Goal: Task Accomplishment & Management: Manage account settings

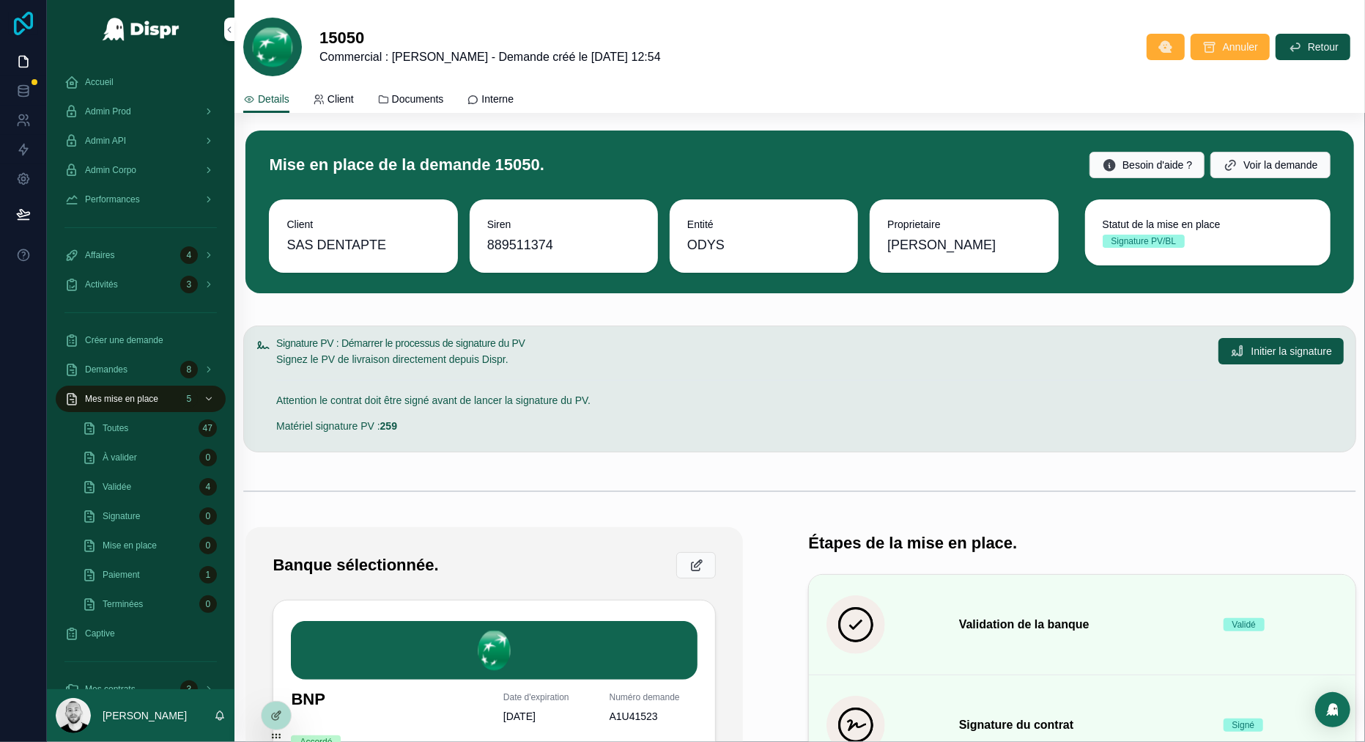
click at [32, 22] on icon at bounding box center [23, 23] width 19 height 23
click at [15, 25] on icon at bounding box center [23, 23] width 19 height 23
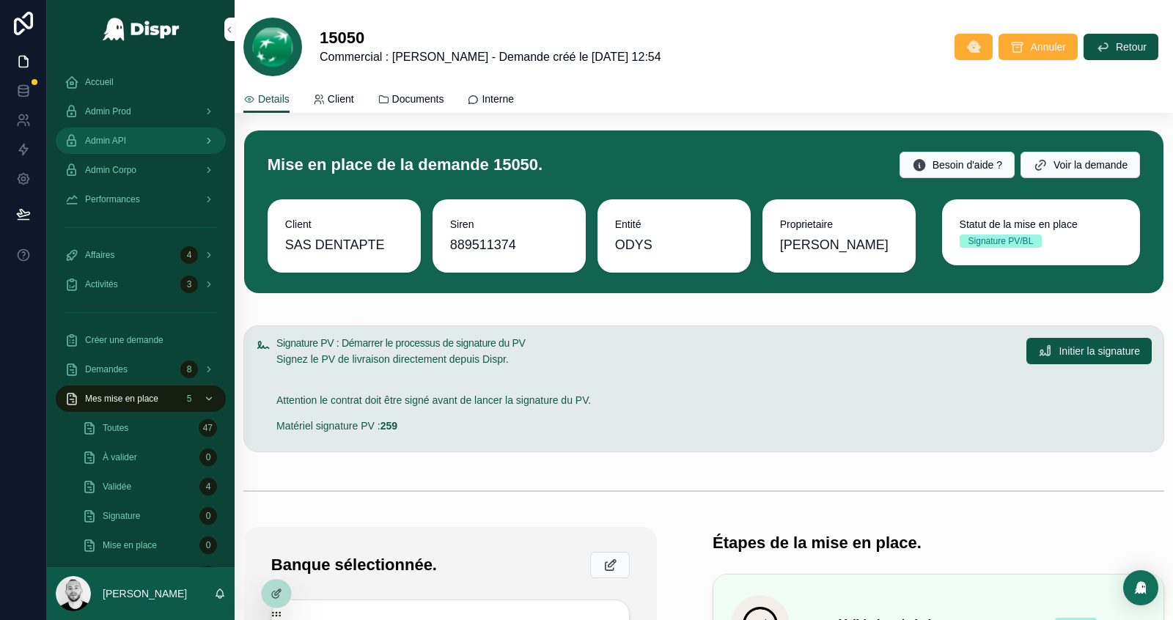
click at [119, 145] on span "Admin API" at bounding box center [105, 141] width 41 height 12
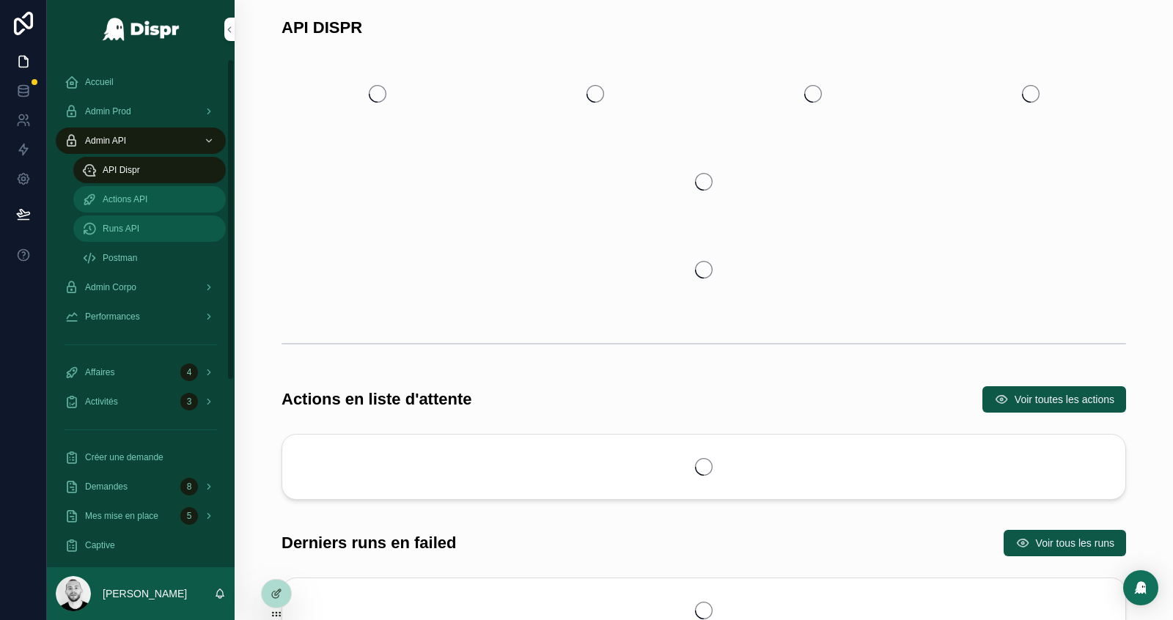
click at [139, 229] on span "Runs API" at bounding box center [121, 229] width 37 height 12
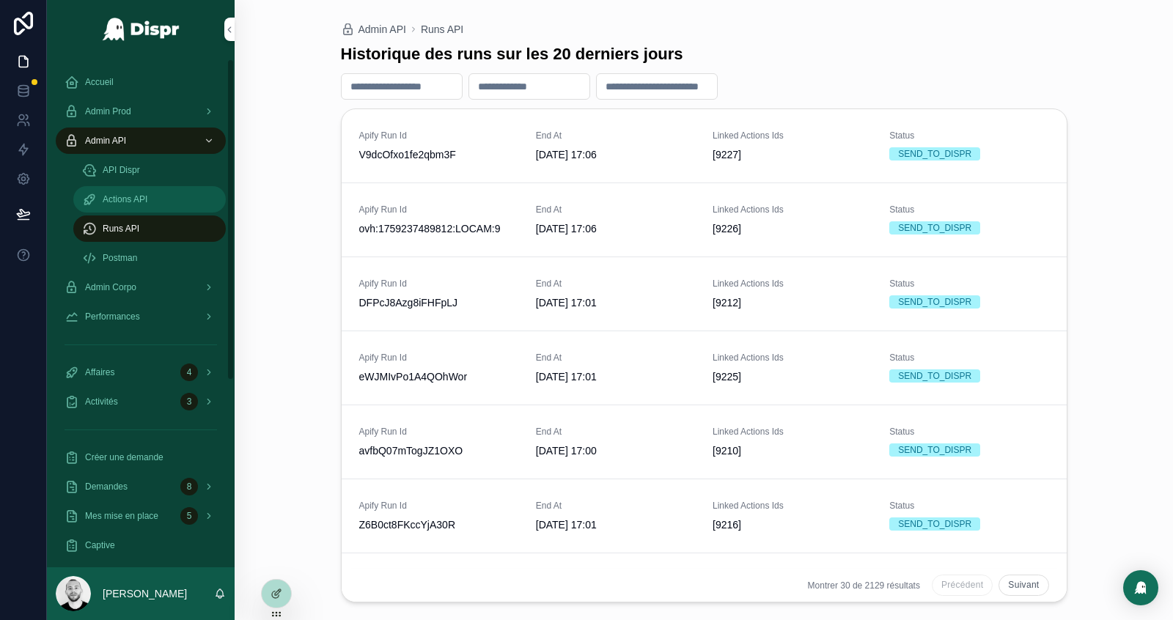
click at [147, 201] on span "Actions API" at bounding box center [125, 199] width 45 height 12
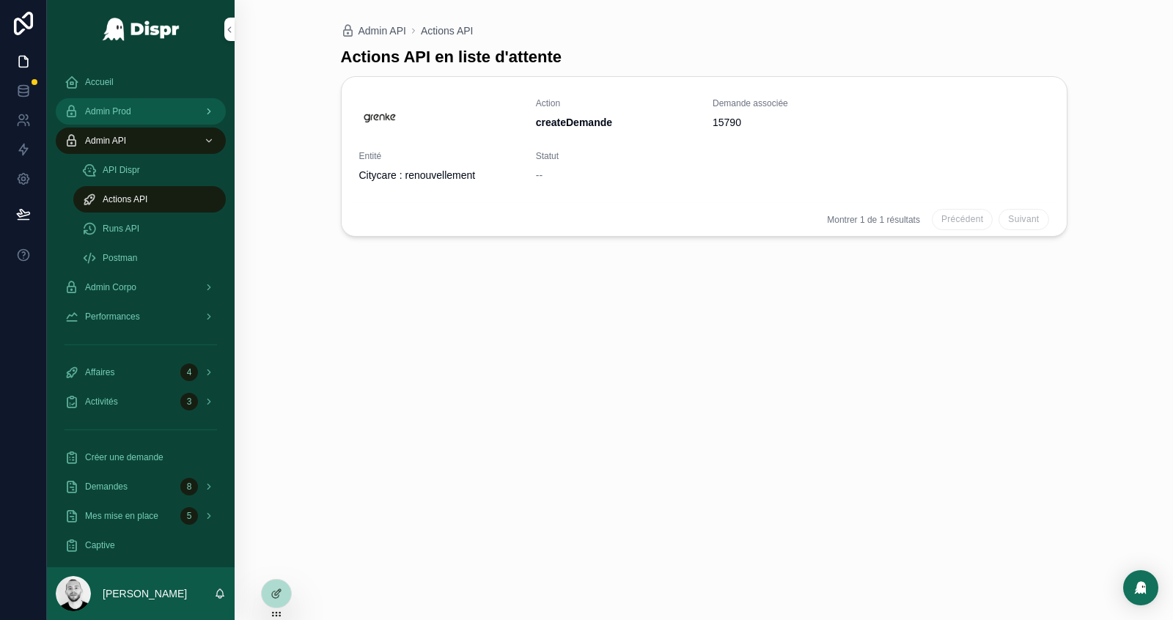
click at [128, 108] on span "Admin Prod" at bounding box center [108, 112] width 46 height 12
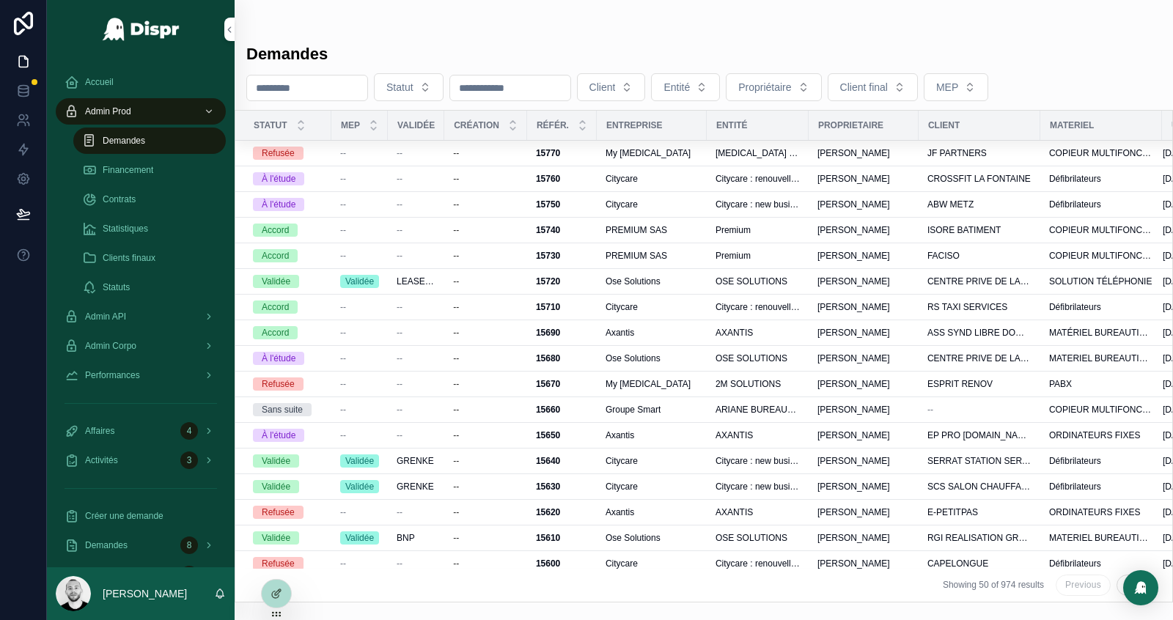
click at [126, 139] on span "Demandes" at bounding box center [124, 141] width 43 height 12
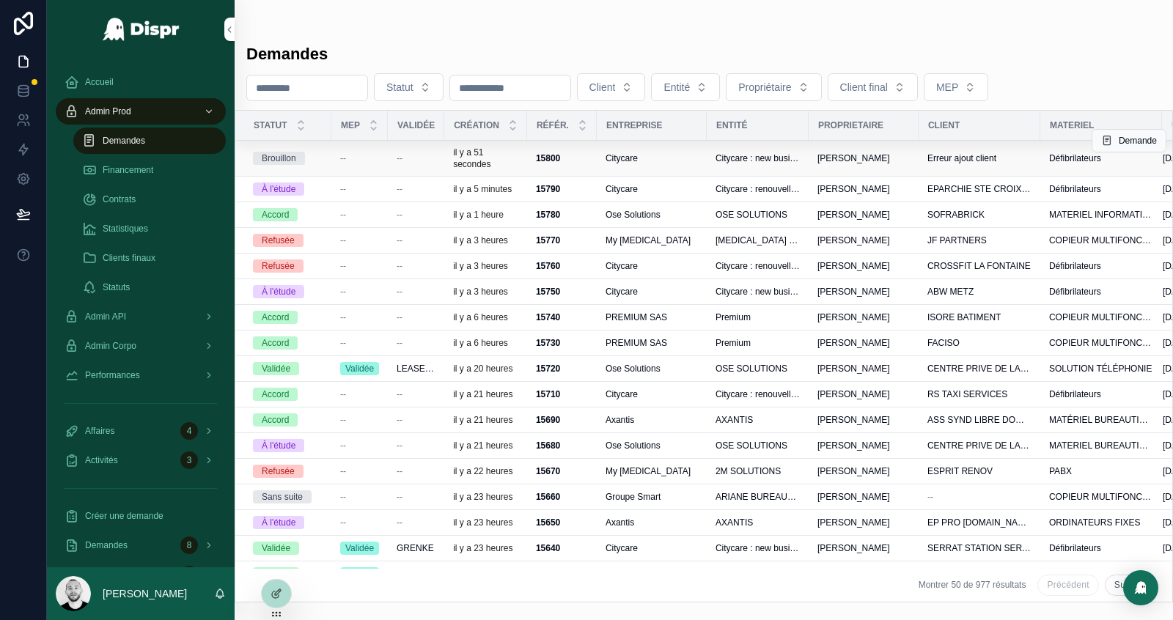
click at [681, 158] on div "Citycare" at bounding box center [651, 158] width 92 height 12
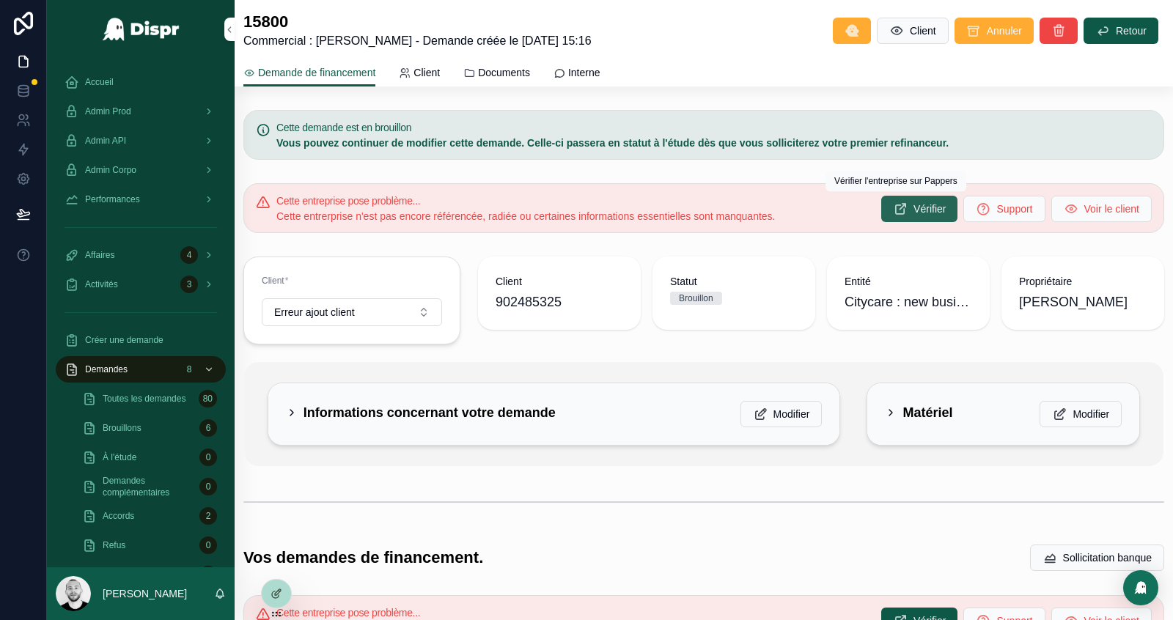
click at [913, 203] on span "Vérifier" at bounding box center [929, 209] width 32 height 15
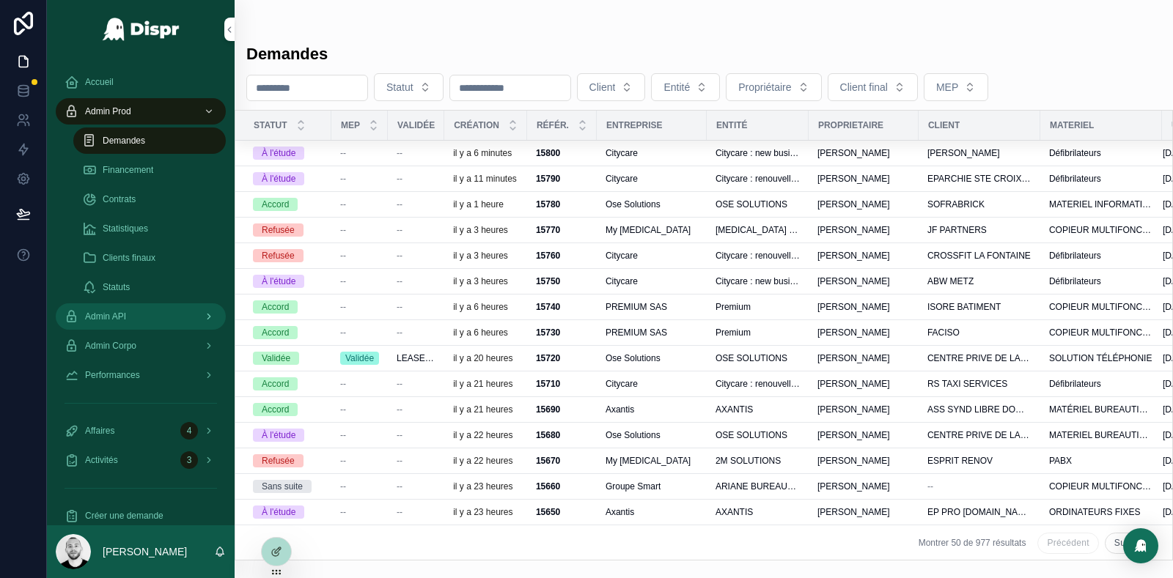
click at [144, 311] on div "Admin API" at bounding box center [140, 316] width 152 height 23
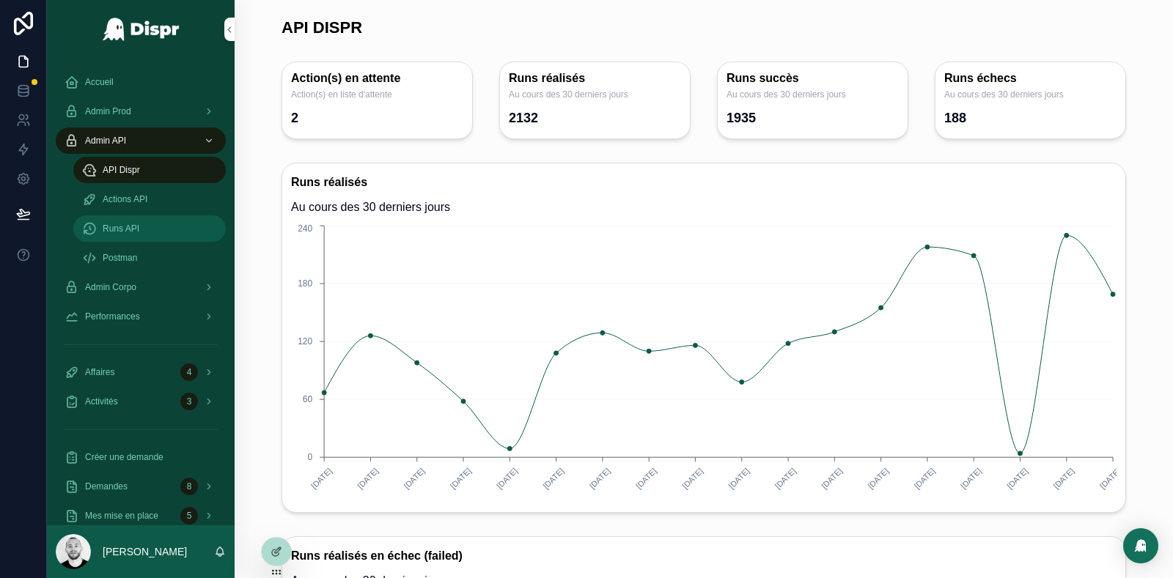
click at [100, 227] on div "Runs API" at bounding box center [149, 228] width 135 height 23
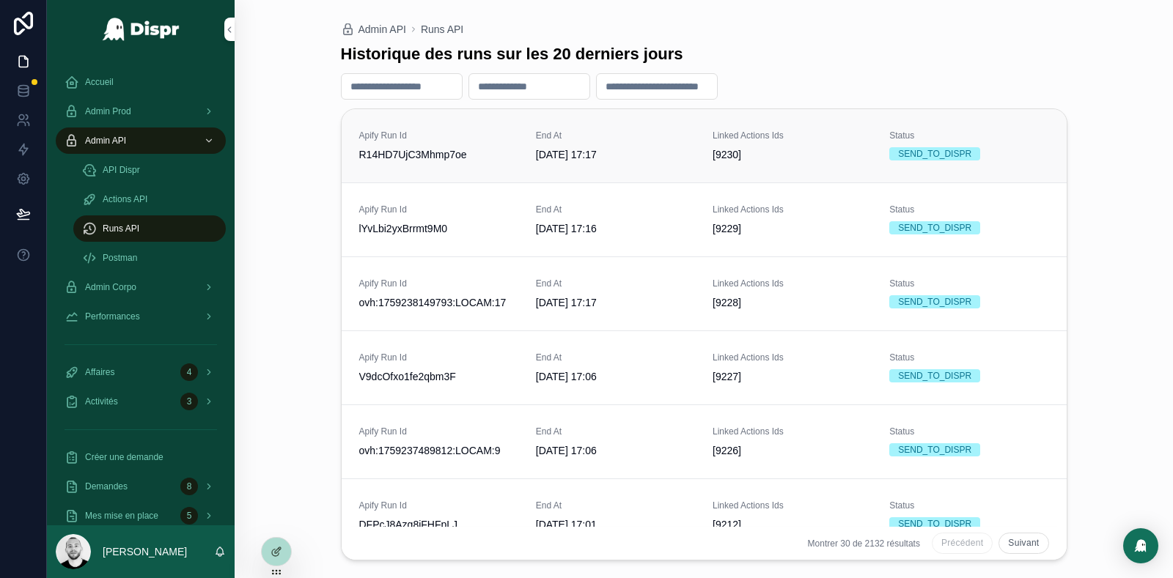
click at [477, 147] on span "R14HD7UjC3Mhmp7oe" at bounding box center [438, 154] width 159 height 15
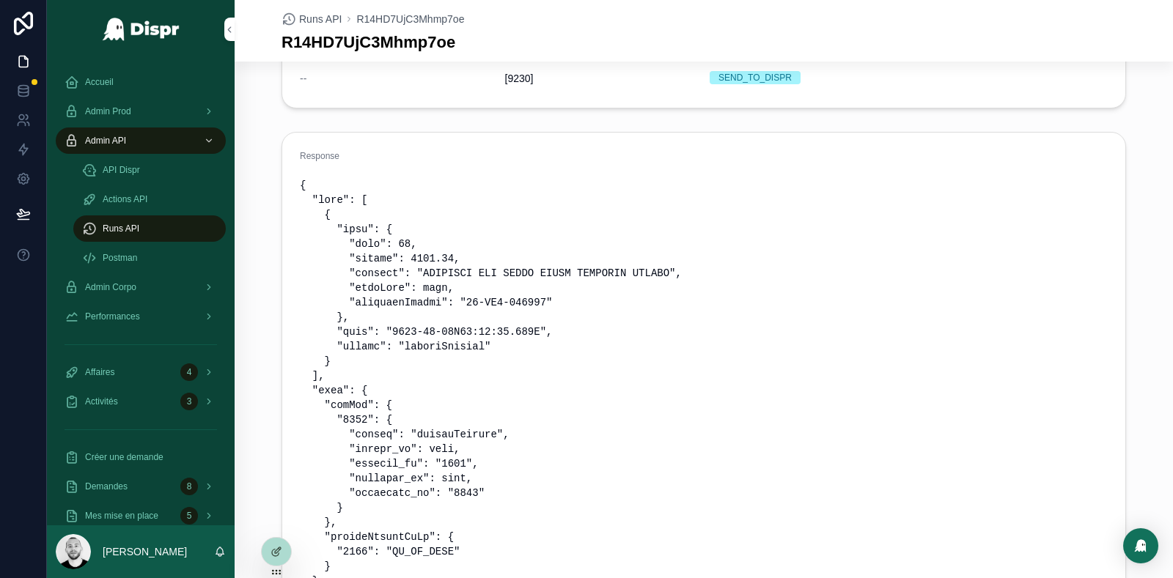
scroll to position [180, 0]
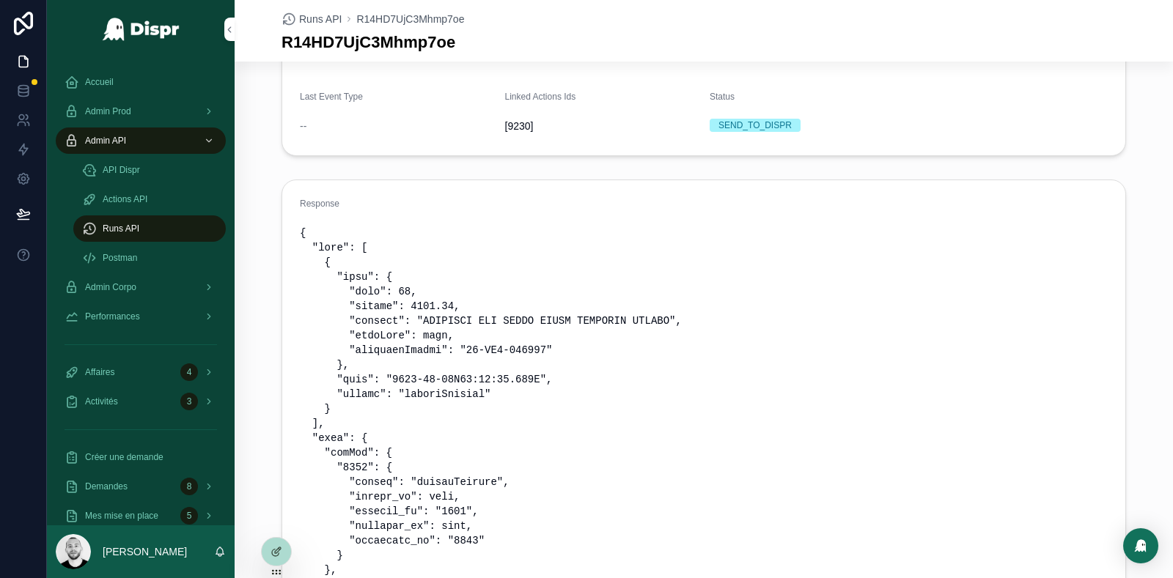
click at [325, 205] on span "Response" at bounding box center [320, 204] width 40 height 10
click at [325, 24] on span "Runs API" at bounding box center [320, 19] width 43 height 15
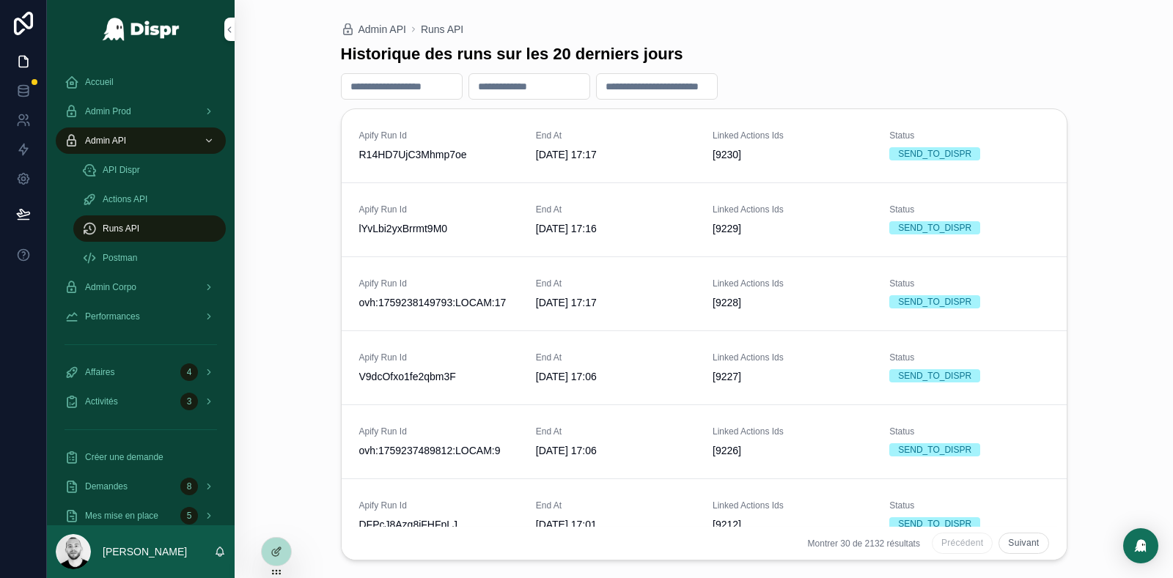
click at [412, 85] on input "scrollable content" at bounding box center [402, 86] width 120 height 21
type input "***"
click at [417, 156] on span "ovh:1759238149793:LOCAM:17" at bounding box center [438, 154] width 159 height 15
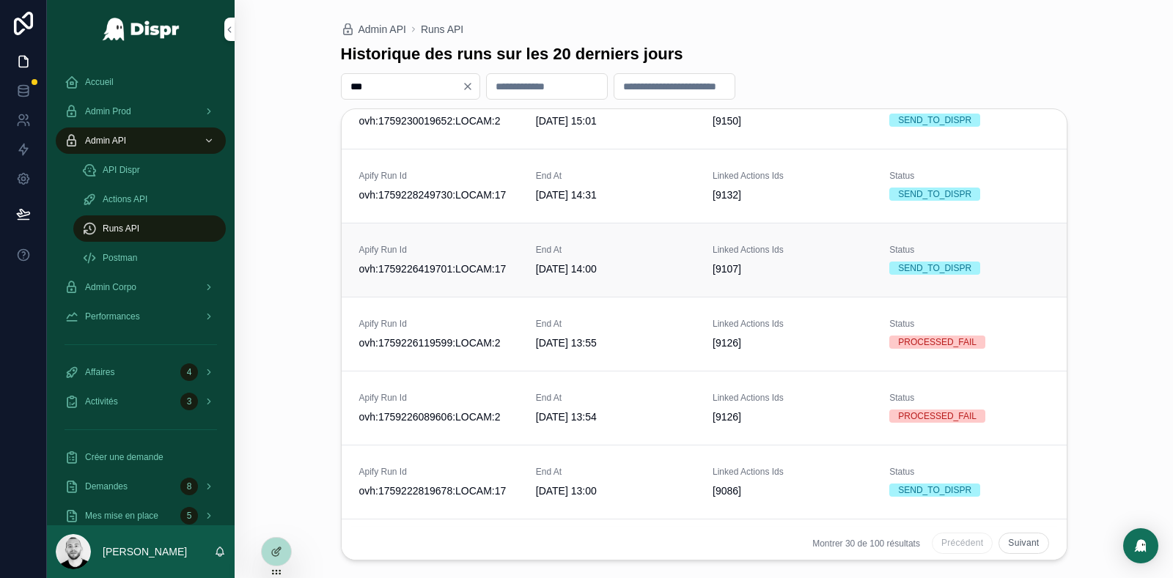
scroll to position [471, 0]
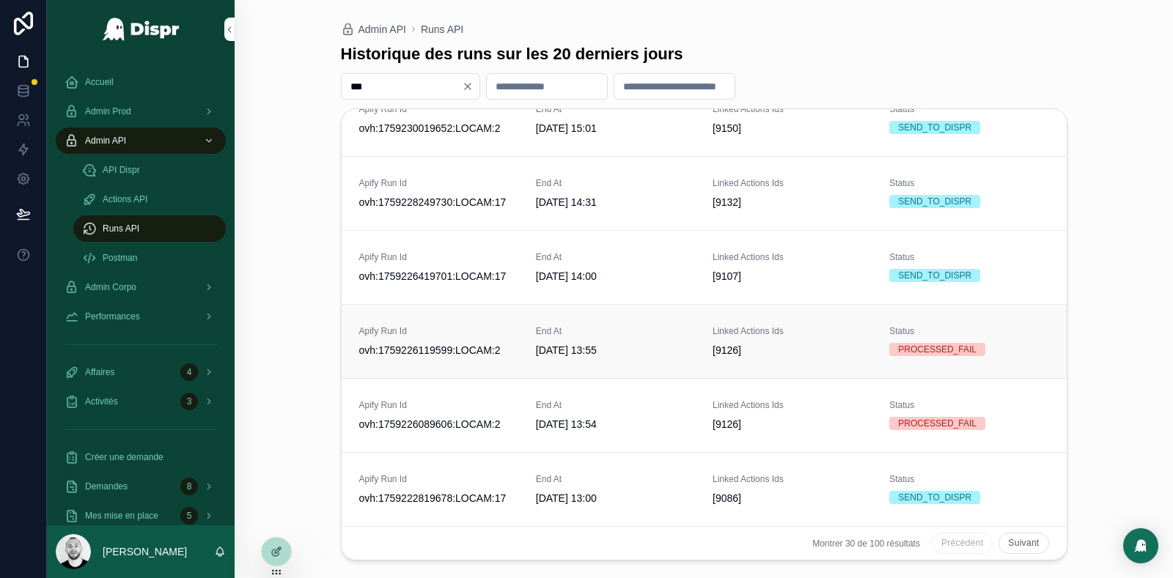
click at [616, 337] on div "End At 30/09/2025 13:55" at bounding box center [615, 341] width 159 height 32
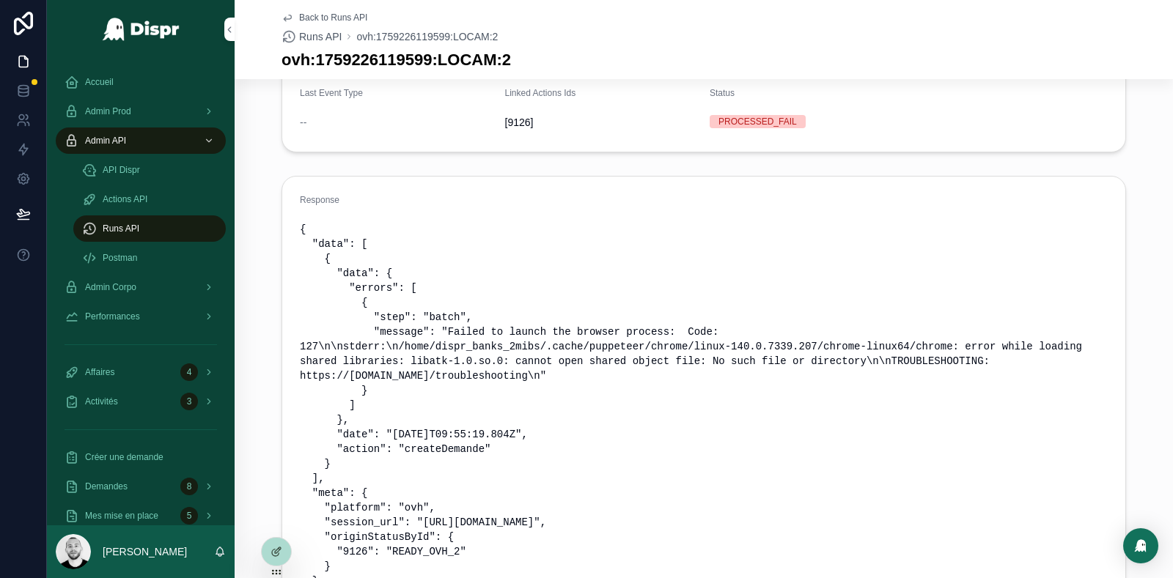
scroll to position [152, 0]
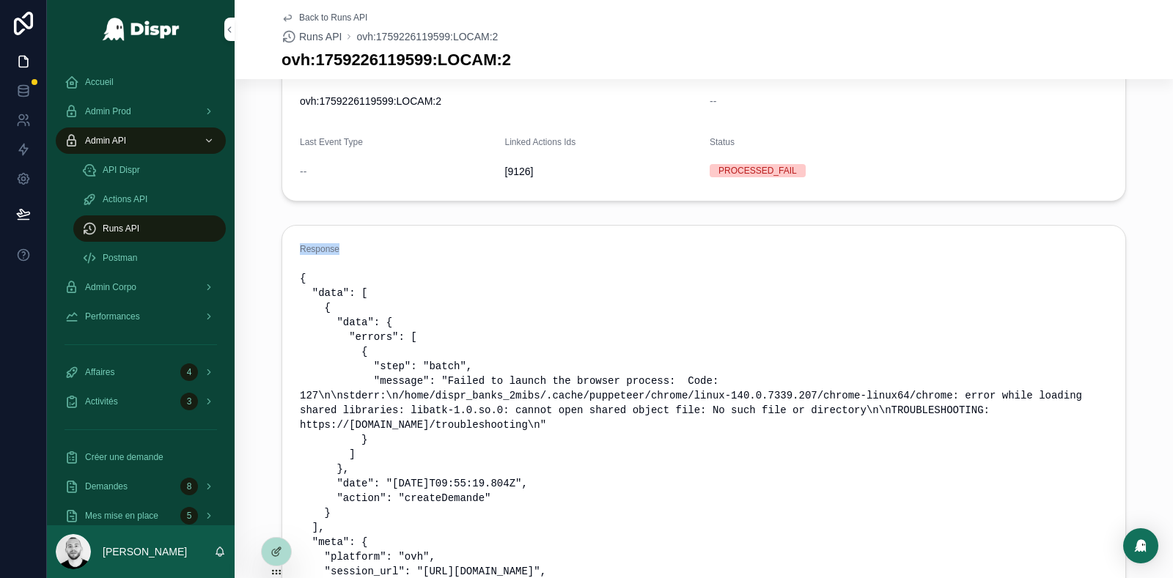
drag, startPoint x: 301, startPoint y: 247, endPoint x: 361, endPoint y: 247, distance: 59.4
click at [361, 247] on div "Response" at bounding box center [704, 252] width 808 height 18
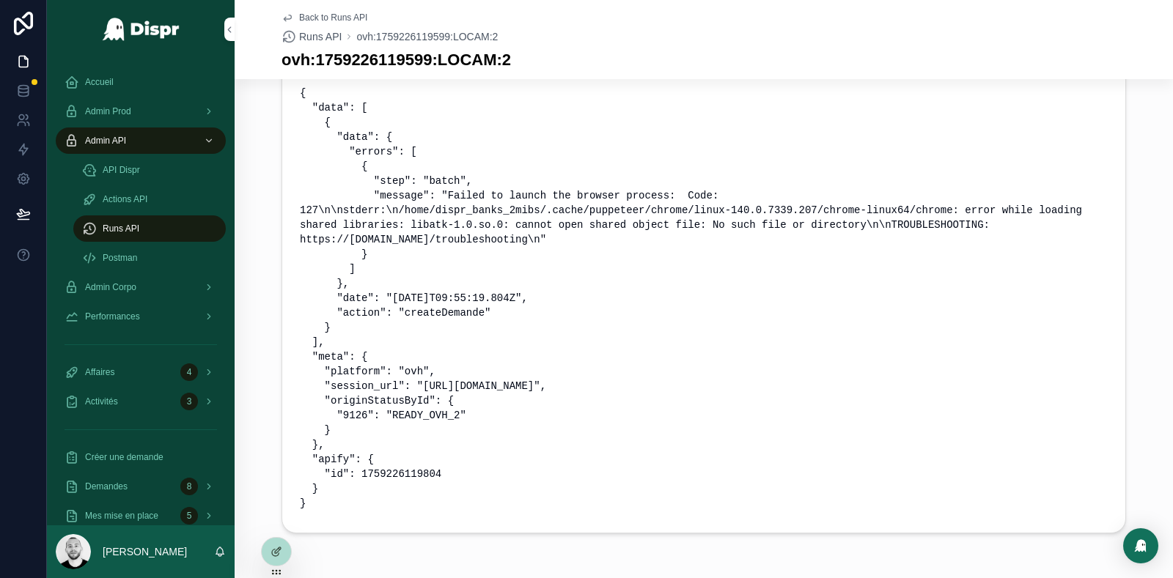
scroll to position [391, 0]
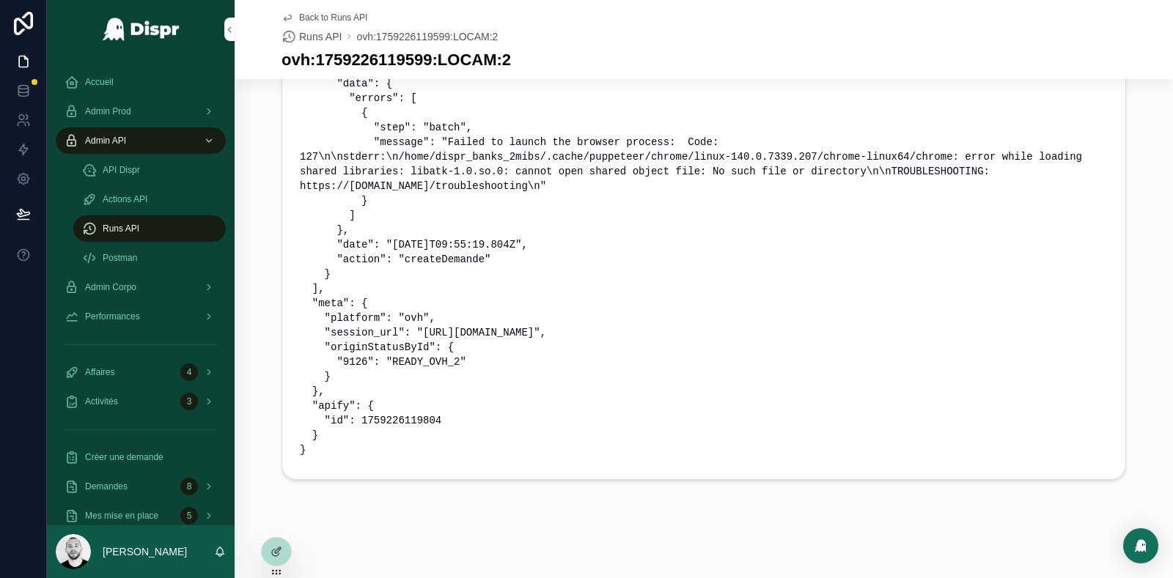
drag, startPoint x: 293, startPoint y: 503, endPoint x: 429, endPoint y: 502, distance: 136.3
click at [429, 503] on div "Back to Runs API Runs API ovh:1759226119599:LOCAM:2 ovh:1759226119599:LOCAM:2 E…" at bounding box center [704, 94] width 938 height 970
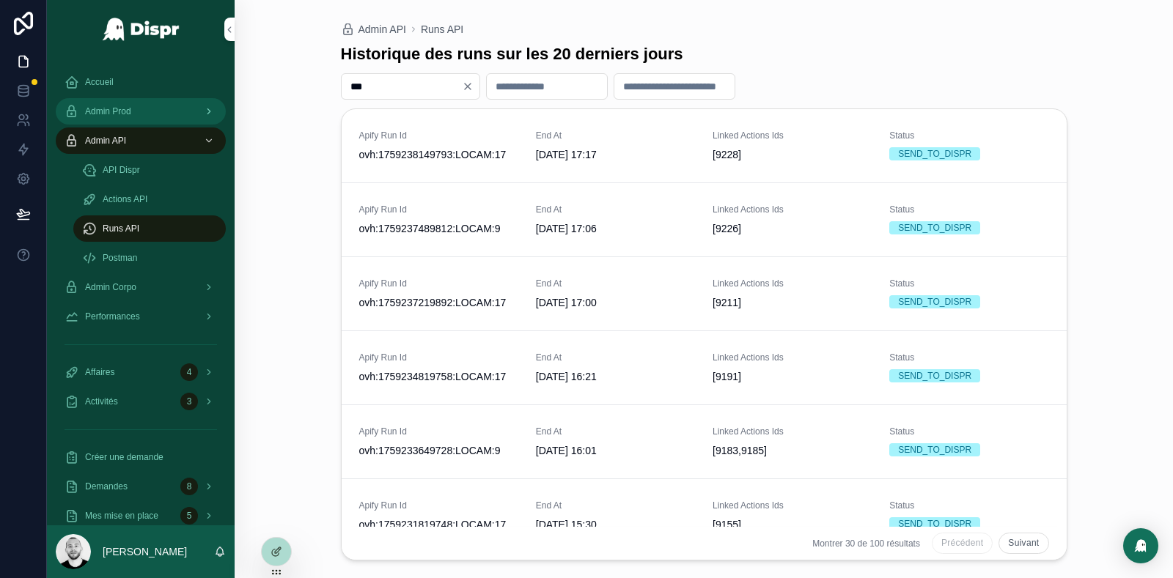
click at [143, 106] on div "Admin Prod" at bounding box center [140, 111] width 152 height 23
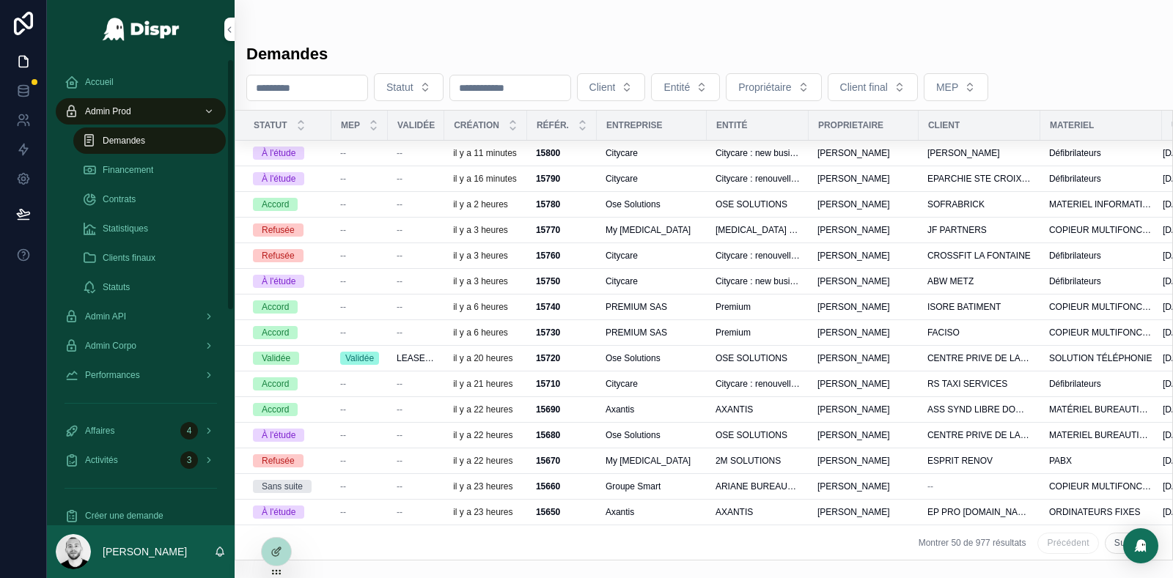
click at [140, 141] on span "Demandes" at bounding box center [124, 141] width 43 height 12
click at [791, 82] on span "Propriétaire" at bounding box center [764, 87] width 53 height 15
click at [720, 93] on button "Entité" at bounding box center [685, 87] width 69 height 28
click at [635, 95] on button "Client" at bounding box center [611, 87] width 69 height 28
type input "*****"
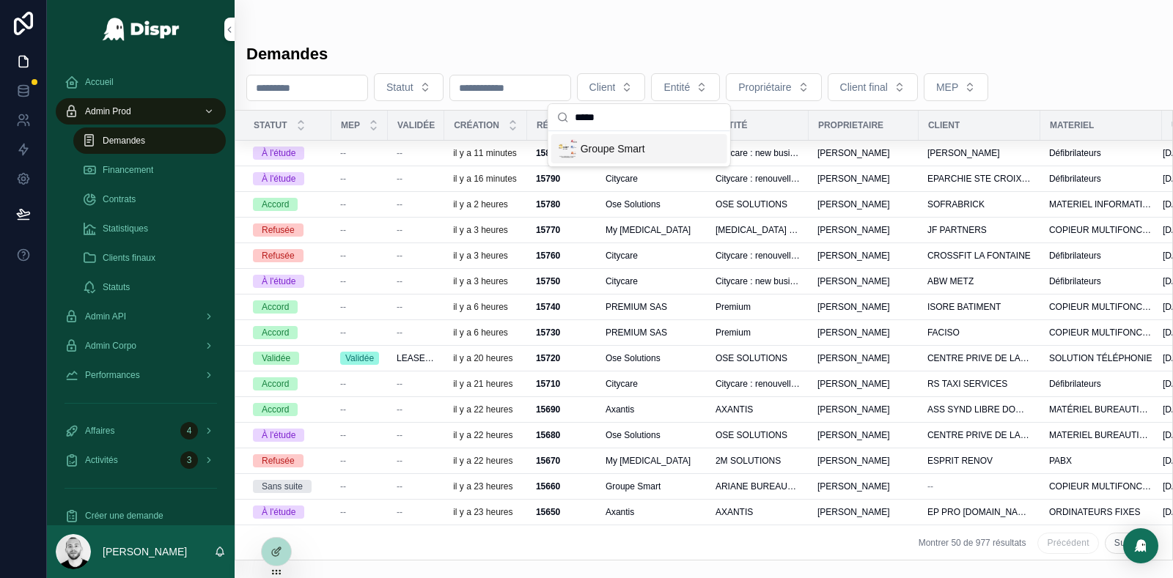
click at [625, 153] on span "Groupe Smart" at bounding box center [612, 148] width 64 height 15
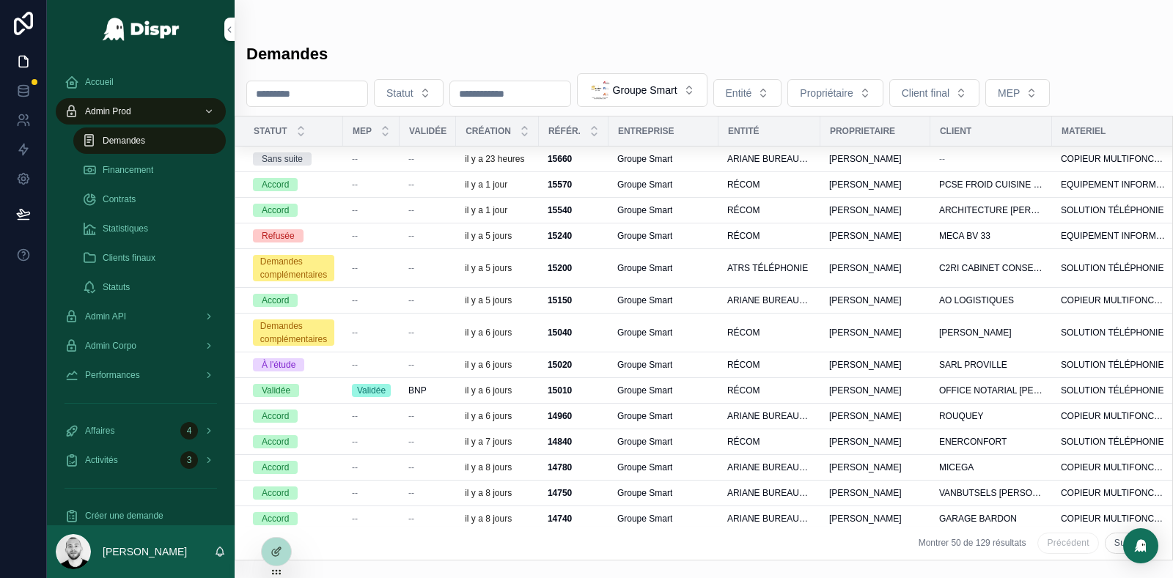
scroll to position [64, 0]
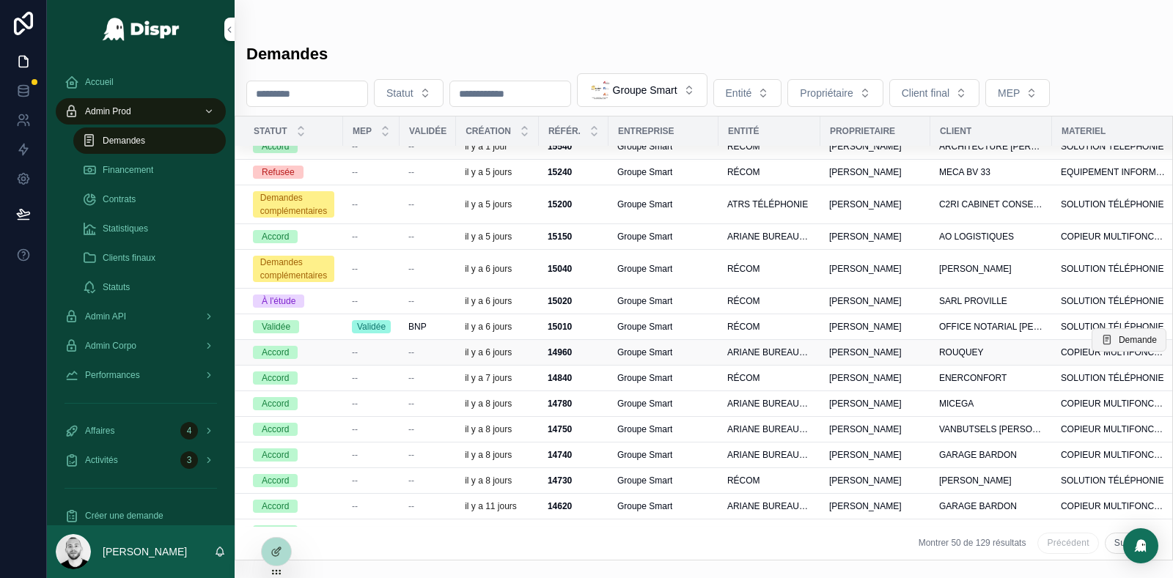
click at [1144, 334] on span "Demande" at bounding box center [1137, 340] width 38 height 12
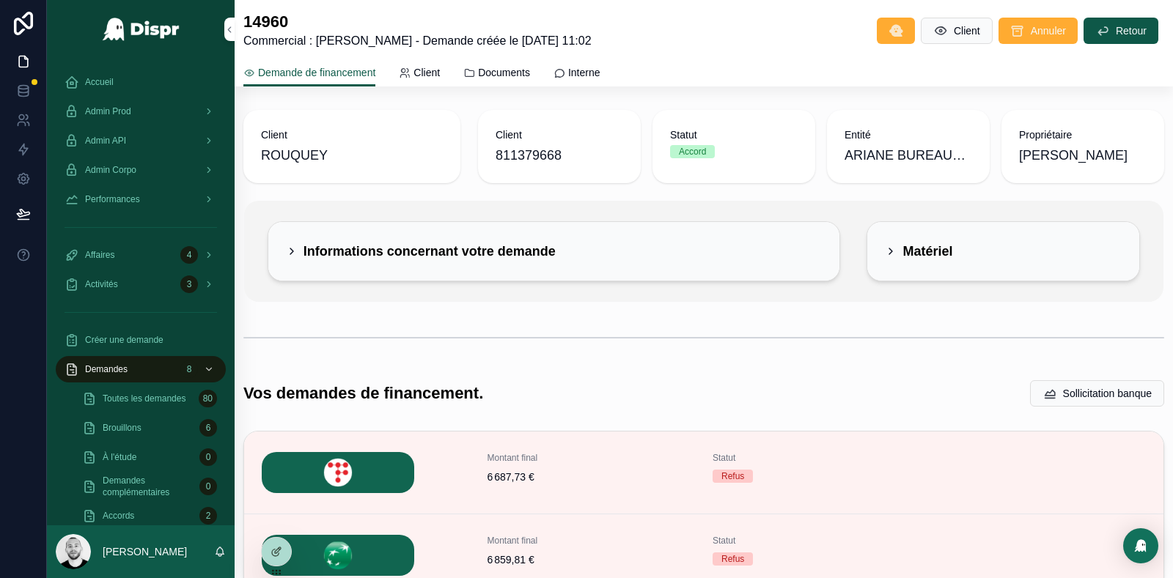
click at [501, 254] on h2 "Informations concernant votre demande" at bounding box center [429, 251] width 252 height 23
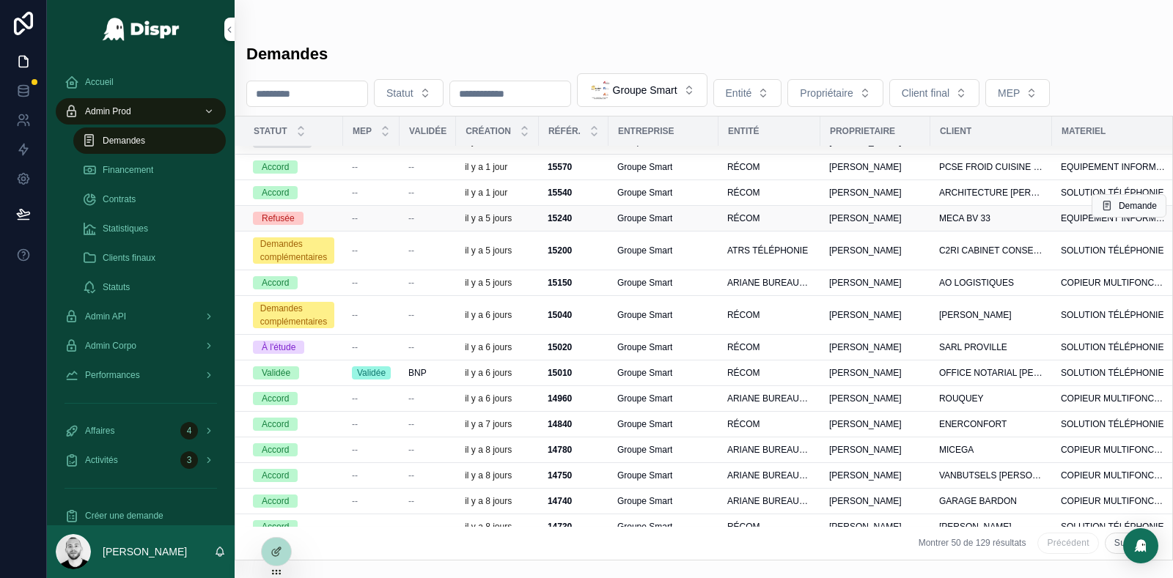
scroll to position [18, 0]
click at [1144, 264] on span "Demande" at bounding box center [1137, 270] width 38 height 12
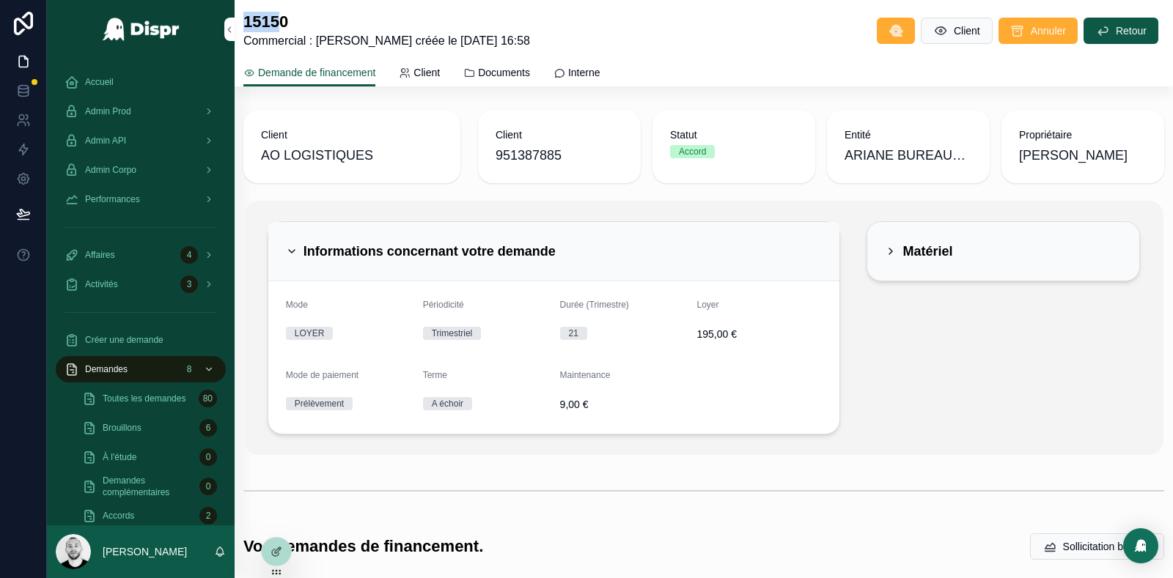
drag, startPoint x: 278, startPoint y: 22, endPoint x: 243, endPoint y: 23, distance: 35.2
click at [242, 23] on div "15150 Commercial : Thomas Moreau - Demande créée le 24/09/2025 16:58 Client Ann…" at bounding box center [704, 43] width 938 height 86
copy h1 "1515"
click at [126, 141] on span "Admin API" at bounding box center [105, 141] width 41 height 12
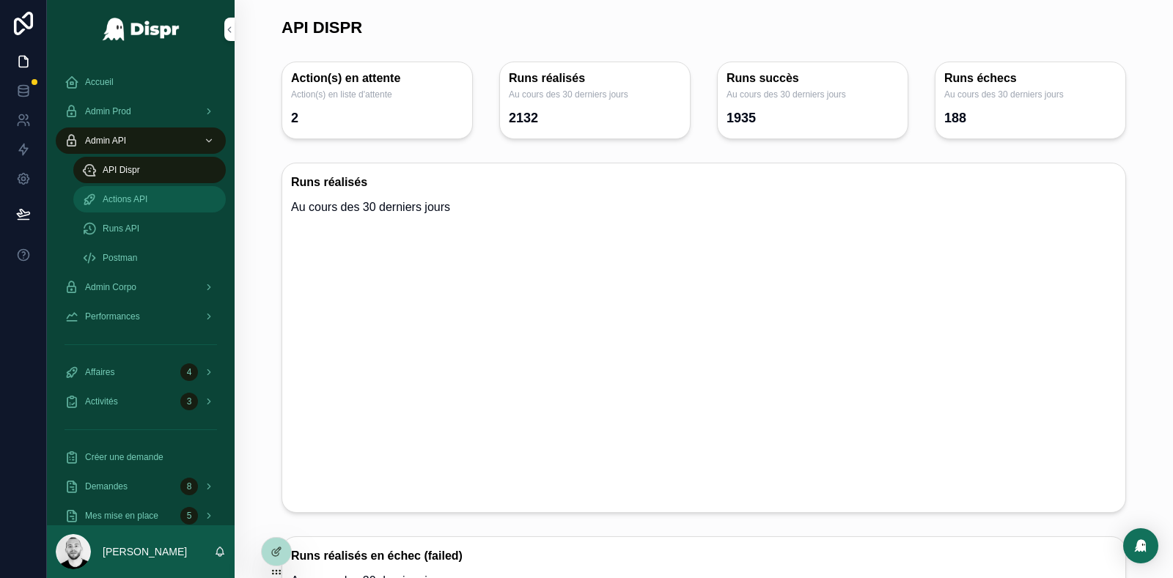
click at [141, 199] on span "Actions API" at bounding box center [125, 199] width 45 height 12
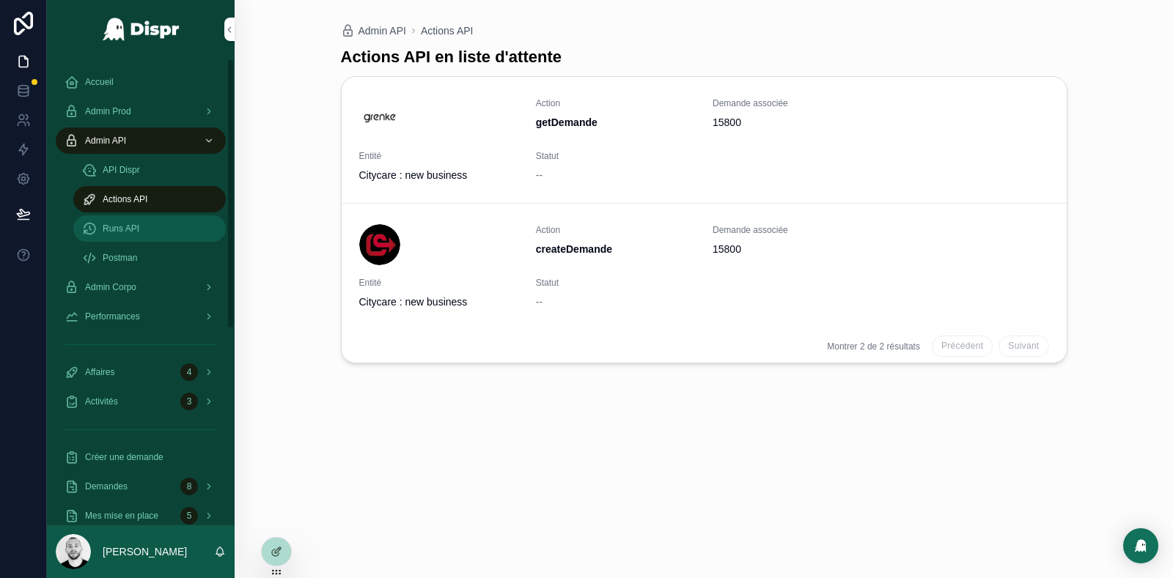
click at [100, 225] on div "Runs API" at bounding box center [149, 228] width 135 height 23
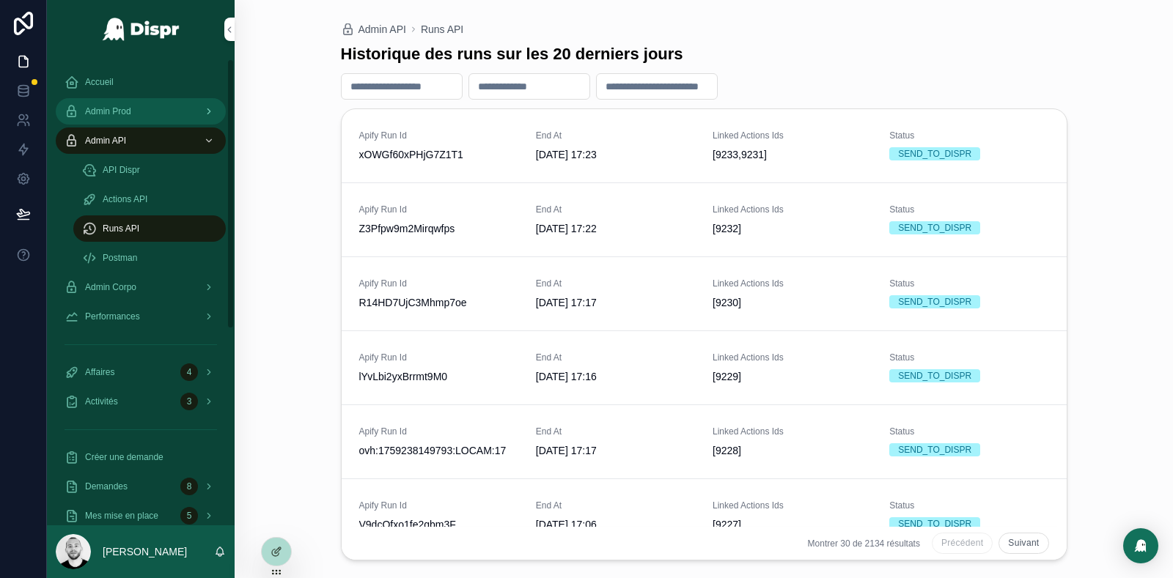
click at [152, 105] on div "Admin Prod" at bounding box center [140, 111] width 152 height 23
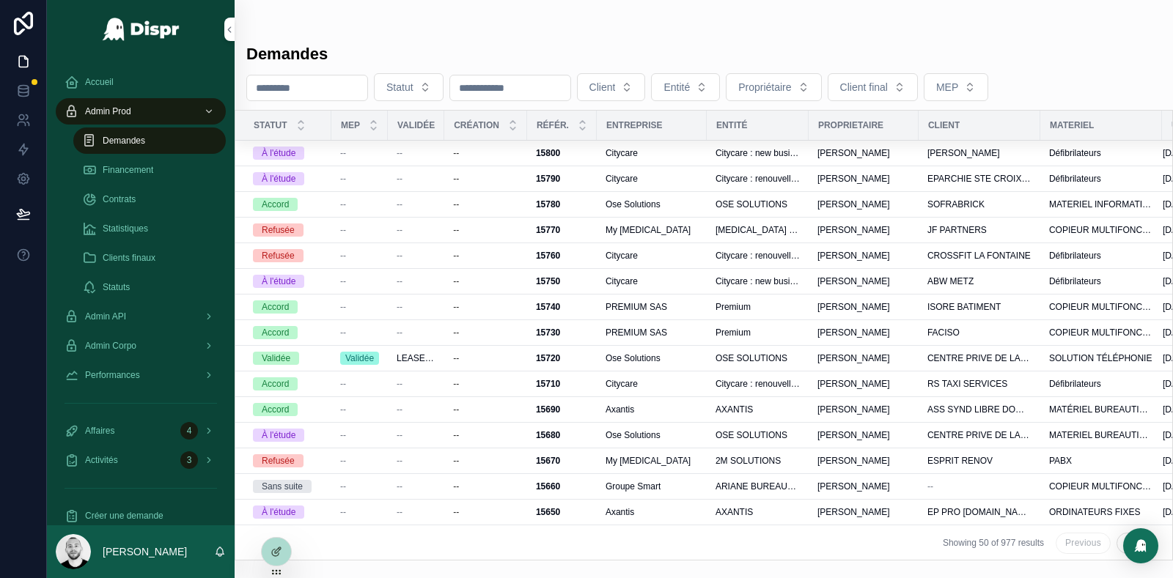
click at [158, 136] on div "Demandes" at bounding box center [149, 140] width 135 height 23
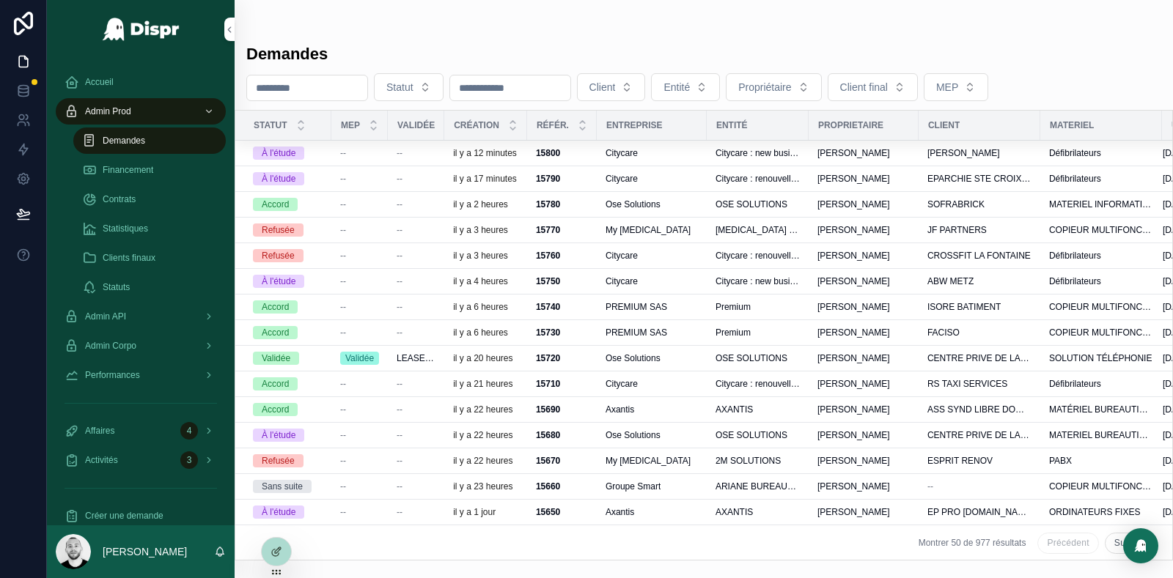
click at [331, 90] on input "scrollable content" at bounding box center [307, 88] width 120 height 21
paste input "****"
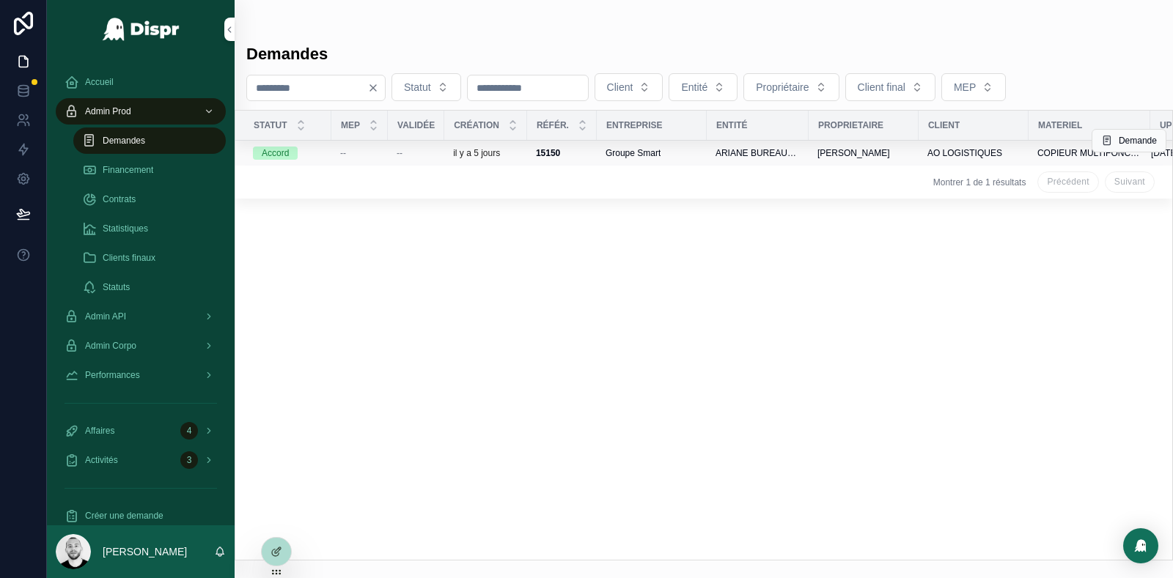
type input "****"
click at [419, 150] on div "--" at bounding box center [416, 153] width 39 height 12
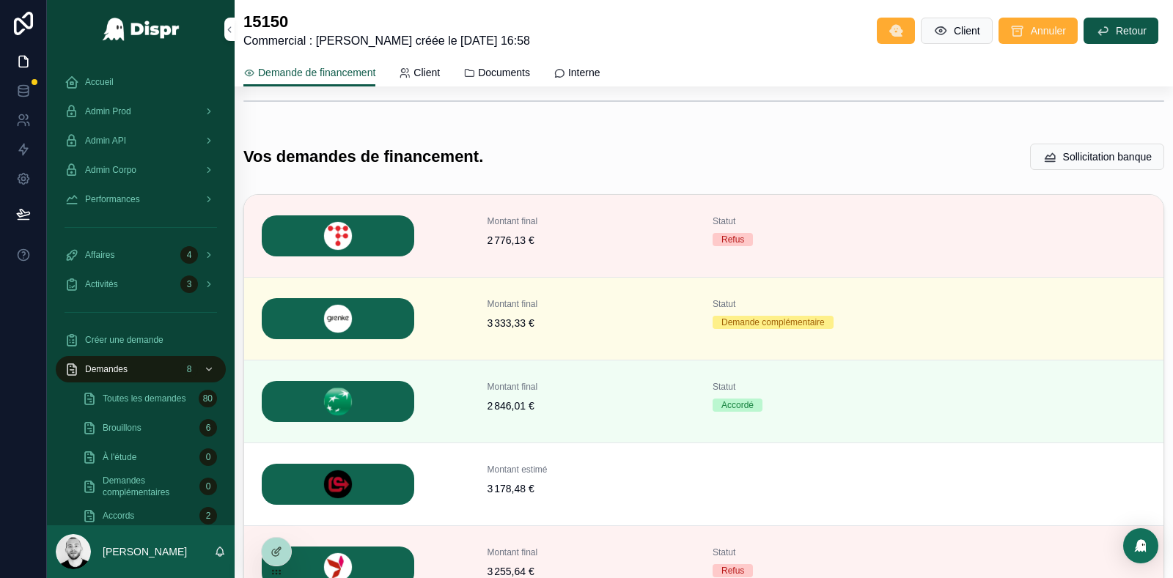
scroll to position [438, 0]
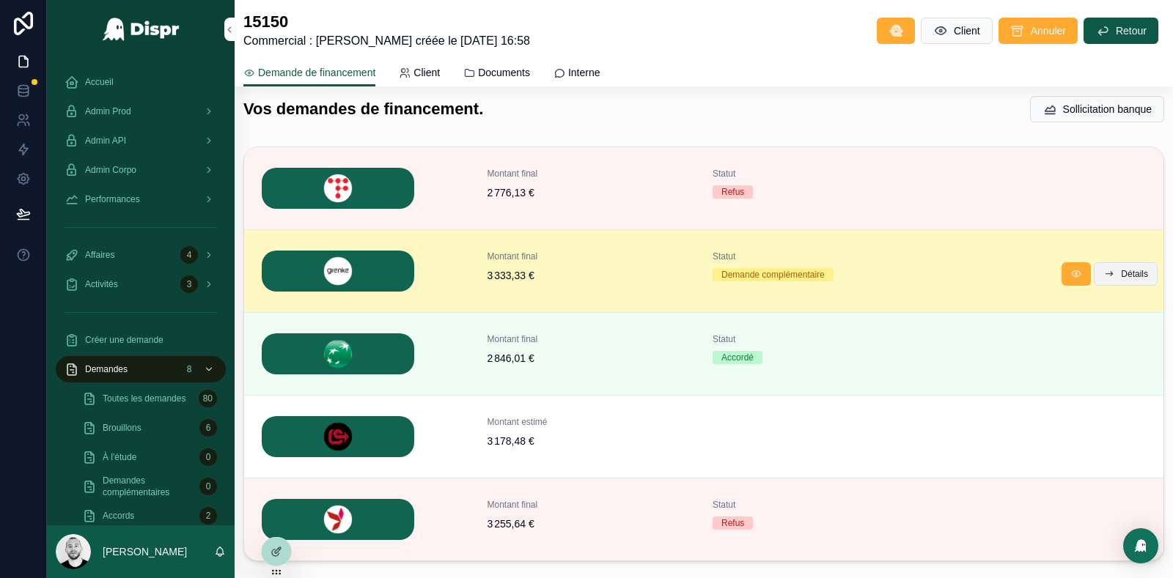
click at [1132, 270] on span "Détails" at bounding box center [1134, 274] width 27 height 12
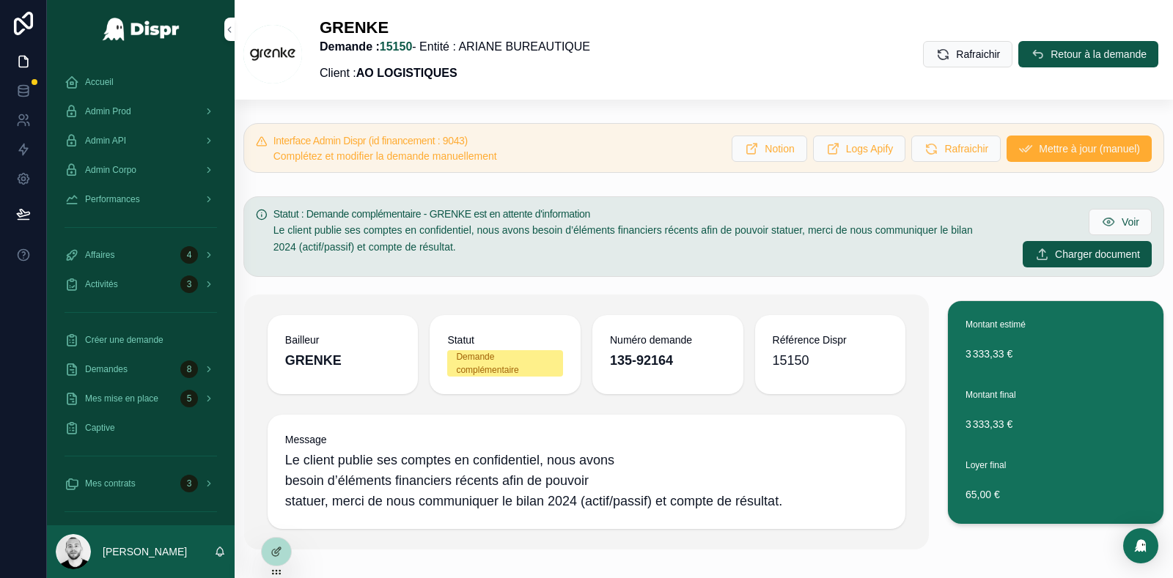
click at [490, 139] on h5 "Interface Admin Dispr (id financement : 9043)" at bounding box center [496, 141] width 447 height 10
copy h5 "9043"
click at [145, 136] on div "Admin API" at bounding box center [140, 140] width 152 height 23
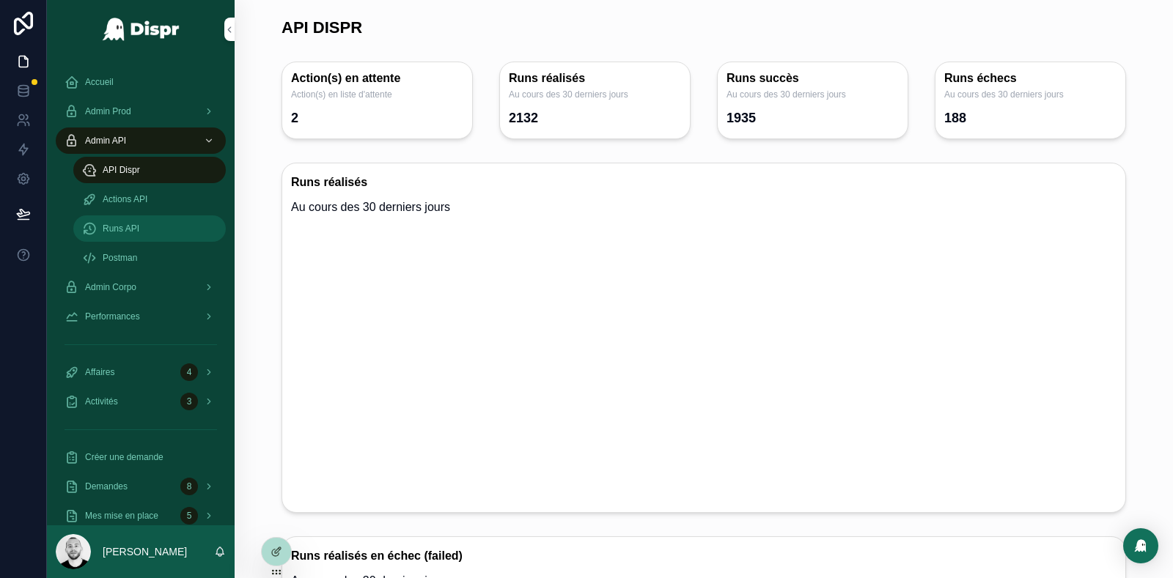
click at [162, 227] on div "Runs API" at bounding box center [149, 228] width 135 height 23
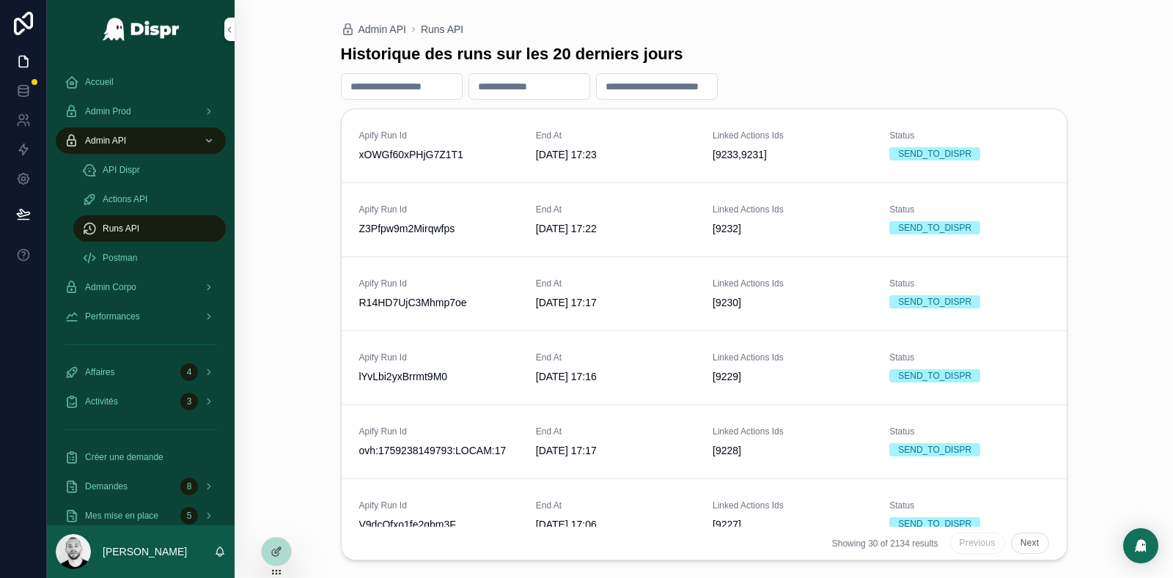
click at [415, 77] on input "scrollable content" at bounding box center [402, 86] width 120 height 21
paste input "****"
type input "****"
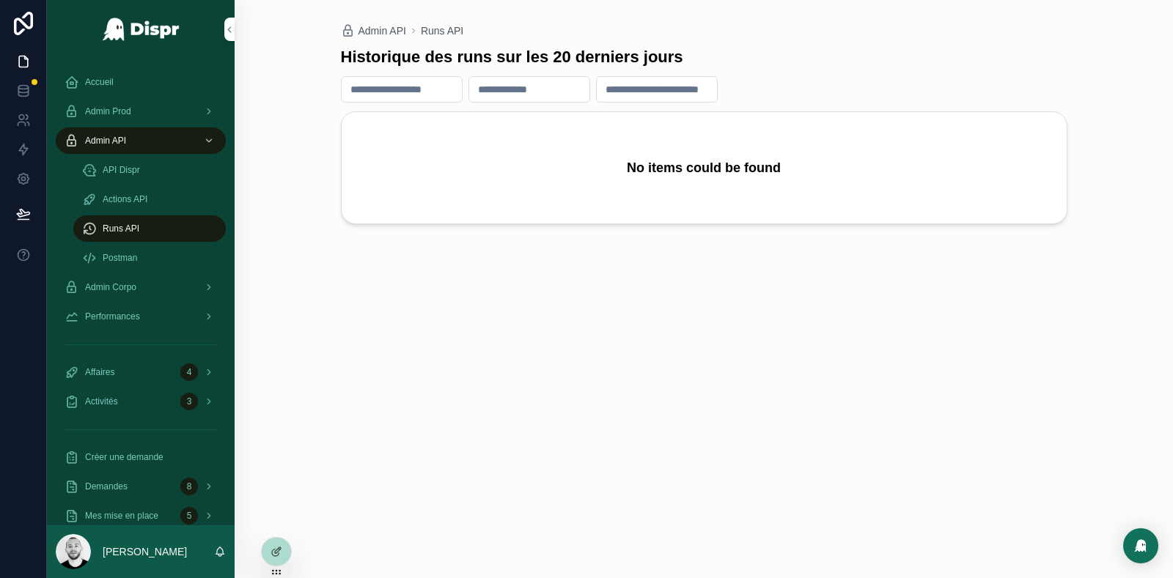
click at [646, 87] on input "scrollable content" at bounding box center [657, 89] width 120 height 21
paste input "****"
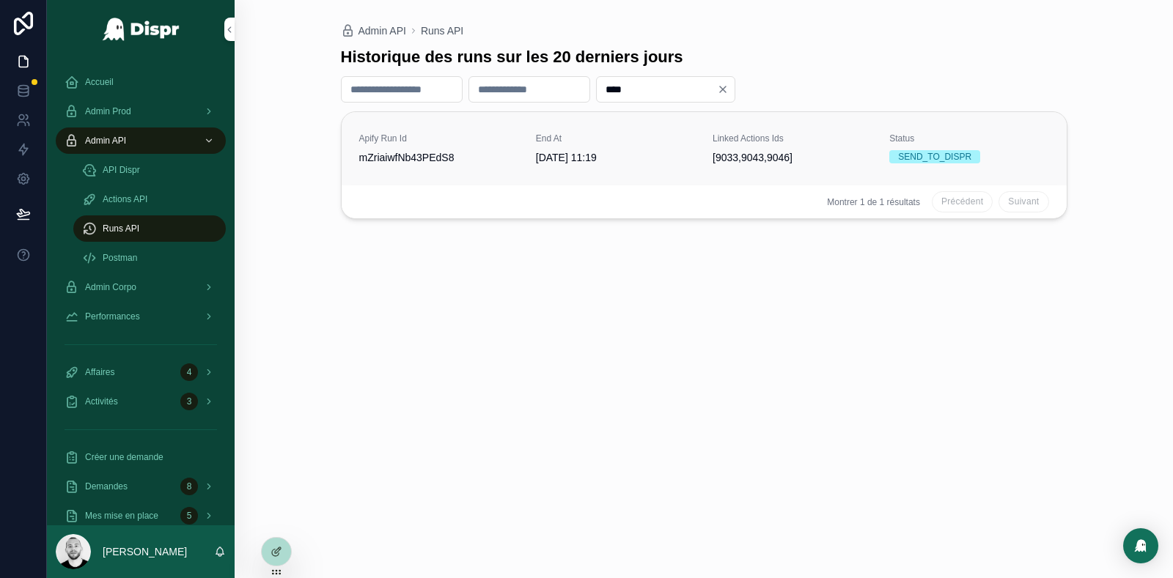
type input "****"
click at [471, 153] on span "mZriaiwfNb43PEdS8" at bounding box center [438, 157] width 159 height 15
click at [687, 102] on div "****" at bounding box center [665, 89] width 139 height 26
click at [678, 91] on input "****" at bounding box center [657, 89] width 120 height 21
drag, startPoint x: 575, startPoint y: 49, endPoint x: 891, endPoint y: 48, distance: 315.9
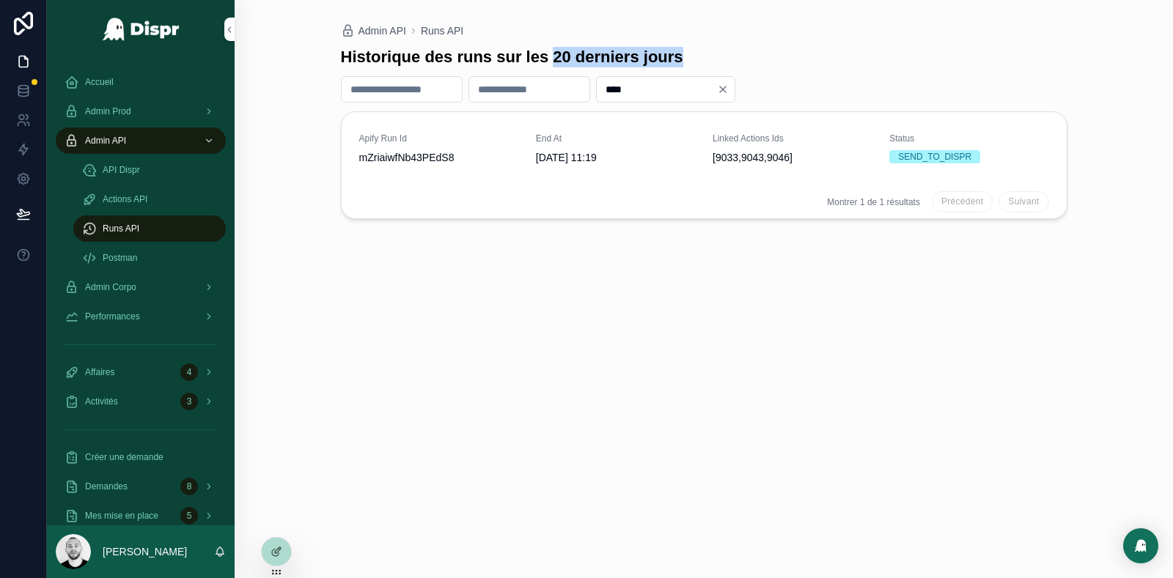
click at [888, 49] on div "Historique des runs sur les 20 derniers jours" at bounding box center [704, 57] width 726 height 21
click at [665, 92] on input "****" at bounding box center [657, 89] width 120 height 21
click at [673, 94] on input "****" at bounding box center [657, 89] width 120 height 21
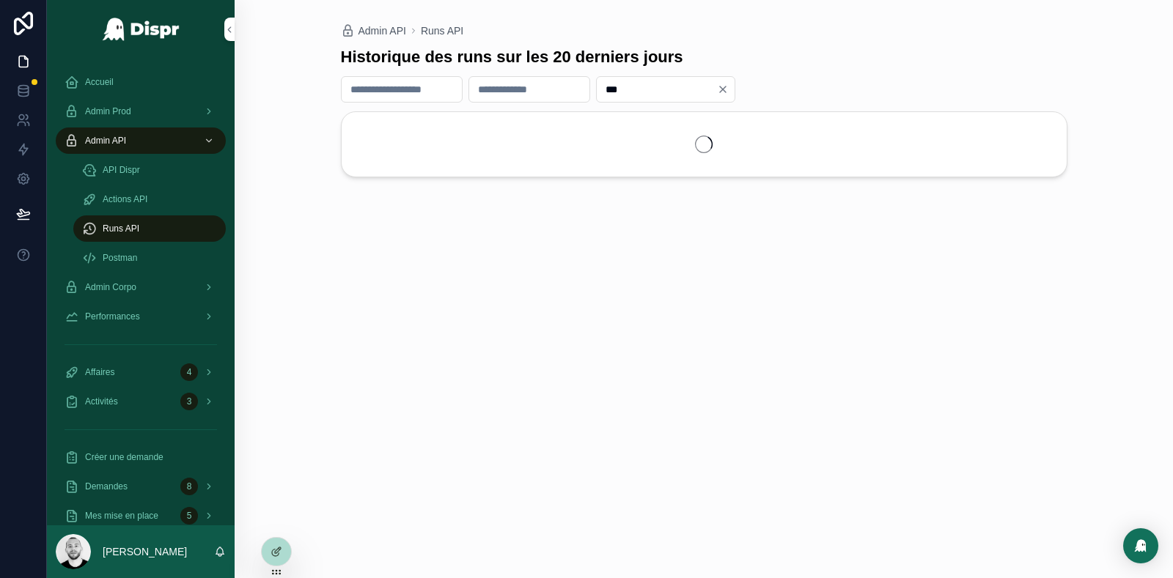
type input "****"
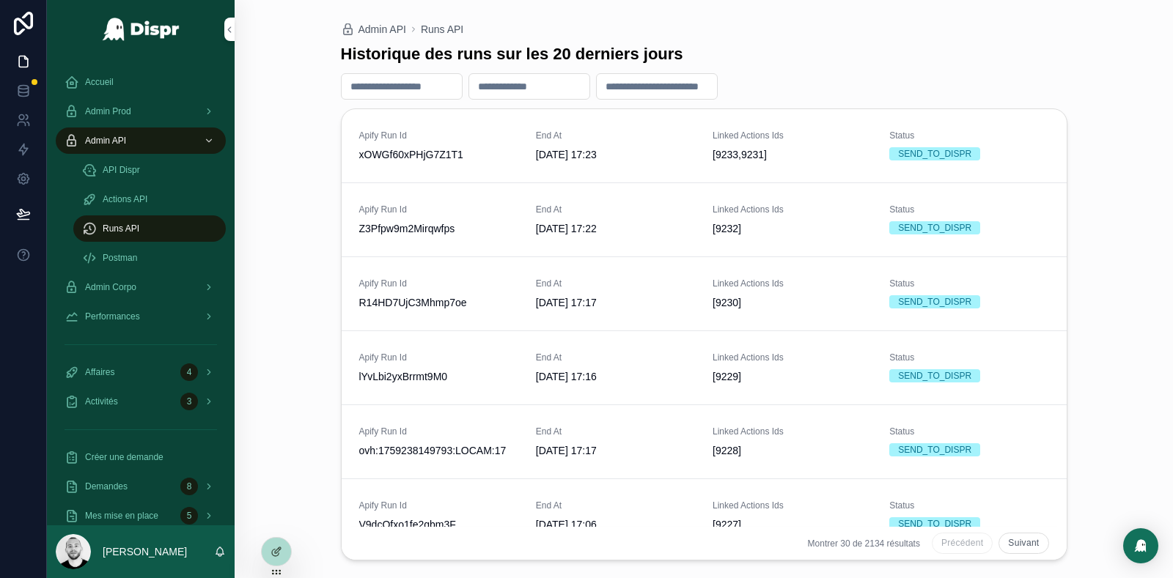
click at [853, 545] on span "Montrer 30 de 2134 résultats" at bounding box center [864, 544] width 112 height 12
click at [795, 36] on div "Historique des runs sur les 20 derniers jours Apify Run Id xOWGf60xPHjG7Z1T1 En…" at bounding box center [704, 297] width 726 height 525
click at [624, 156] on span "30/09/2025 17:23" at bounding box center [615, 154] width 159 height 15
click at [535, 92] on input "scrollable content" at bounding box center [529, 86] width 120 height 21
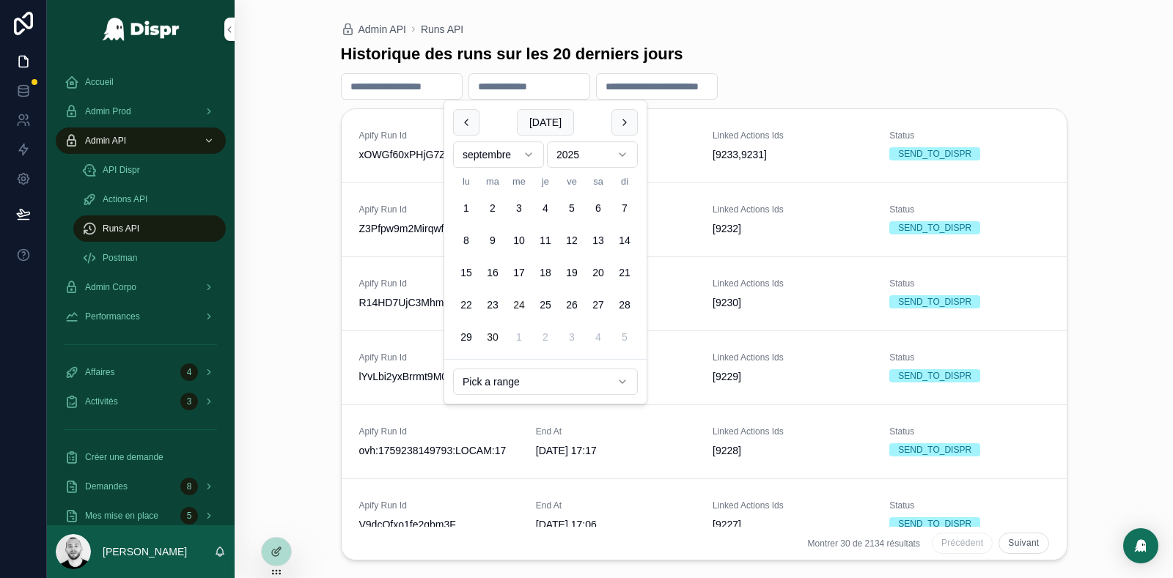
click at [520, 311] on button "24" at bounding box center [519, 305] width 26 height 26
type input "**********"
click at [836, 43] on div "**********" at bounding box center [704, 297] width 726 height 525
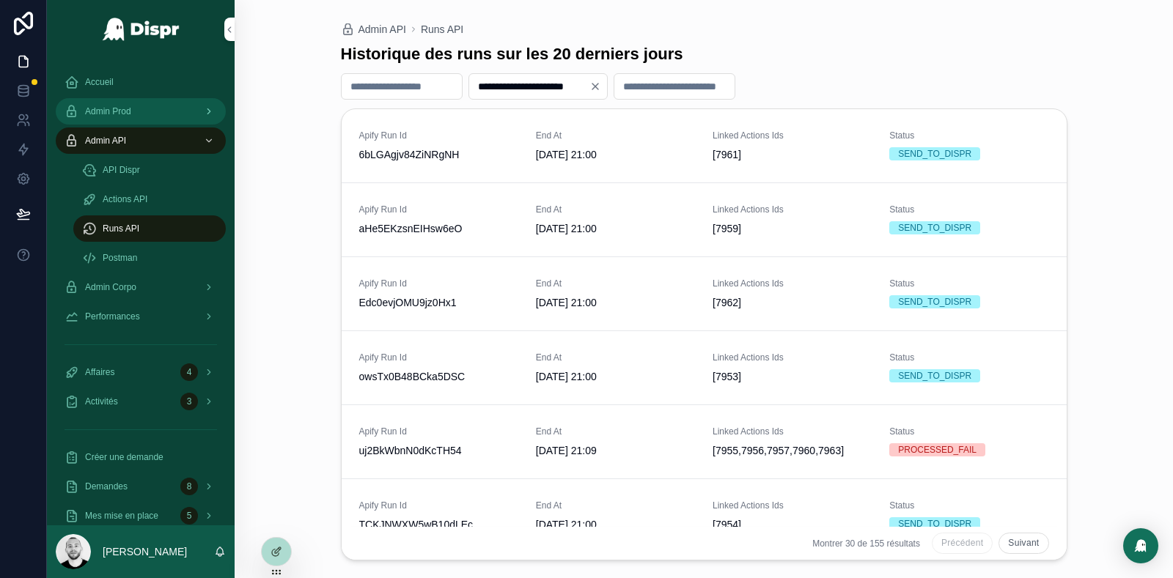
click at [98, 106] on span "Admin Prod" at bounding box center [108, 112] width 46 height 12
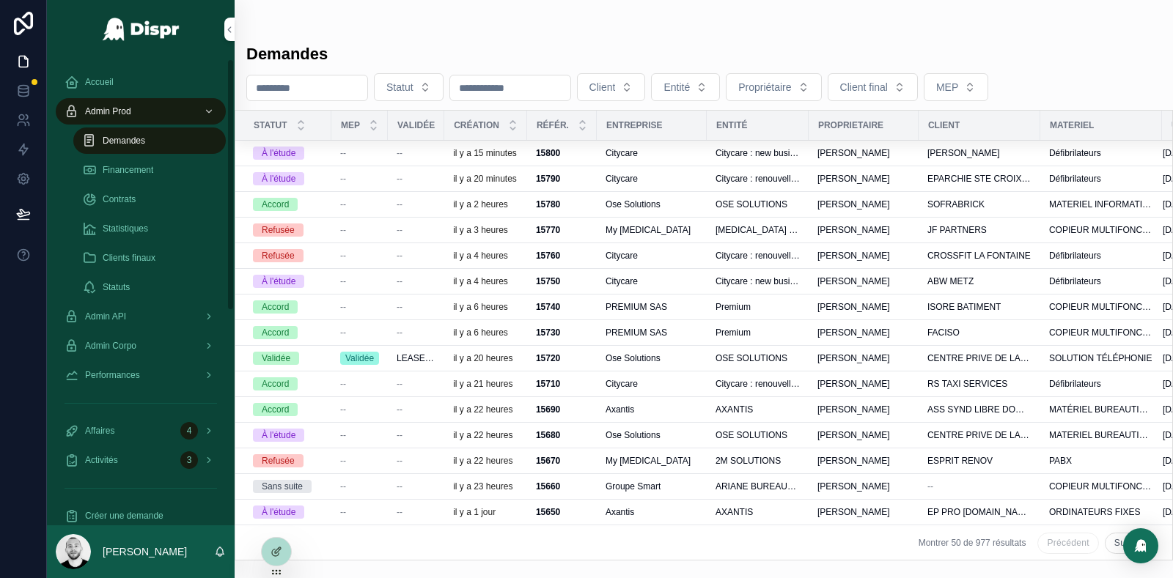
click at [308, 83] on input "scrollable content" at bounding box center [307, 88] width 120 height 21
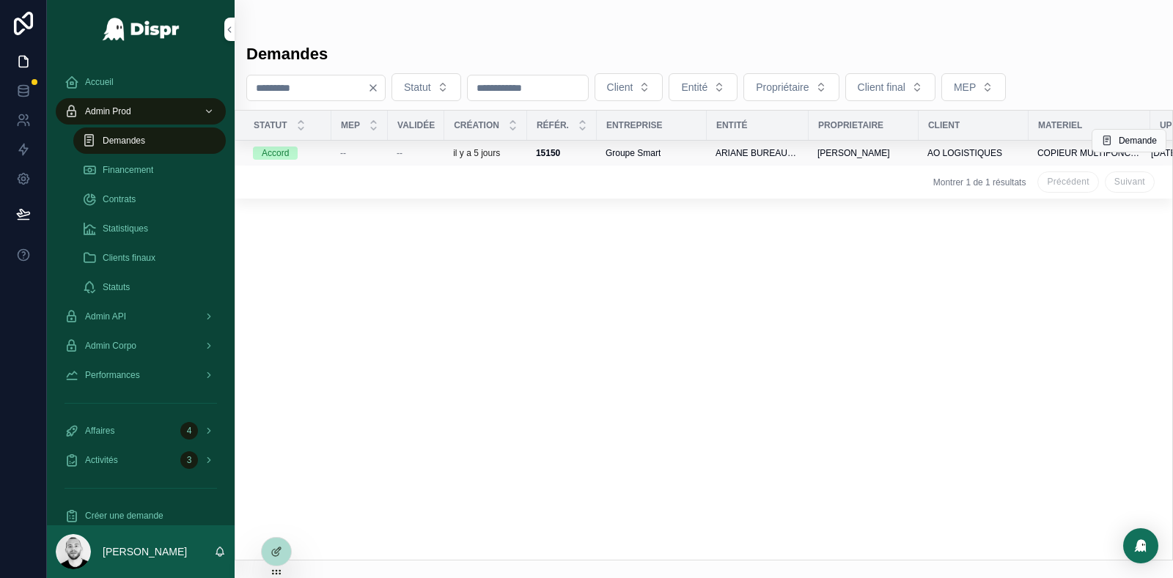
type input "****"
click at [353, 152] on div "--" at bounding box center [359, 153] width 39 height 12
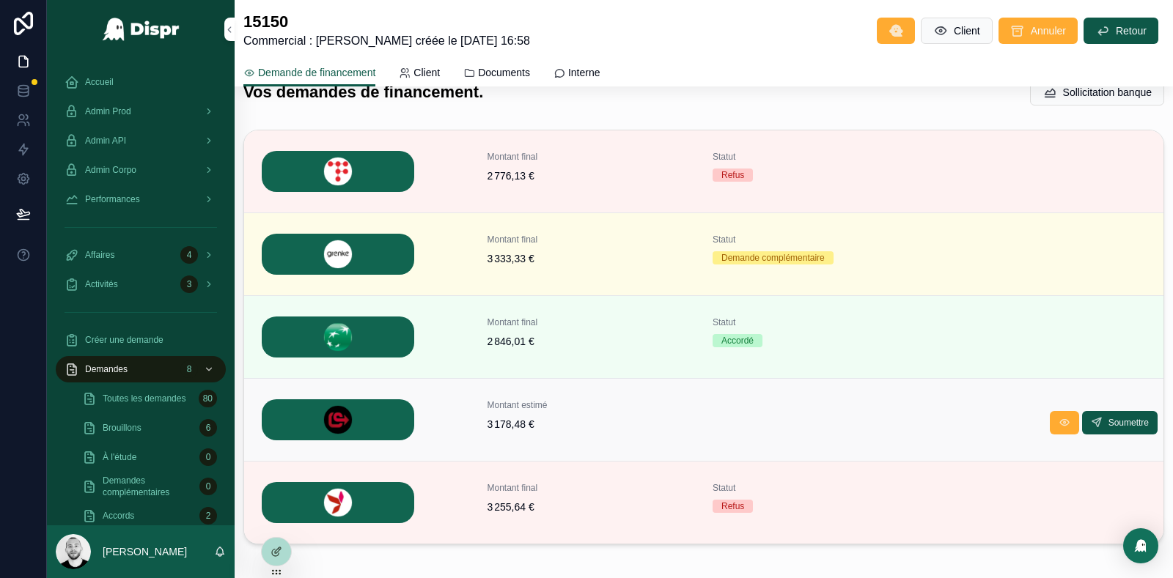
scroll to position [523, 0]
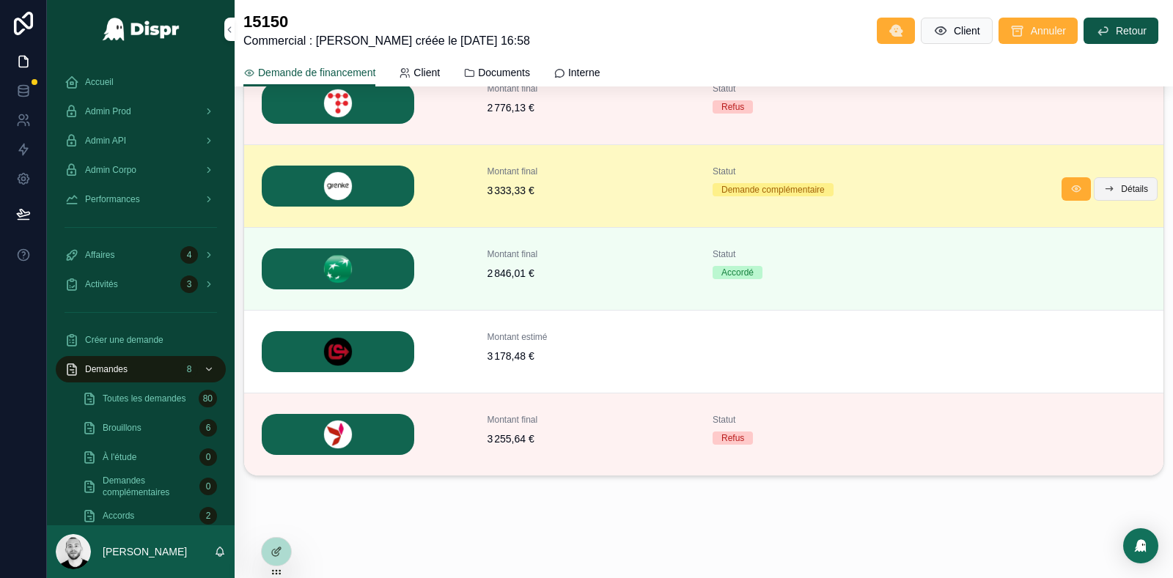
click at [1114, 191] on button "Détails" at bounding box center [1125, 188] width 64 height 23
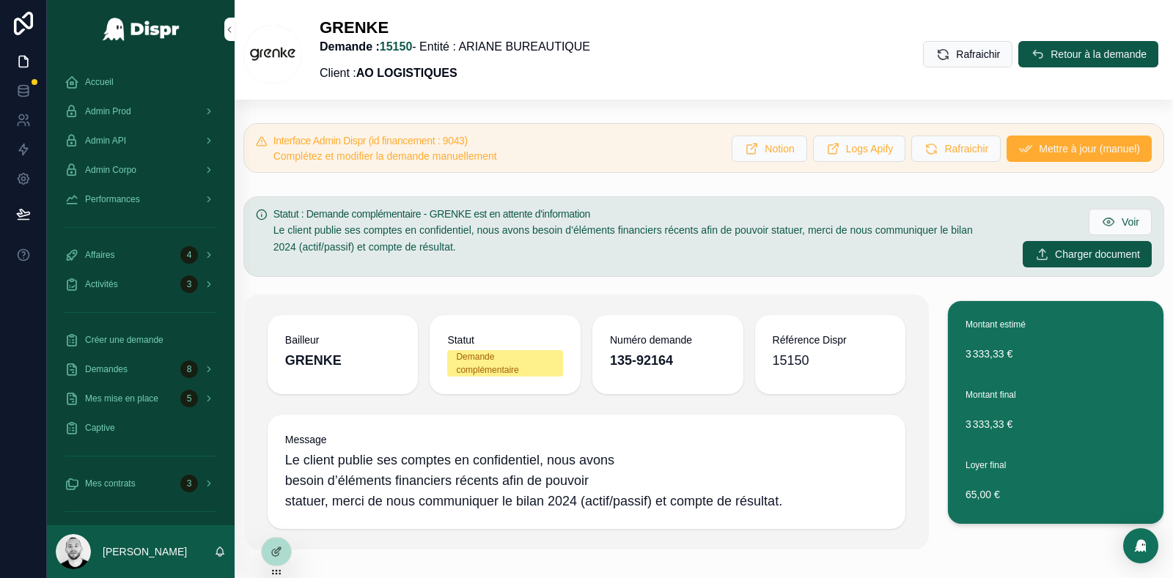
click at [477, 139] on h5 "Interface Admin Dispr (id financement : 9043)" at bounding box center [496, 141] width 447 height 10
copy h5 "9043"
click at [94, 114] on span "Admin Prod" at bounding box center [108, 112] width 46 height 12
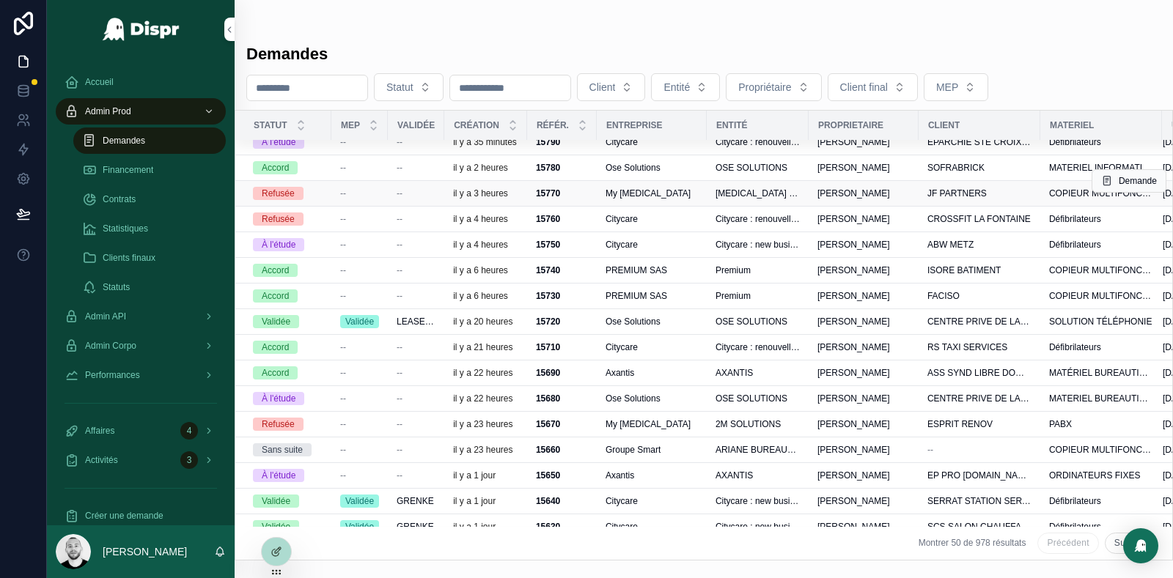
scroll to position [70, 0]
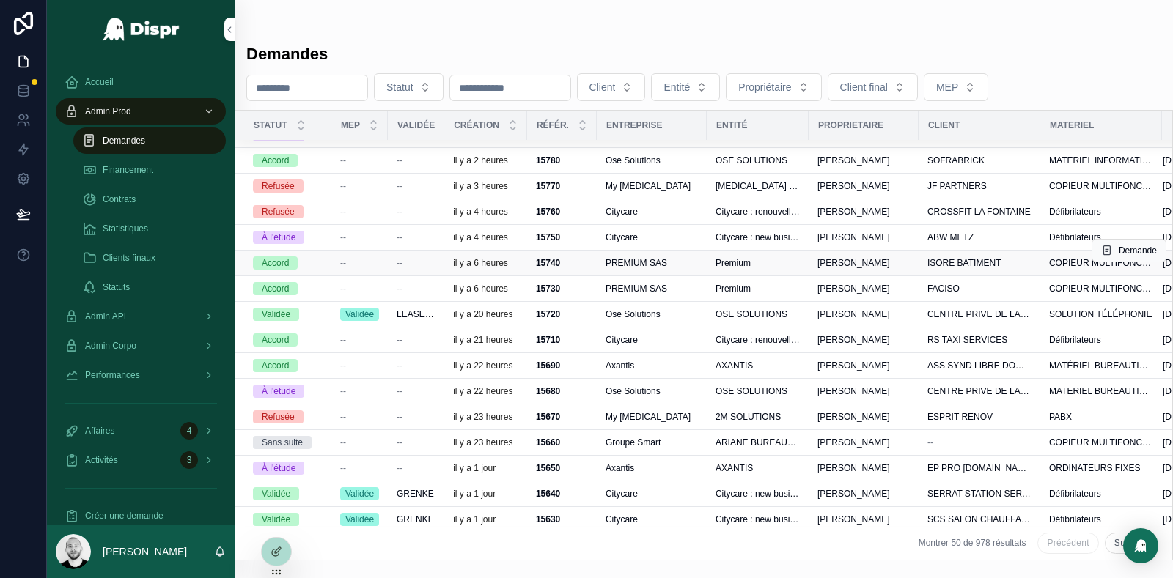
click at [363, 269] on div "--" at bounding box center [359, 263] width 39 height 12
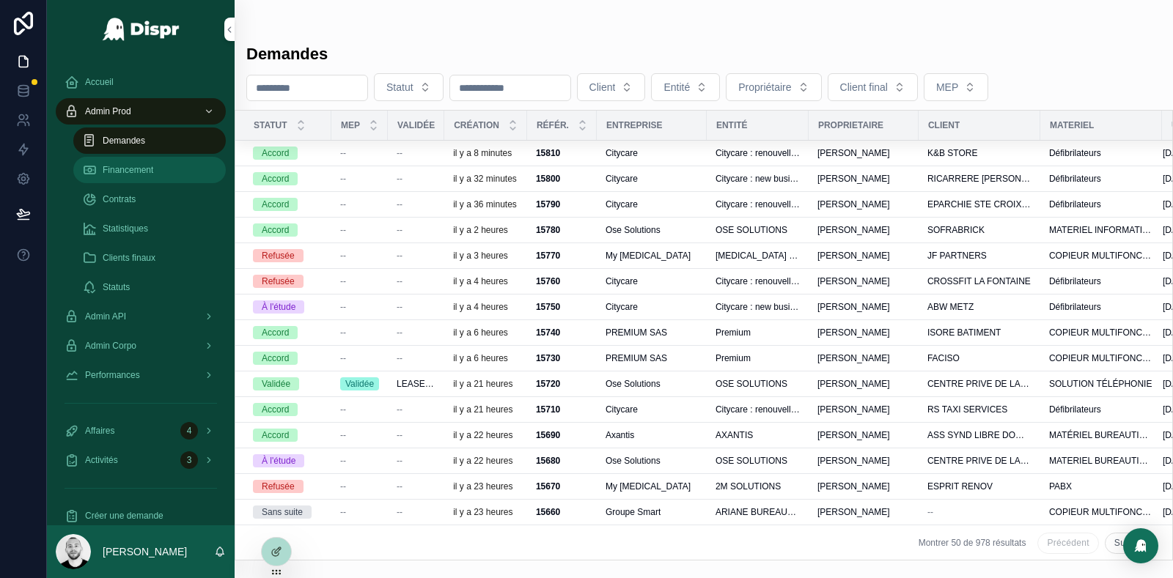
click at [136, 171] on span "Financement" at bounding box center [128, 170] width 51 height 12
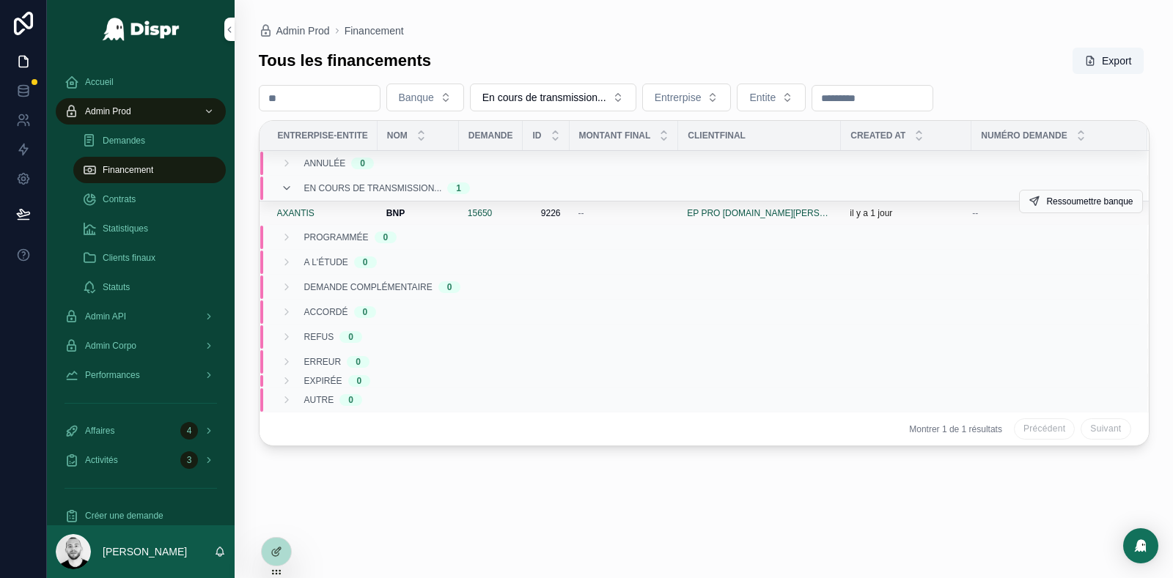
click at [630, 209] on div "--" at bounding box center [624, 213] width 92 height 12
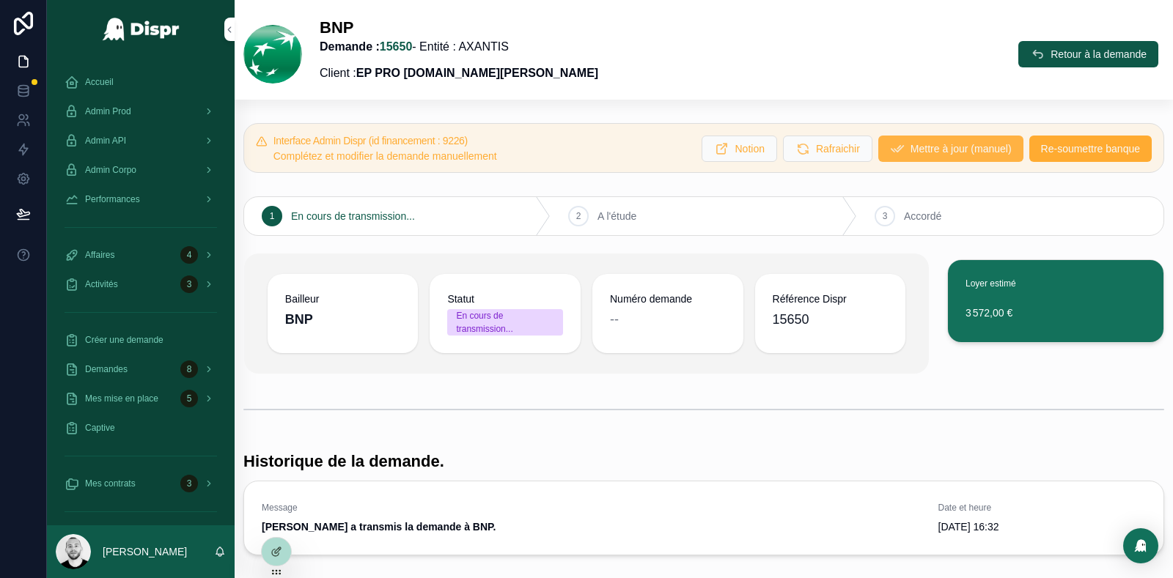
click at [946, 153] on span "Mettre à jour (manuel)" at bounding box center [960, 148] width 101 height 15
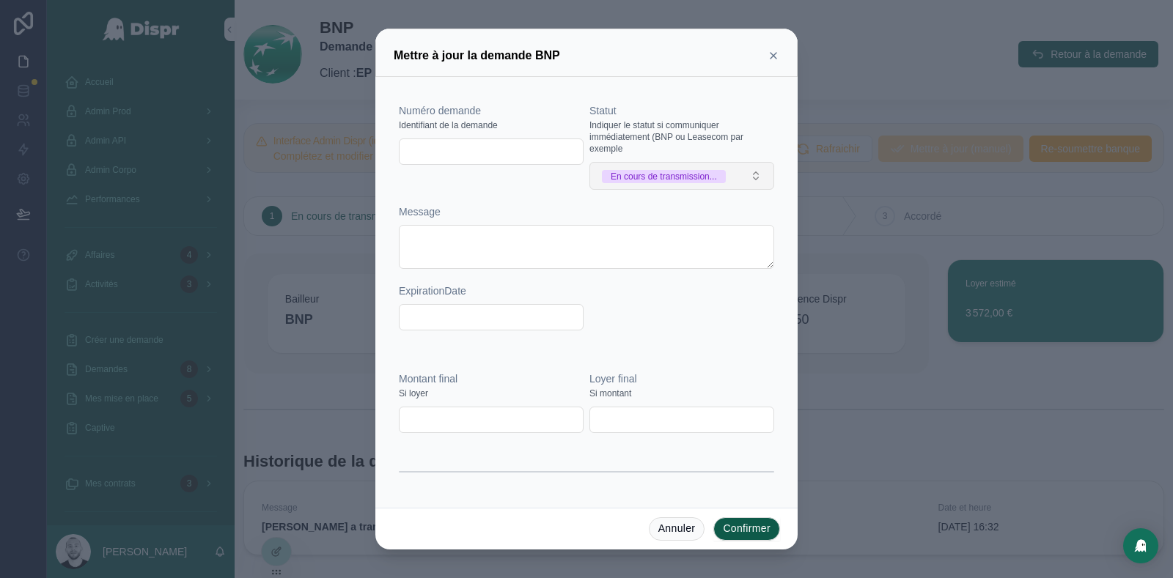
click at [709, 174] on div "En cours de transmission..." at bounding box center [664, 176] width 106 height 13
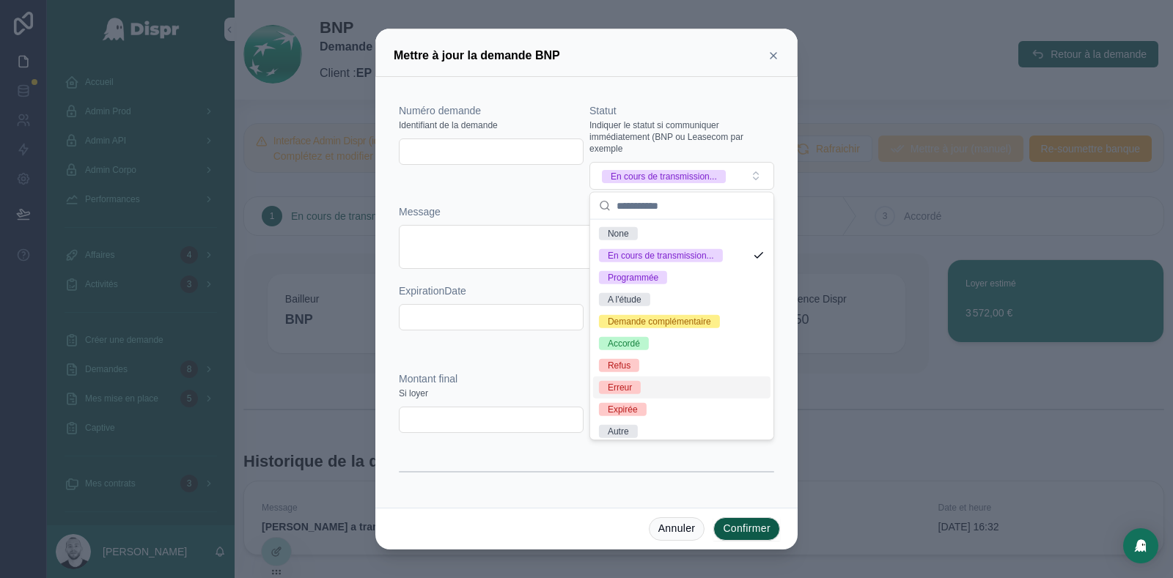
click at [629, 388] on div "Erreur" at bounding box center [620, 387] width 24 height 13
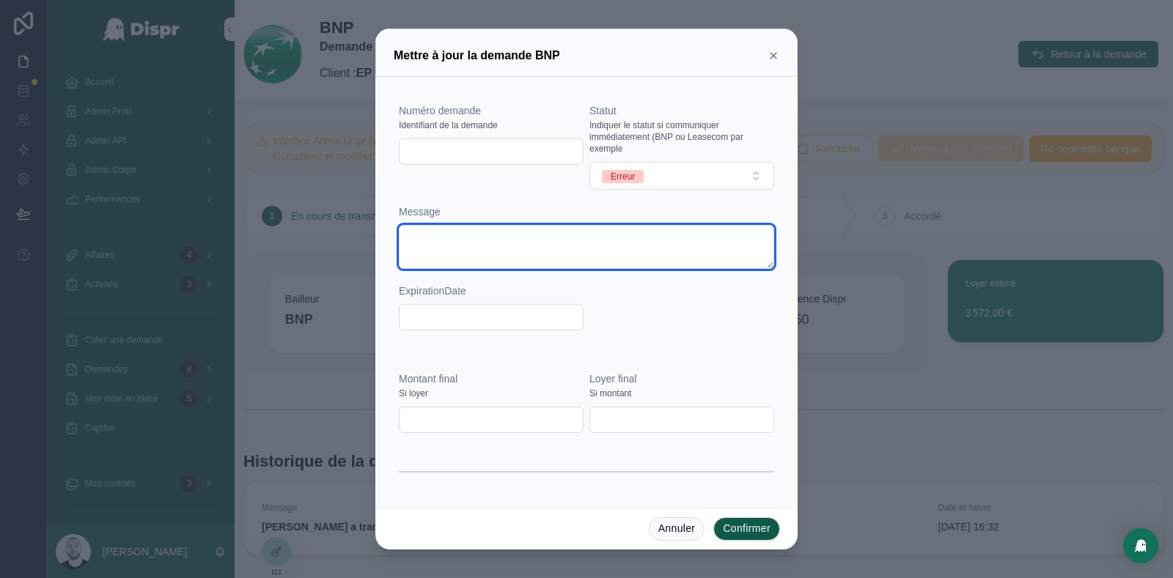
click at [436, 237] on textarea at bounding box center [586, 247] width 375 height 44
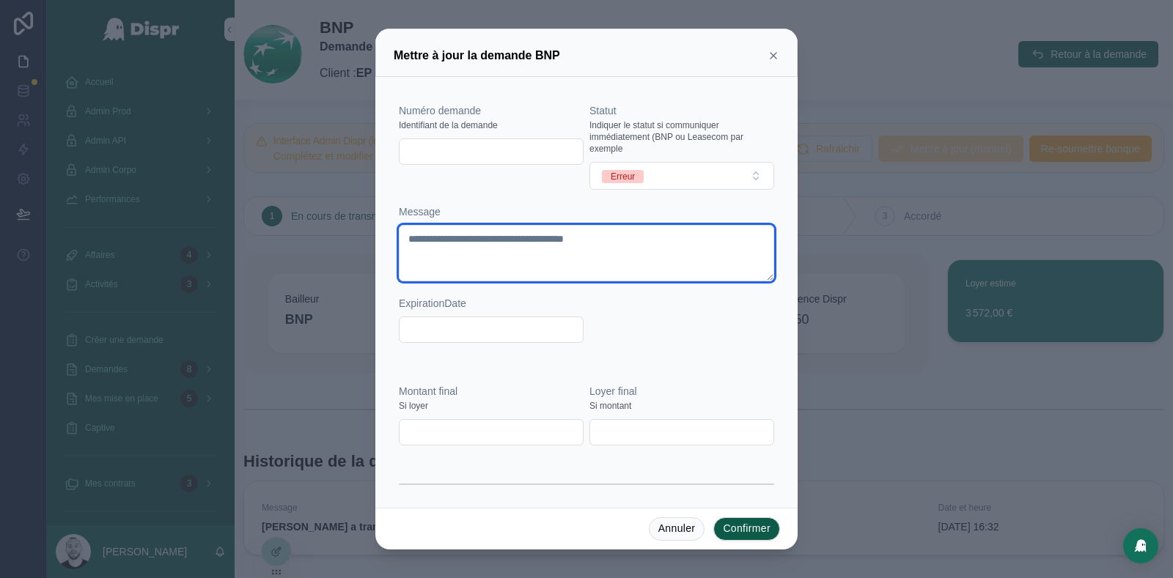
type textarea "**********"
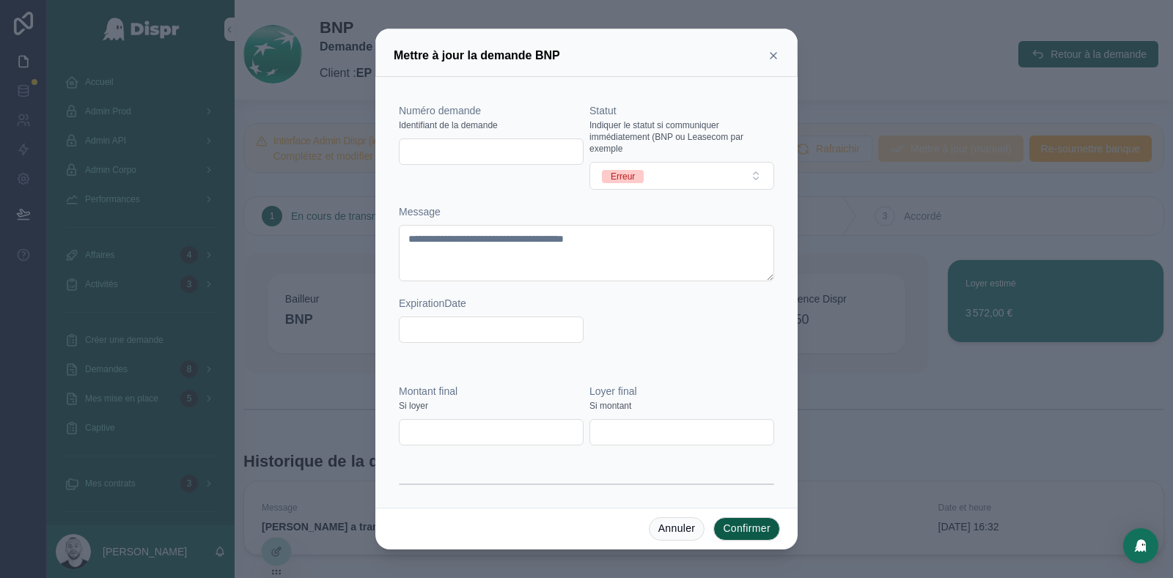
click at [750, 527] on button "Confirmer" at bounding box center [746, 528] width 67 height 23
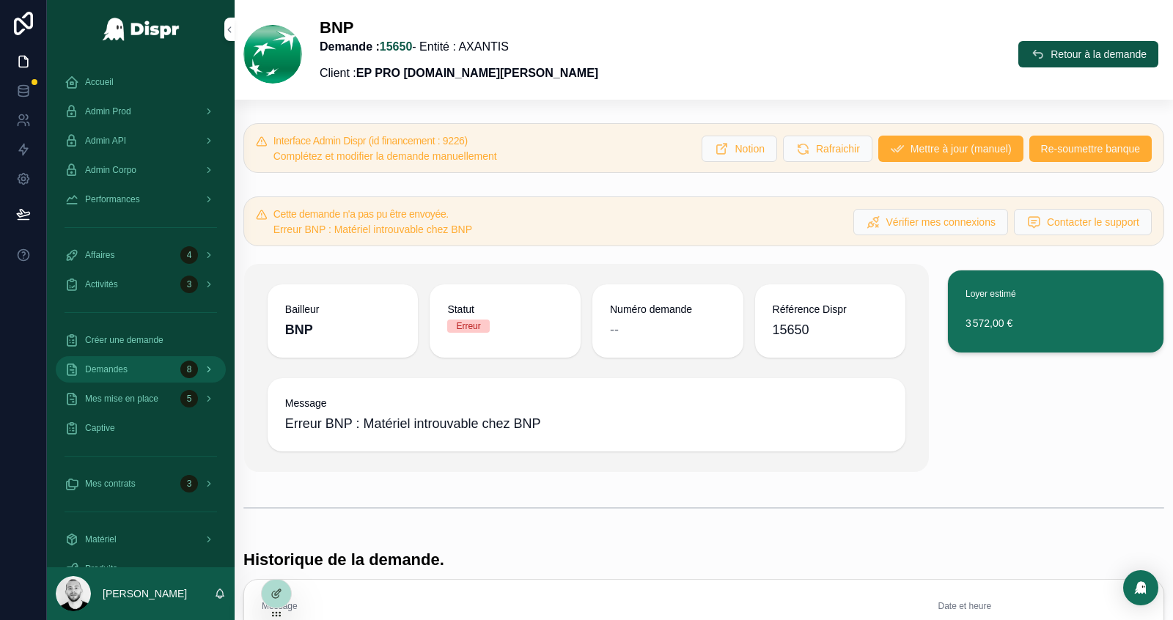
click at [139, 372] on div "Demandes 8" at bounding box center [140, 369] width 152 height 23
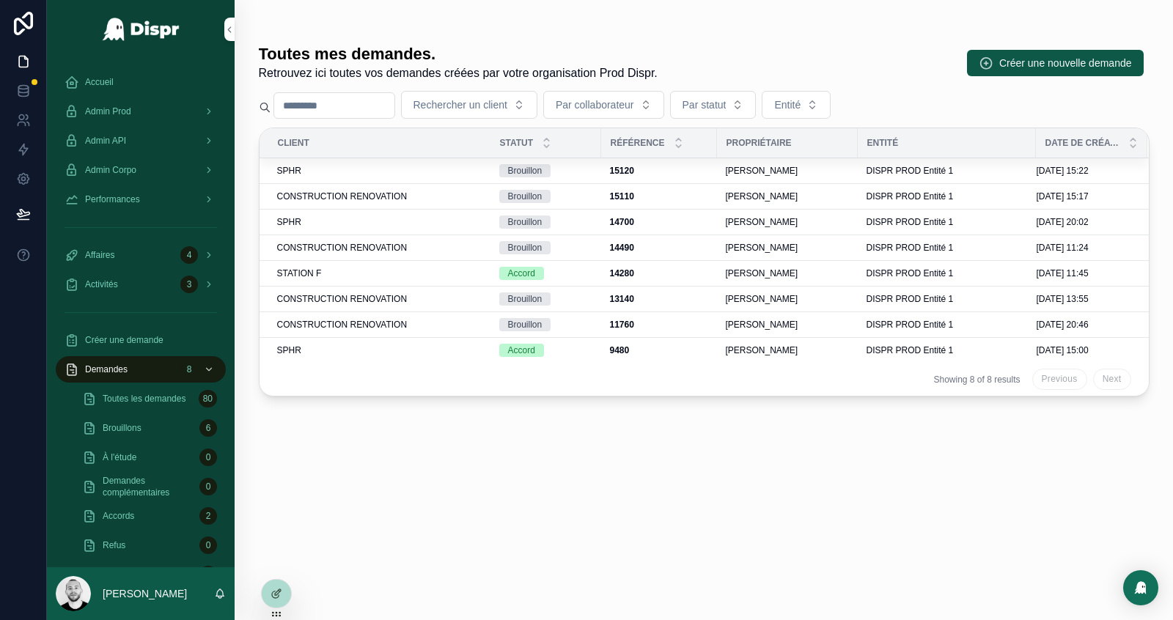
click at [342, 95] on input "scrollable content" at bounding box center [334, 105] width 120 height 21
click at [109, 108] on span "Admin Prod" at bounding box center [108, 112] width 46 height 12
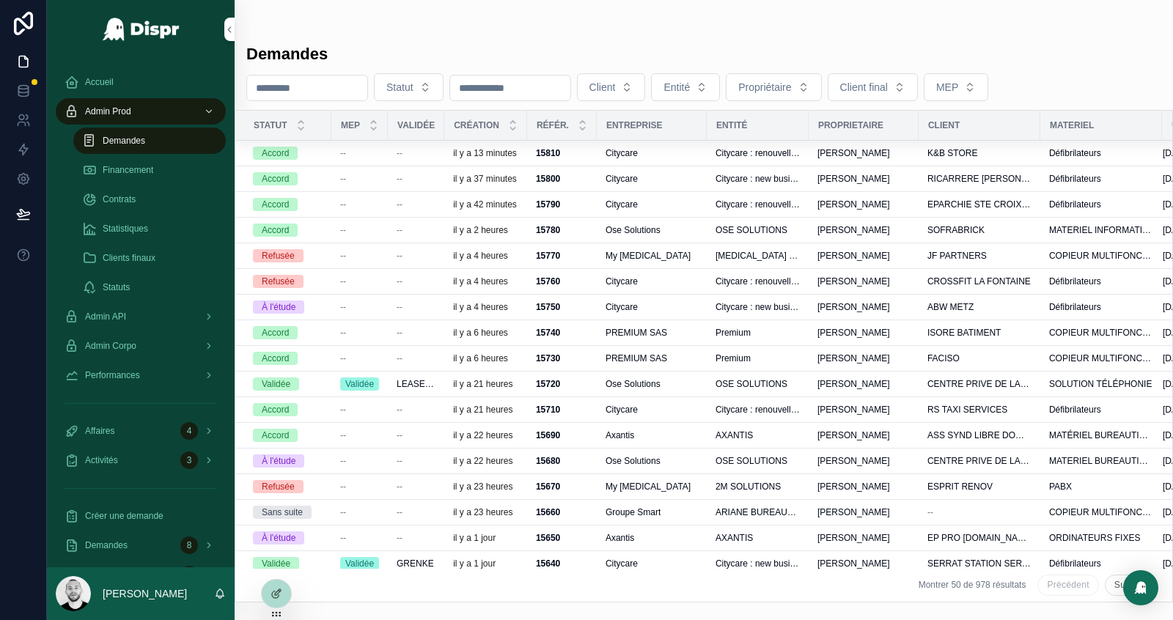
click at [314, 89] on input "scrollable content" at bounding box center [307, 88] width 120 height 21
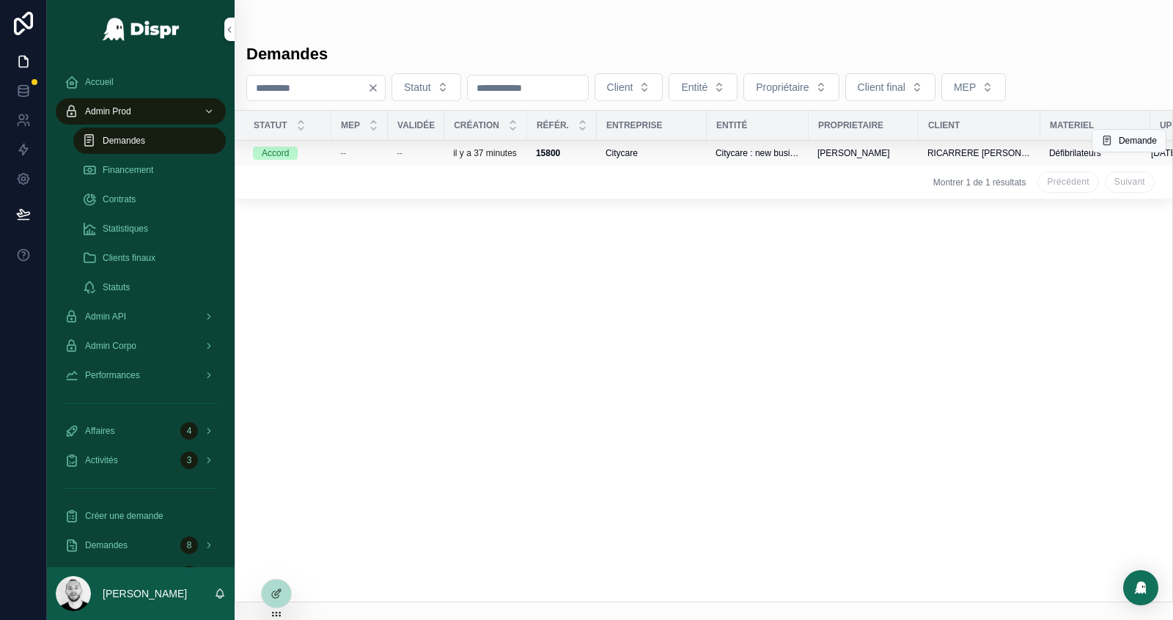
type input "****"
click at [347, 155] on div "--" at bounding box center [359, 153] width 39 height 12
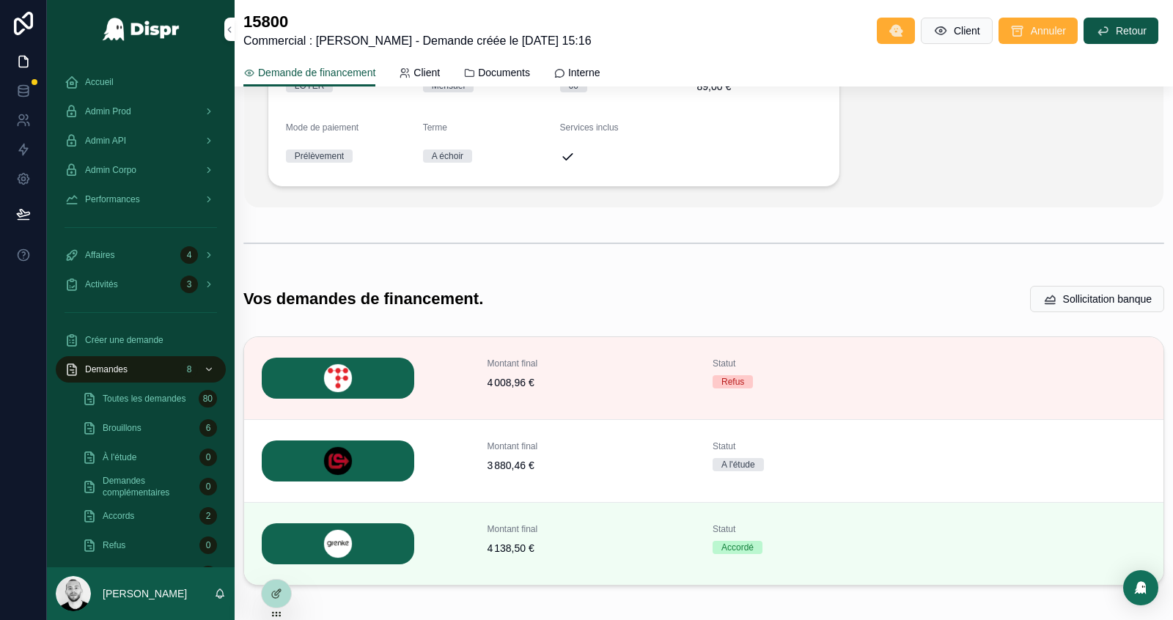
scroll to position [315, 0]
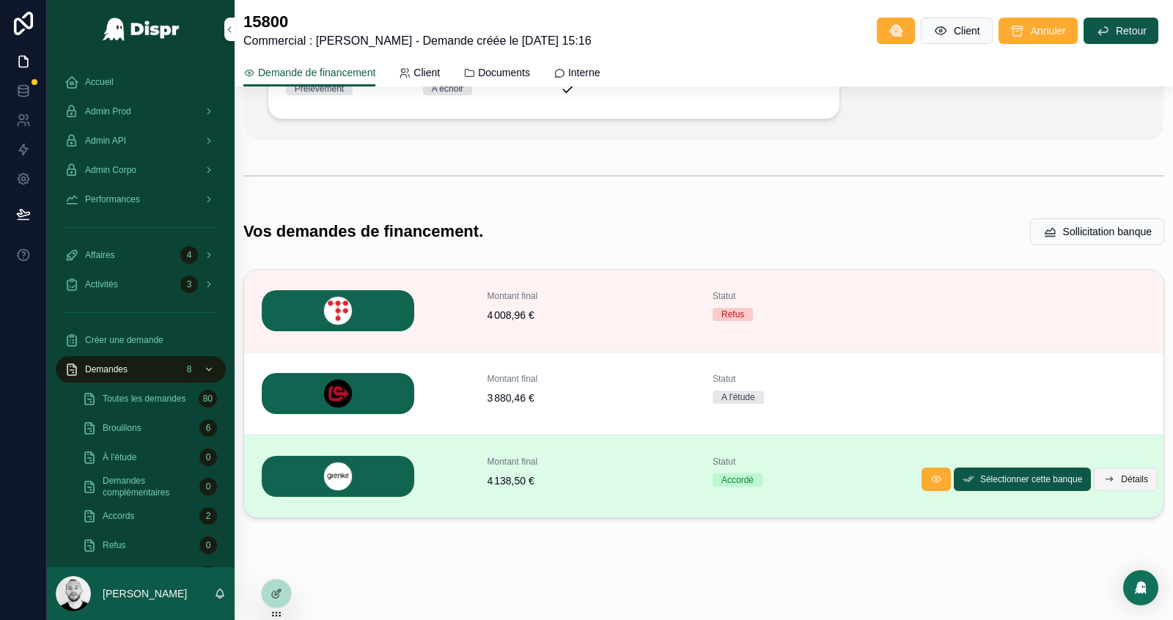
click at [1121, 476] on span "Détails" at bounding box center [1134, 479] width 27 height 12
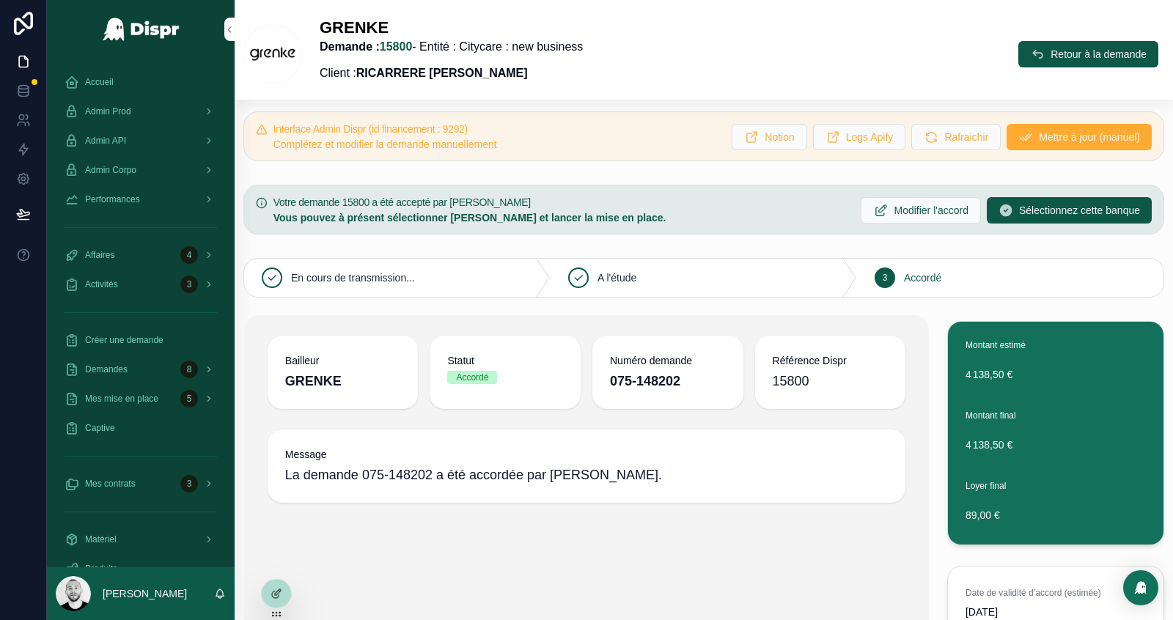
scroll to position [8, 0]
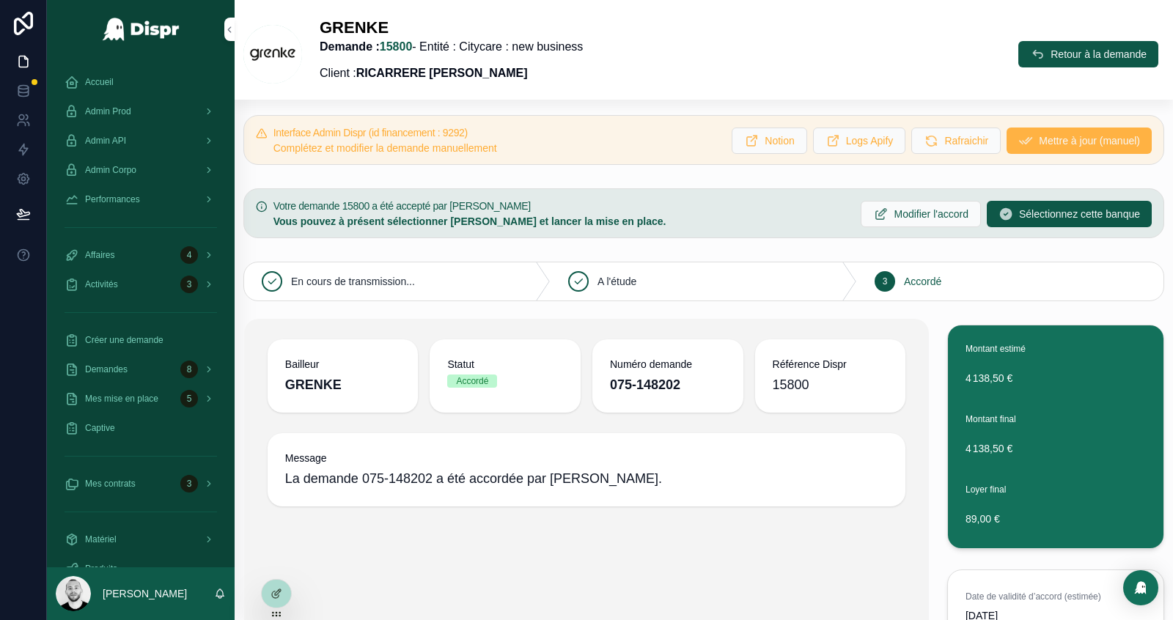
click at [1057, 139] on span "Mettre à jour (manuel)" at bounding box center [1089, 140] width 101 height 15
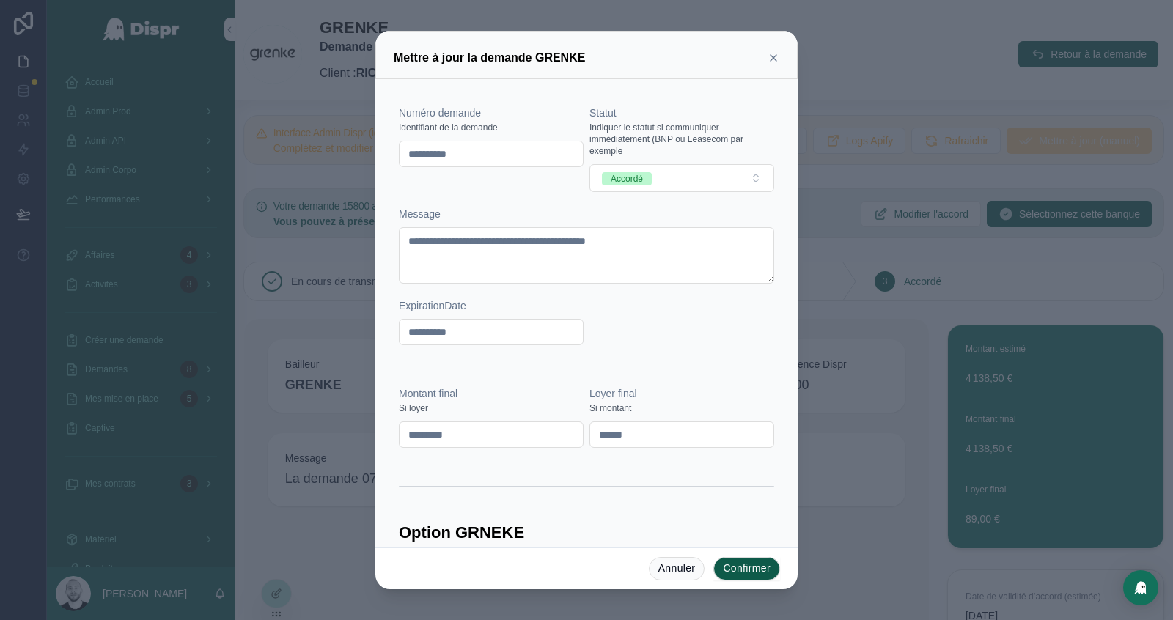
click at [480, 148] on input "**********" at bounding box center [490, 154] width 183 height 21
drag, startPoint x: 474, startPoint y: 151, endPoint x: 454, endPoint y: 151, distance: 19.8
click at [454, 151] on input "**********" at bounding box center [490, 154] width 183 height 21
type input "**********"
click at [579, 94] on div "**********" at bounding box center [586, 225] width 387 height 281
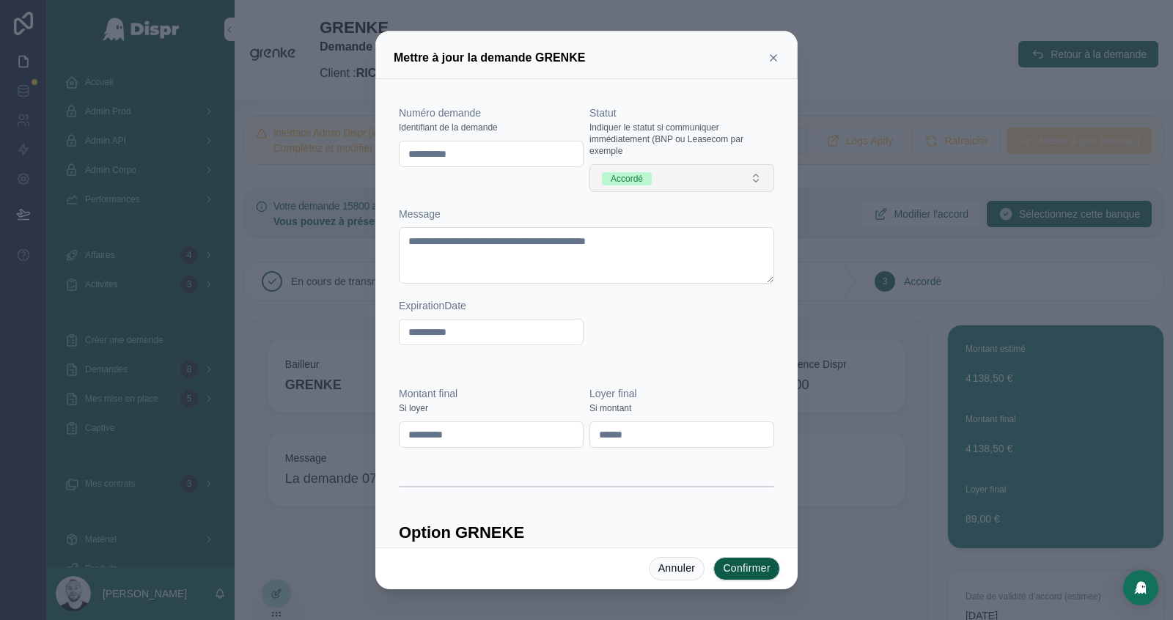
click at [718, 185] on button "Accordé" at bounding box center [681, 178] width 185 height 28
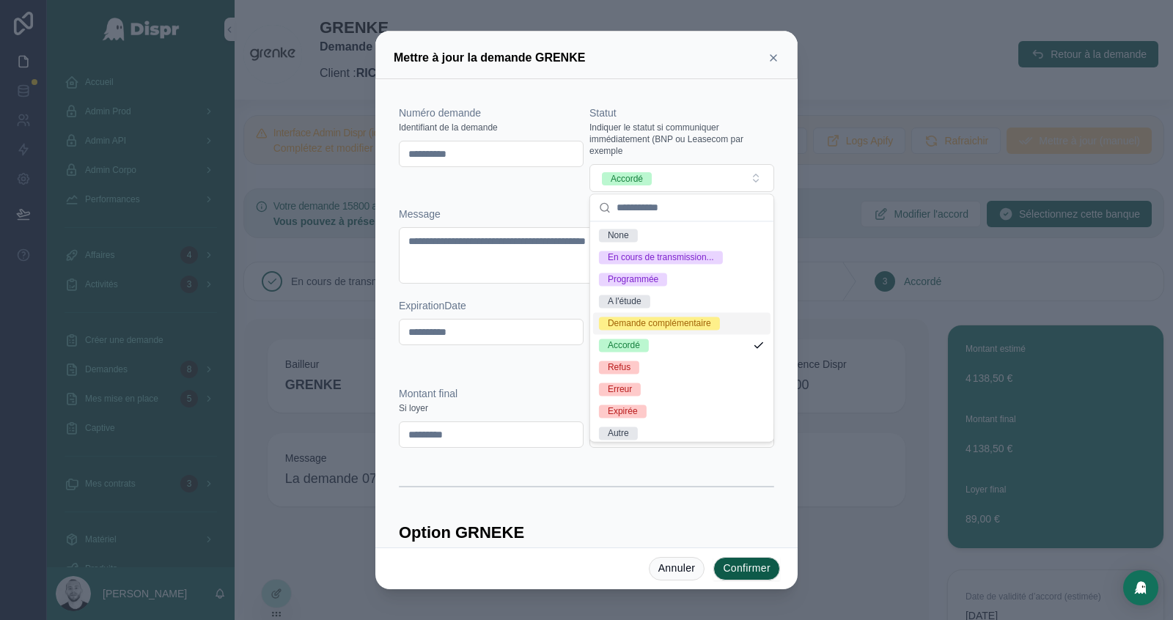
click at [672, 325] on div "Demande complémentaire" at bounding box center [659, 323] width 103 height 13
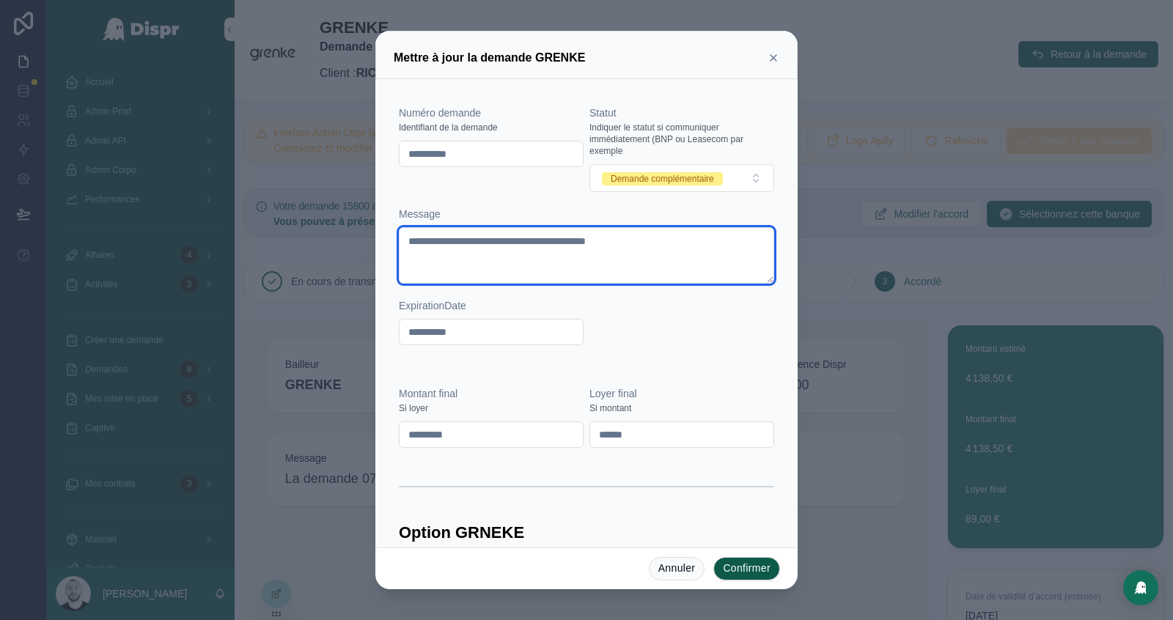
click at [588, 238] on textarea "**********" at bounding box center [586, 255] width 375 height 56
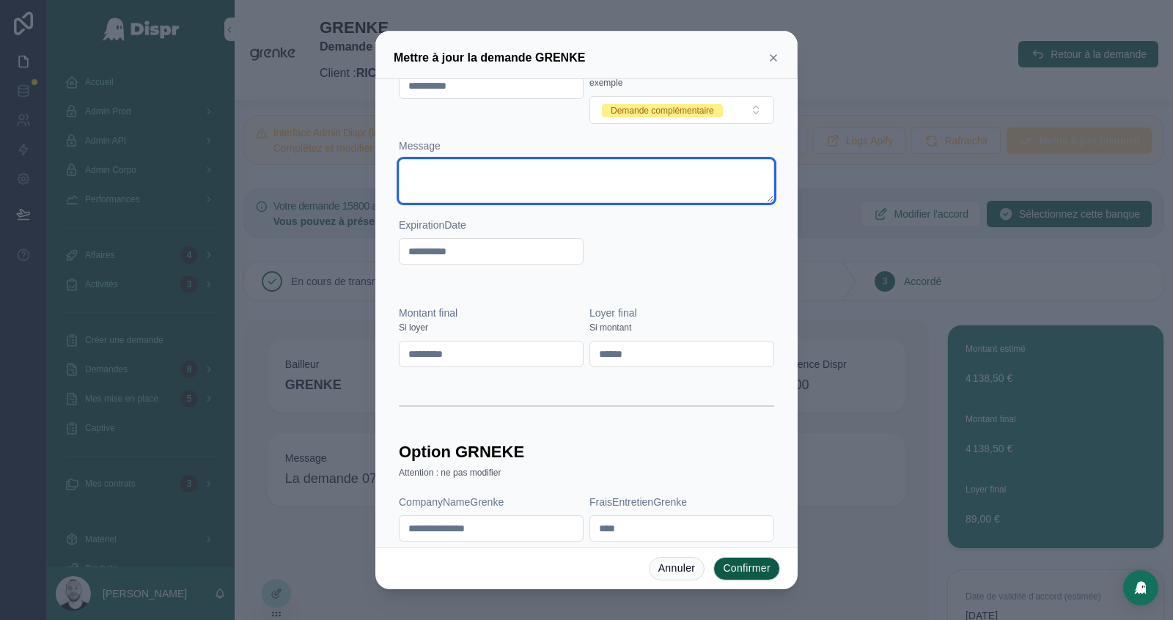
scroll to position [0, 0]
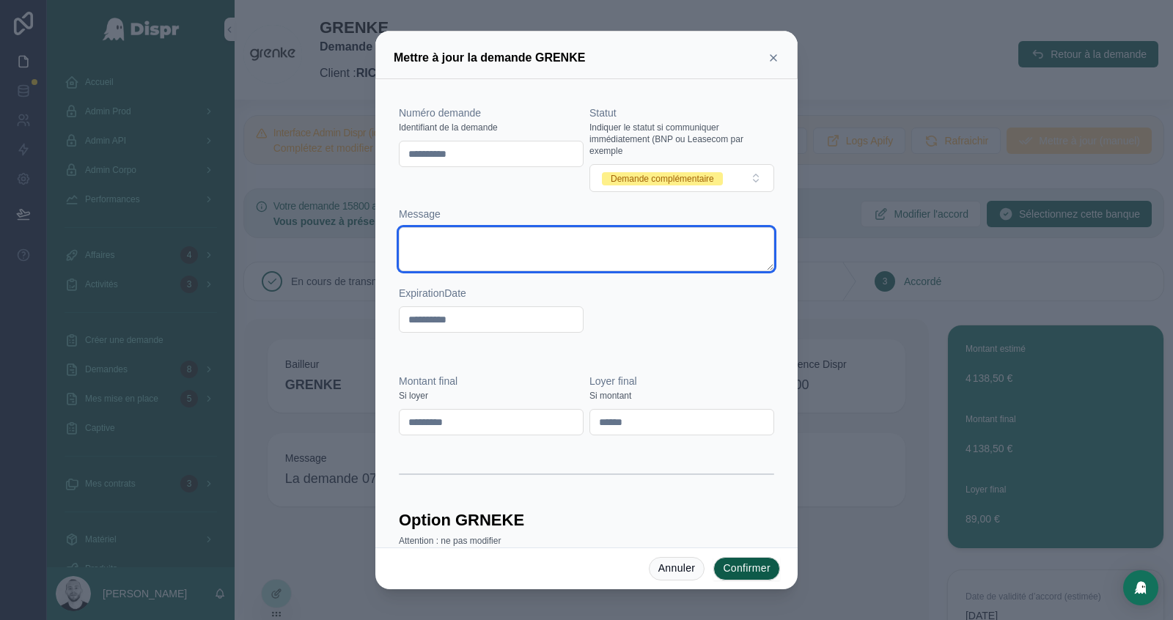
paste textarea "**********"
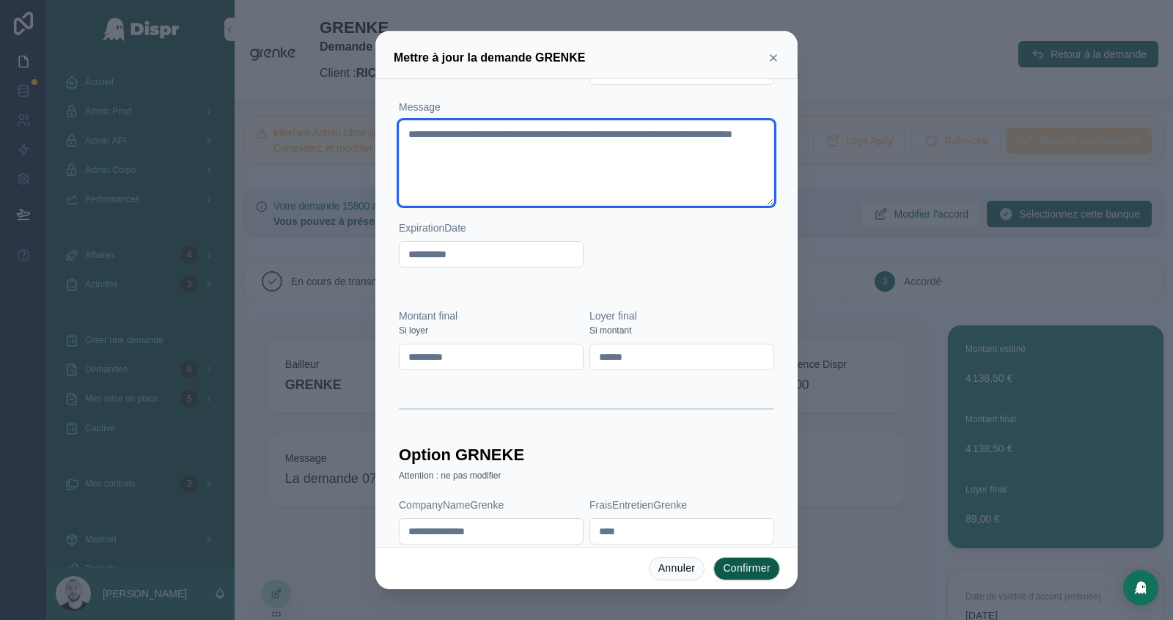
scroll to position [194, 0]
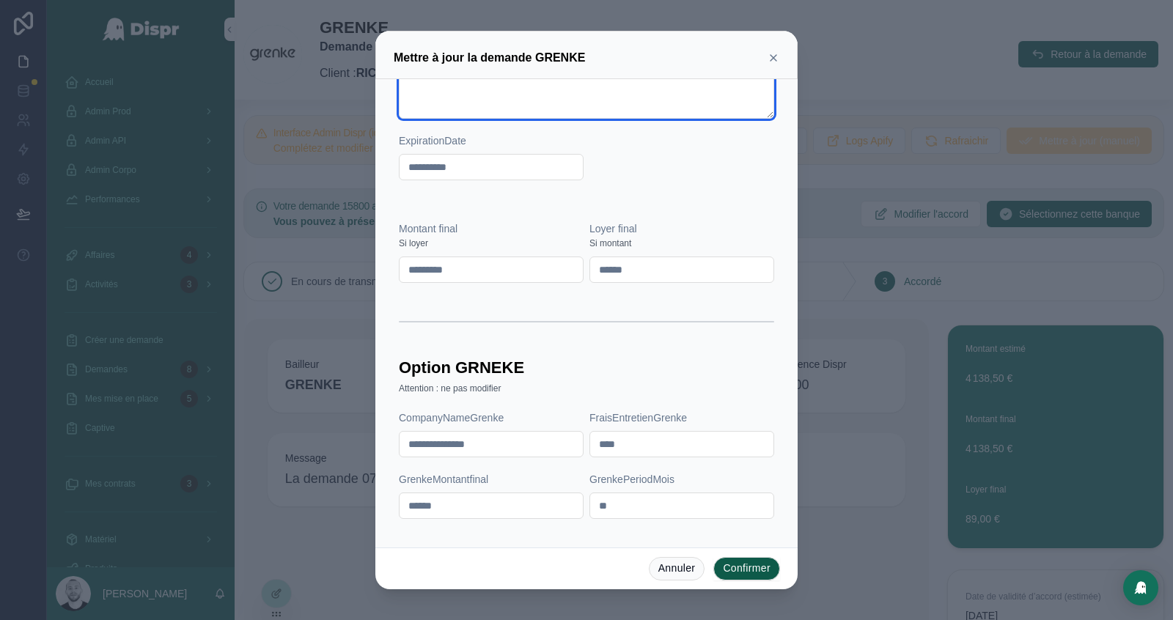
type textarea "**********"
click at [753, 573] on button "Confirmer" at bounding box center [746, 568] width 67 height 23
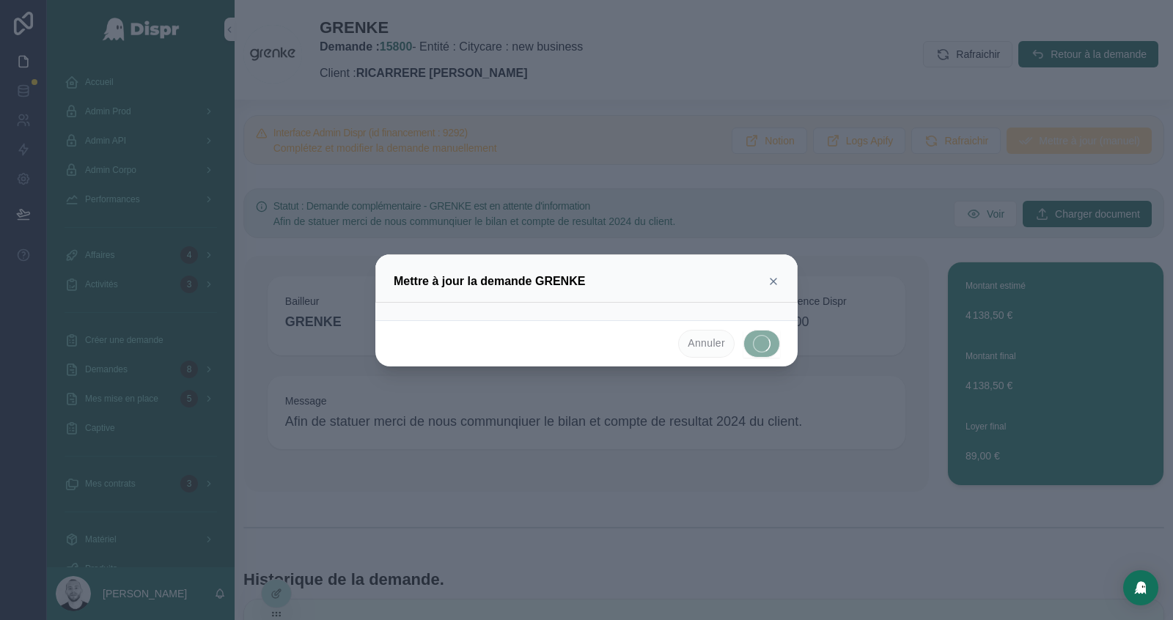
scroll to position [0, 0]
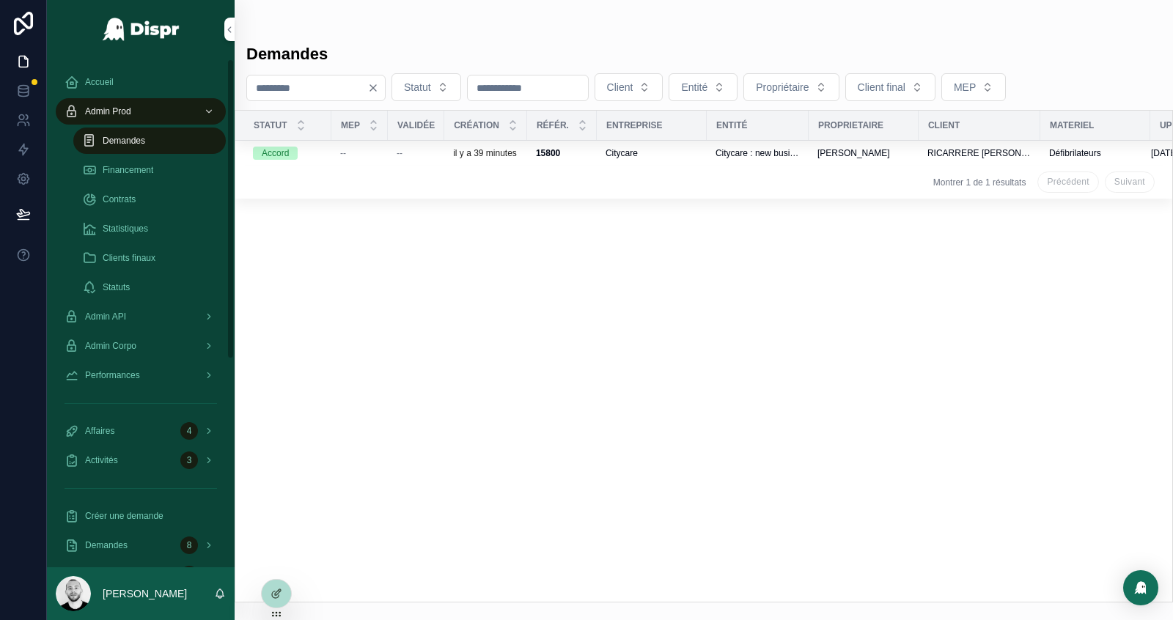
click at [320, 93] on input "****" at bounding box center [307, 88] width 120 height 21
click at [379, 89] on icon "Clear" at bounding box center [373, 88] width 12 height 12
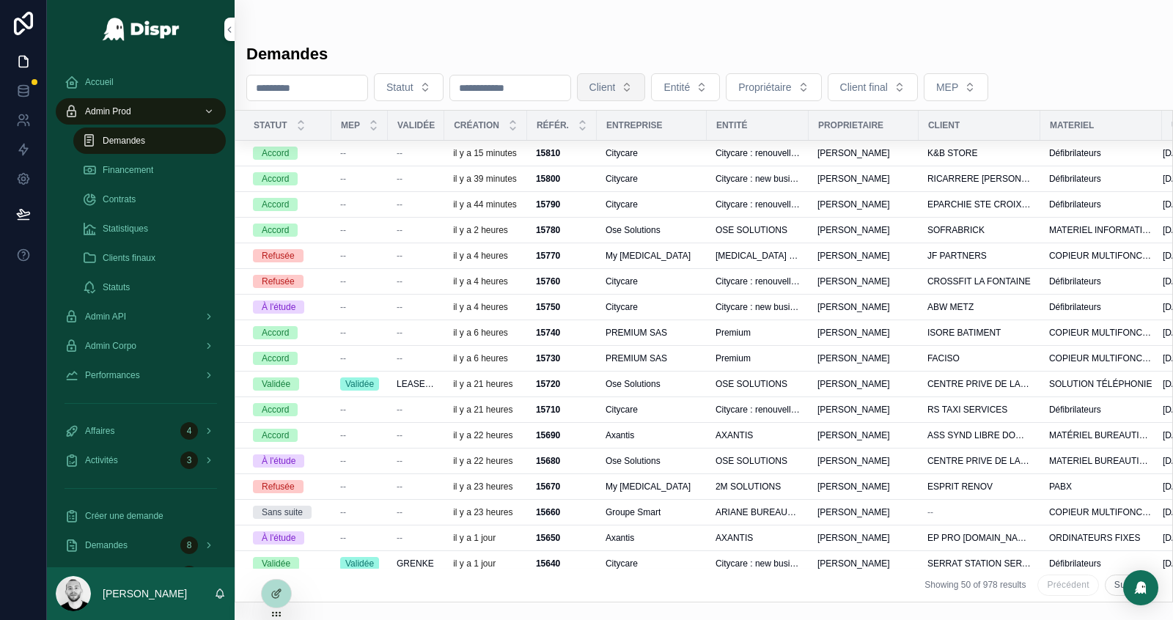
click at [604, 94] on button "Client" at bounding box center [611, 87] width 69 height 28
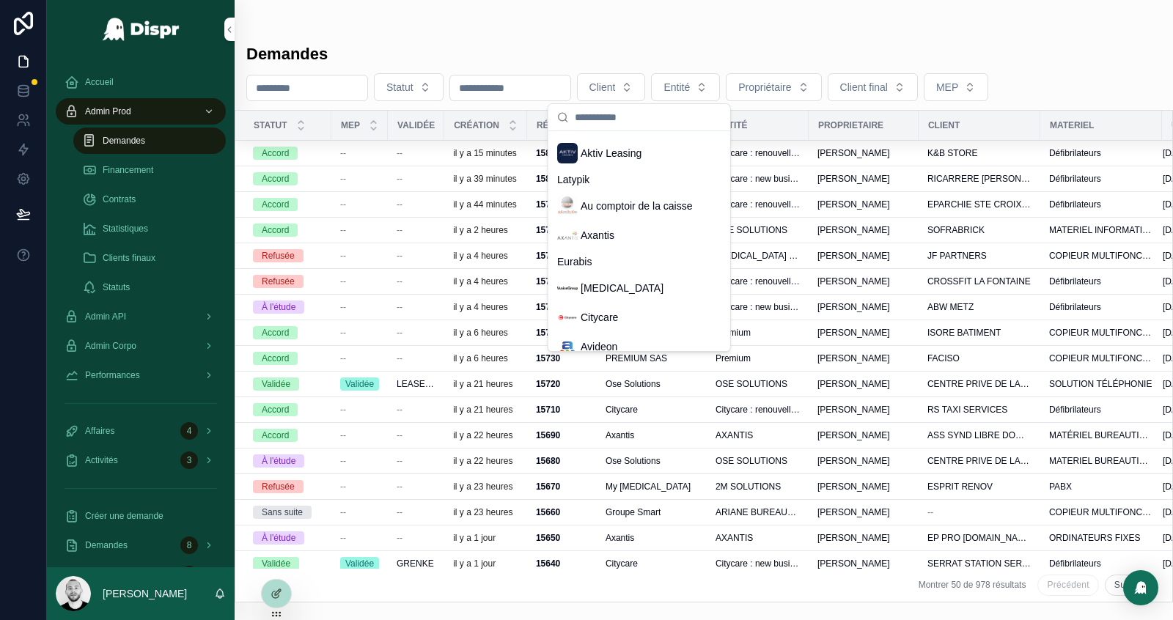
scroll to position [389, 0]
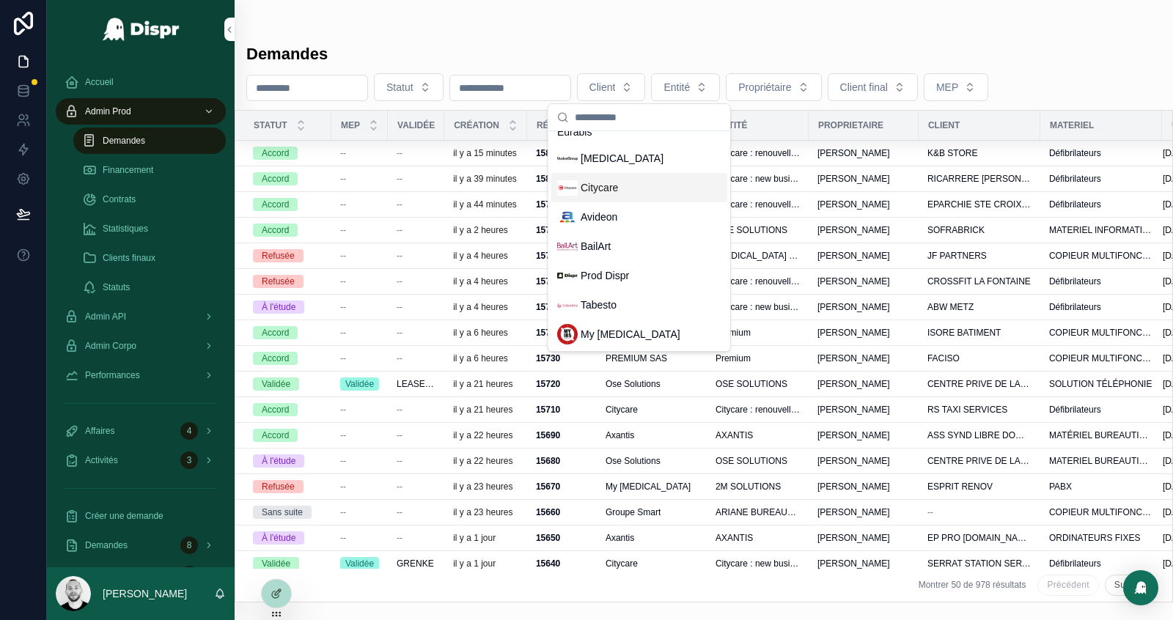
click at [630, 191] on div "Citycare" at bounding box center [639, 187] width 176 height 29
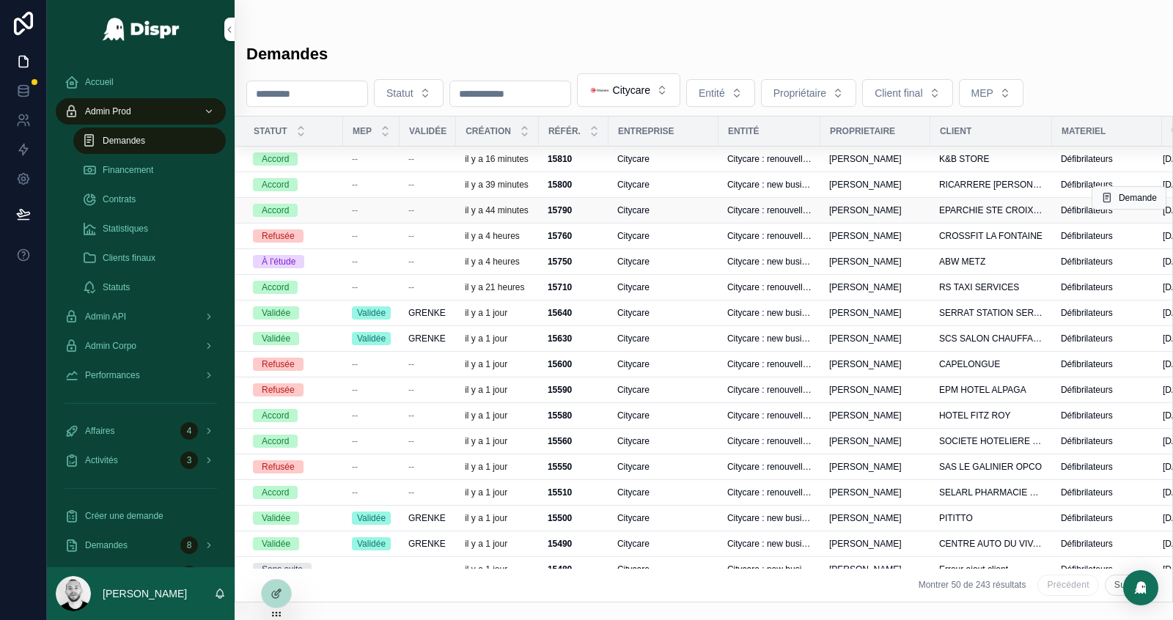
click at [884, 216] on span "[PERSON_NAME]" at bounding box center [865, 210] width 73 height 12
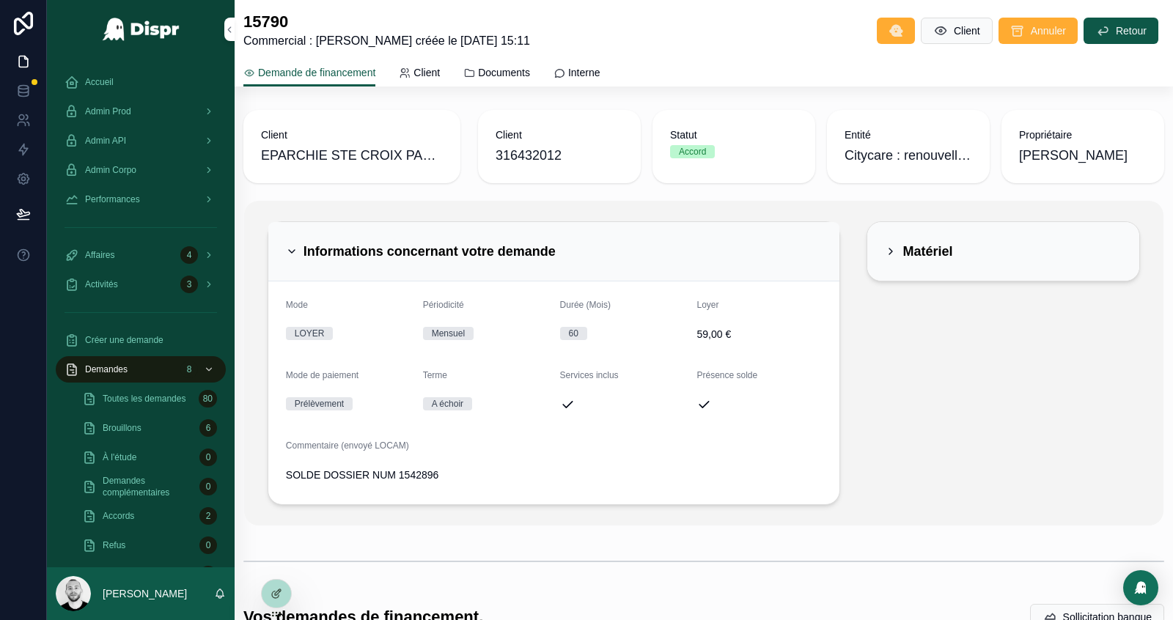
click at [723, 259] on div "Informations concernant votre demande" at bounding box center [554, 251] width 536 height 23
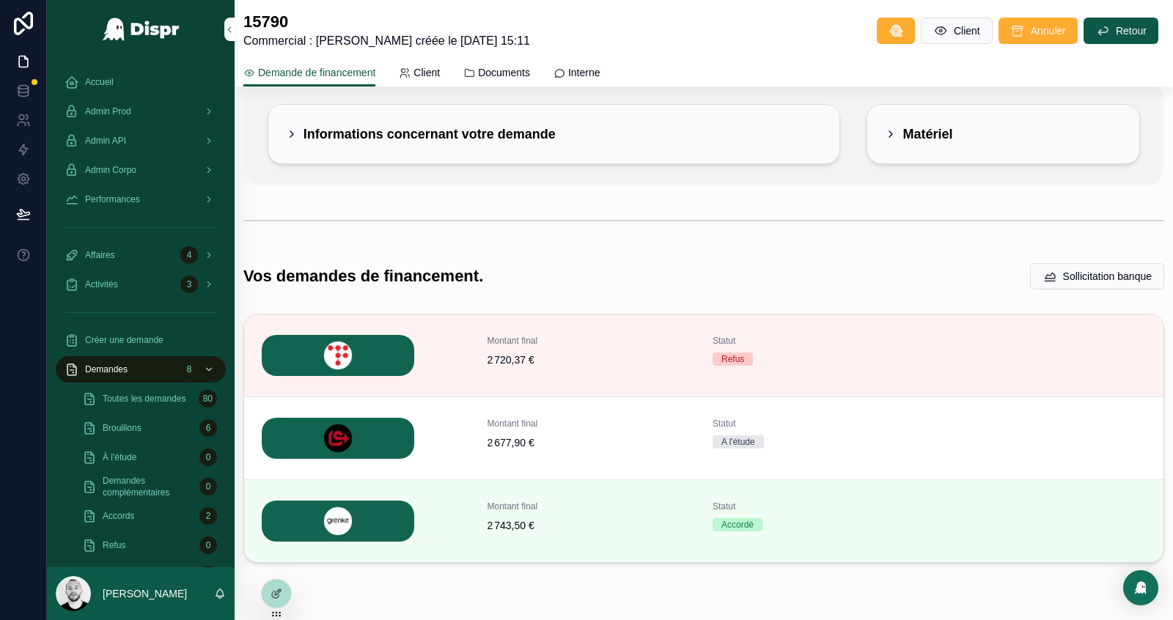
scroll to position [128, 0]
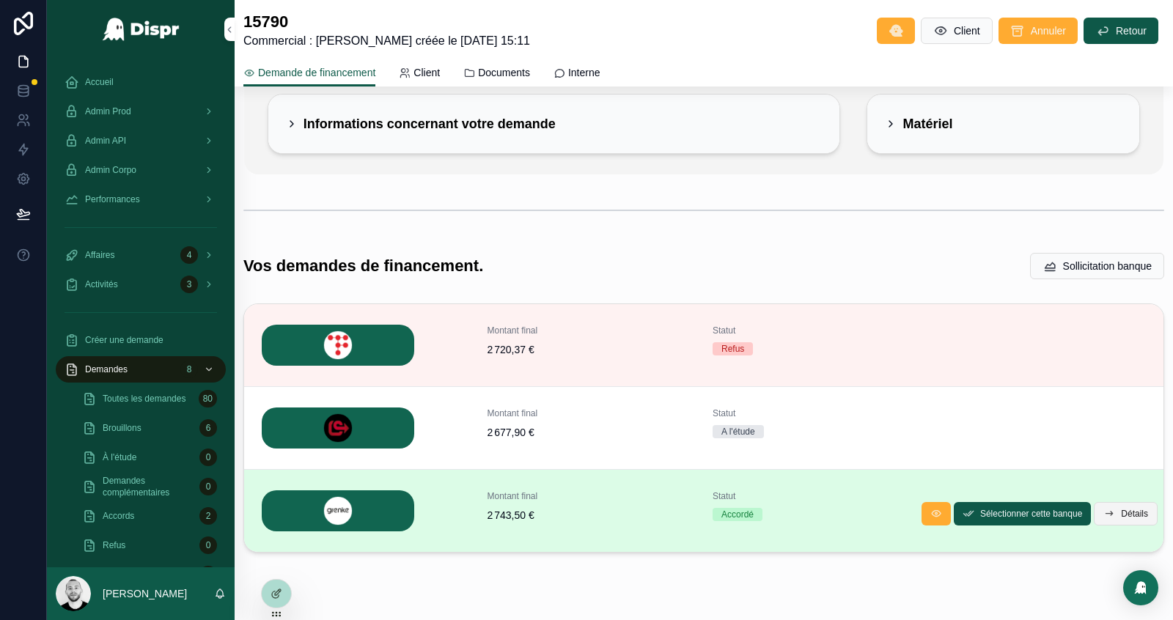
click at [1117, 502] on button "Détails" at bounding box center [1125, 513] width 64 height 23
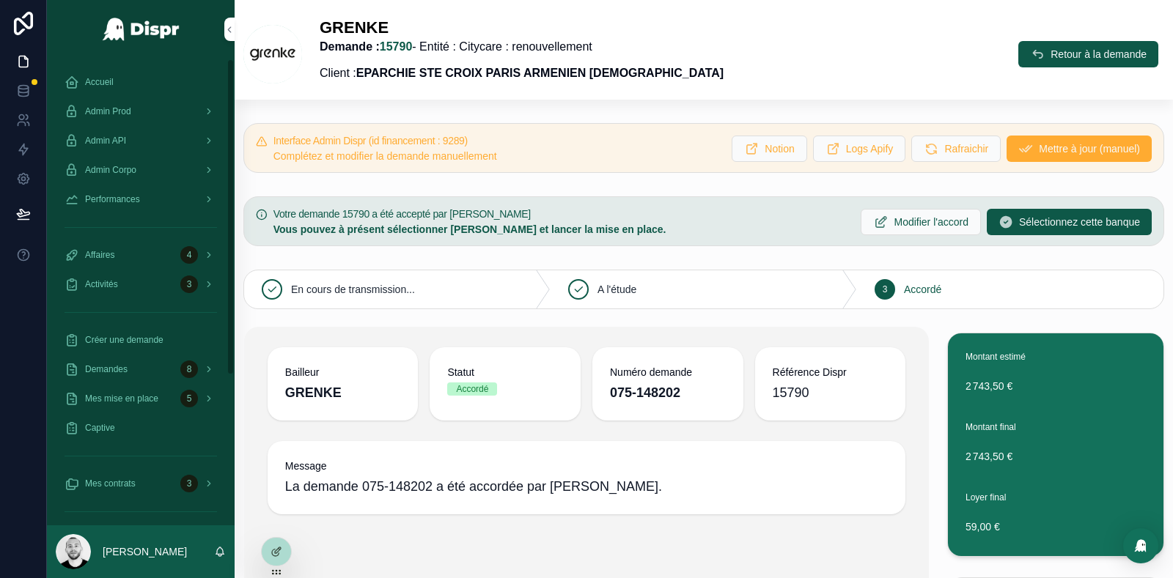
click at [807, 70] on div "GRENKE Demande : 15790 - Entité : Citycare : renouvellement Client : EPARCHIE S…" at bounding box center [703, 54] width 921 height 73
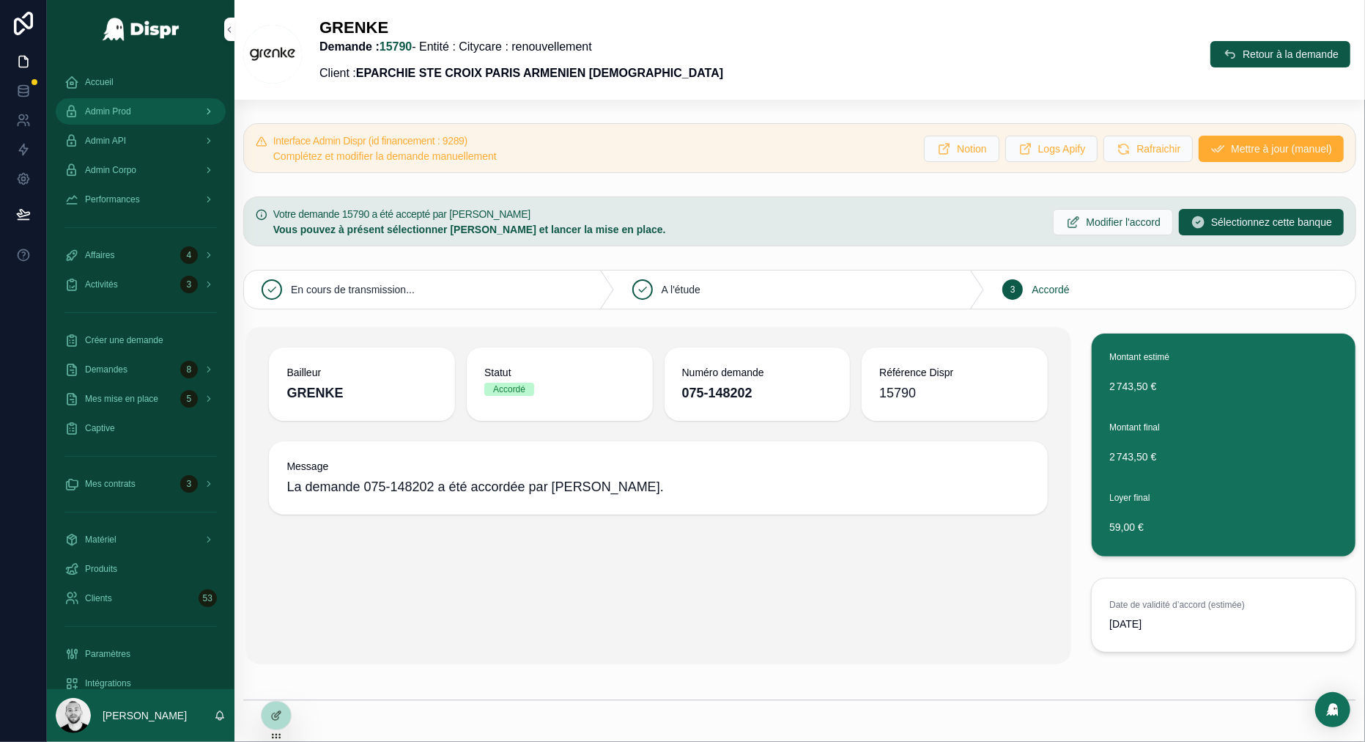
click at [108, 107] on span "Admin Prod" at bounding box center [108, 112] width 46 height 12
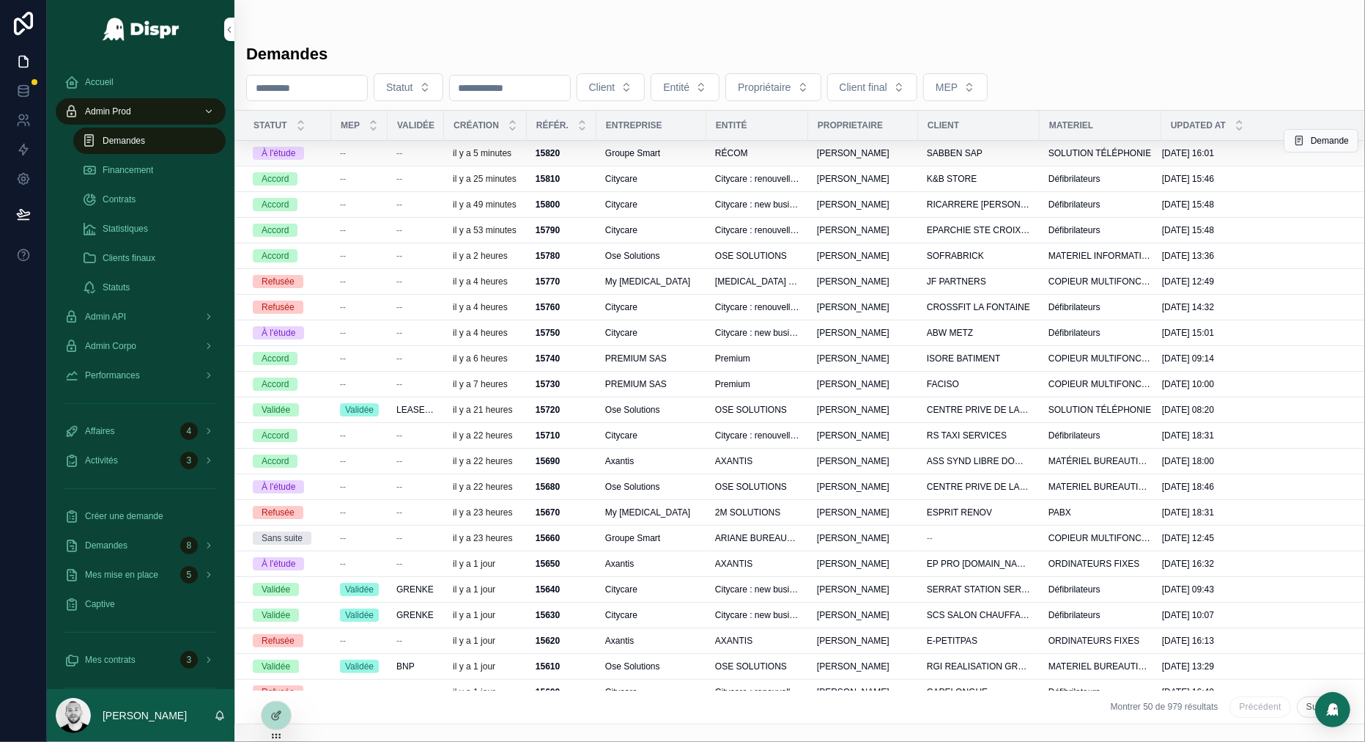
click at [401, 147] on span "--" at bounding box center [400, 153] width 6 height 12
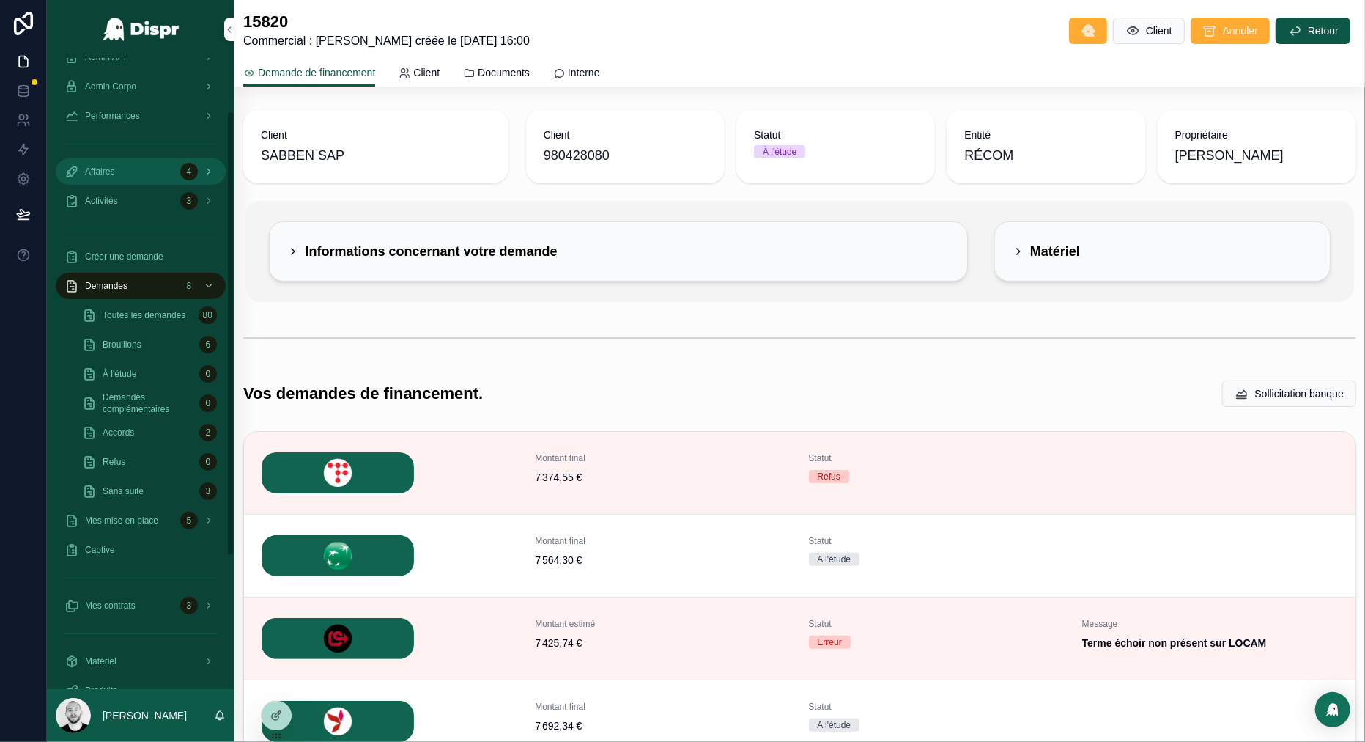
scroll to position [117, 0]
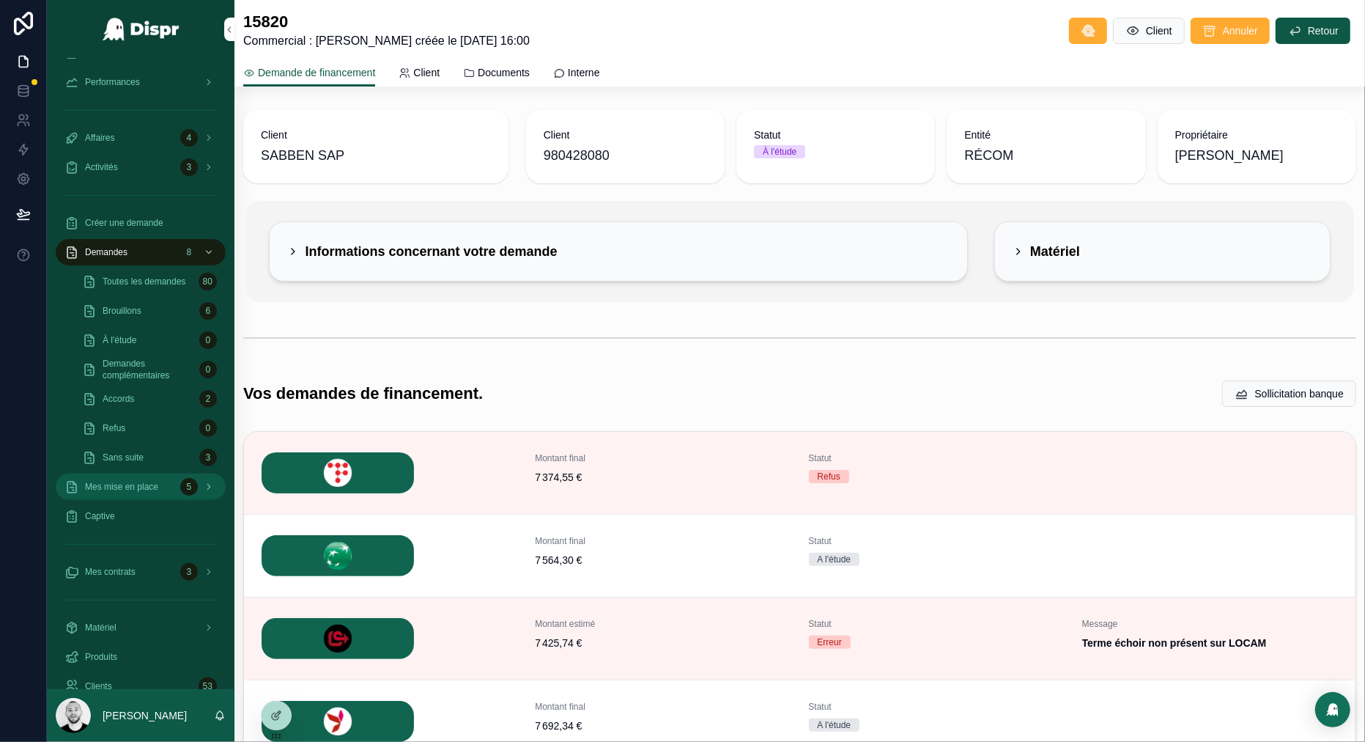
click at [141, 489] on span "Mes mise en place" at bounding box center [121, 487] width 73 height 12
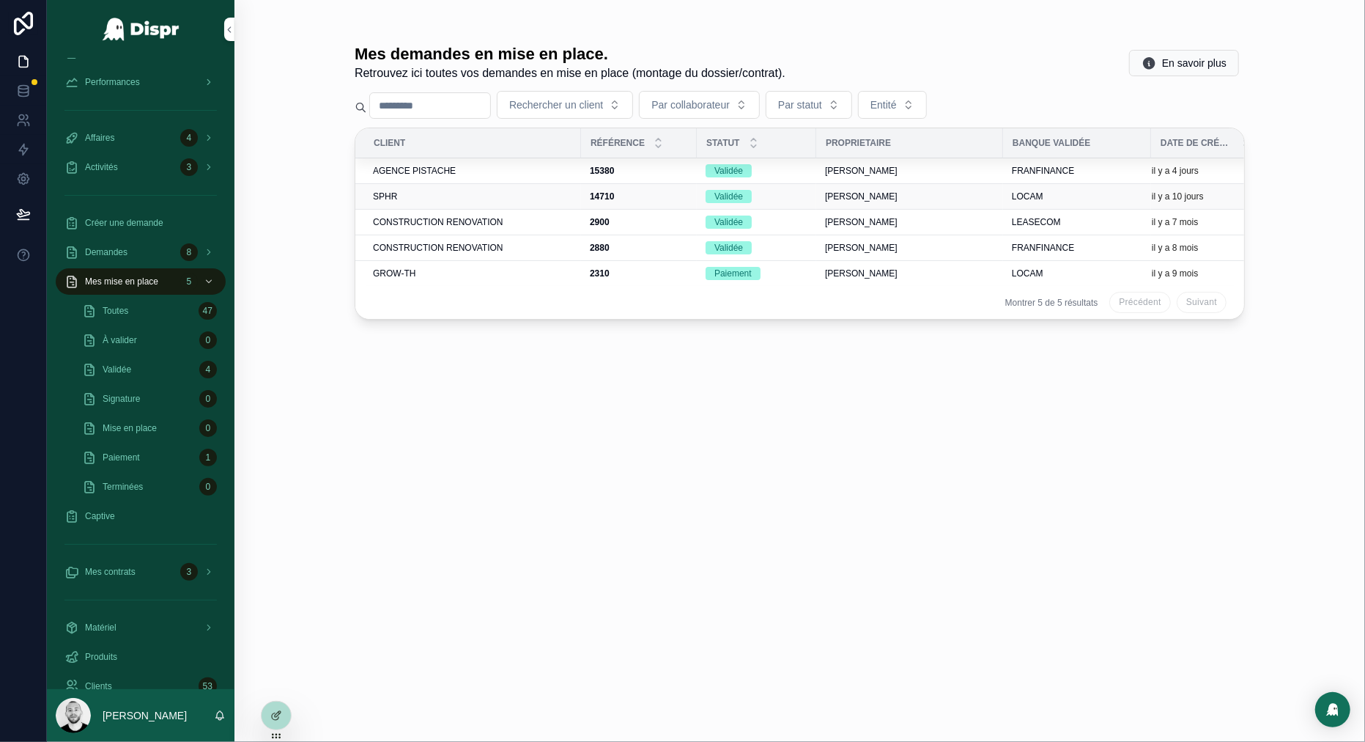
click at [473, 191] on div "SPHR" at bounding box center [472, 197] width 199 height 12
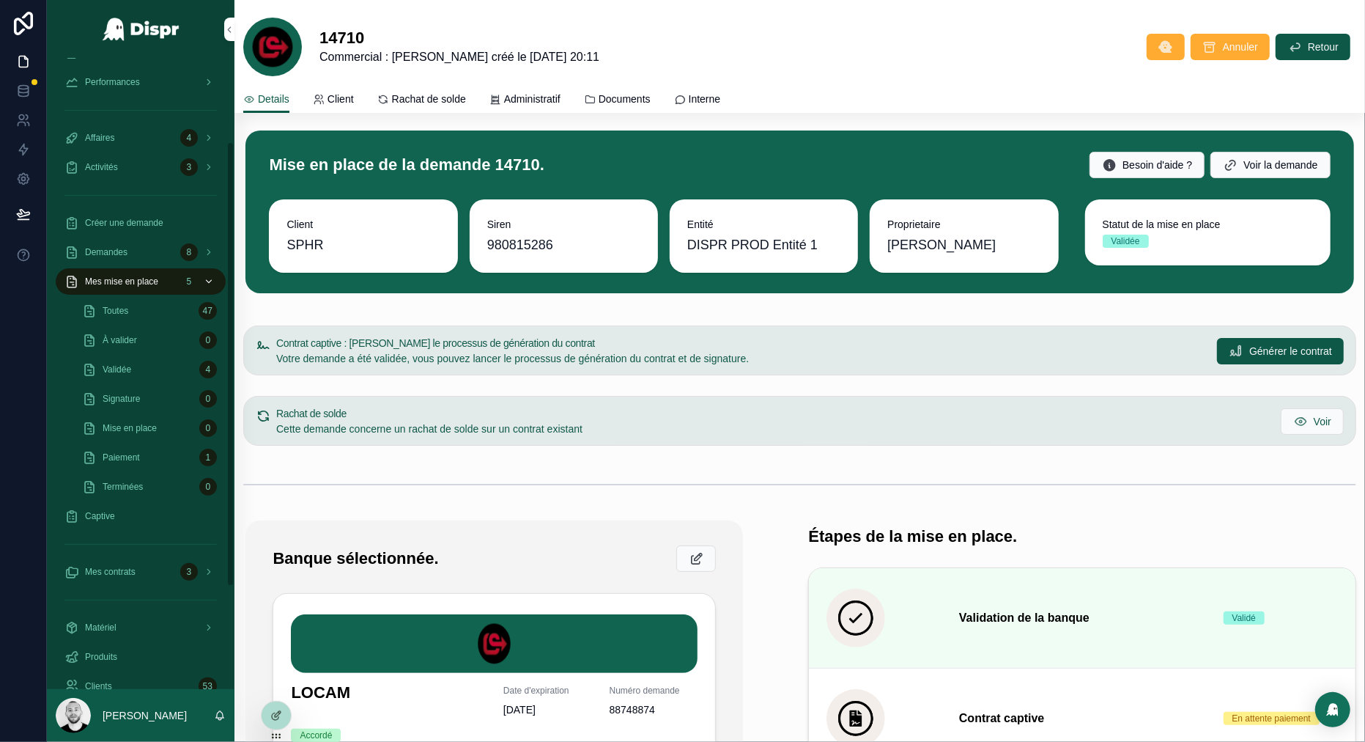
click at [125, 279] on span "Mes mise en place" at bounding box center [121, 282] width 73 height 12
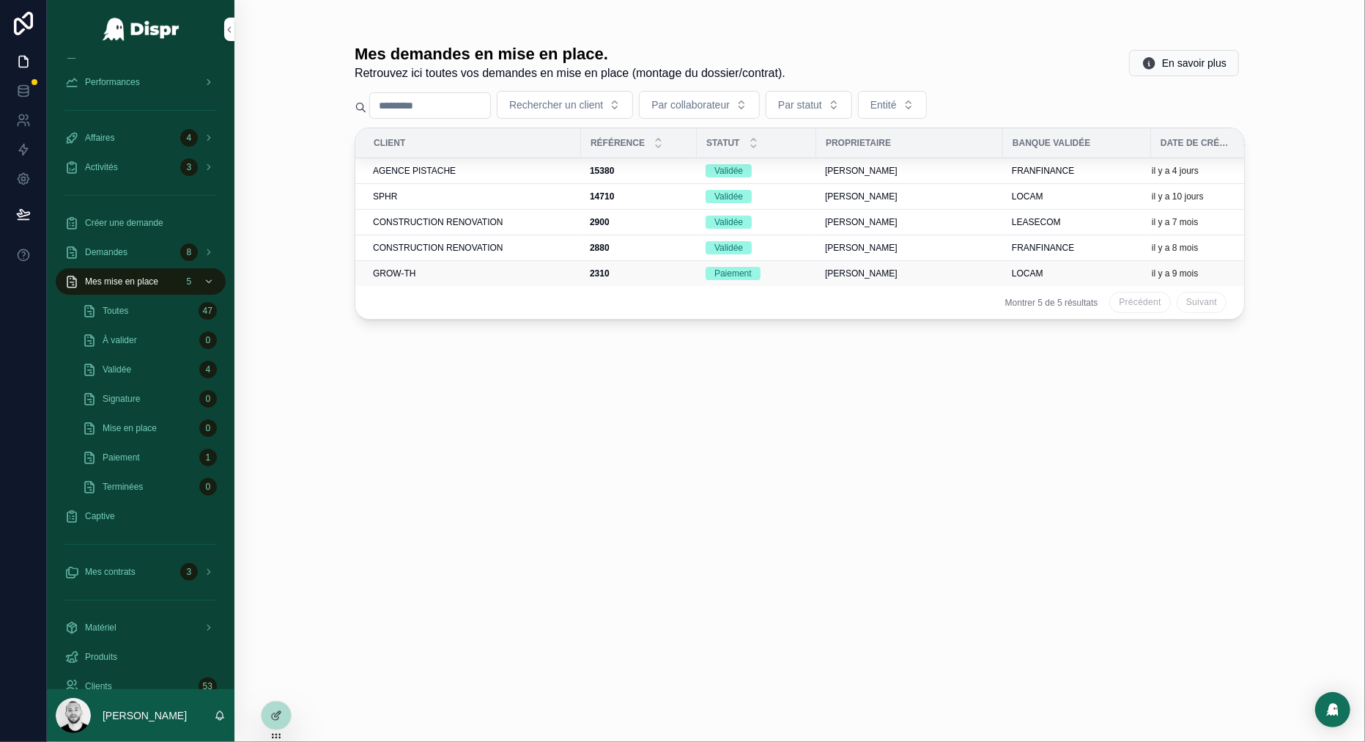
click at [517, 278] on div "GROW-TH" at bounding box center [472, 274] width 199 height 12
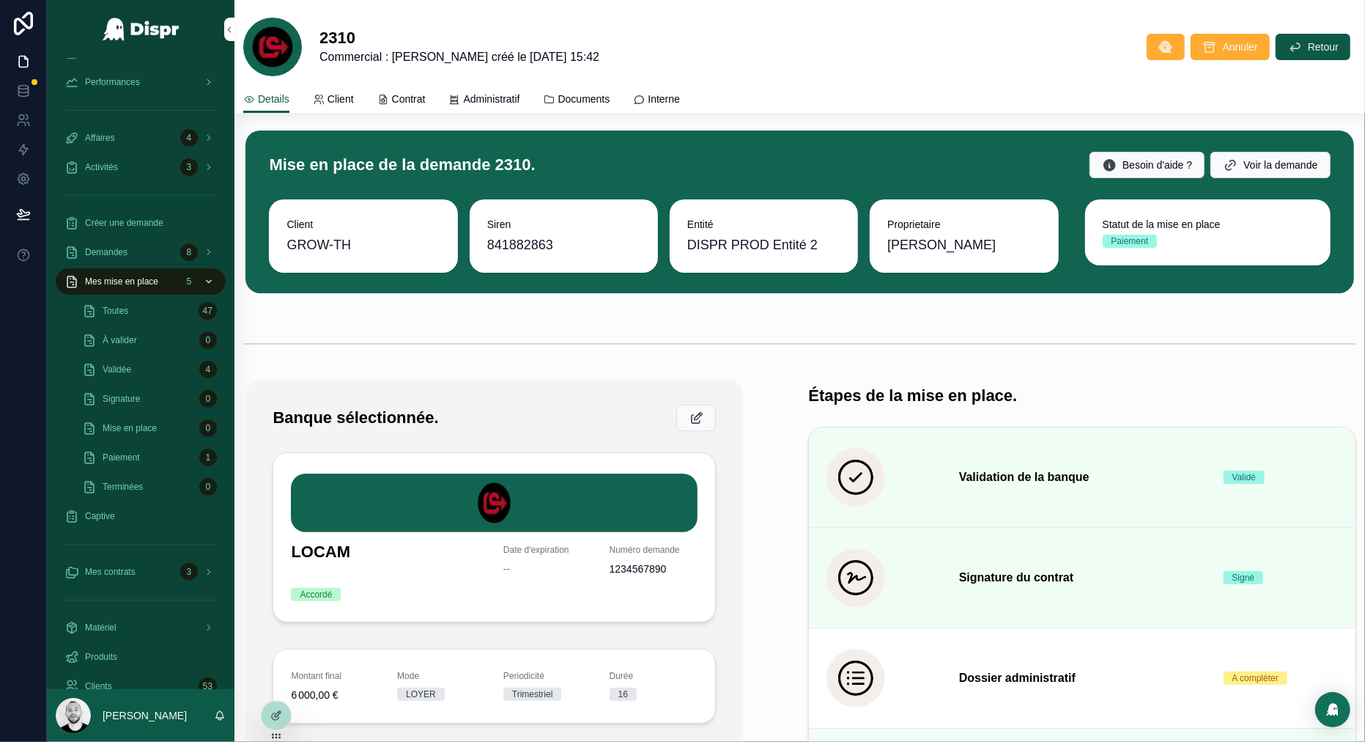
click at [109, 285] on span "Mes mise en place" at bounding box center [121, 282] width 73 height 12
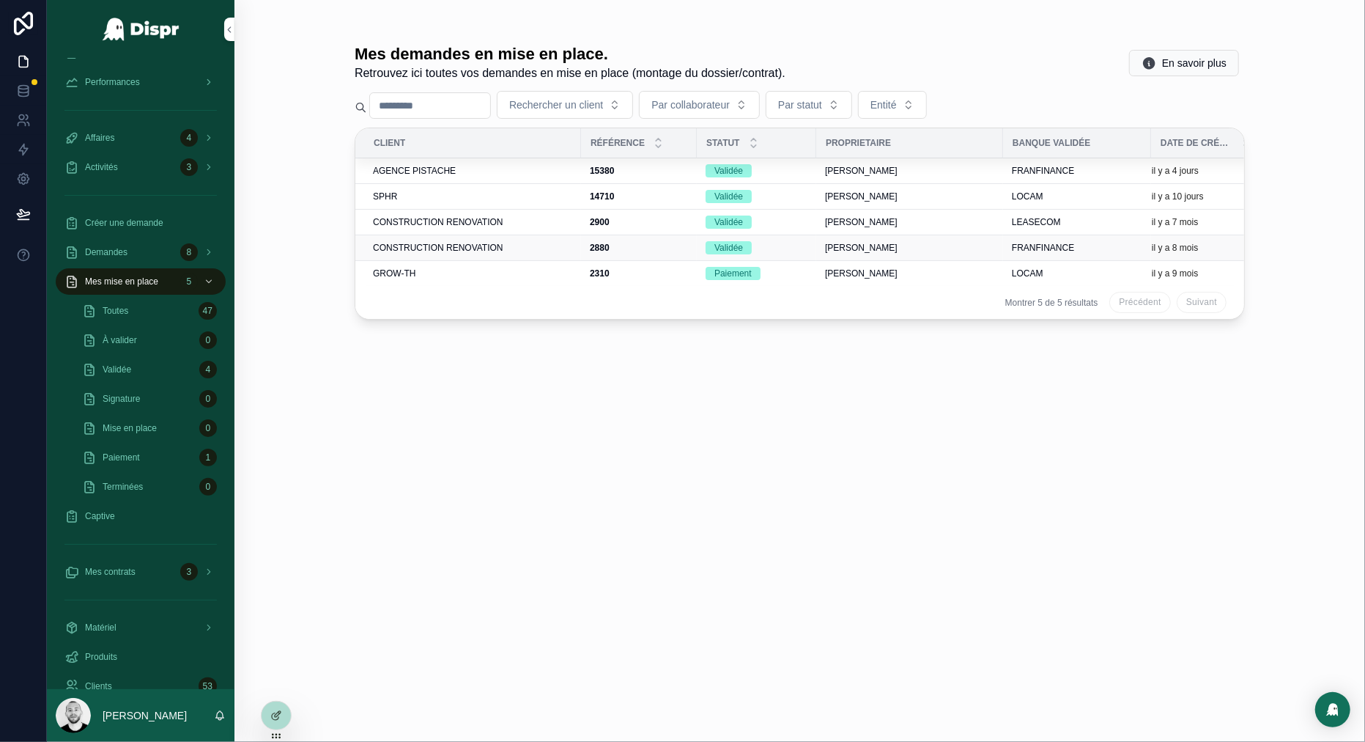
click at [501, 243] on span "CONSTRUCTION RENOVATION" at bounding box center [438, 248] width 130 height 12
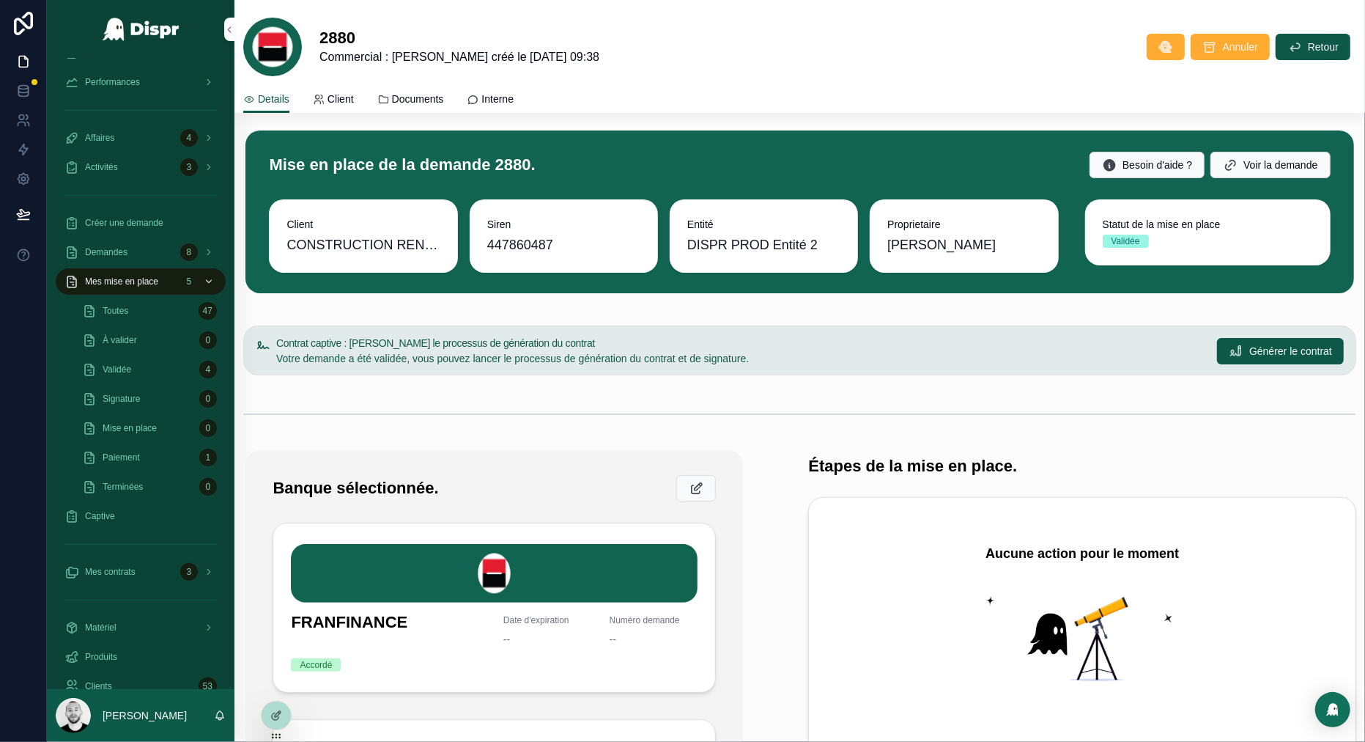
click at [147, 284] on span "Mes mise en place" at bounding box center [121, 282] width 73 height 12
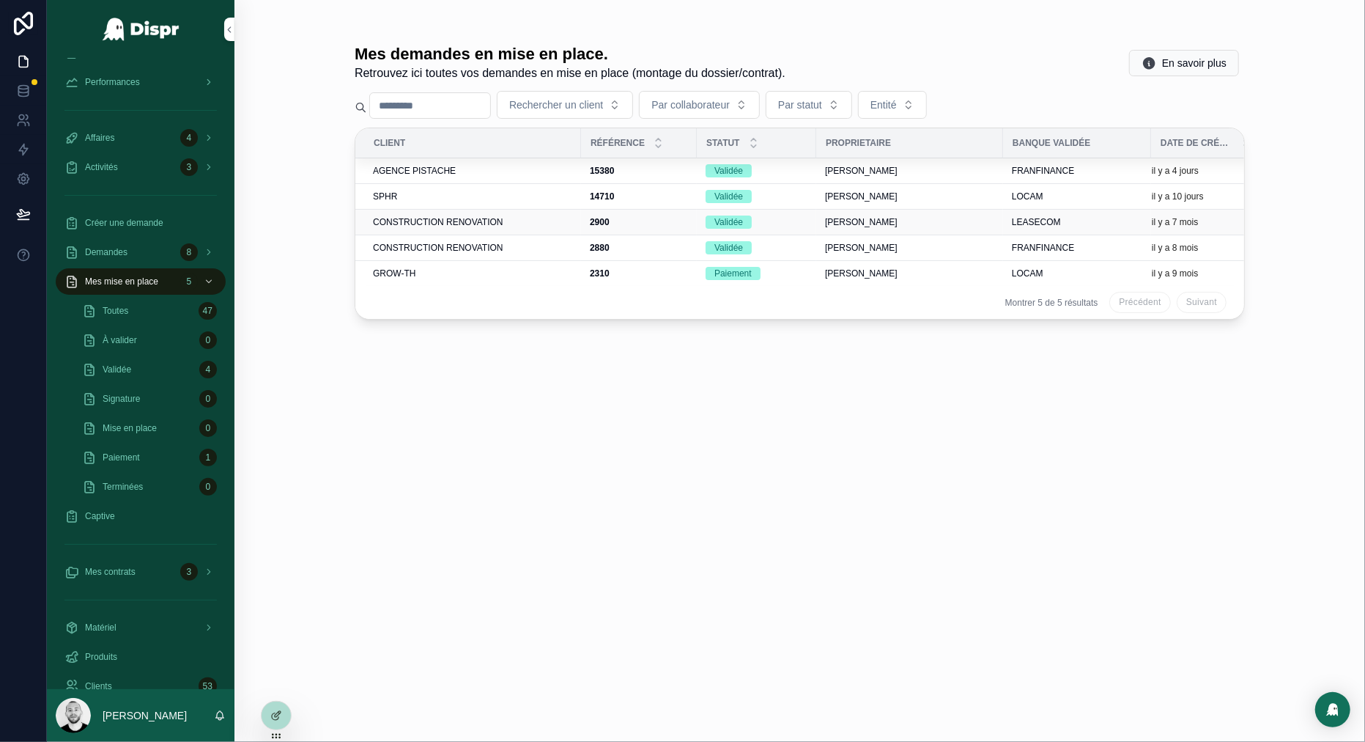
click at [476, 224] on span "CONSTRUCTION RENOVATION" at bounding box center [438, 222] width 130 height 12
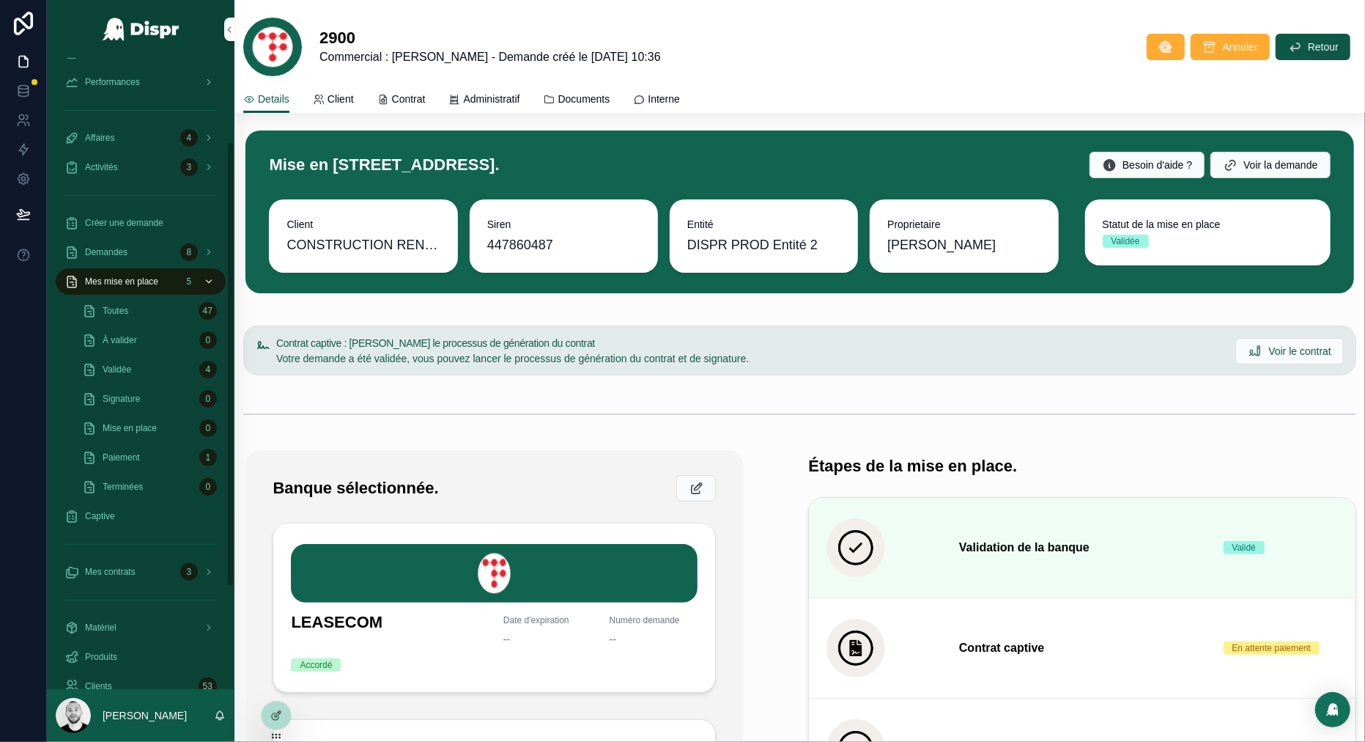
click at [110, 271] on div "Mes mise en place 5" at bounding box center [140, 281] width 152 height 23
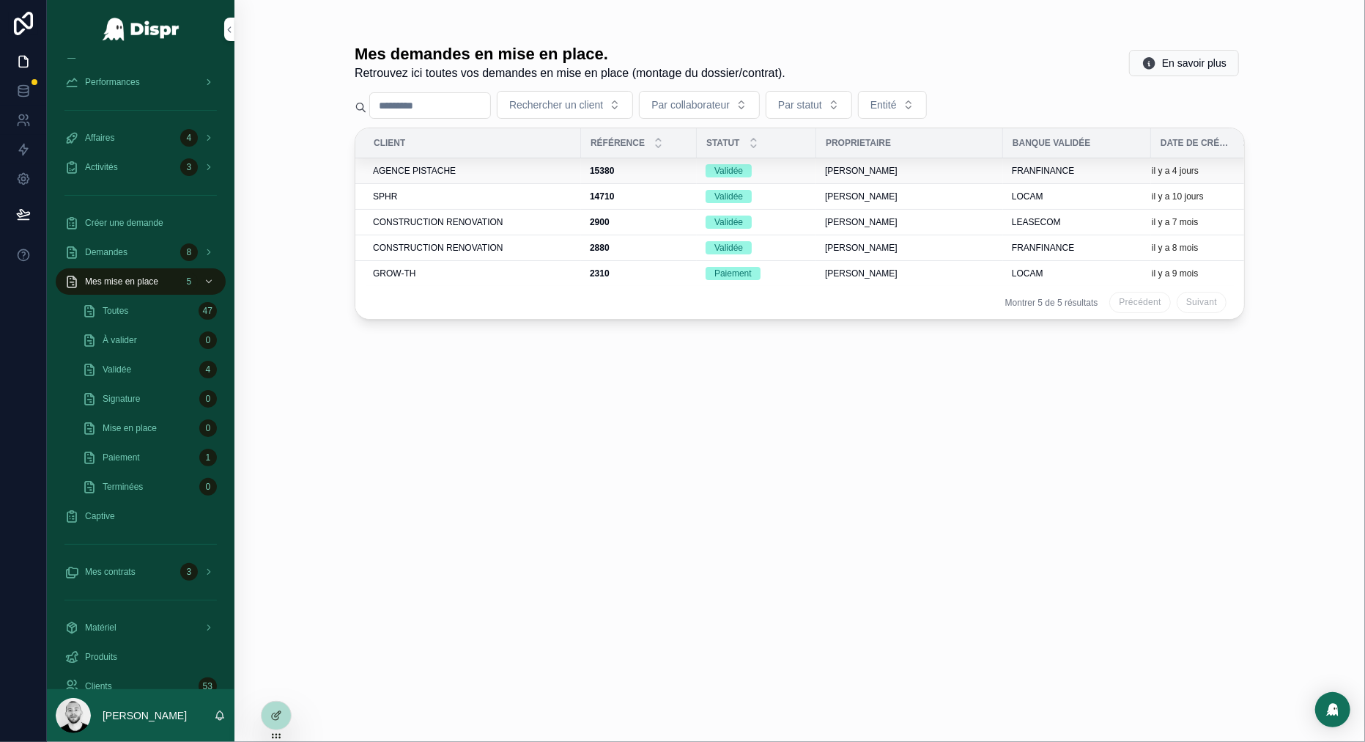
click at [456, 173] on span "AGENCE PISTACHE" at bounding box center [414, 171] width 83 height 12
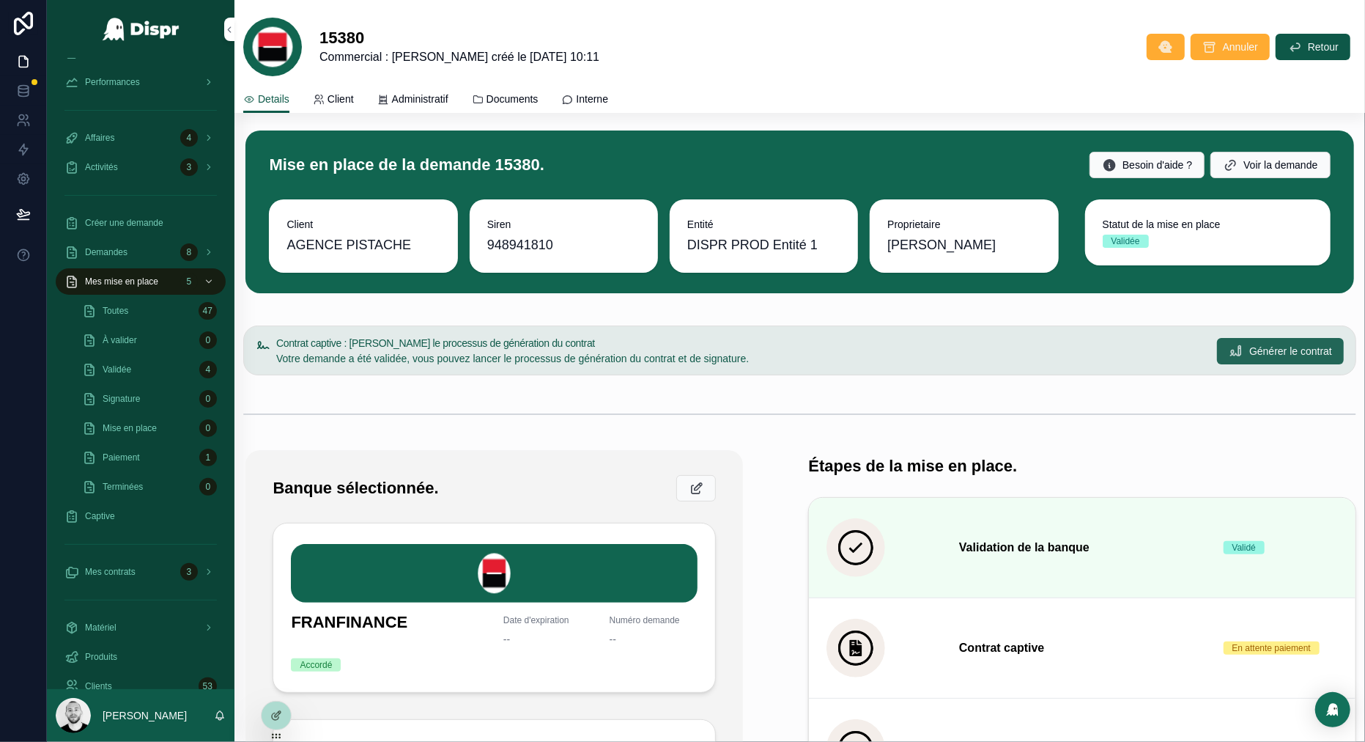
click at [1172, 354] on span "Générer le contrat" at bounding box center [1291, 351] width 83 height 15
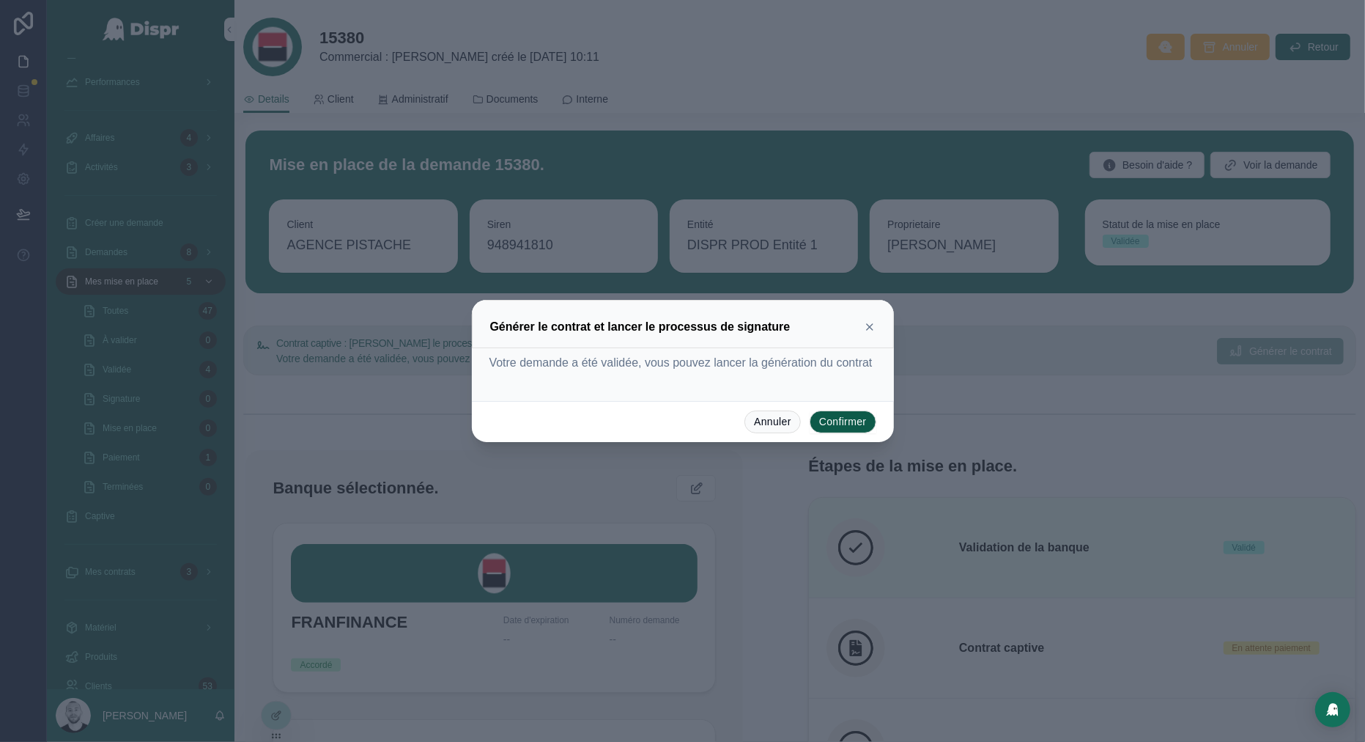
click at [864, 430] on button "Confirmer" at bounding box center [843, 421] width 67 height 23
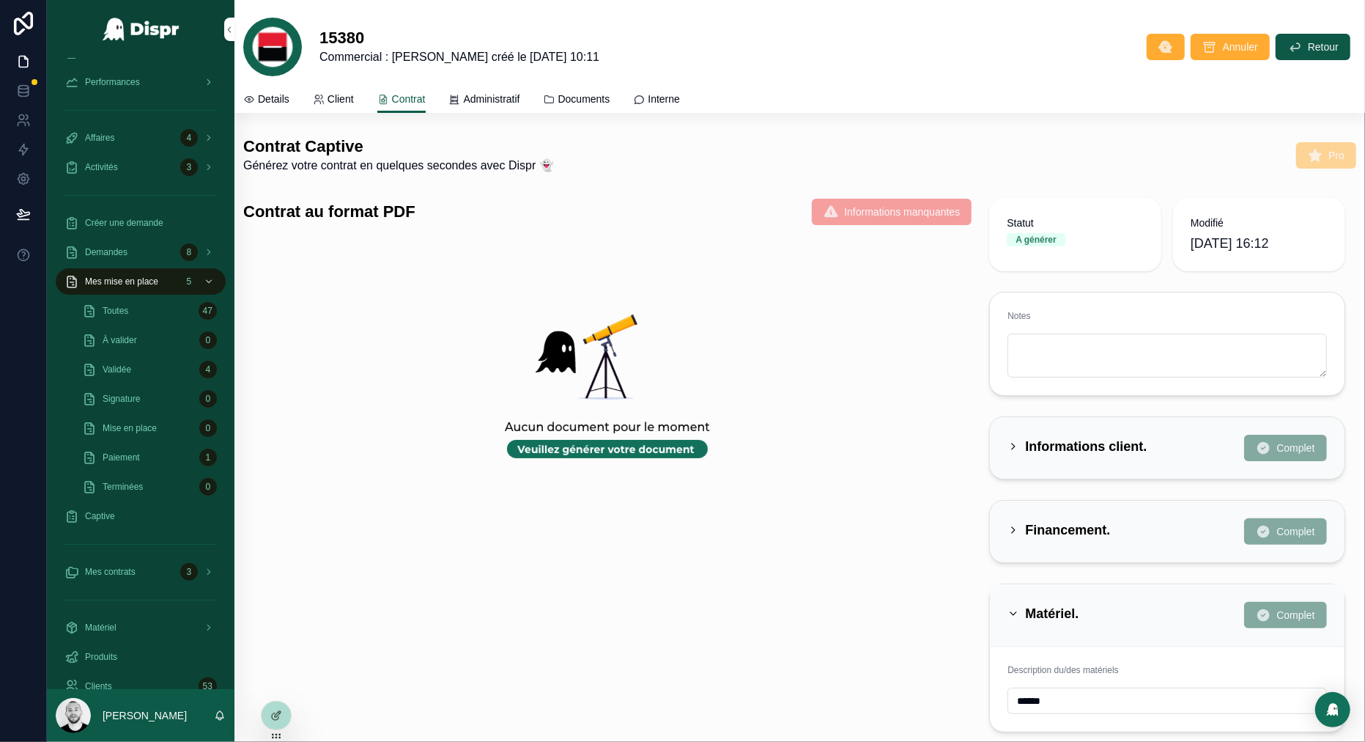
click at [857, 133] on div "Contrat Captive Générez votre contrat en quelques secondes avec Dispr 👻 Pro" at bounding box center [800, 155] width 1131 height 50
click at [125, 313] on span "Toutes" at bounding box center [116, 311] width 26 height 12
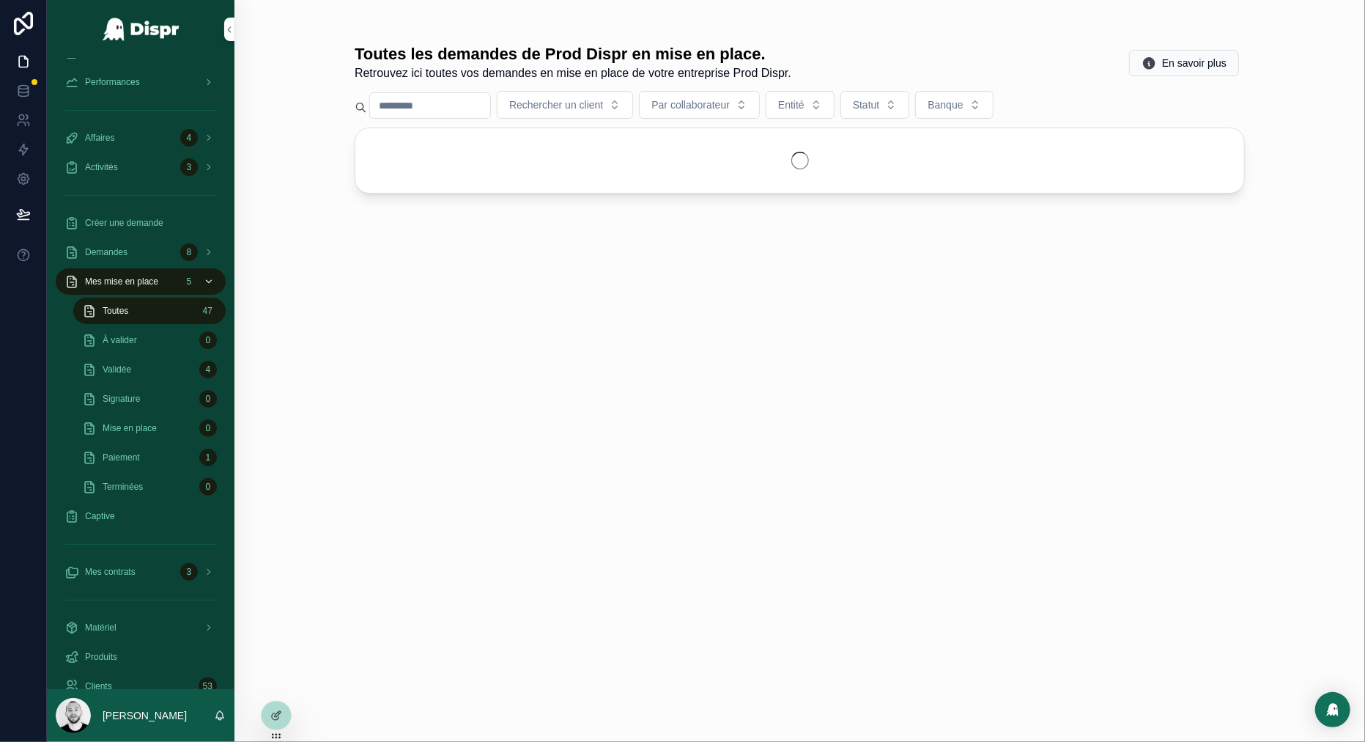
click at [121, 281] on span "Mes mise en place" at bounding box center [121, 282] width 73 height 12
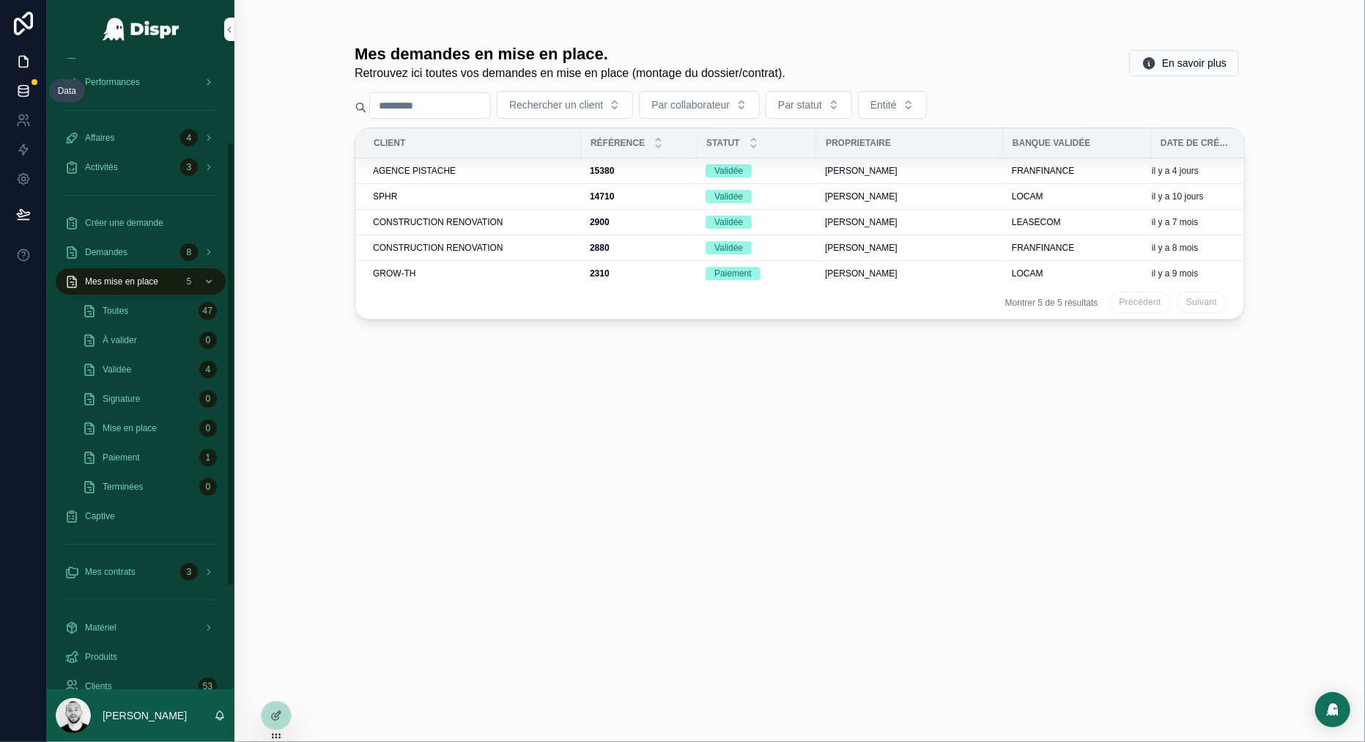
click at [17, 97] on icon at bounding box center [23, 91] width 15 height 15
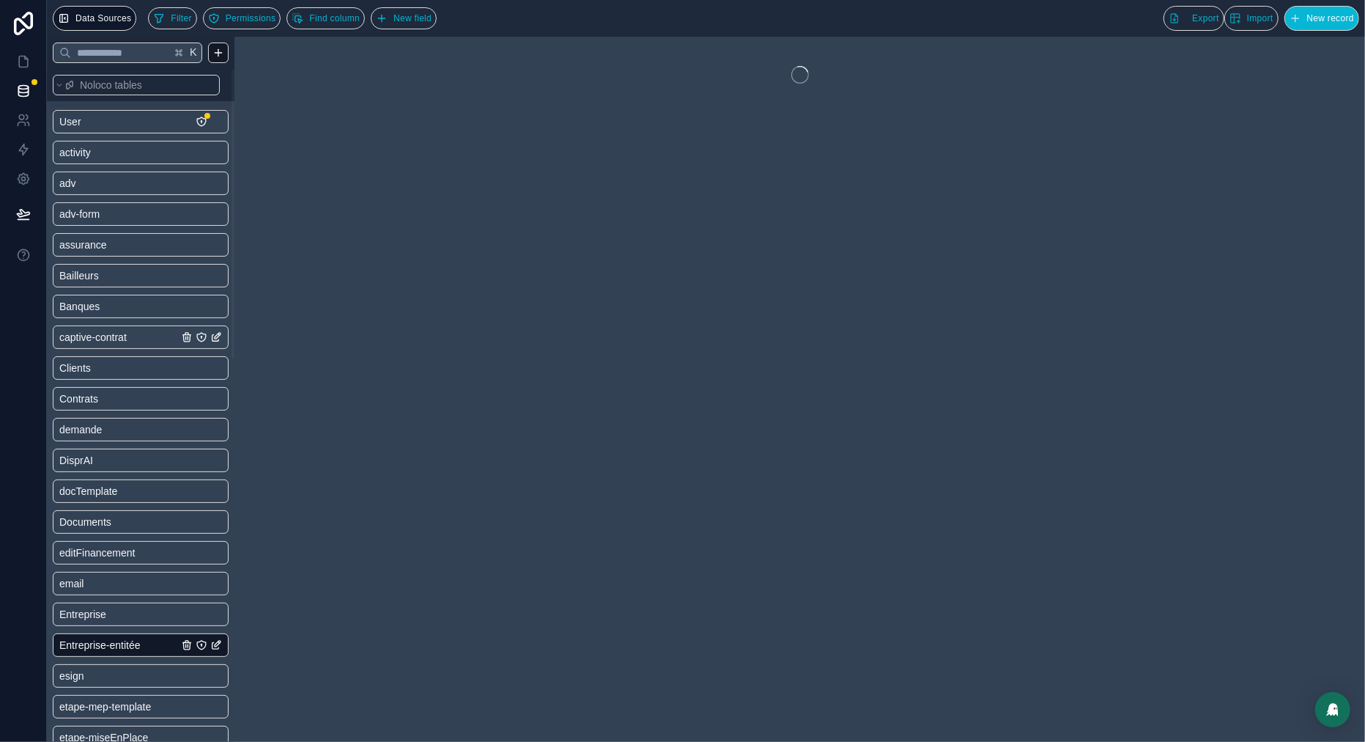
click at [105, 336] on span "captive-contrat" at bounding box center [92, 337] width 67 height 15
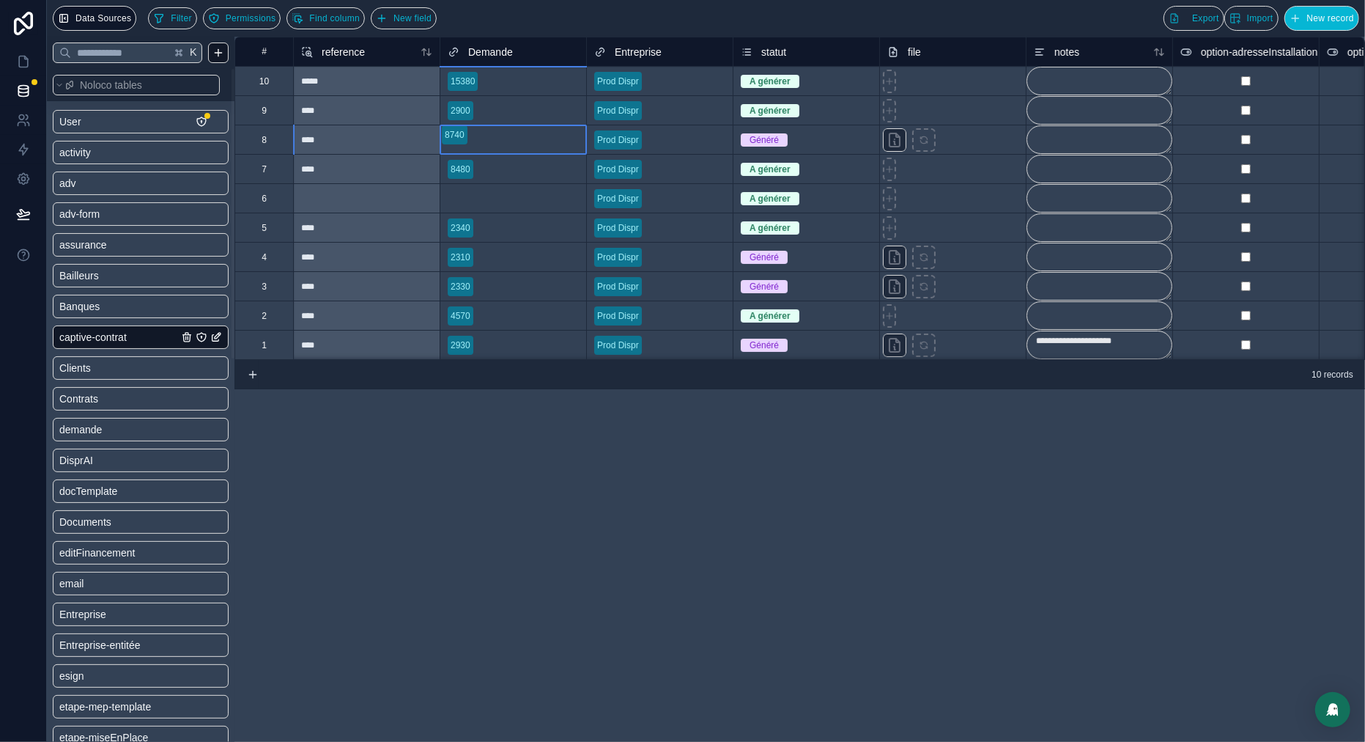
click at [444, 146] on div at bounding box center [443, 153] width 2 height 15
click at [346, 326] on div "****" at bounding box center [366, 314] width 147 height 29
click at [21, 62] on icon at bounding box center [23, 61] width 15 height 15
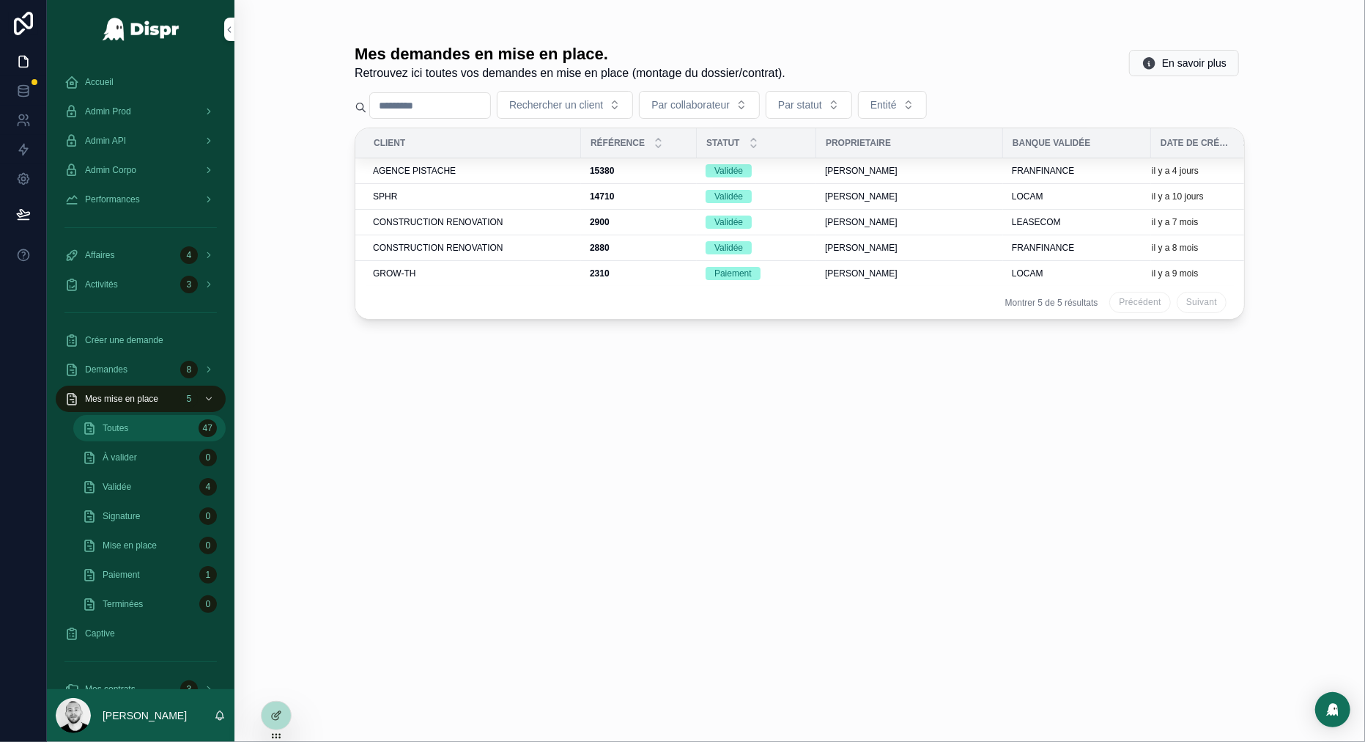
click at [167, 425] on div "Toutes 47" at bounding box center [149, 427] width 135 height 23
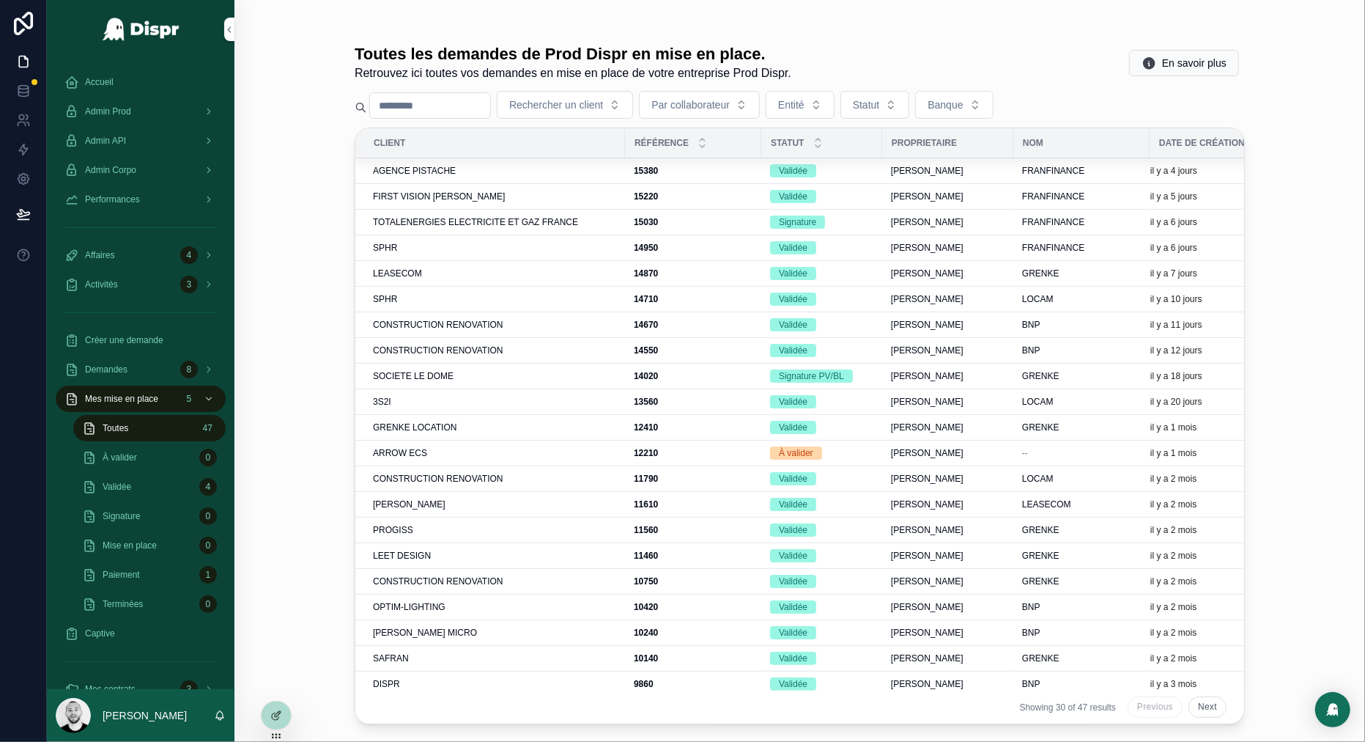
click at [402, 107] on input "scrollable content" at bounding box center [430, 105] width 120 height 21
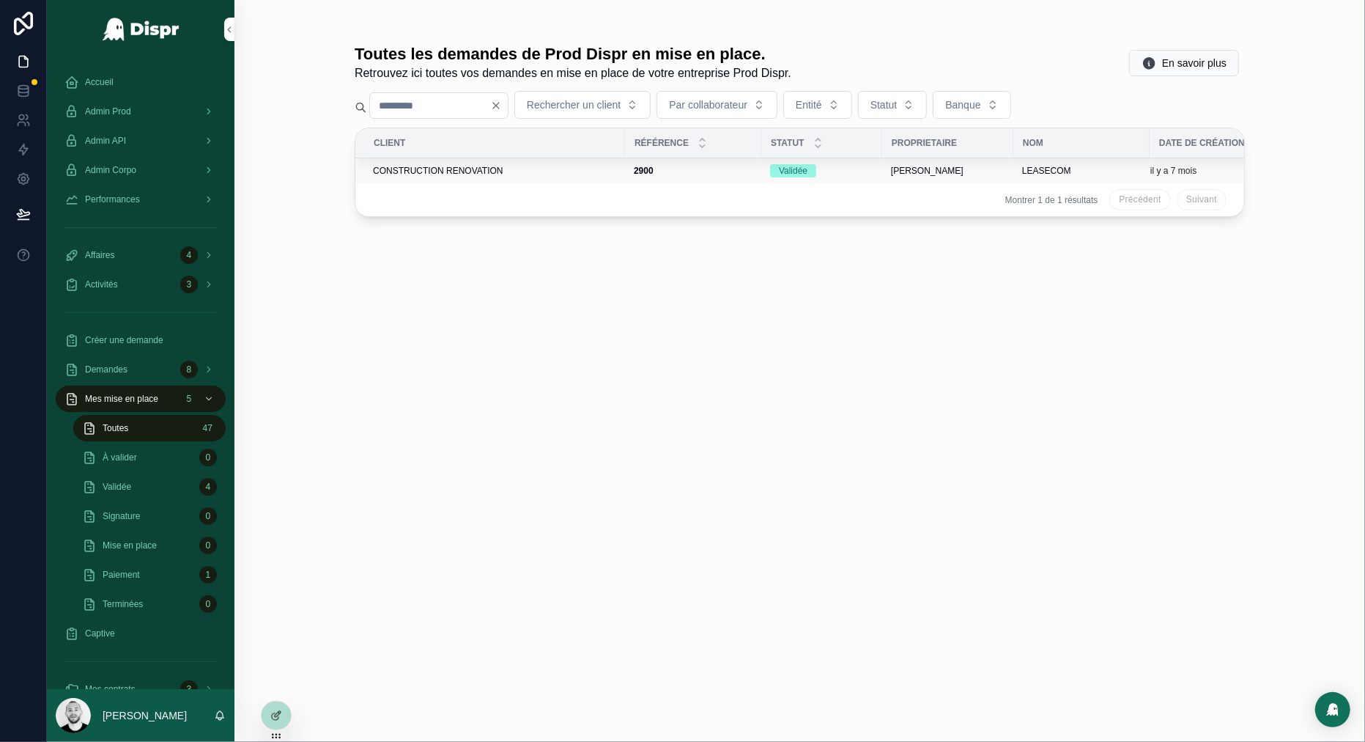
type input "***"
click at [485, 169] on span "CONSTRUCTION RENOVATION" at bounding box center [438, 171] width 130 height 12
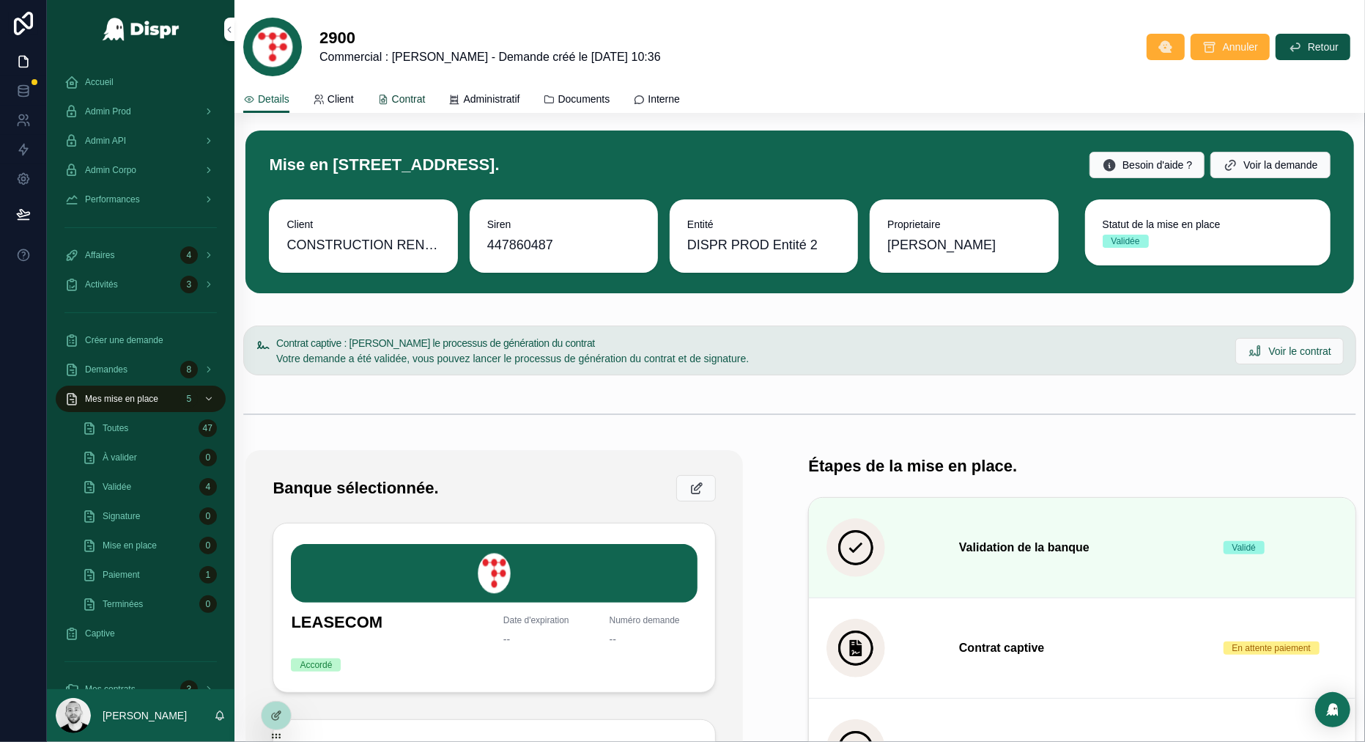
click at [409, 103] on span "Contrat" at bounding box center [409, 99] width 34 height 15
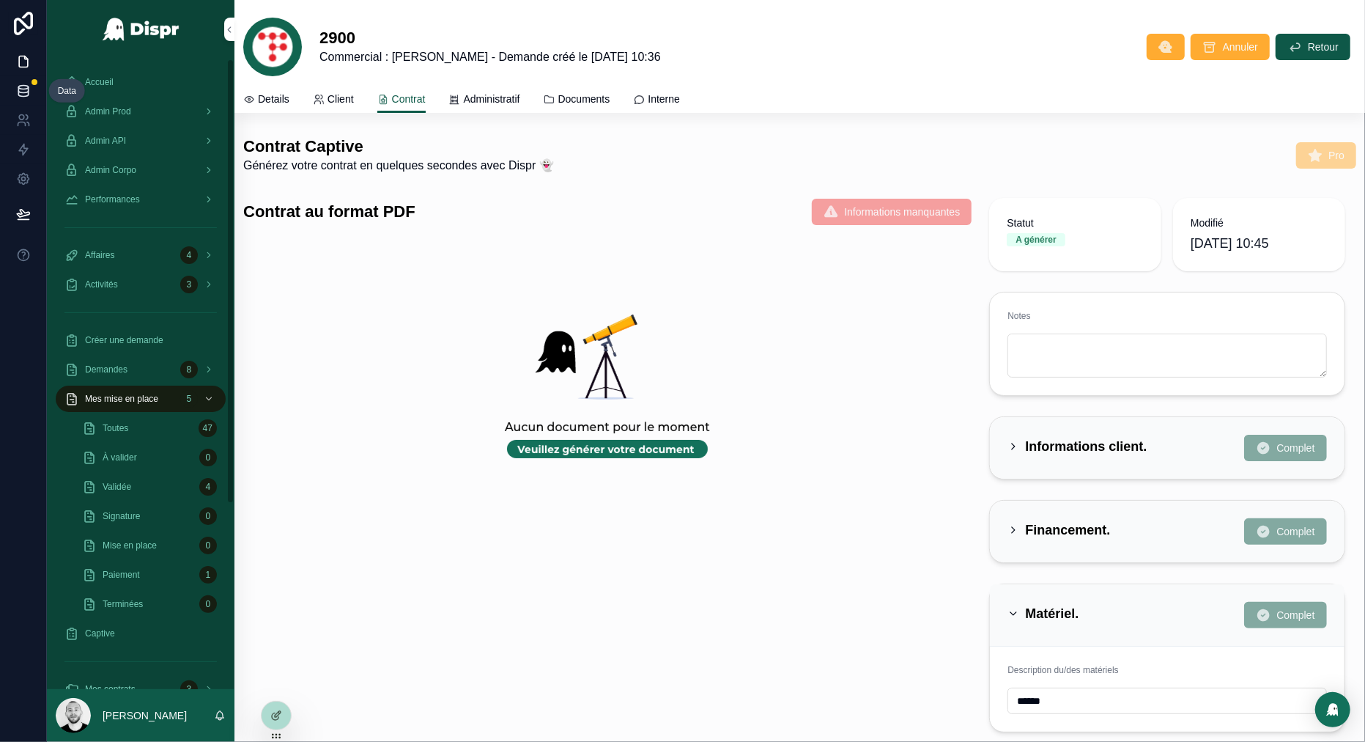
click at [20, 93] on icon at bounding box center [23, 91] width 15 height 15
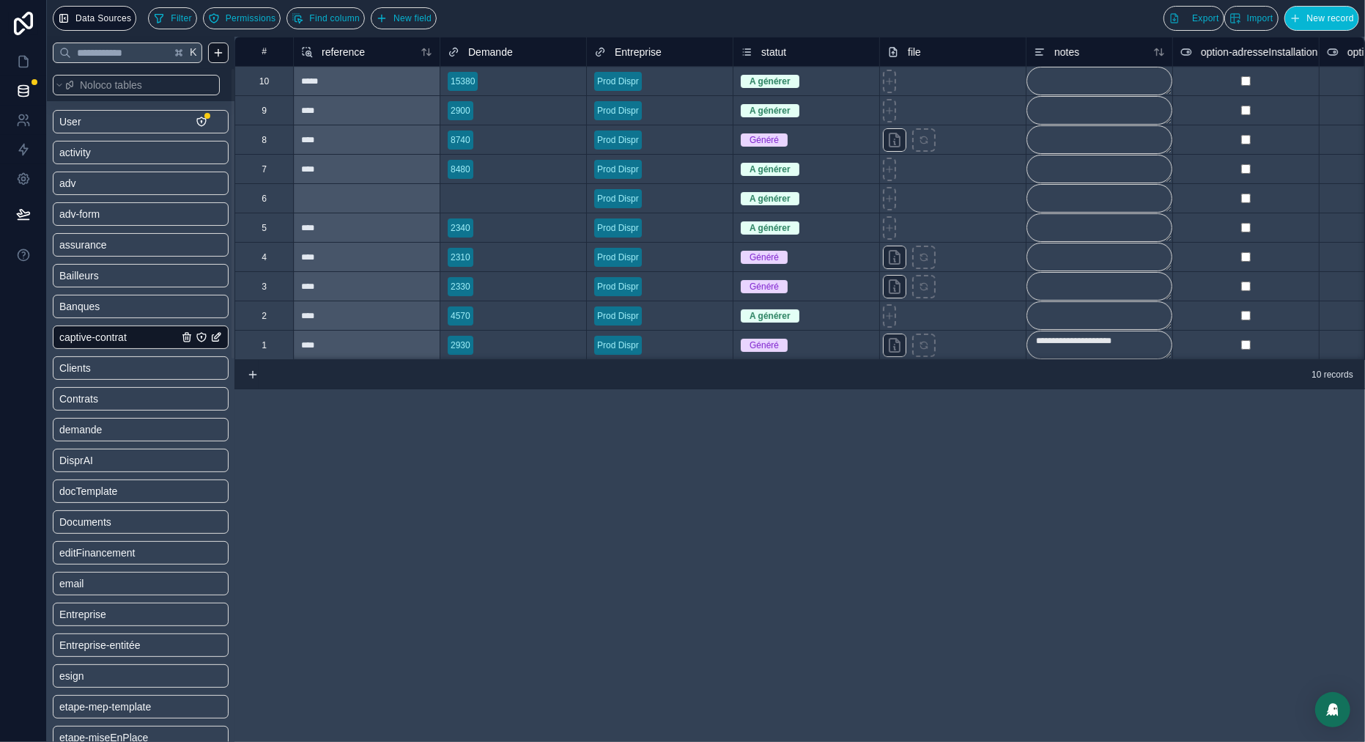
click at [275, 353] on div "**********" at bounding box center [800, 198] width 1131 height 323
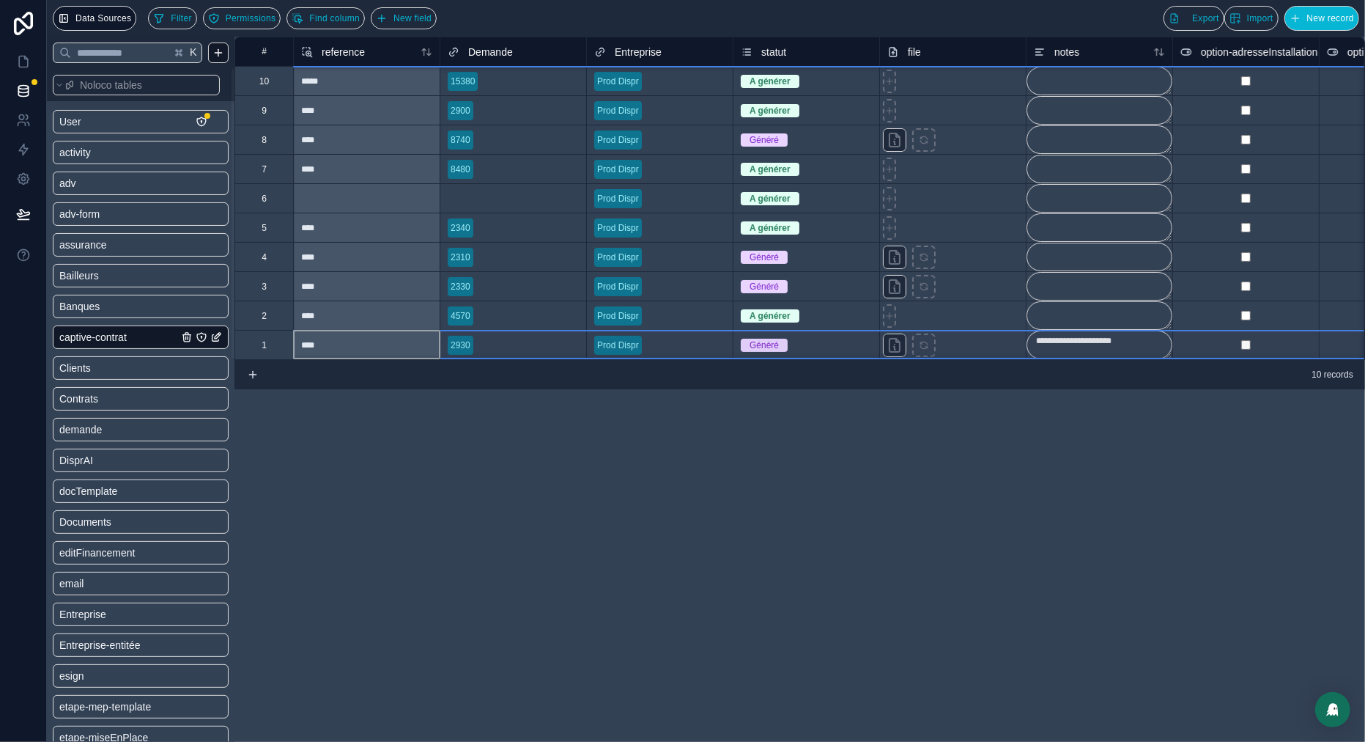
scroll to position [1, 0]
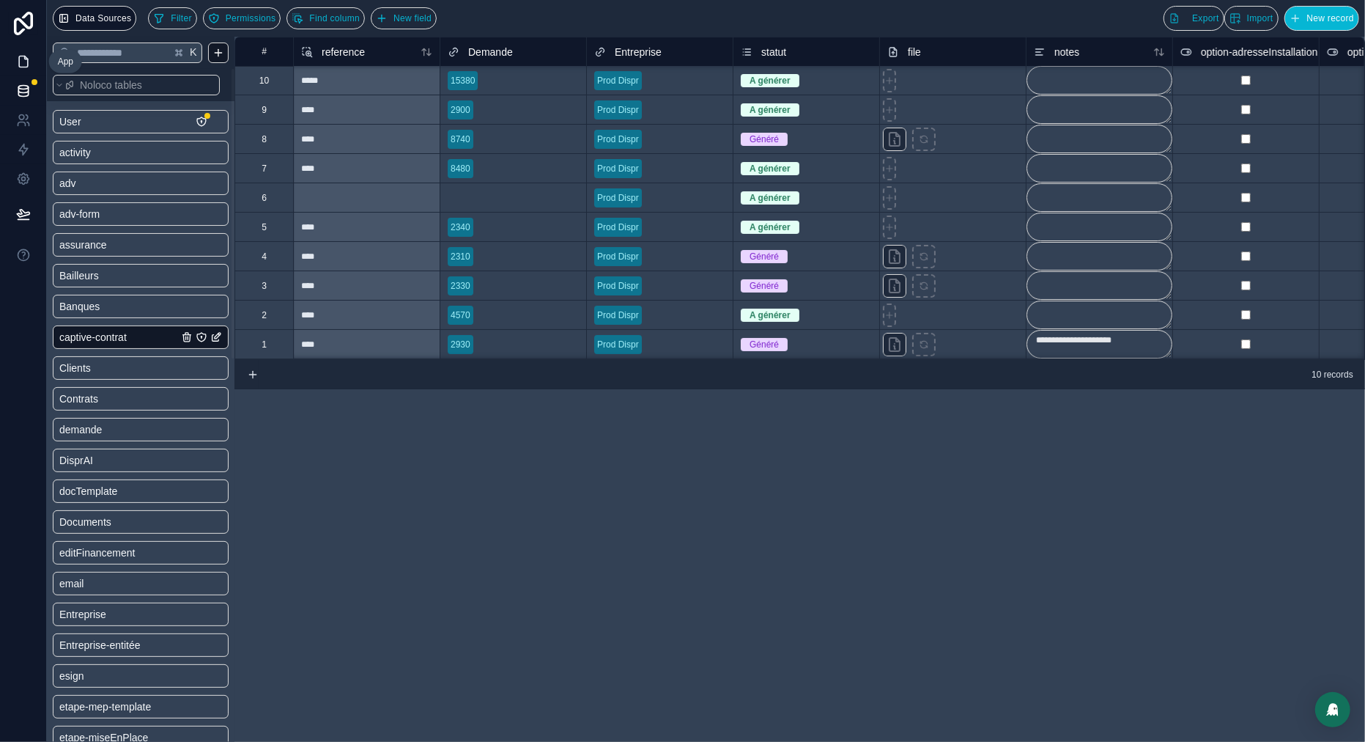
click at [21, 54] on icon at bounding box center [23, 61] width 15 height 15
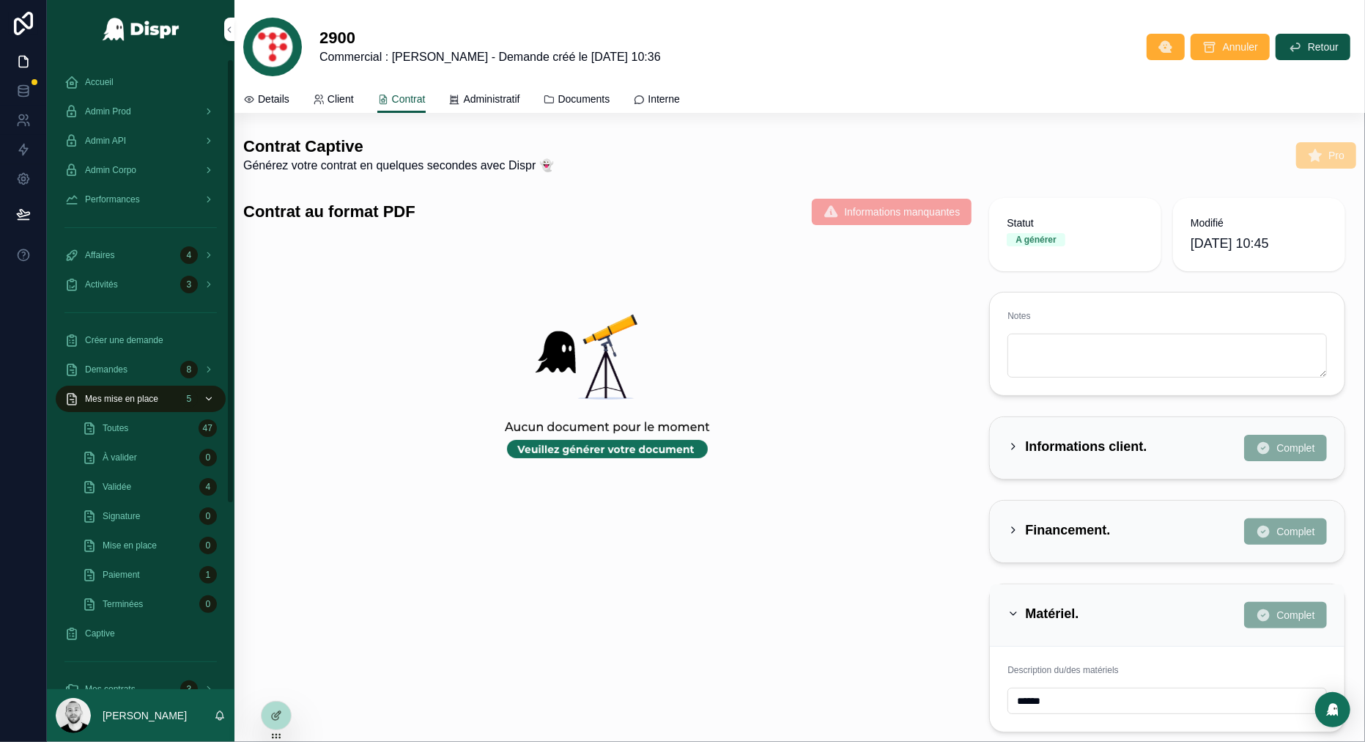
click at [123, 392] on div "Mes mise en place 5" at bounding box center [140, 398] width 152 height 23
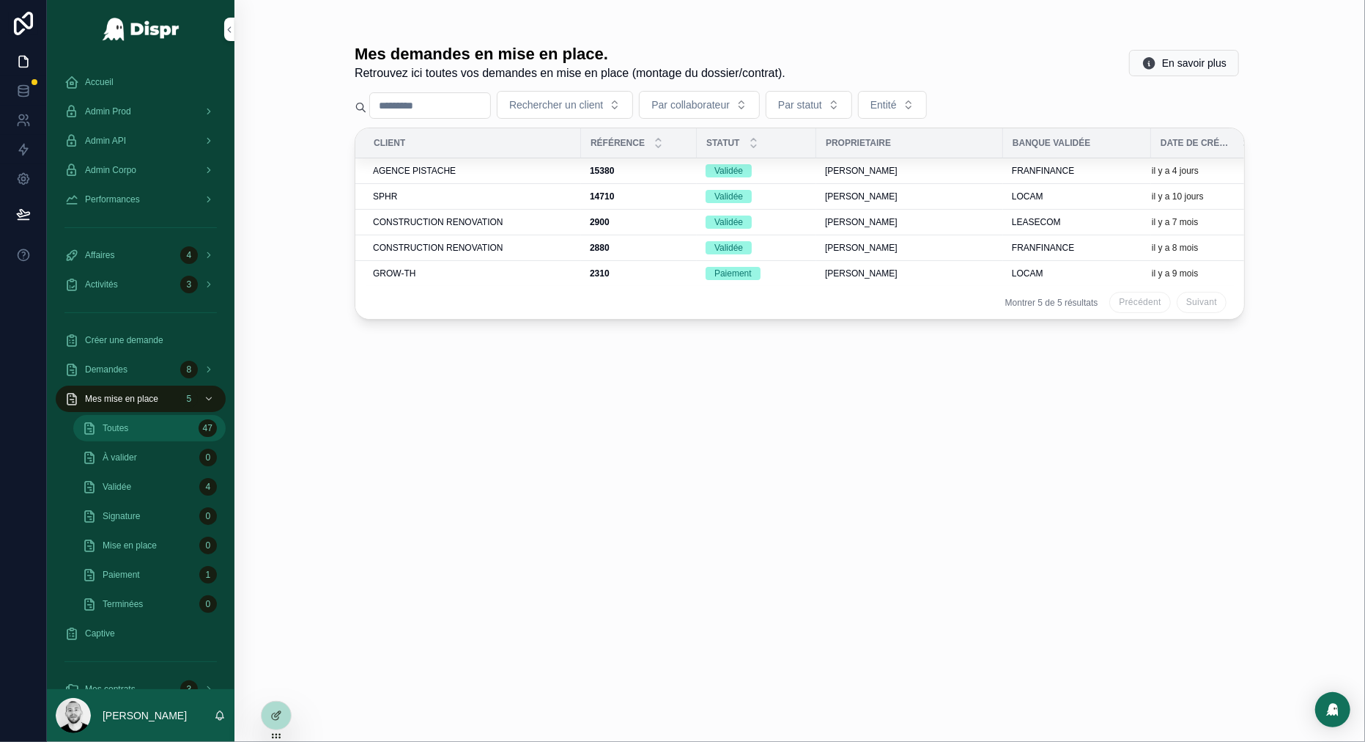
click at [120, 425] on span "Toutes" at bounding box center [116, 428] width 26 height 12
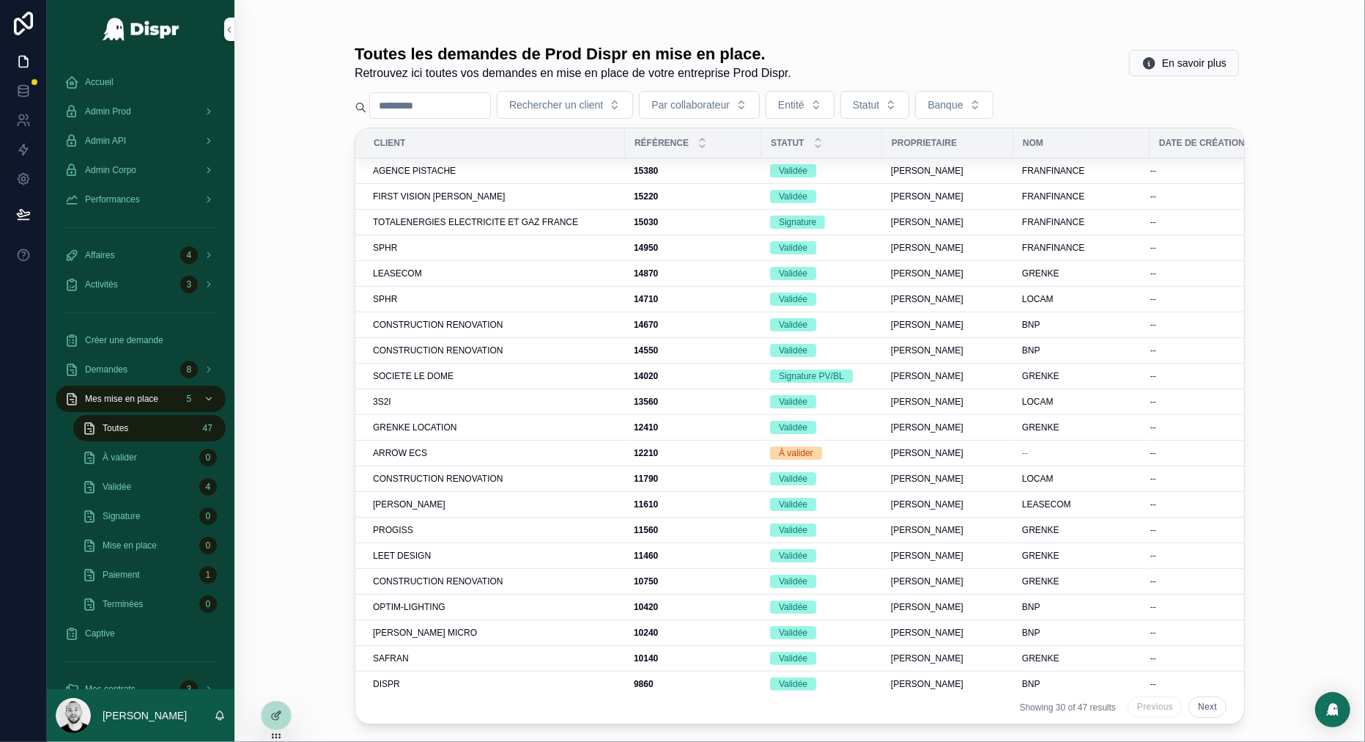
click at [422, 105] on input "scrollable content" at bounding box center [430, 105] width 120 height 21
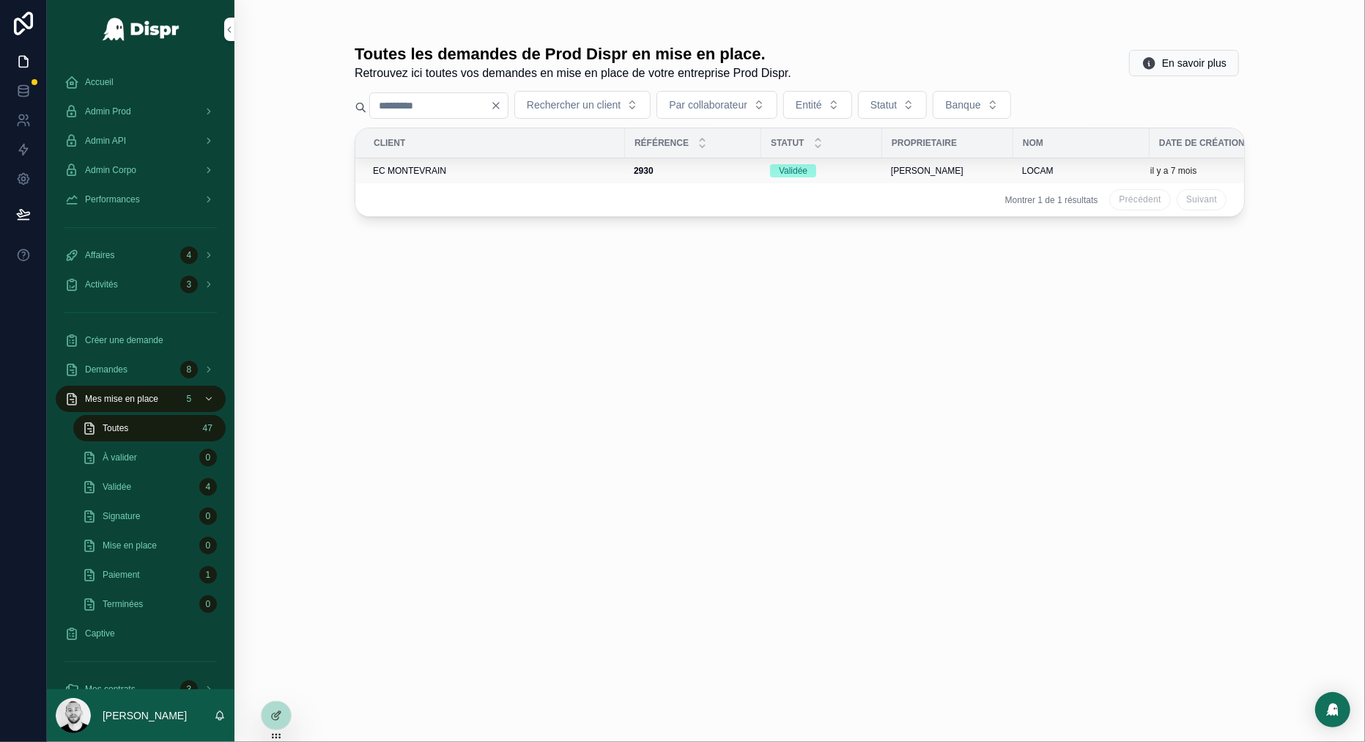
type input "***"
click at [498, 170] on div "EC MONTEVRAIN" at bounding box center [494, 171] width 243 height 12
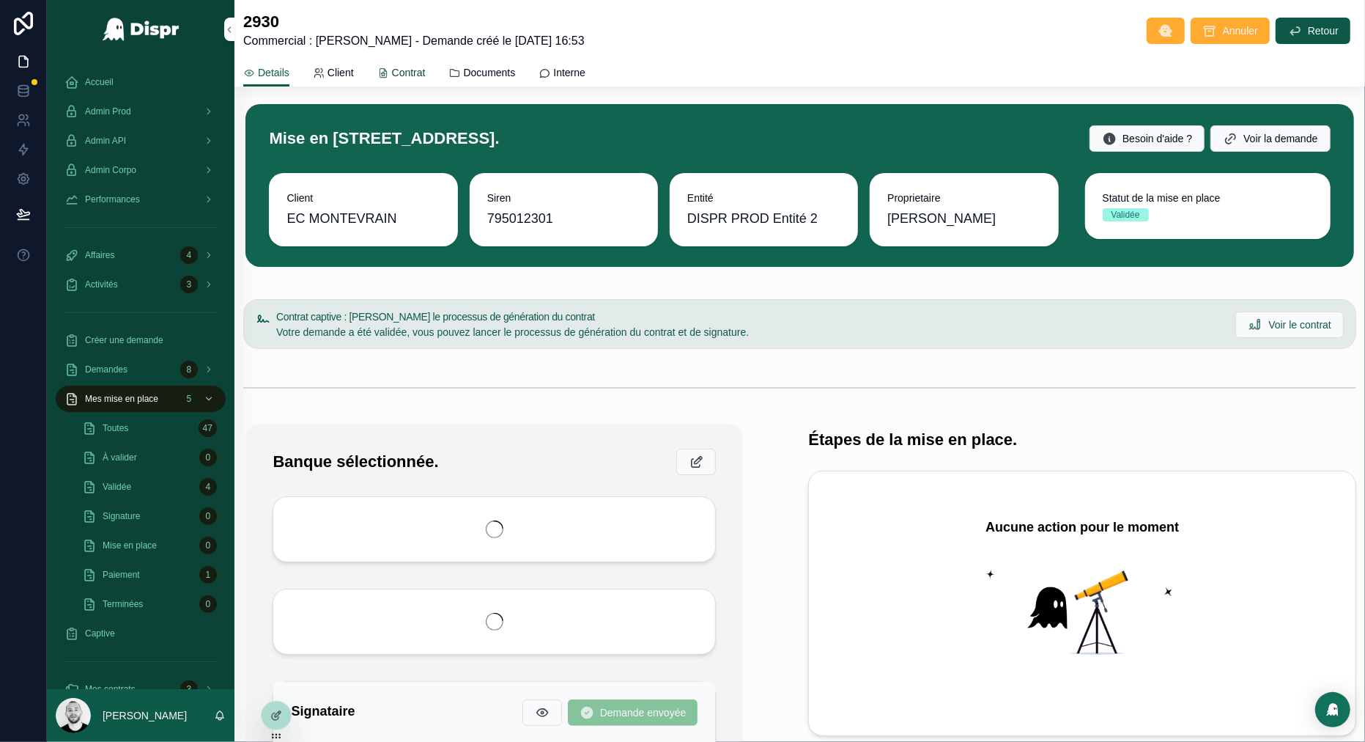
click at [421, 77] on span "Contrat" at bounding box center [409, 72] width 34 height 15
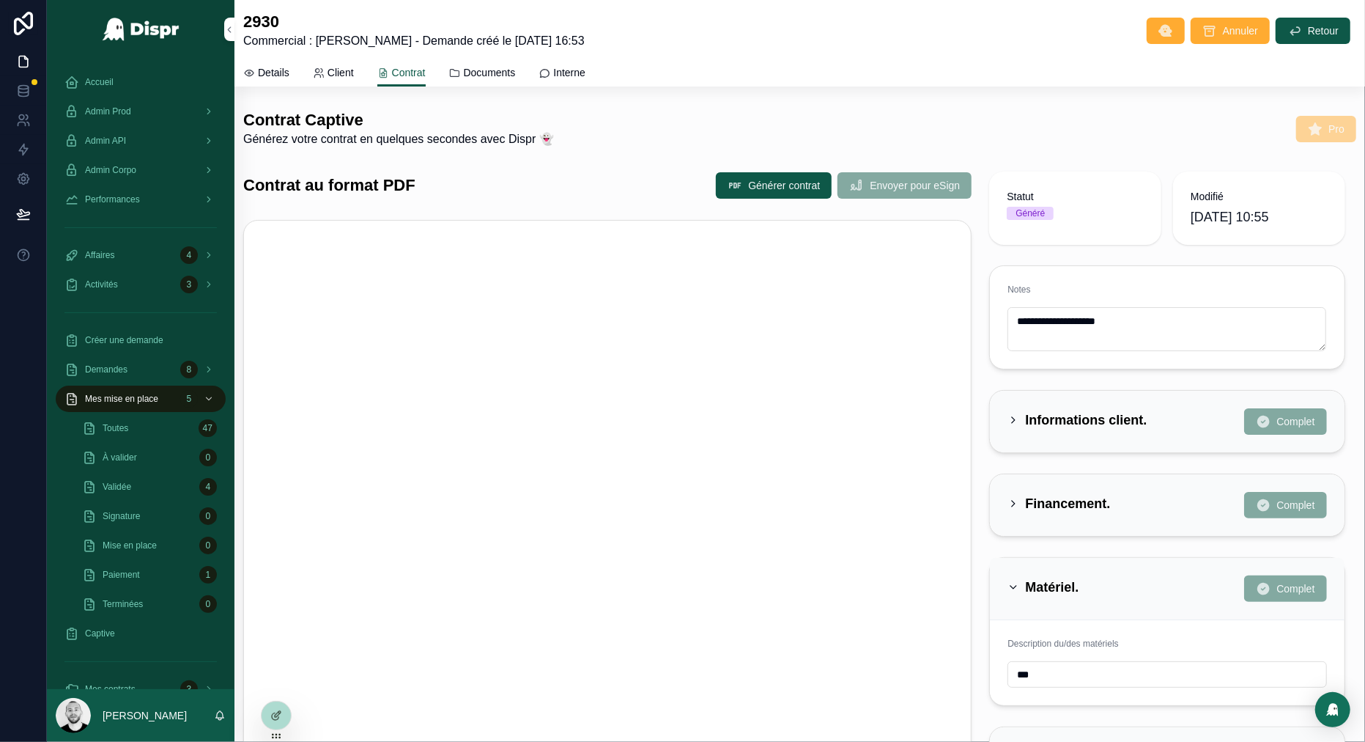
click at [578, 207] on div "Contrat au format PDF Générer contrat Envoyer pour eSign" at bounding box center [608, 567] width 746 height 803
click at [111, 86] on span "Accueil" at bounding box center [99, 82] width 29 height 12
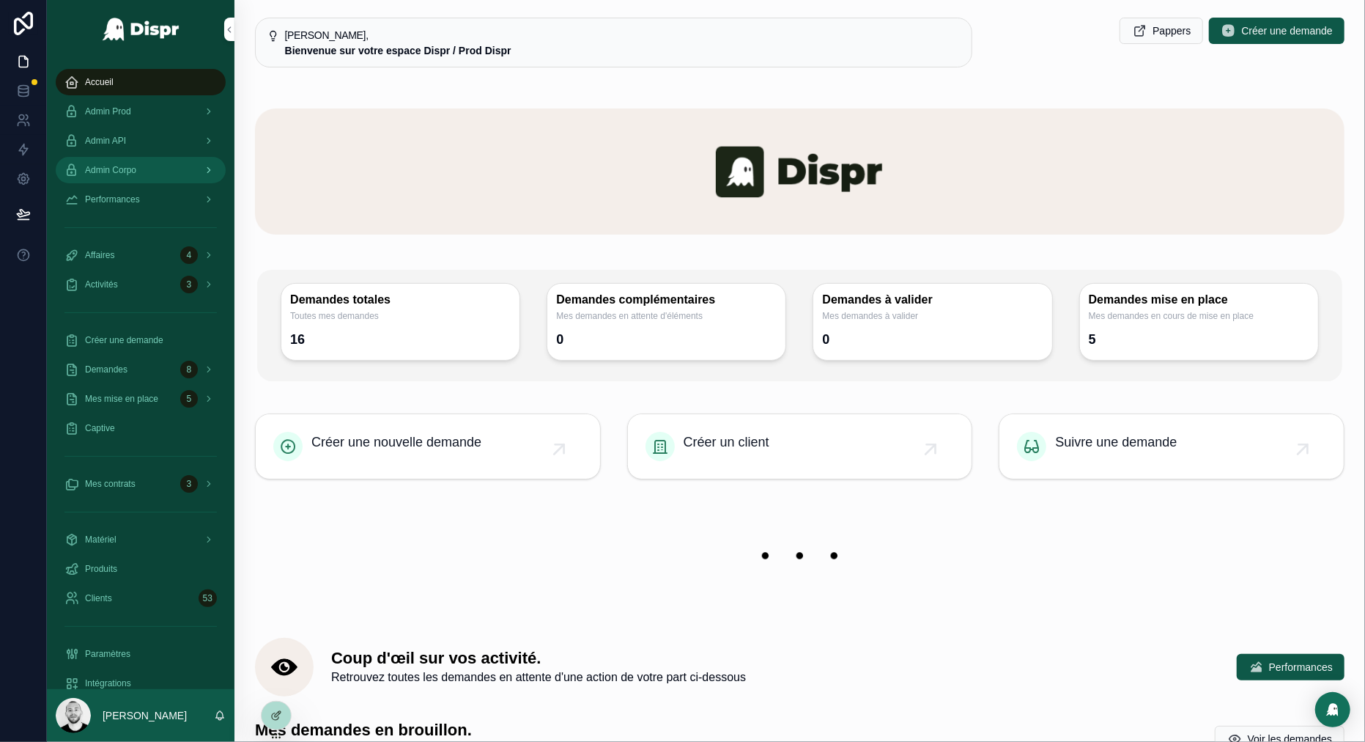
click at [123, 169] on span "Admin Corpo" at bounding box center [110, 170] width 51 height 12
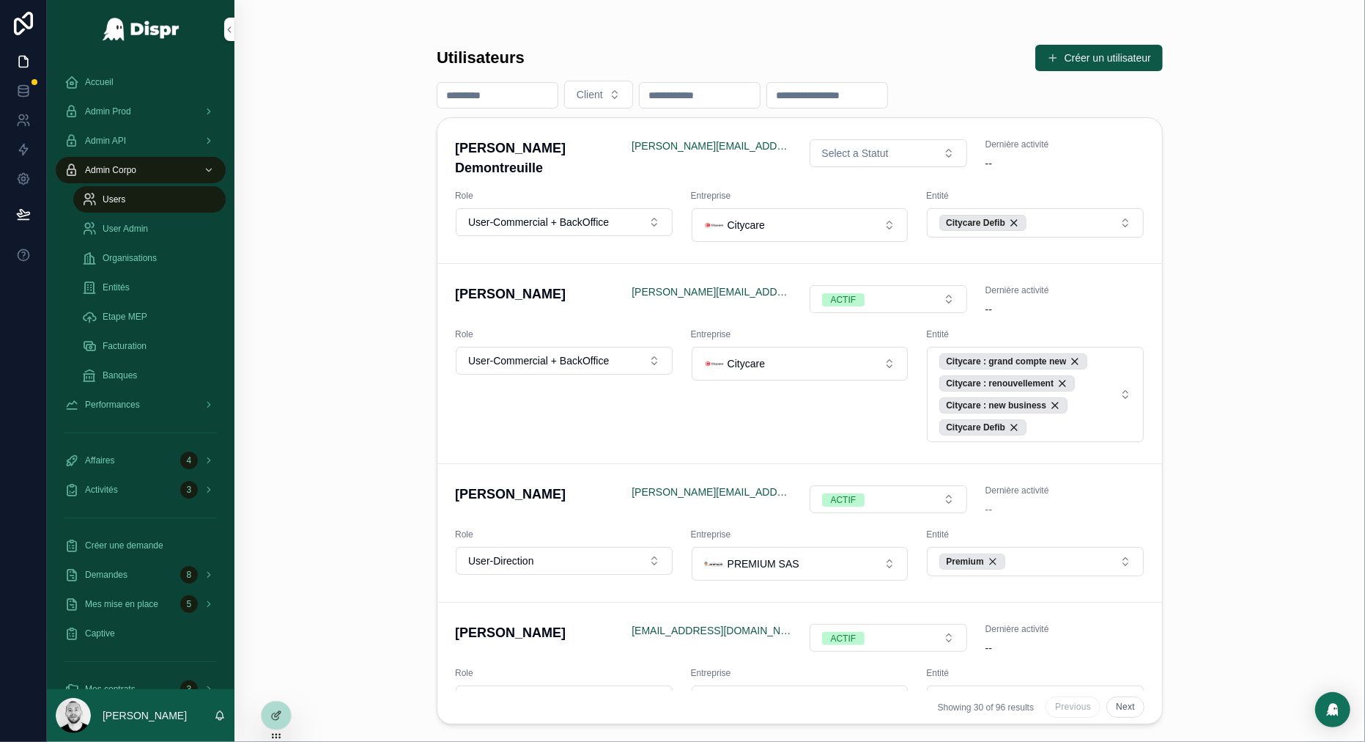
click at [144, 203] on div "Users" at bounding box center [149, 199] width 135 height 23
click at [596, 100] on span "Client" at bounding box center [590, 94] width 26 height 15
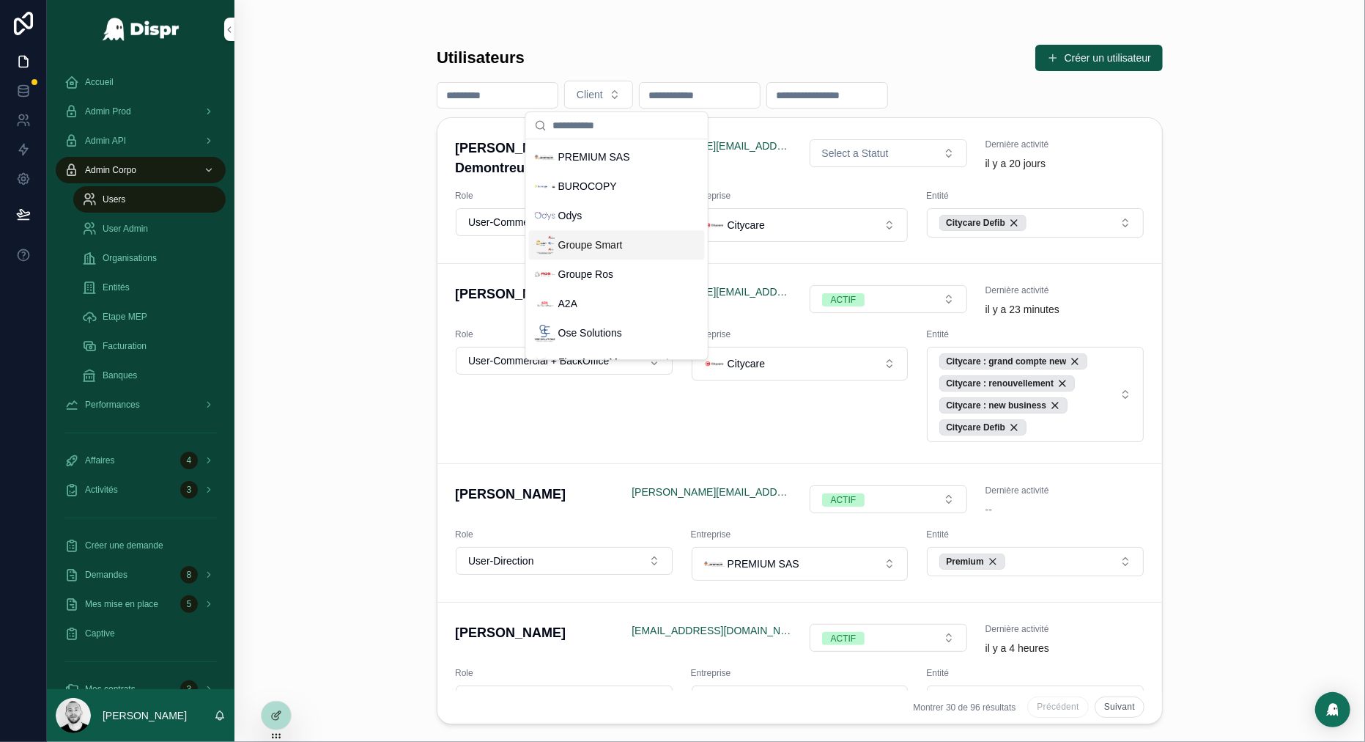
click at [602, 254] on div "Groupe Smart" at bounding box center [579, 245] width 88 height 21
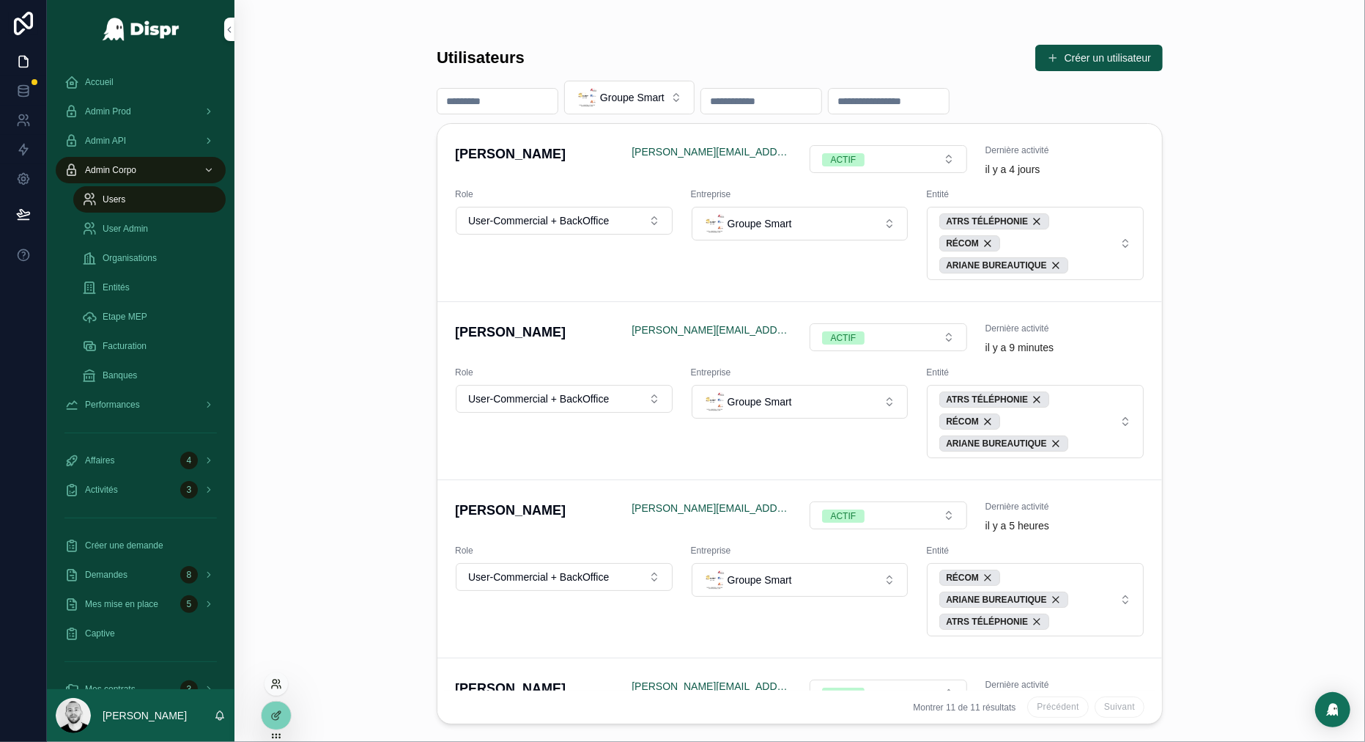
click at [279, 578] on icon at bounding box center [276, 684] width 12 height 12
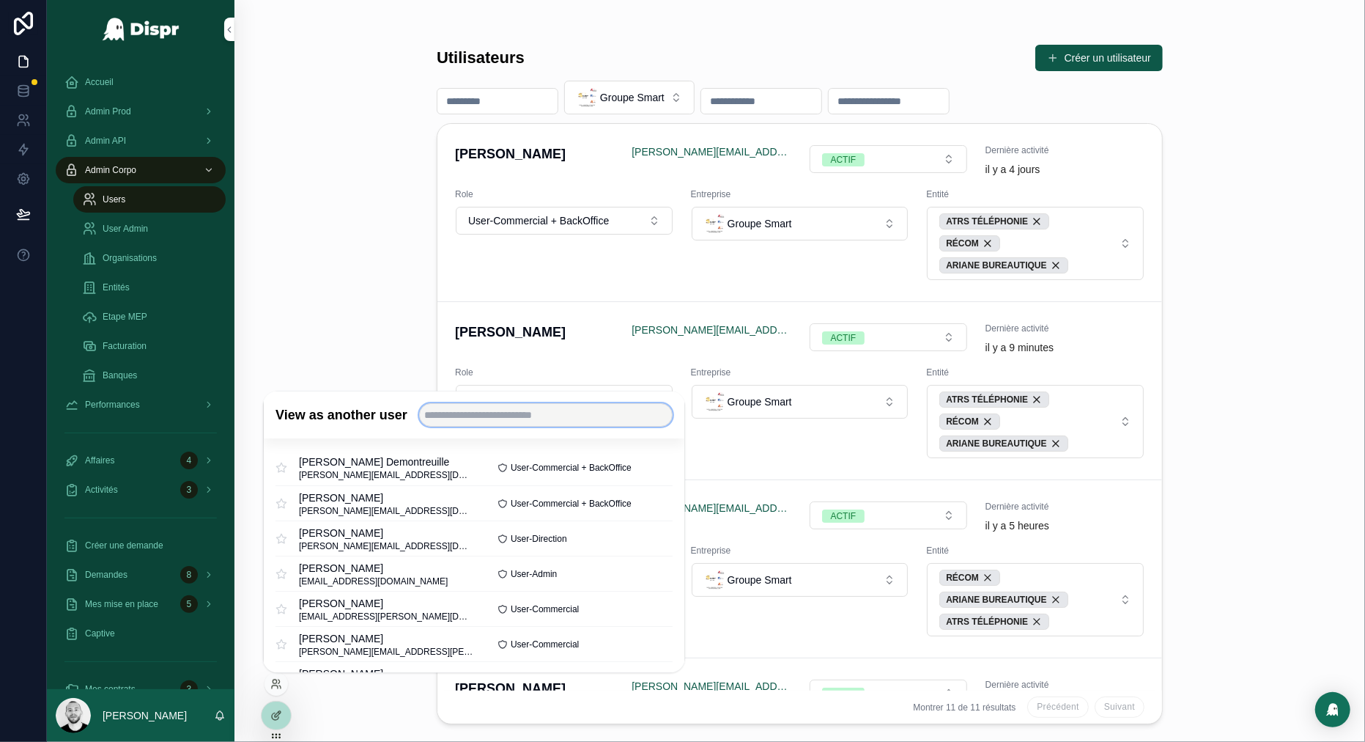
click at [471, 405] on input "text" at bounding box center [546, 415] width 254 height 23
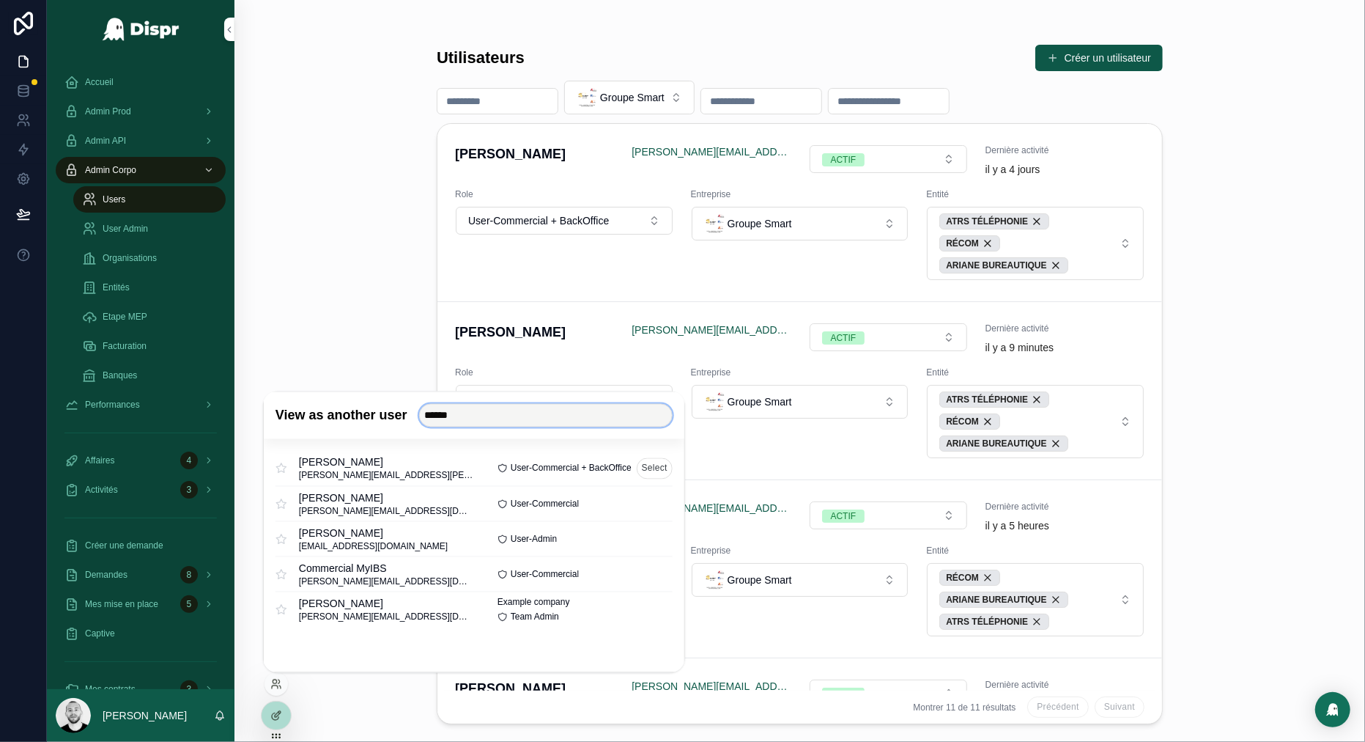
type input "******"
click at [656, 453] on div "Thomas Moreau thomas.moreau@groupe-smart.com User-Commercial + BackOffice Select" at bounding box center [474, 468] width 397 height 35
click at [653, 467] on button "Select" at bounding box center [655, 467] width 36 height 21
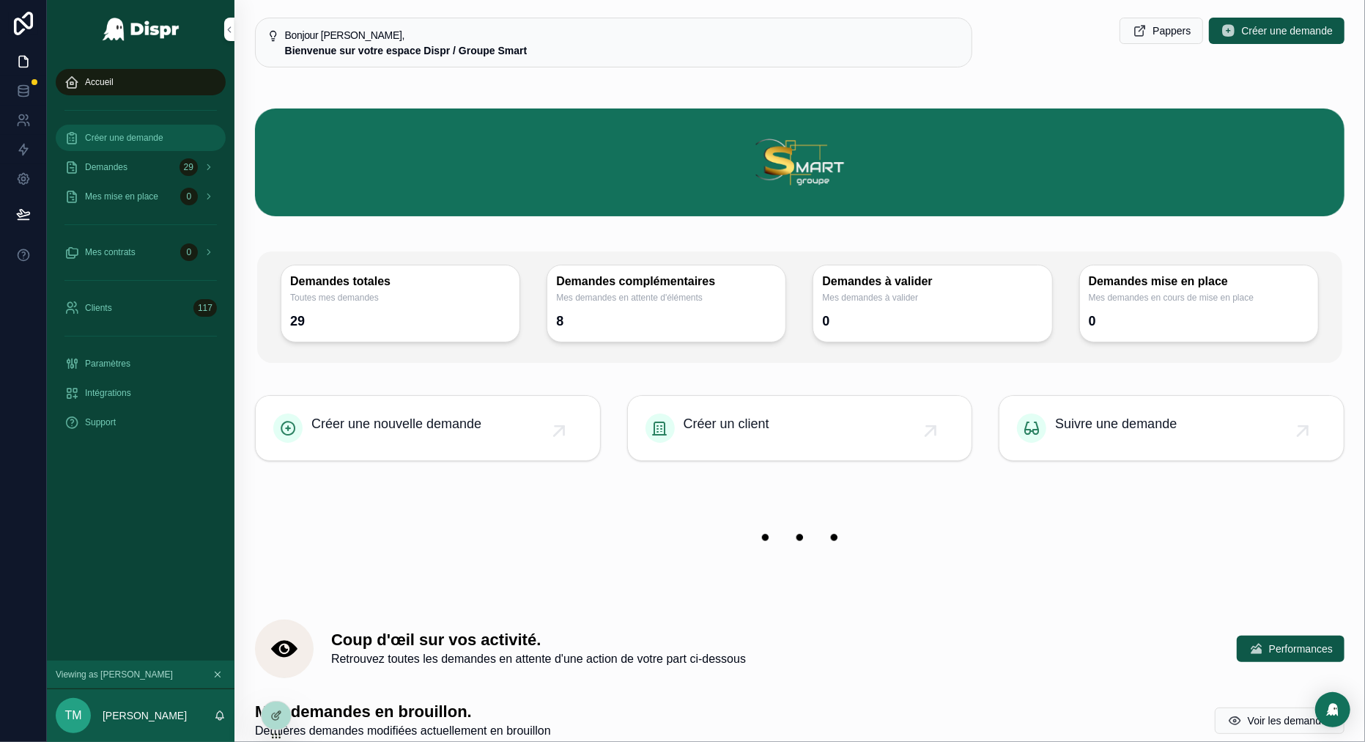
click at [152, 138] on span "Créer une demande" at bounding box center [124, 138] width 78 height 12
click at [418, 432] on span "Créer une nouvelle demande" at bounding box center [396, 423] width 170 height 21
click at [27, 218] on icon at bounding box center [23, 214] width 15 height 15
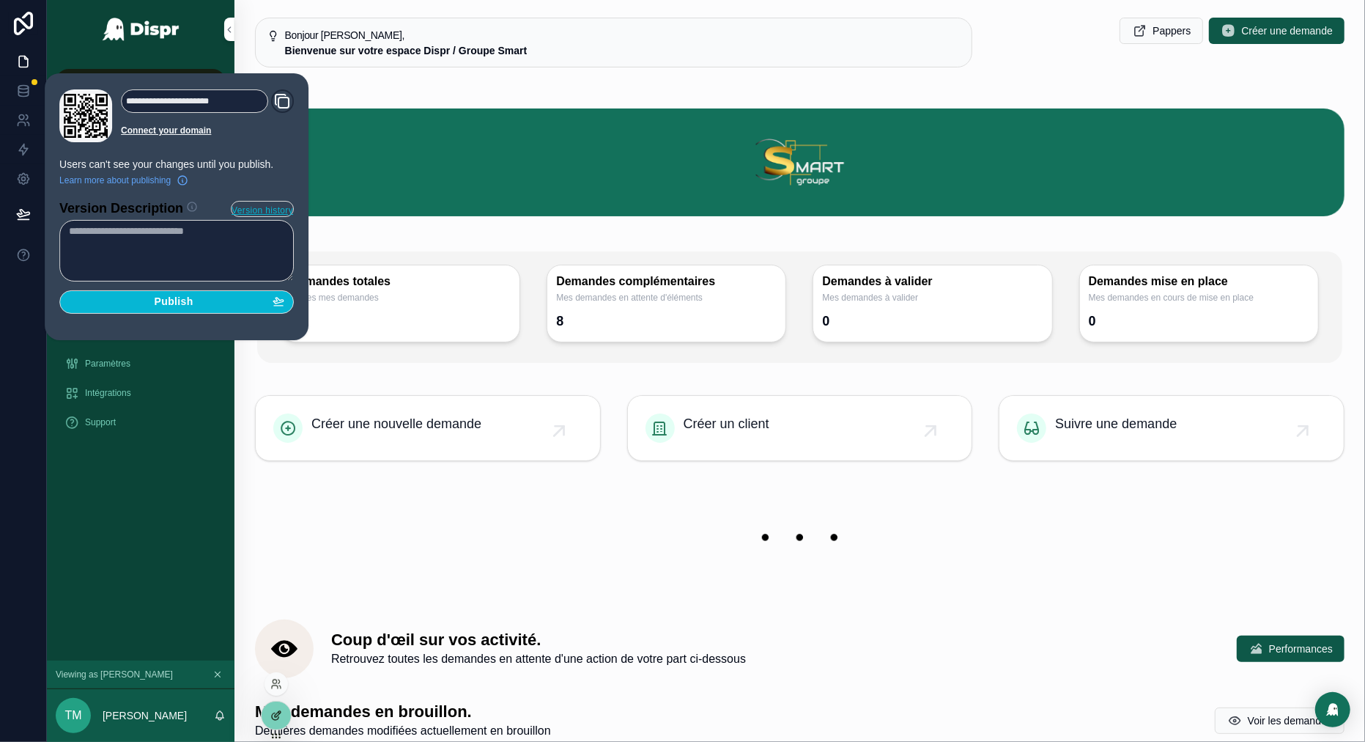
click at [277, 714] on icon at bounding box center [276, 715] width 12 height 12
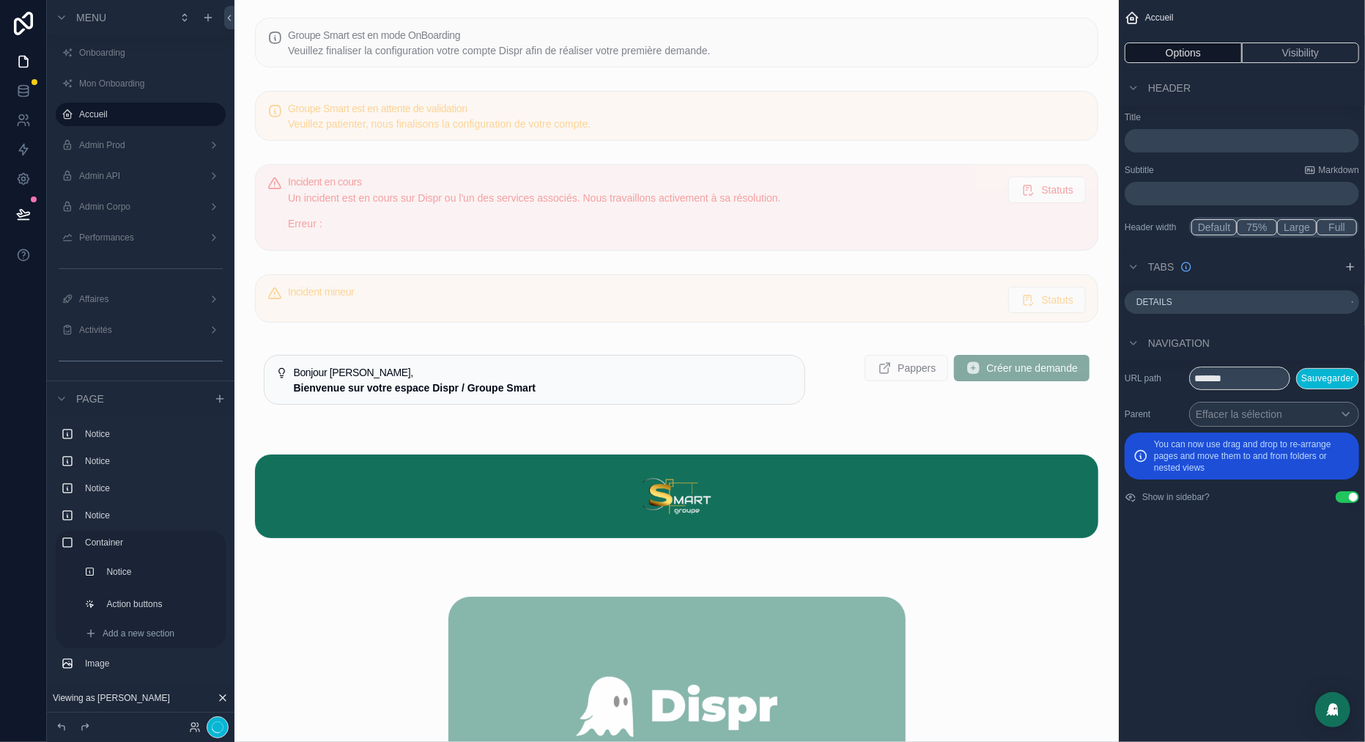
scroll to position [482, 0]
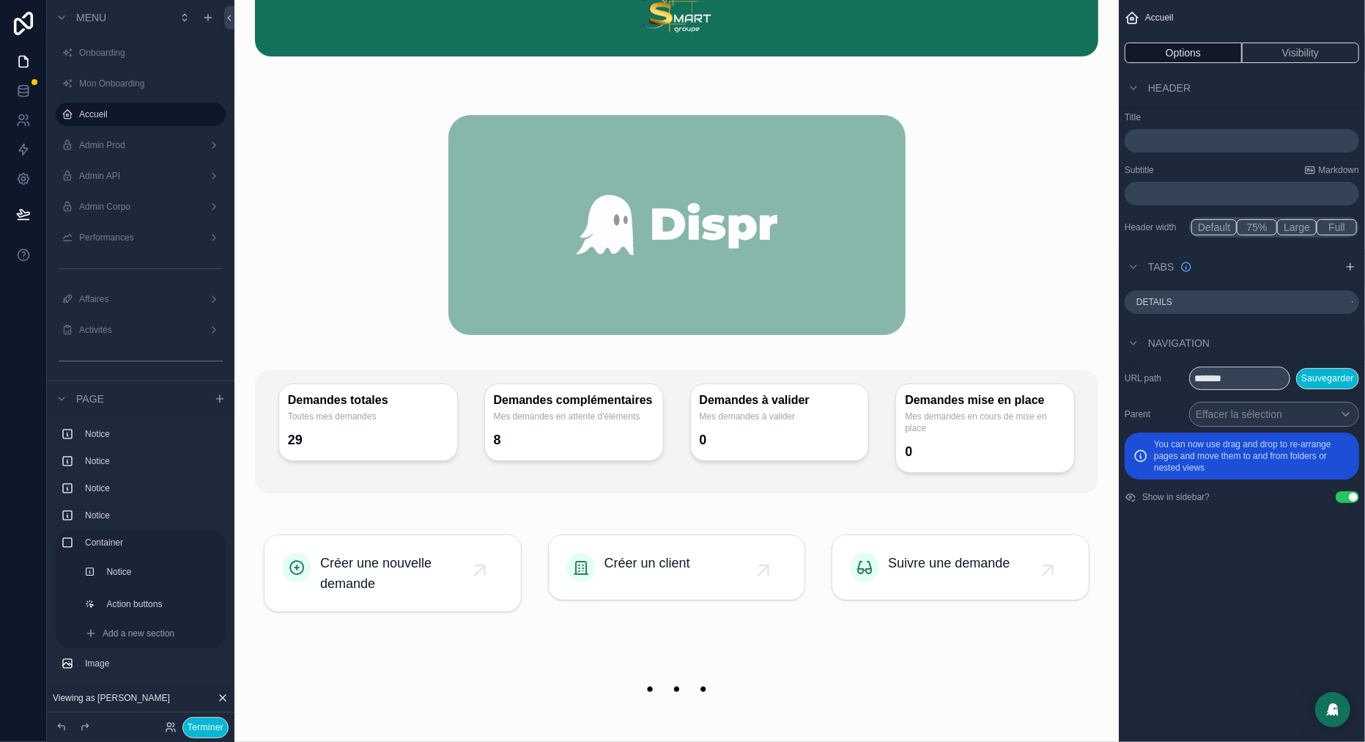
click at [350, 547] on div "scrollable content" at bounding box center [676, 573] width 861 height 107
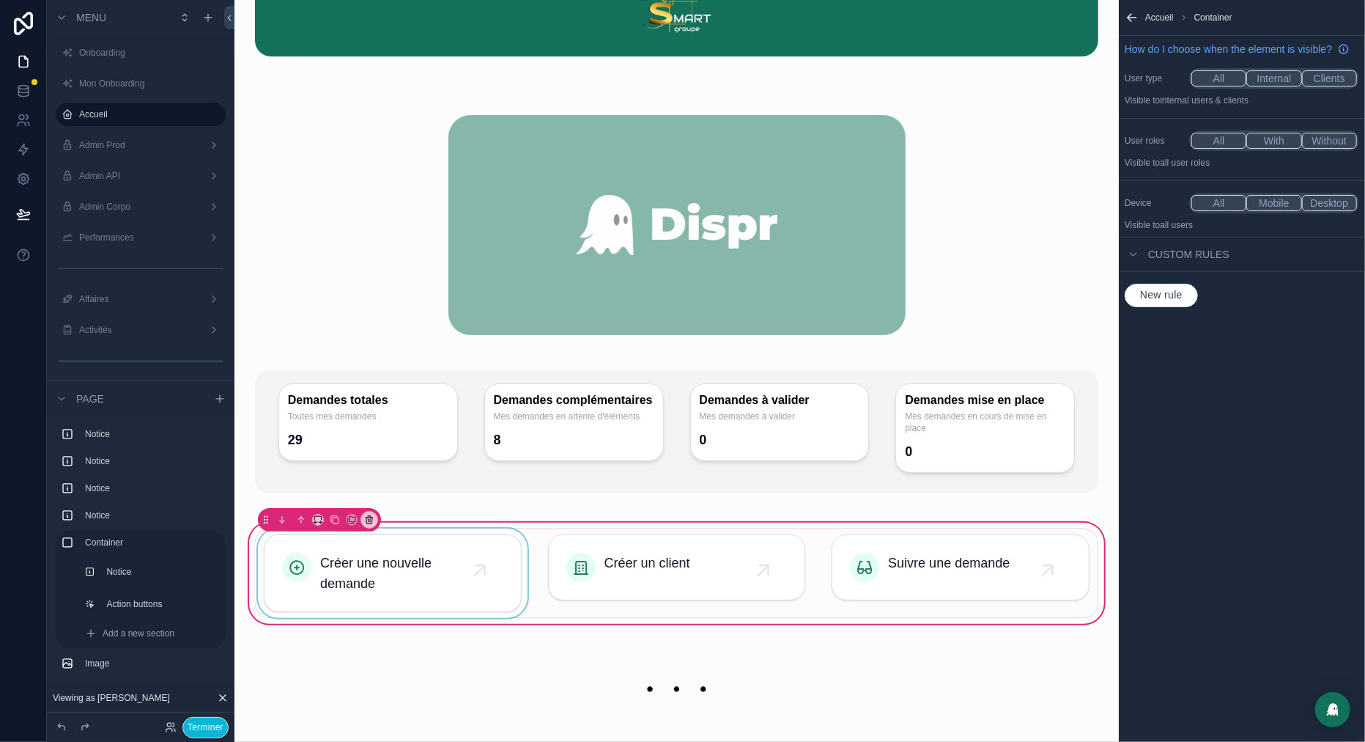
click at [497, 591] on div "scrollable content" at bounding box center [393, 572] width 276 height 89
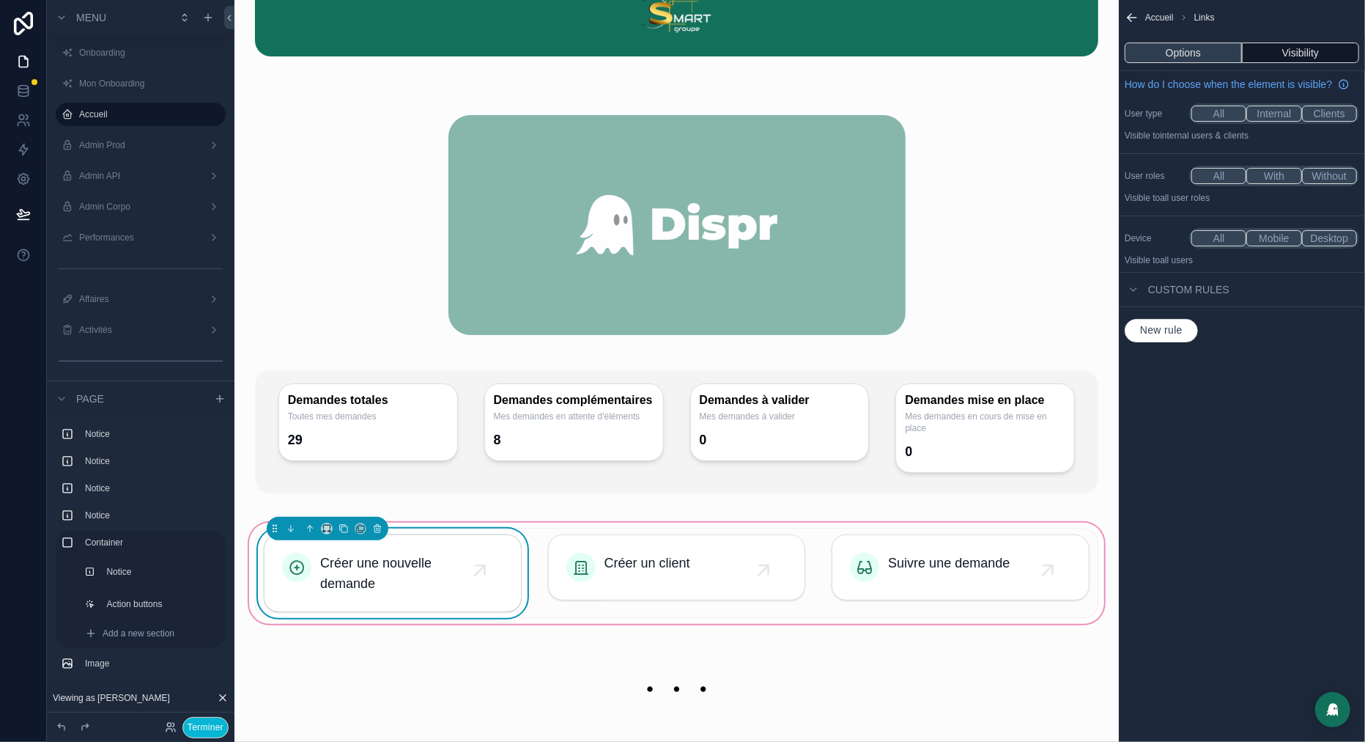
click at [1190, 50] on button "Options" at bounding box center [1183, 53] width 117 height 21
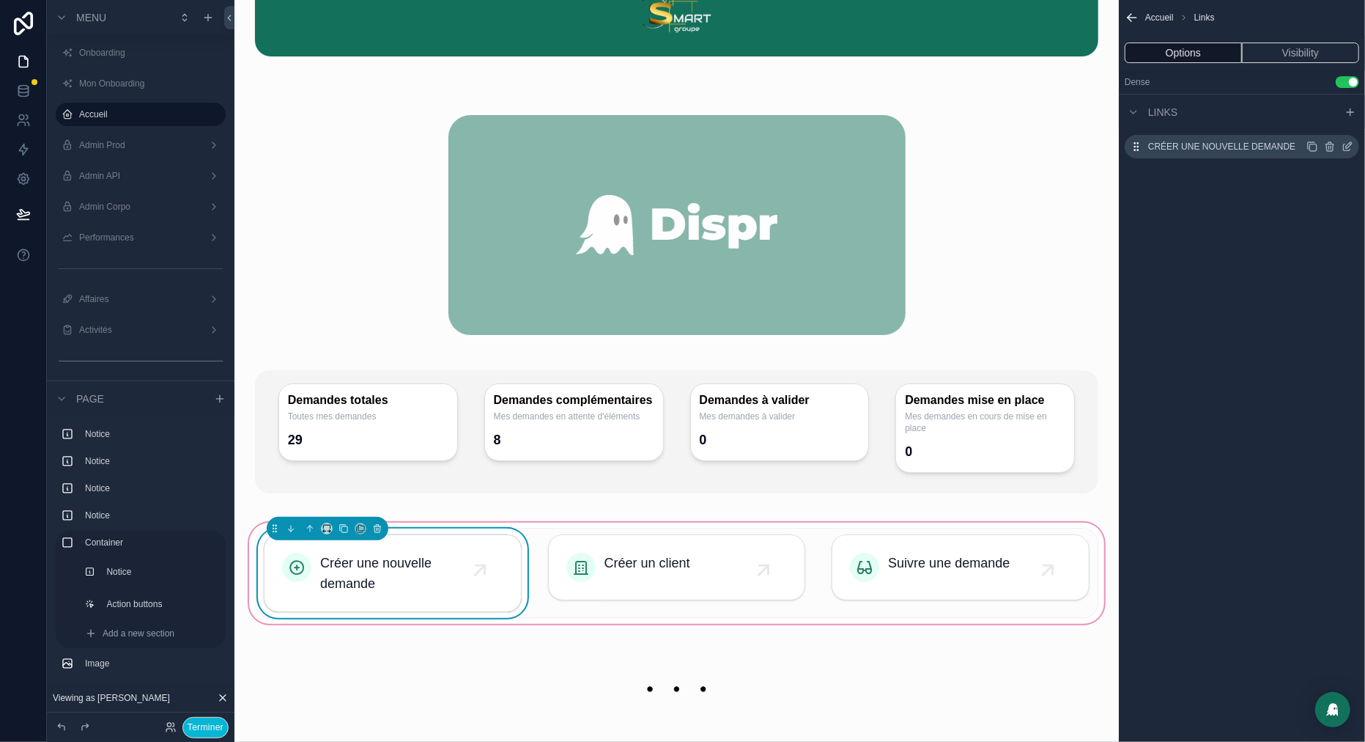
click at [1349, 147] on icon "scrollable content" at bounding box center [1349, 145] width 6 height 6
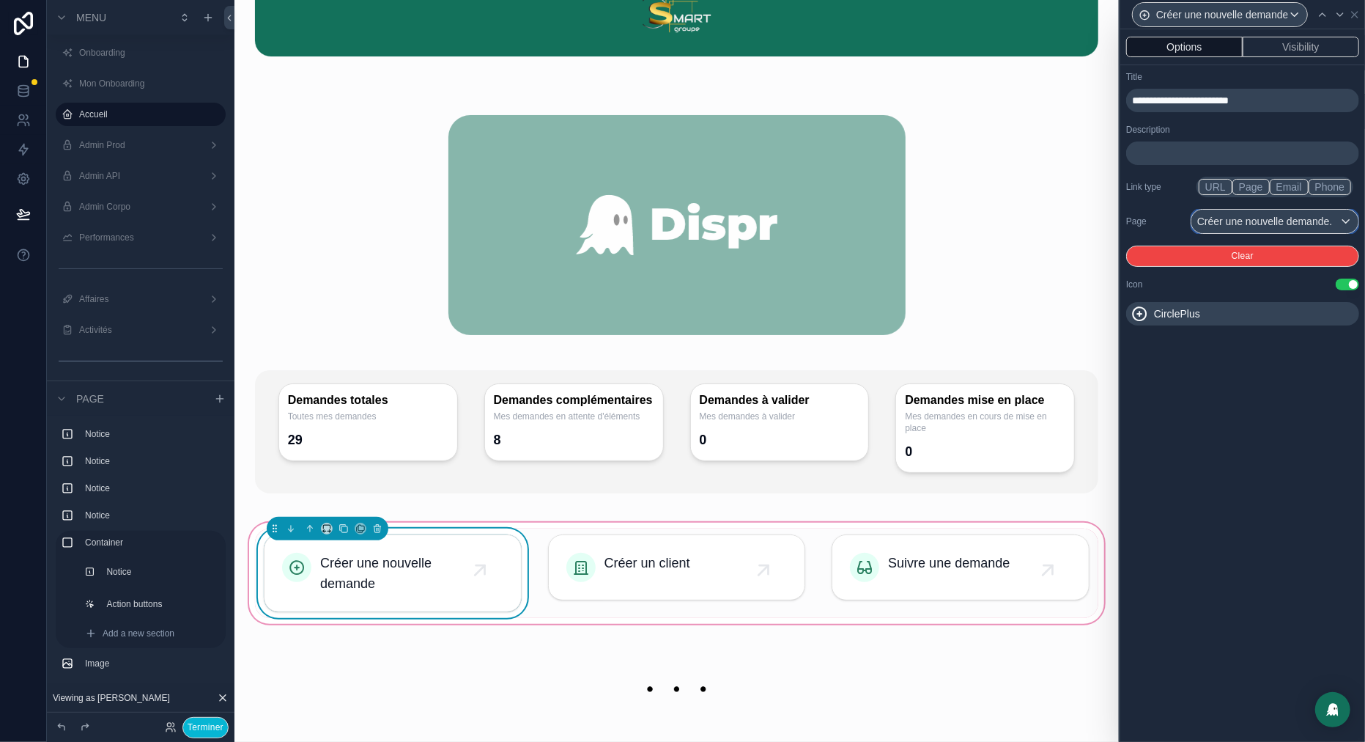
click at [1234, 227] on div "Créer une nouvelle demande." at bounding box center [1275, 221] width 167 height 23
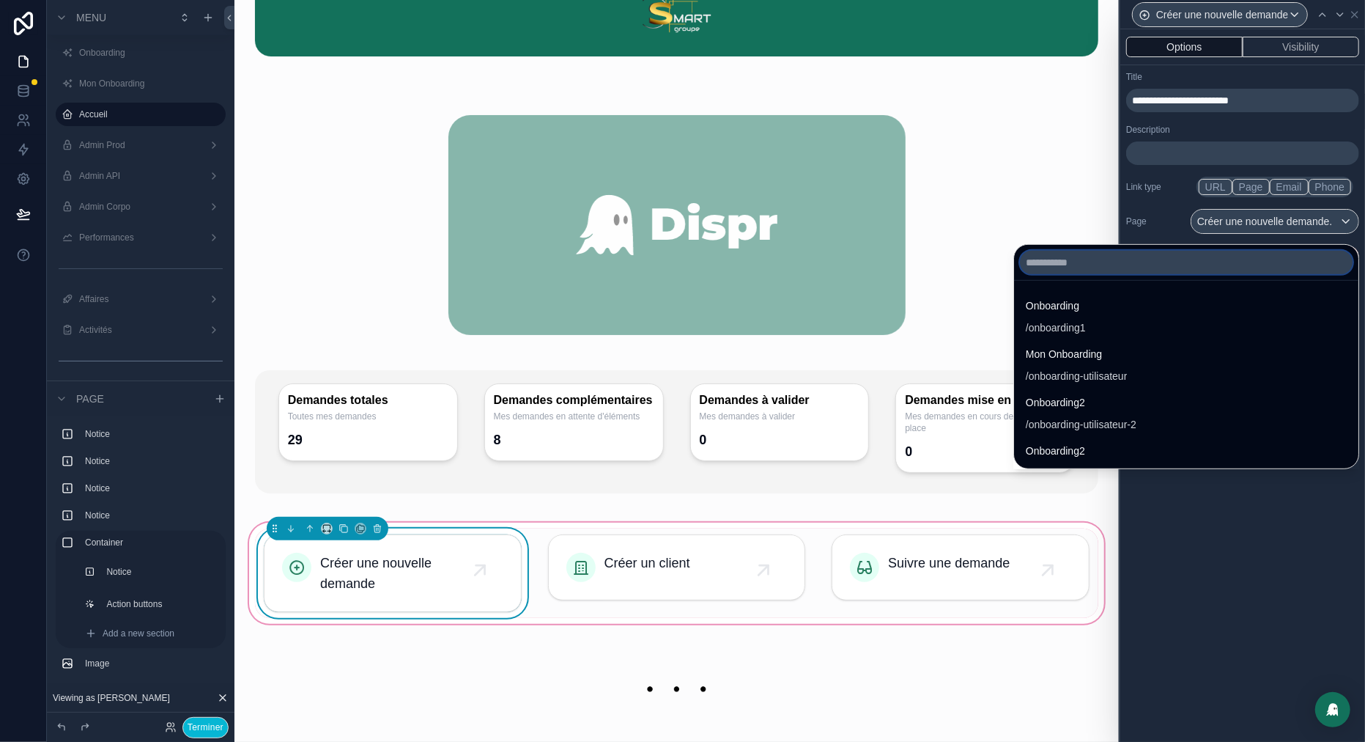
click at [1066, 254] on input "text" at bounding box center [1186, 262] width 333 height 23
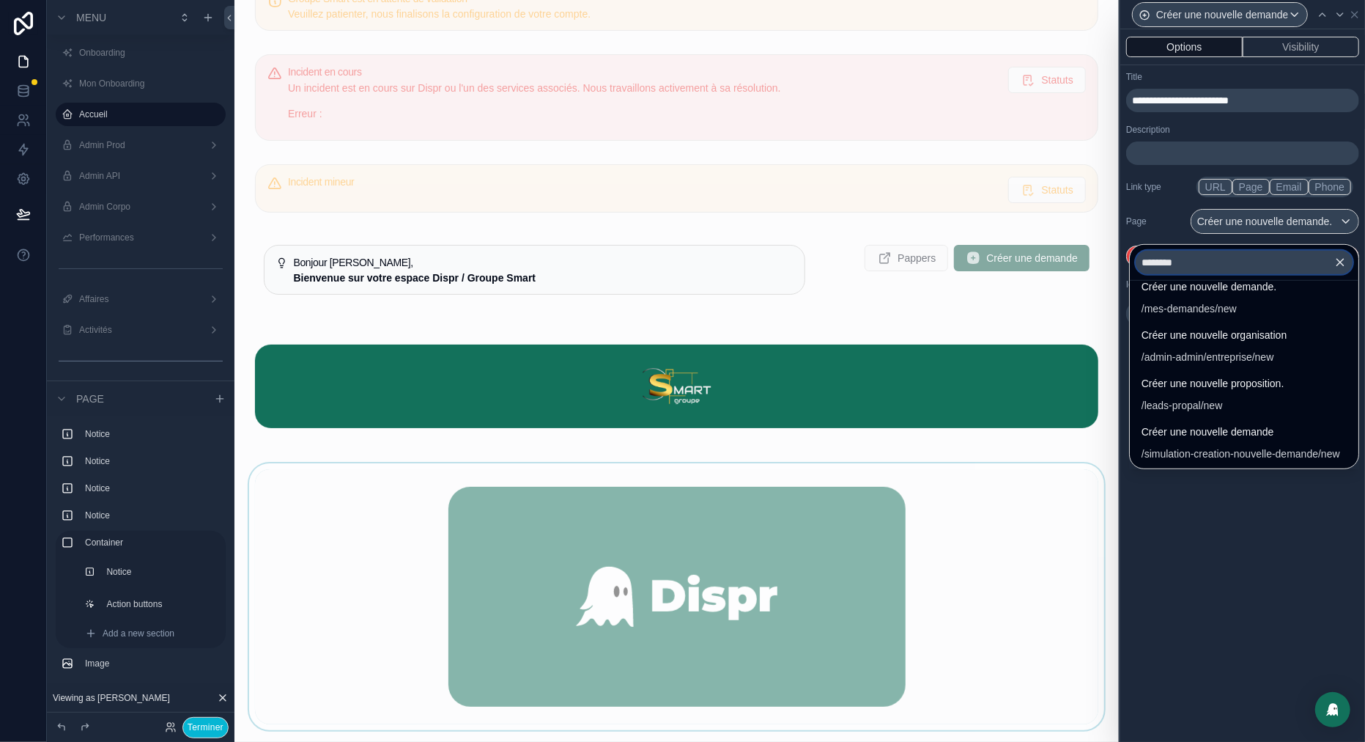
scroll to position [0, 0]
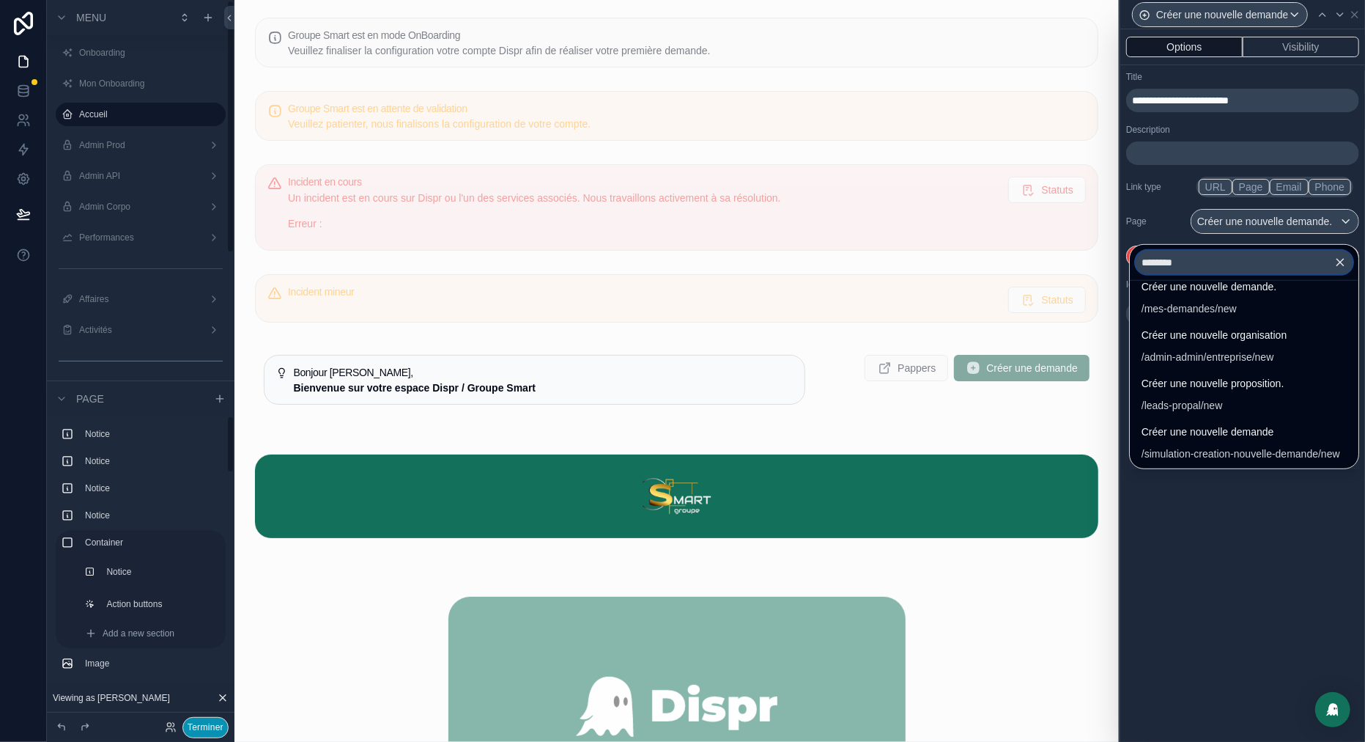
type input "********"
click at [199, 721] on button "Terminer" at bounding box center [205, 727] width 46 height 21
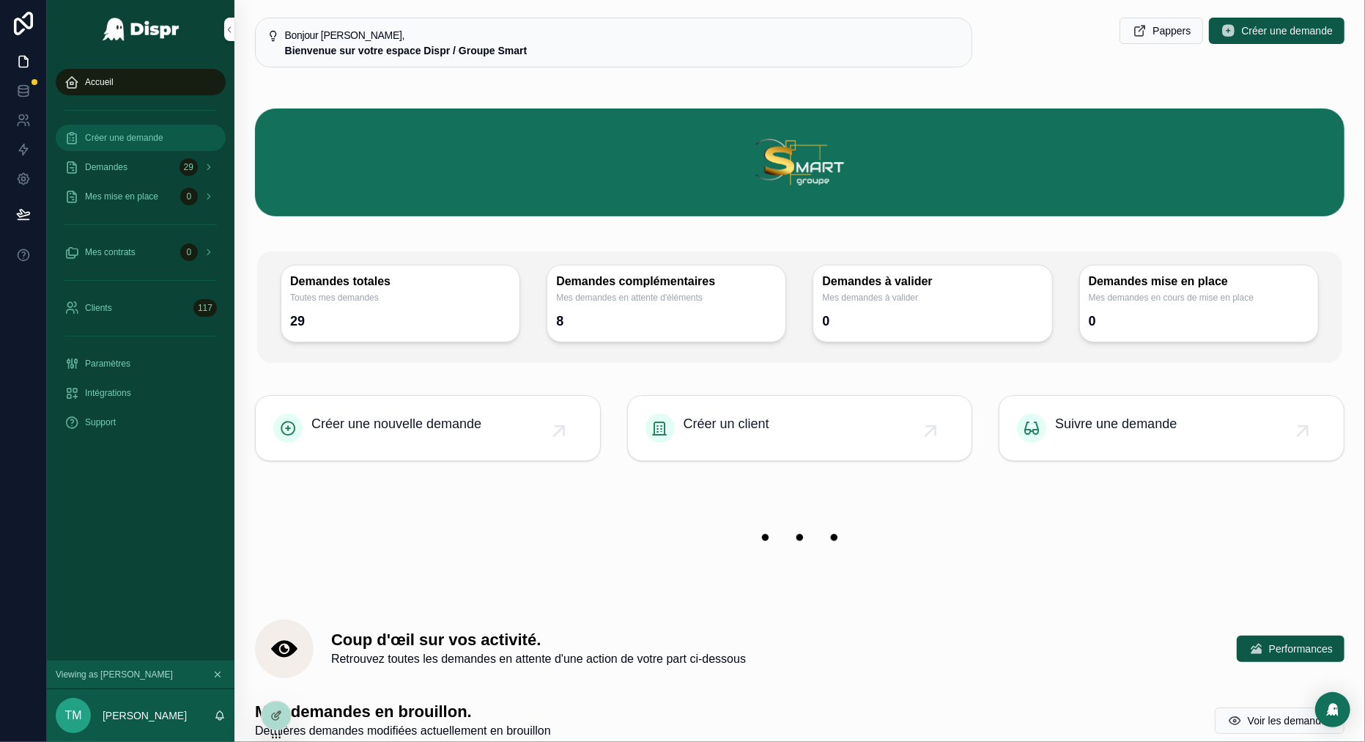
click at [163, 139] on span "Créer une demande" at bounding box center [124, 138] width 78 height 12
click at [266, 711] on div at bounding box center [276, 715] width 29 height 28
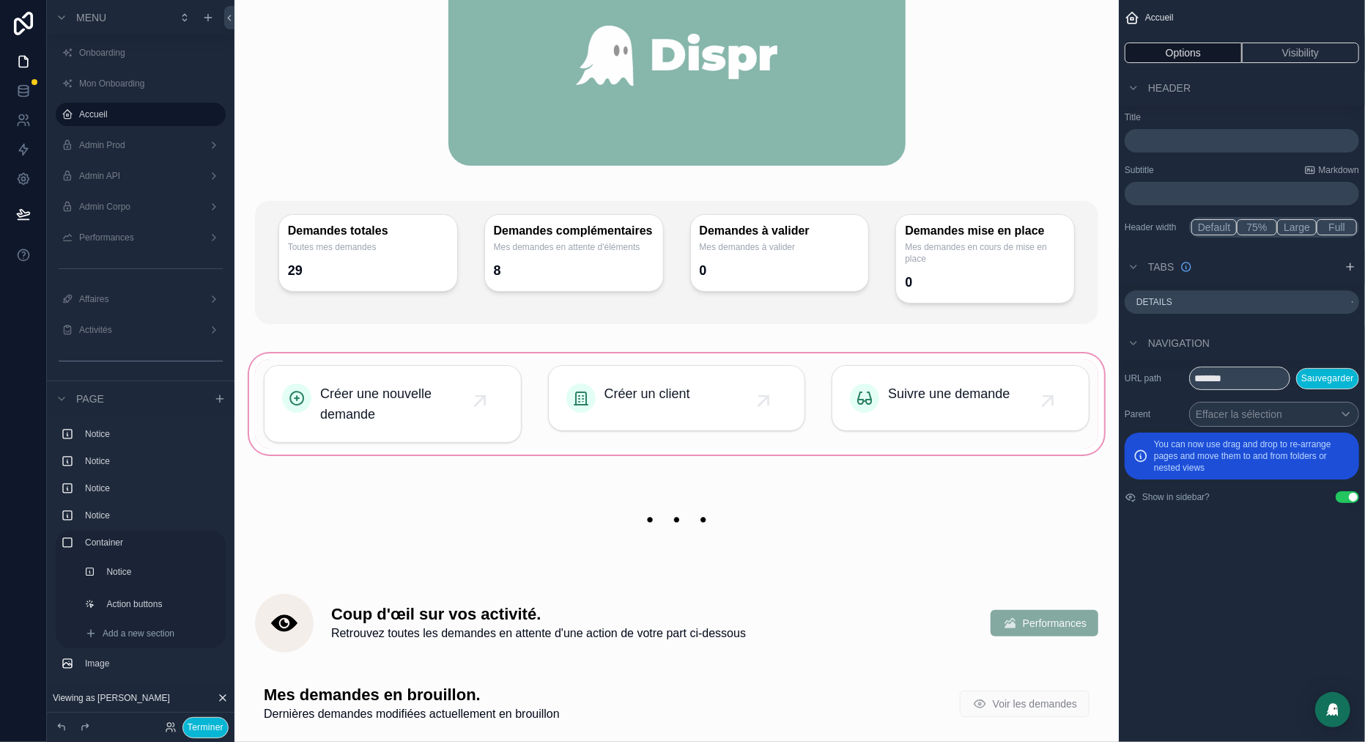
scroll to position [706, 0]
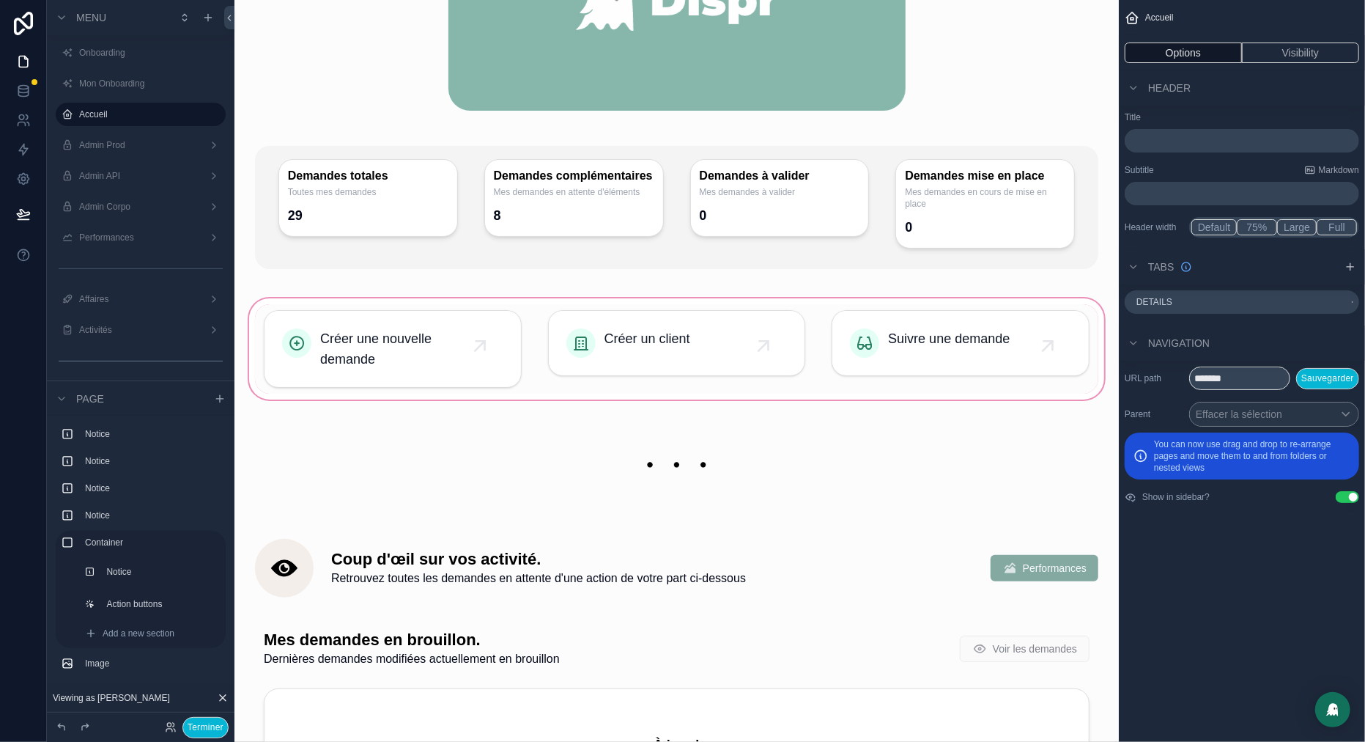
click at [339, 333] on div "scrollable content" at bounding box center [676, 348] width 861 height 107
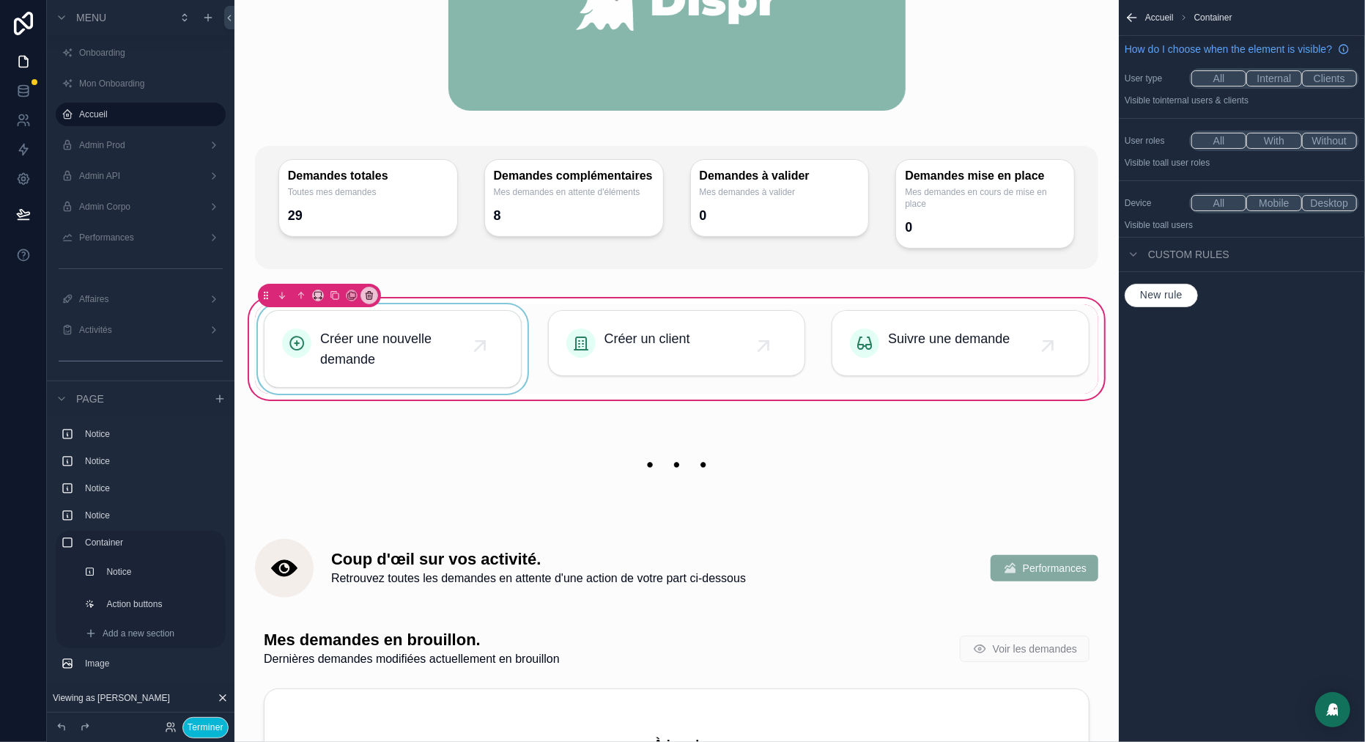
click at [525, 350] on div "scrollable content" at bounding box center [393, 348] width 276 height 89
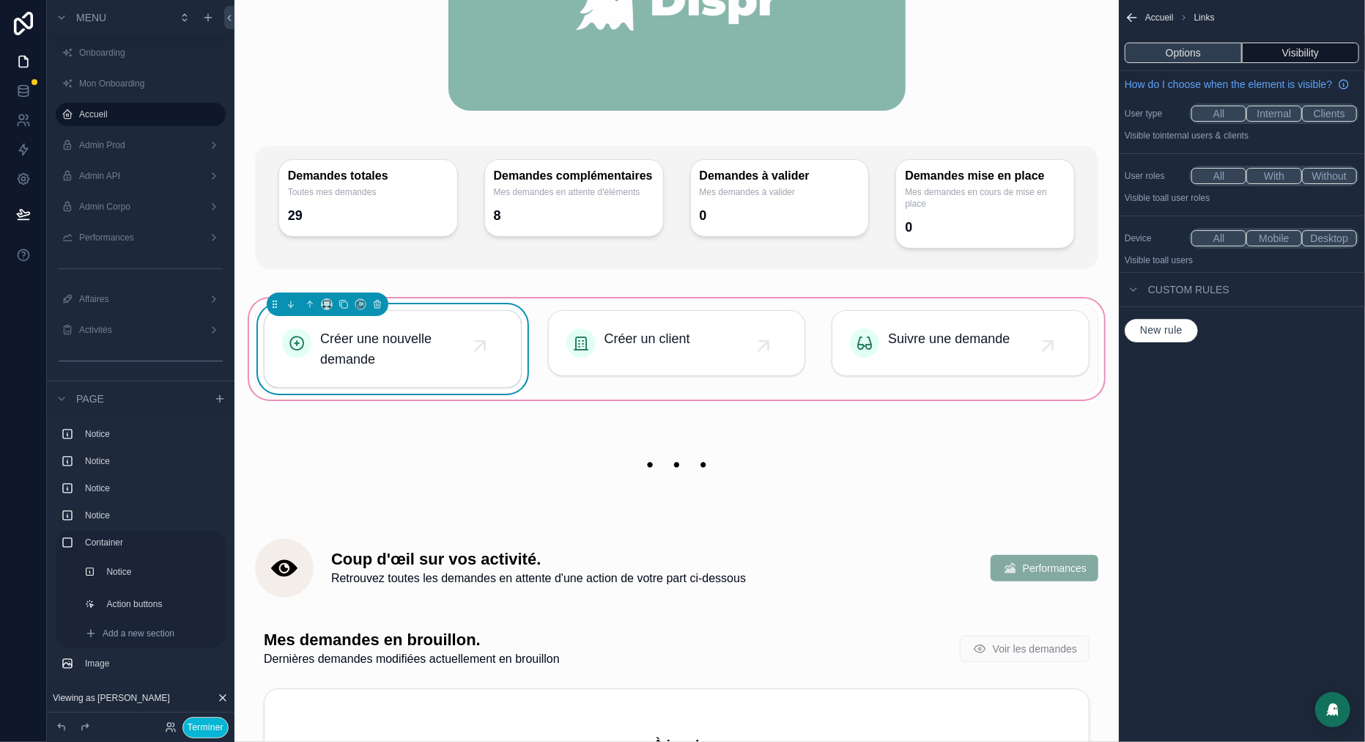
click at [1206, 51] on button "Options" at bounding box center [1183, 53] width 117 height 21
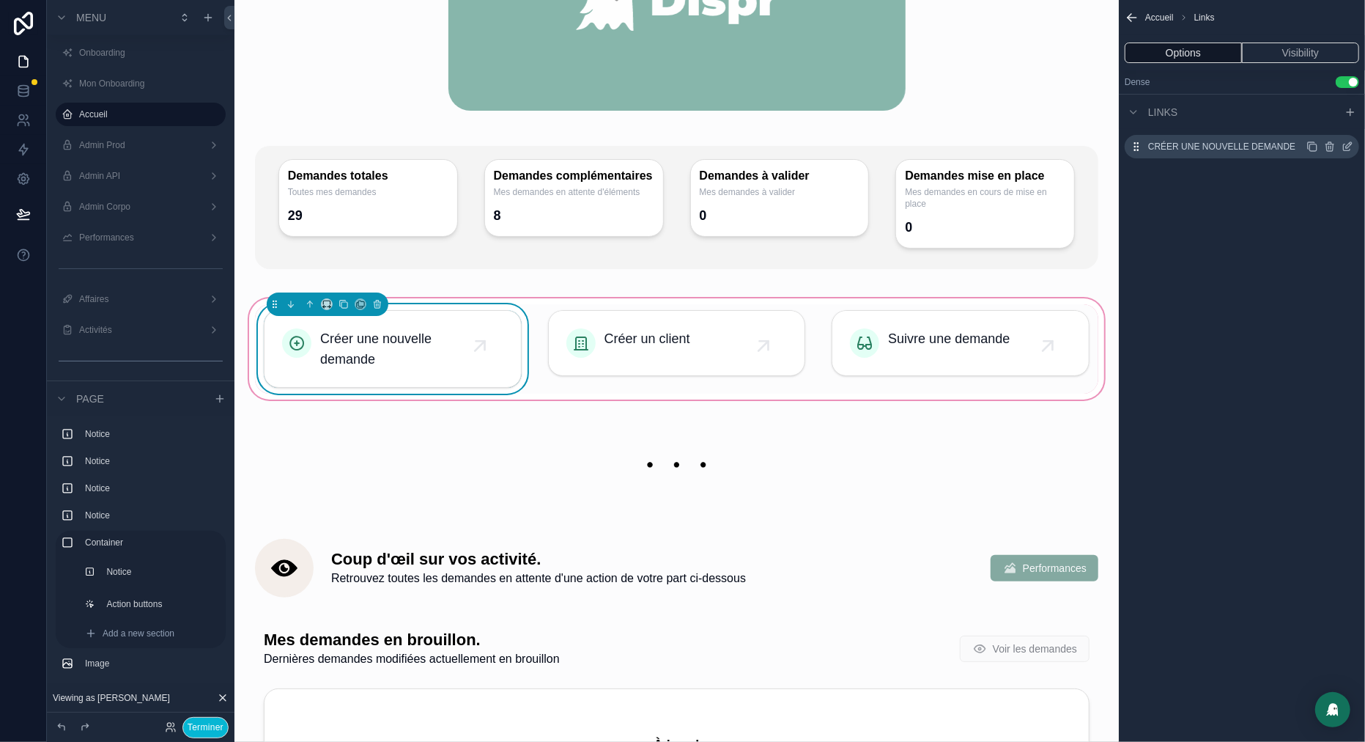
click at [1348, 147] on icon "scrollable content" at bounding box center [1348, 147] width 12 height 12
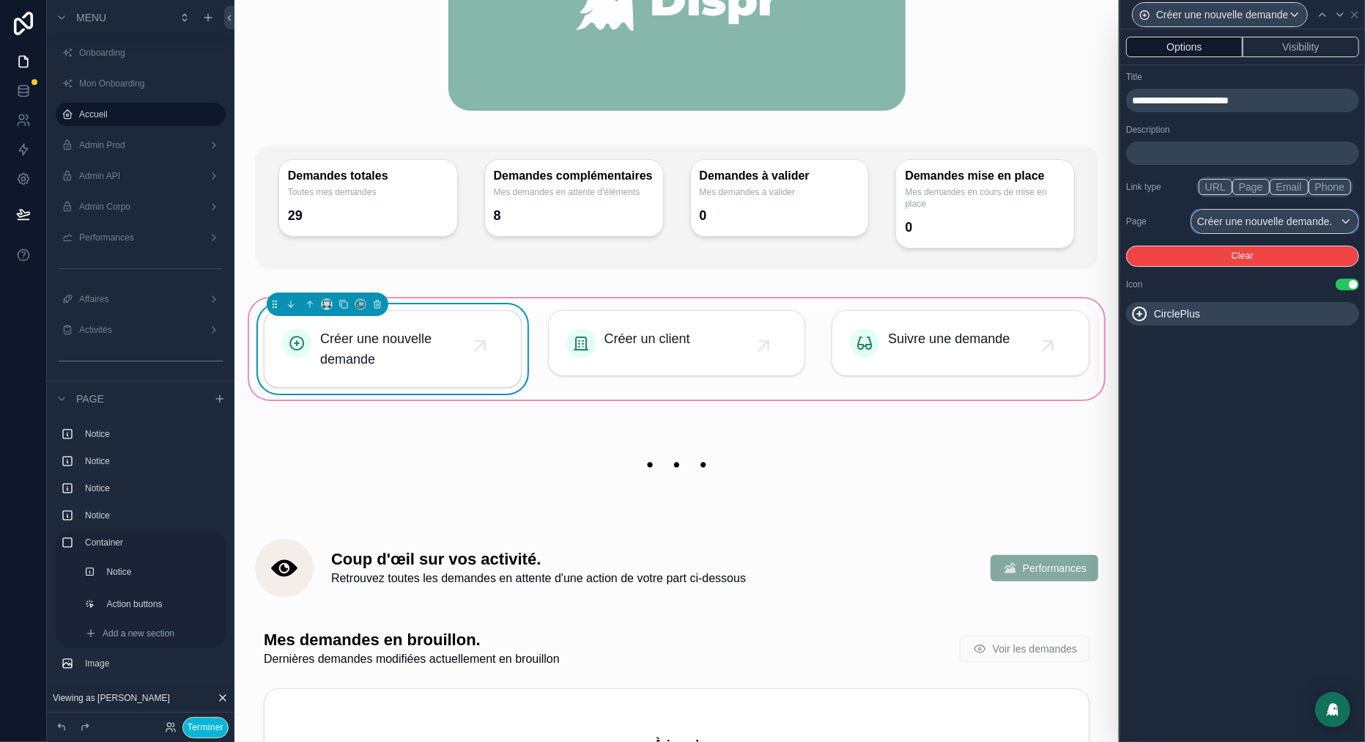
click at [1286, 221] on div "Créer une nouvelle demande." at bounding box center [1275, 221] width 167 height 23
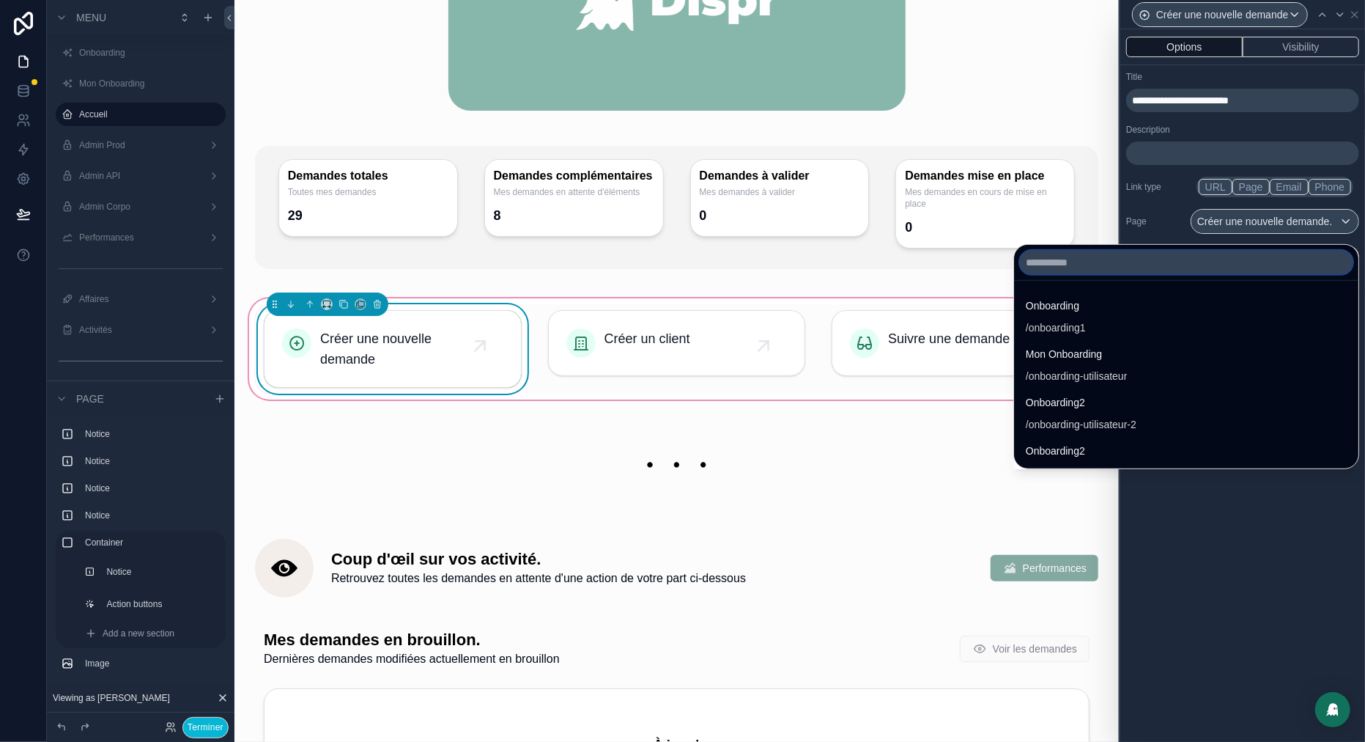
click at [1039, 258] on input "text" at bounding box center [1186, 262] width 333 height 23
type input "*"
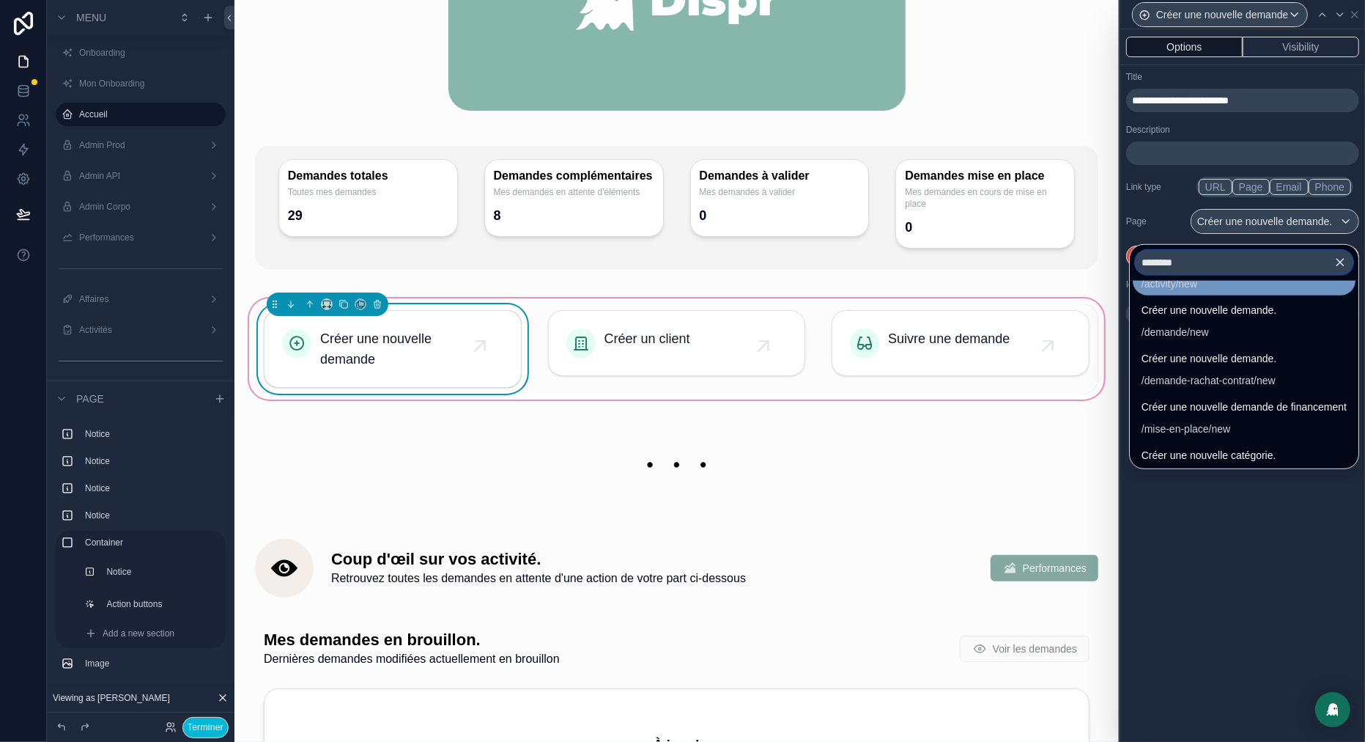
scroll to position [0, 0]
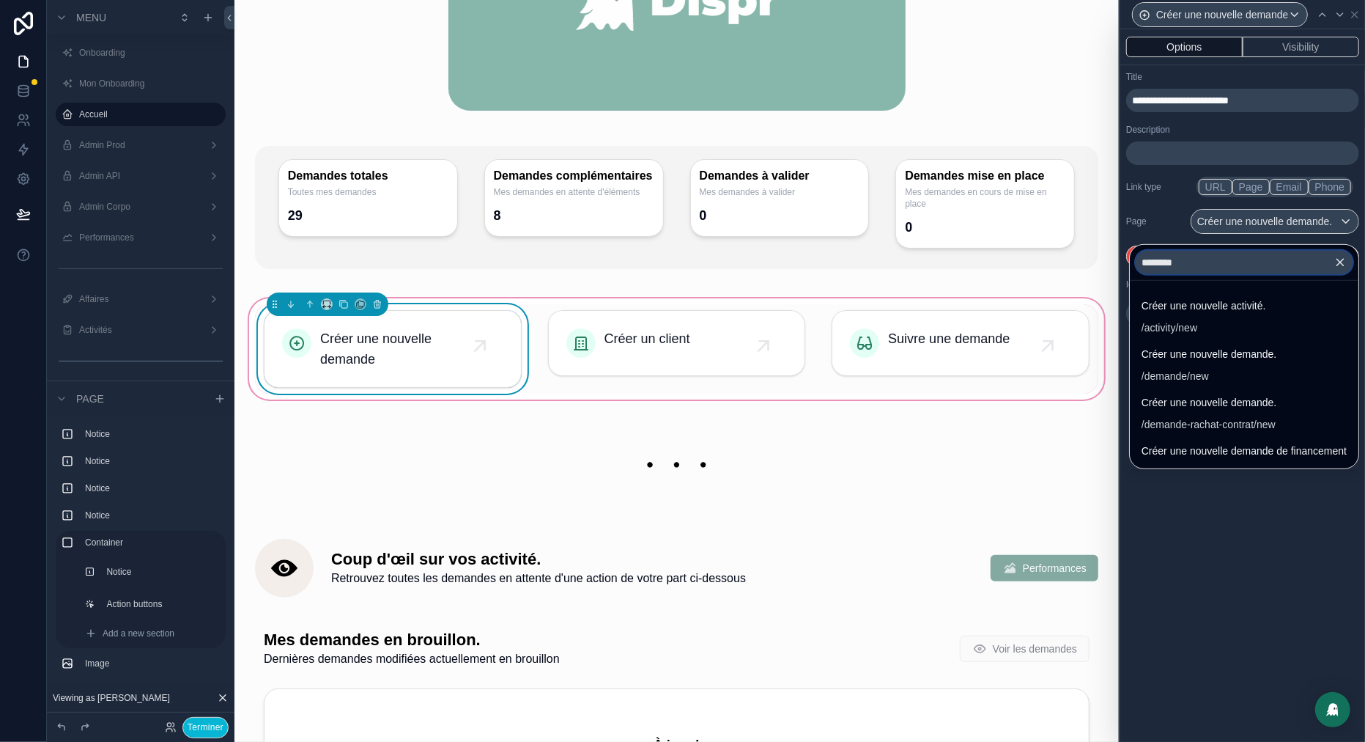
type input "********"
click at [1342, 265] on icon "button" at bounding box center [1340, 262] width 13 height 13
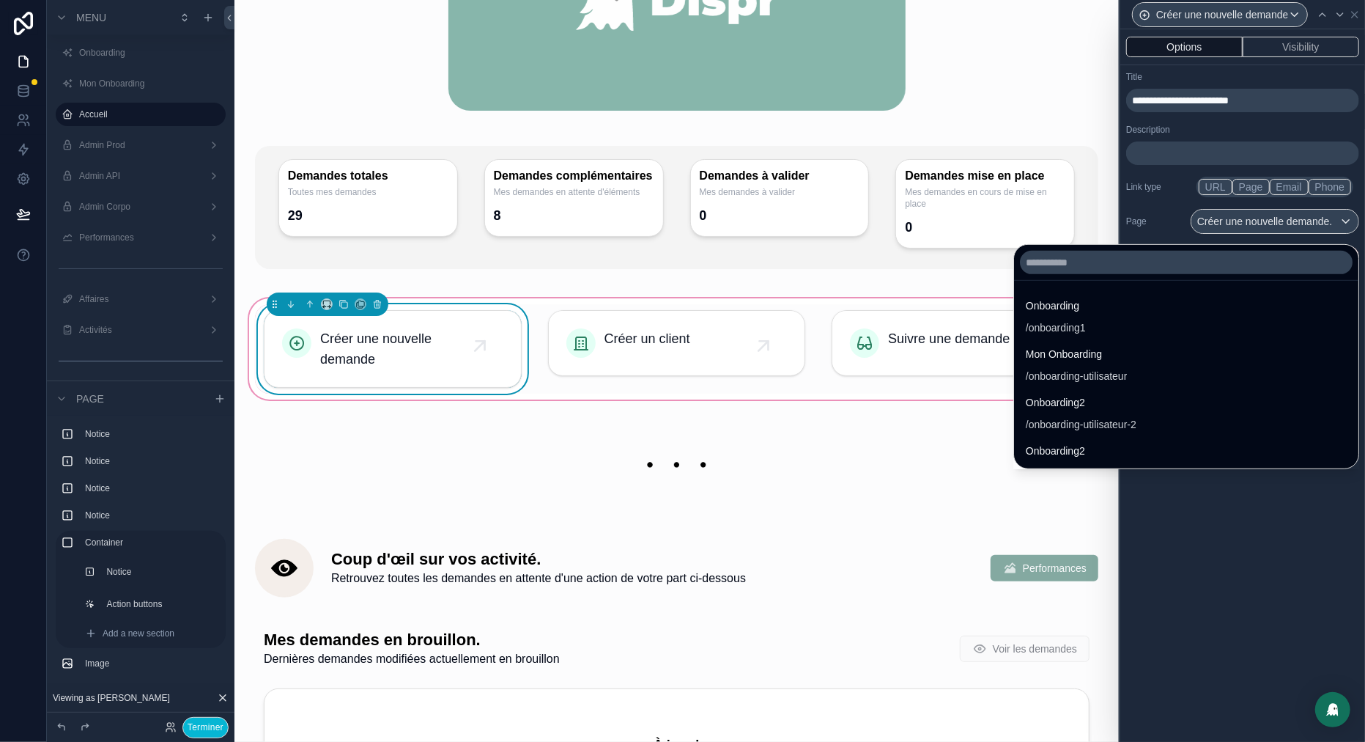
click at [1169, 190] on div at bounding box center [1243, 371] width 245 height 742
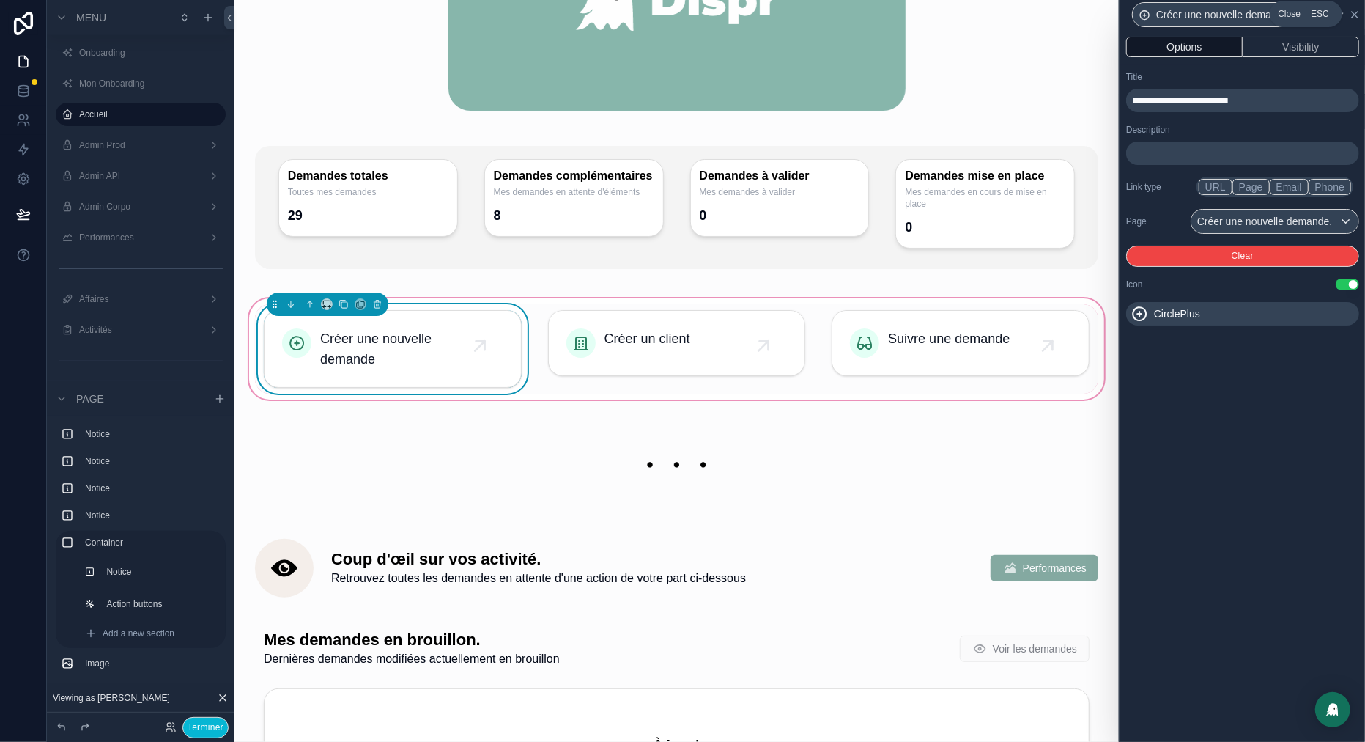
click at [1355, 14] on icon at bounding box center [1355, 15] width 6 height 6
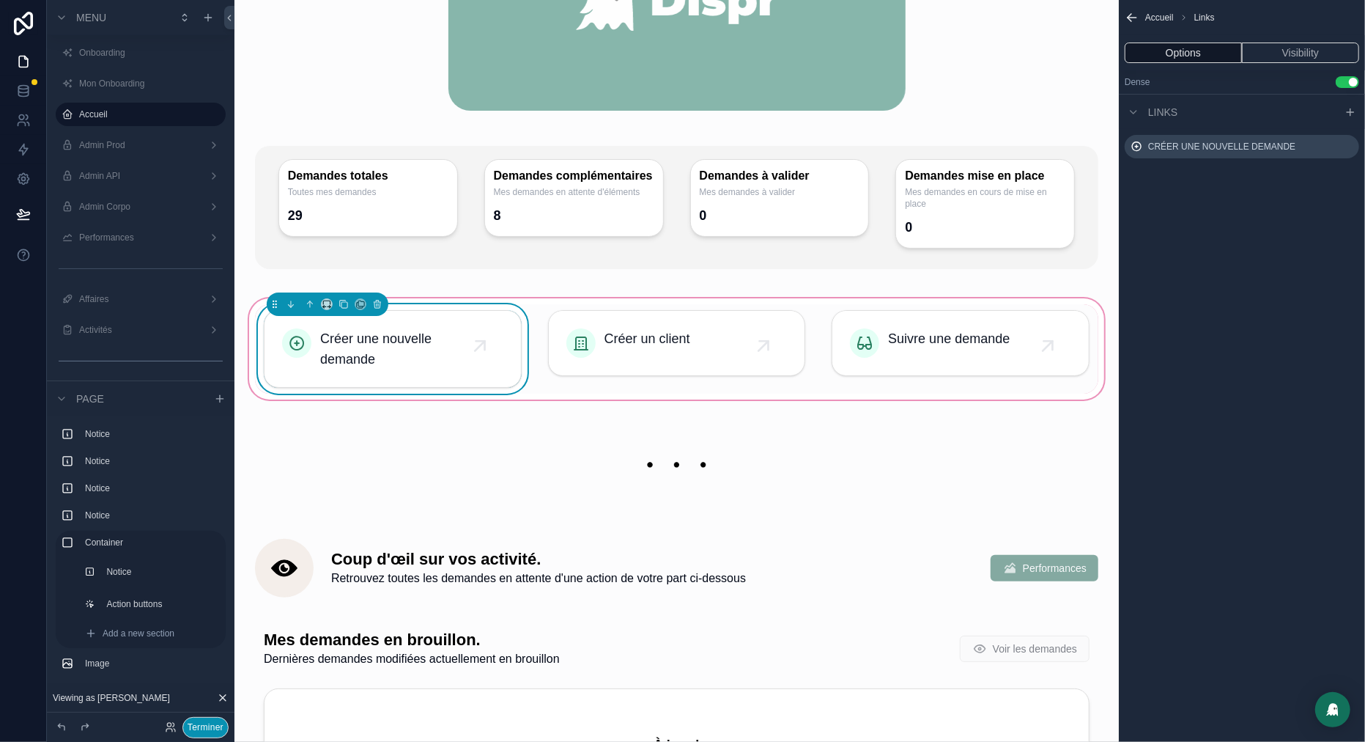
click at [214, 720] on button "Terminer" at bounding box center [205, 727] width 46 height 21
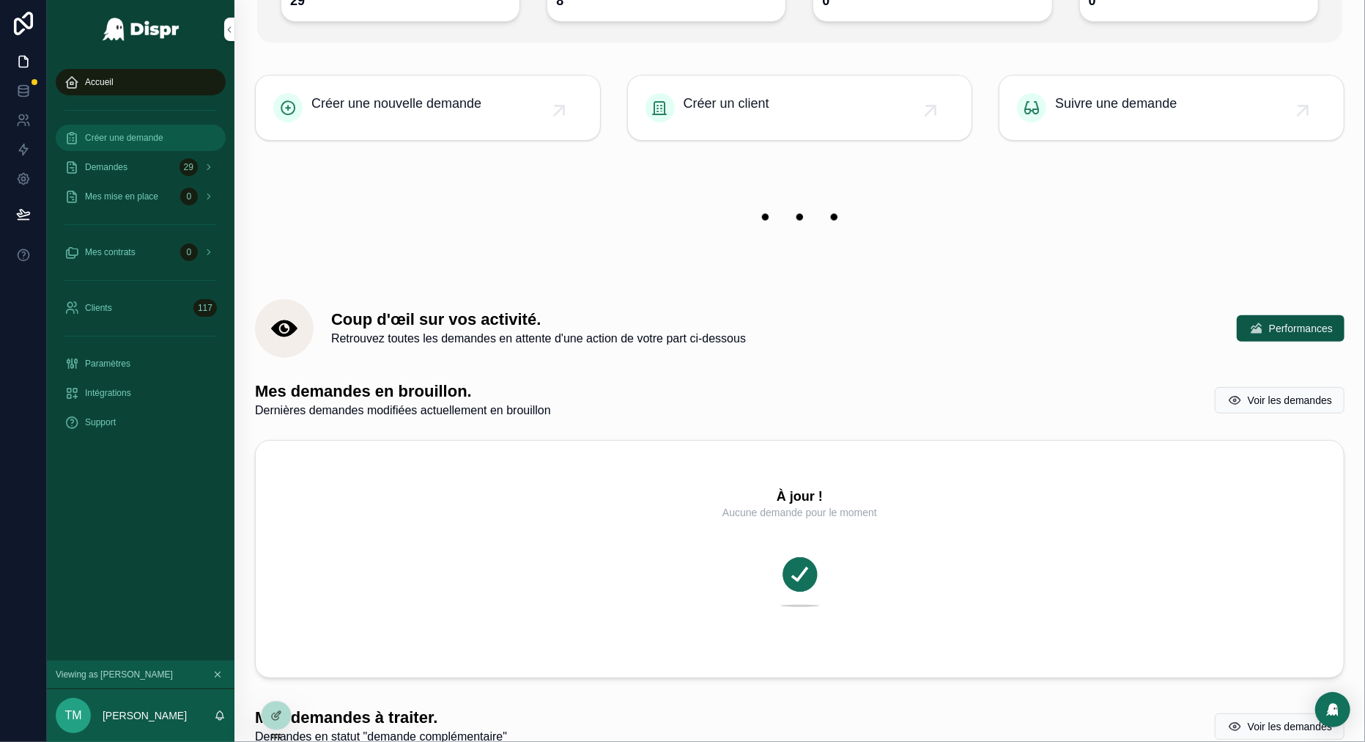
scroll to position [232, 0]
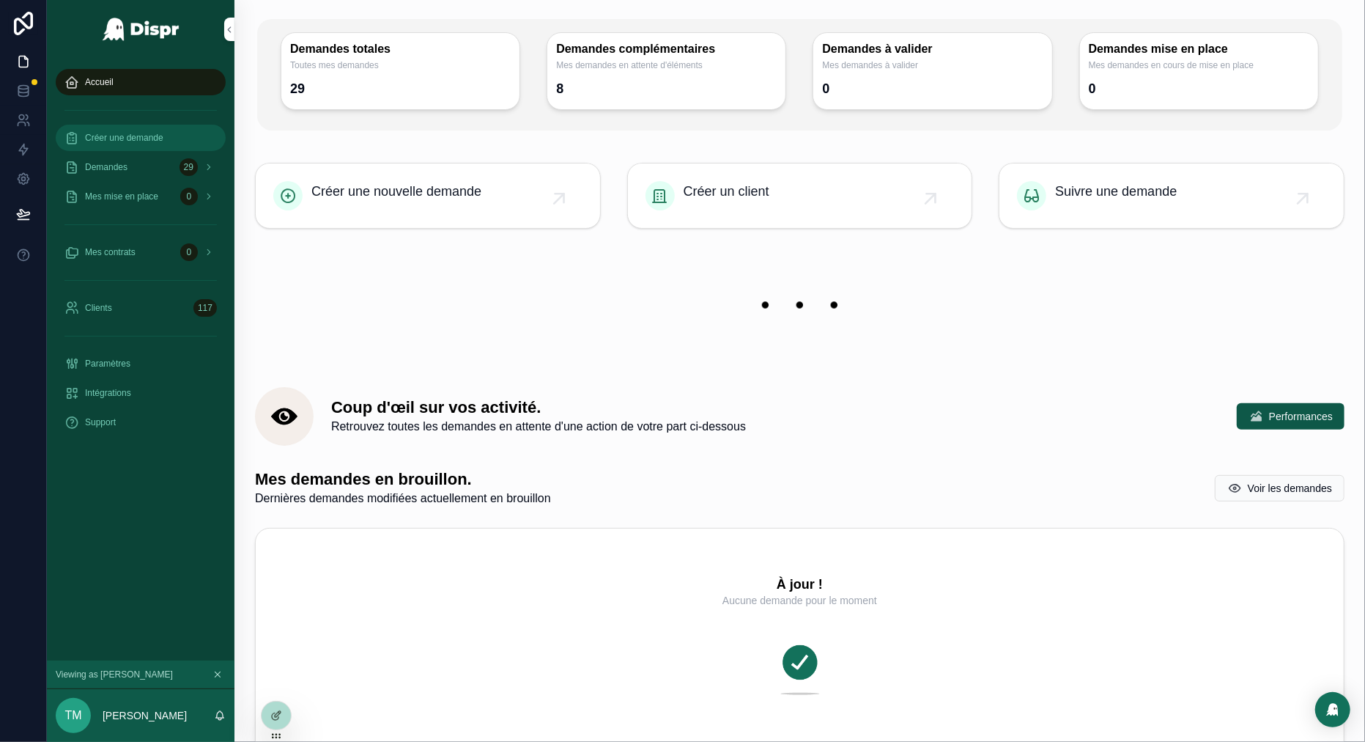
click at [163, 139] on span "Créer une demande" at bounding box center [124, 138] width 78 height 12
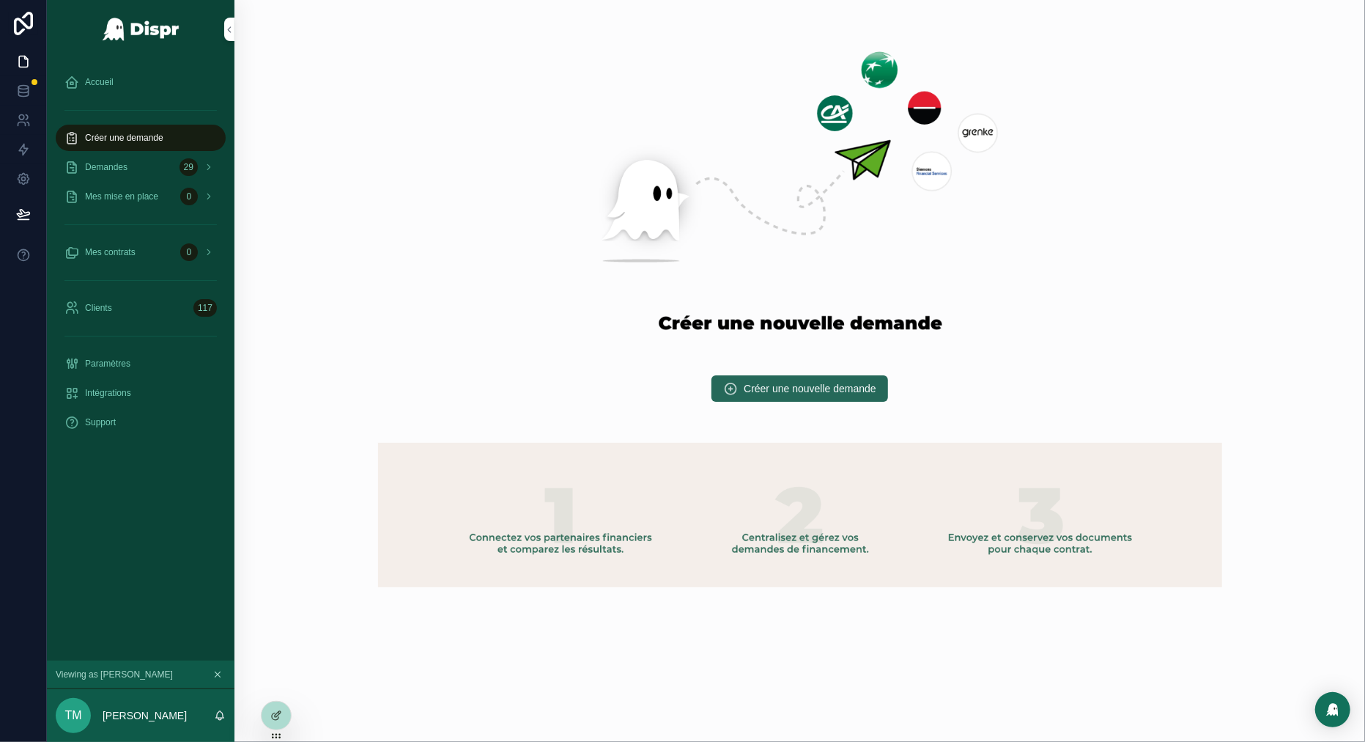
click at [785, 385] on span "Créer une nouvelle demande" at bounding box center [810, 388] width 133 height 15
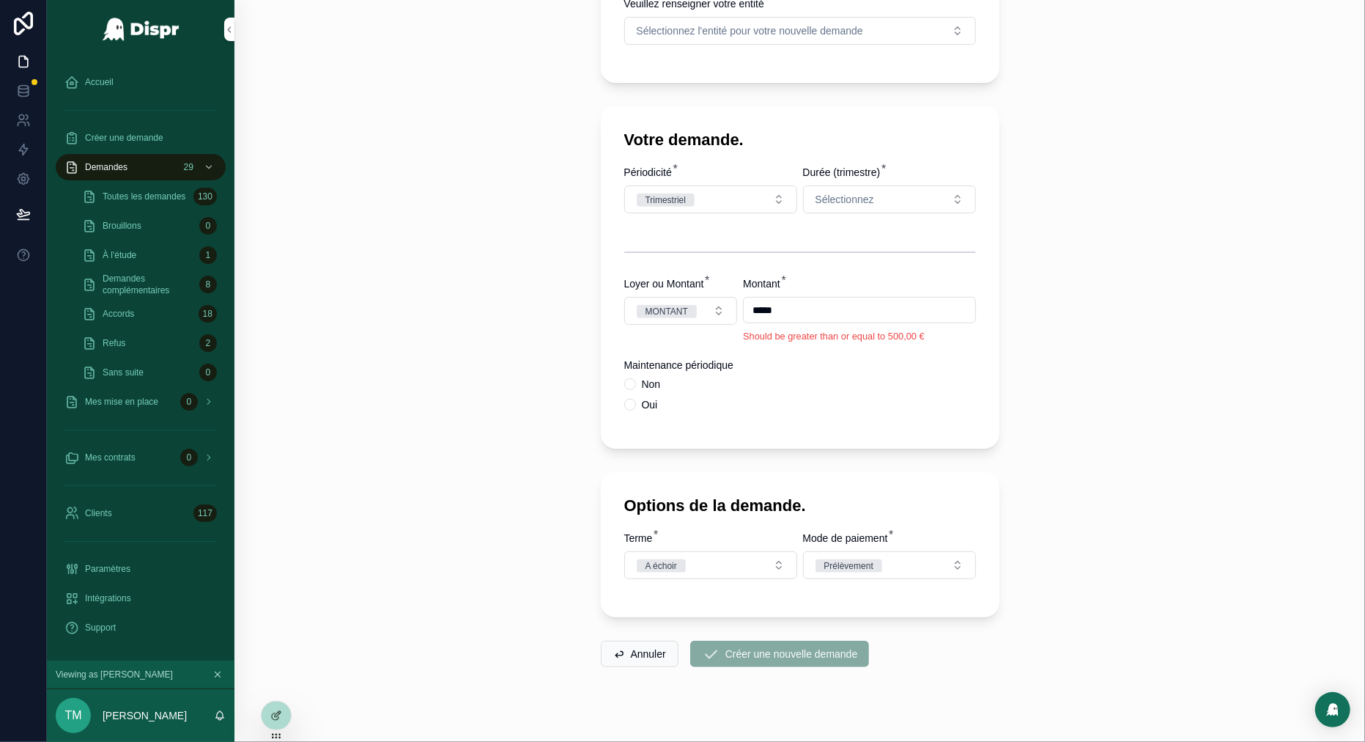
scroll to position [369, 0]
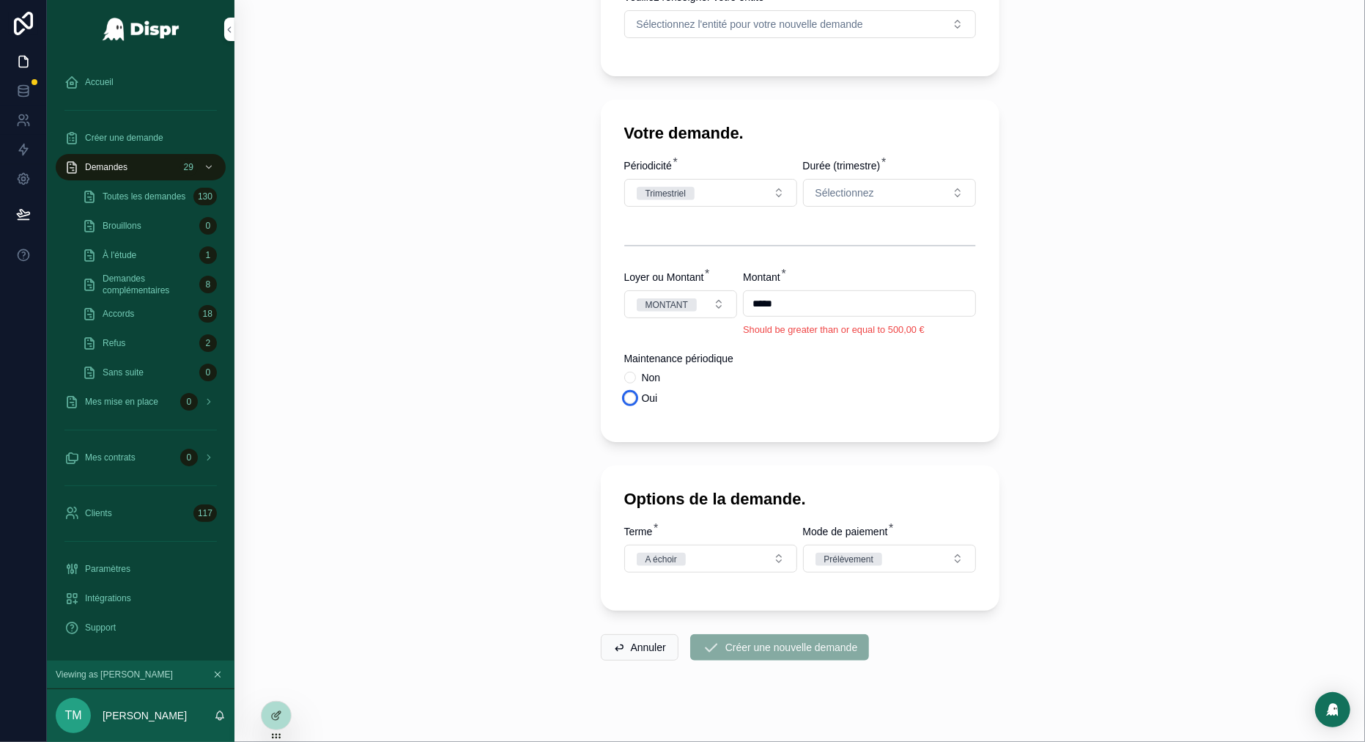
click at [628, 404] on button "Oui" at bounding box center [630, 398] width 12 height 12
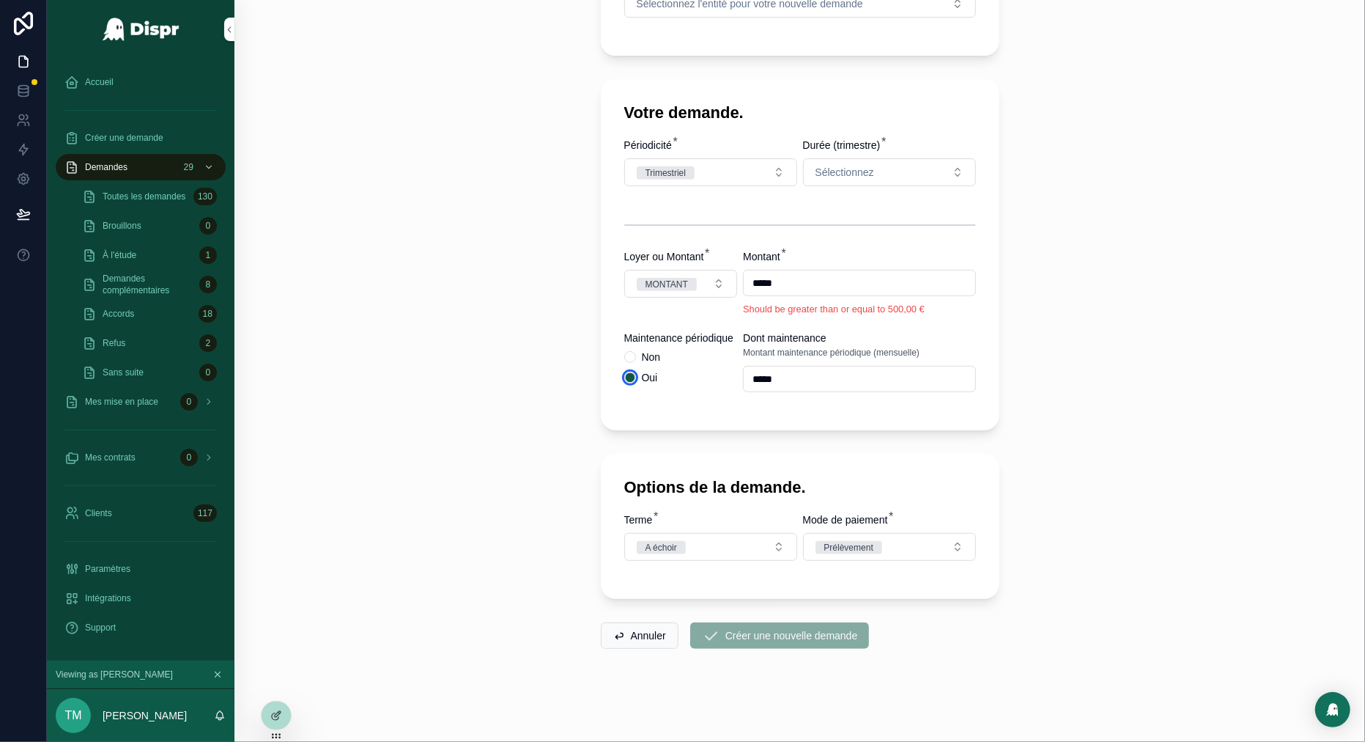
scroll to position [414, 0]
click at [273, 715] on icon at bounding box center [276, 715] width 12 height 12
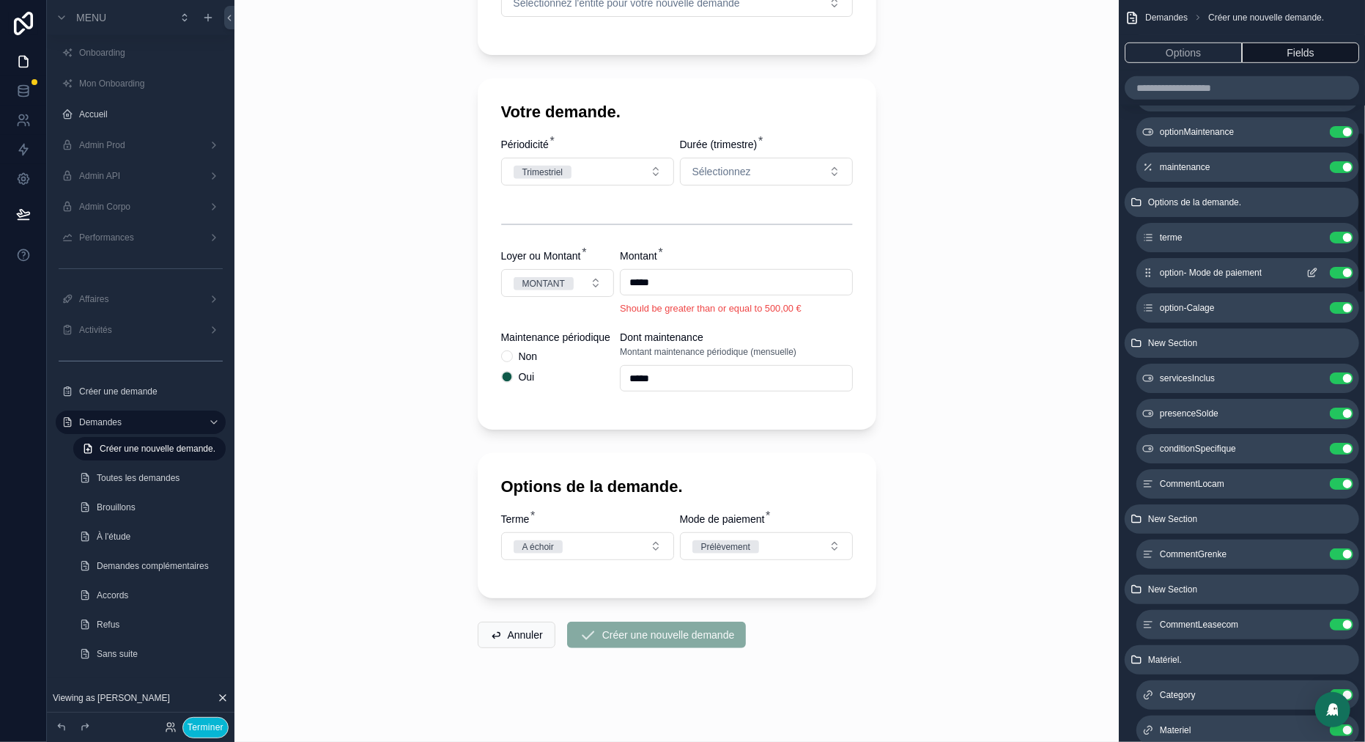
scroll to position [576, 0]
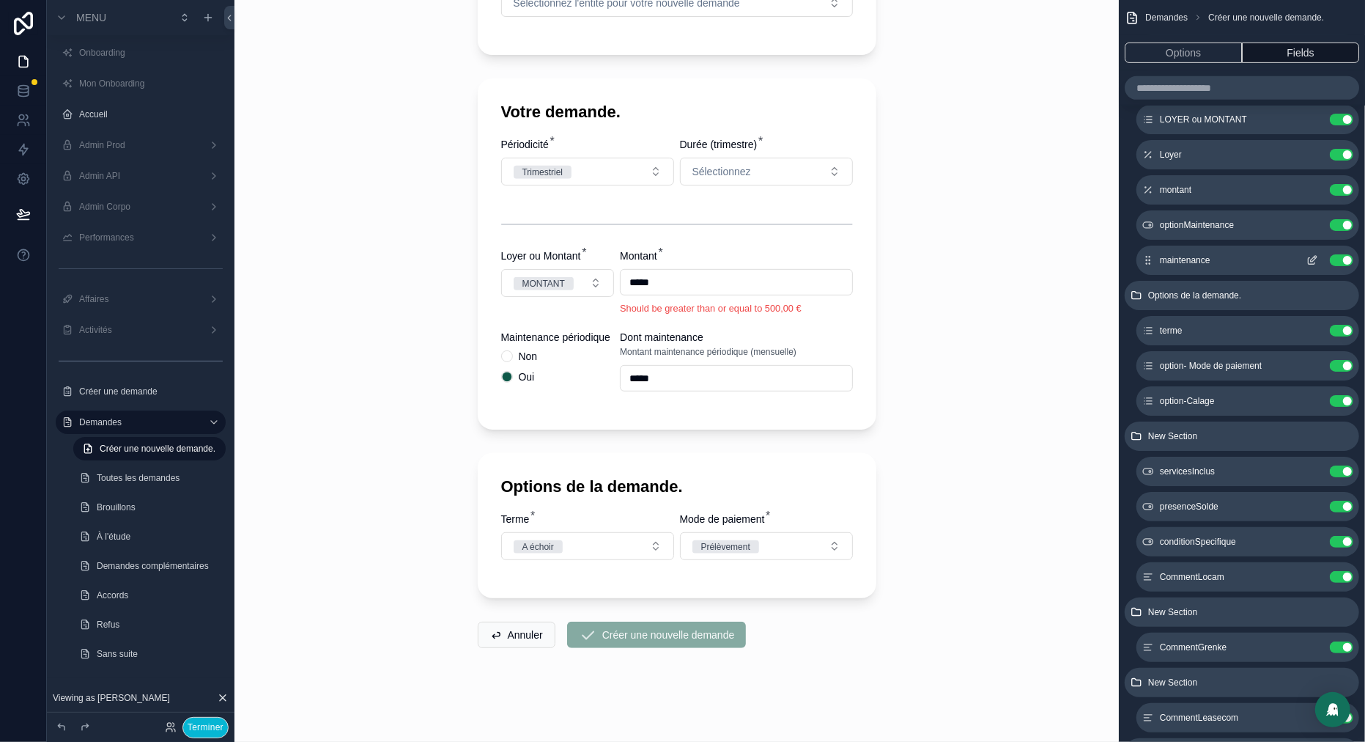
click at [1315, 263] on icon "scrollable content" at bounding box center [1312, 261] width 7 height 7
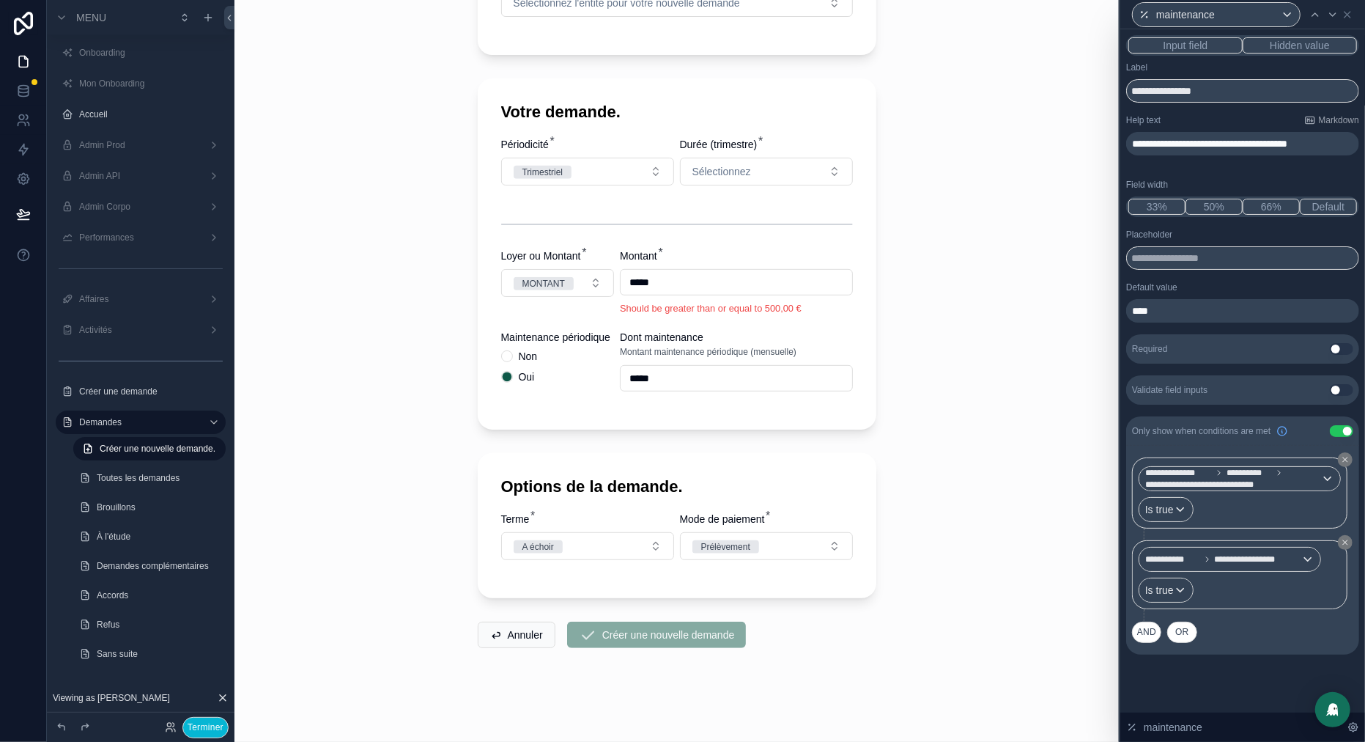
click at [1220, 151] on p "**********" at bounding box center [1244, 143] width 224 height 15
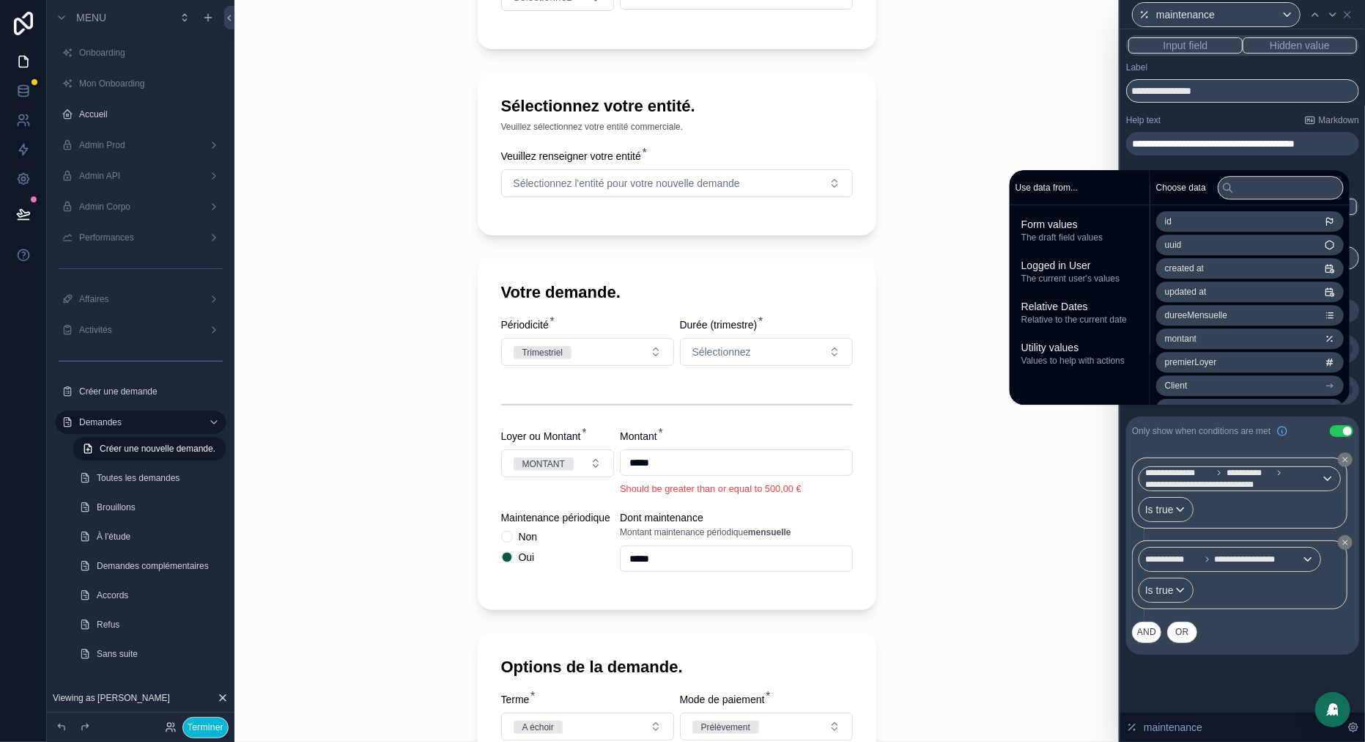
scroll to position [414, 0]
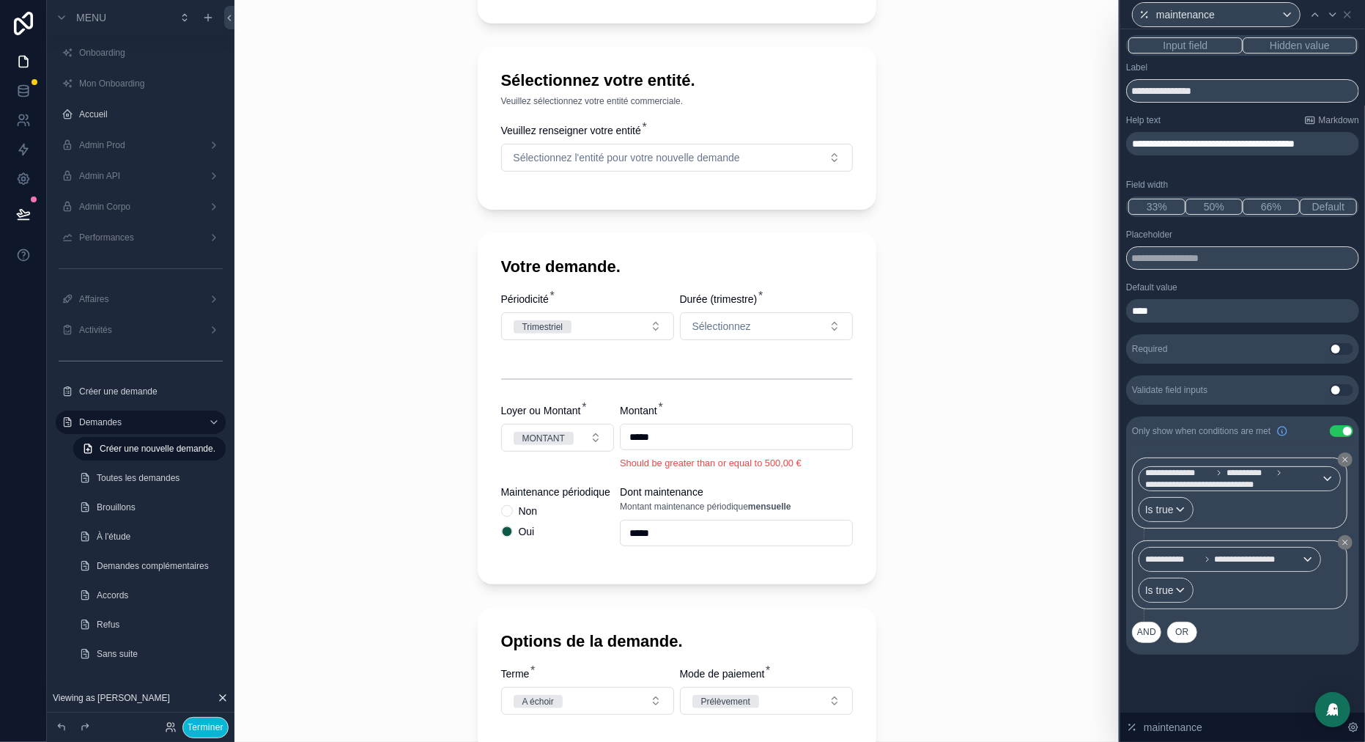
scroll to position [0, 0]
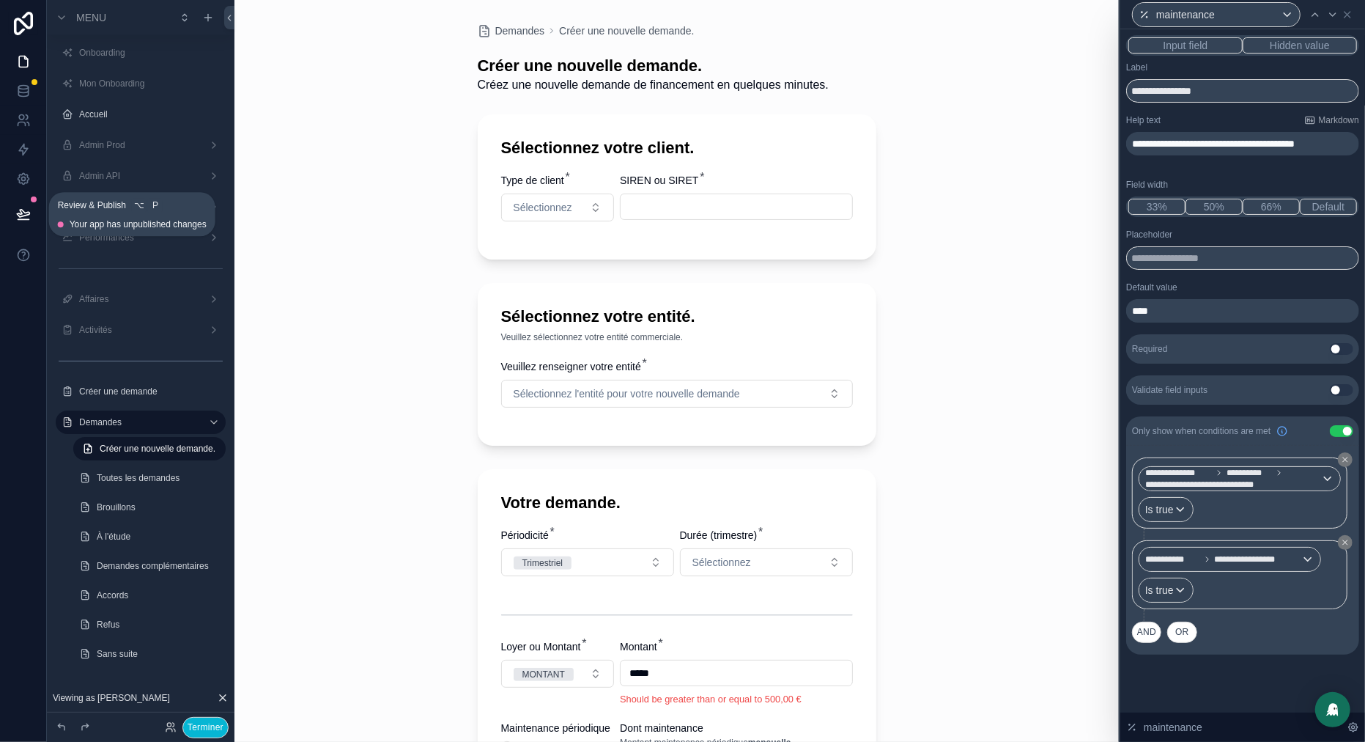
click at [21, 214] on icon at bounding box center [23, 213] width 12 height 7
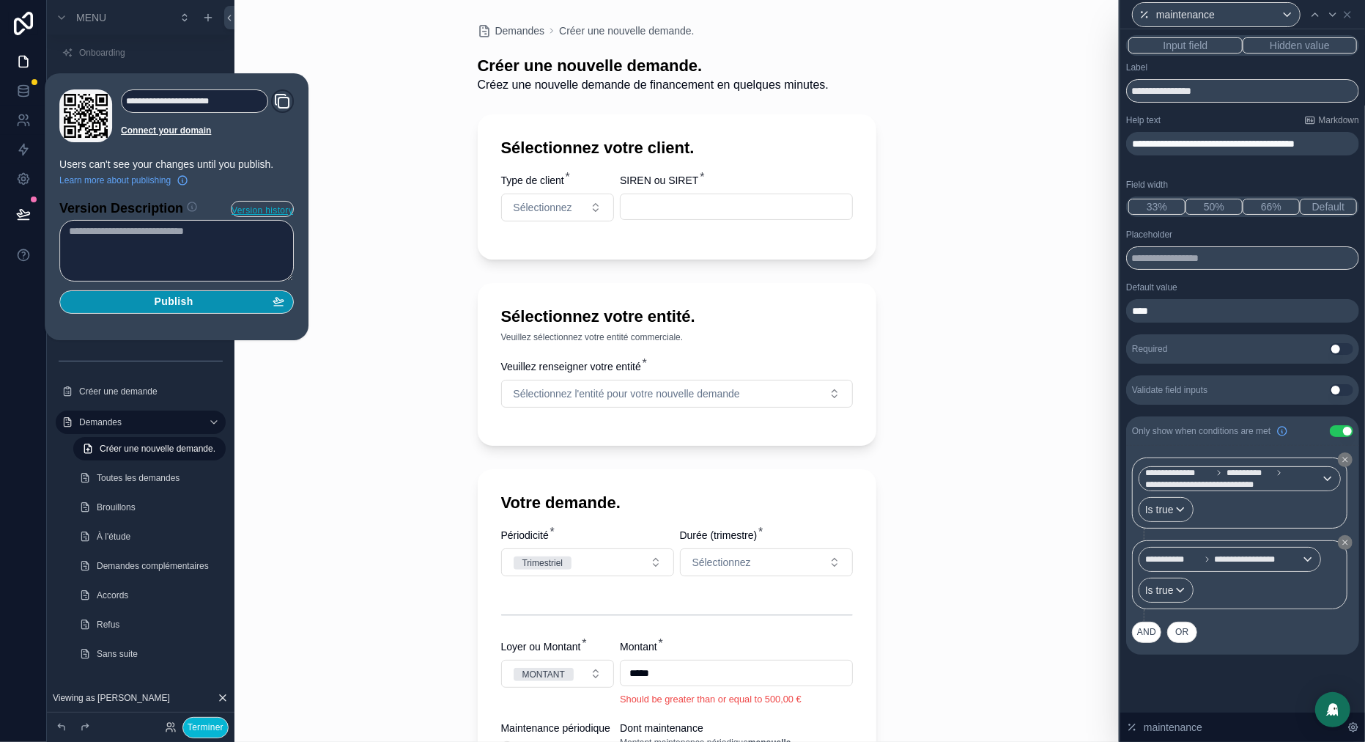
click at [208, 306] on div "Publish" at bounding box center [176, 301] width 215 height 13
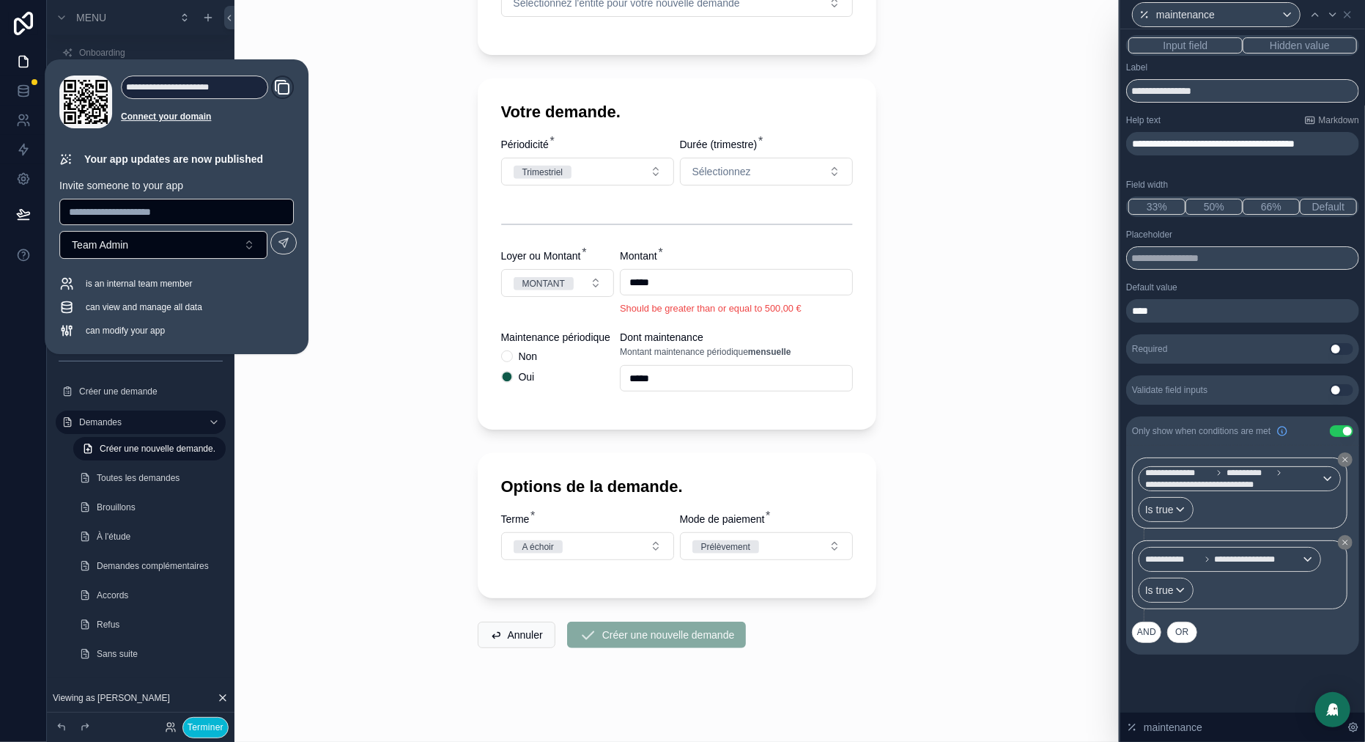
scroll to position [413, 0]
click at [509, 362] on button "Non" at bounding box center [507, 356] width 12 height 12
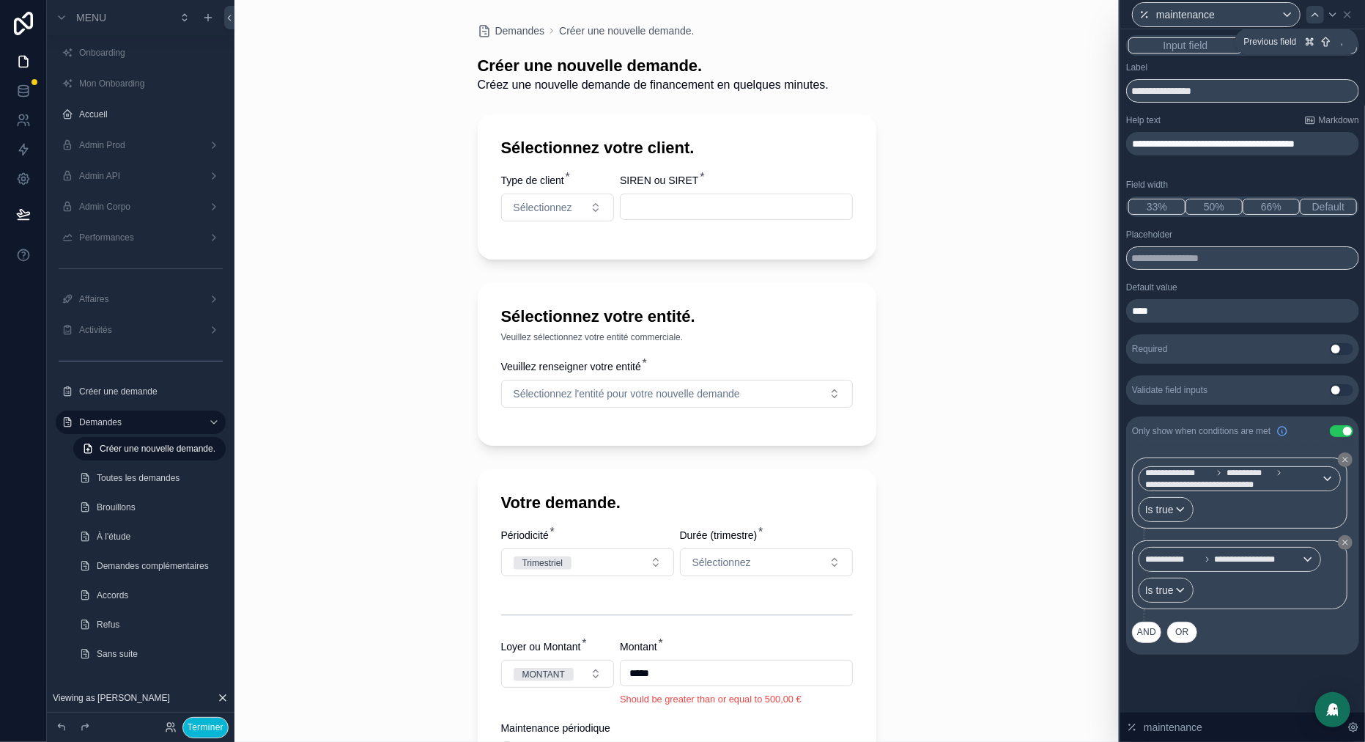
click at [1316, 17] on icon at bounding box center [1316, 15] width 12 height 12
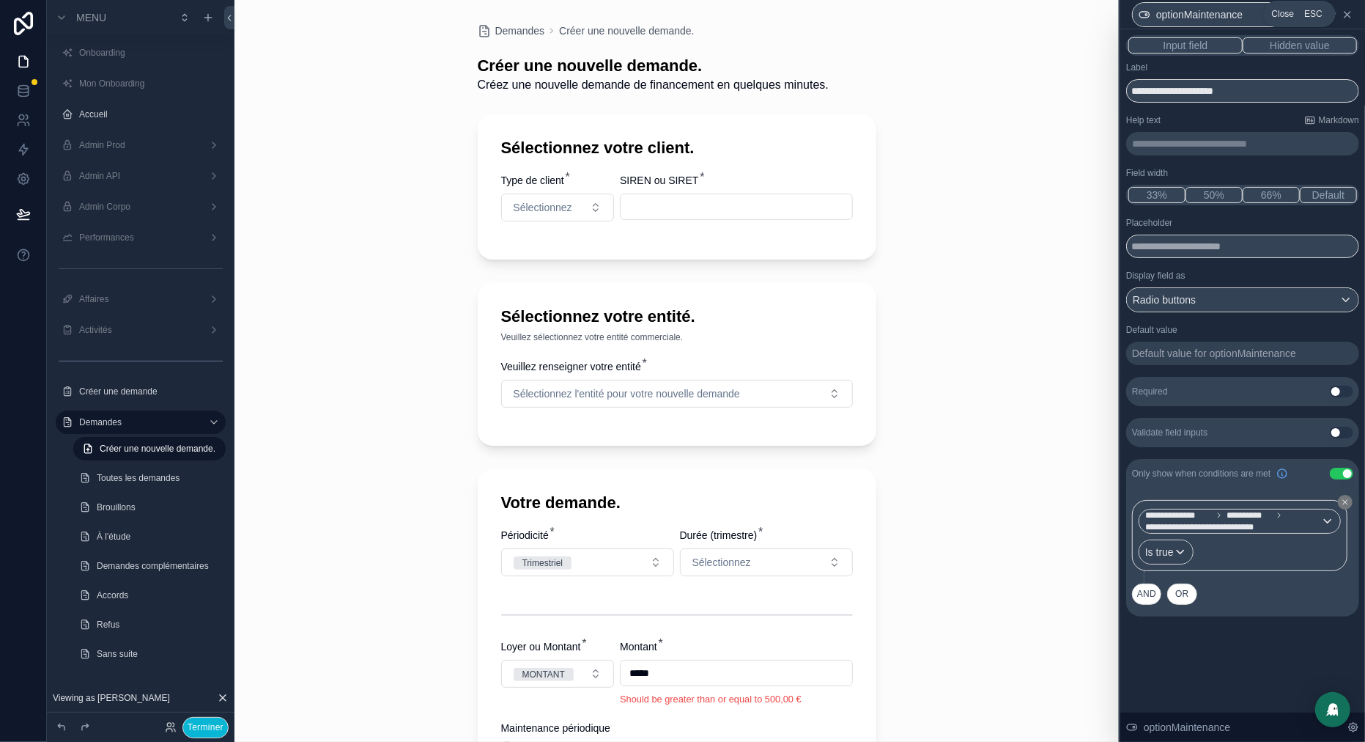
click at [1346, 13] on icon at bounding box center [1348, 15] width 6 height 6
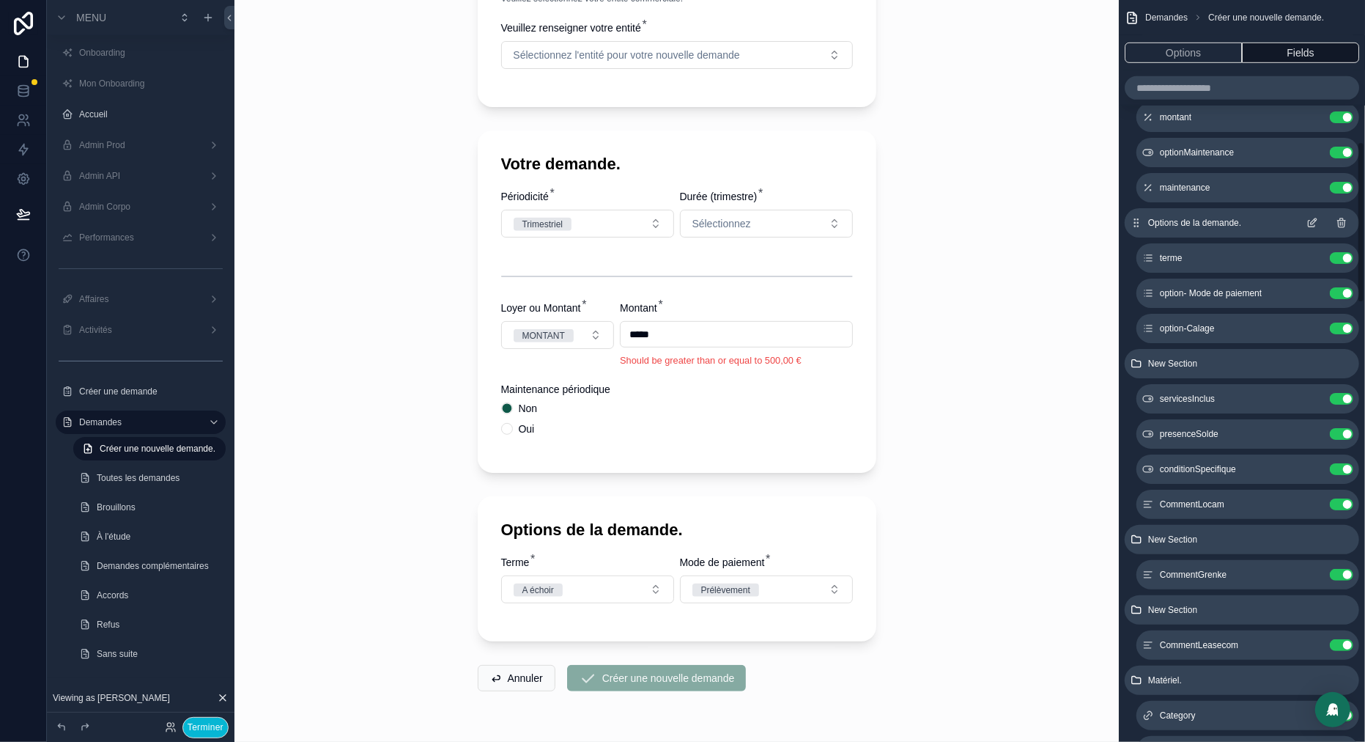
scroll to position [652, 0]
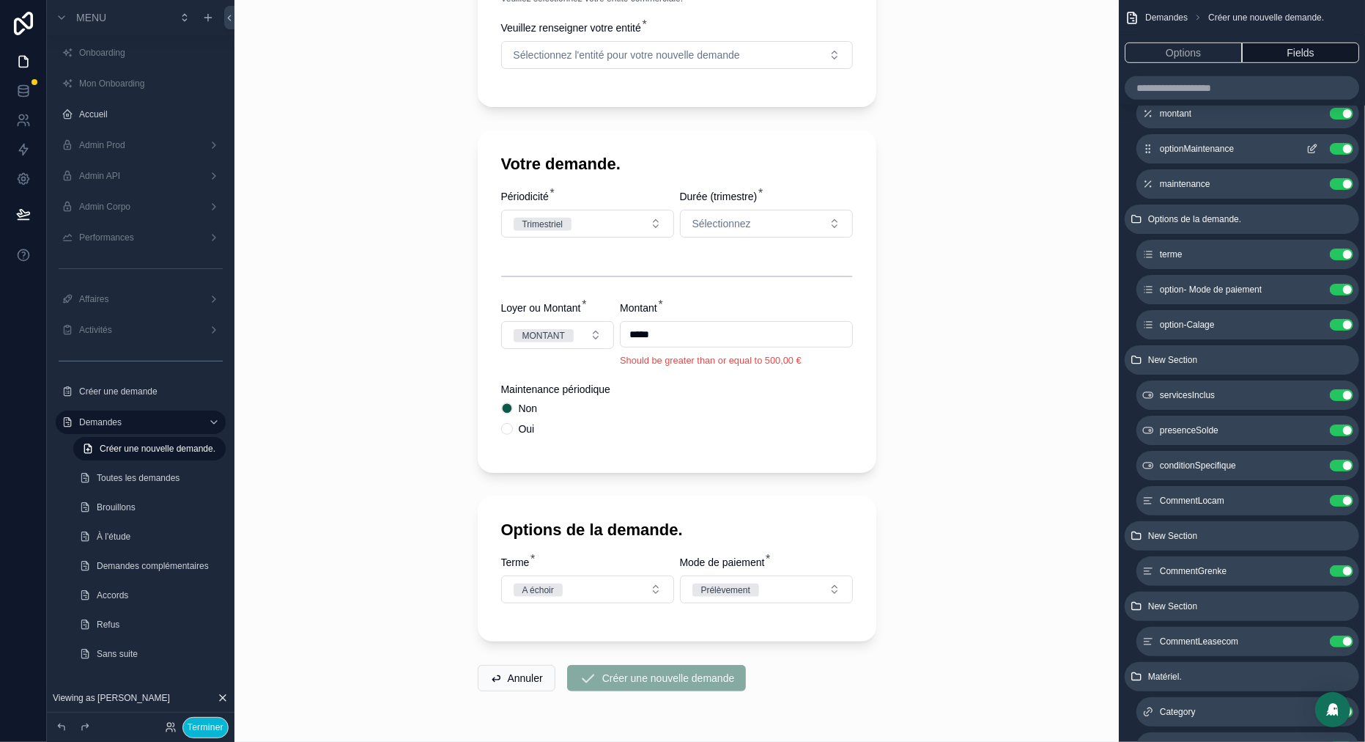
click at [1316, 150] on icon "scrollable content" at bounding box center [1313, 149] width 12 height 12
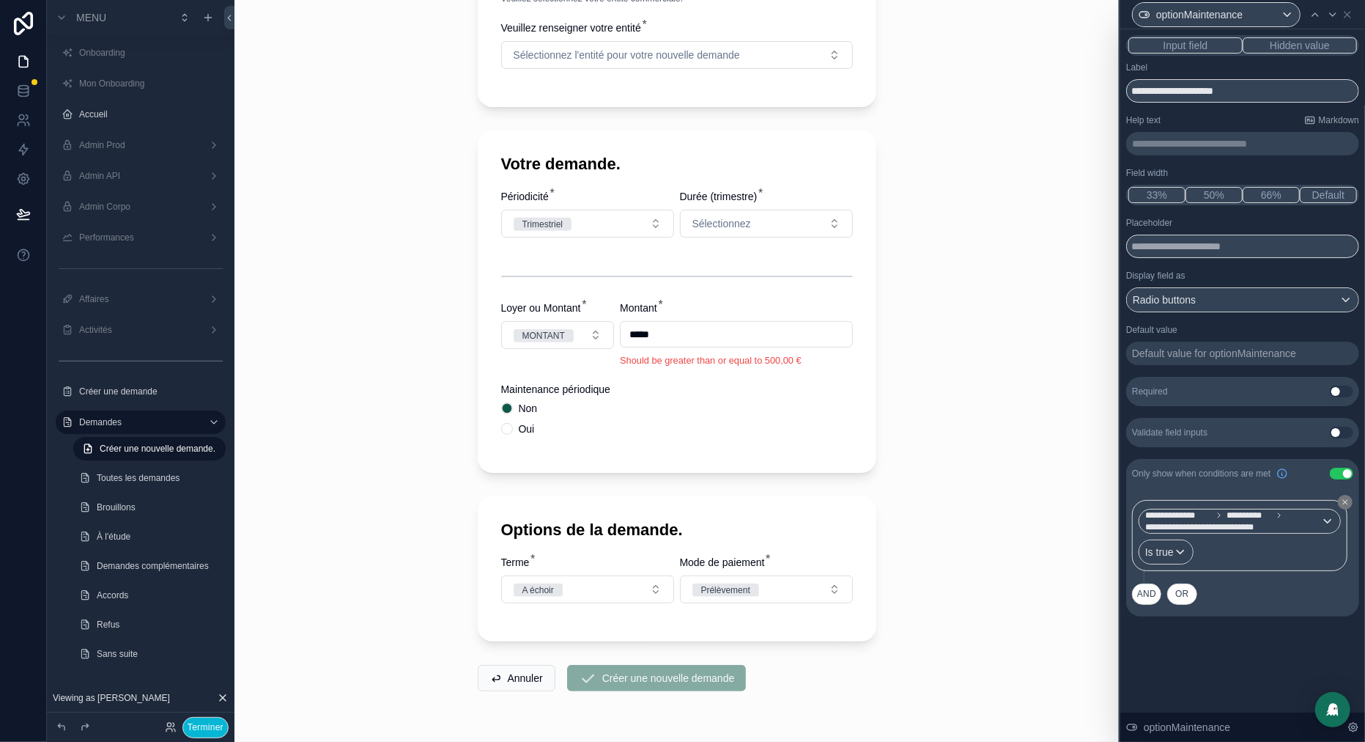
click at [1340, 429] on button "Use setting" at bounding box center [1341, 433] width 23 height 12
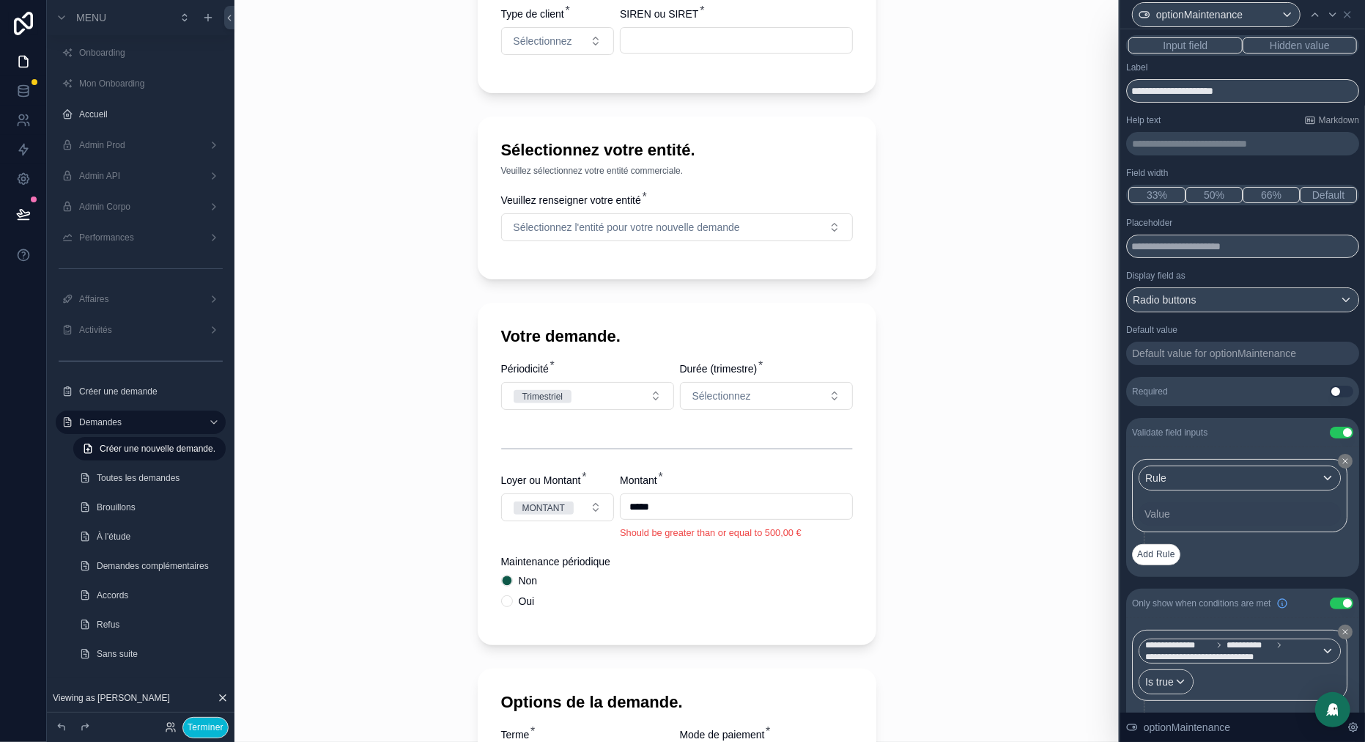
scroll to position [196, 0]
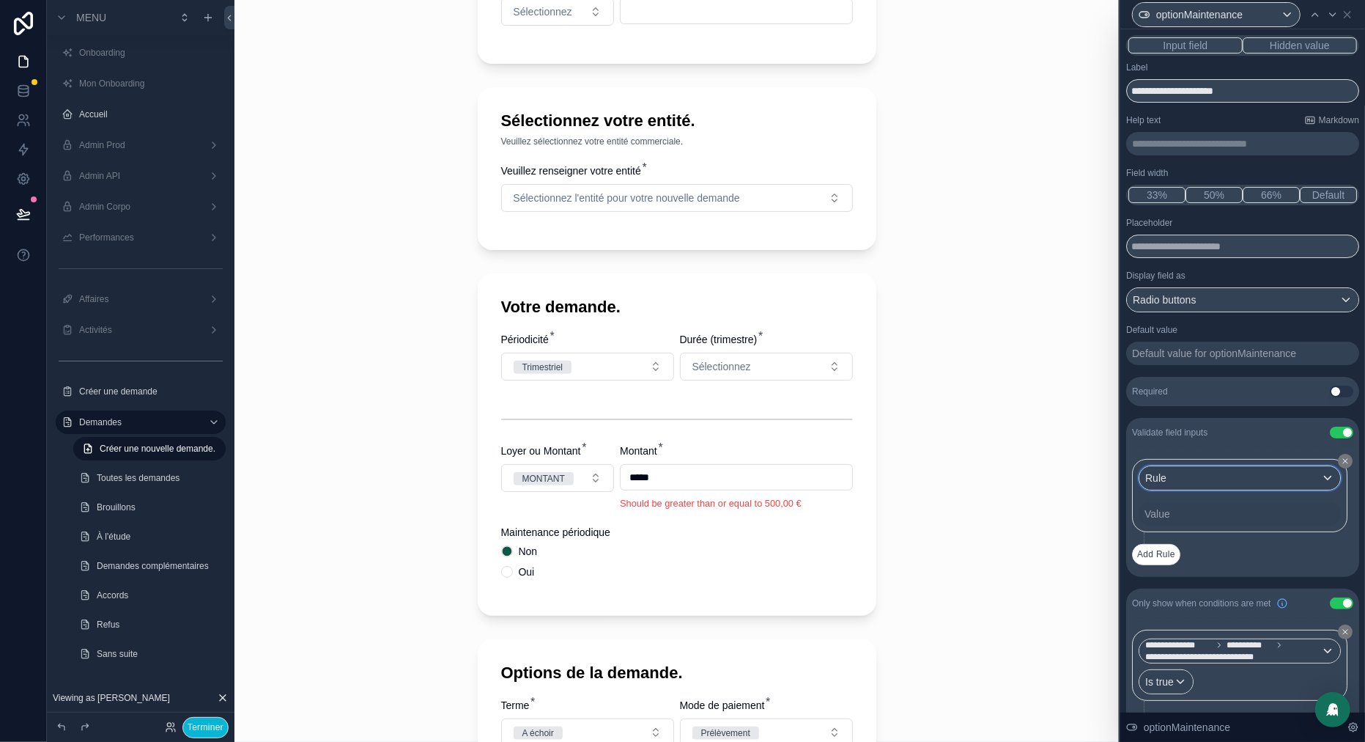
click at [1280, 479] on div "Rule" at bounding box center [1240, 477] width 201 height 23
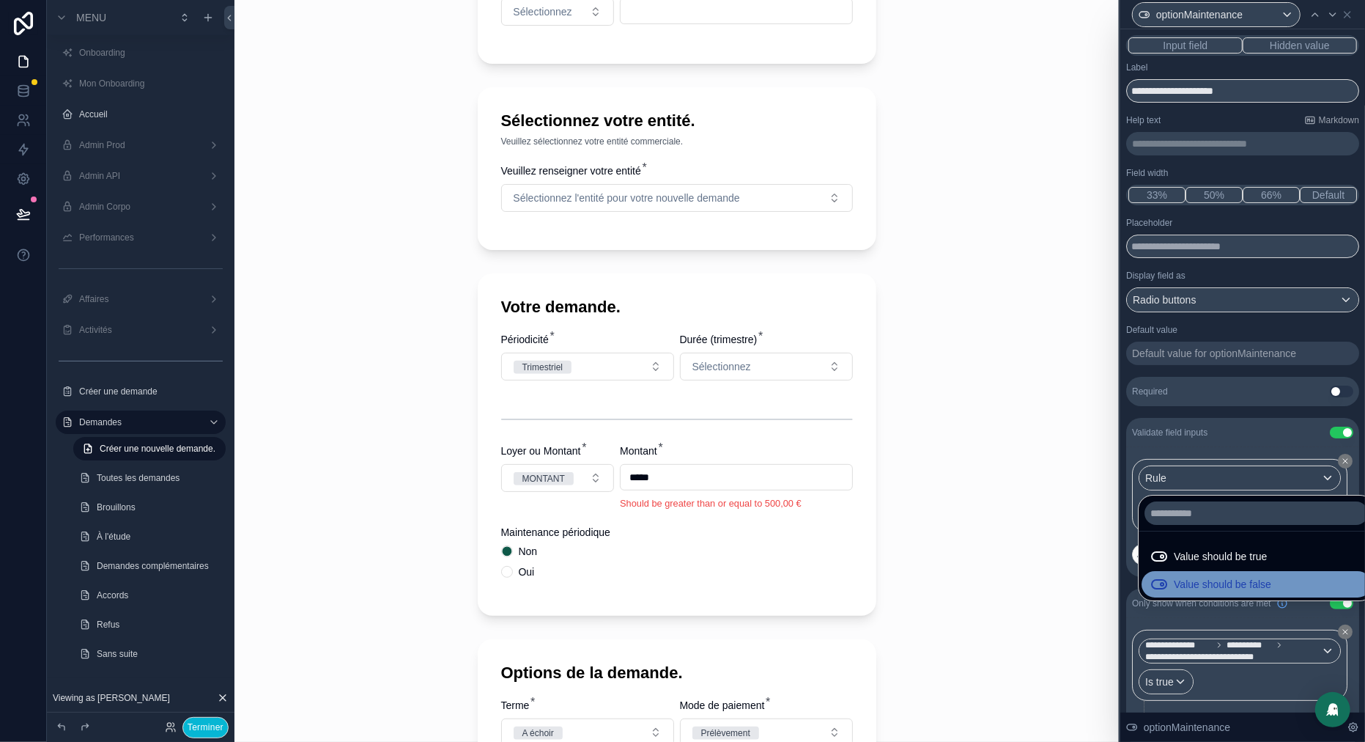
click at [1236, 595] on div "Value should be false" at bounding box center [1256, 584] width 229 height 26
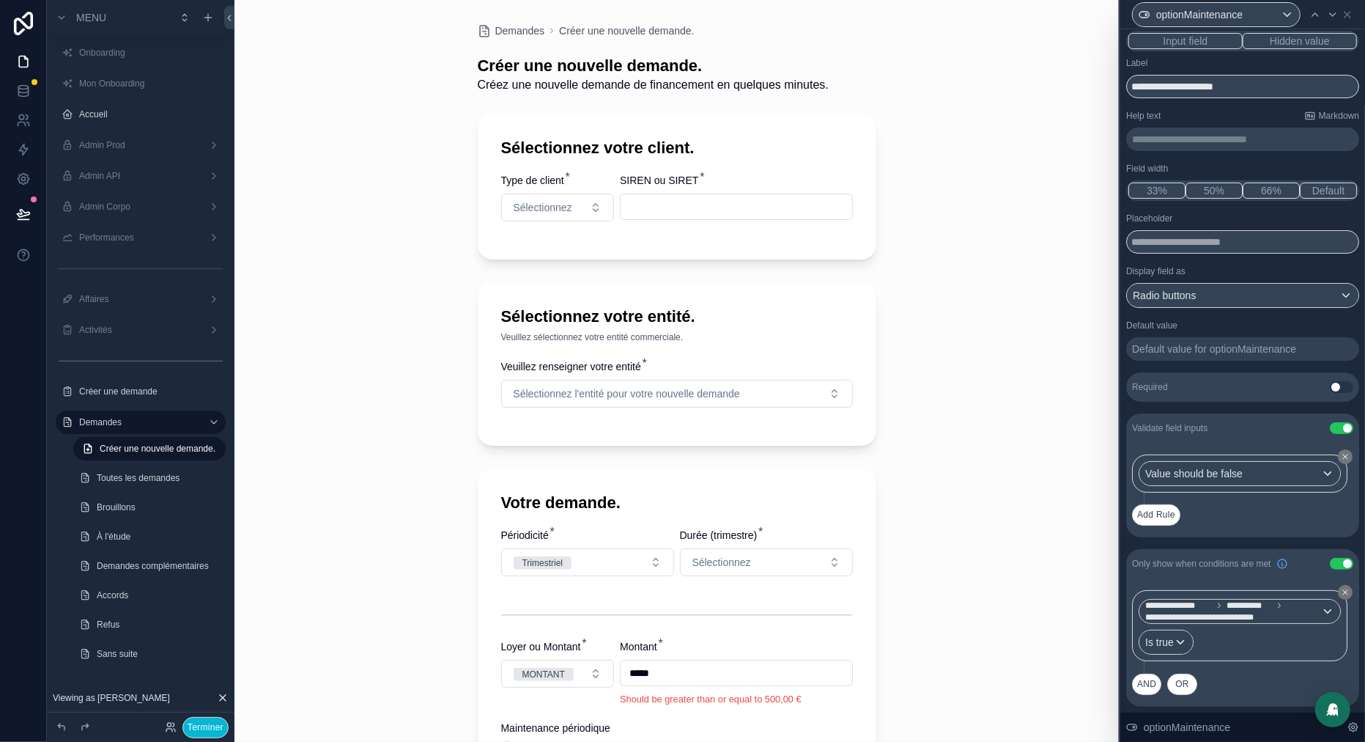
scroll to position [414, 0]
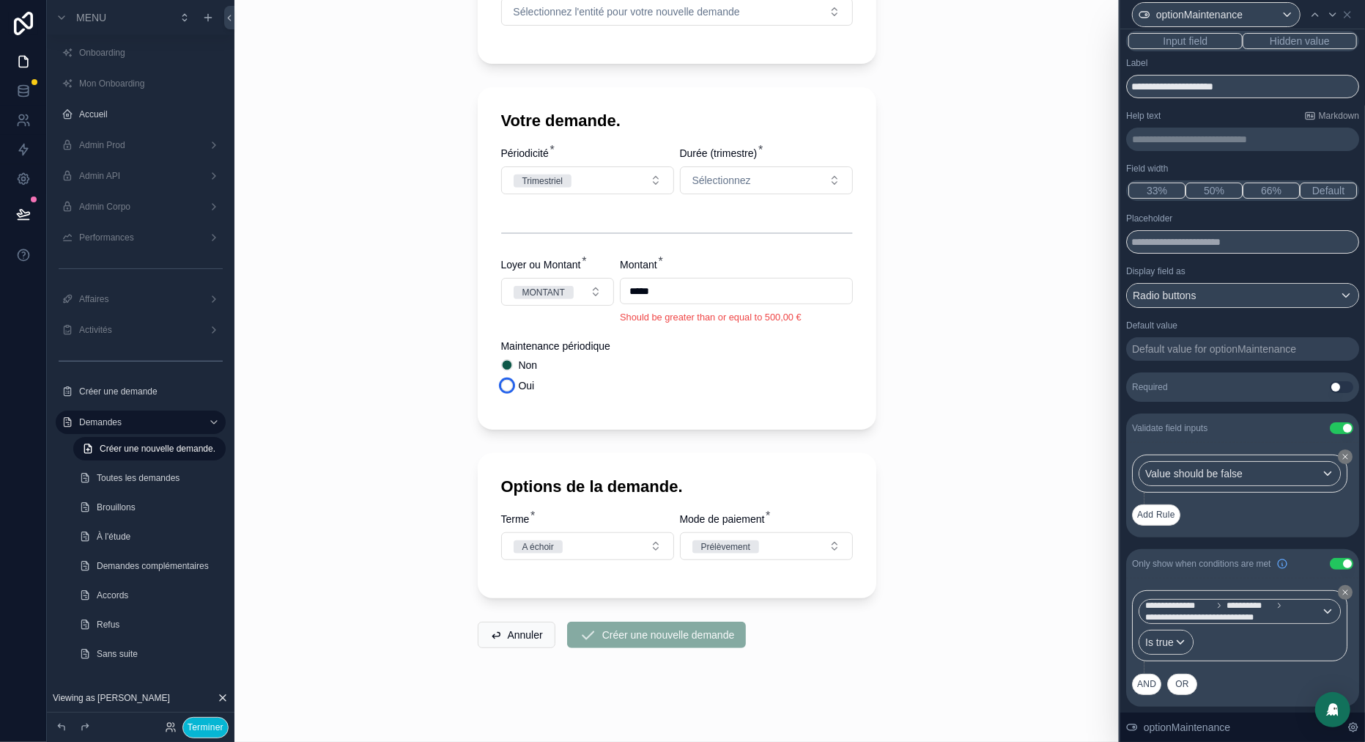
click at [508, 388] on button "Oui" at bounding box center [507, 386] width 12 height 12
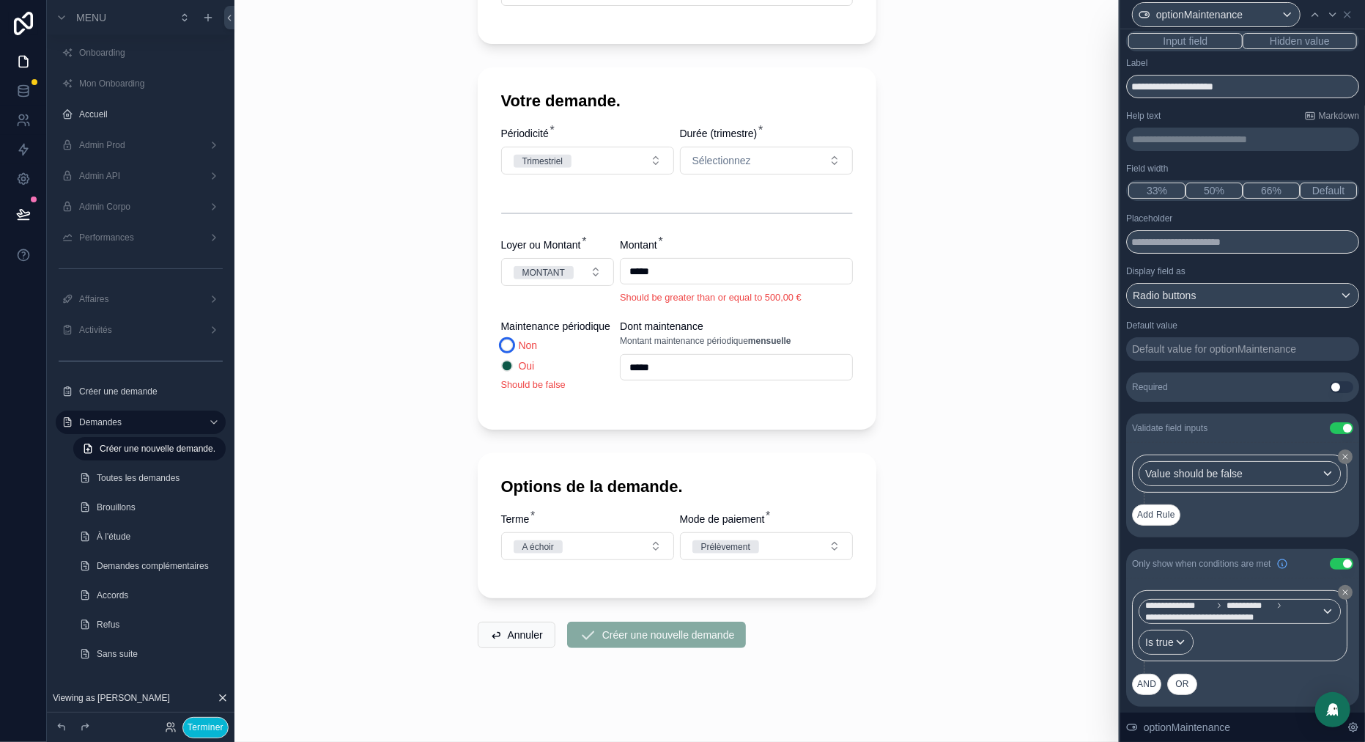
click at [505, 351] on button "Non" at bounding box center [507, 345] width 12 height 12
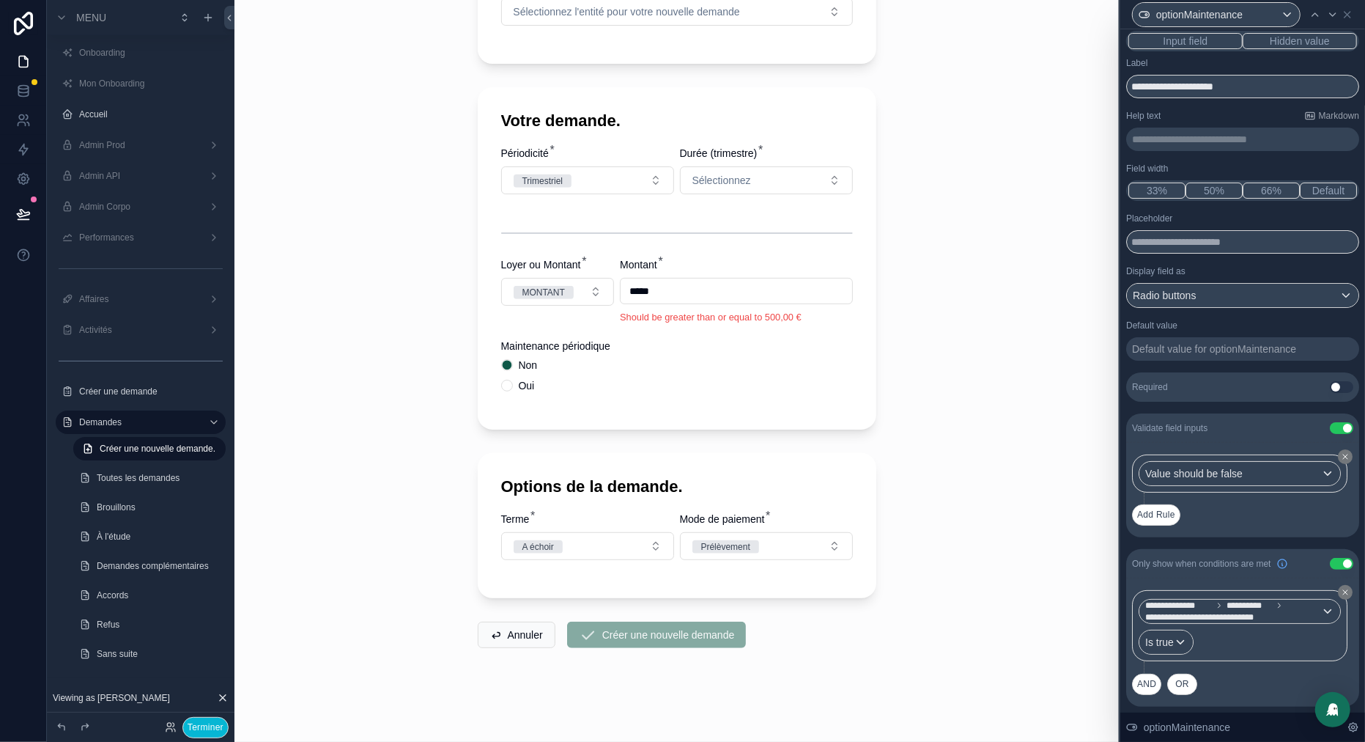
click at [1346, 425] on button "Use setting" at bounding box center [1341, 428] width 23 height 12
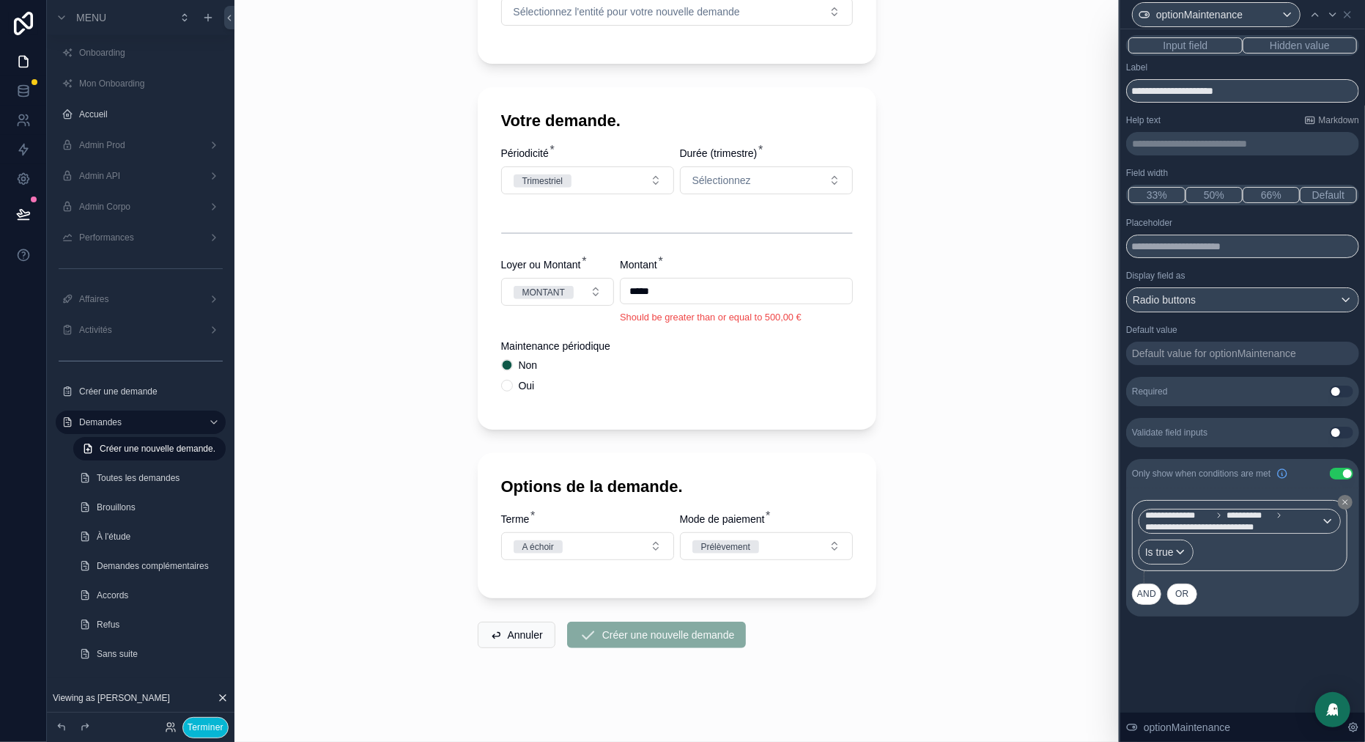
click at [1274, 355] on div "Default value for optionMaintenance" at bounding box center [1214, 353] width 164 height 15
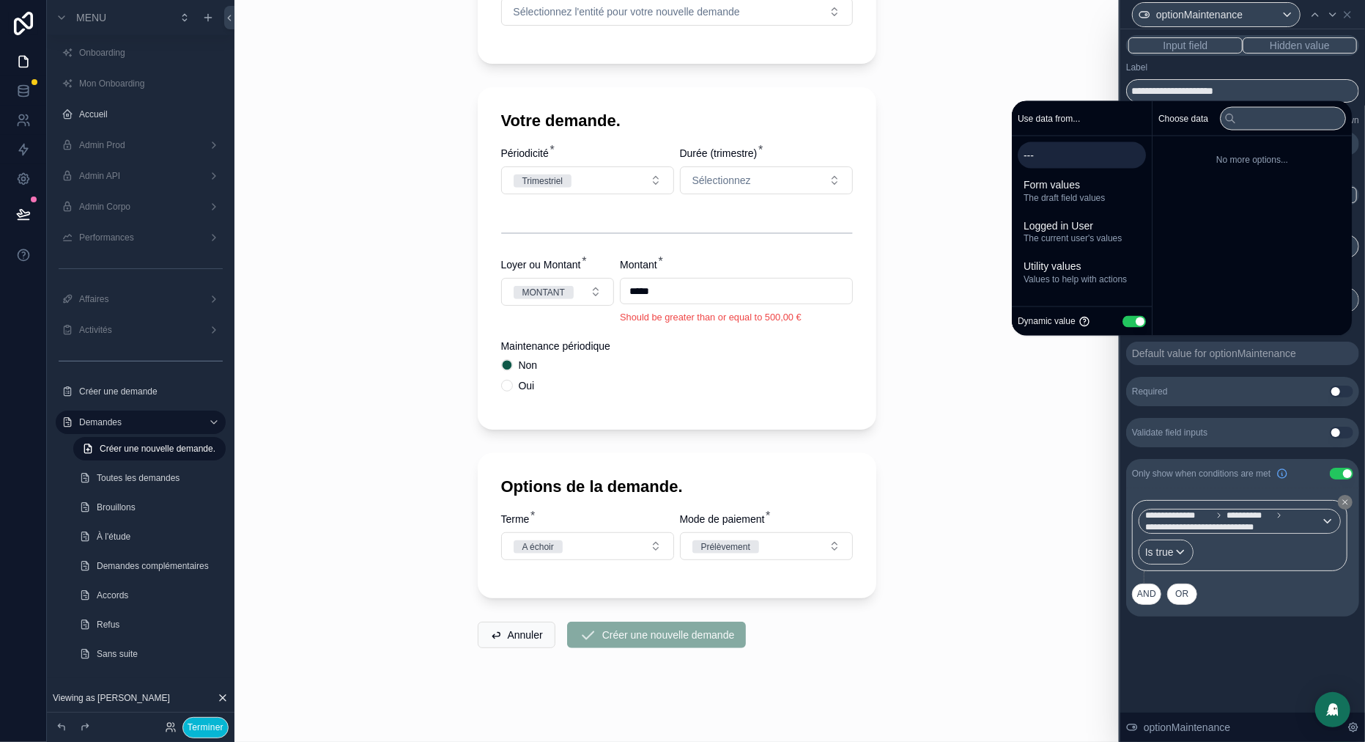
click at [1123, 322] on button "Use setting" at bounding box center [1134, 321] width 23 height 12
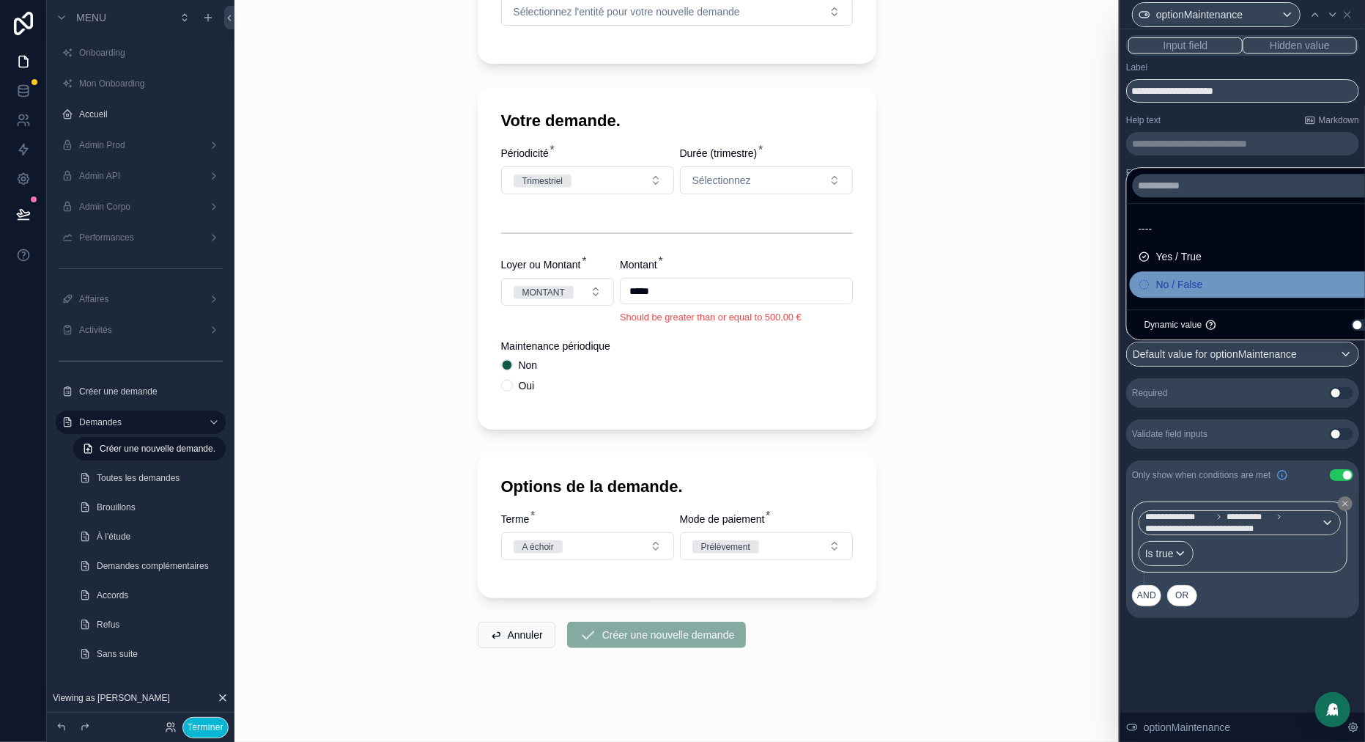
click at [1194, 281] on span "No / False" at bounding box center [1180, 285] width 47 height 18
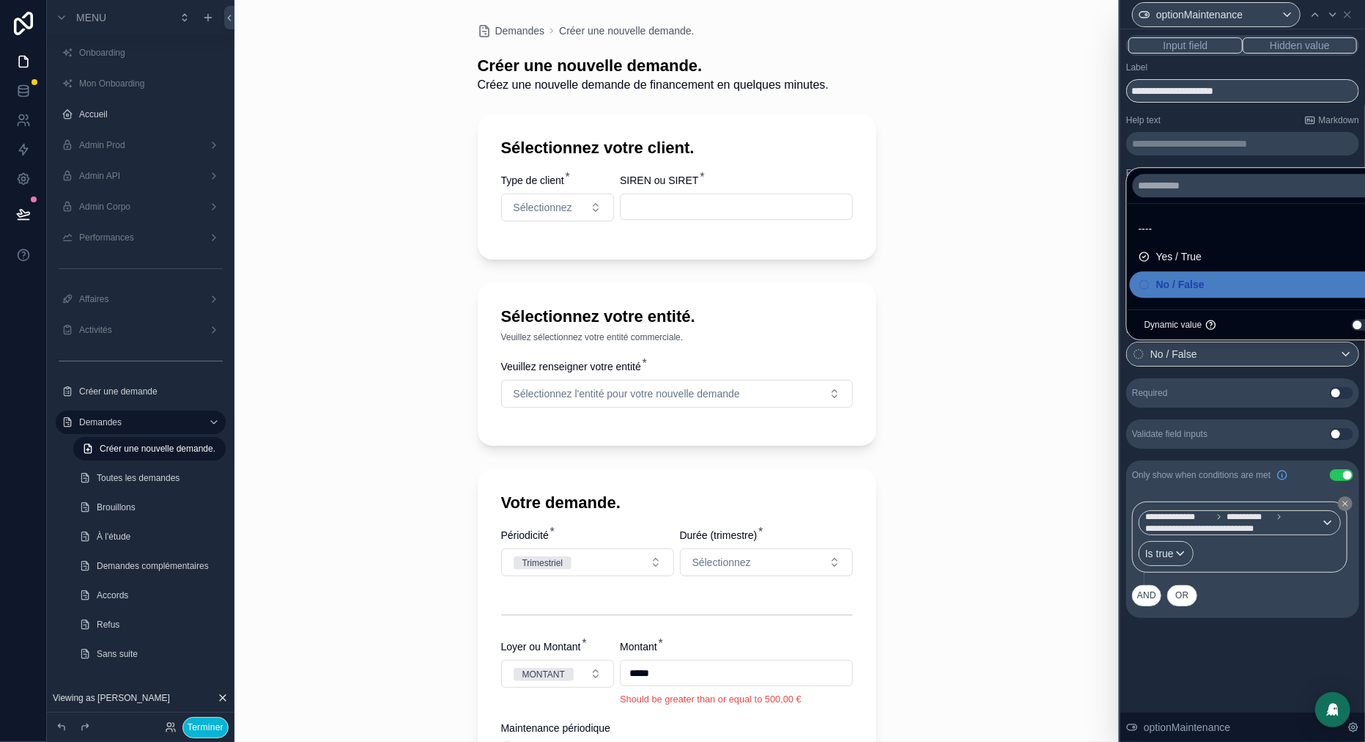
click at [1257, 116] on div "Help text Markdown" at bounding box center [1242, 120] width 233 height 12
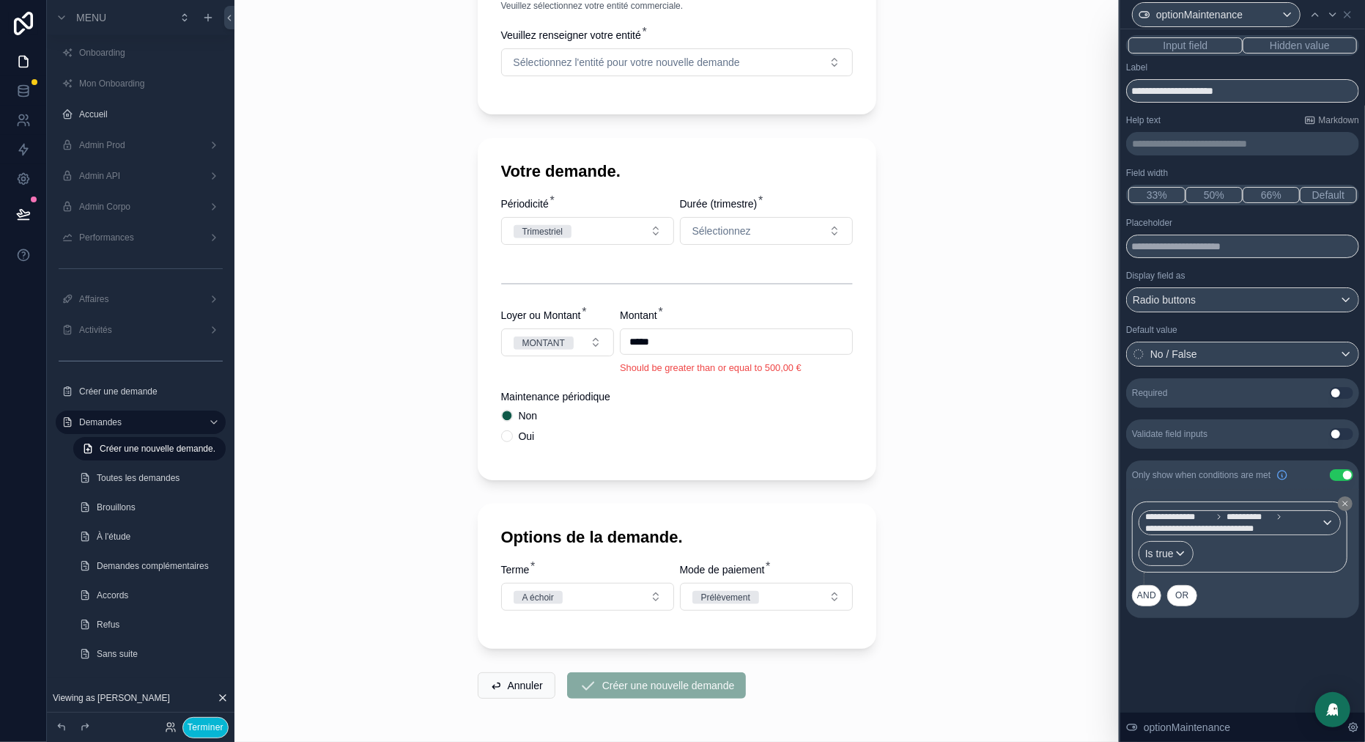
scroll to position [340, 0]
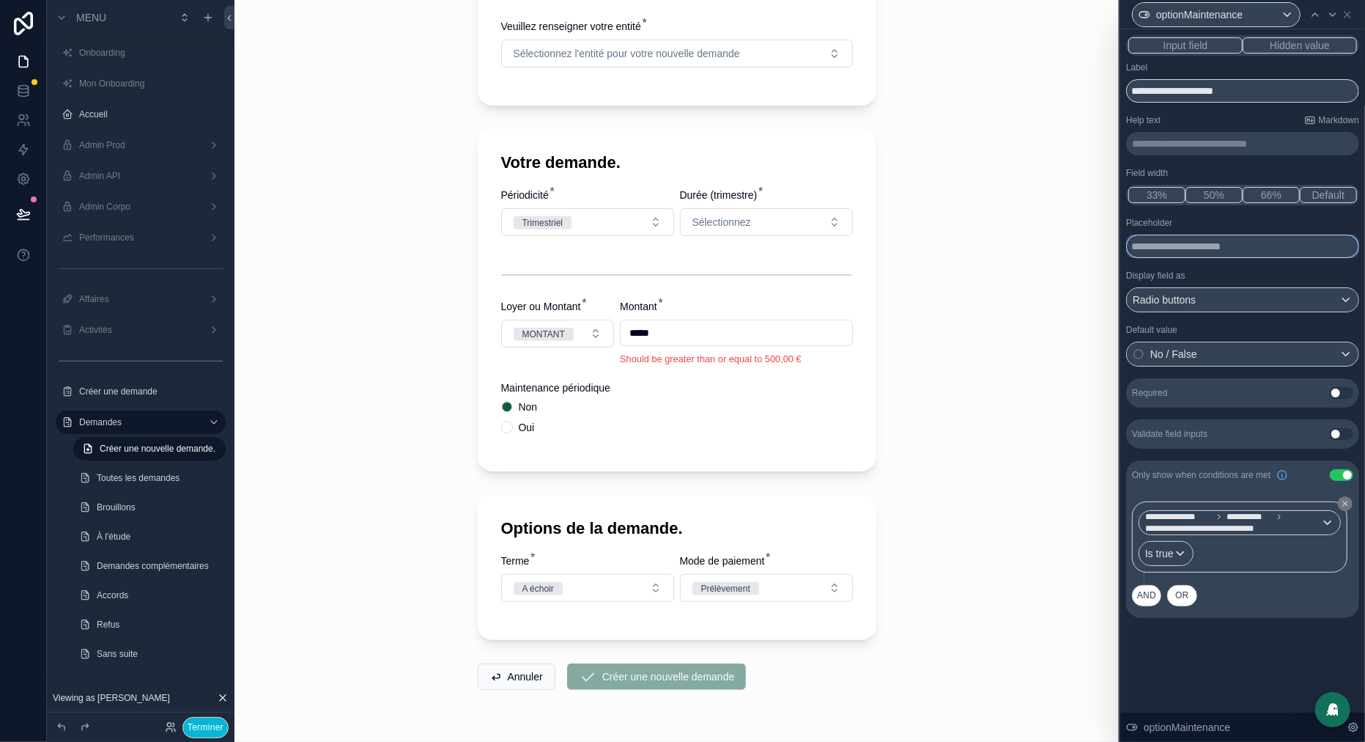
click at [1187, 251] on input "text" at bounding box center [1242, 246] width 233 height 23
click at [21, 211] on icon at bounding box center [23, 214] width 15 height 15
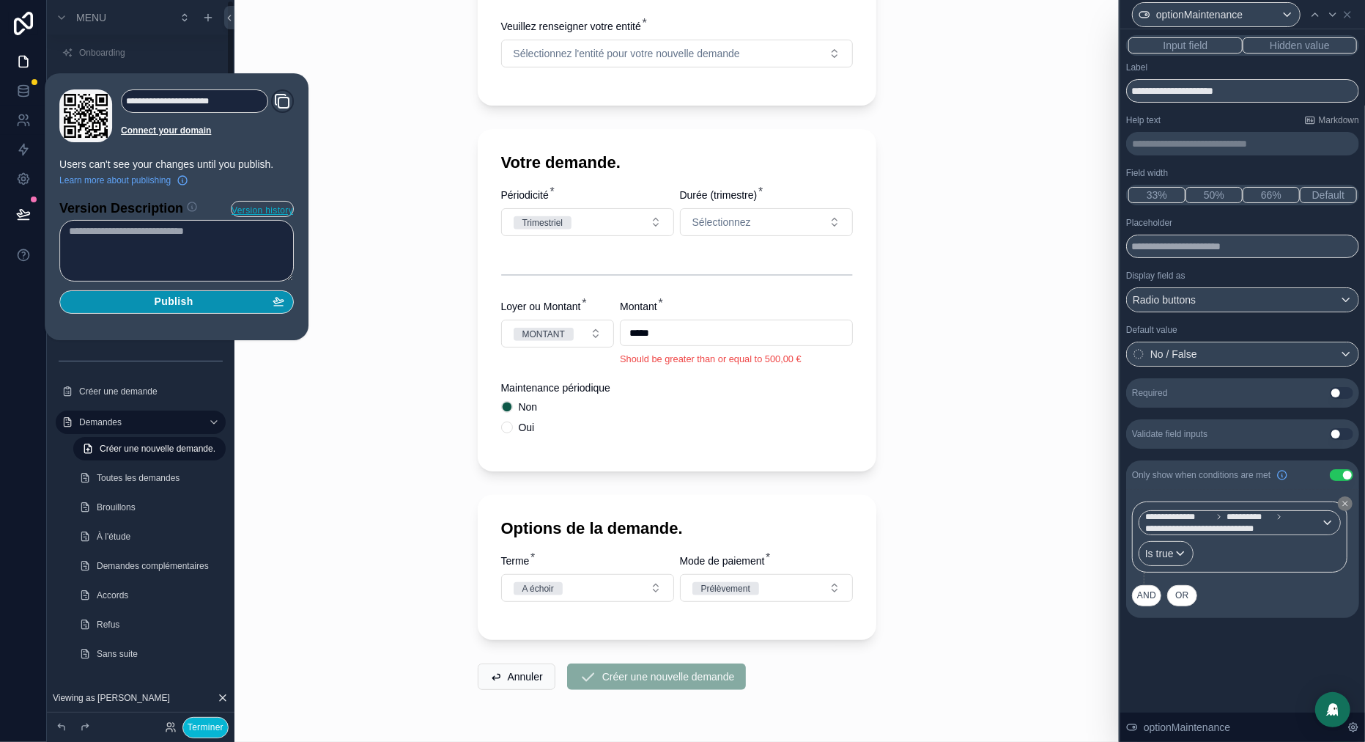
click at [176, 304] on span "Publish" at bounding box center [174, 301] width 39 height 13
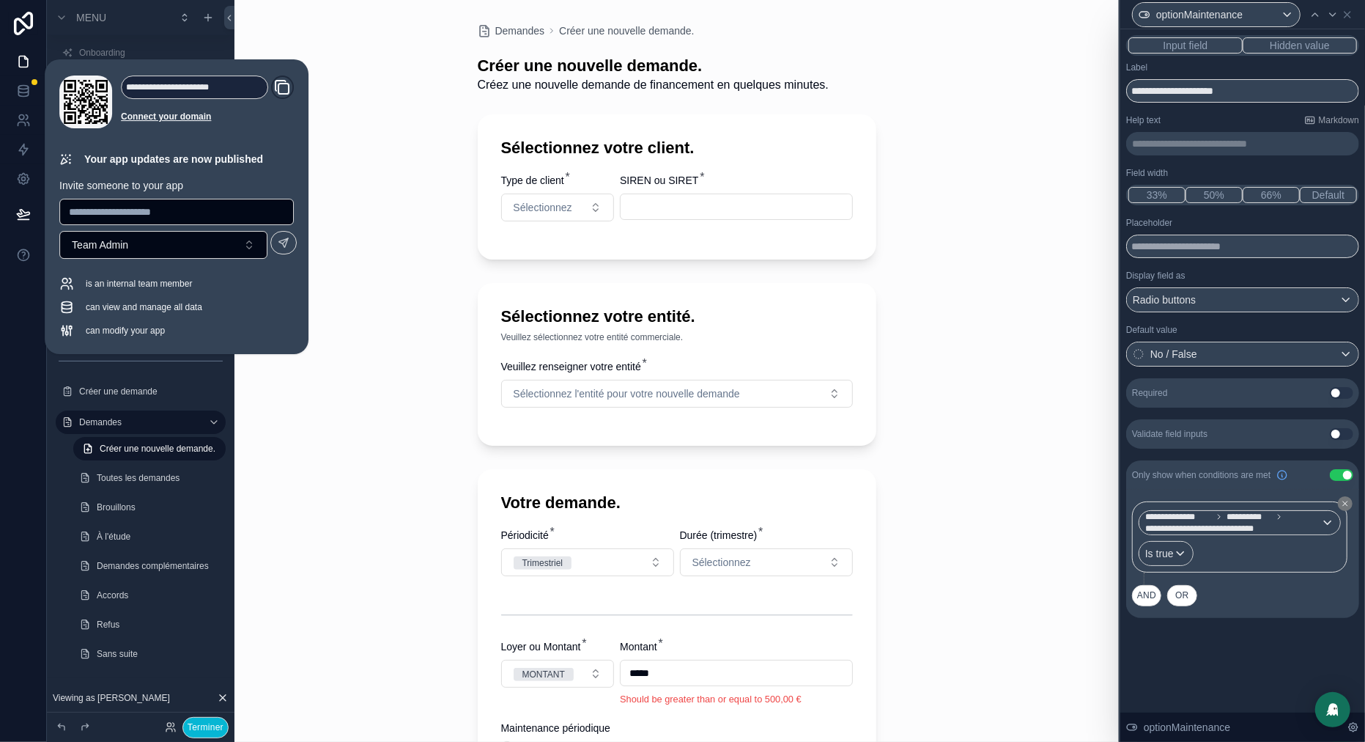
click at [958, 243] on div "Demandes Créer une nouvelle demande. Créer une nouvelle demande. Créez une nouv…" at bounding box center [677, 371] width 885 height 742
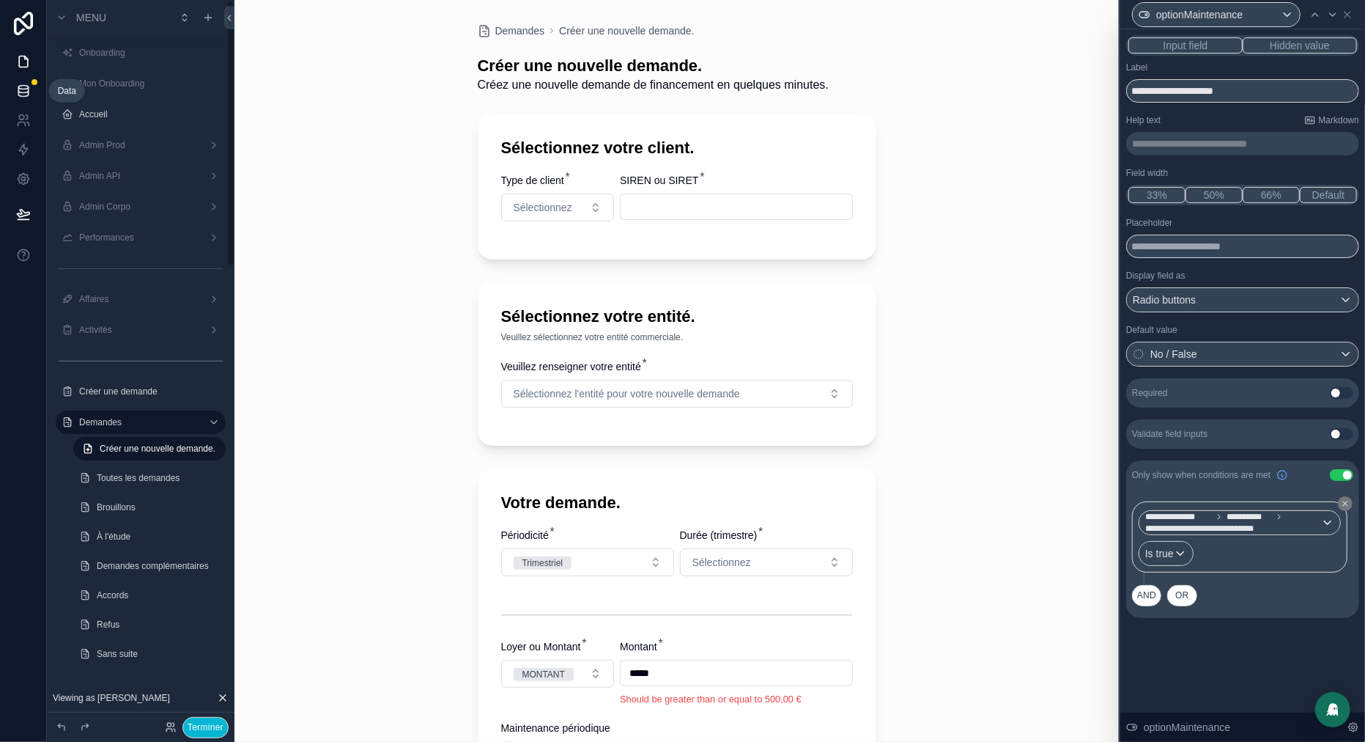
click at [29, 90] on icon at bounding box center [23, 91] width 15 height 15
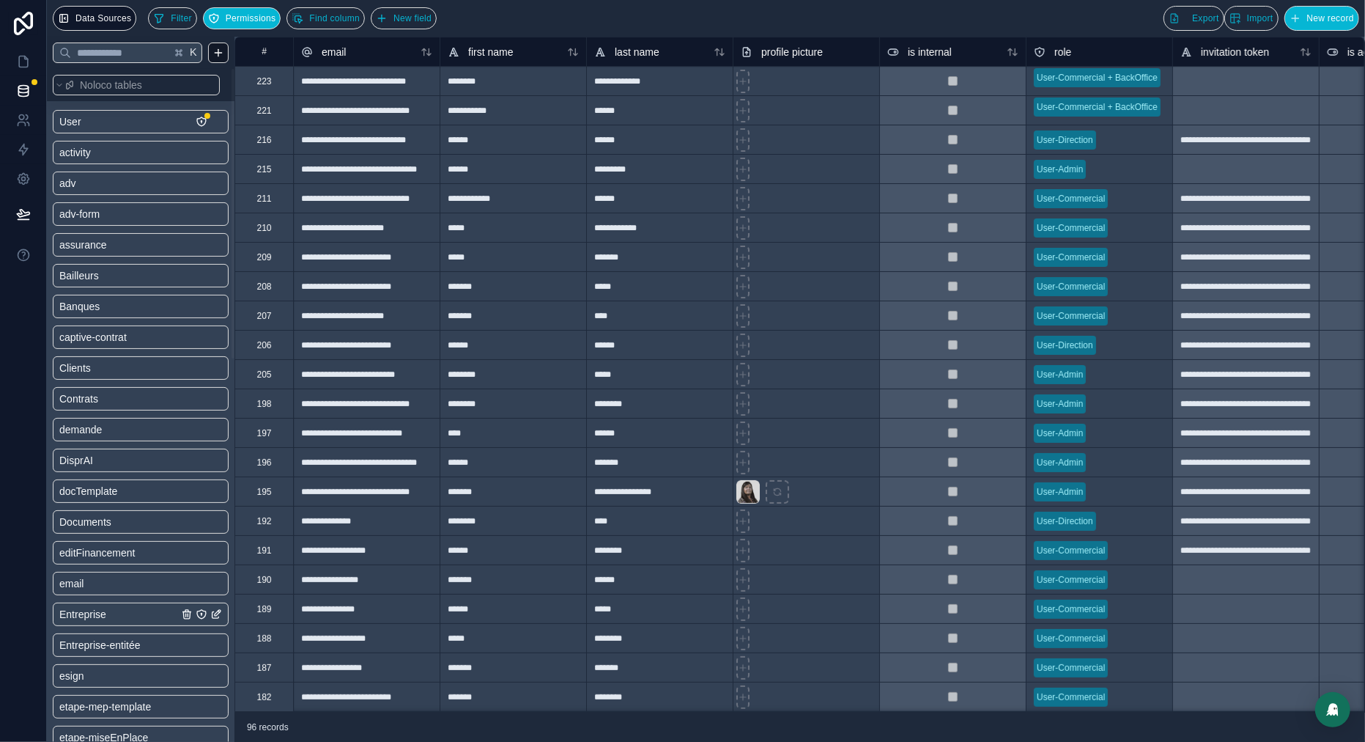
click at [135, 608] on link "Entreprise" at bounding box center [118, 614] width 119 height 15
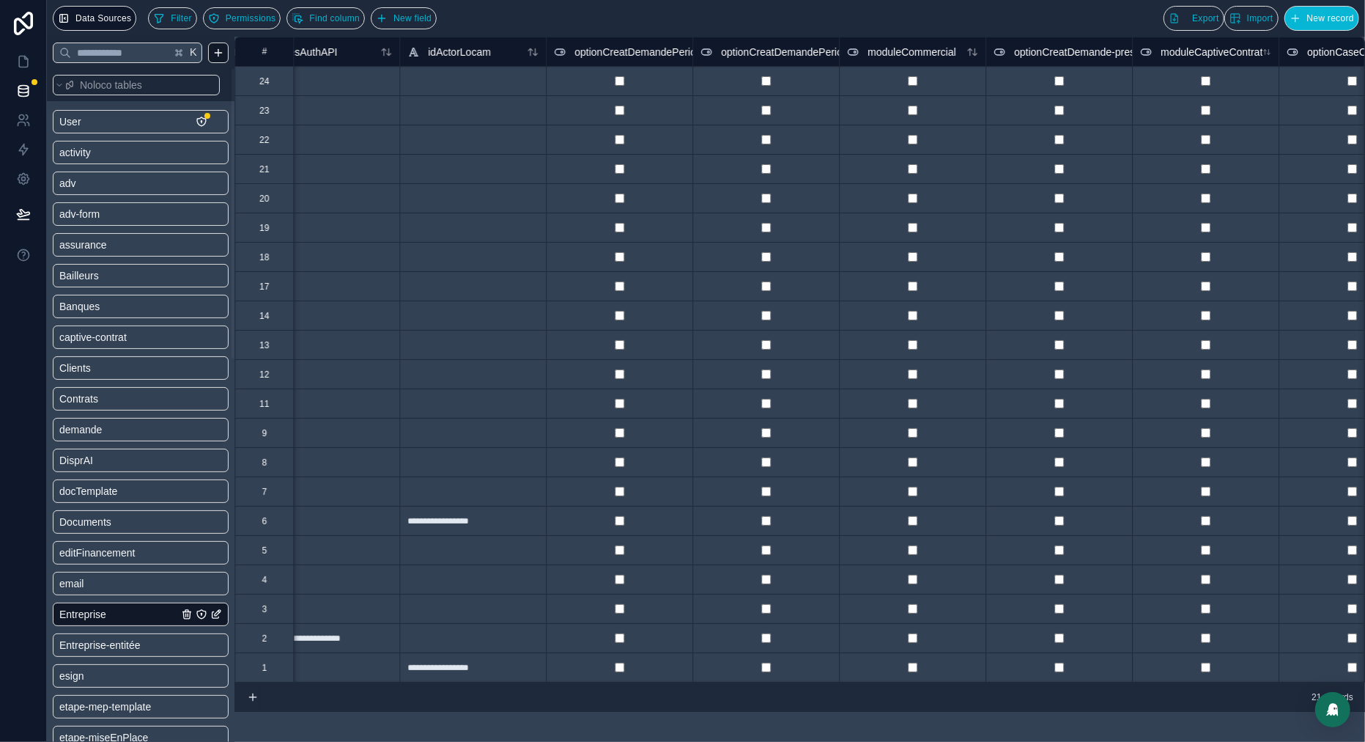
scroll to position [0, 7090]
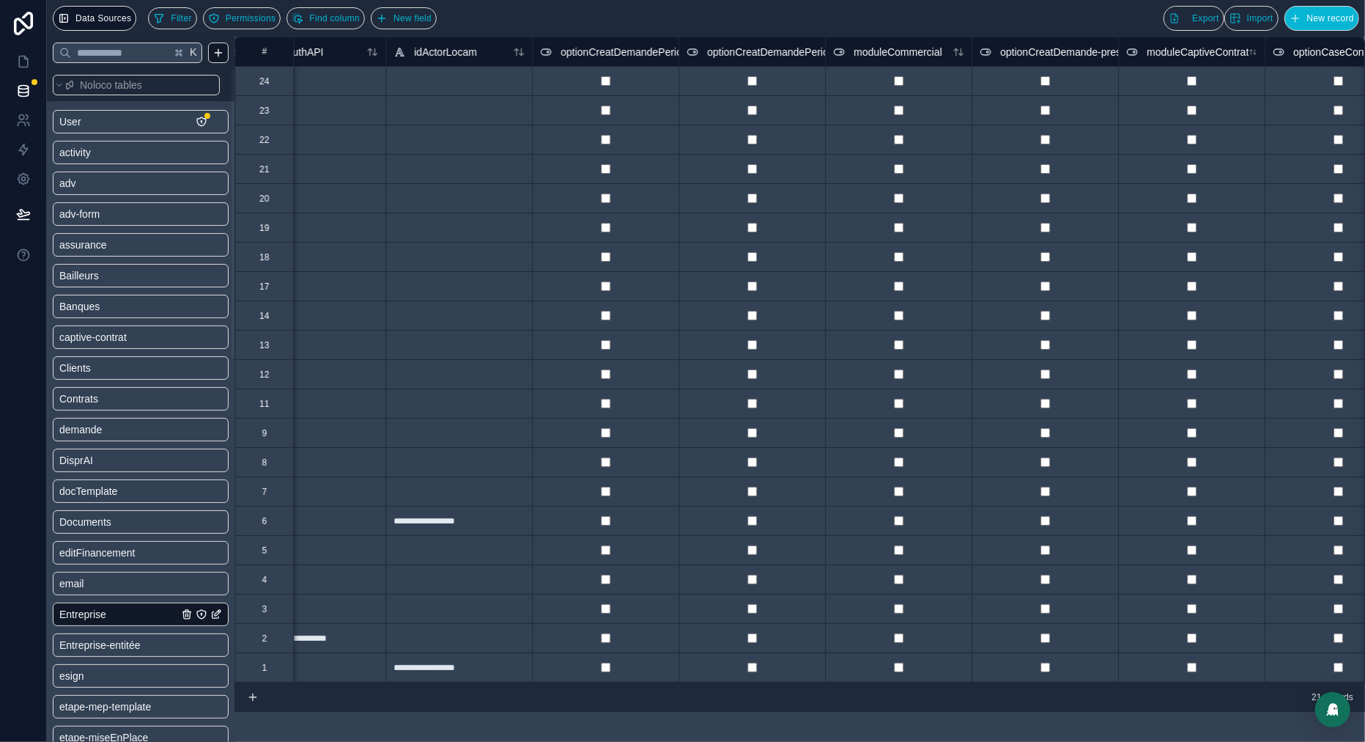
click at [1077, 53] on span "optionCreatDemande-presenceSolde" at bounding box center [1084, 52] width 169 height 15
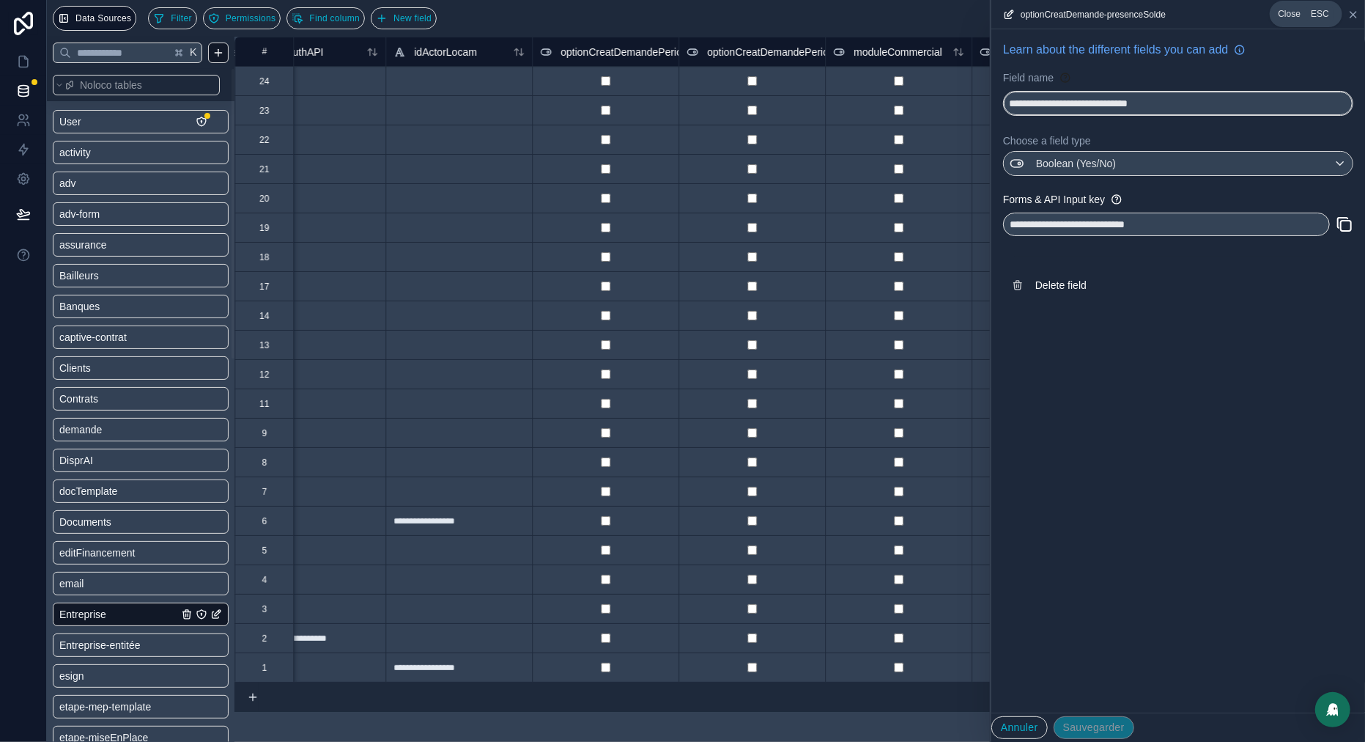
click at [1351, 12] on icon at bounding box center [1354, 15] width 6 height 6
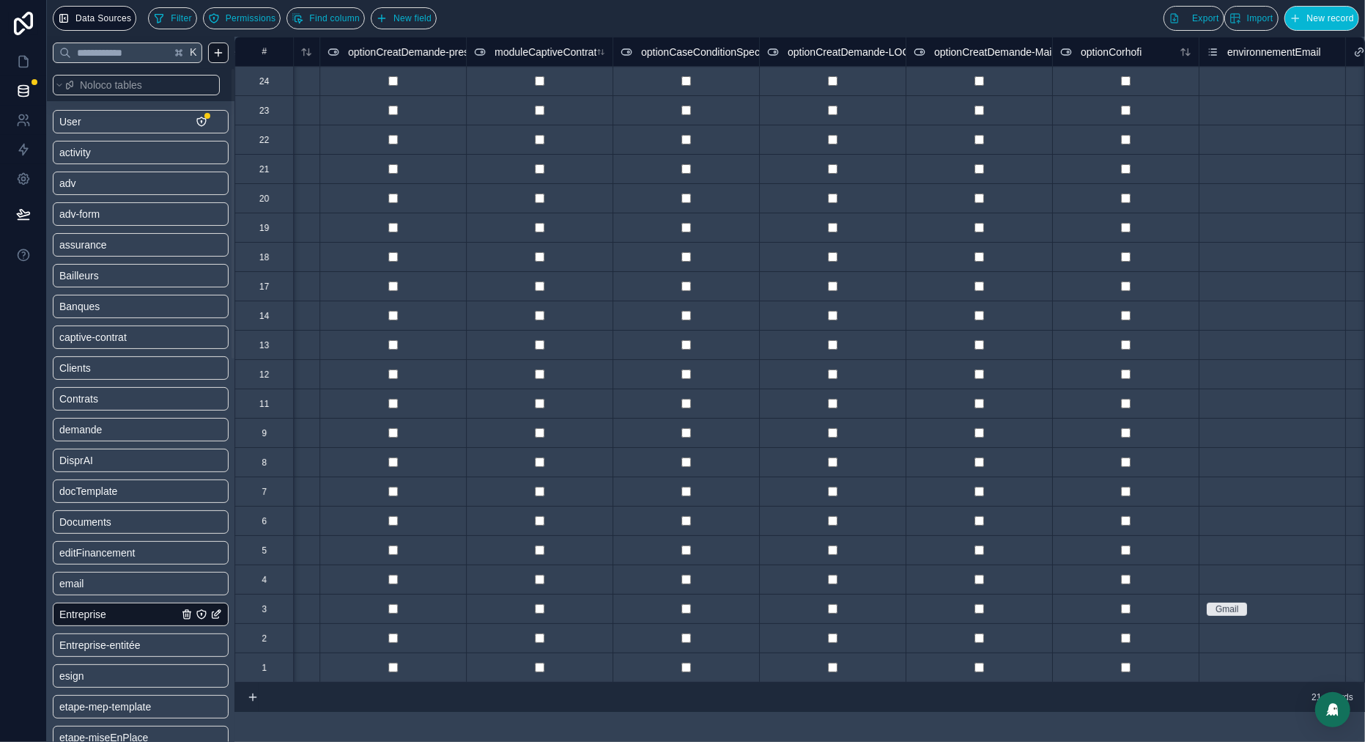
scroll to position [0, 7838]
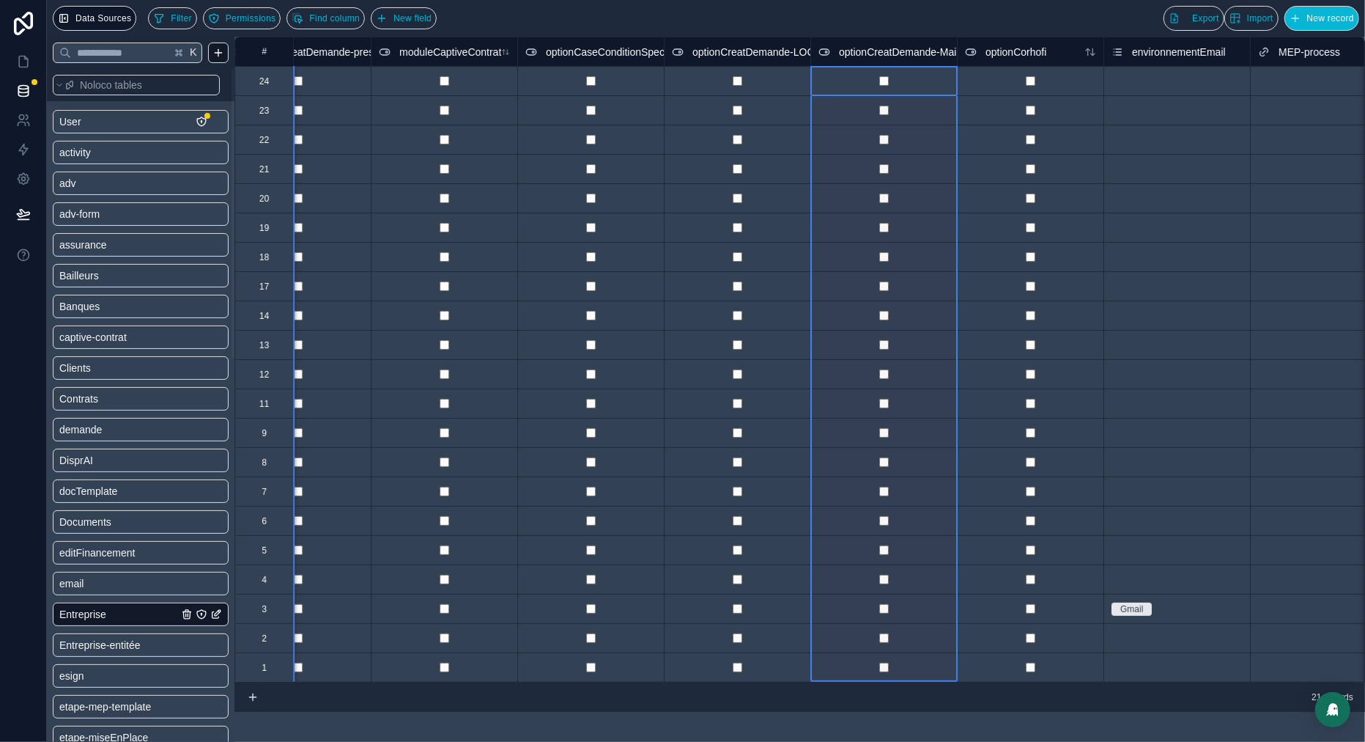
click at [924, 52] on span "optionCreatDemande-Maintenance" at bounding box center [919, 52] width 160 height 15
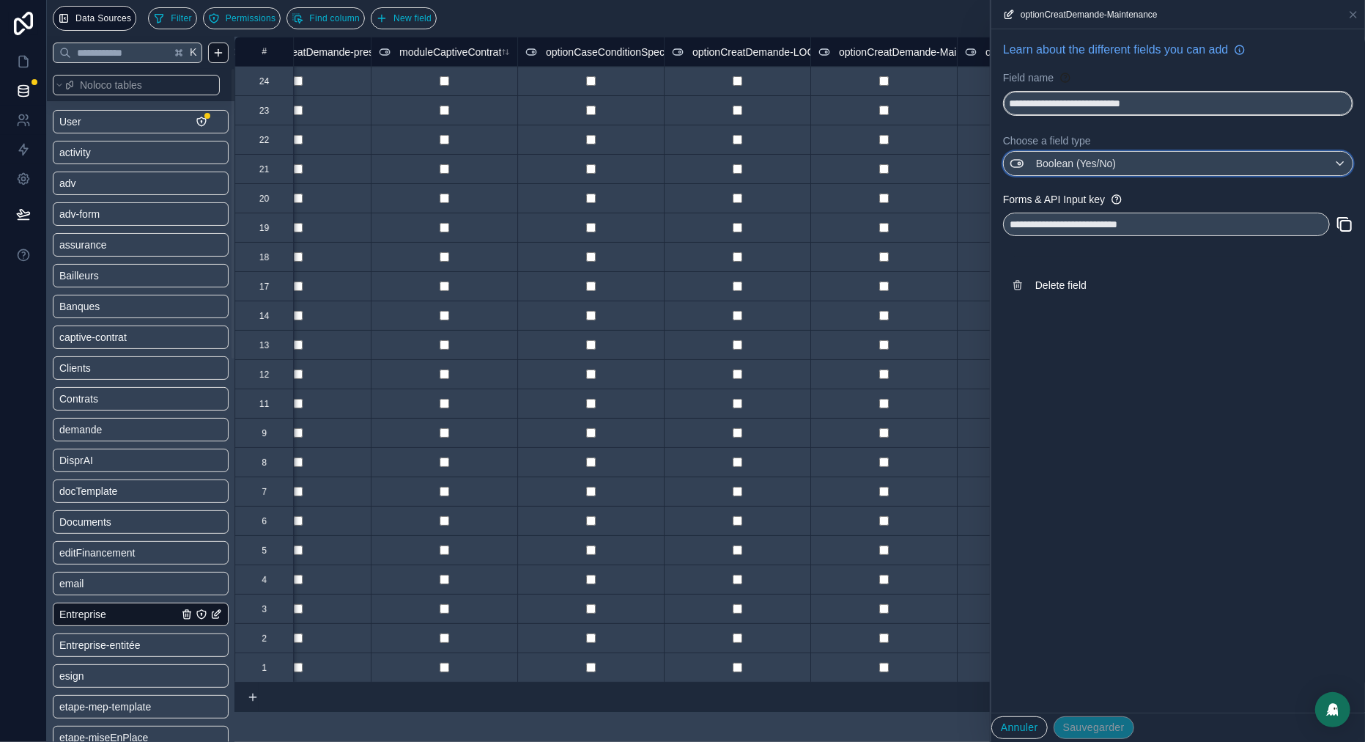
click at [1116, 169] on span "Boolean (Yes/No)" at bounding box center [1076, 163] width 80 height 15
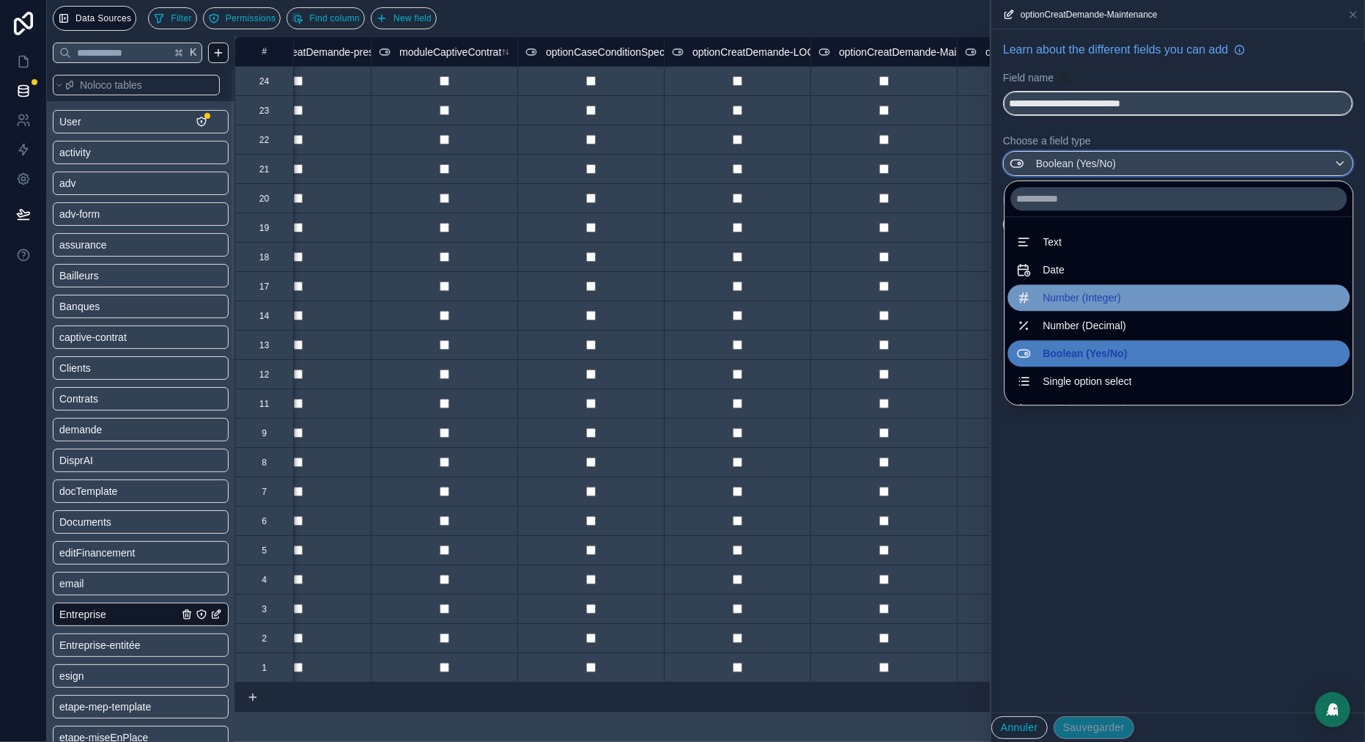
scroll to position [34, 0]
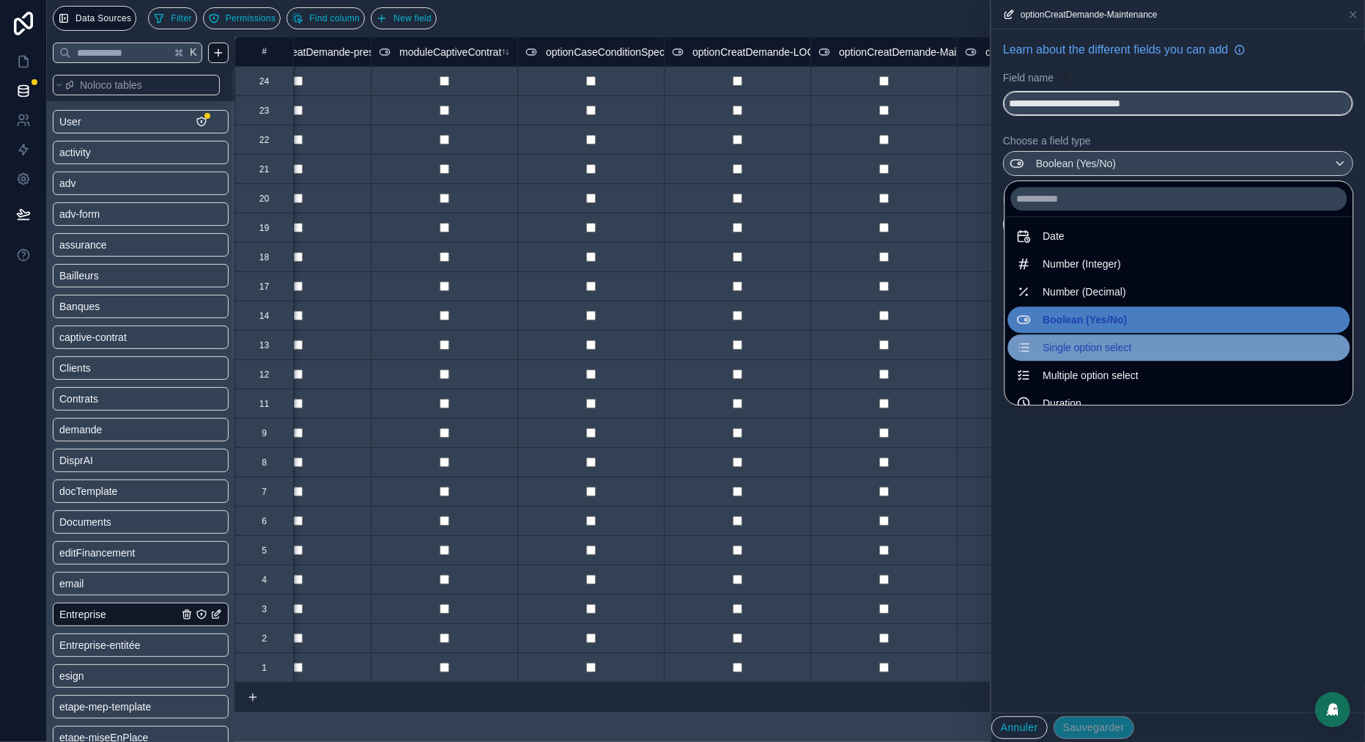
click at [1043, 343] on span "Single option select" at bounding box center [1087, 348] width 89 height 18
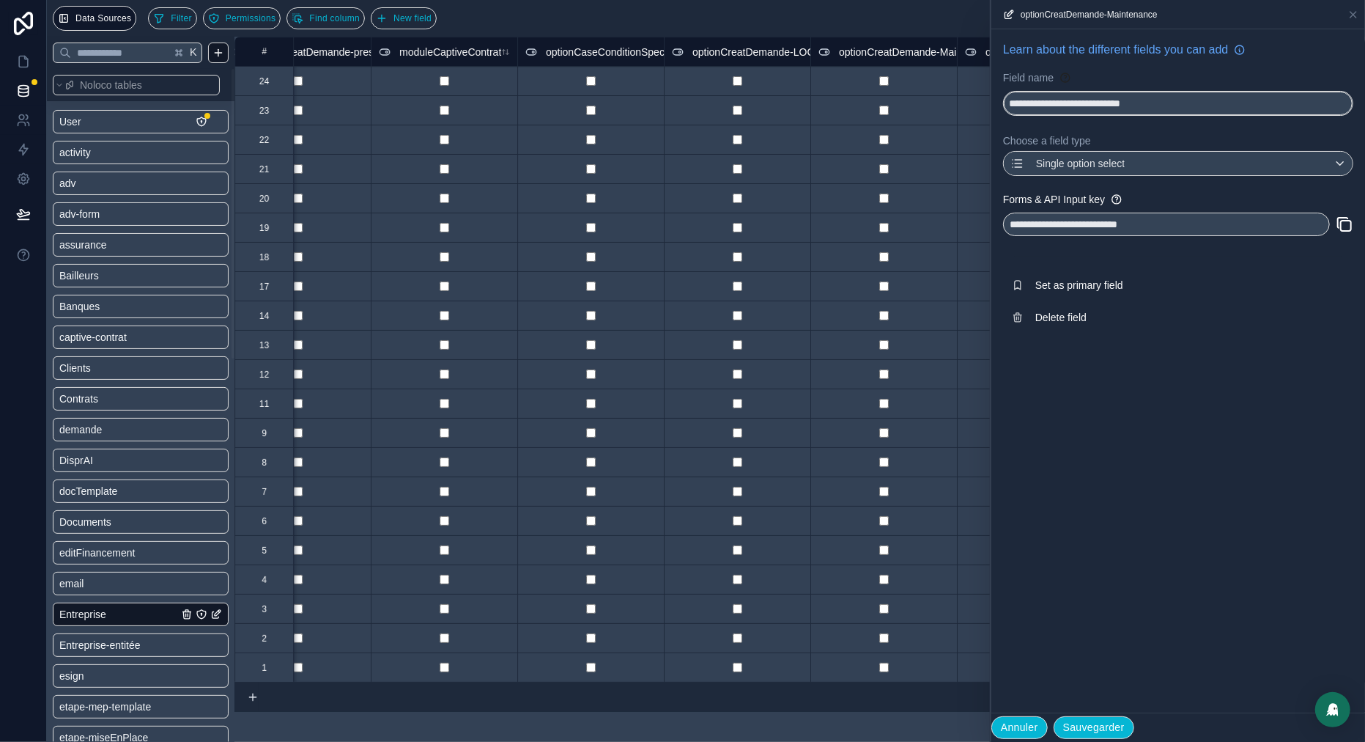
click at [1018, 731] on button "Annuler" at bounding box center [1020, 727] width 56 height 23
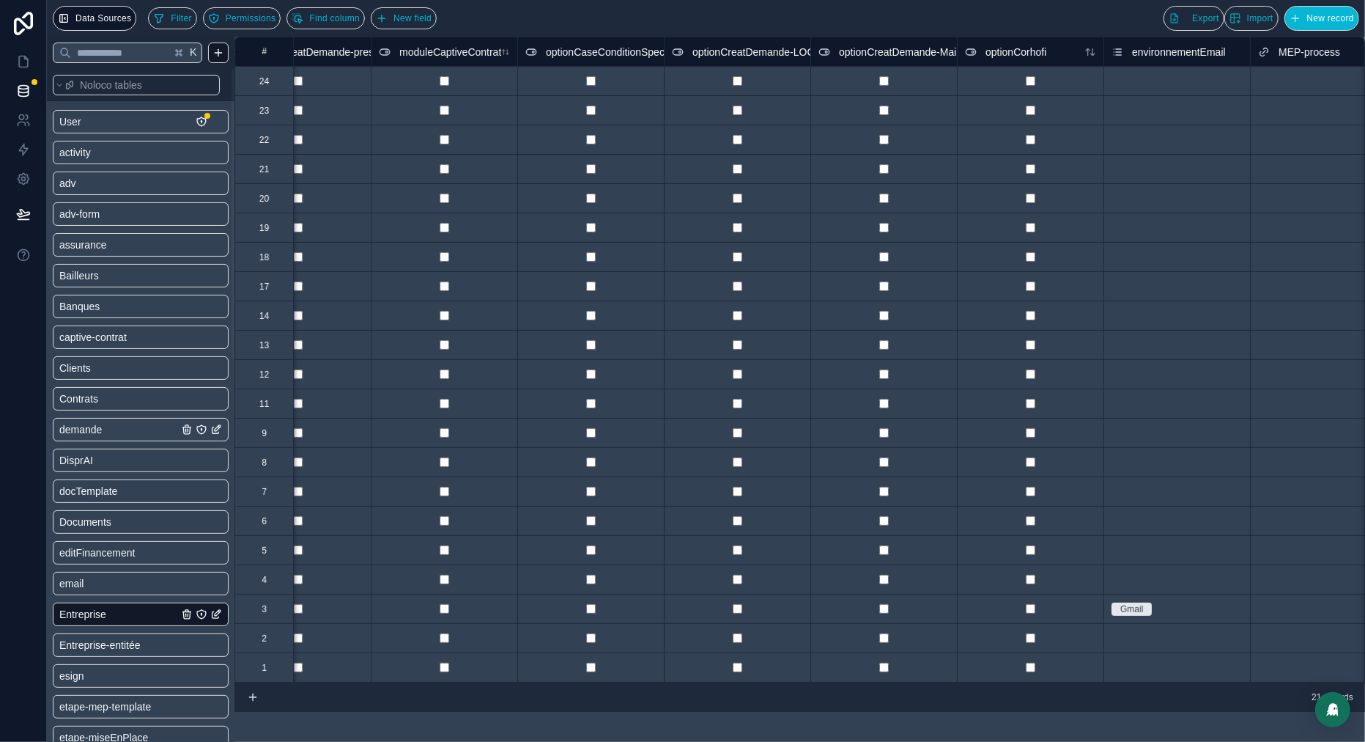
click at [115, 430] on link "demande" at bounding box center [118, 429] width 119 height 15
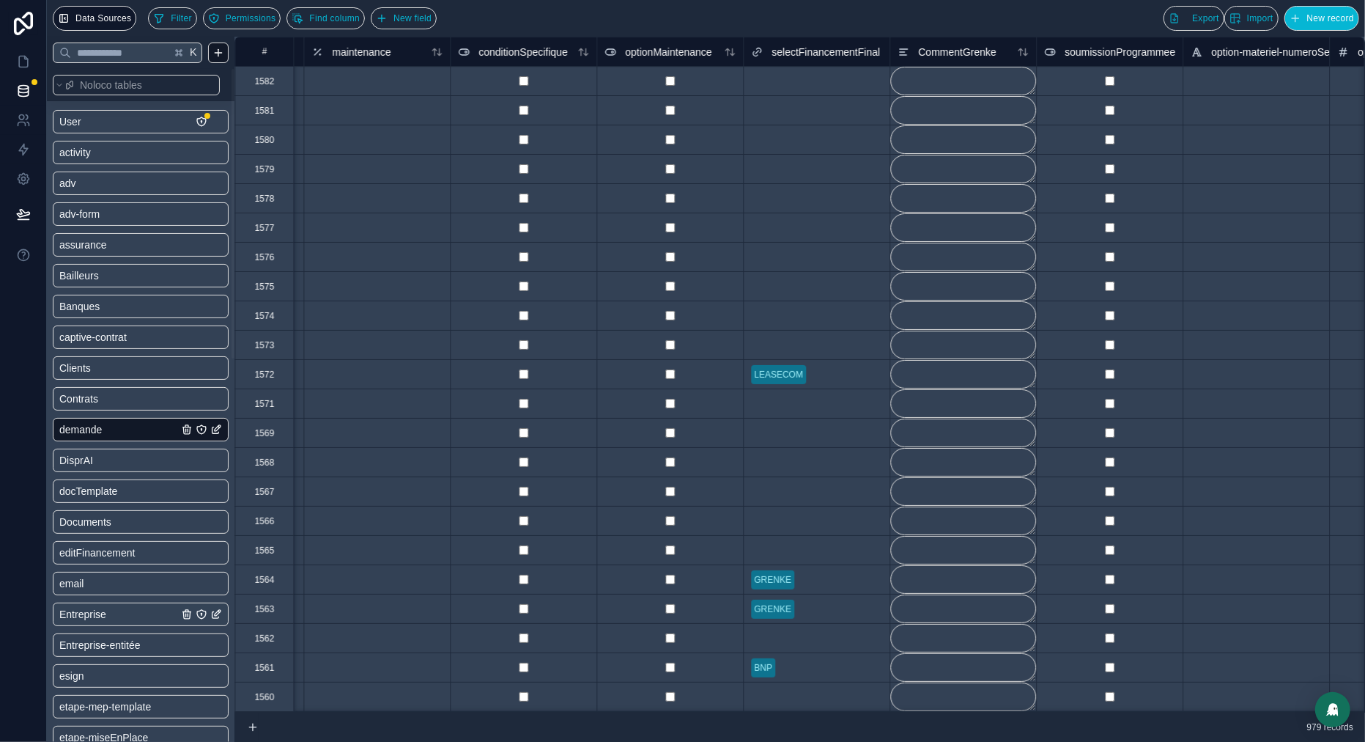
scroll to position [0, 6751]
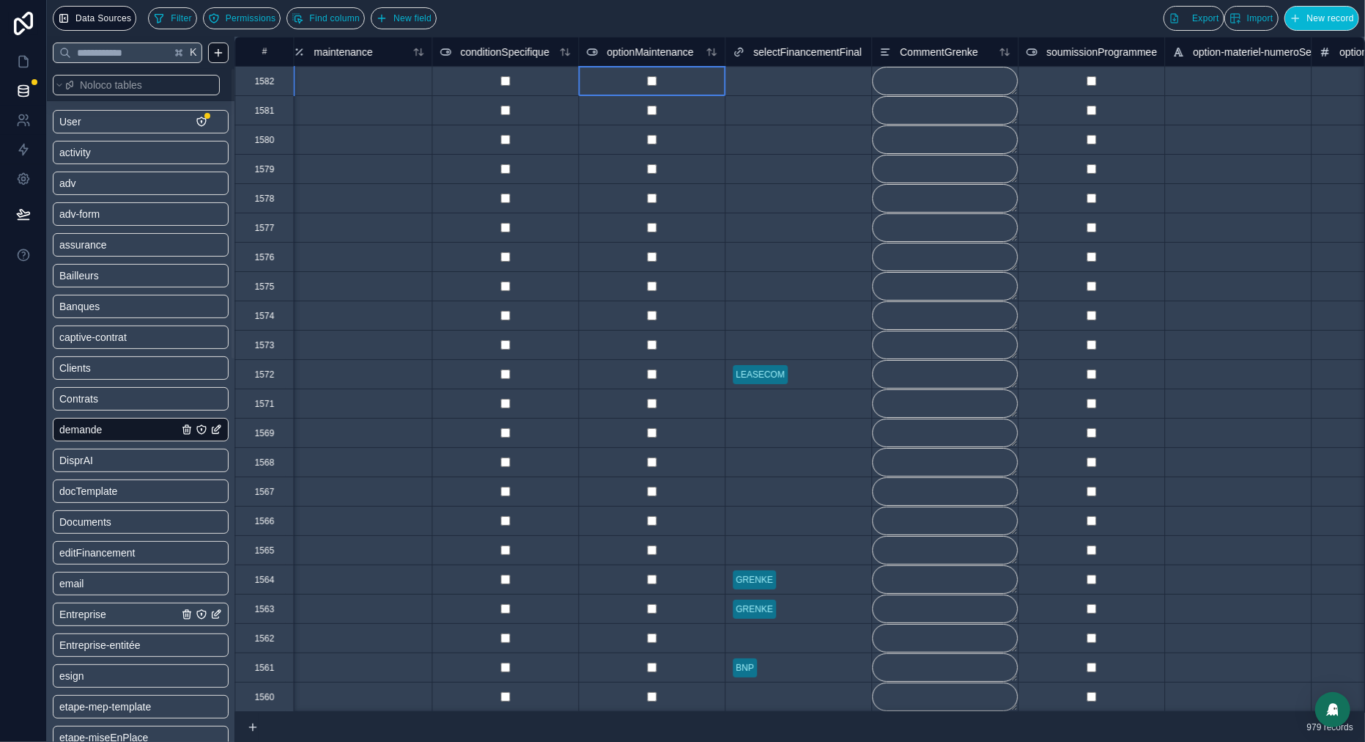
click at [660, 81] on div at bounding box center [651, 80] width 147 height 29
click at [31, 64] on link at bounding box center [23, 61] width 46 height 29
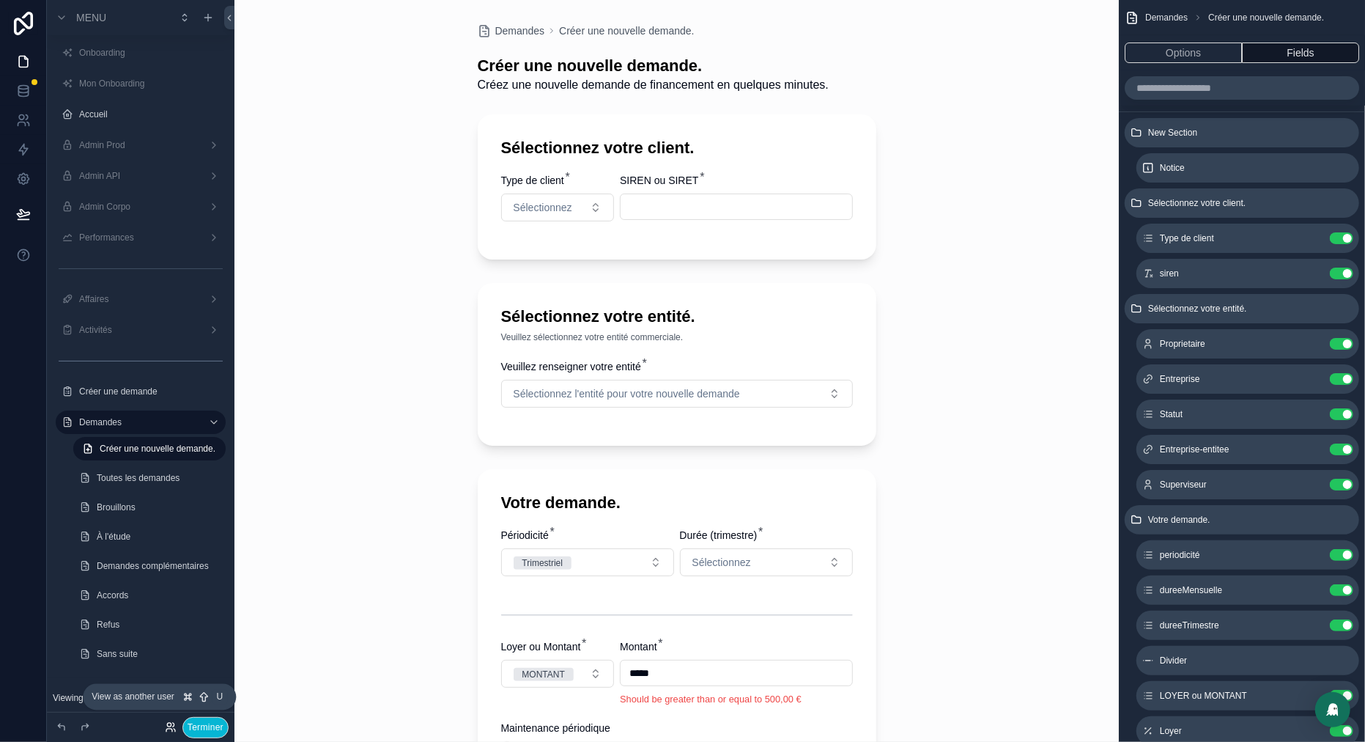
click at [166, 725] on icon at bounding box center [171, 727] width 12 height 12
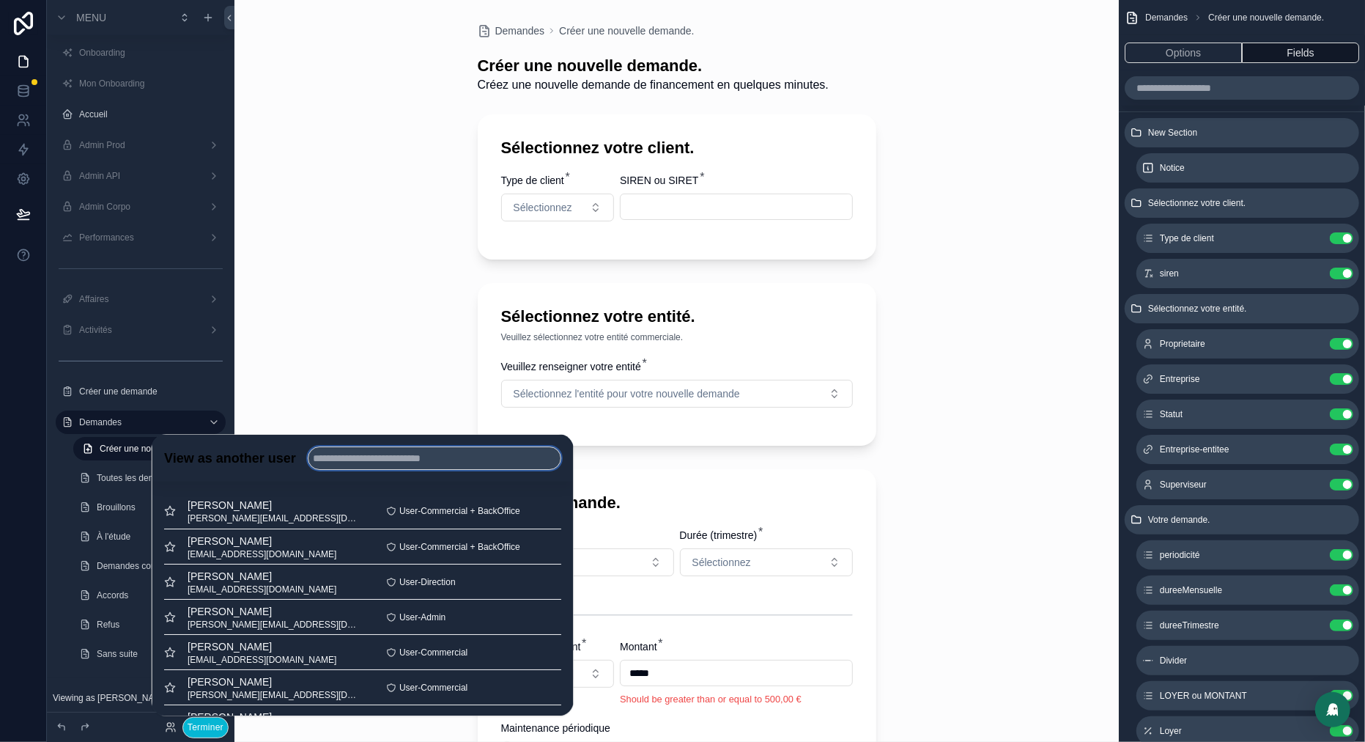
click at [377, 460] on input "text" at bounding box center [434, 457] width 254 height 23
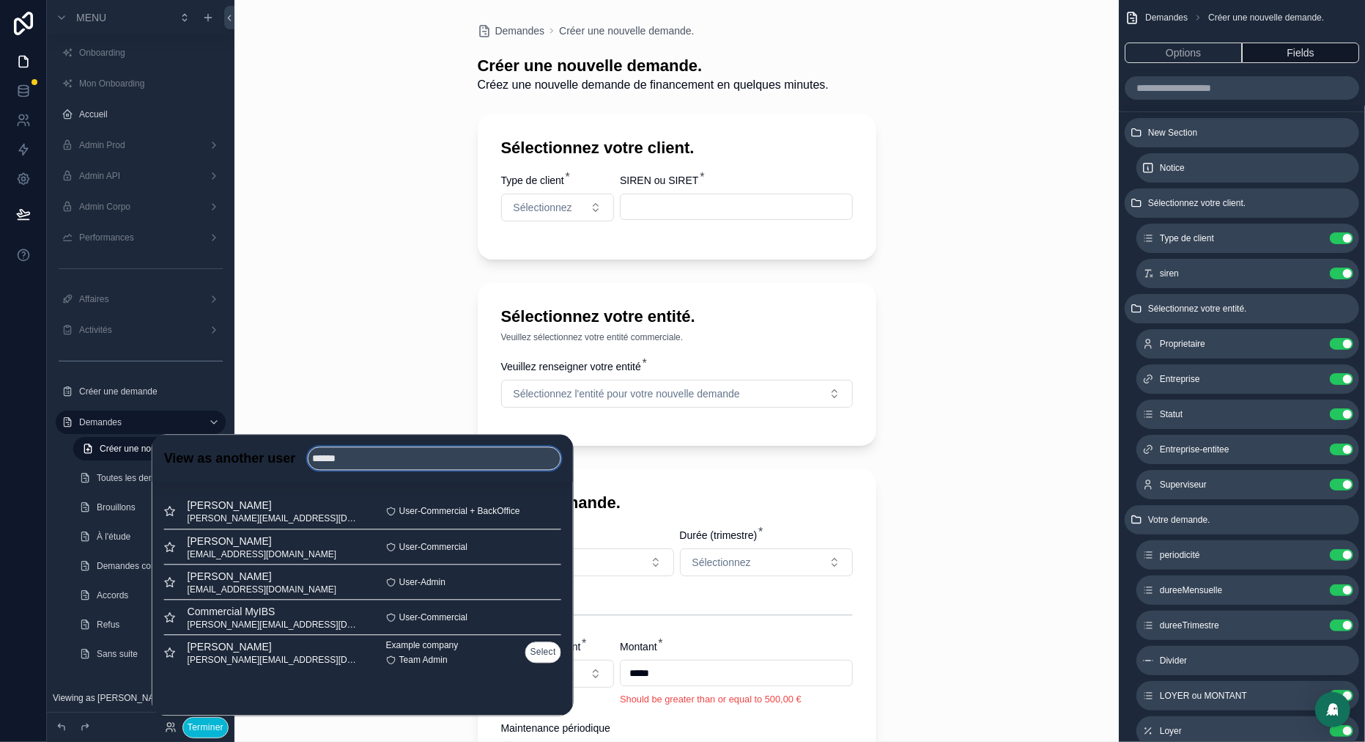
type input "******"
click at [539, 656] on button "Select" at bounding box center [543, 651] width 36 height 21
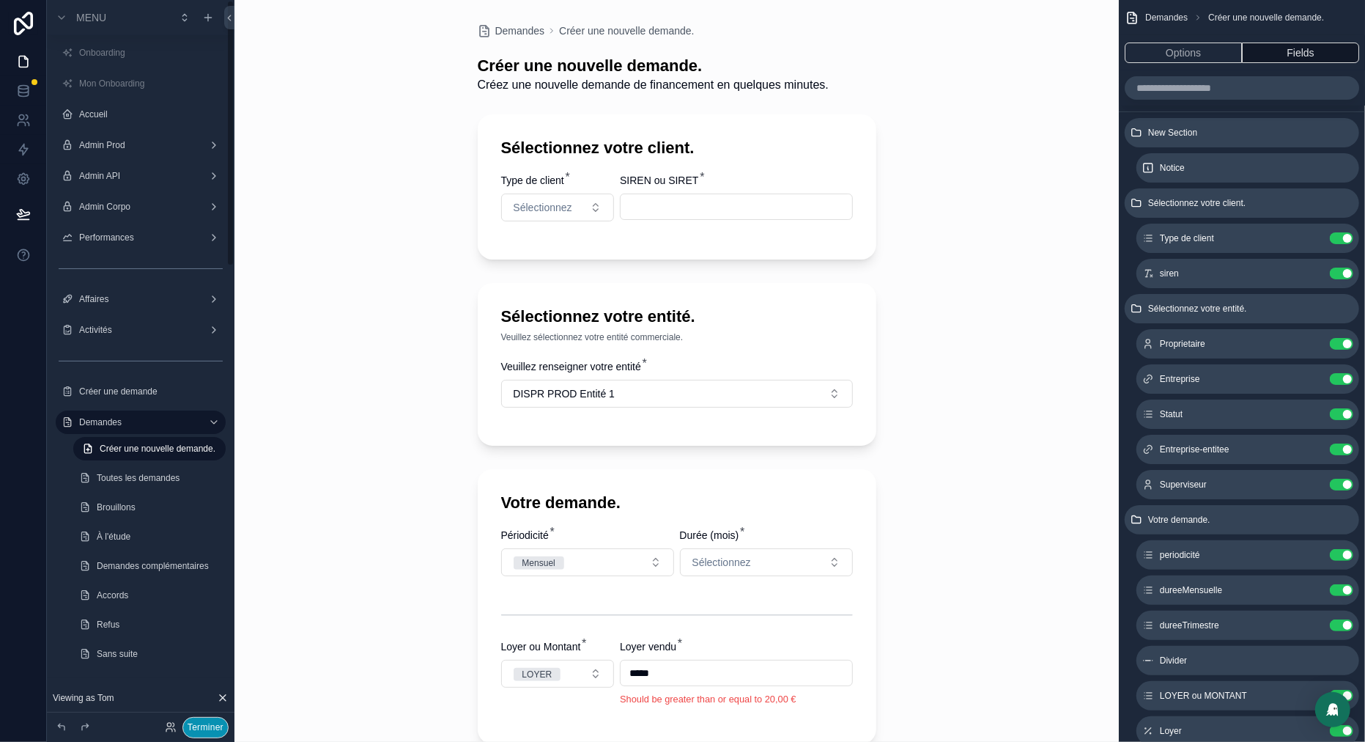
click at [207, 730] on button "Terminer" at bounding box center [205, 727] width 46 height 21
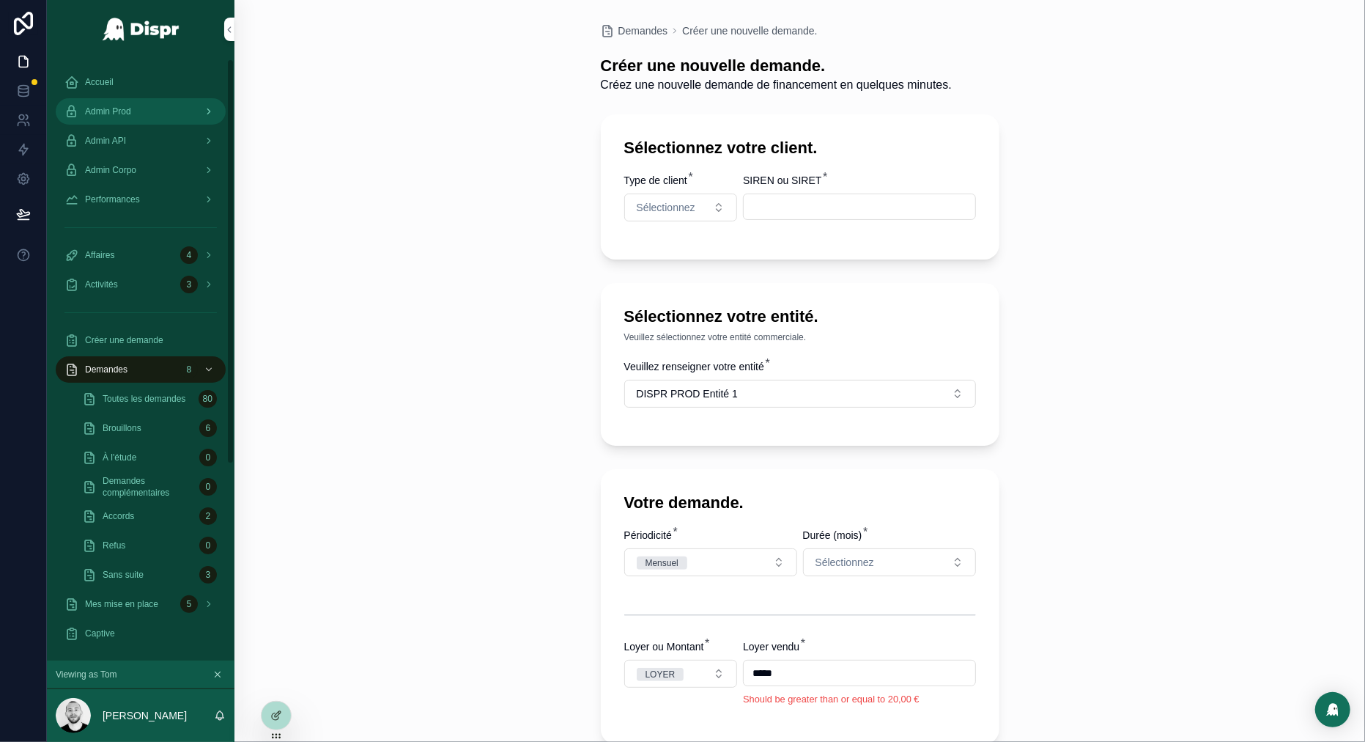
click at [128, 101] on div "Admin Prod" at bounding box center [140, 111] width 152 height 23
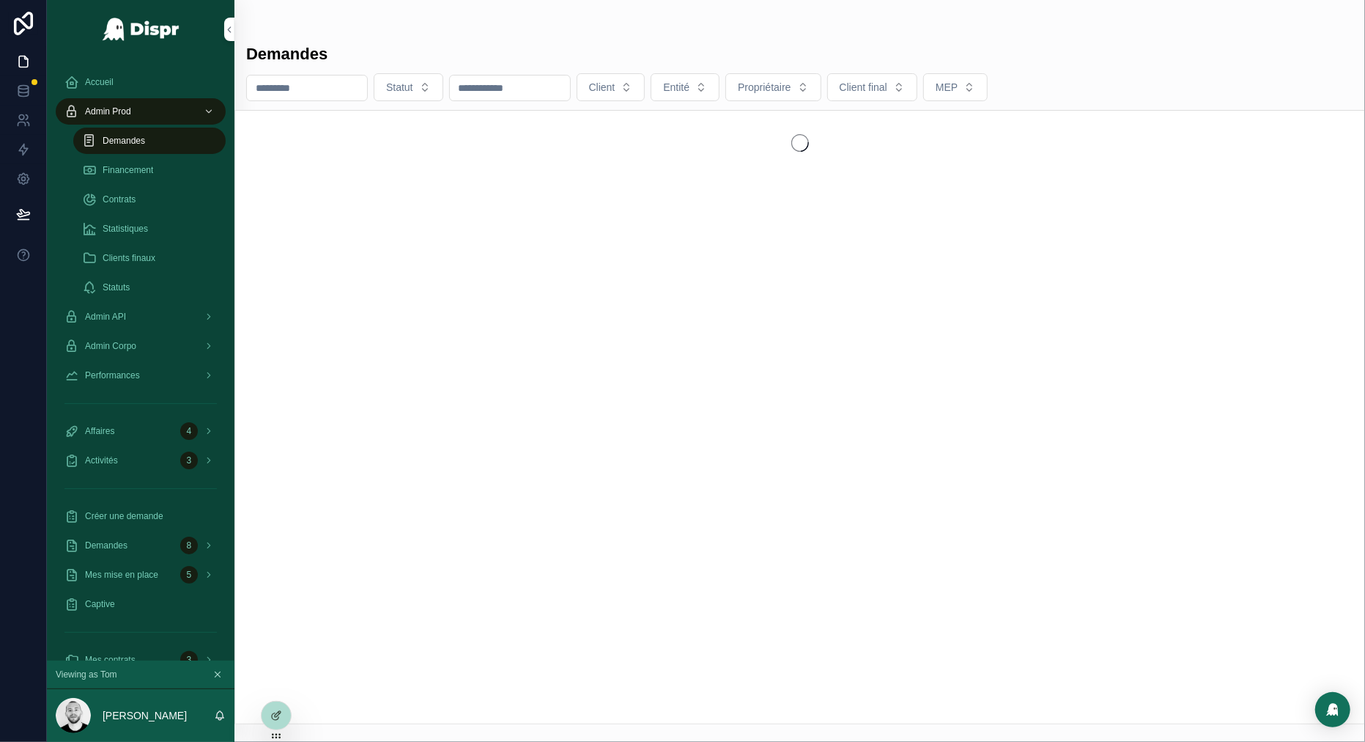
click at [141, 141] on span "Demandes" at bounding box center [124, 141] width 43 height 12
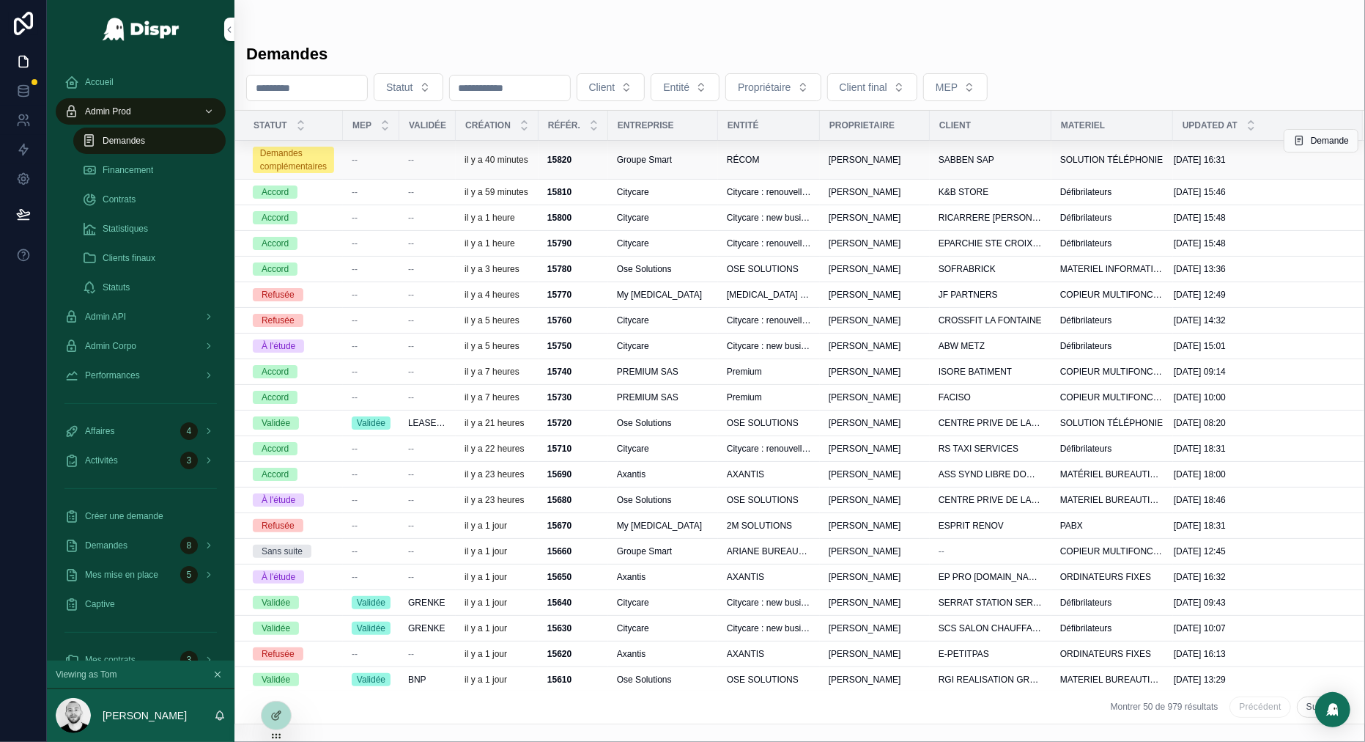
click at [383, 155] on div "--" at bounding box center [371, 160] width 39 height 12
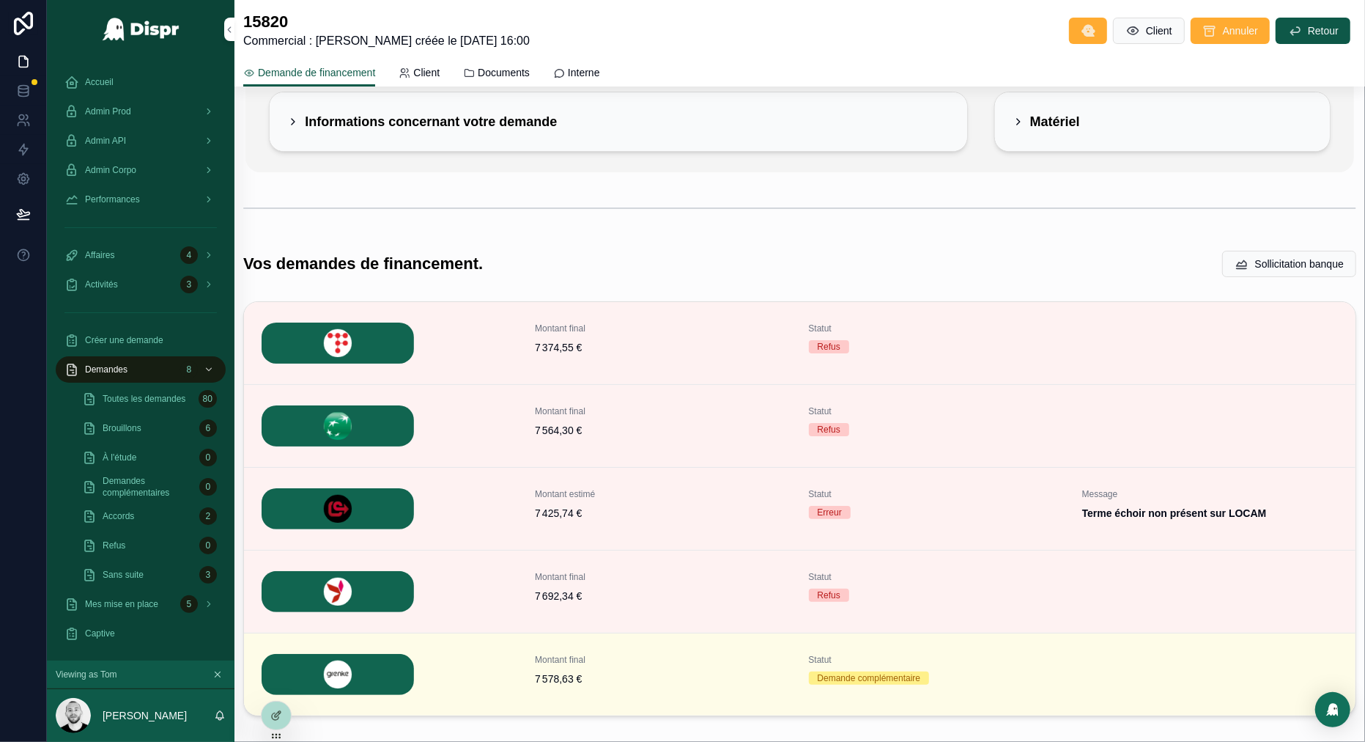
scroll to position [205, 0]
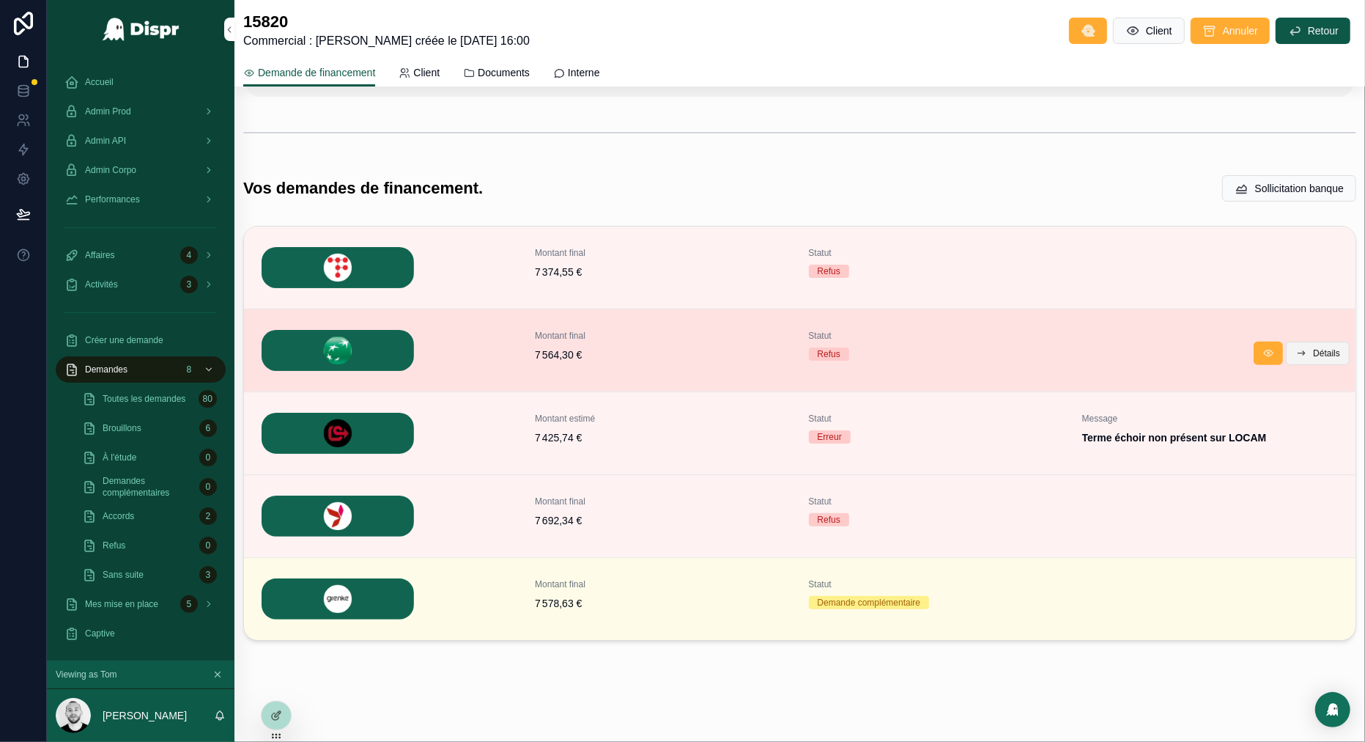
click at [1325, 353] on span "Détails" at bounding box center [1326, 353] width 27 height 12
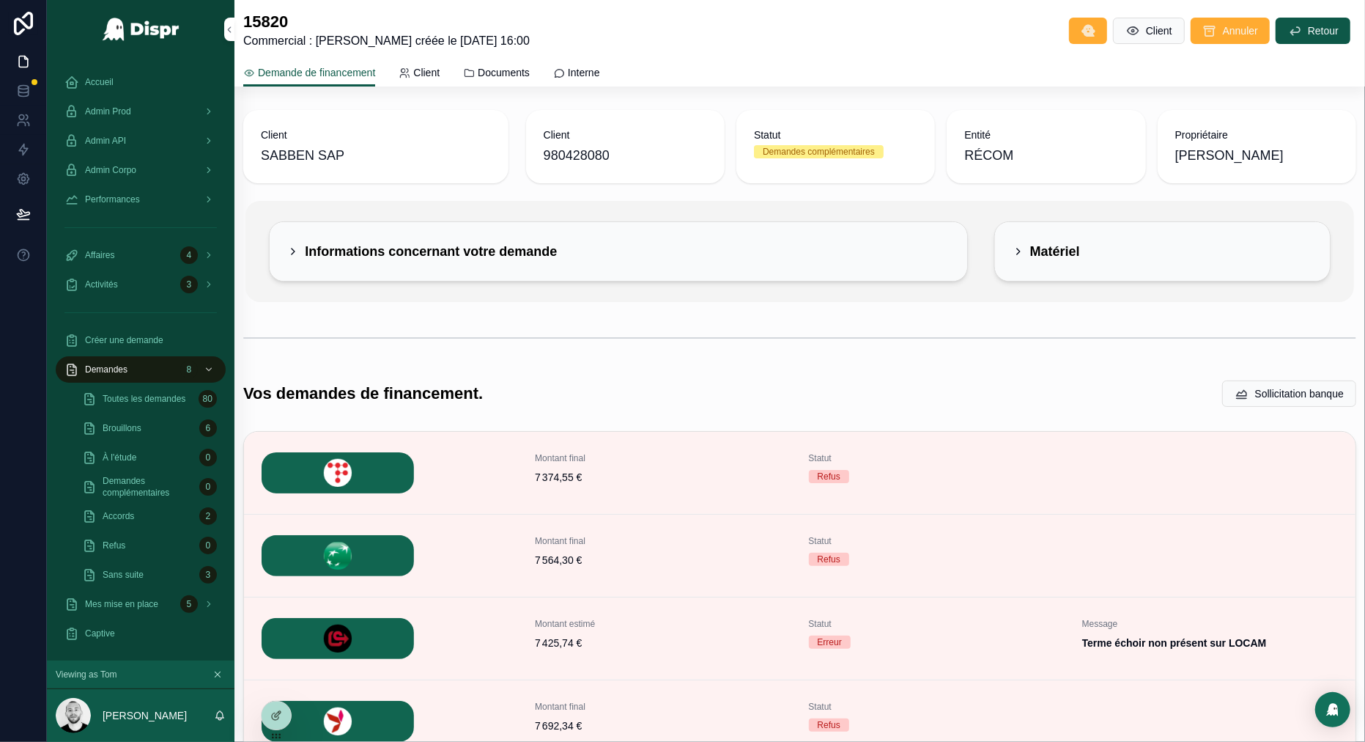
click at [737, 309] on div "Client SABBEN SAP Client 980428080 Statut Demandes complémentaires Entité RÉCOM…" at bounding box center [800, 480] width 1131 height 753
click at [118, 345] on span "Créer une demande" at bounding box center [124, 340] width 78 height 12
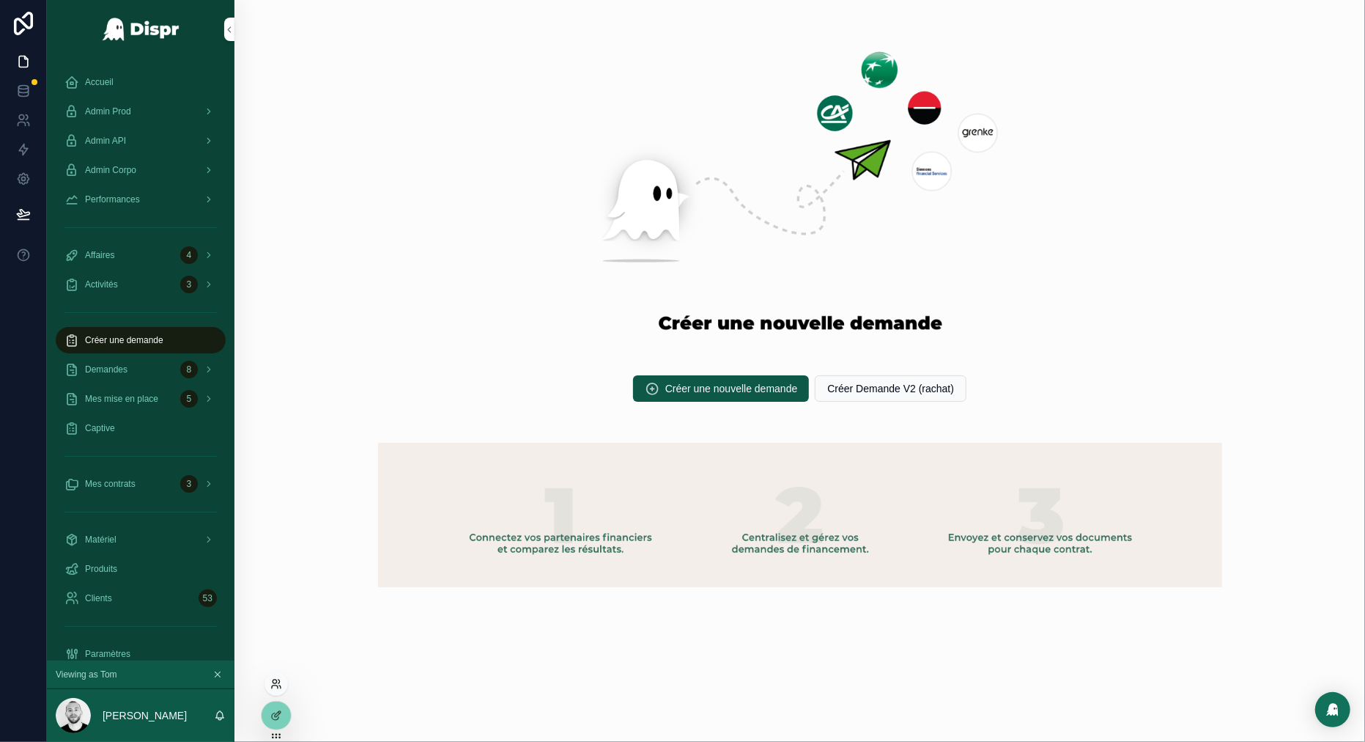
click at [280, 684] on icon at bounding box center [276, 684] width 12 height 12
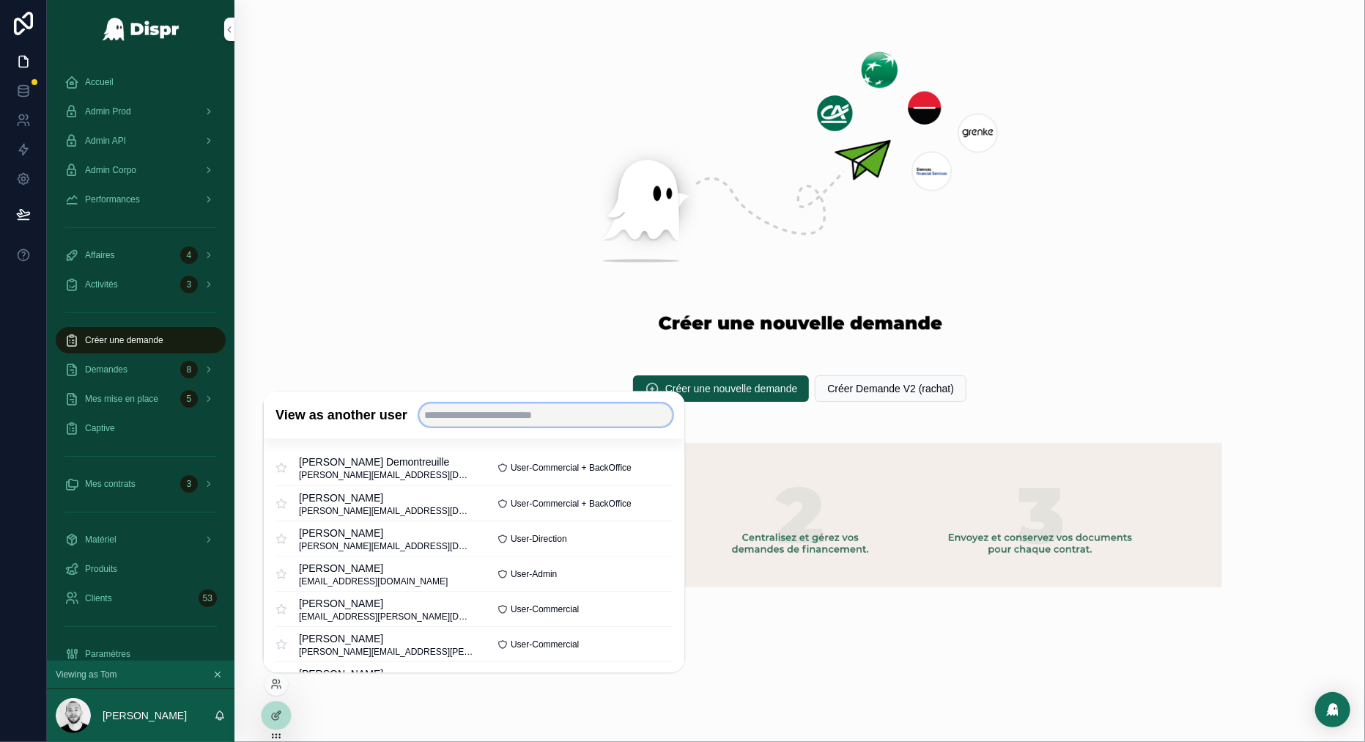
click at [463, 421] on input "text" at bounding box center [546, 415] width 254 height 23
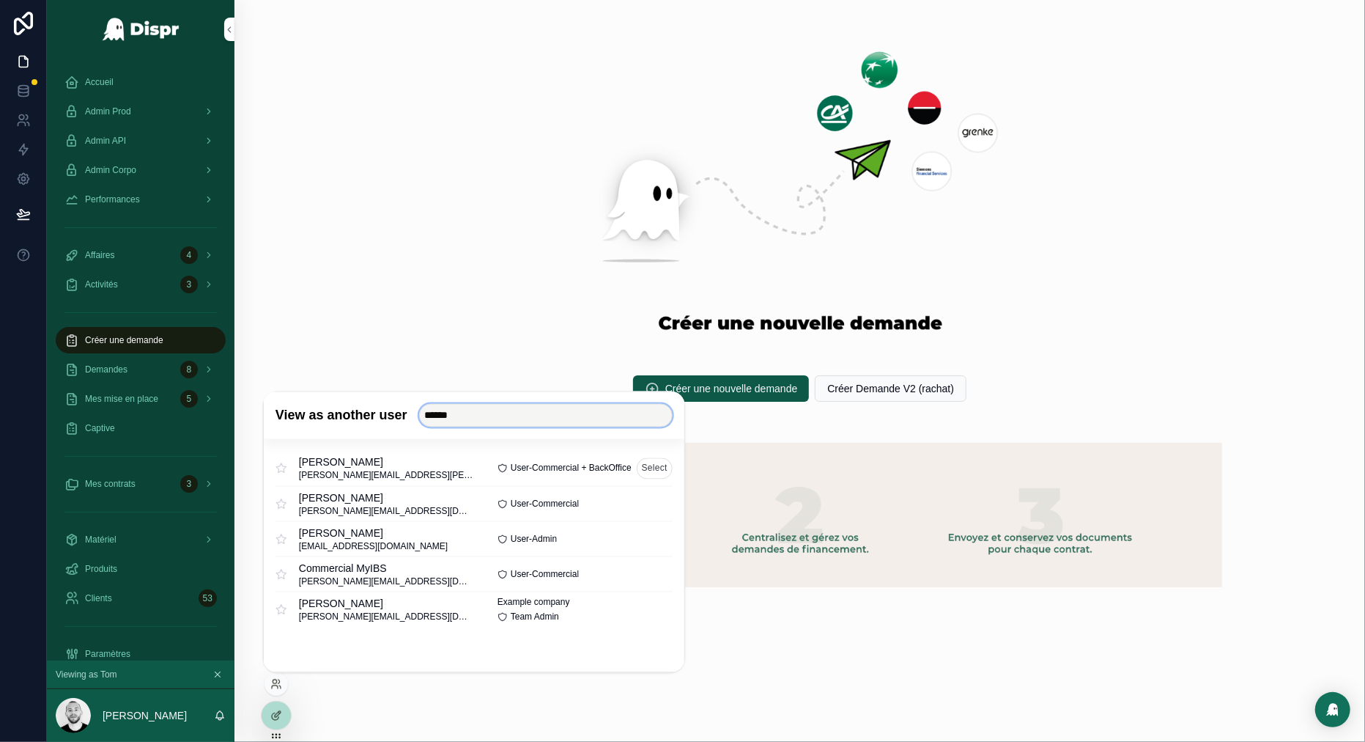
type input "******"
click at [644, 468] on button "Select" at bounding box center [655, 467] width 36 height 21
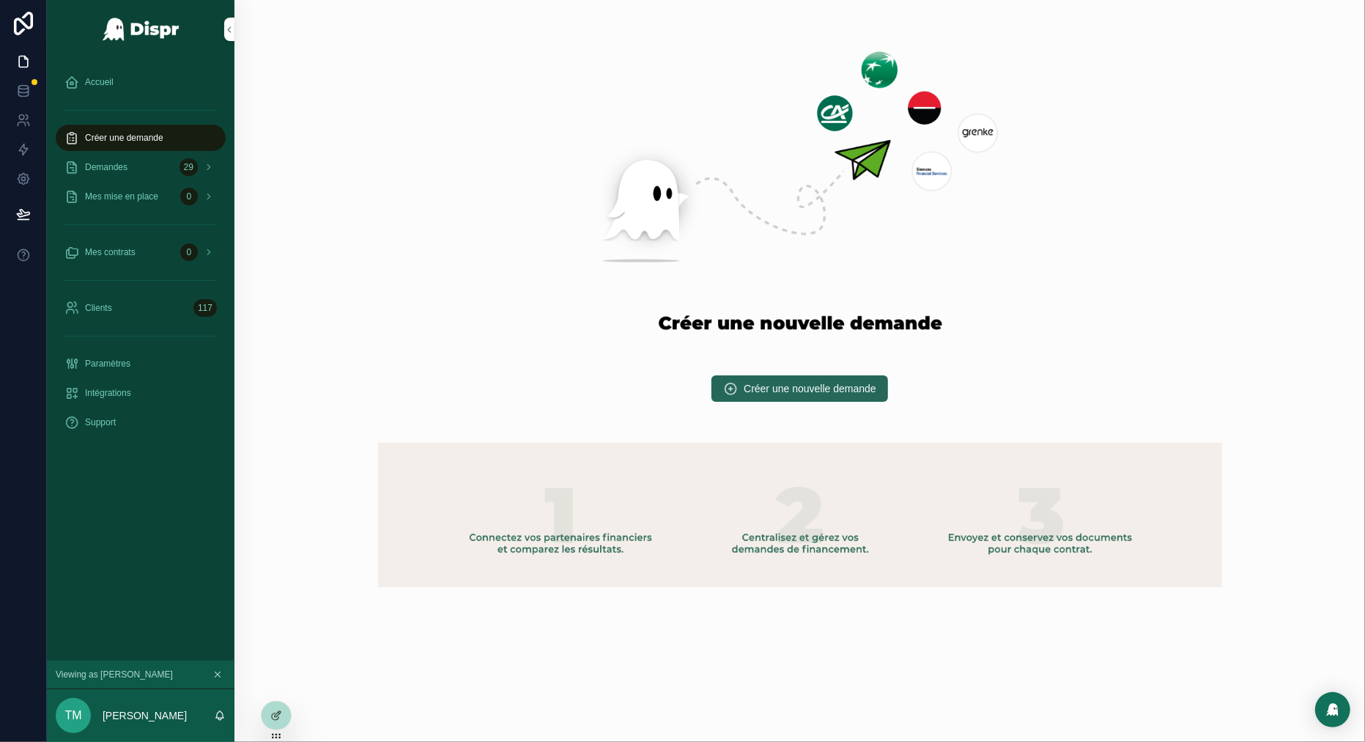
click at [767, 386] on span "Créer une nouvelle demande" at bounding box center [810, 388] width 133 height 15
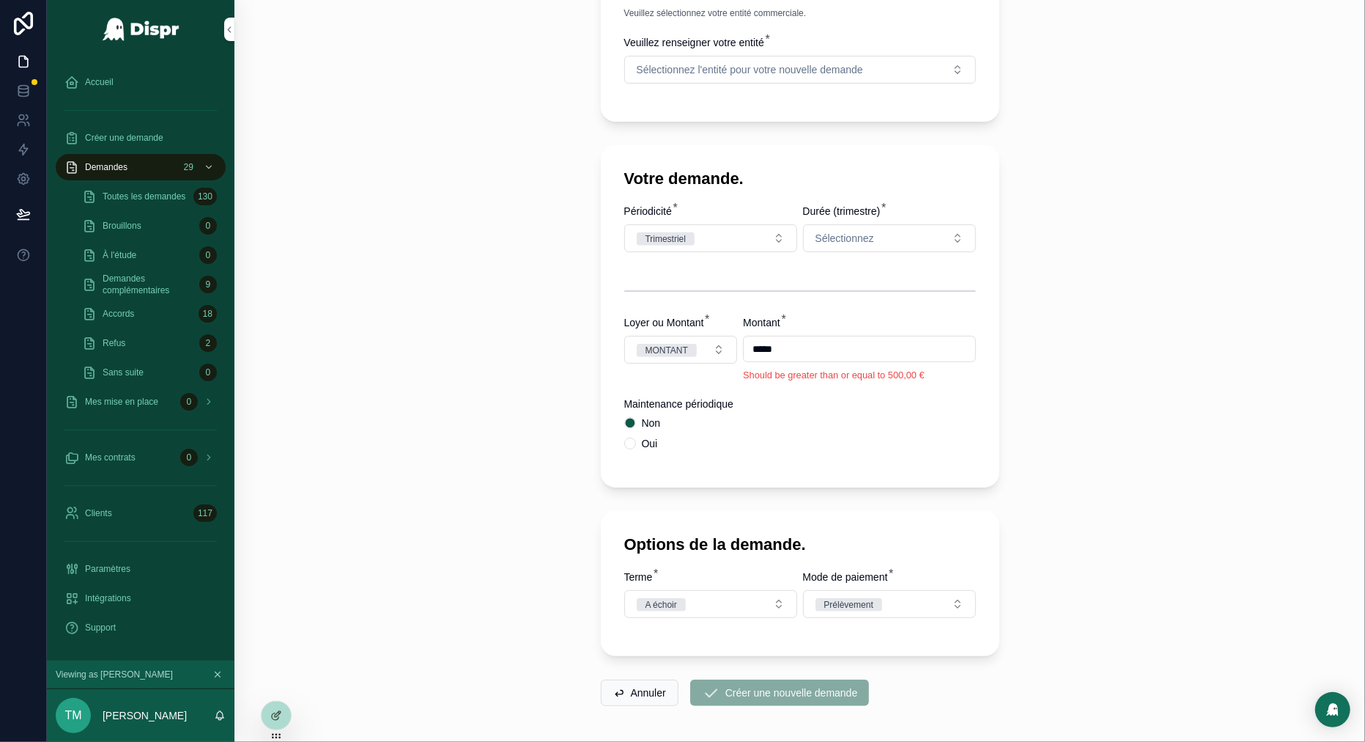
scroll to position [414, 0]
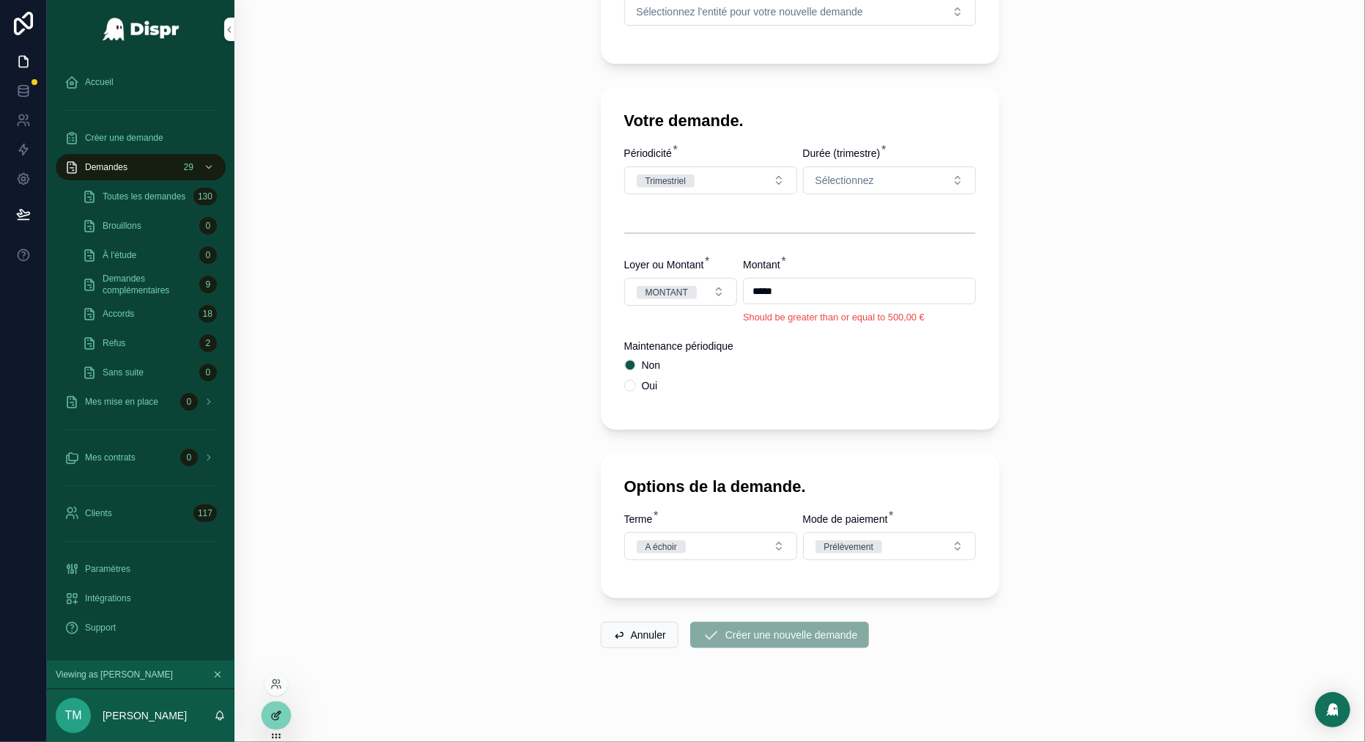
click at [273, 715] on icon at bounding box center [276, 715] width 12 height 12
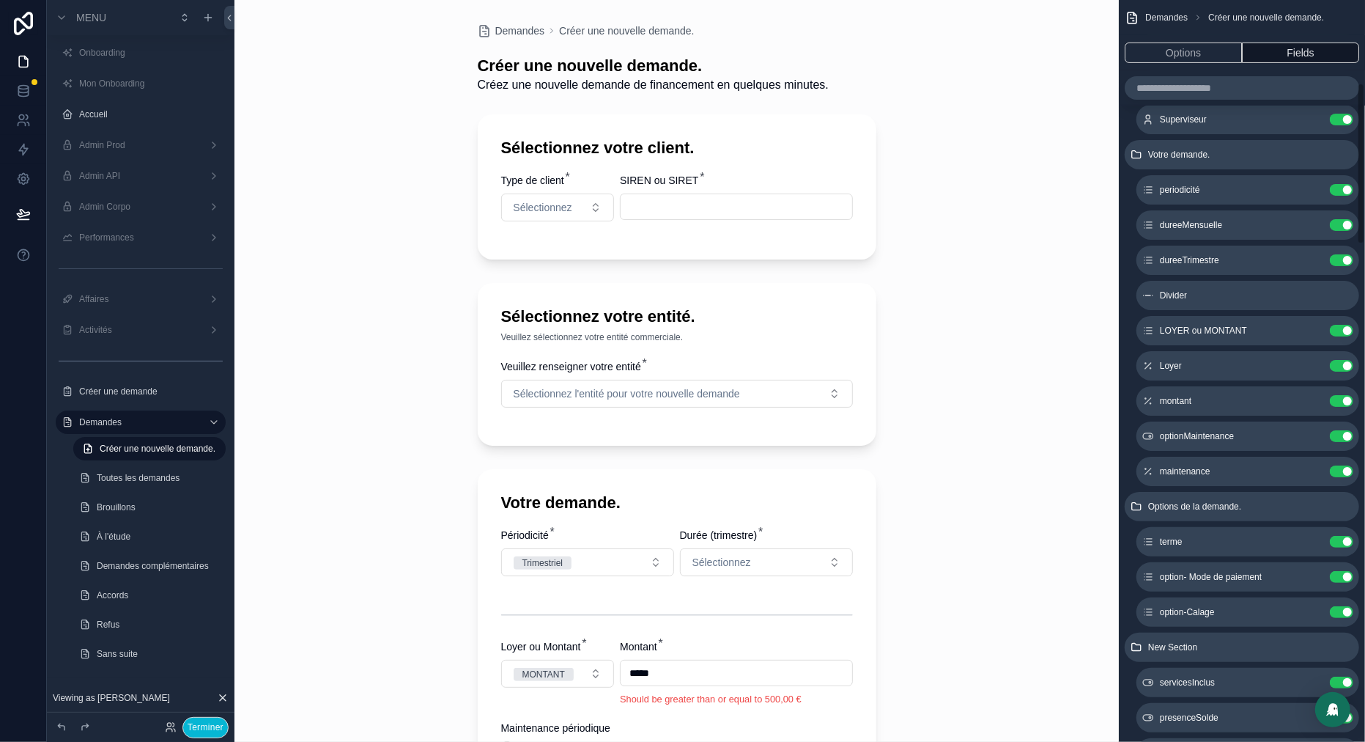
scroll to position [387, 0]
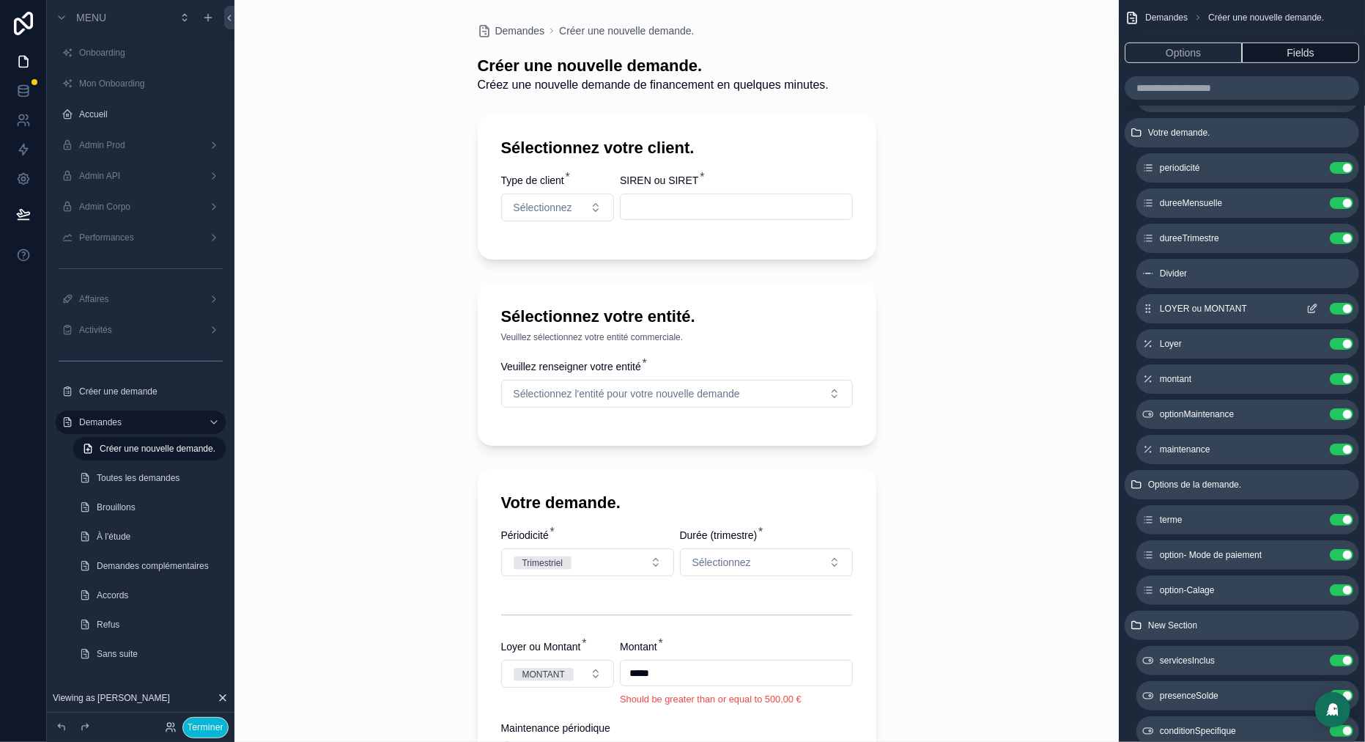
click at [1316, 311] on icon "scrollable content" at bounding box center [1313, 309] width 12 height 12
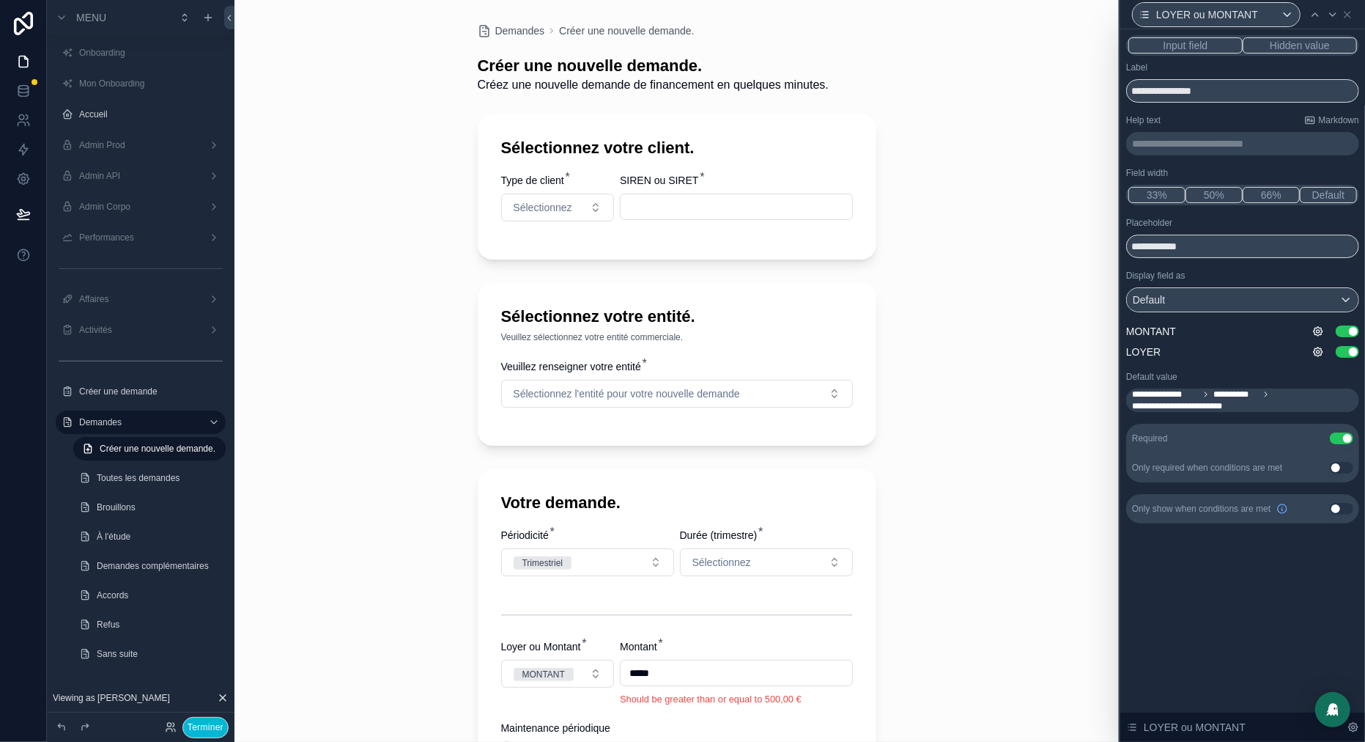
click at [1151, 142] on p "**********" at bounding box center [1244, 143] width 224 height 15
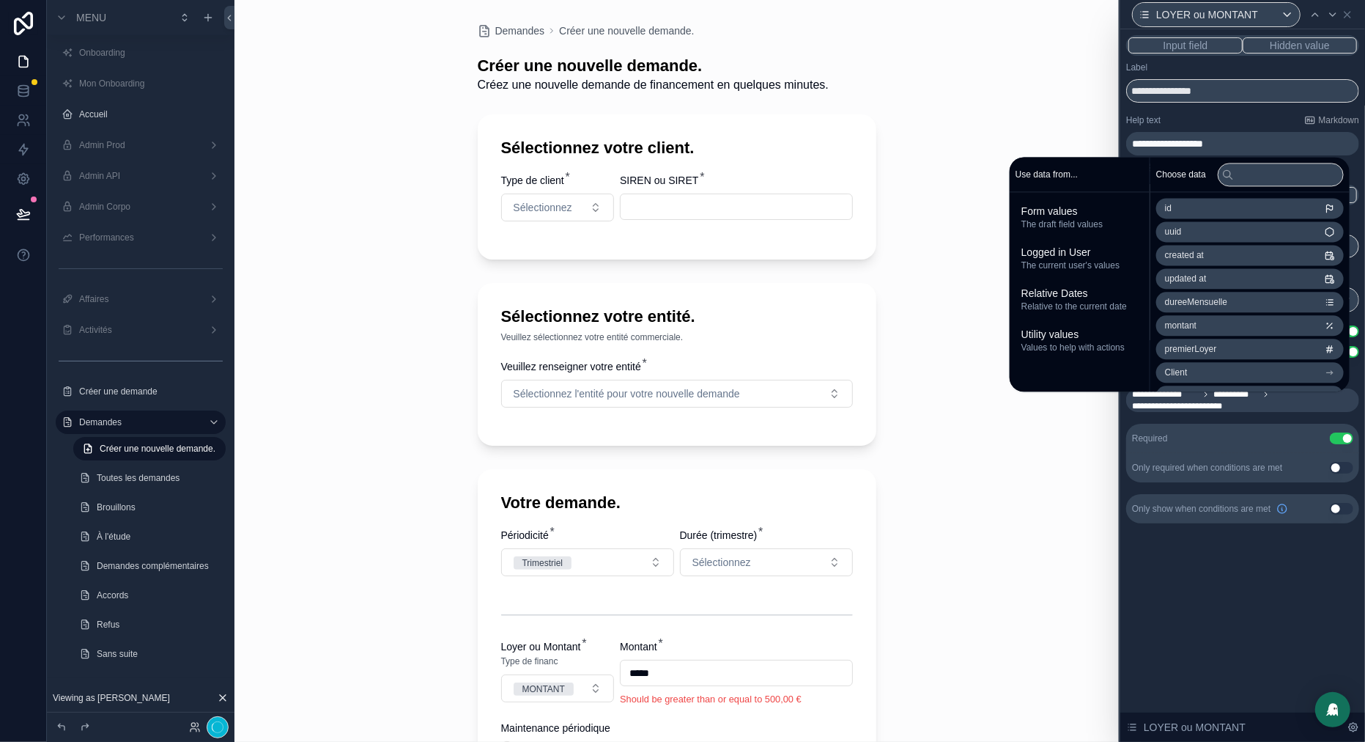
click at [1225, 124] on div "Help text Markdown" at bounding box center [1242, 120] width 233 height 12
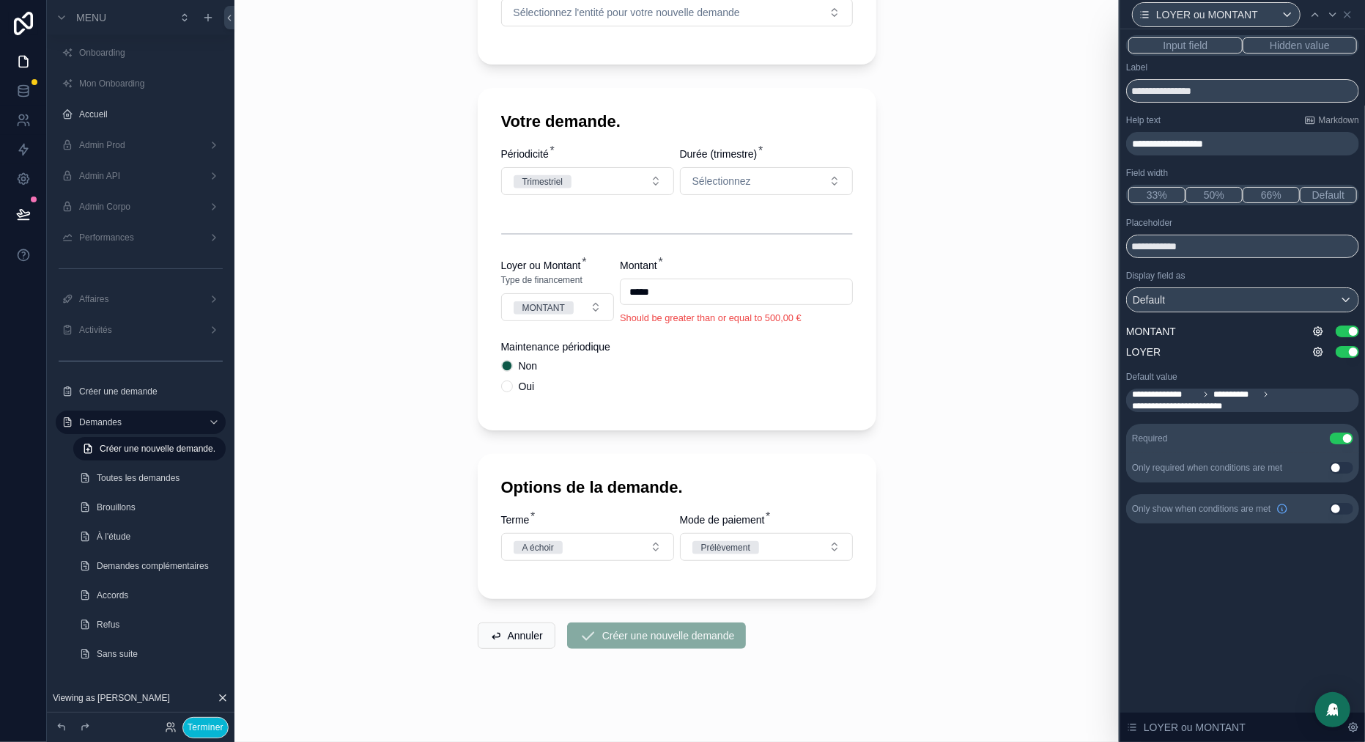
scroll to position [375, 0]
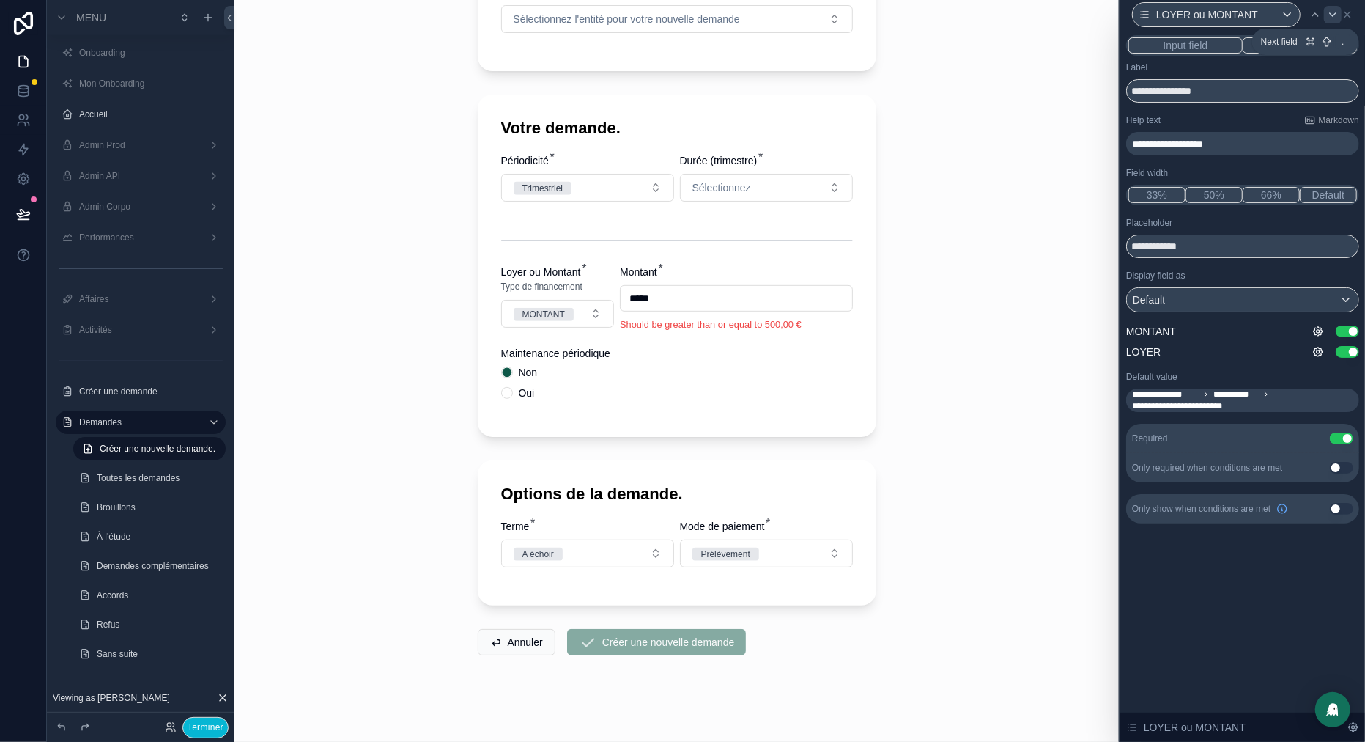
click at [1334, 10] on icon at bounding box center [1333, 15] width 12 height 12
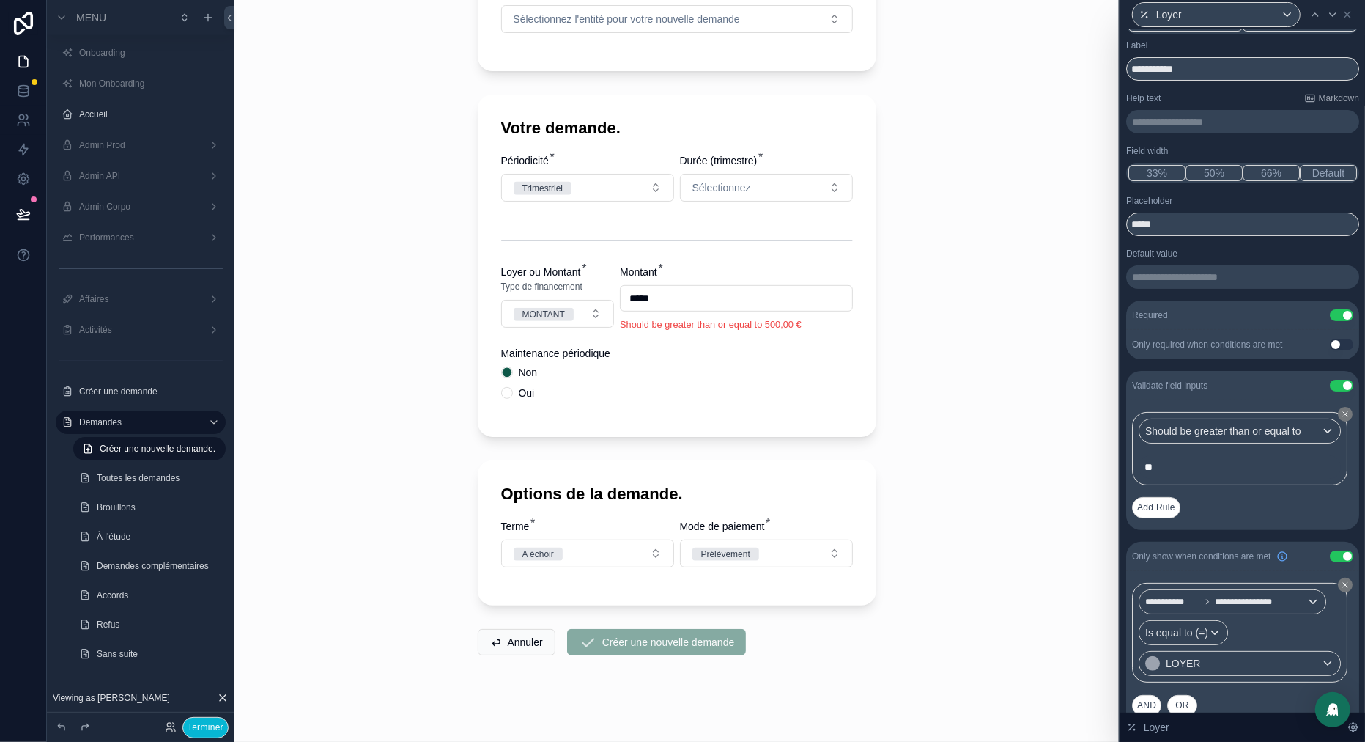
scroll to position [44, 0]
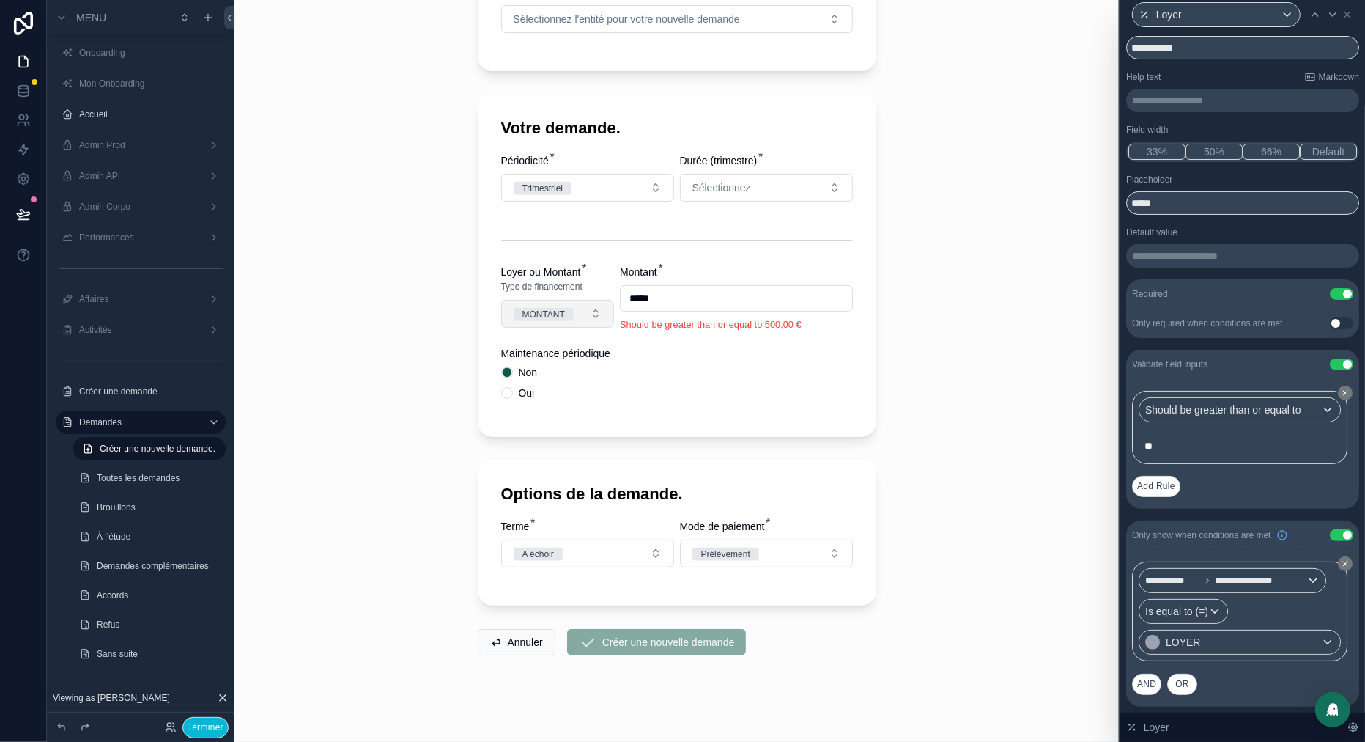
click at [565, 321] on div "MONTANT" at bounding box center [544, 314] width 43 height 13
click at [510, 411] on div "LOYER" at bounding box center [499, 412] width 30 height 13
click at [1340, 361] on button "Use setting" at bounding box center [1341, 364] width 23 height 12
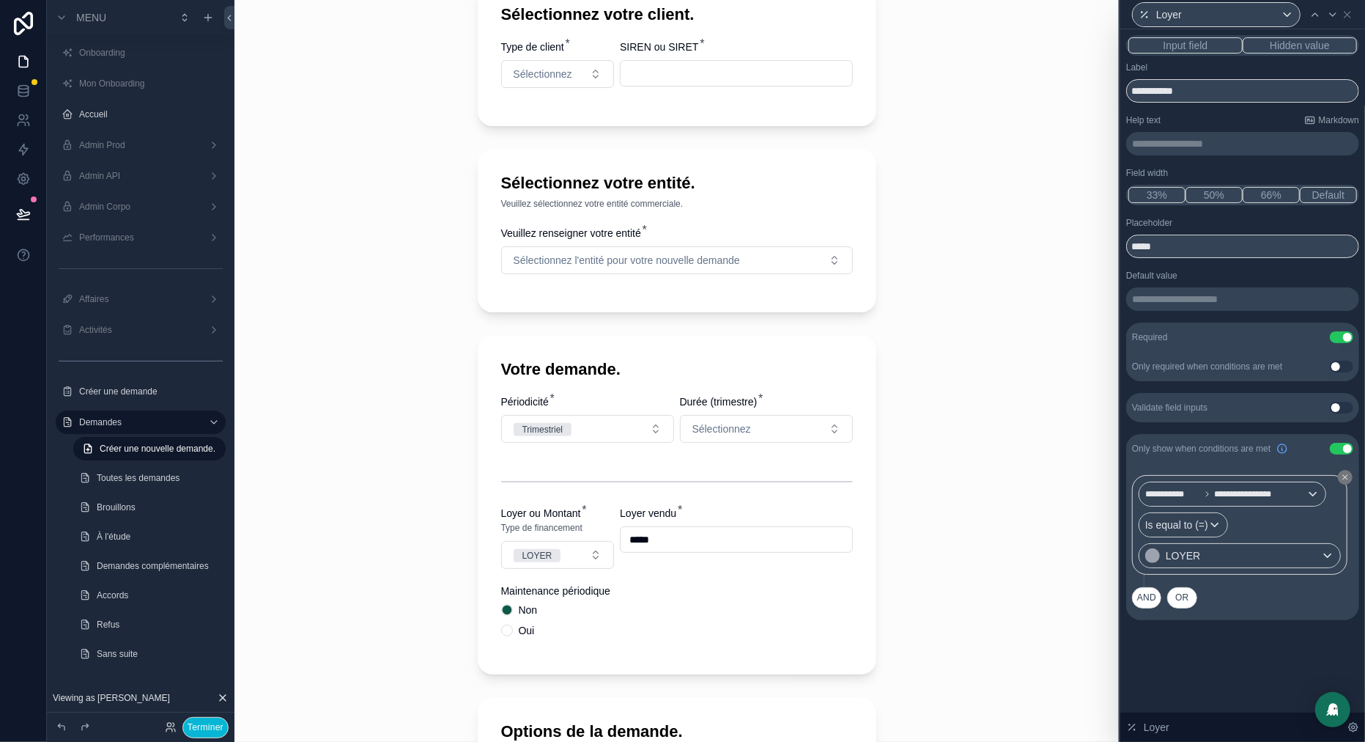
scroll to position [410, 0]
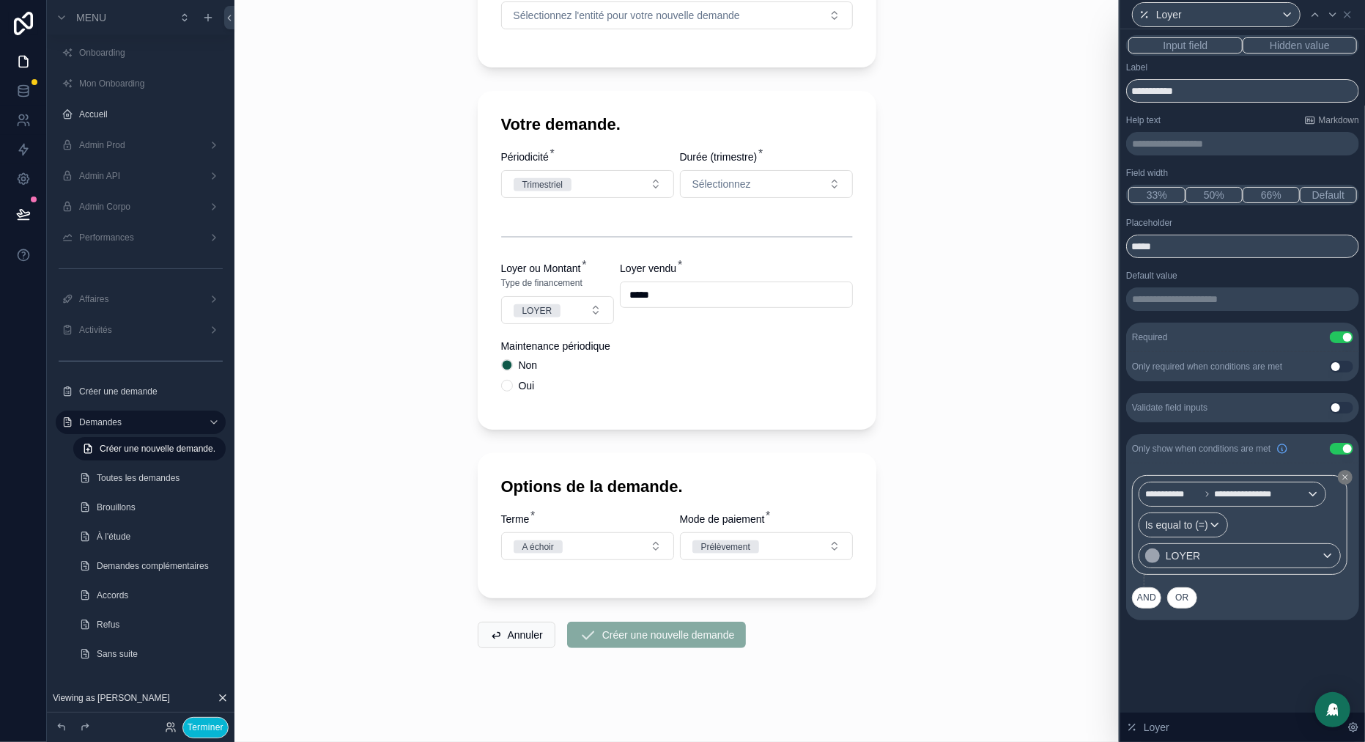
click at [1169, 147] on p "**********" at bounding box center [1244, 143] width 224 height 15
click at [1167, 146] on p "**********" at bounding box center [1244, 143] width 224 height 15
click at [1197, 117] on div "Help text Markdown" at bounding box center [1242, 120] width 233 height 12
click at [1211, 88] on input "**********" at bounding box center [1242, 90] width 233 height 23
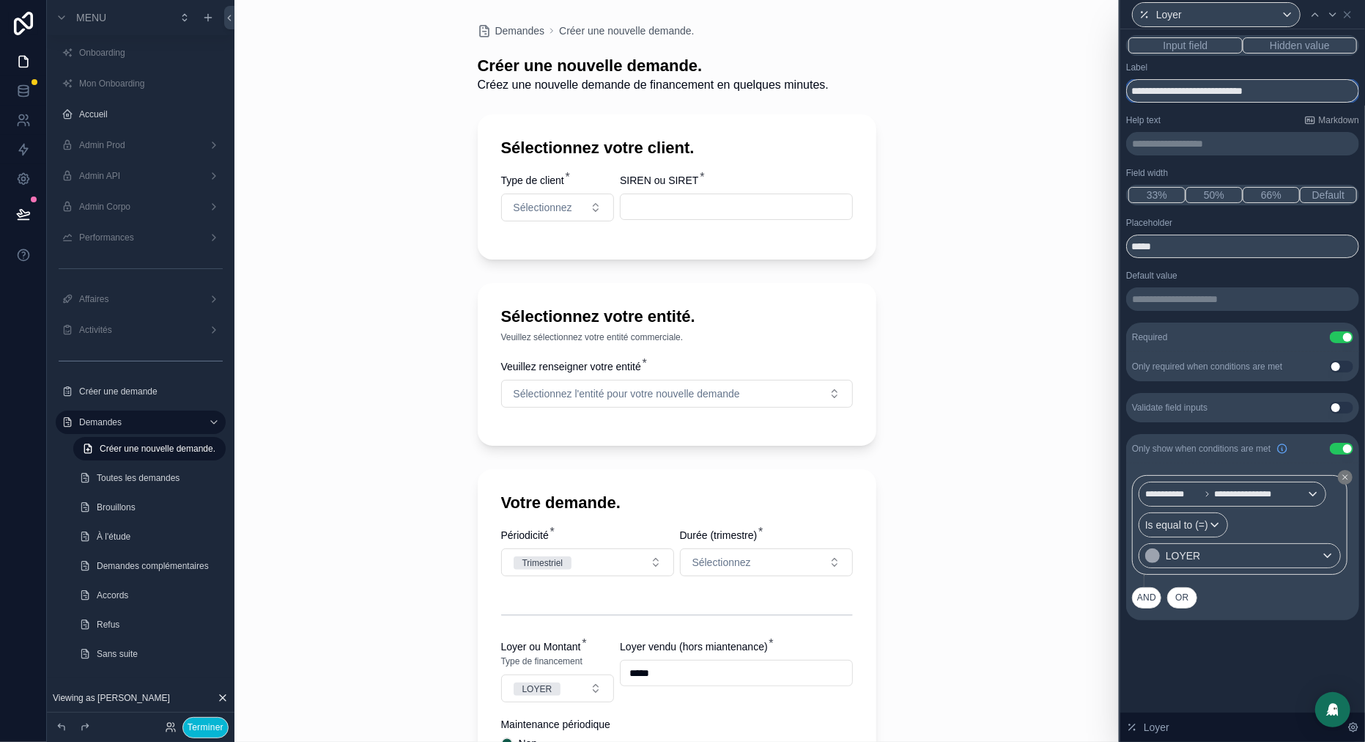
click at [1244, 93] on input "**********" at bounding box center [1242, 90] width 233 height 23
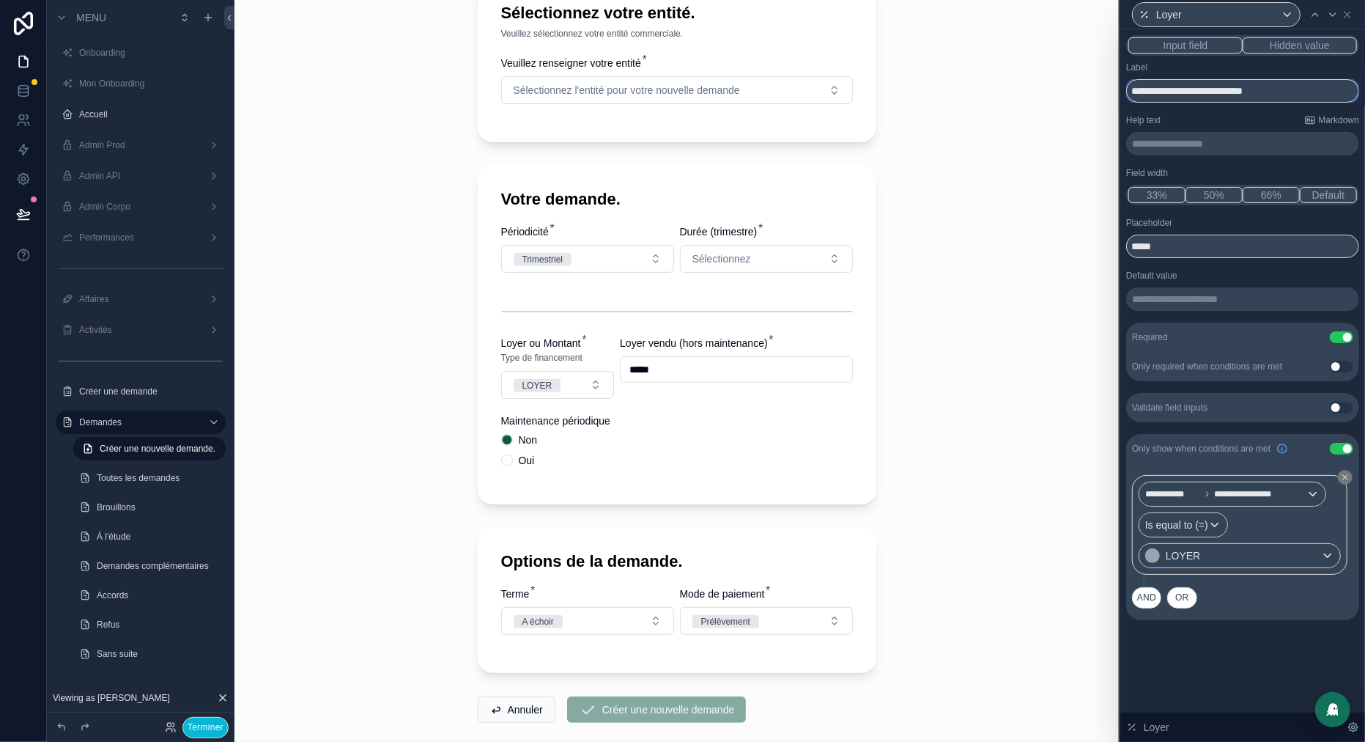
scroll to position [317, 0]
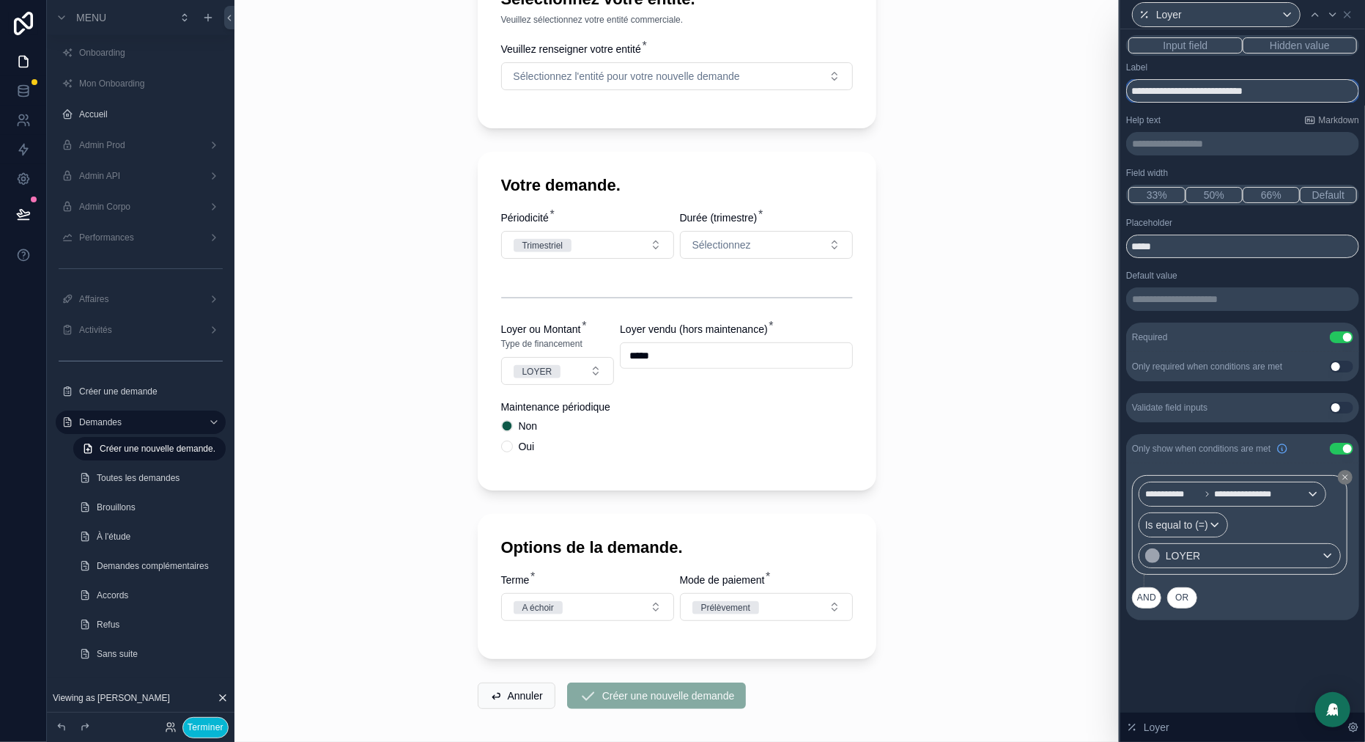
type input "**********"
click at [1164, 149] on p "**********" at bounding box center [1244, 143] width 224 height 15
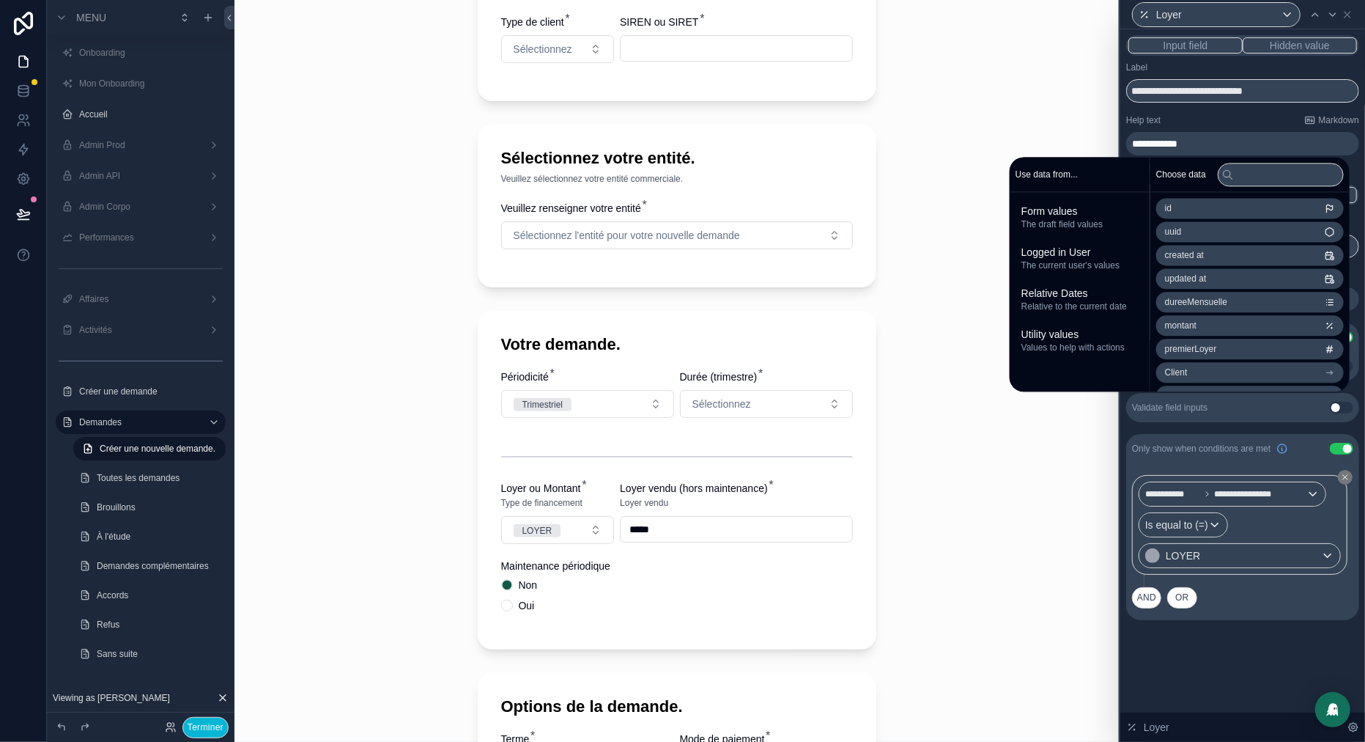
scroll to position [169, 0]
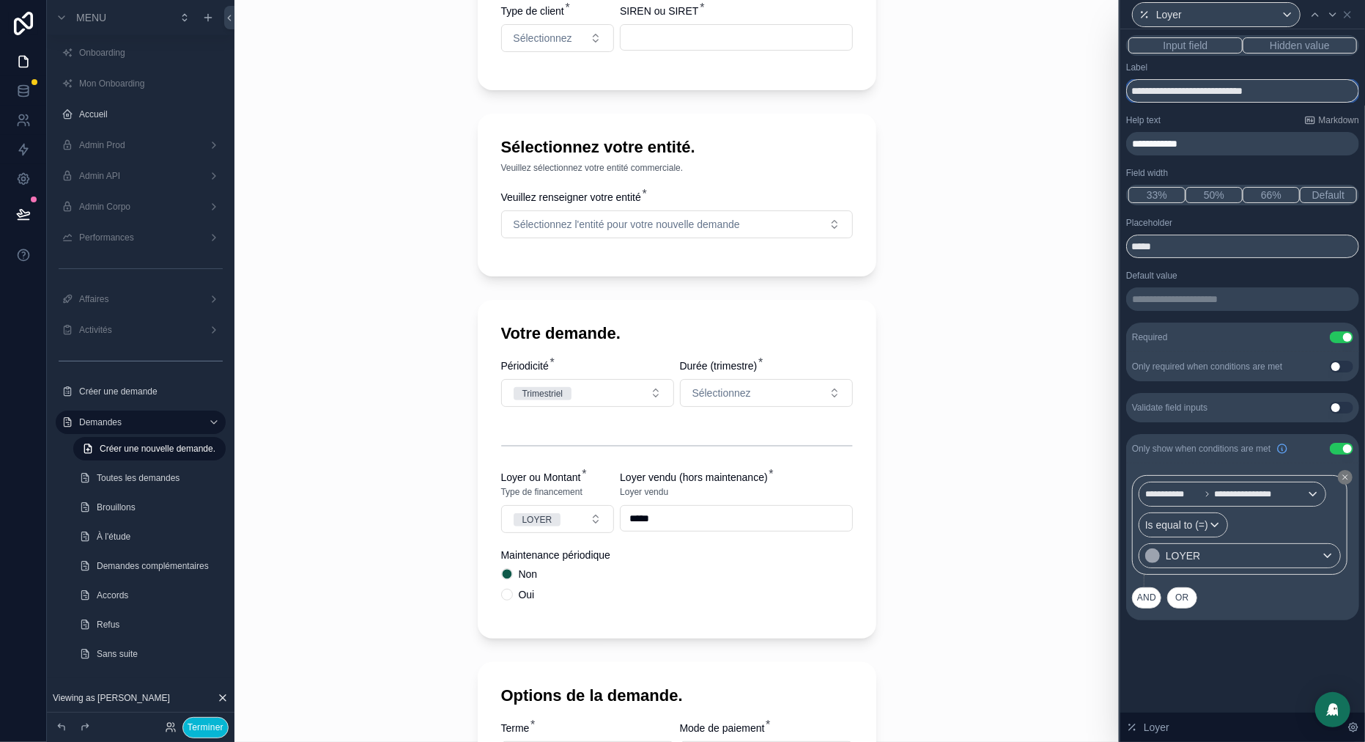
drag, startPoint x: 1324, startPoint y: 89, endPoint x: 1198, endPoint y: 88, distance: 125.3
click at [1198, 88] on input "**********" at bounding box center [1242, 90] width 233 height 23
click at [1209, 141] on p "**********" at bounding box center [1244, 143] width 224 height 15
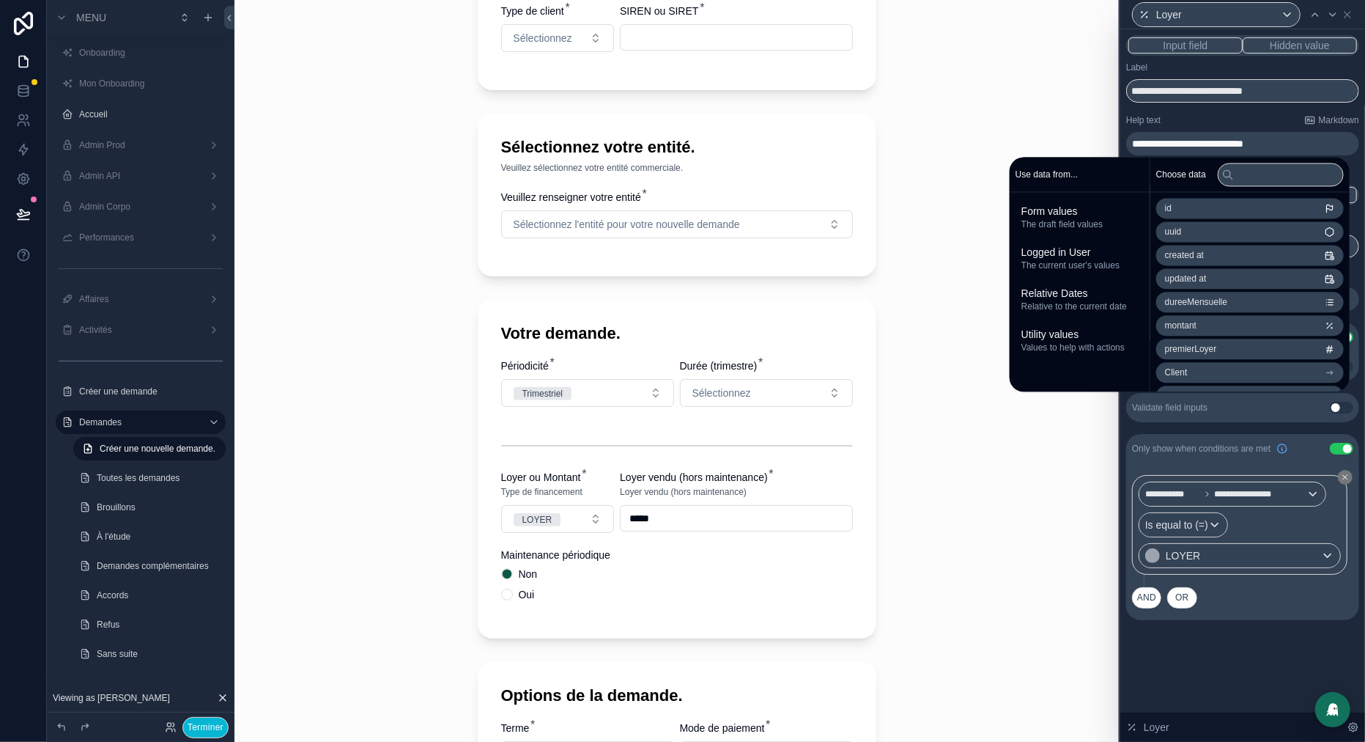
scroll to position [0, 0]
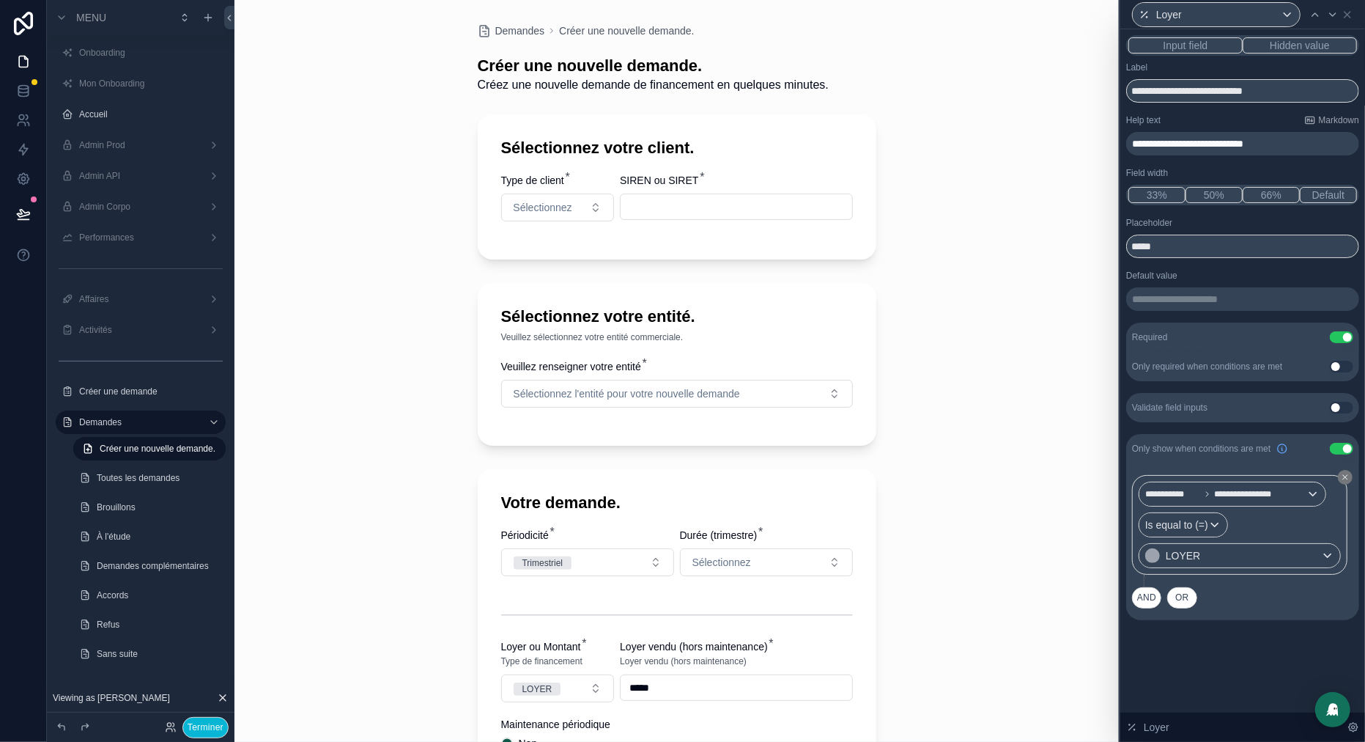
click at [1203, 145] on span "**********" at bounding box center [1187, 144] width 111 height 10
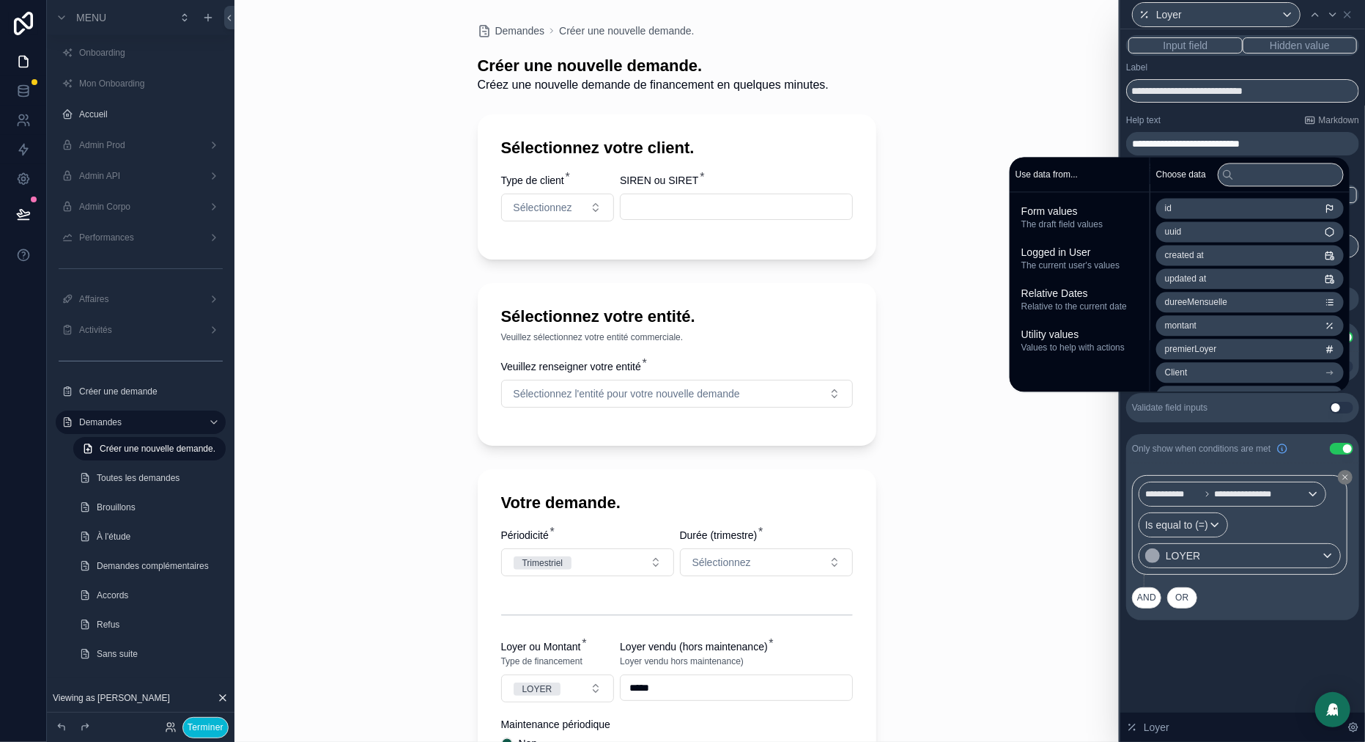
click at [1305, 142] on p "**********" at bounding box center [1244, 143] width 224 height 15
click at [1239, 120] on div "Help text Markdown" at bounding box center [1242, 120] width 233 height 12
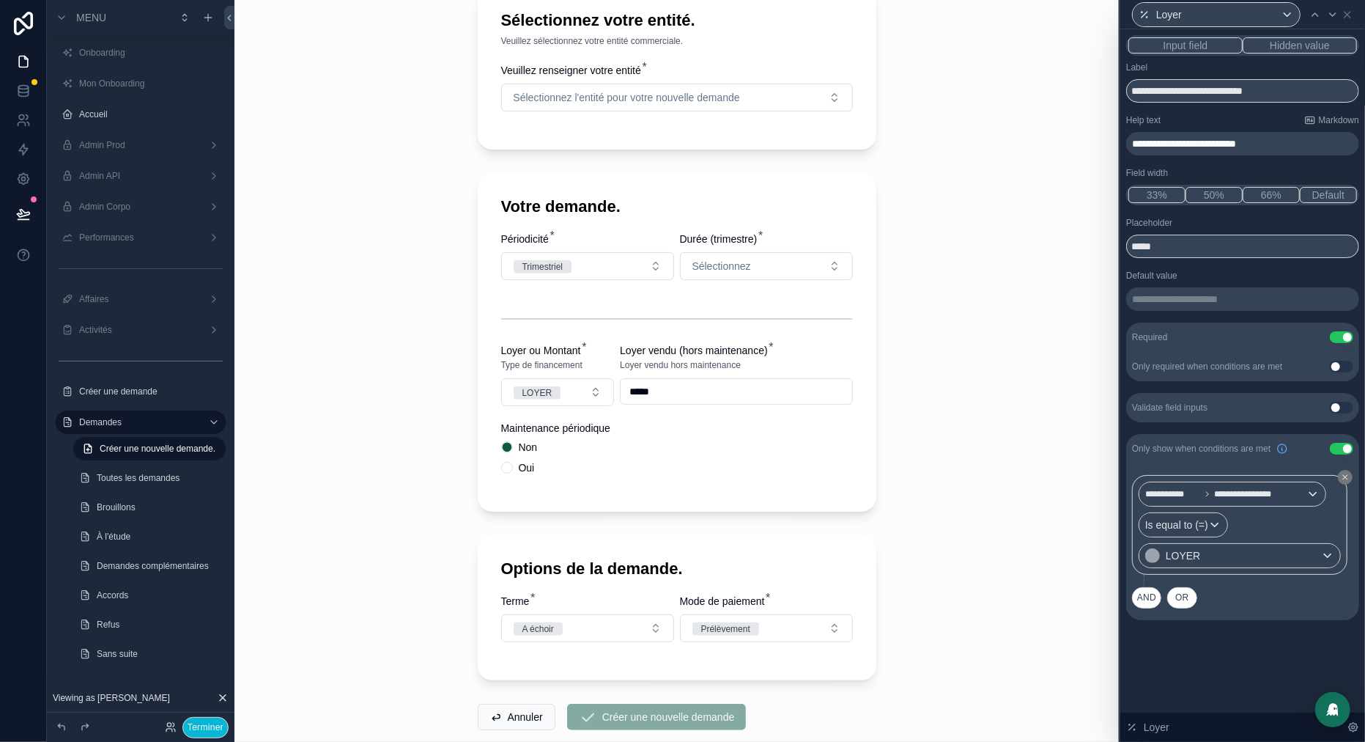
scroll to position [290, 0]
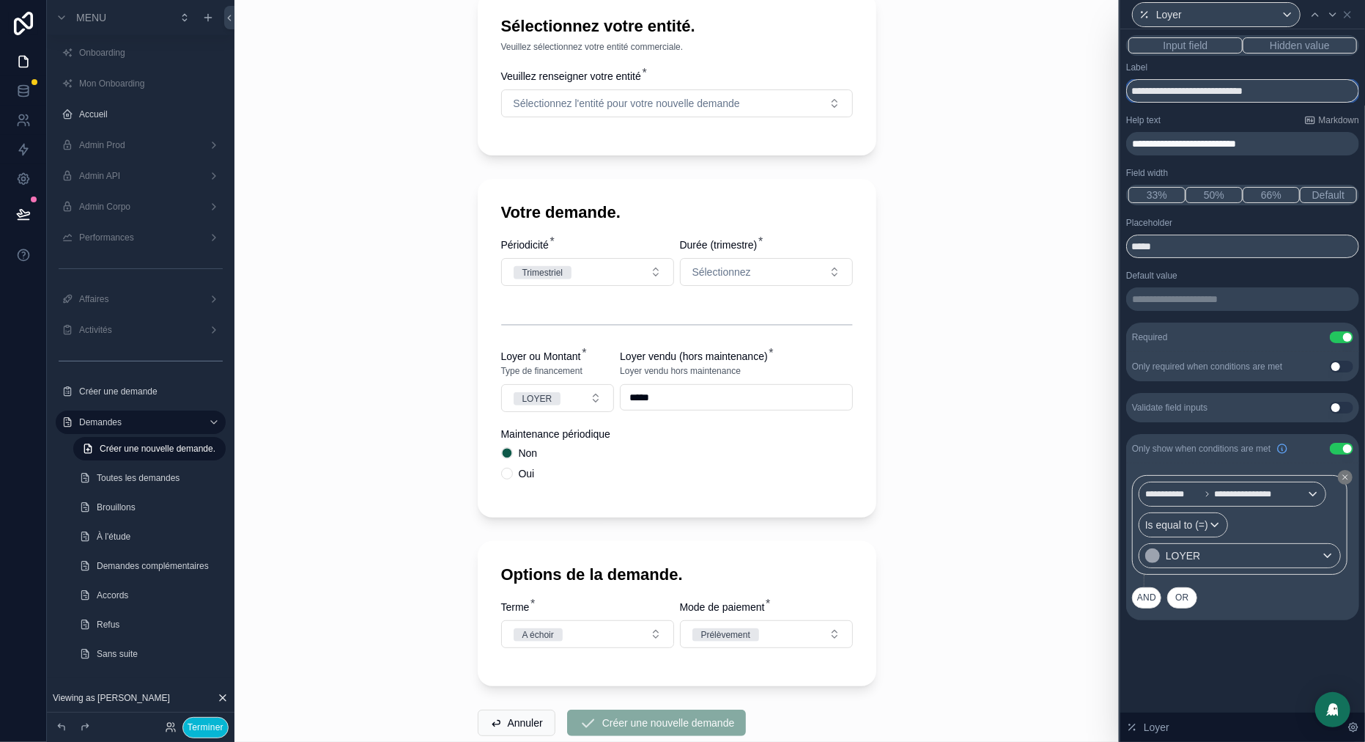
drag, startPoint x: 1306, startPoint y: 92, endPoint x: 1195, endPoint y: 89, distance: 110.7
click at [1195, 89] on input "**********" at bounding box center [1242, 90] width 233 height 23
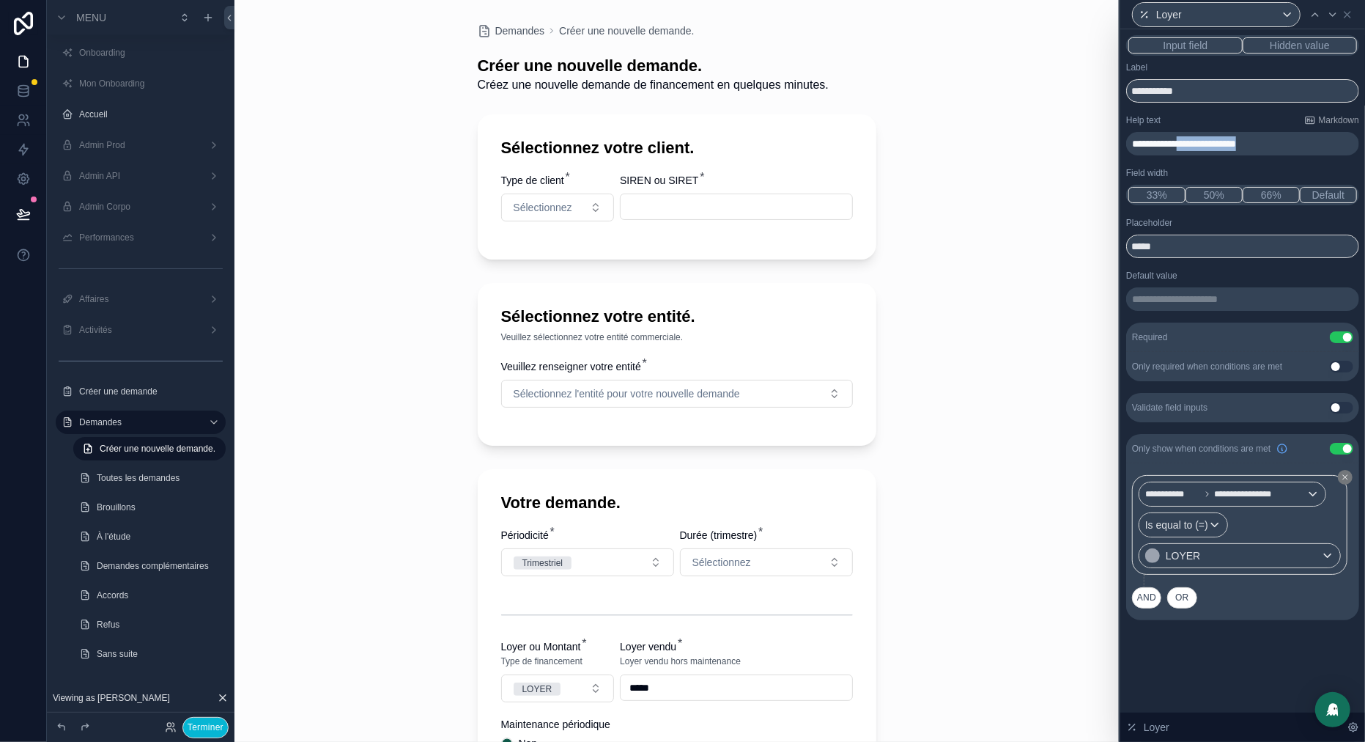
drag, startPoint x: 1308, startPoint y: 144, endPoint x: 1198, endPoint y: 144, distance: 109.2
click at [1198, 144] on p "**********" at bounding box center [1244, 143] width 224 height 15
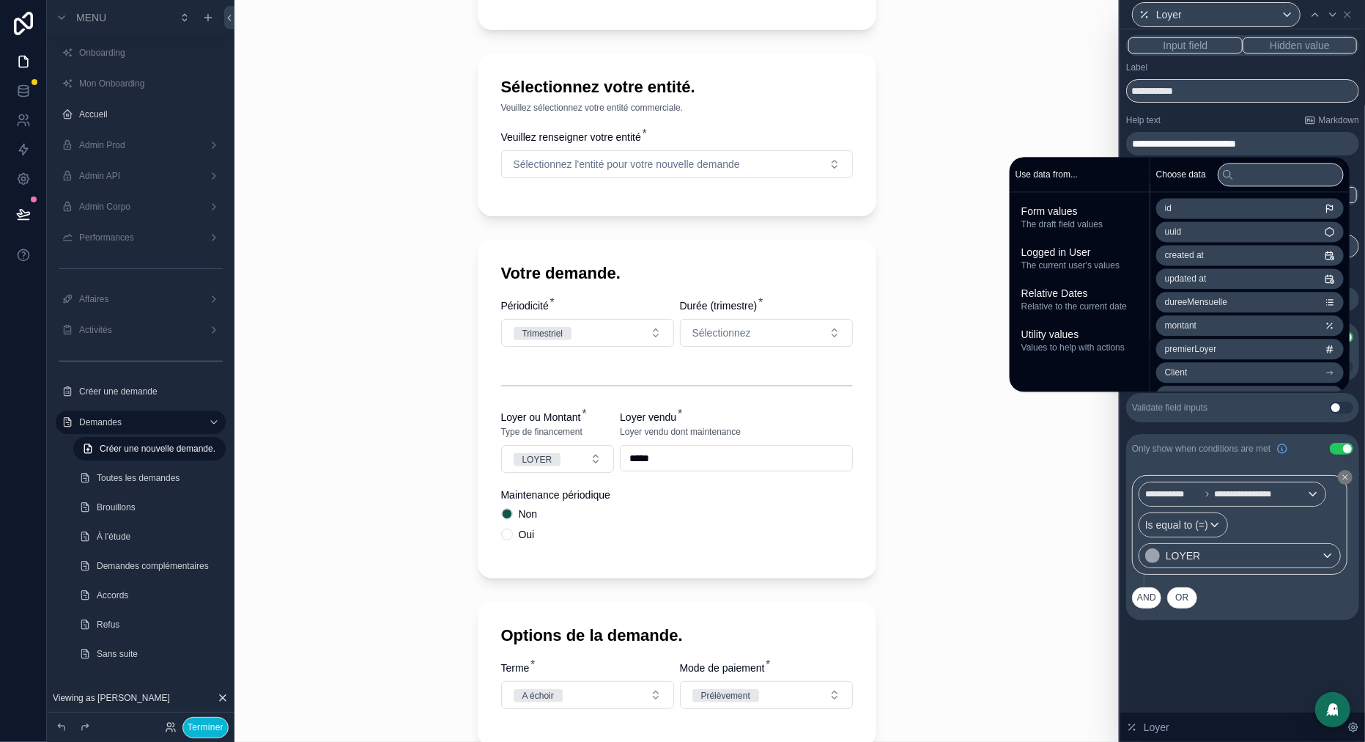
scroll to position [291, 0]
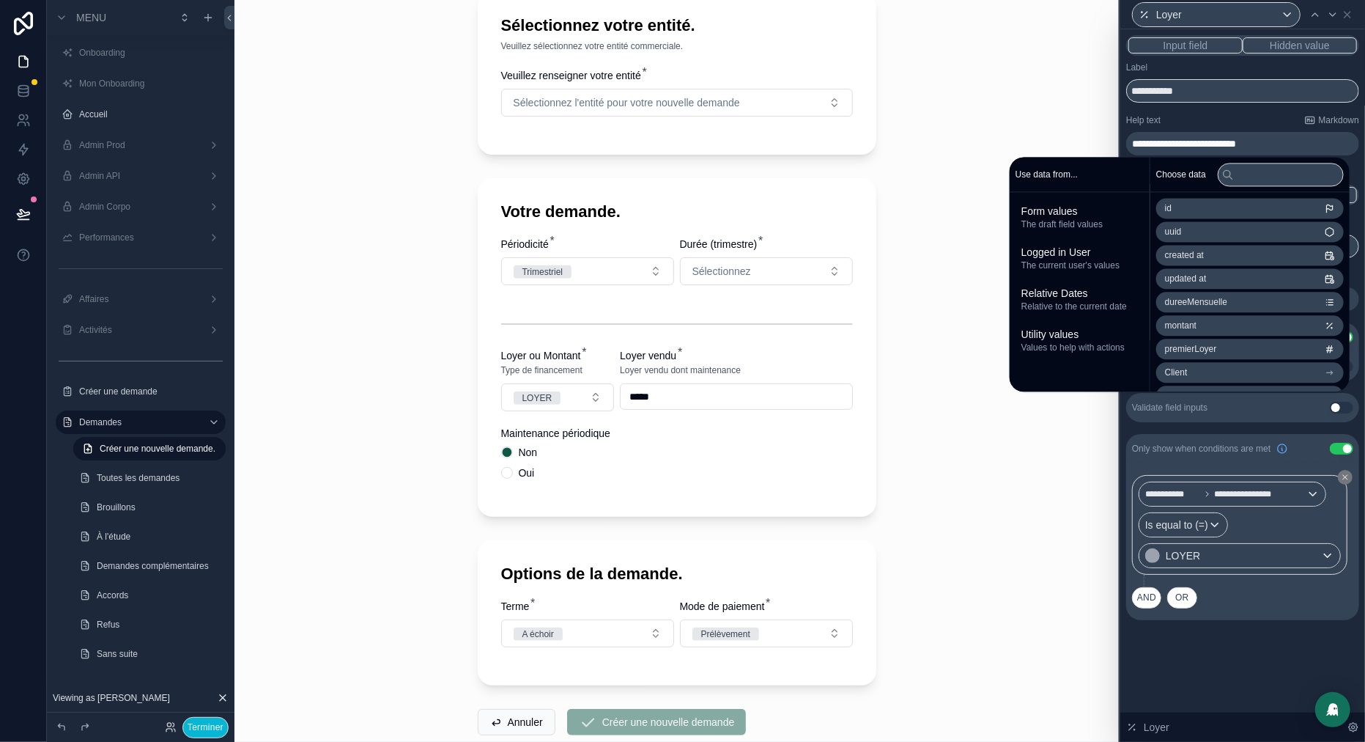
click at [1240, 120] on div "Help text Markdown" at bounding box center [1242, 120] width 233 height 12
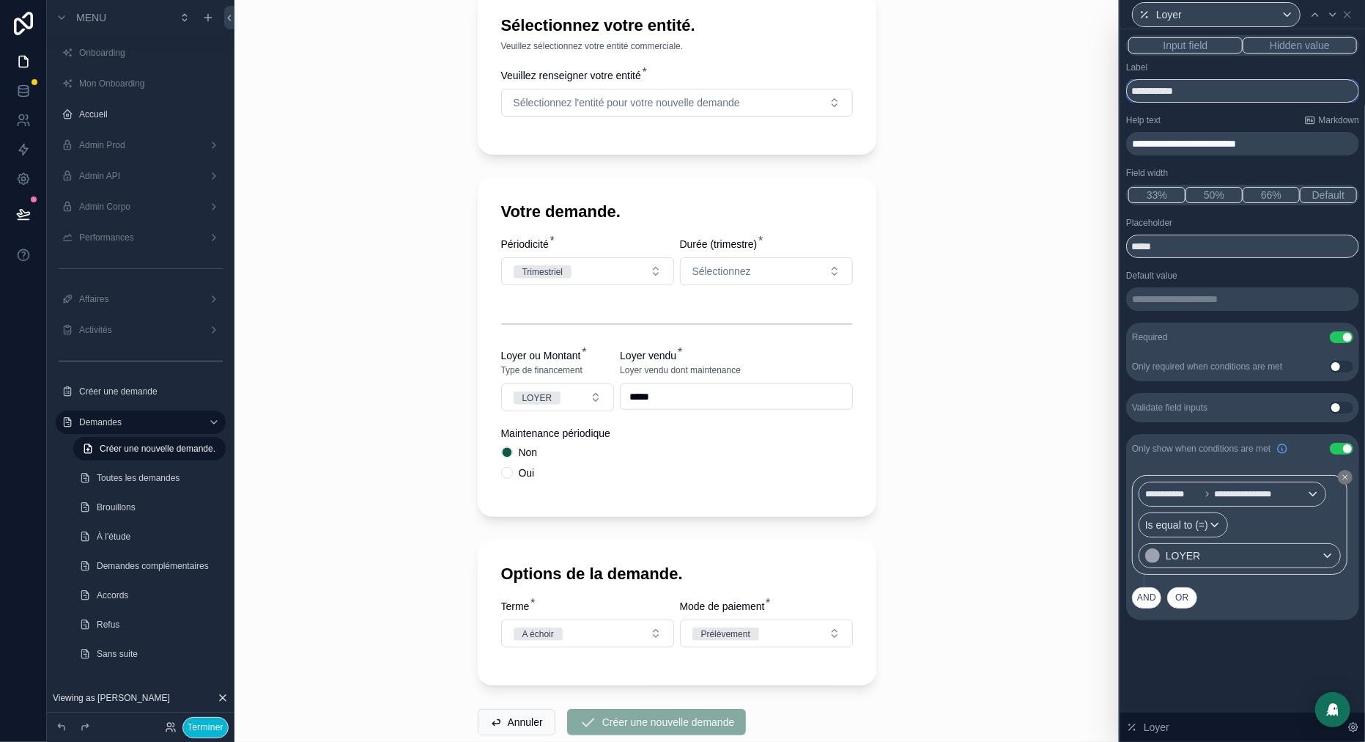
click at [1205, 90] on input "**********" at bounding box center [1242, 90] width 233 height 23
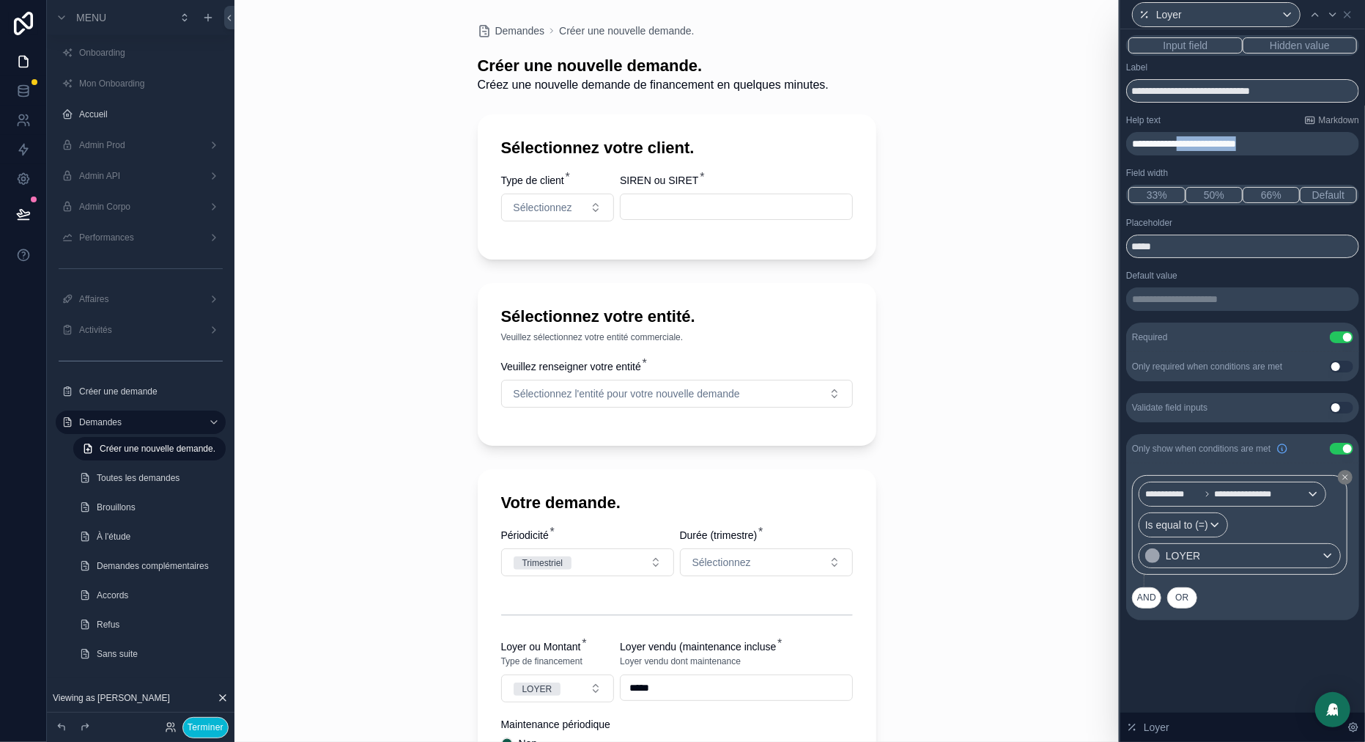
drag, startPoint x: 1293, startPoint y: 147, endPoint x: 1198, endPoint y: 147, distance: 94.5
click at [1198, 147] on span "**********" at bounding box center [1184, 144] width 104 height 10
click at [1195, 93] on input "**********" at bounding box center [1242, 90] width 233 height 23
paste input "**********"
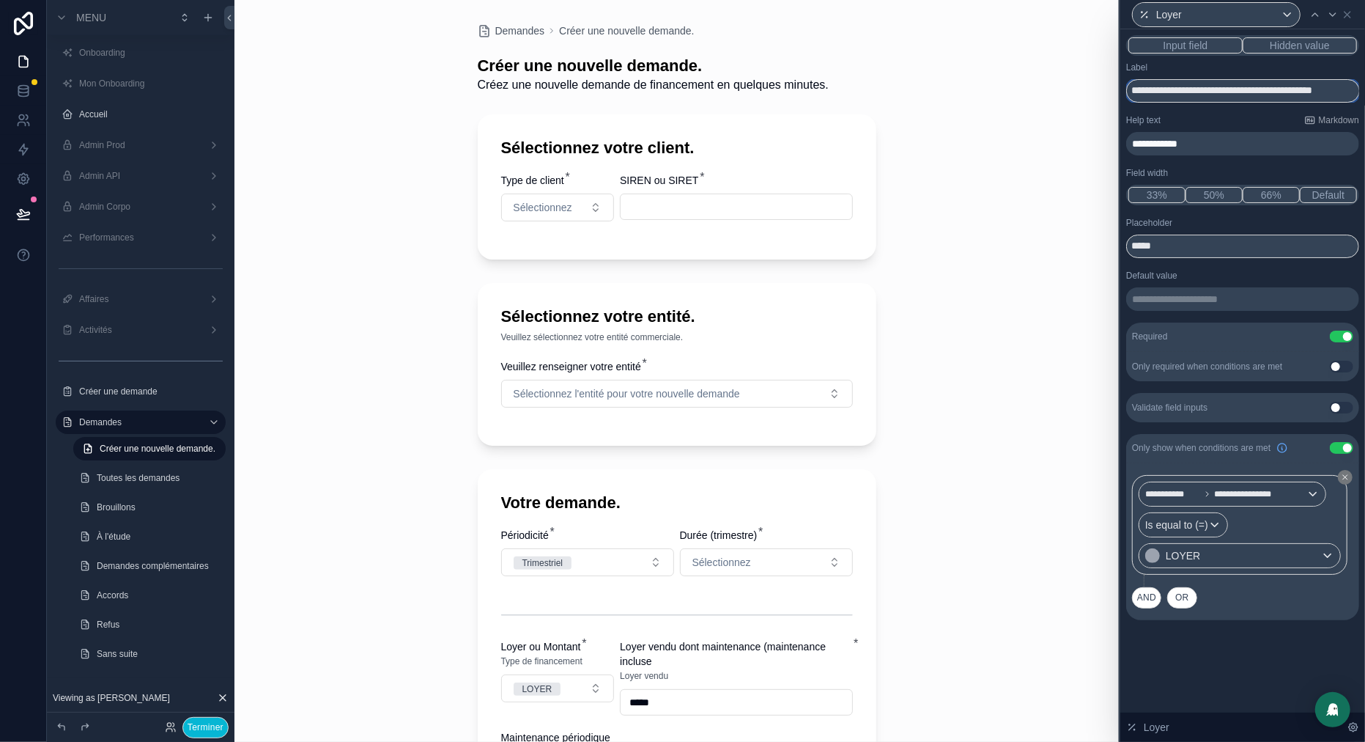
drag, startPoint x: 1295, startPoint y: 92, endPoint x: 1429, endPoint y: 95, distance: 134.2
click at [1365, 95] on html "**********" at bounding box center [682, 371] width 1365 height 742
type input "**********"
click at [1231, 147] on p "**********" at bounding box center [1244, 143] width 224 height 15
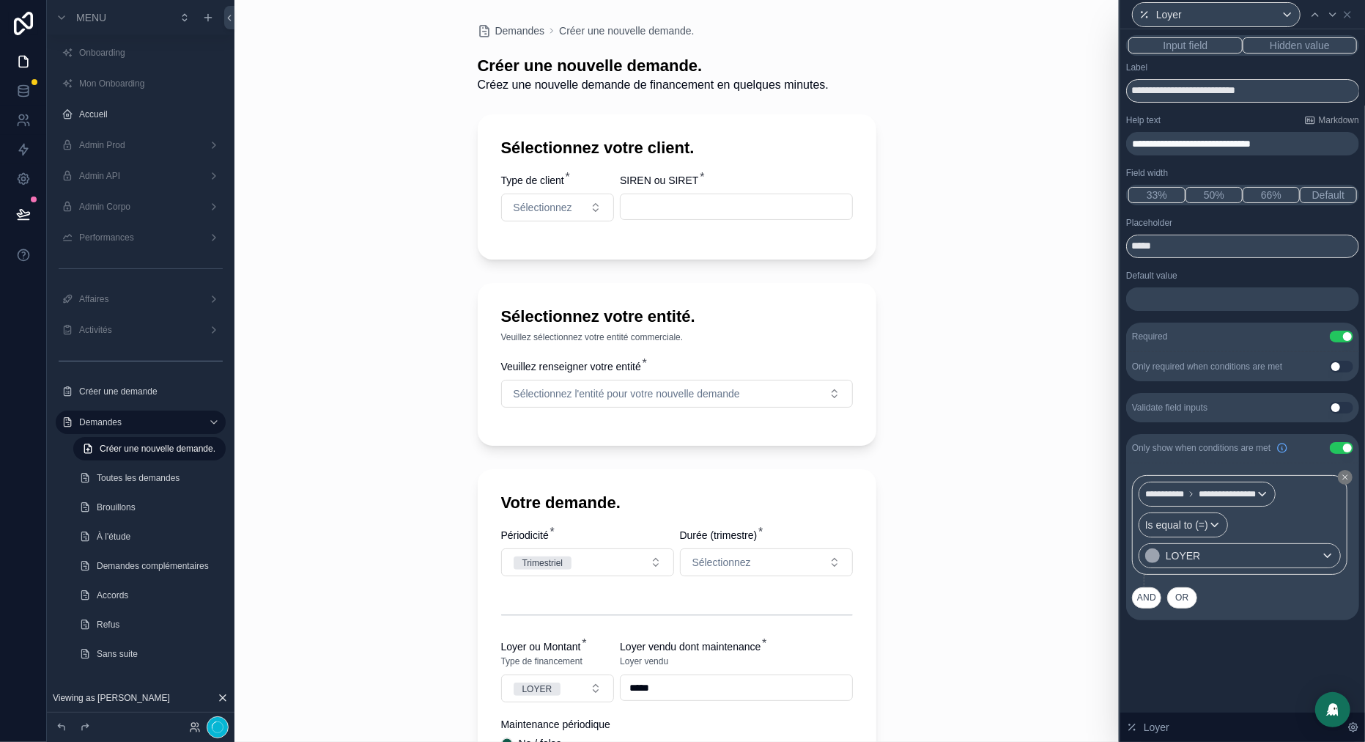
click at [1218, 147] on span "**********" at bounding box center [1191, 144] width 119 height 10
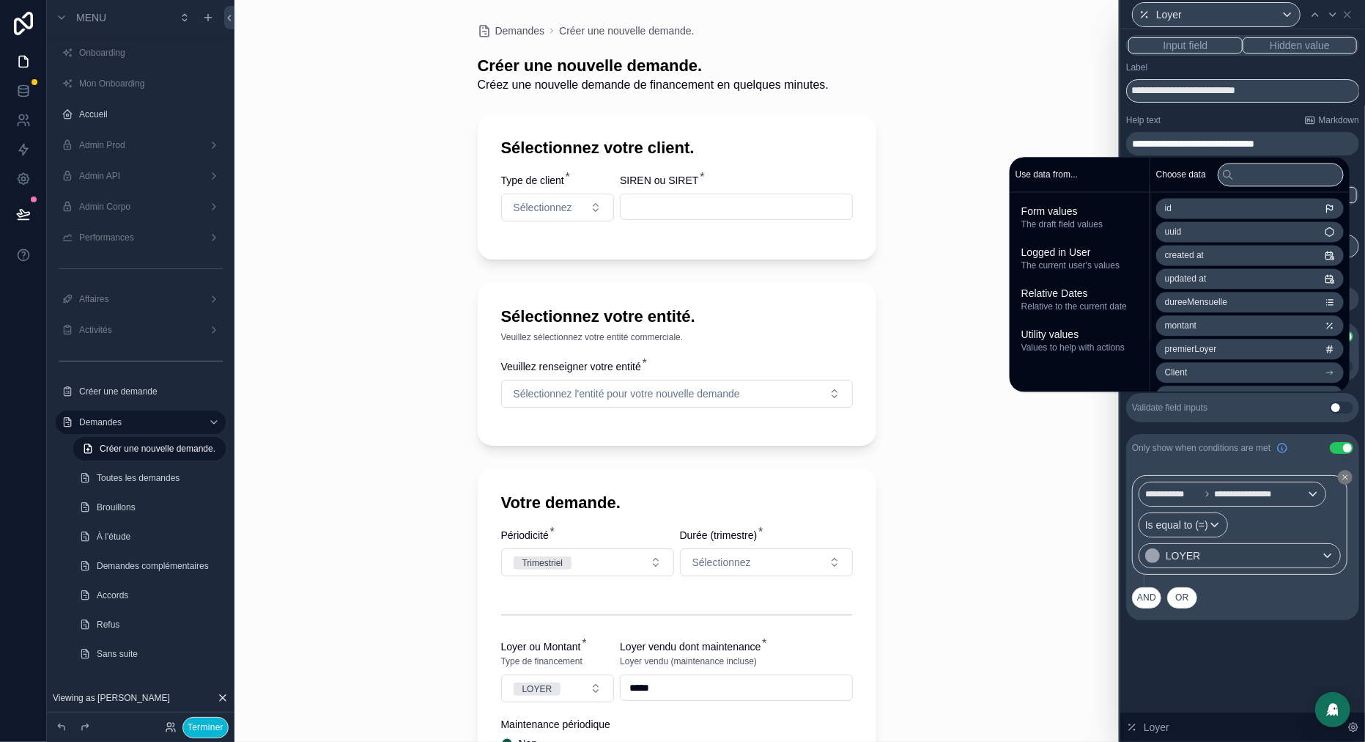
click at [1207, 123] on div "Help text Markdown" at bounding box center [1242, 120] width 233 height 12
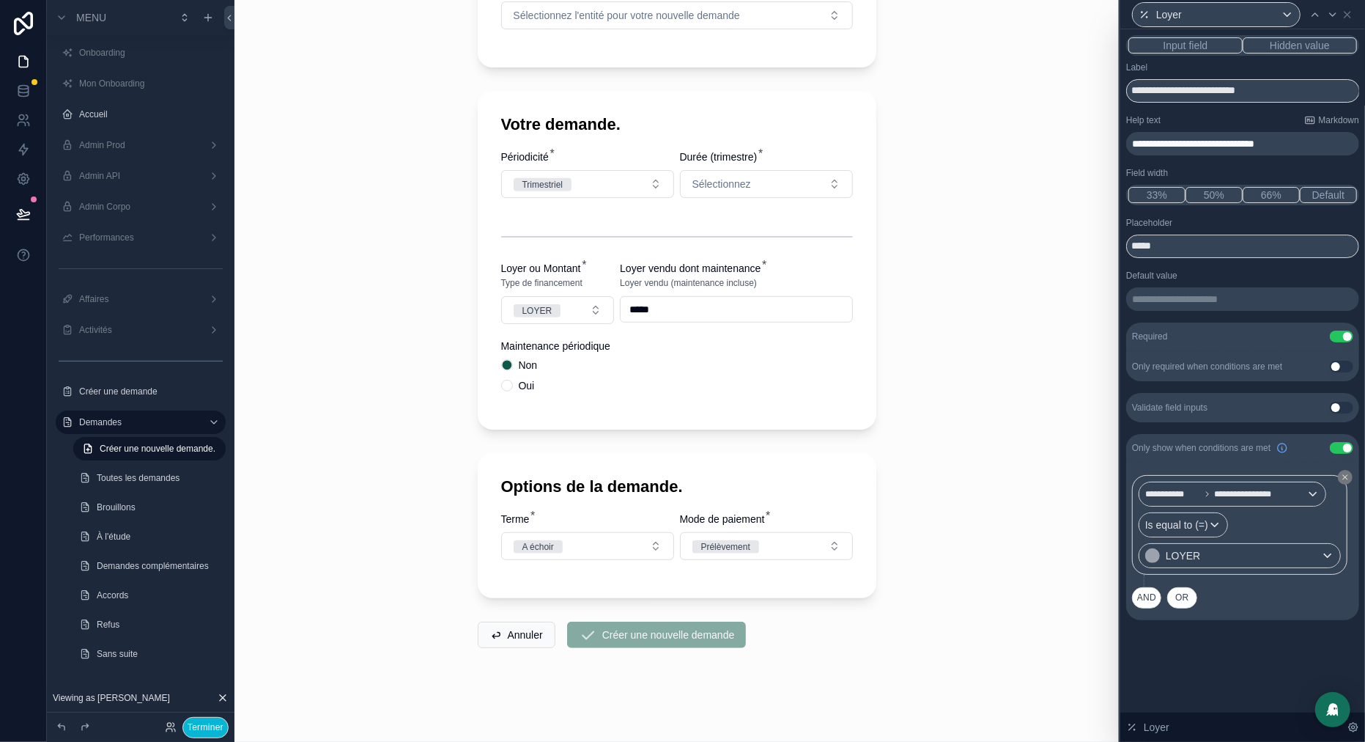
scroll to position [408, 0]
click at [20, 210] on icon at bounding box center [23, 213] width 12 height 7
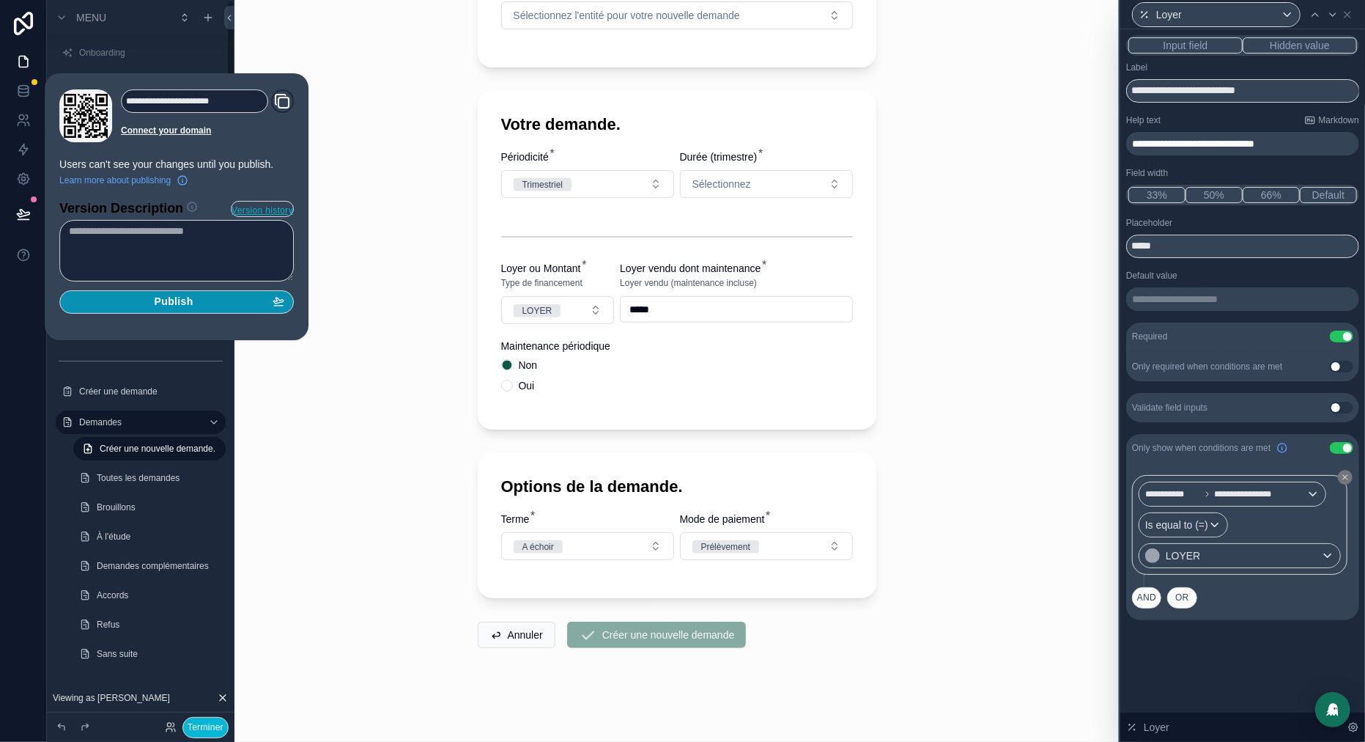
click at [235, 306] on div "Publish" at bounding box center [176, 301] width 215 height 13
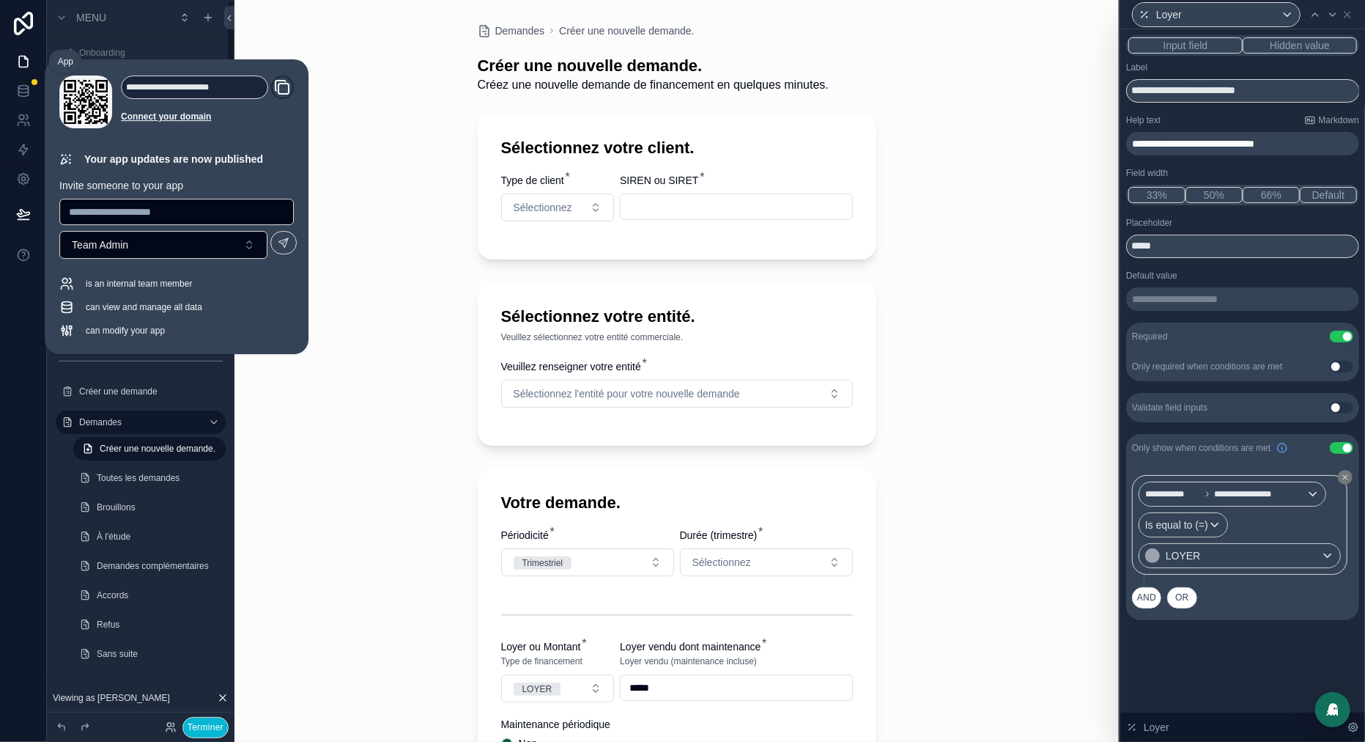
click at [23, 61] on icon at bounding box center [23, 61] width 15 height 15
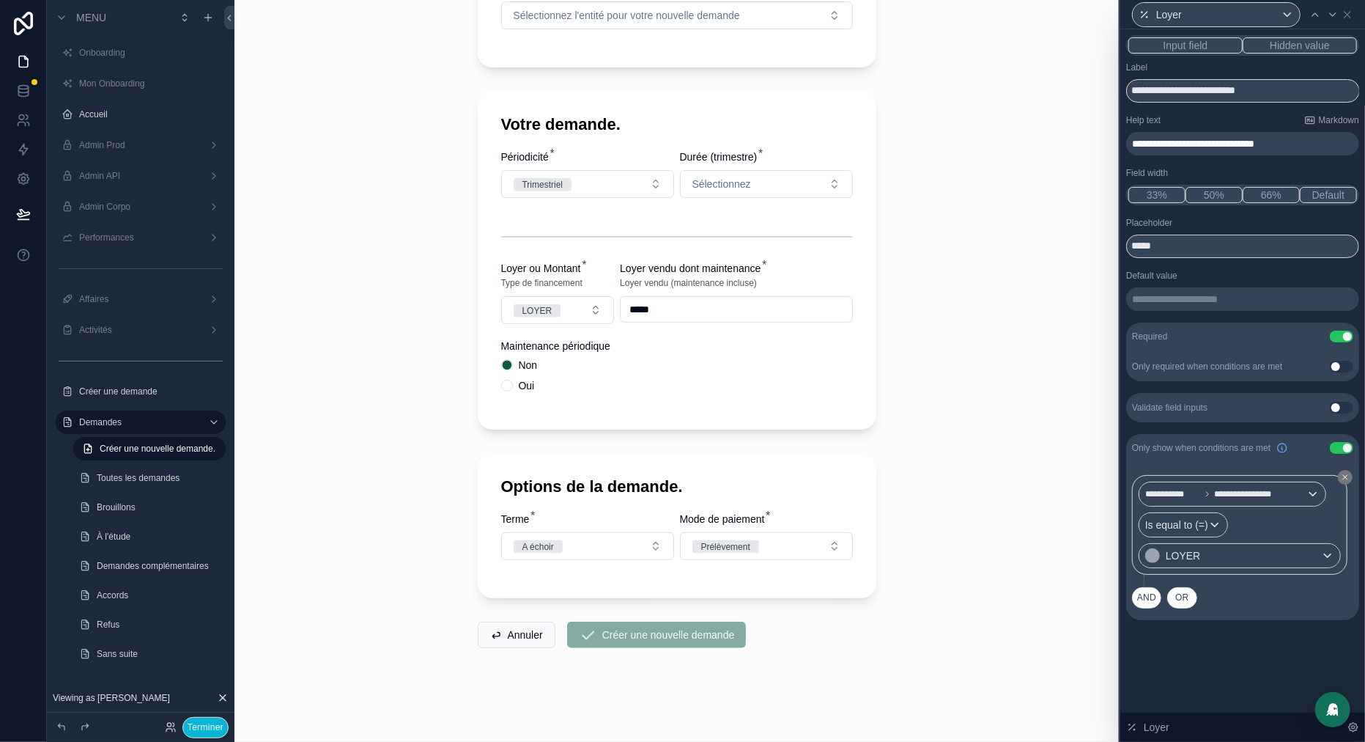
scroll to position [397, 0]
click at [25, 62] on icon at bounding box center [23, 61] width 15 height 15
click at [205, 731] on button "Terminer" at bounding box center [205, 727] width 46 height 21
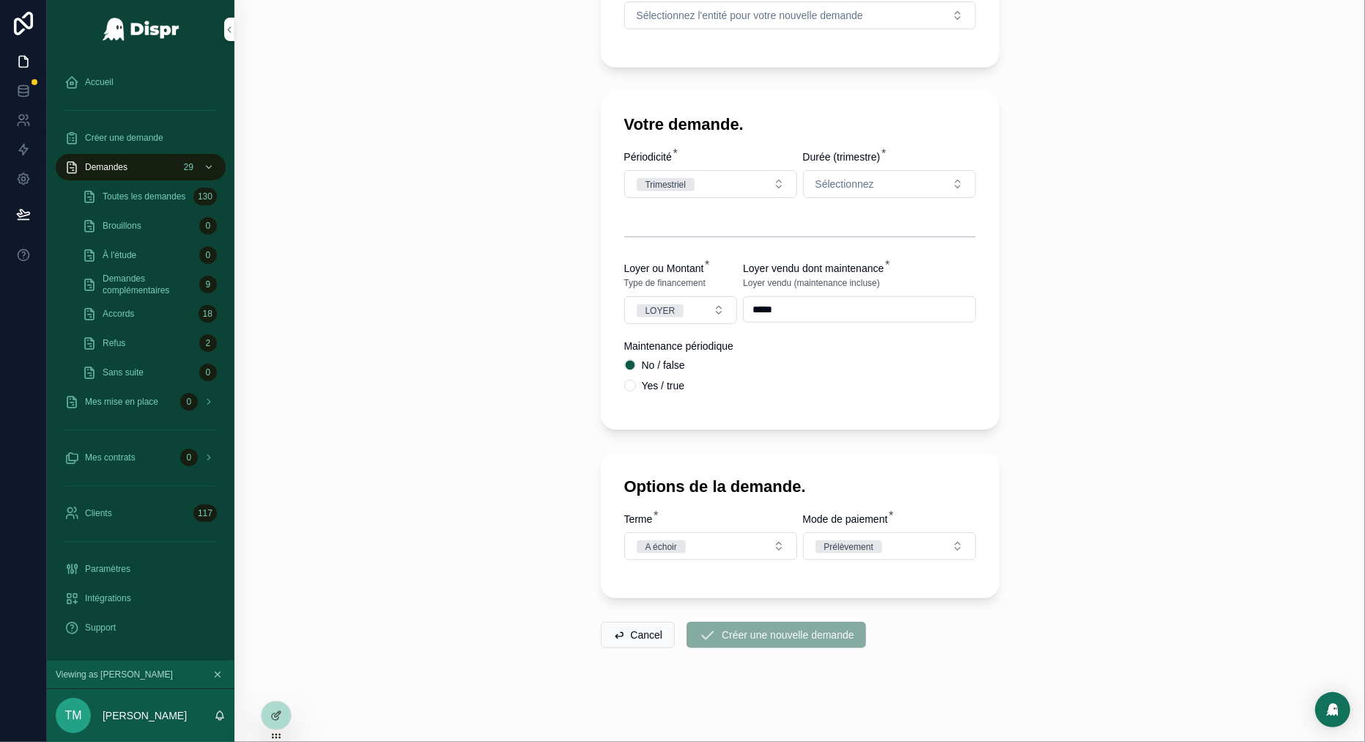
scroll to position [0, 0]
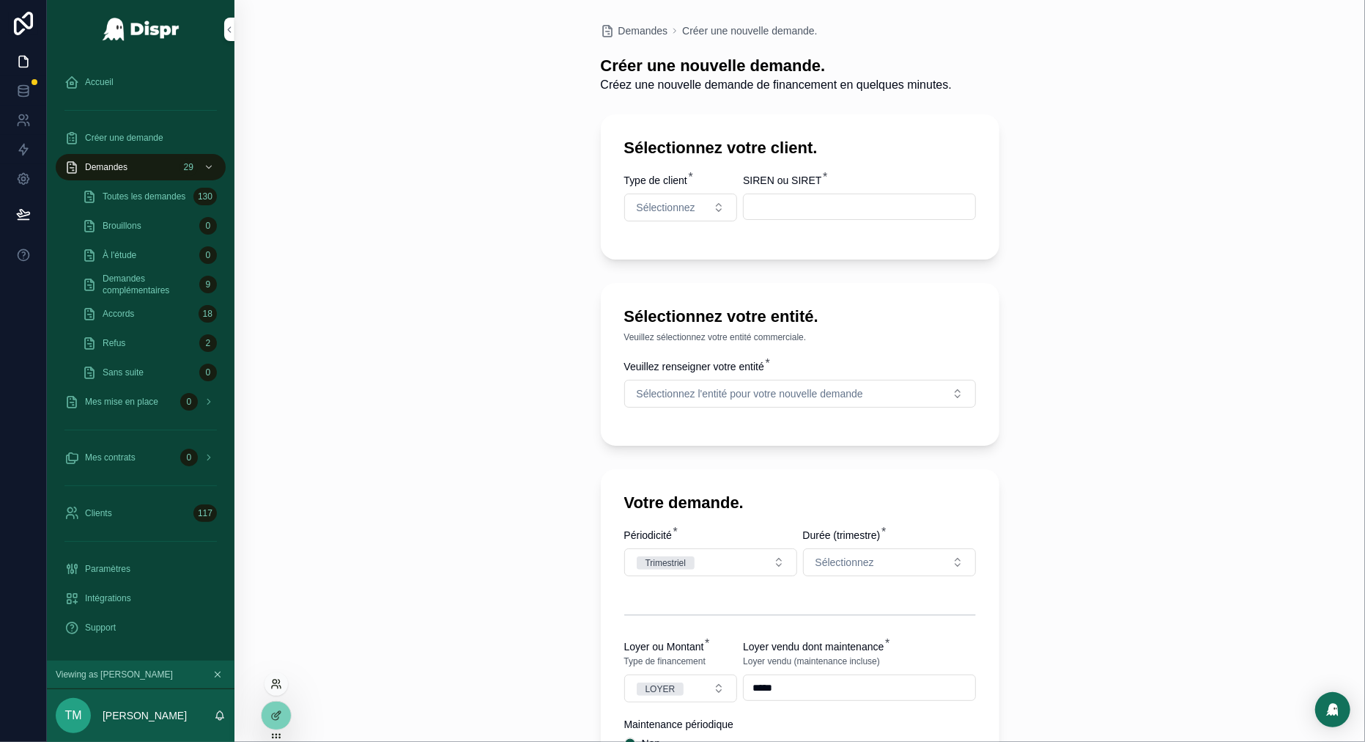
click at [279, 687] on icon at bounding box center [276, 684] width 12 height 12
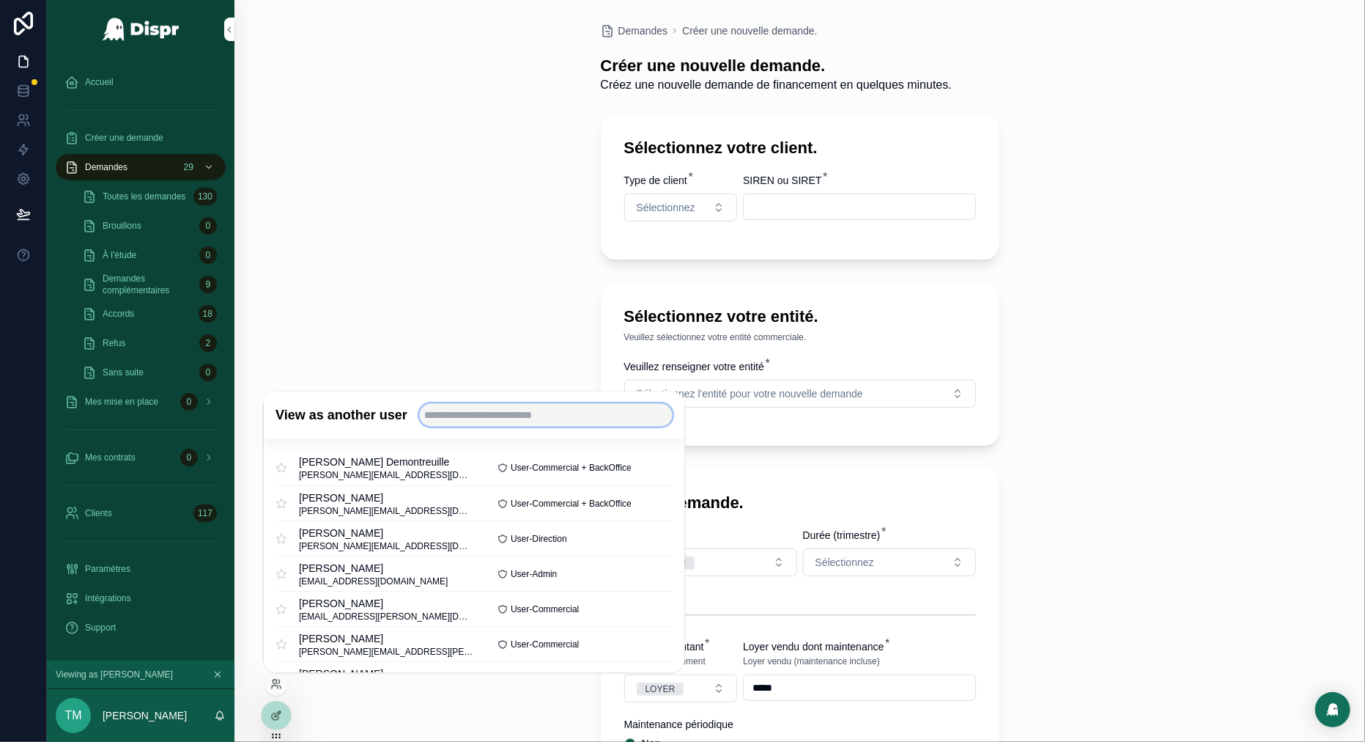
click at [462, 416] on input "text" at bounding box center [546, 415] width 254 height 23
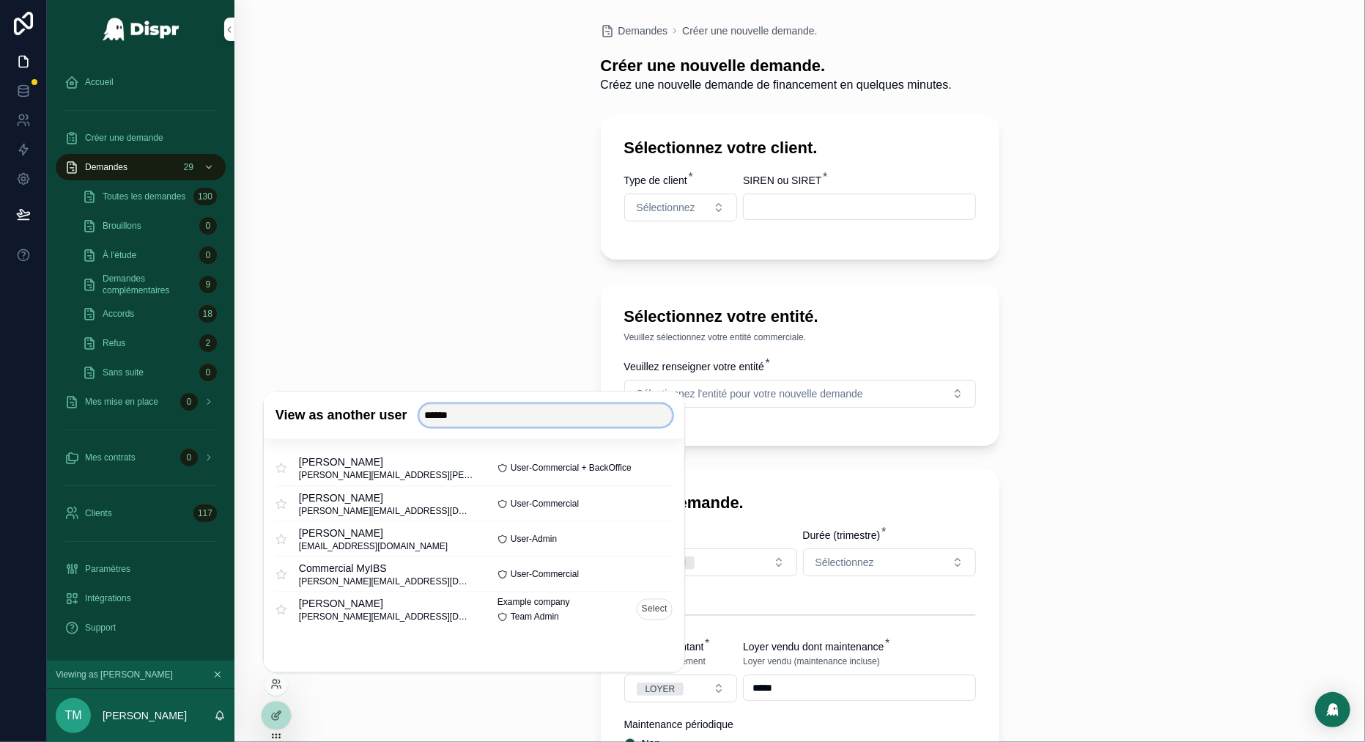
type input "******"
click at [651, 610] on button "Select" at bounding box center [655, 609] width 36 height 21
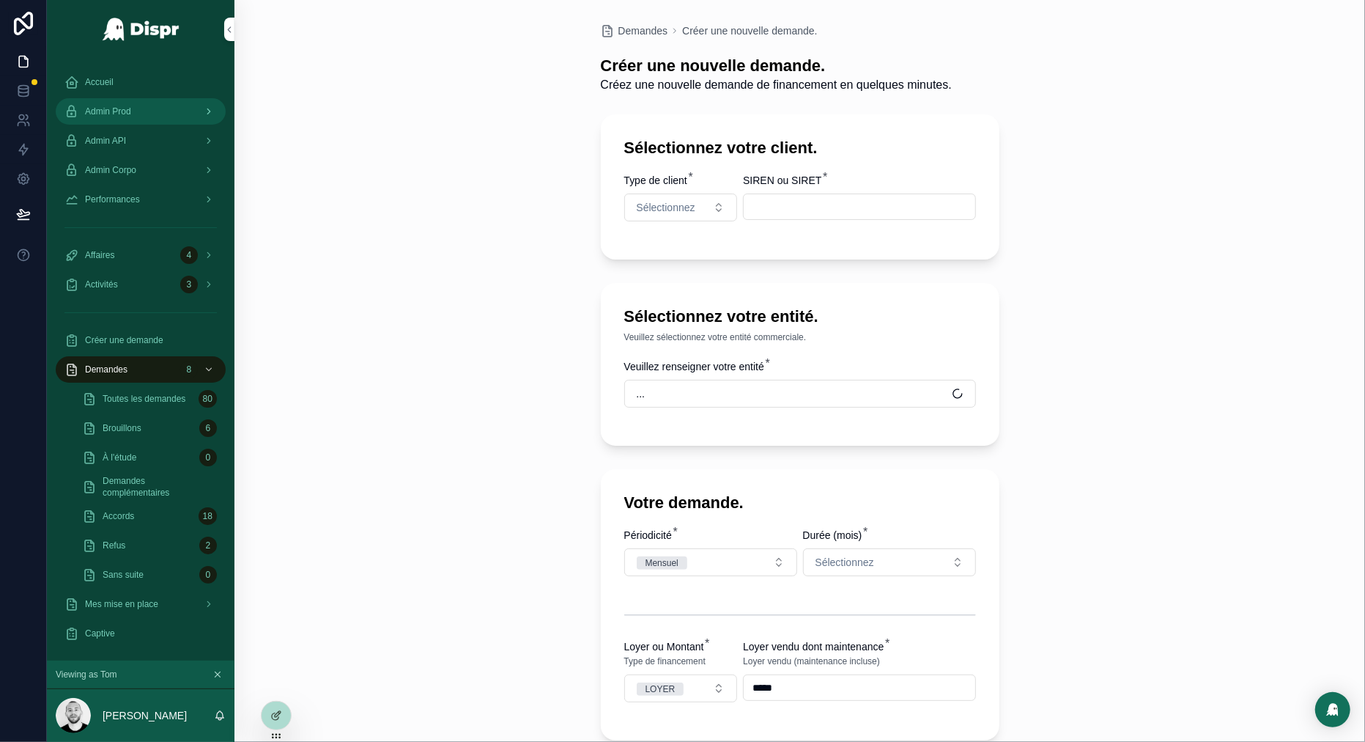
click at [108, 111] on span "Admin Prod" at bounding box center [108, 112] width 46 height 12
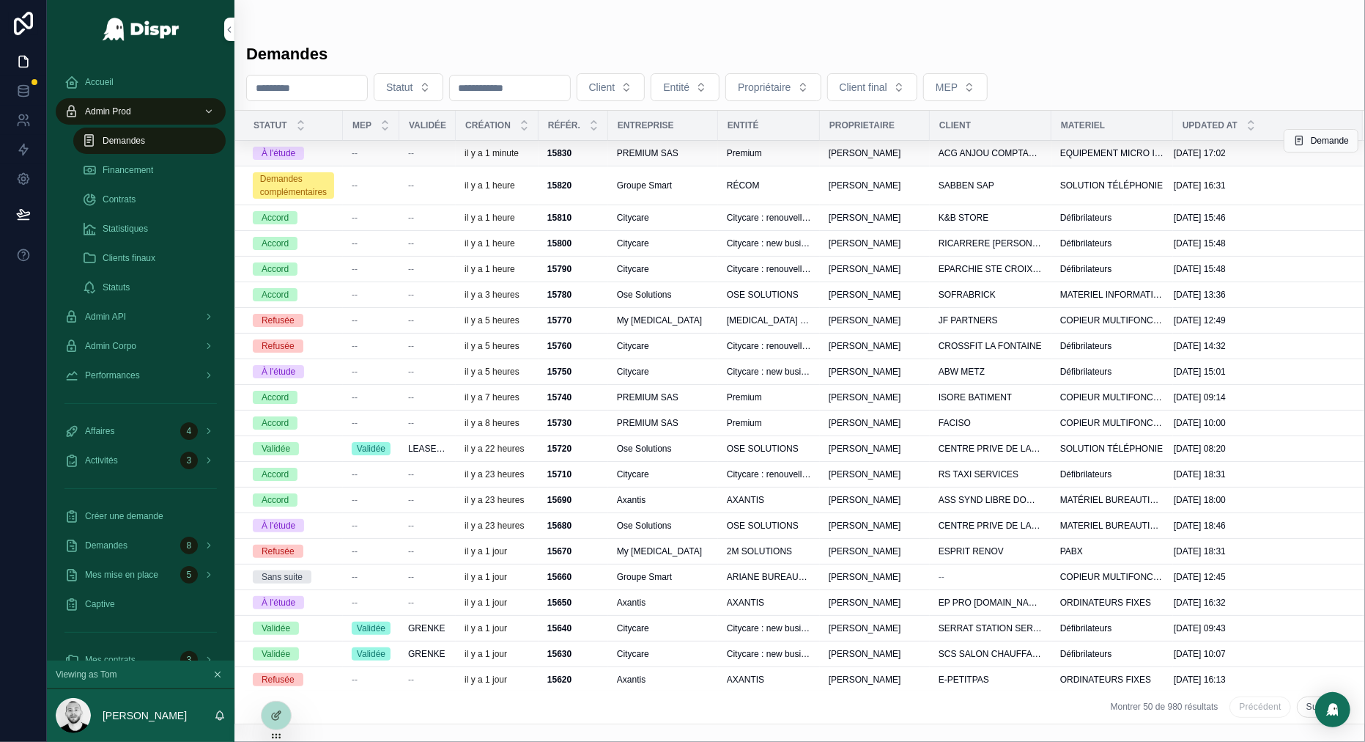
click at [424, 151] on div "--" at bounding box center [427, 153] width 39 height 12
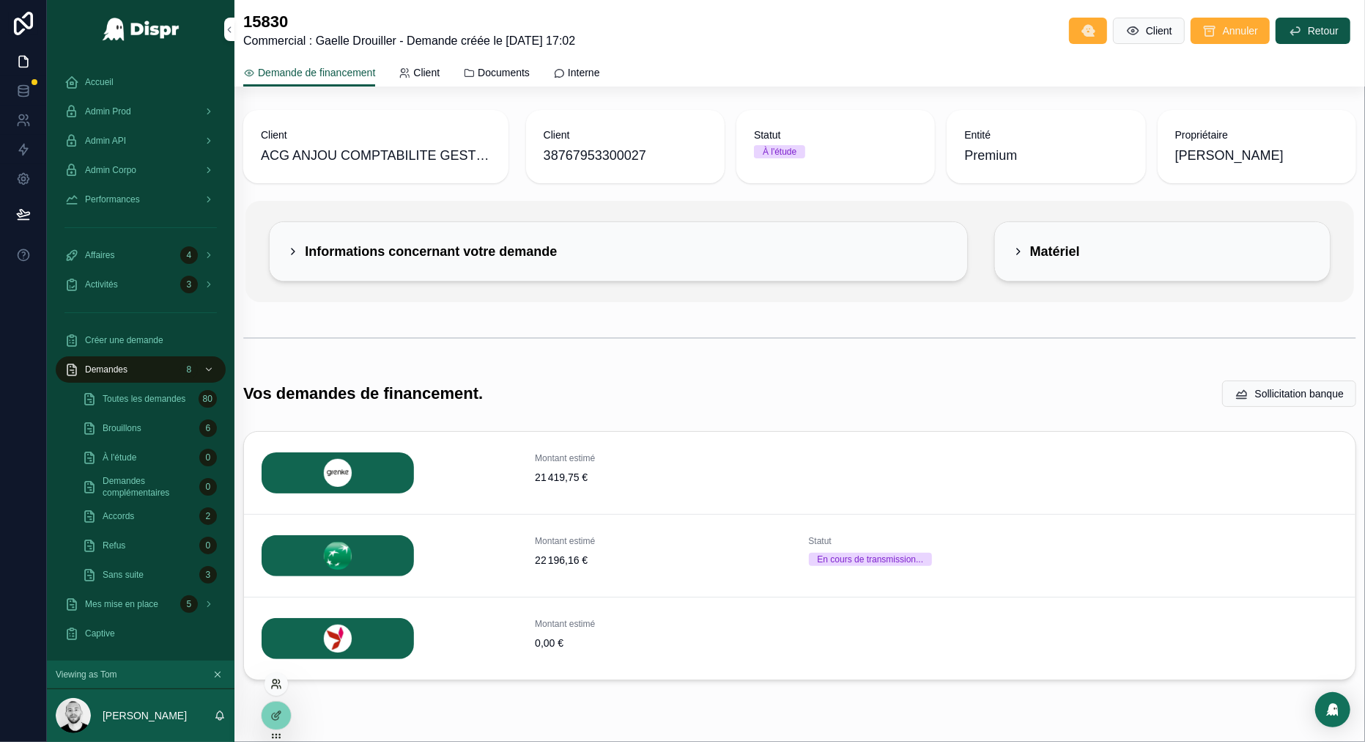
click at [281, 686] on icon at bounding box center [276, 684] width 12 height 12
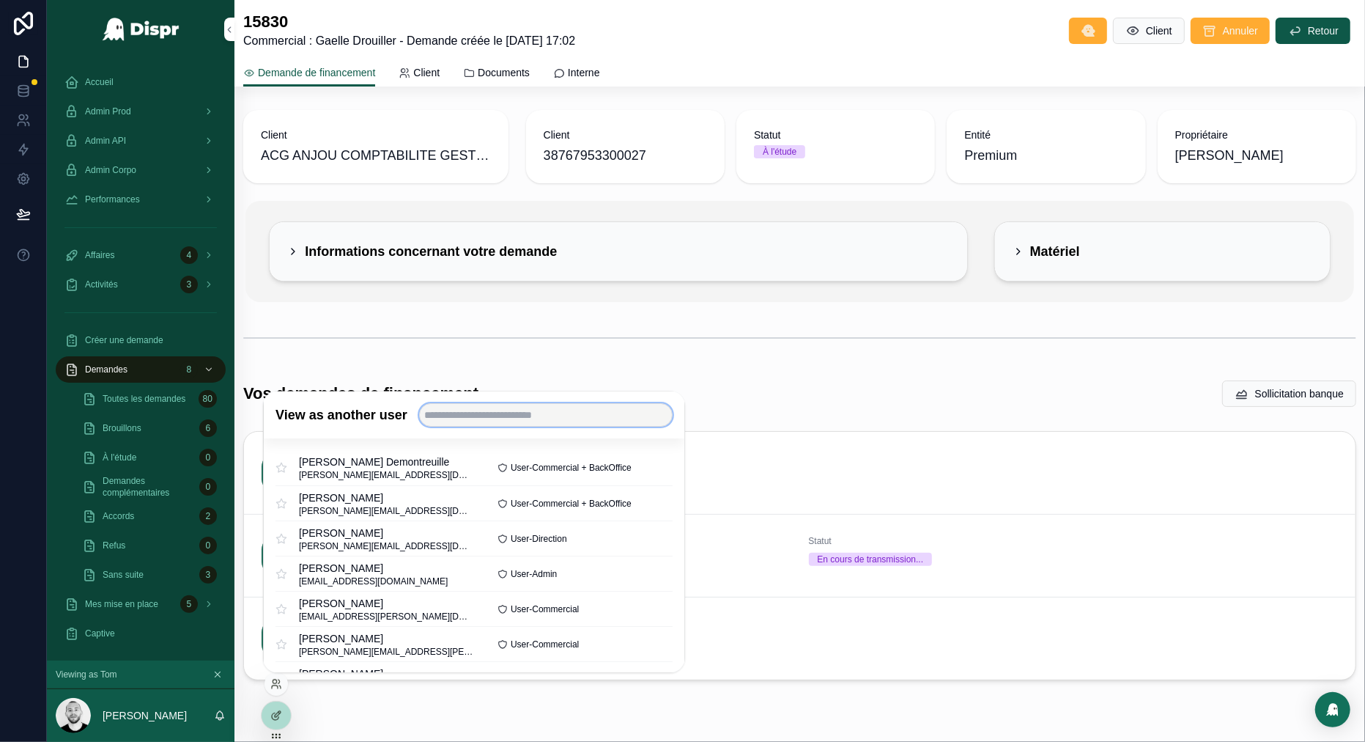
click at [489, 410] on input "text" at bounding box center [546, 415] width 254 height 23
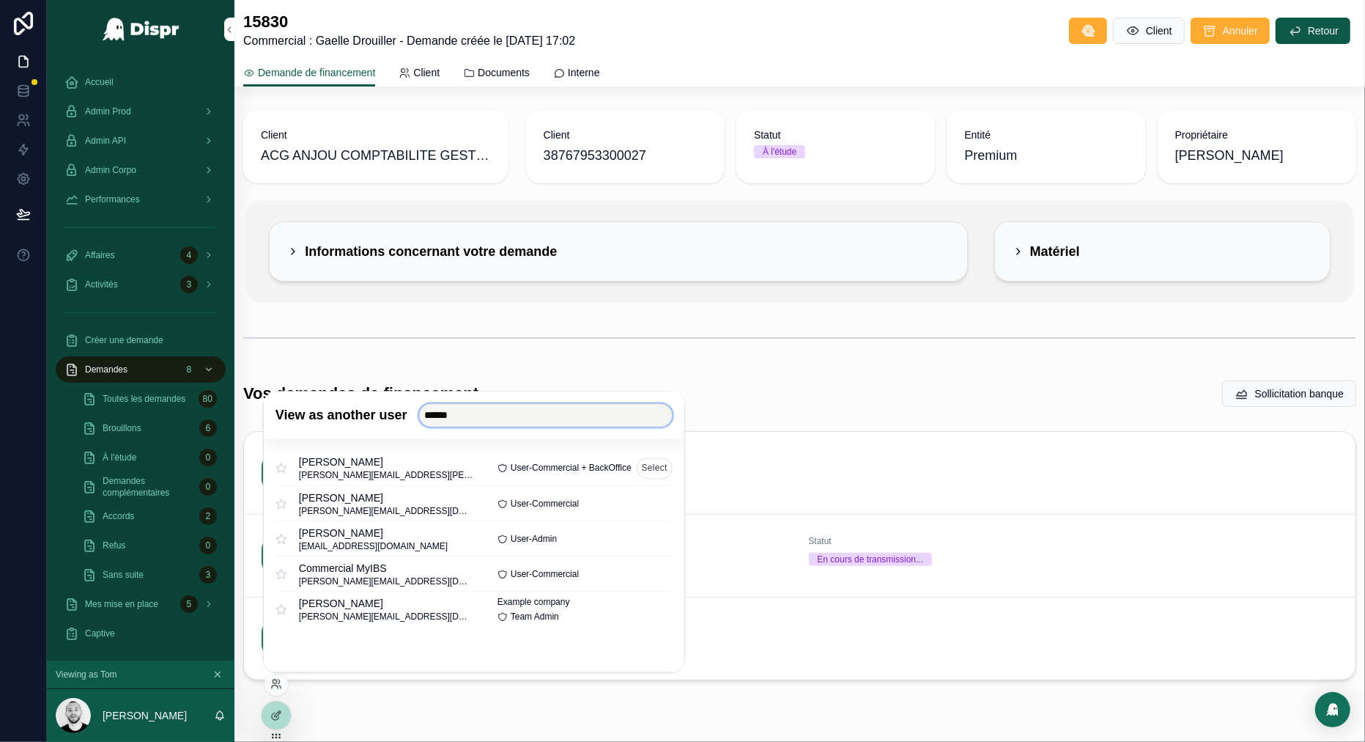
type input "******"
click at [662, 471] on button "Select" at bounding box center [655, 467] width 36 height 21
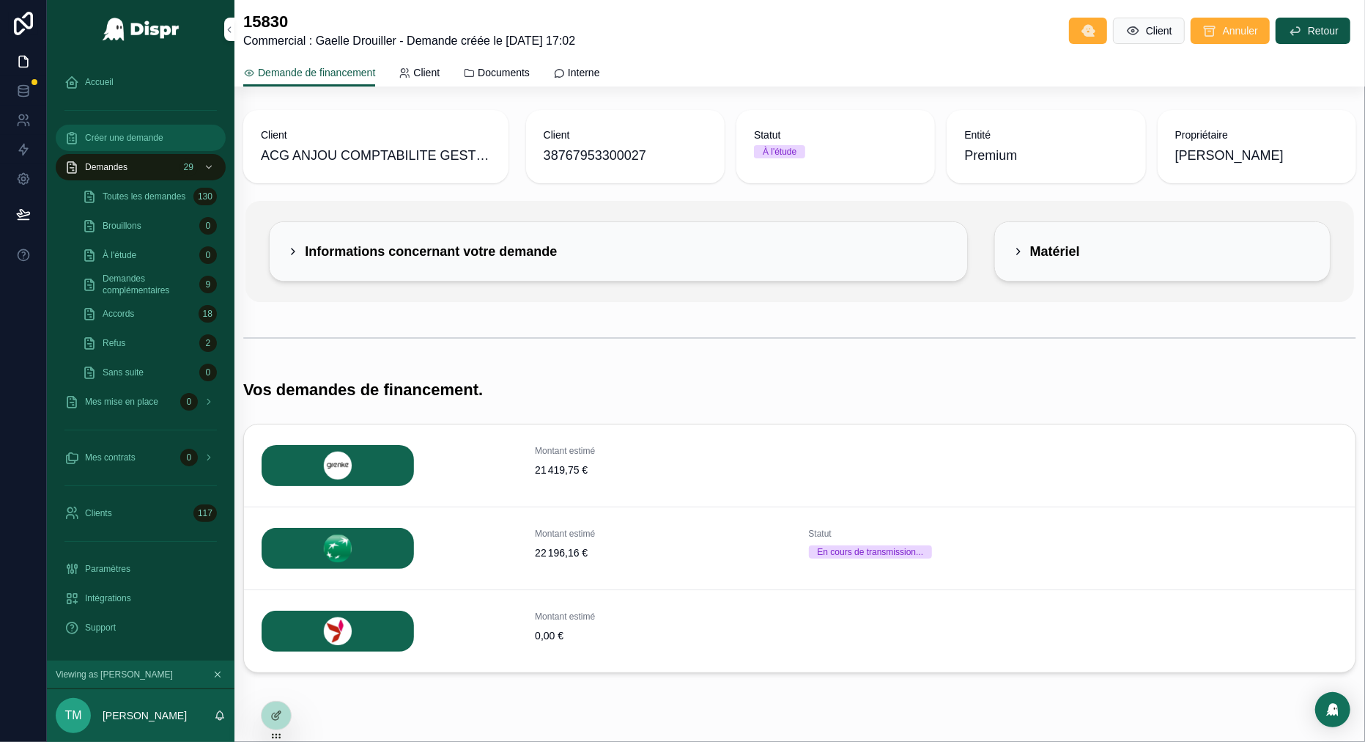
click at [144, 132] on span "Créer une demande" at bounding box center [124, 138] width 78 height 12
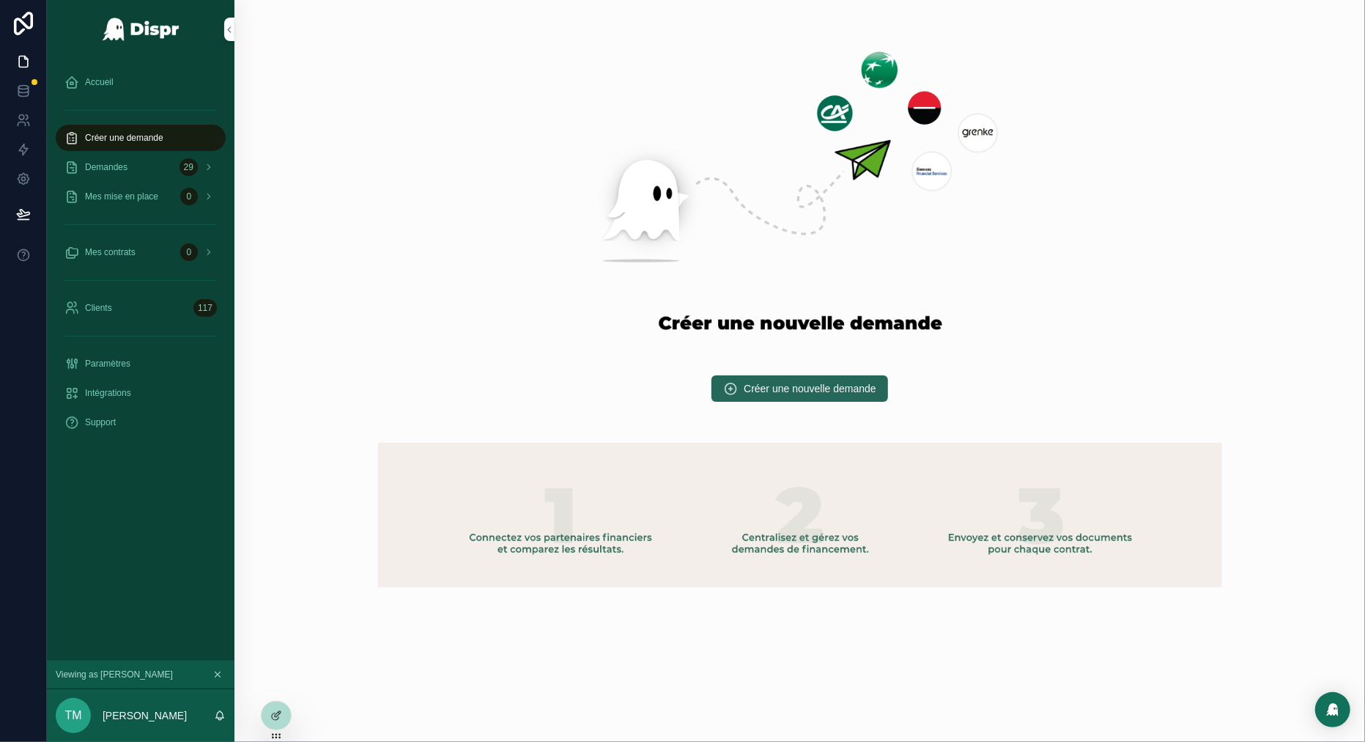
click at [797, 391] on span "Créer une nouvelle demande" at bounding box center [810, 388] width 133 height 15
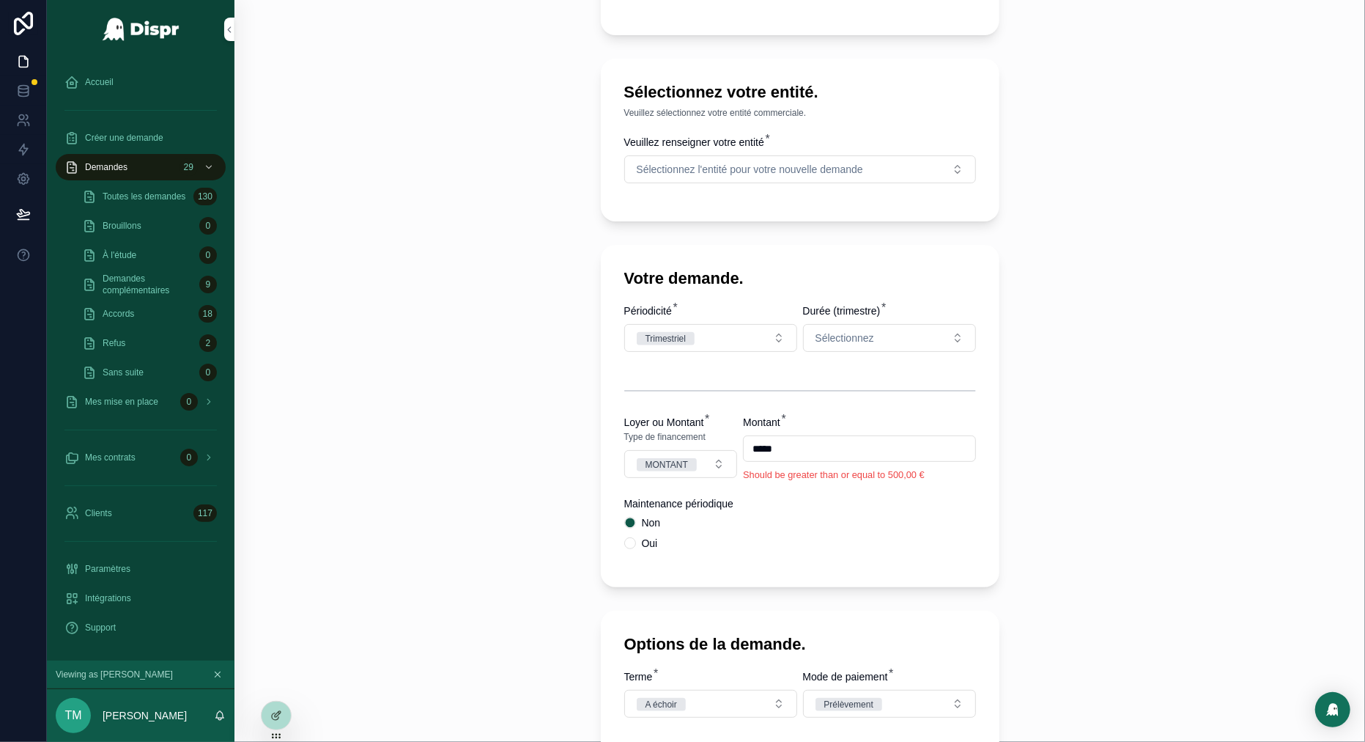
scroll to position [207, 0]
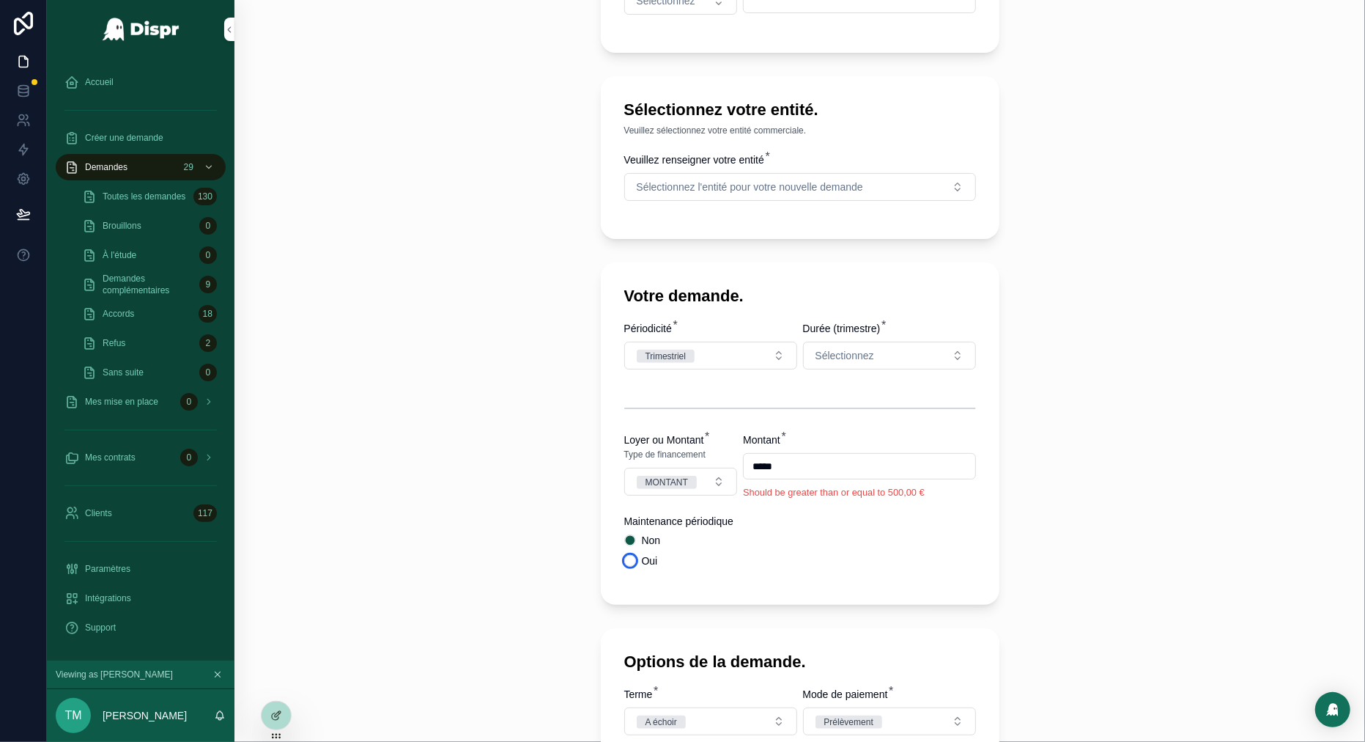
click at [629, 567] on button "Oui" at bounding box center [630, 561] width 12 height 12
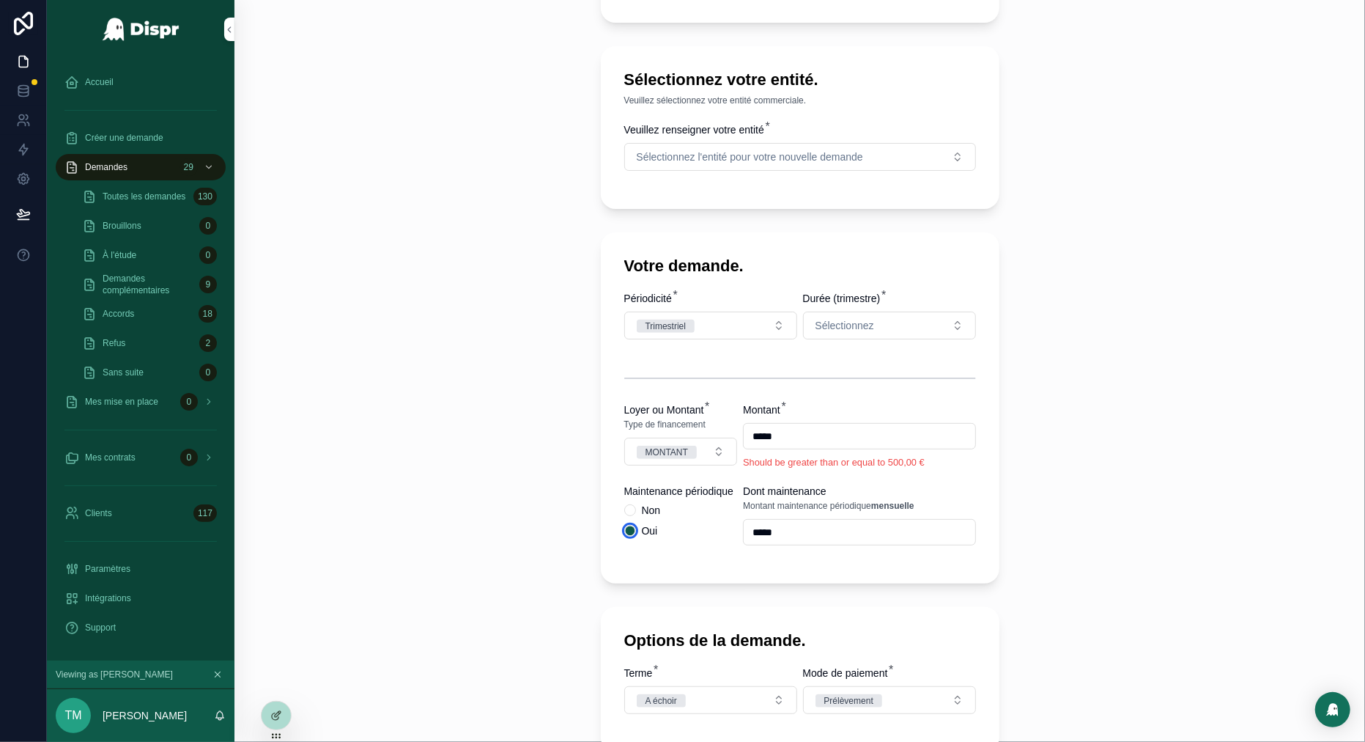
scroll to position [243, 0]
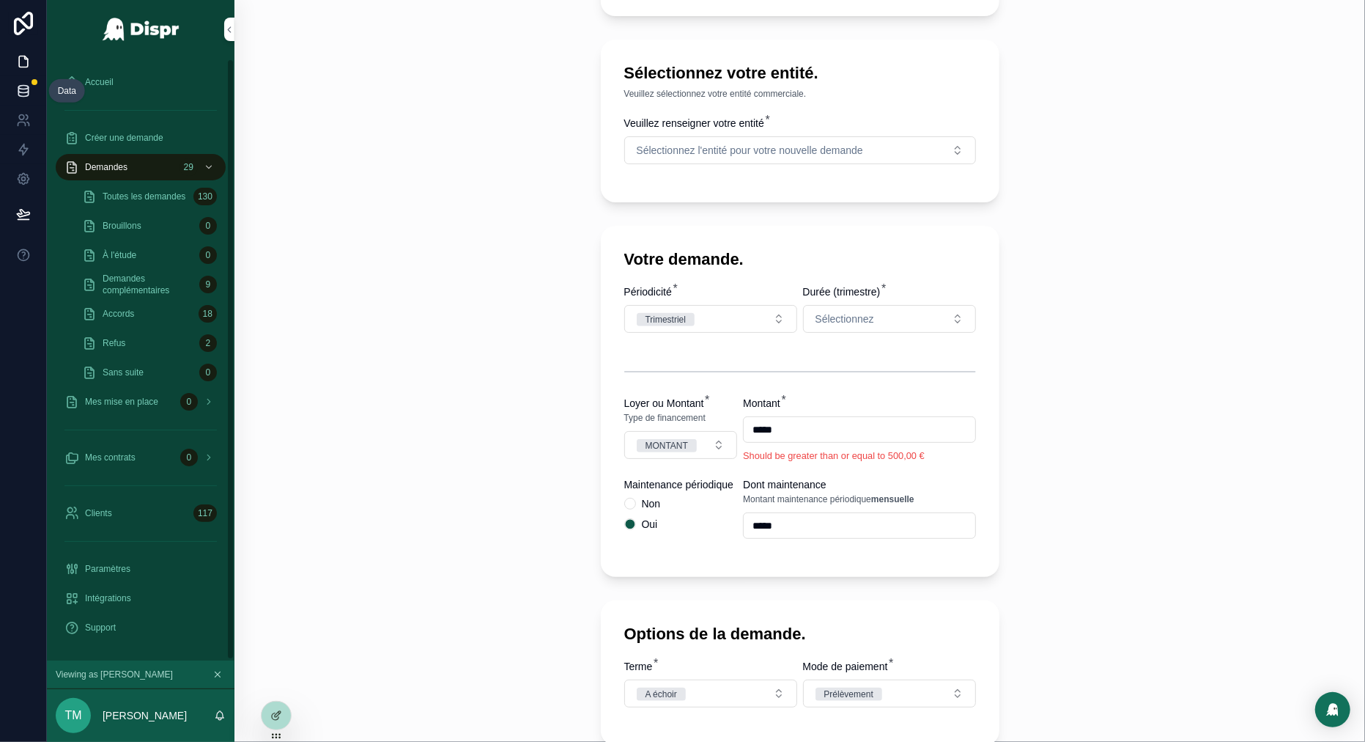
click at [19, 90] on icon at bounding box center [23, 91] width 15 height 15
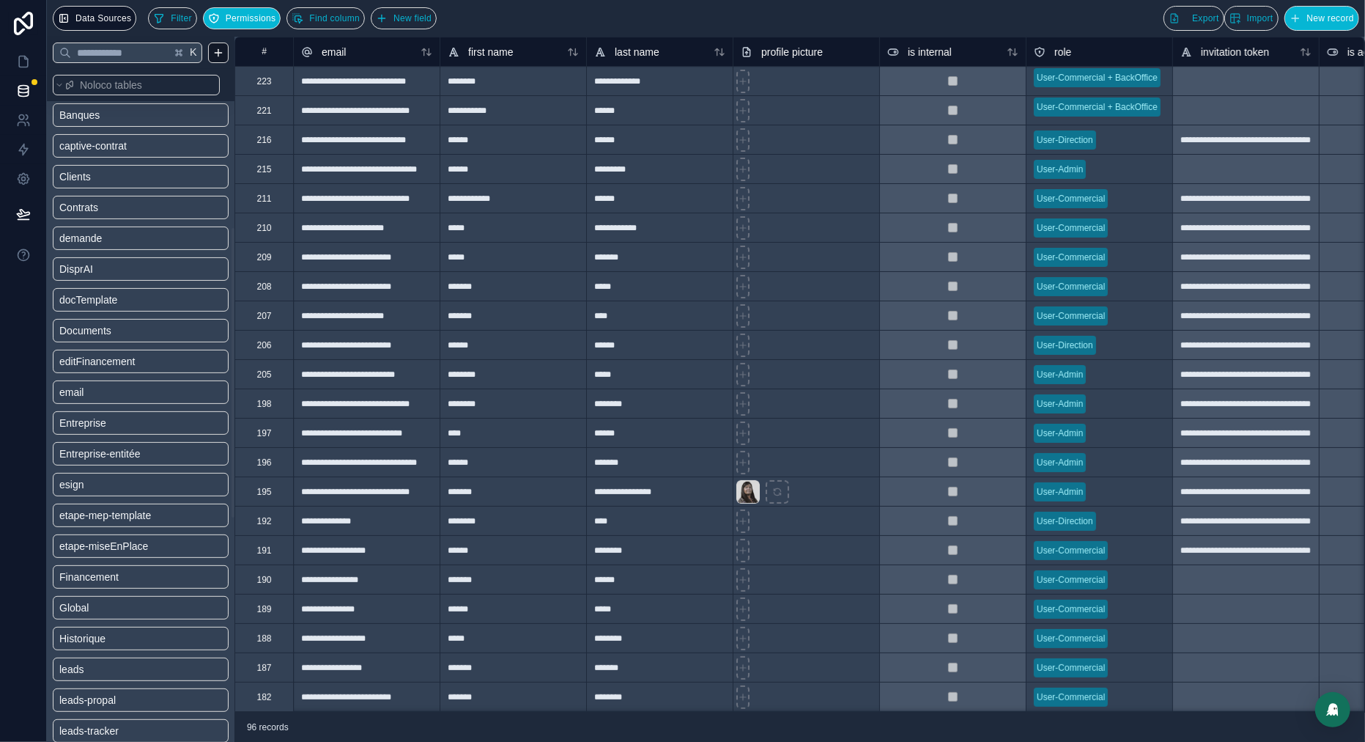
scroll to position [387, 0]
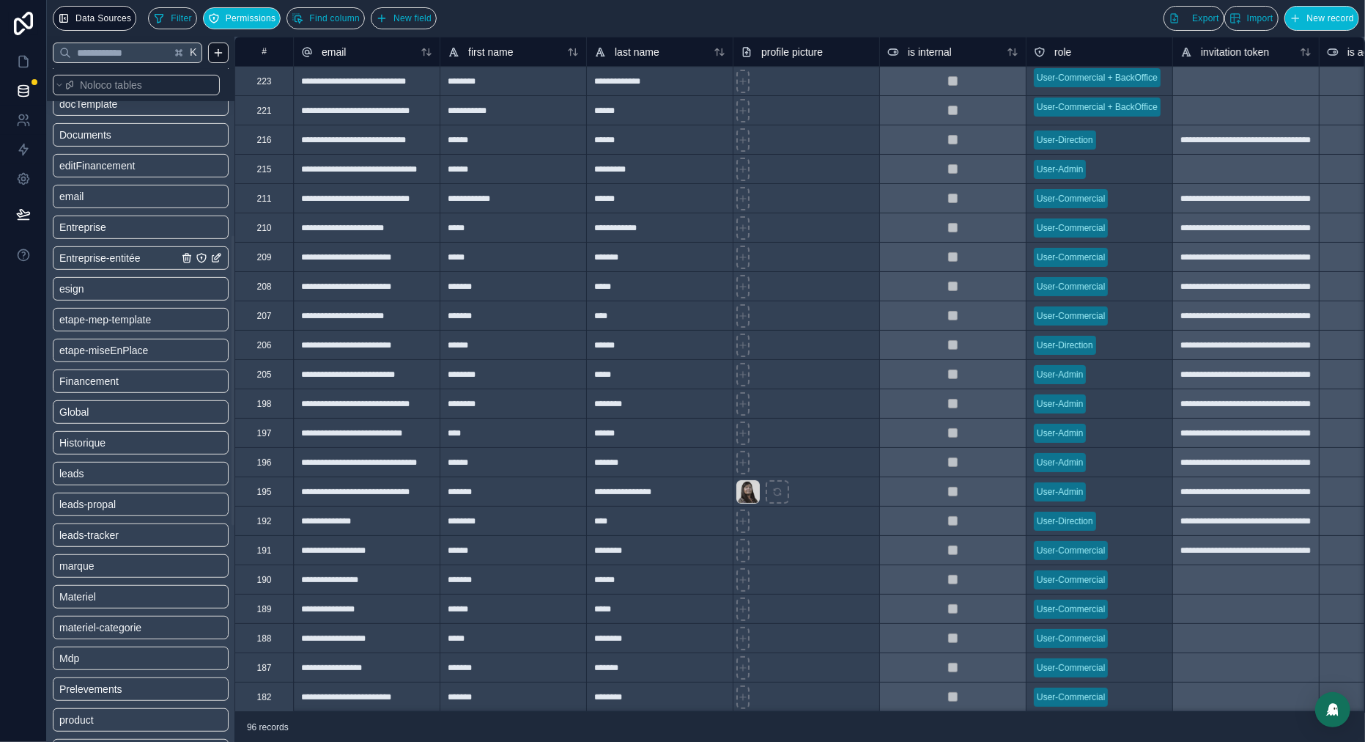
click at [126, 254] on span "Entreprise-entitée" at bounding box center [99, 258] width 81 height 15
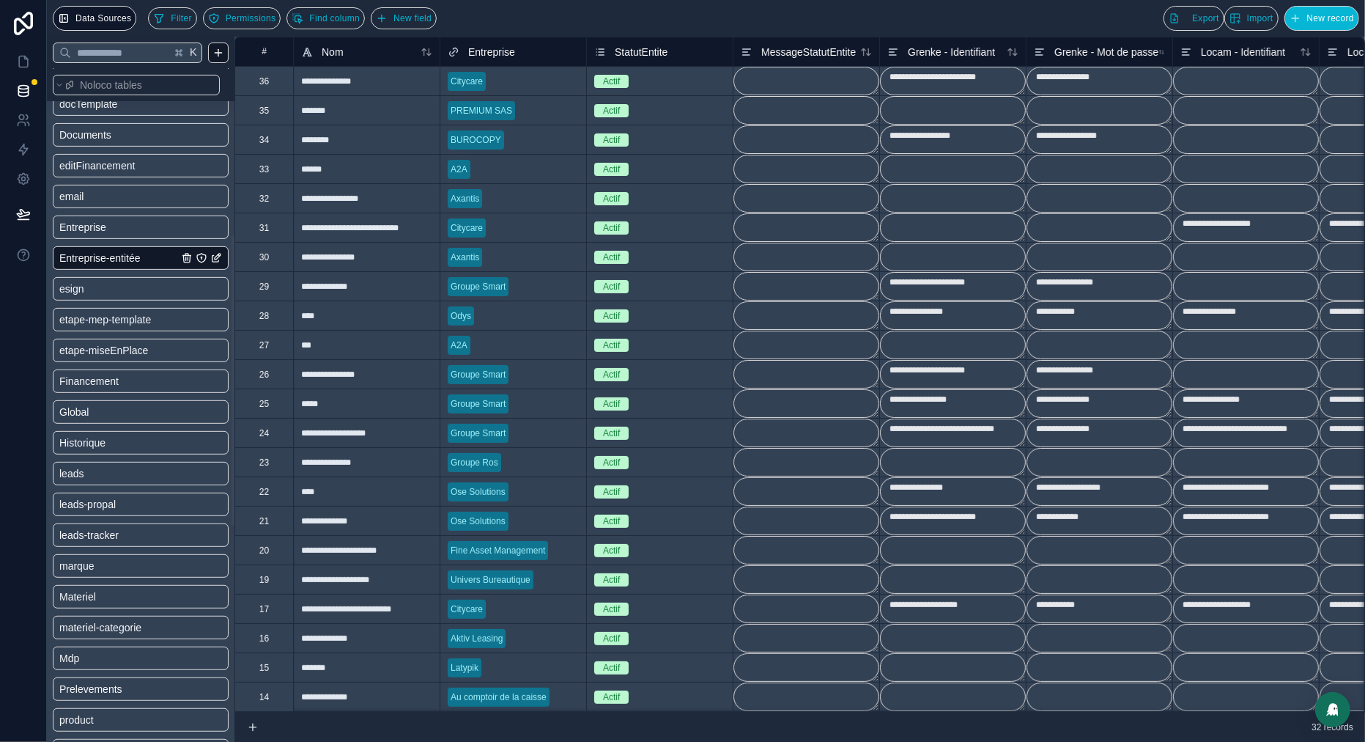
click at [259, 111] on div "35" at bounding box center [264, 111] width 10 height 12
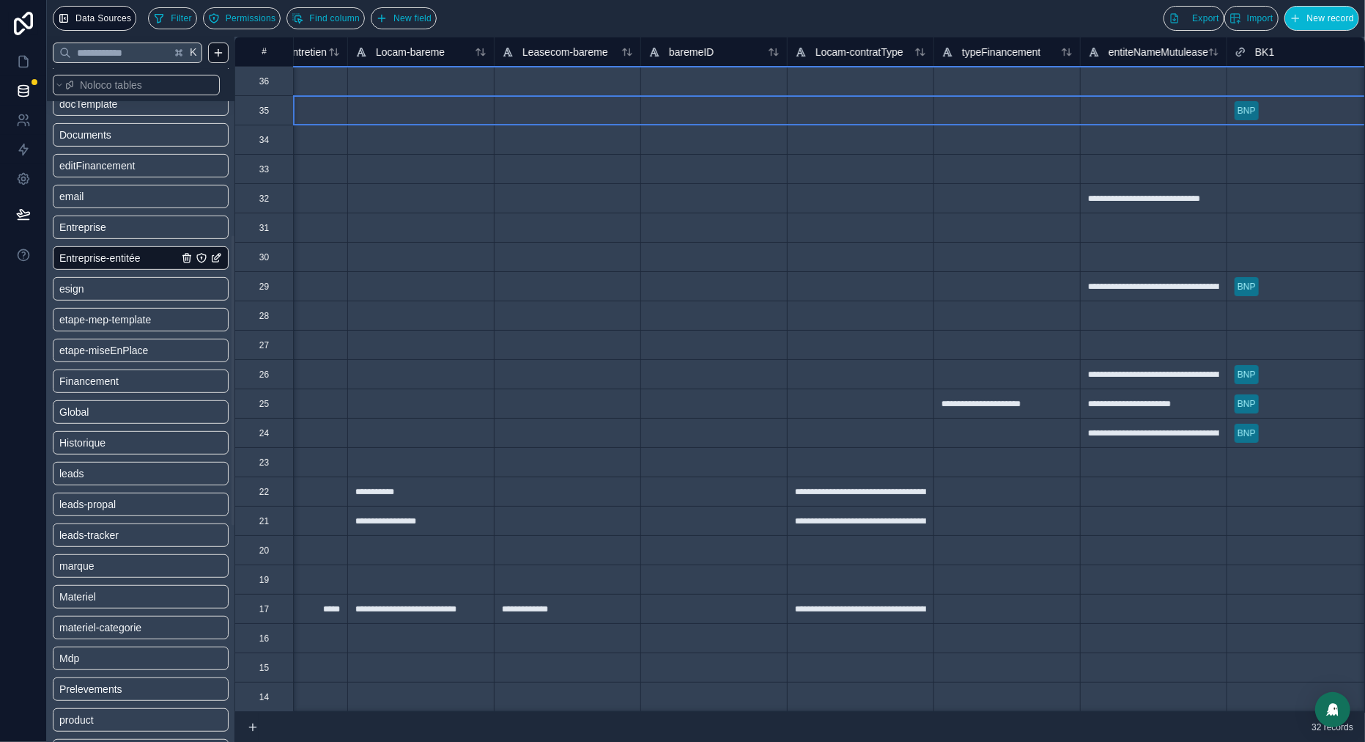
scroll to position [0, 4698]
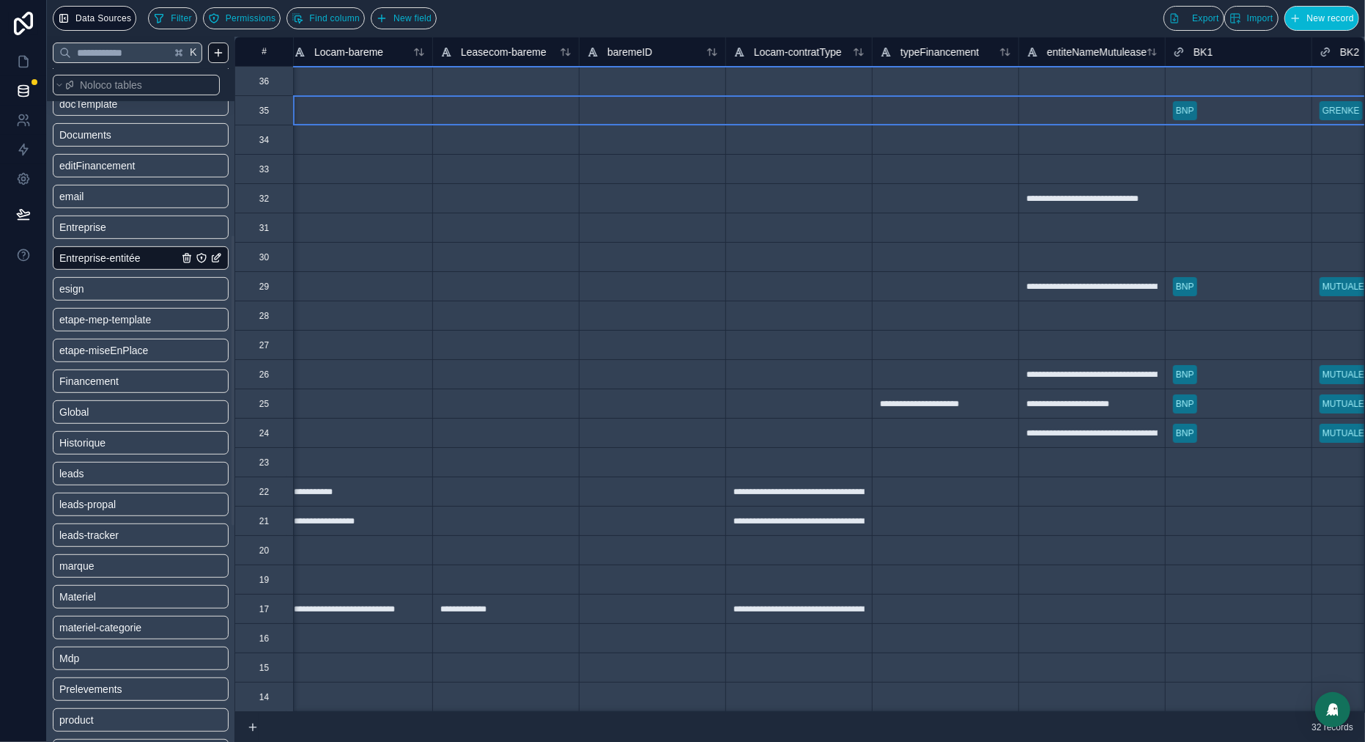
click at [904, 111] on div at bounding box center [945, 109] width 147 height 29
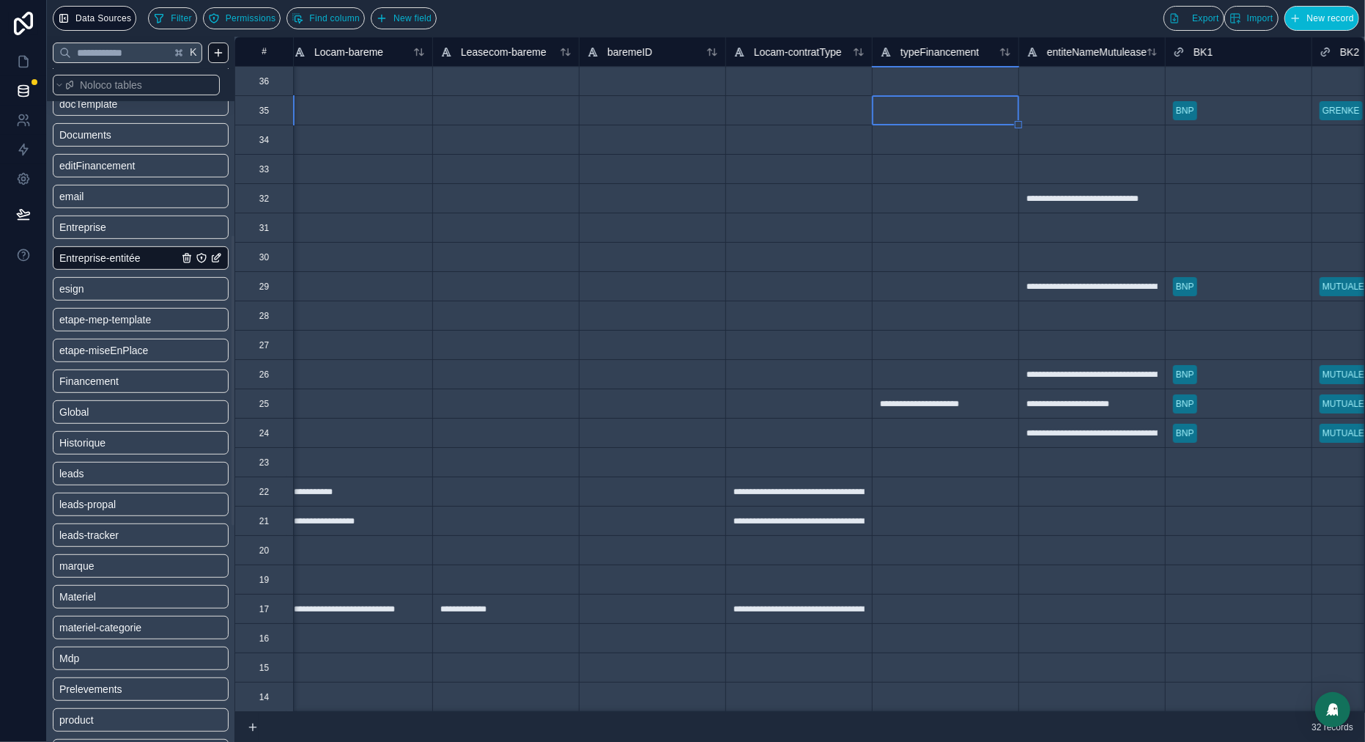
click at [904, 111] on div at bounding box center [945, 109] width 147 height 29
type input "*****"
click at [928, 113] on div "*****" at bounding box center [945, 109] width 147 height 29
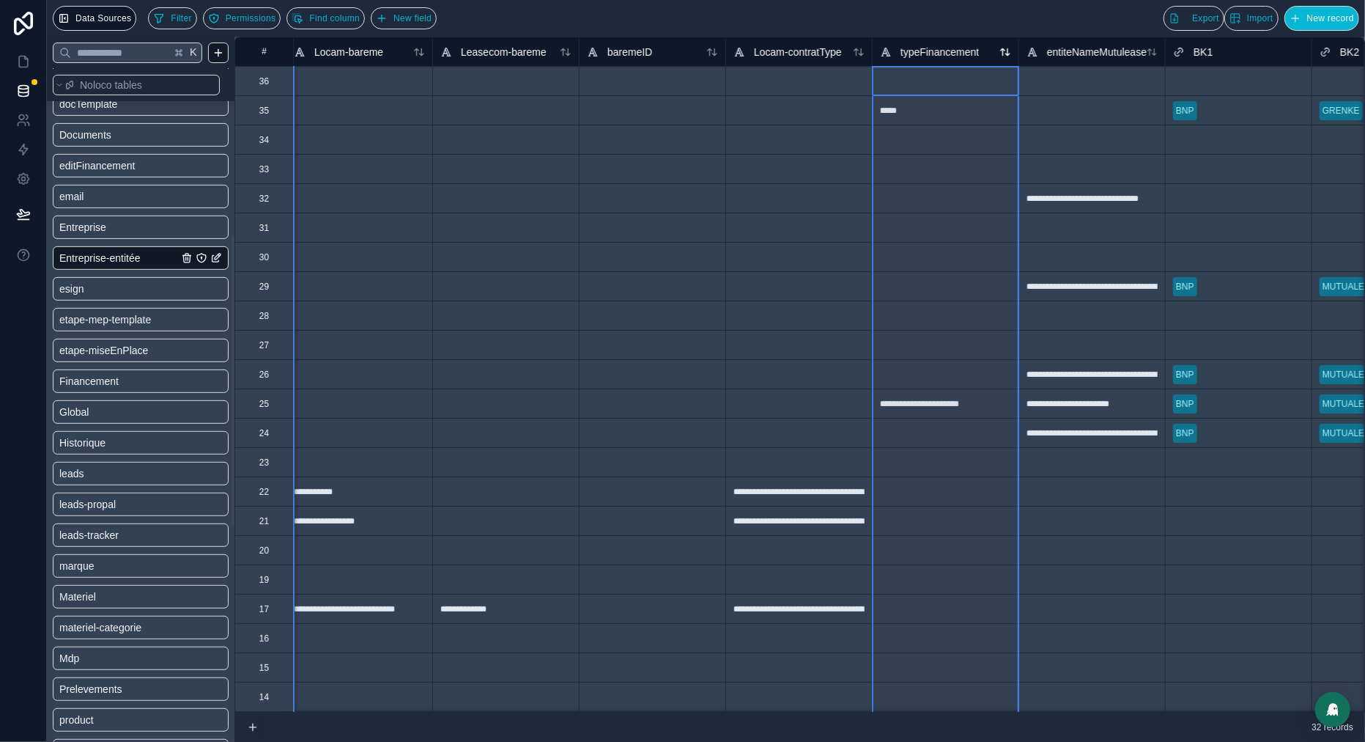
click at [961, 45] on span "typeFinancement" at bounding box center [940, 52] width 78 height 15
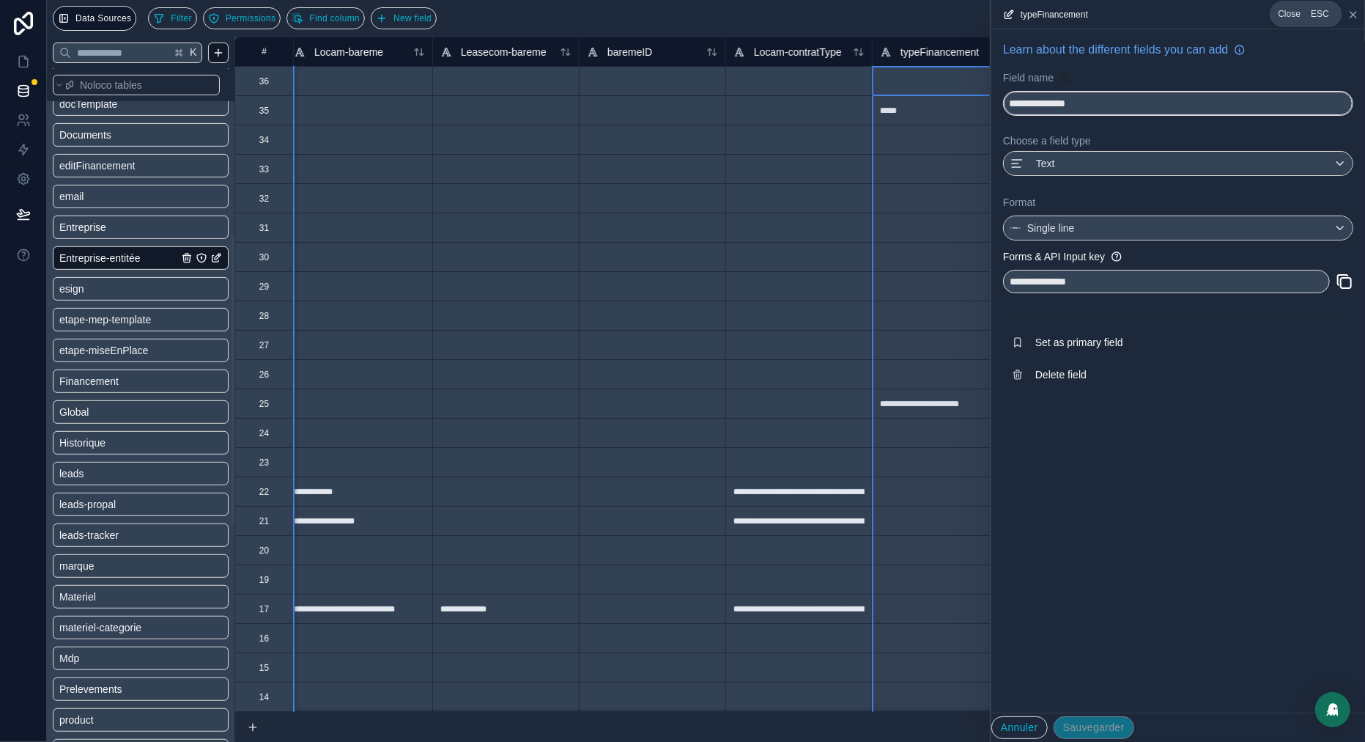
click at [1352, 11] on icon at bounding box center [1354, 15] width 12 height 12
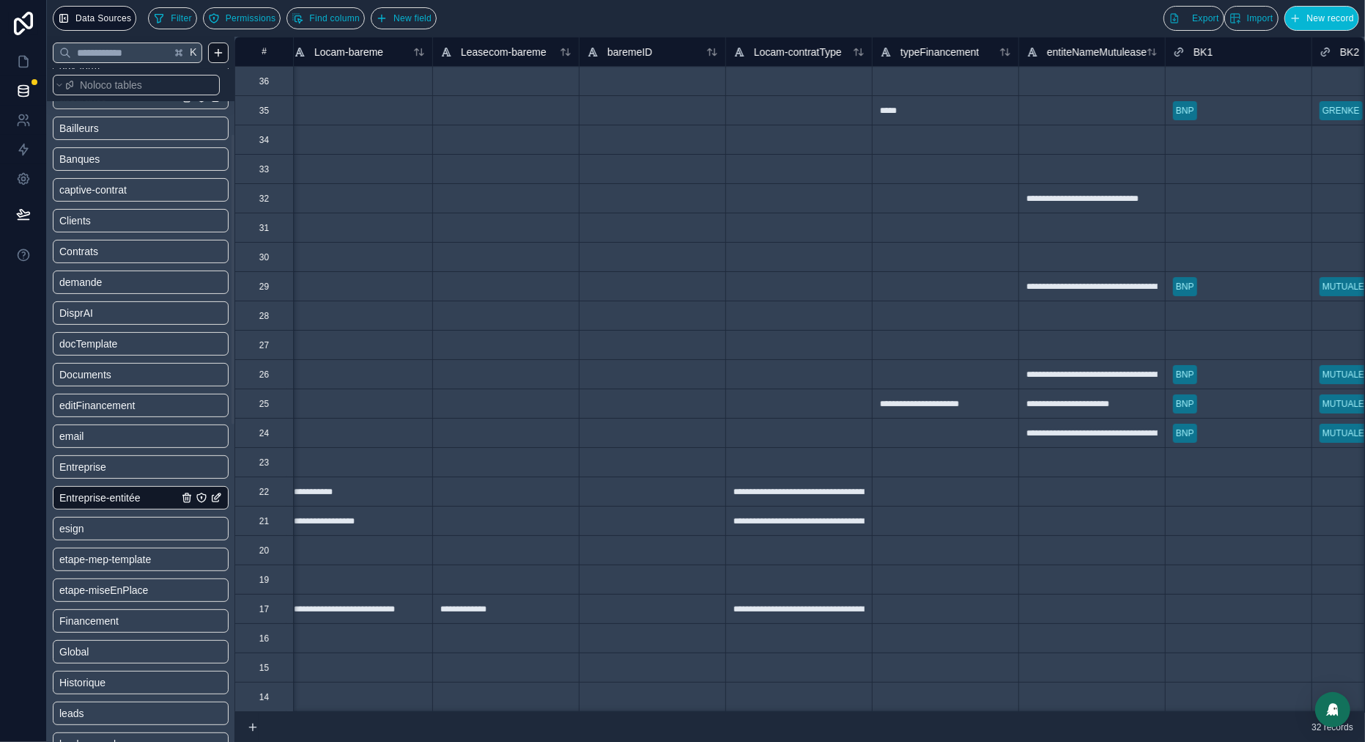
scroll to position [152, 0]
click at [101, 270] on span "demande" at bounding box center [80, 277] width 43 height 15
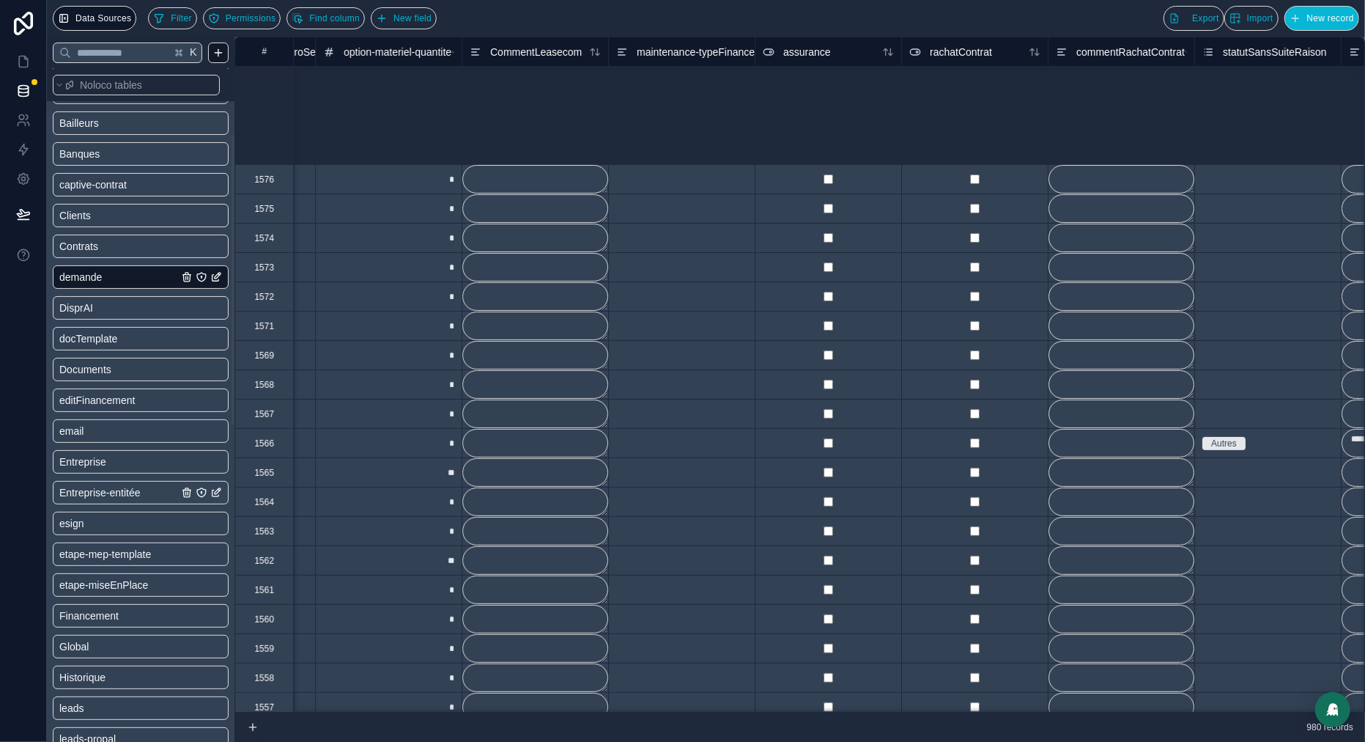
scroll to position [0, 7747]
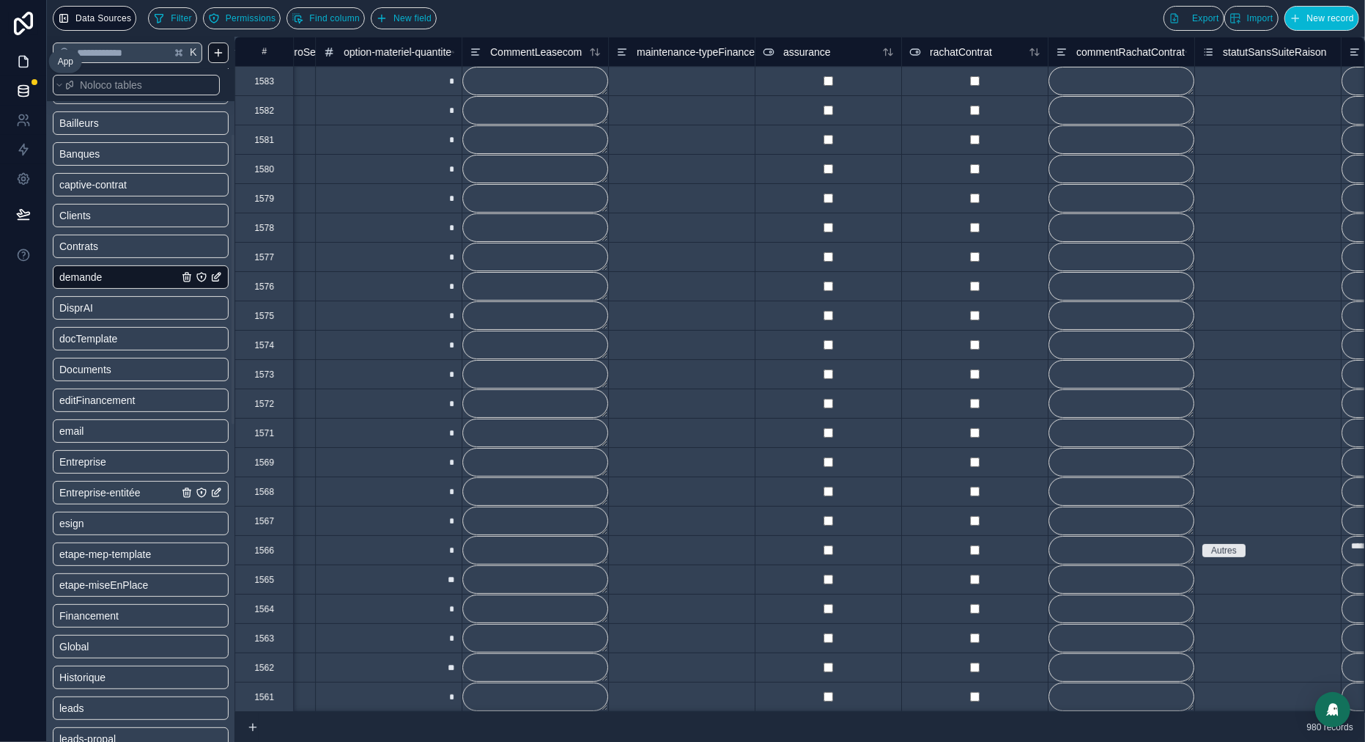
click at [19, 62] on icon at bounding box center [23, 61] width 15 height 15
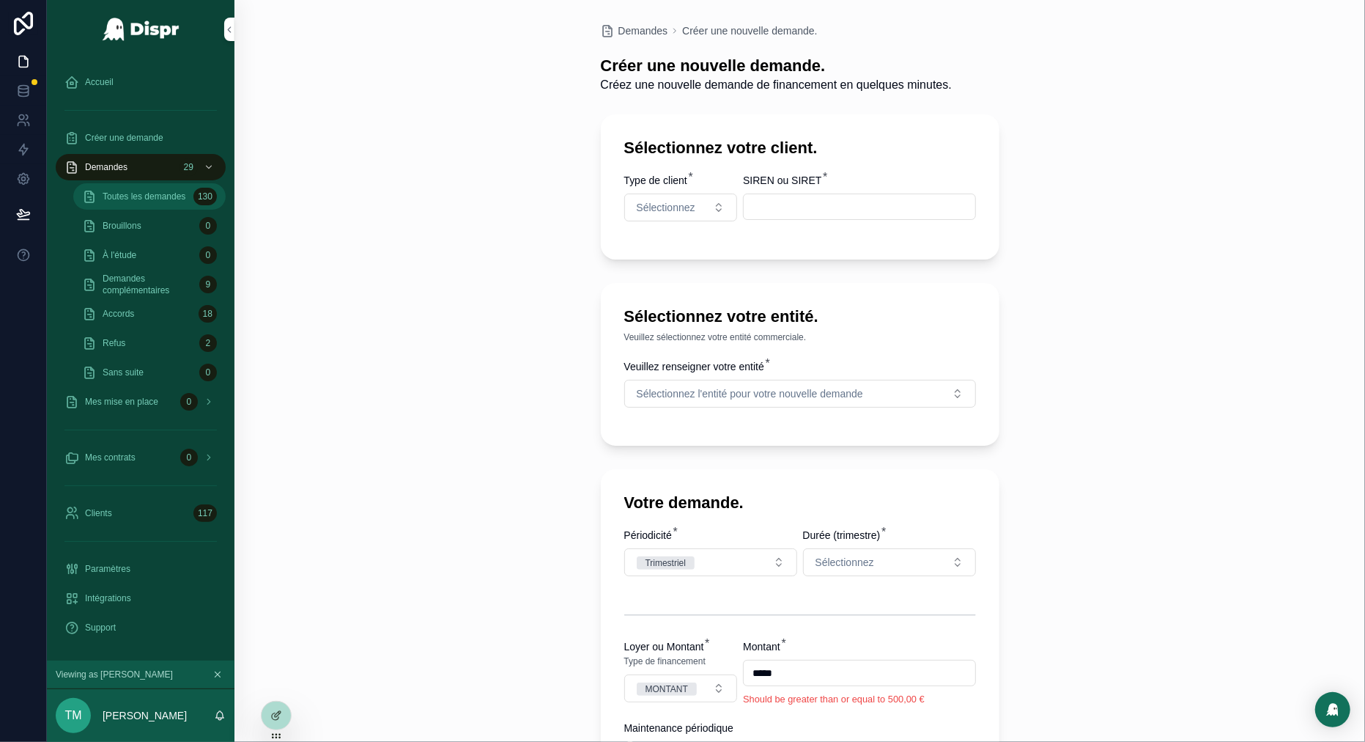
click at [106, 194] on span "Toutes les demandes" at bounding box center [144, 197] width 83 height 12
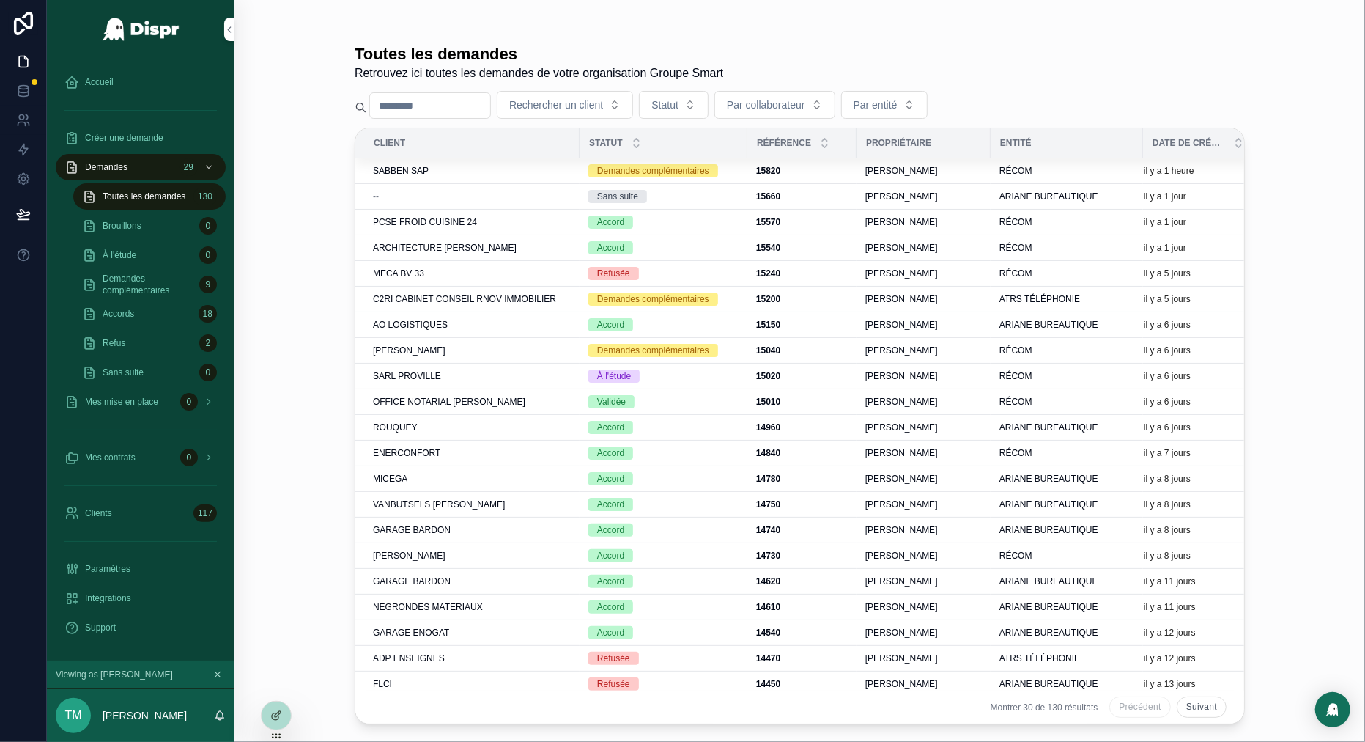
click at [415, 107] on input "scrollable content" at bounding box center [430, 105] width 120 height 21
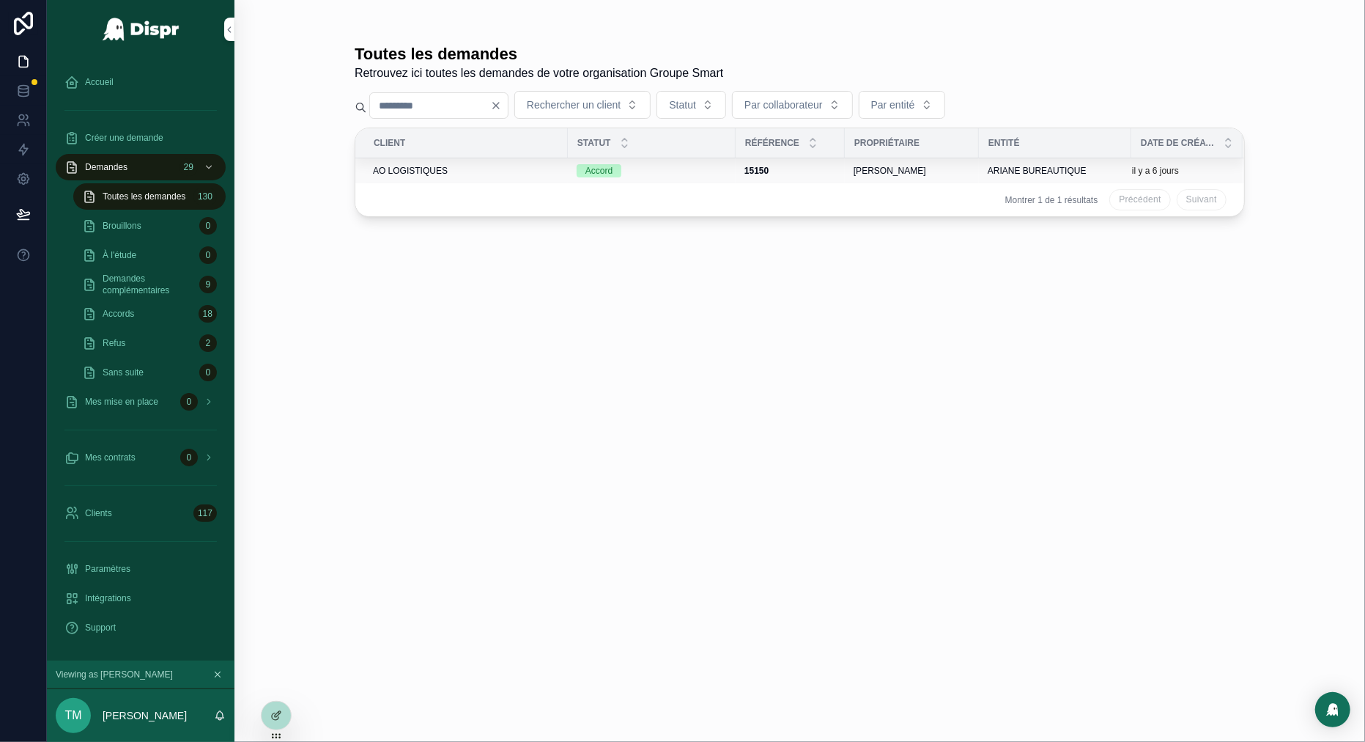
type input "****"
click at [514, 170] on div "AO LOGISTIQUES" at bounding box center [466, 171] width 186 height 12
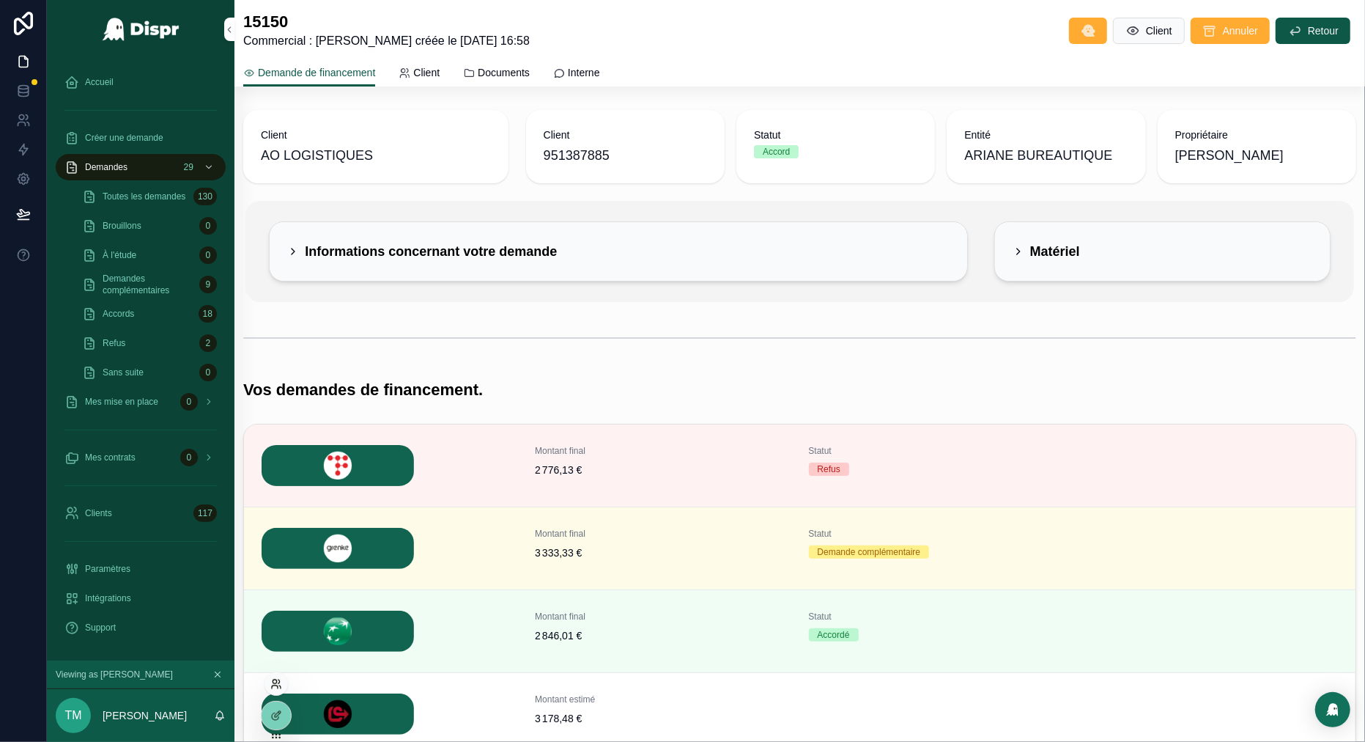
click at [276, 684] on icon at bounding box center [276, 684] width 12 height 12
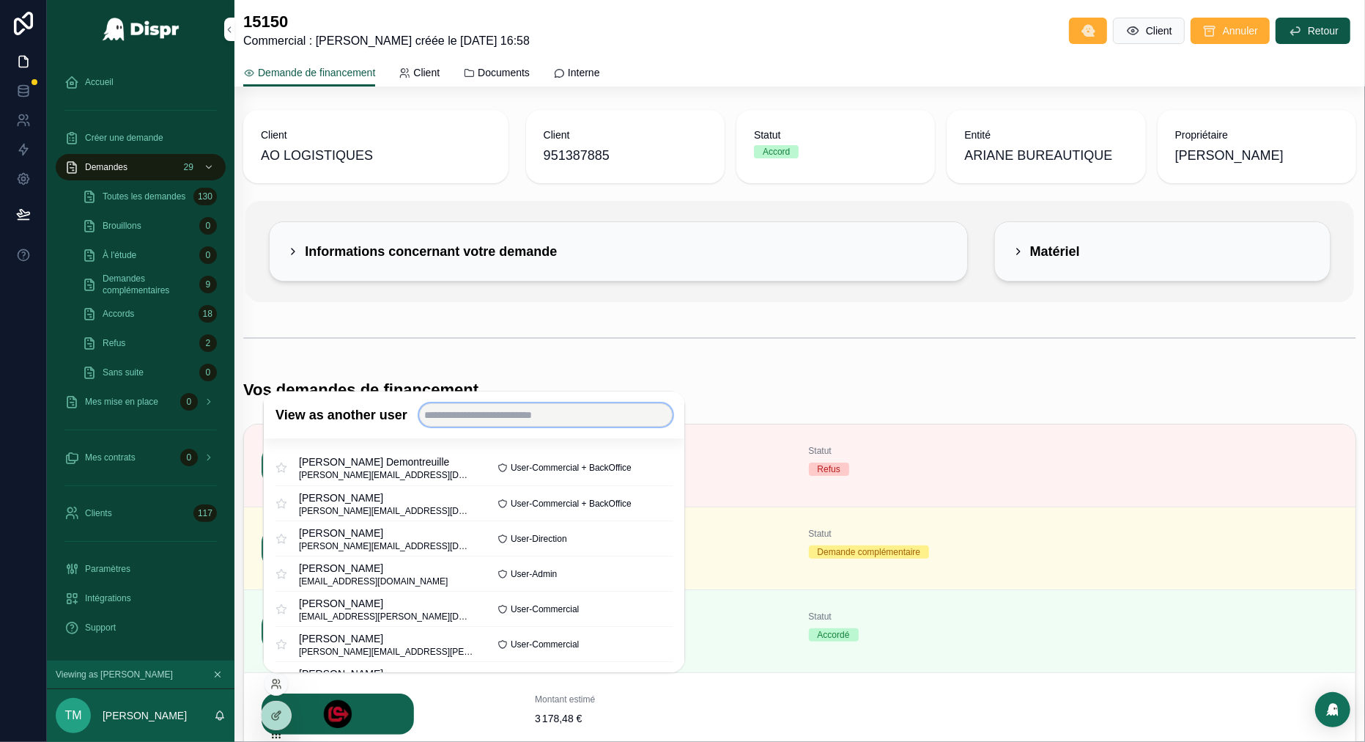
click at [534, 410] on input "text" at bounding box center [546, 415] width 254 height 23
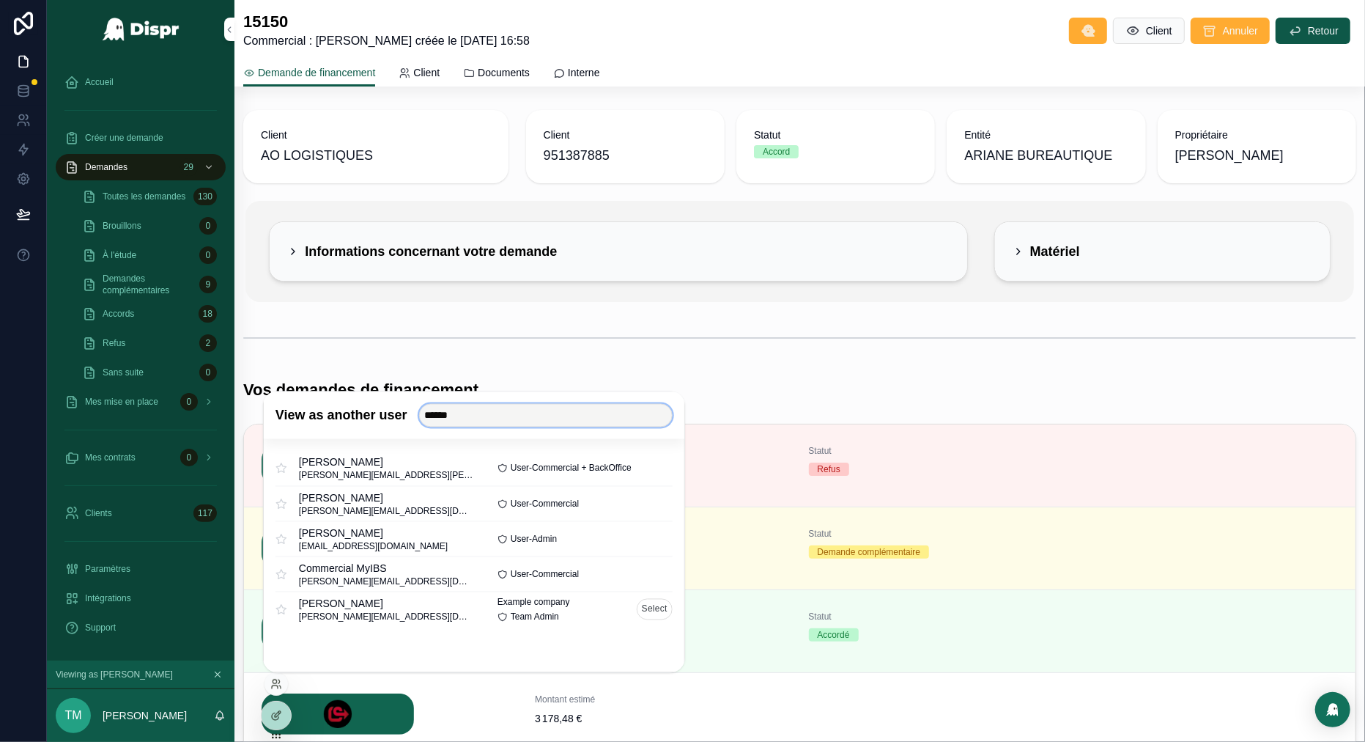
type input "******"
click at [663, 611] on button "Select" at bounding box center [655, 609] width 36 height 21
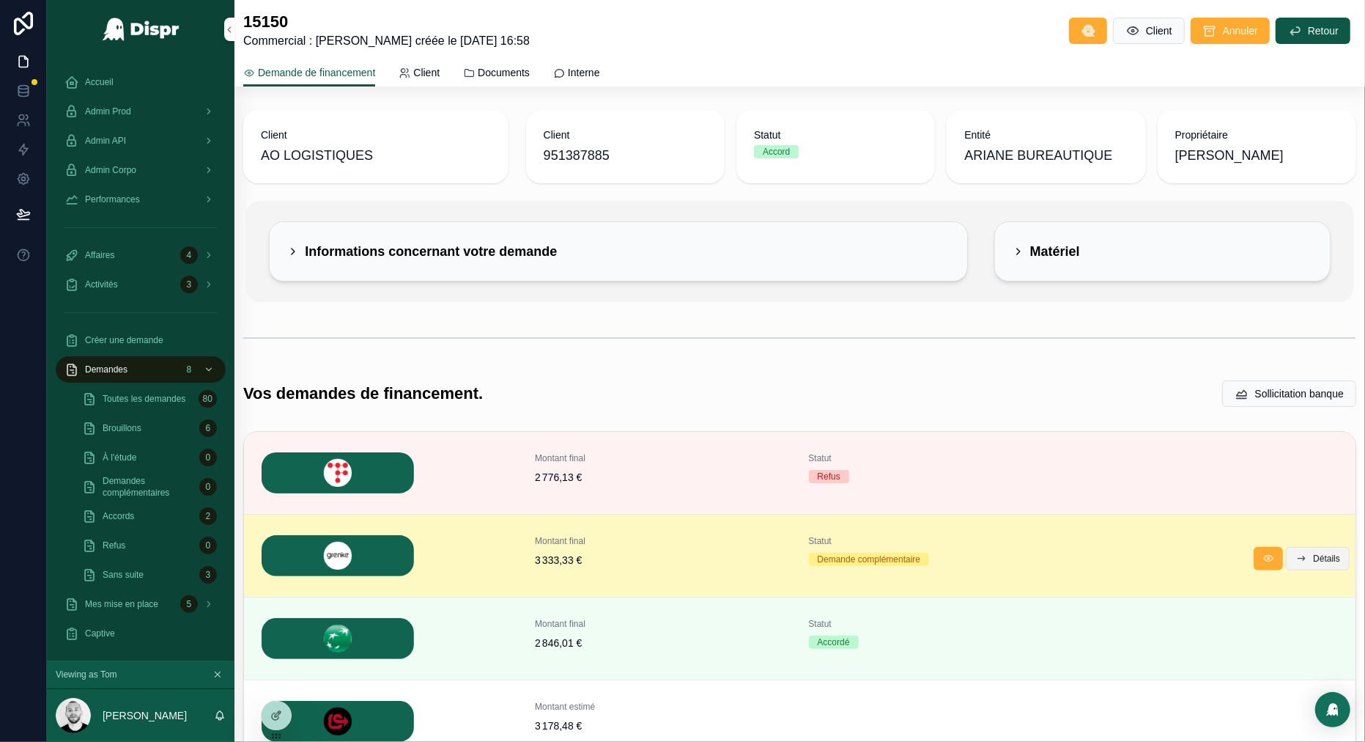
click at [1313, 549] on button "Détails" at bounding box center [1318, 558] width 64 height 23
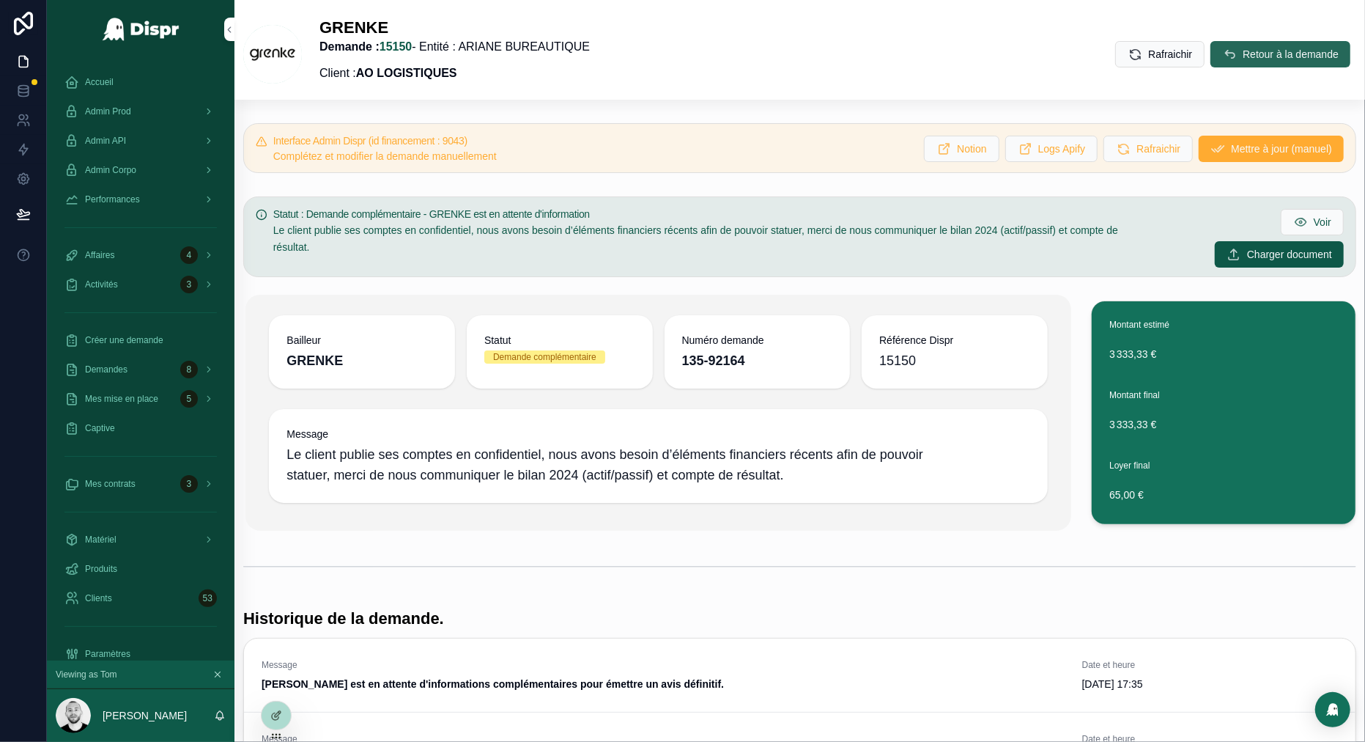
click at [1261, 56] on span "Retour à la demande" at bounding box center [1291, 54] width 96 height 15
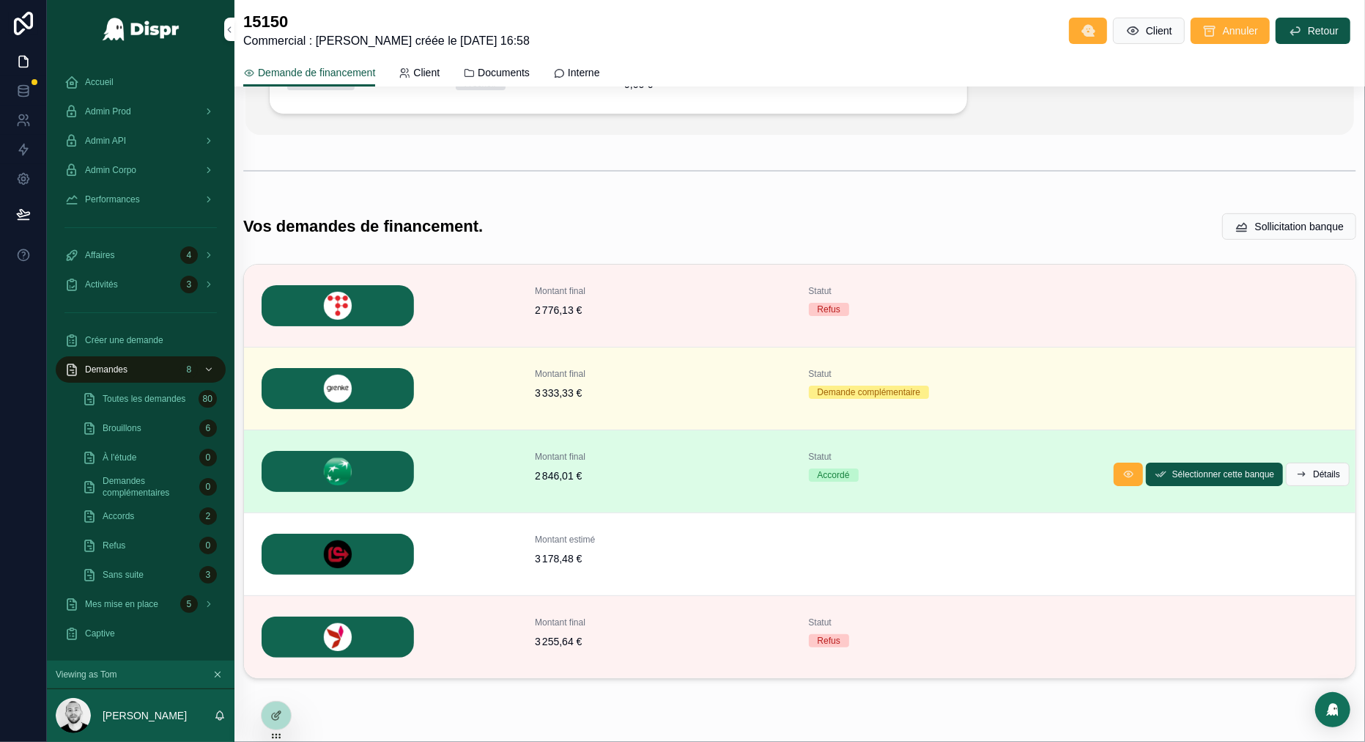
scroll to position [303, 0]
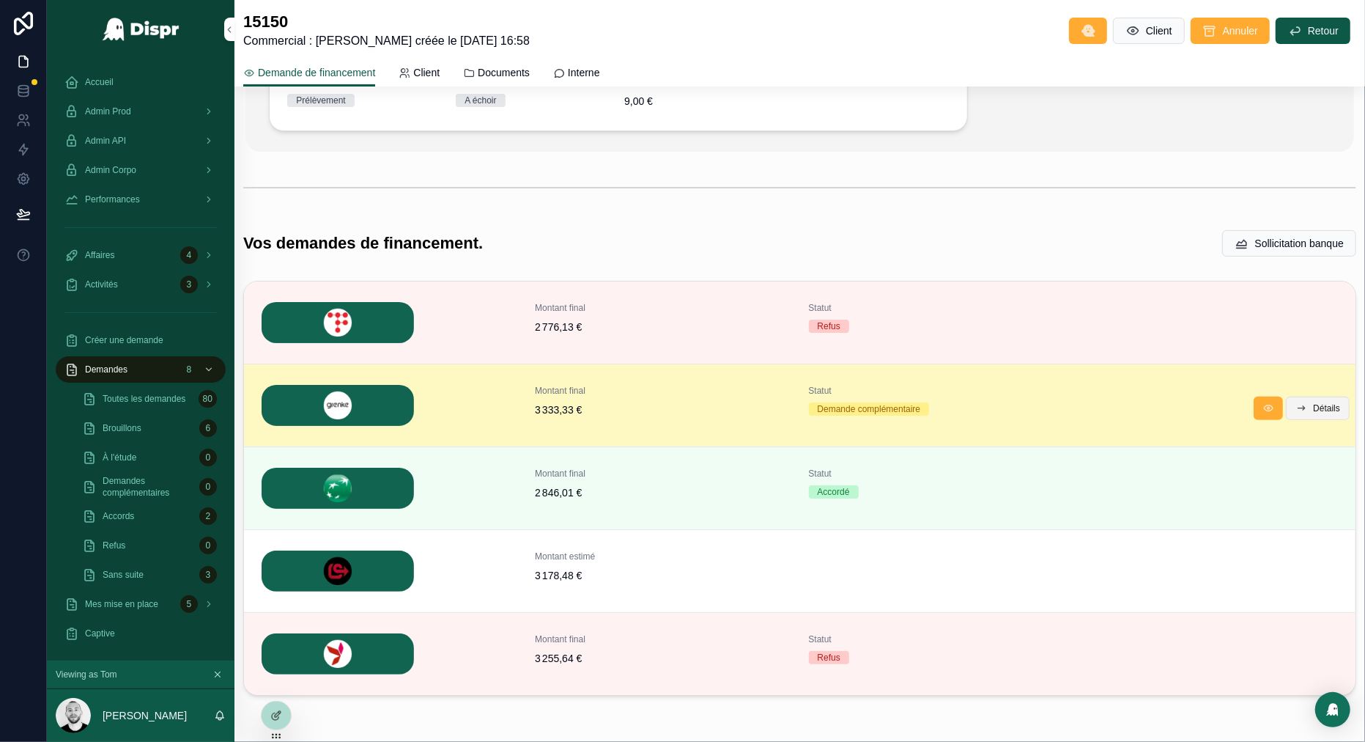
click at [1326, 410] on span "Détails" at bounding box center [1326, 408] width 27 height 12
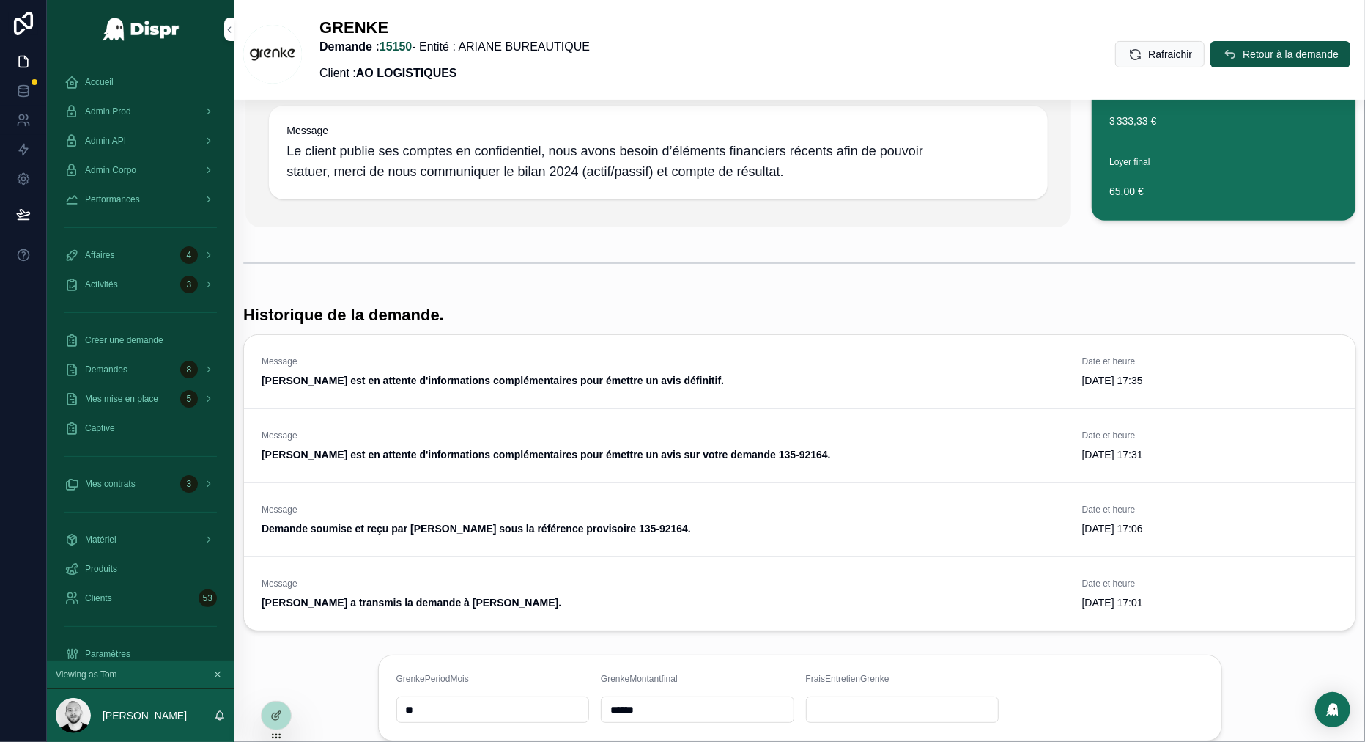
scroll to position [402, 0]
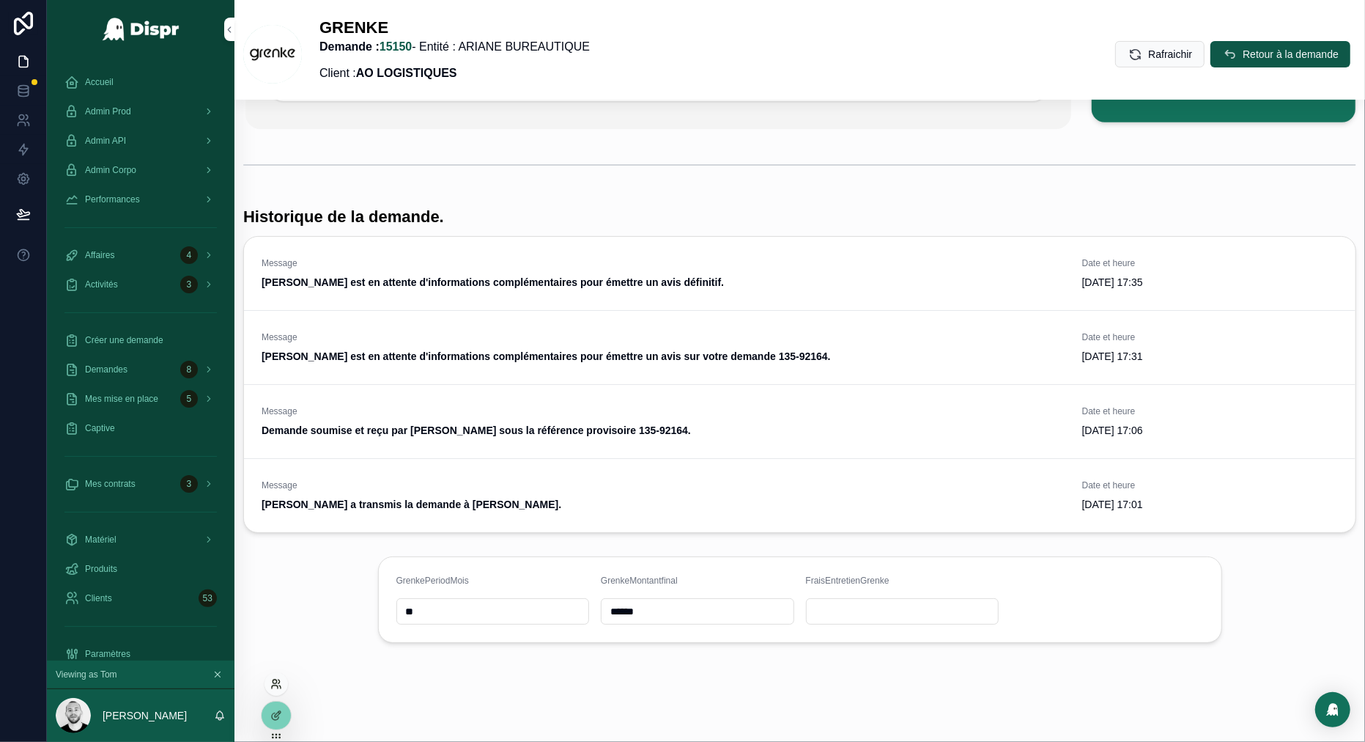
click at [274, 681] on icon at bounding box center [276, 684] width 12 height 12
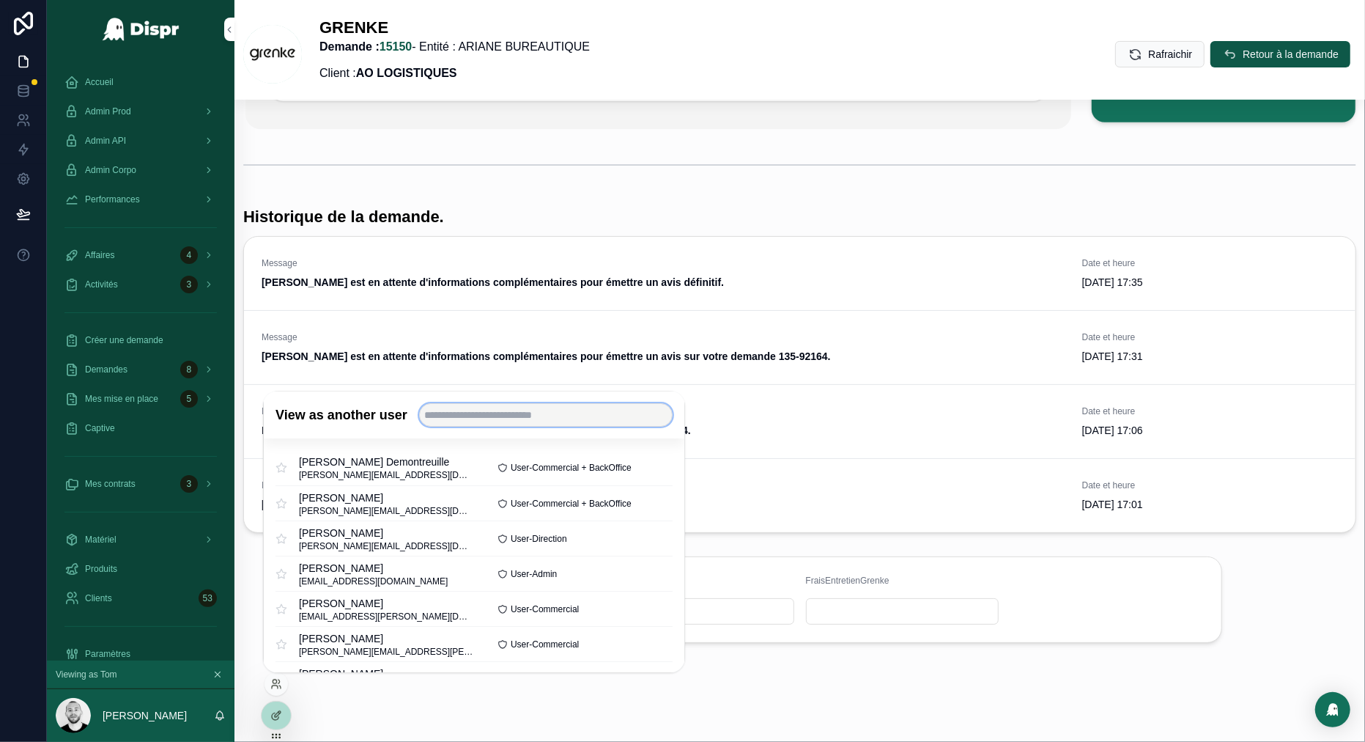
click at [468, 418] on input "text" at bounding box center [546, 415] width 254 height 23
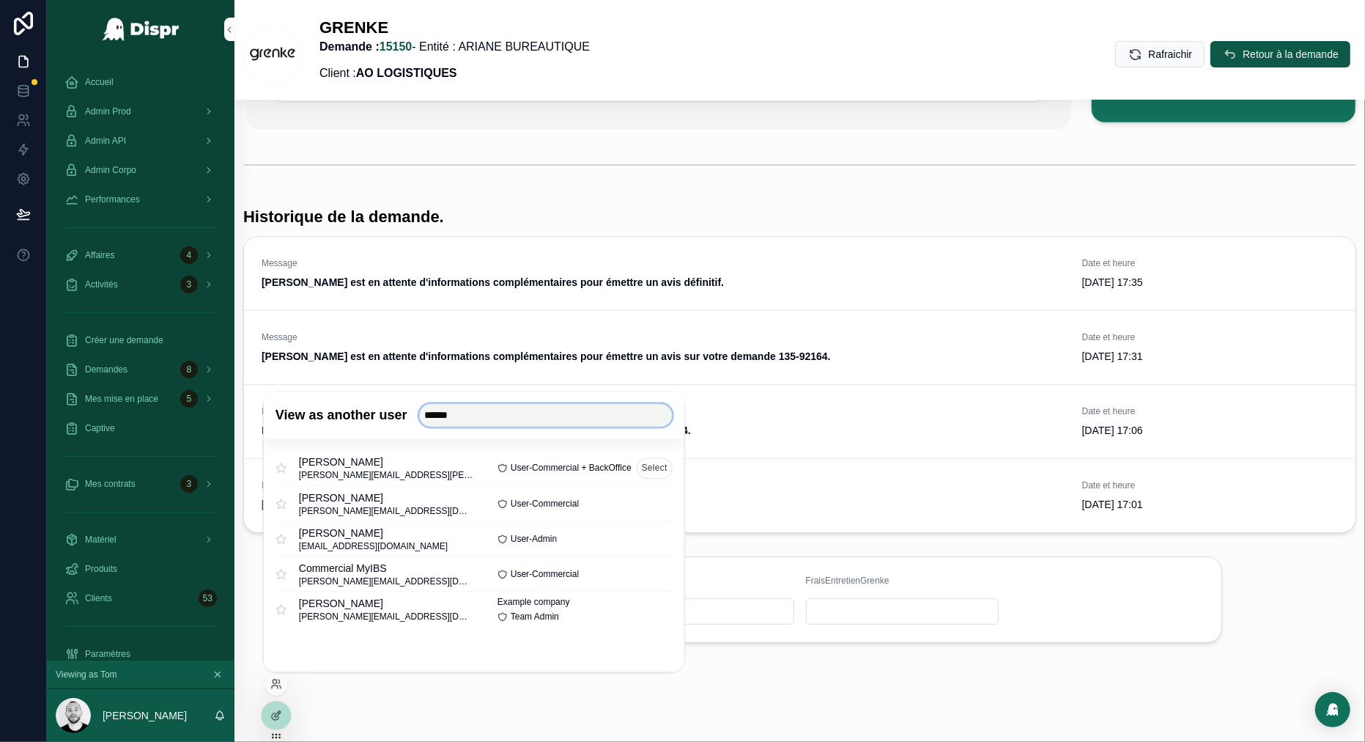
type input "******"
click at [651, 468] on button "Select" at bounding box center [655, 467] width 36 height 21
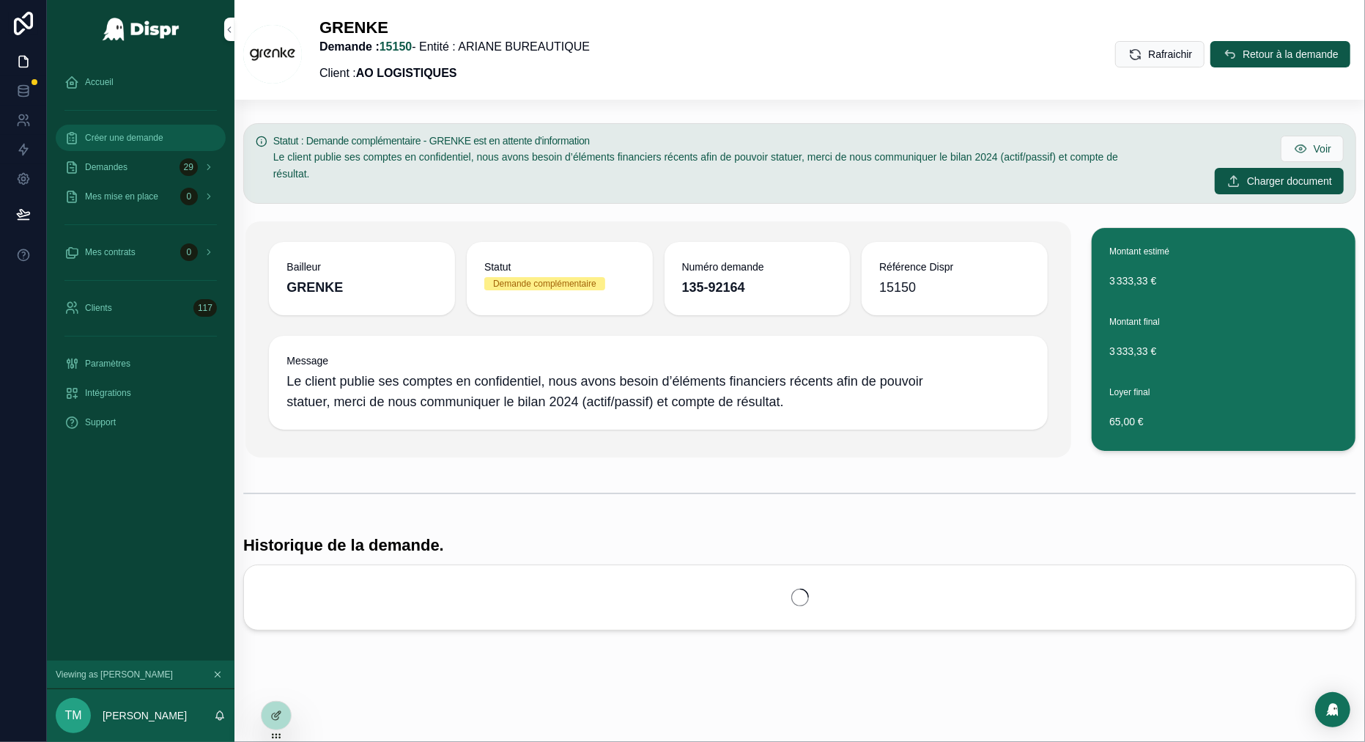
click at [134, 143] on span "Créer une demande" at bounding box center [124, 138] width 78 height 12
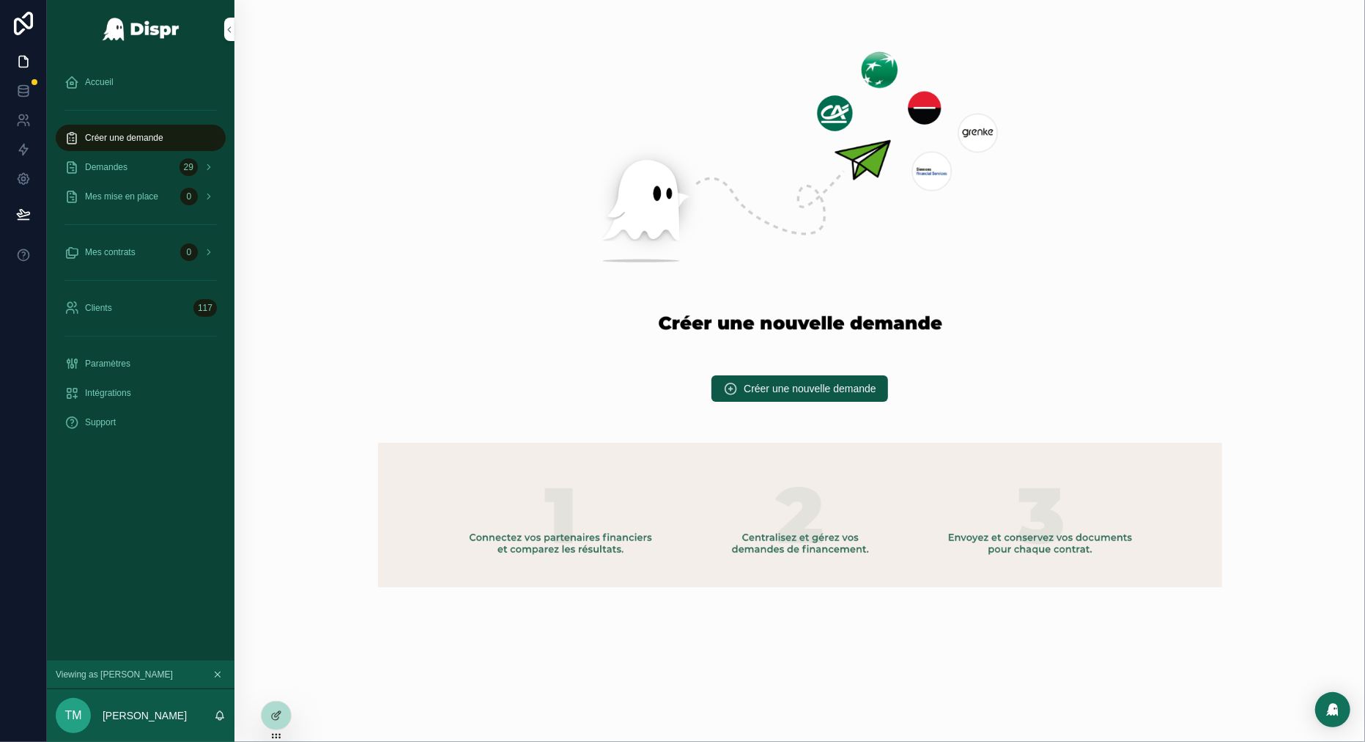
click at [809, 391] on span "Créer une nouvelle demande" at bounding box center [810, 388] width 133 height 15
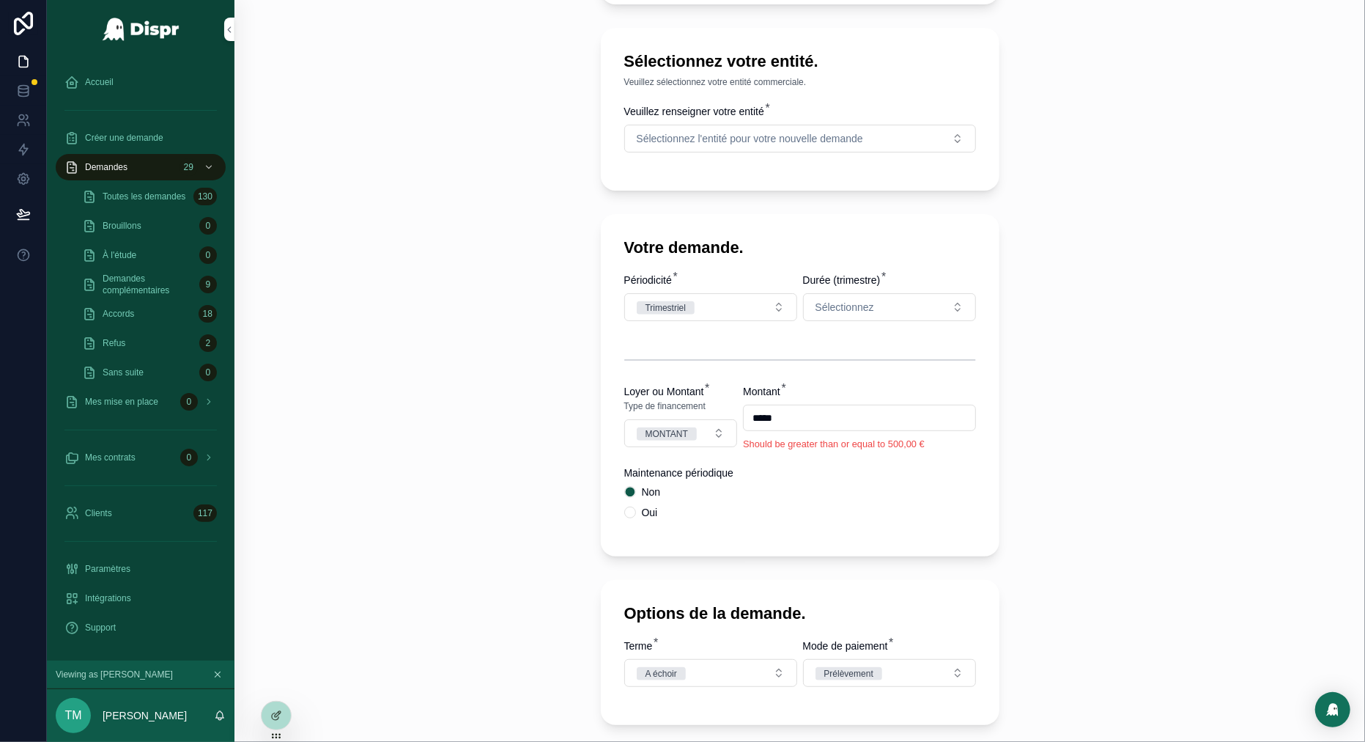
scroll to position [414, 0]
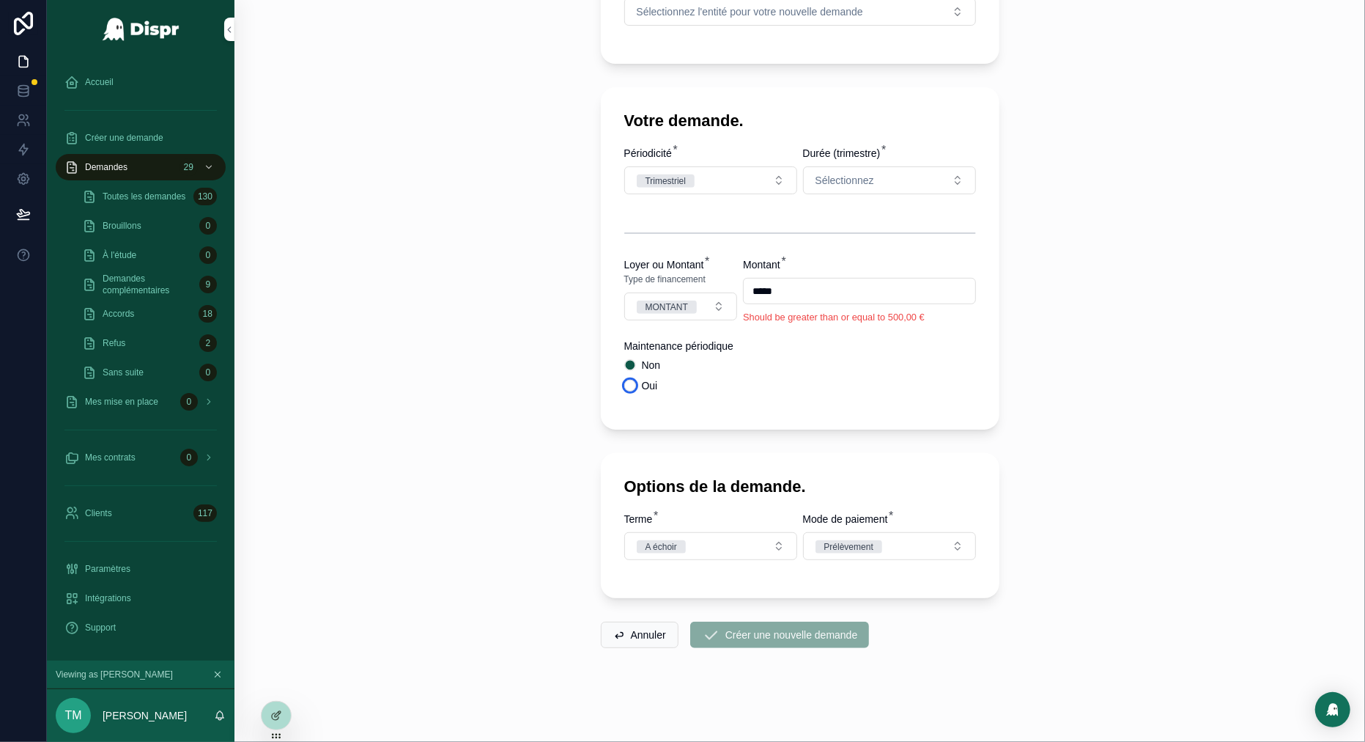
click at [630, 385] on button "Oui" at bounding box center [630, 386] width 12 height 12
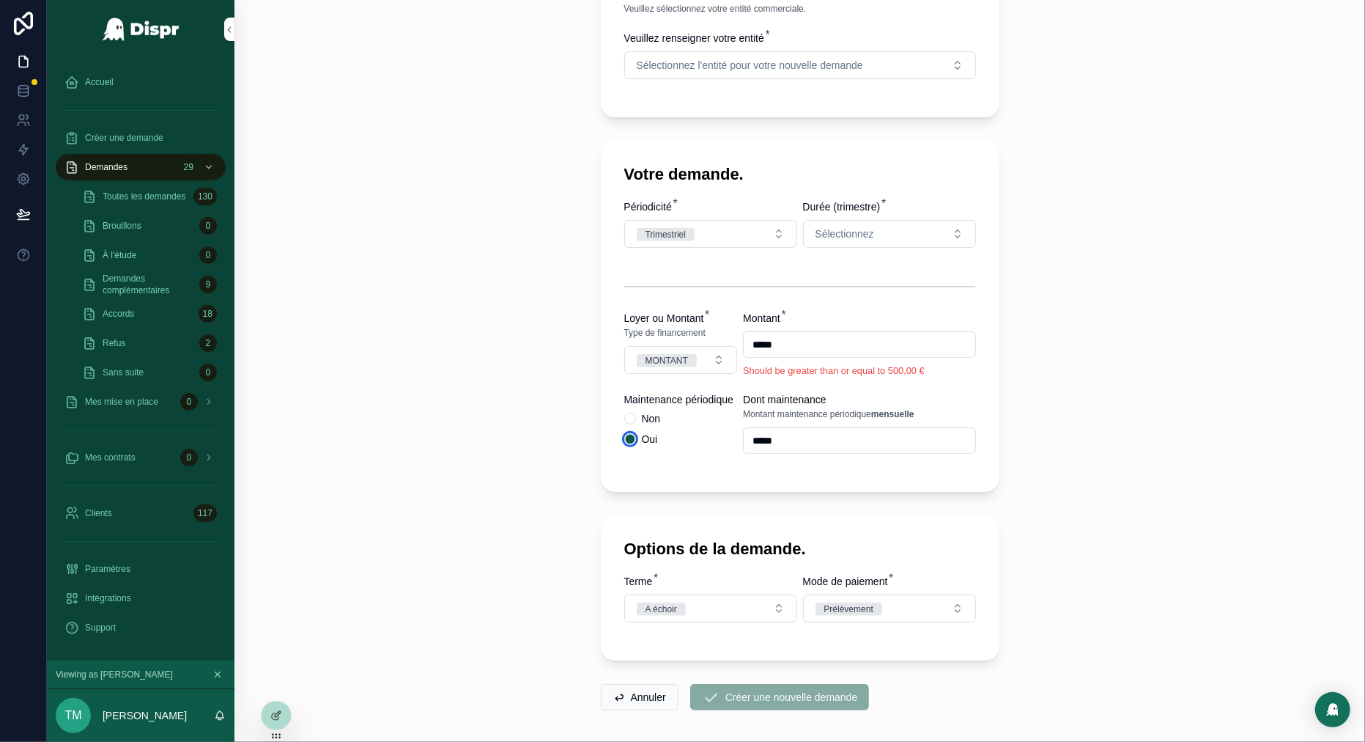
scroll to position [339, 0]
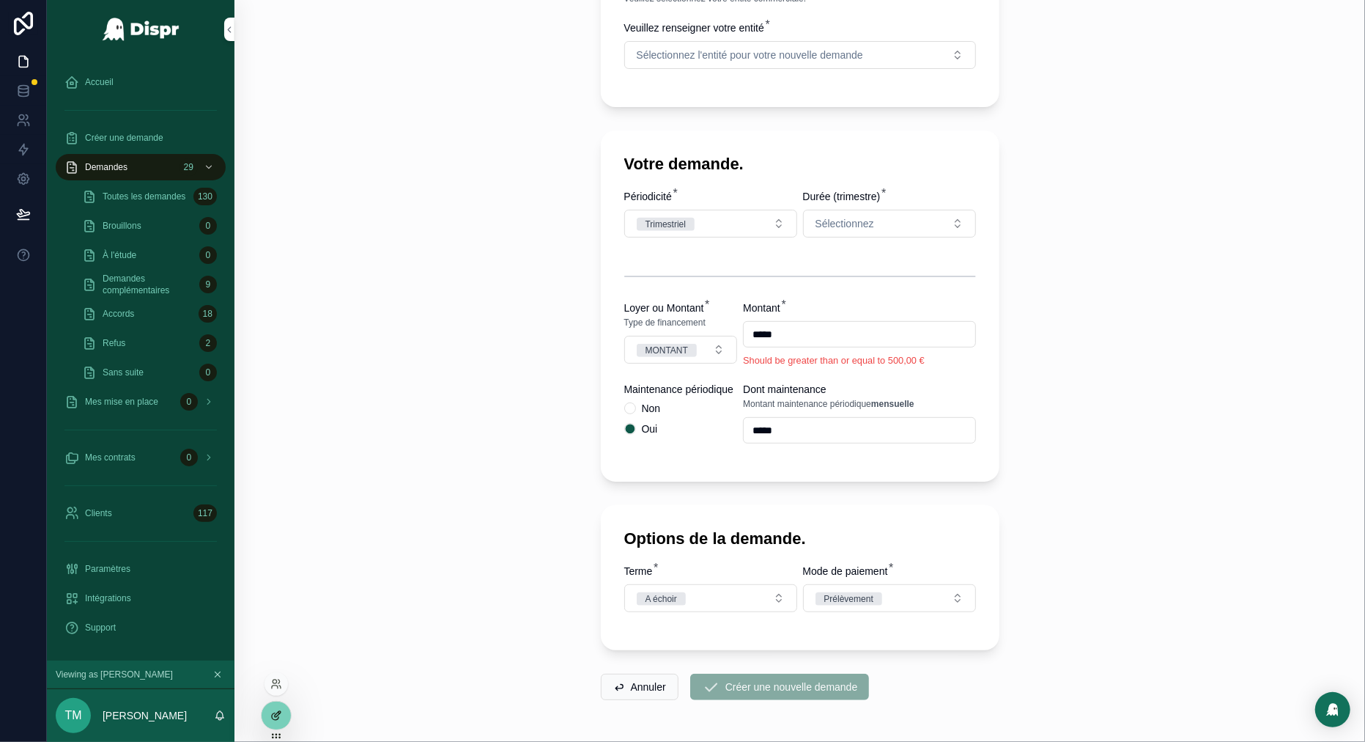
click at [274, 707] on div at bounding box center [276, 715] width 29 height 28
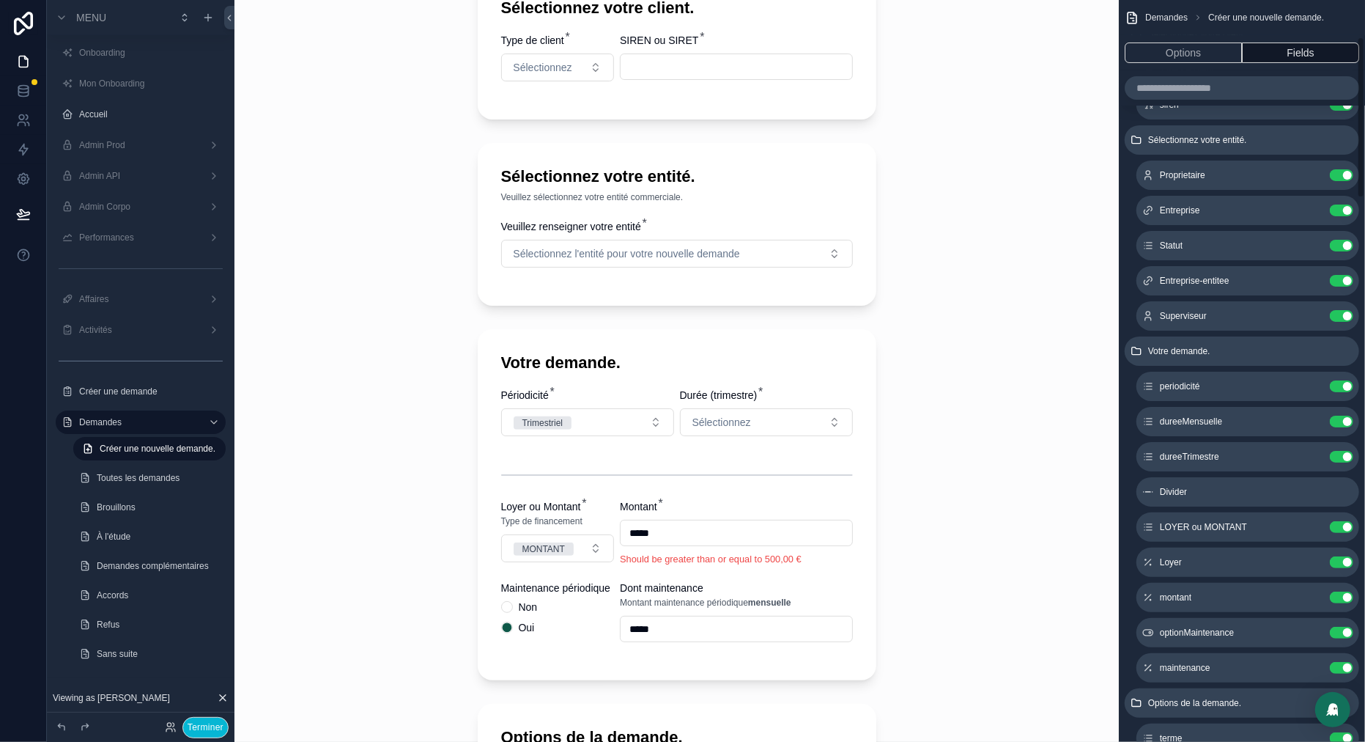
scroll to position [97, 0]
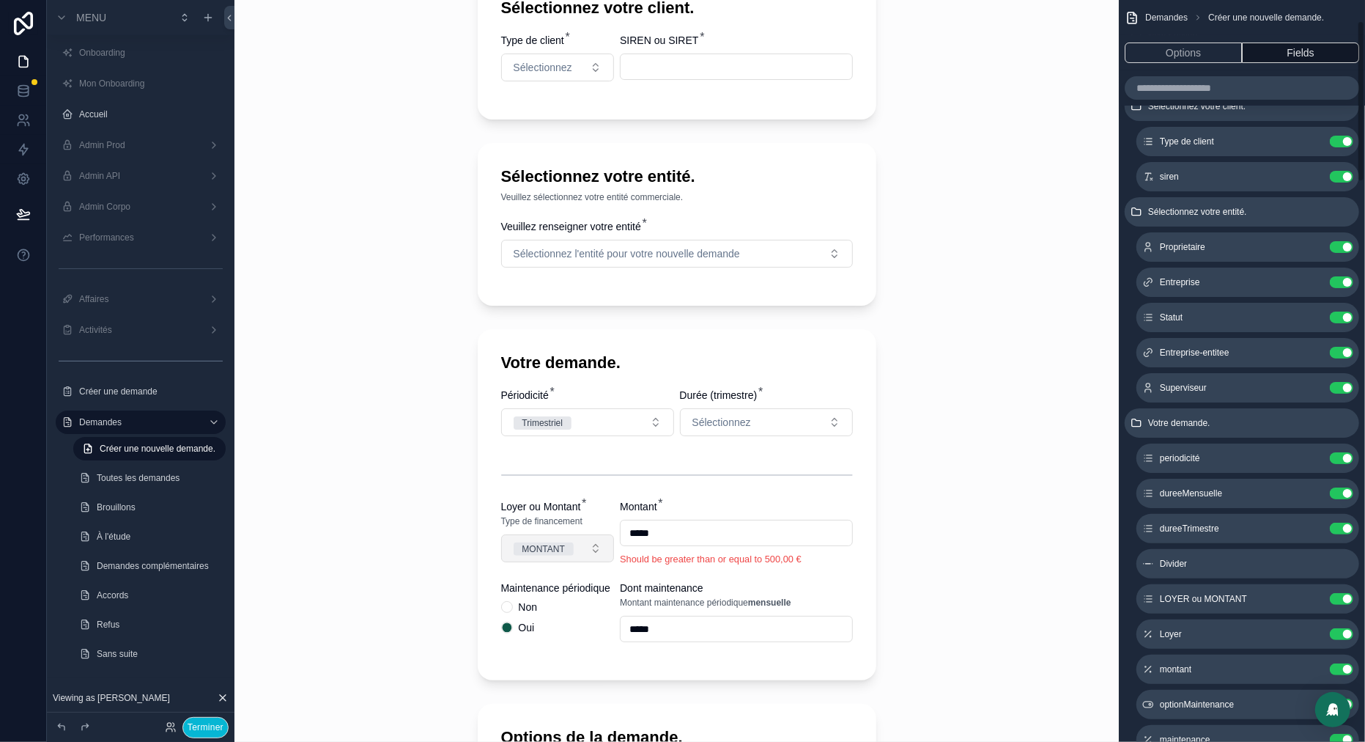
click at [585, 556] on button "MONTANT" at bounding box center [558, 548] width 114 height 28
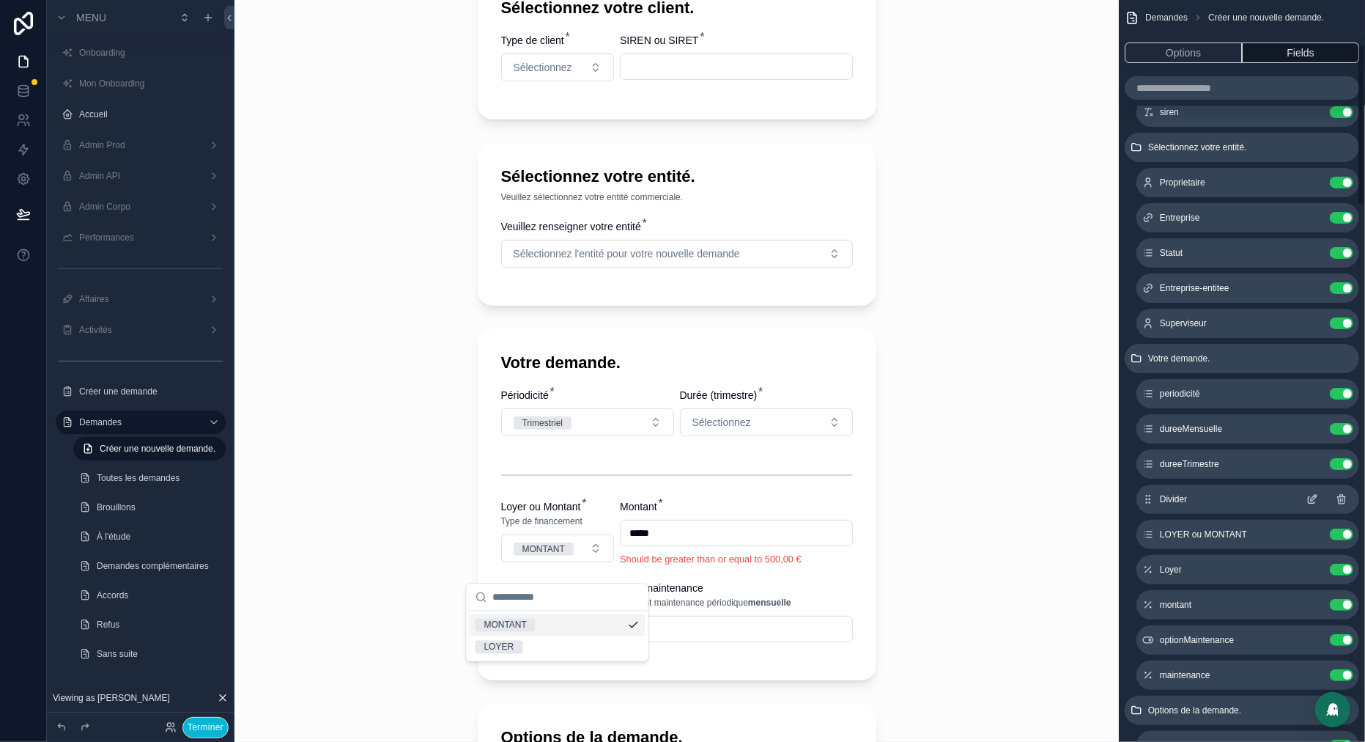
scroll to position [213, 0]
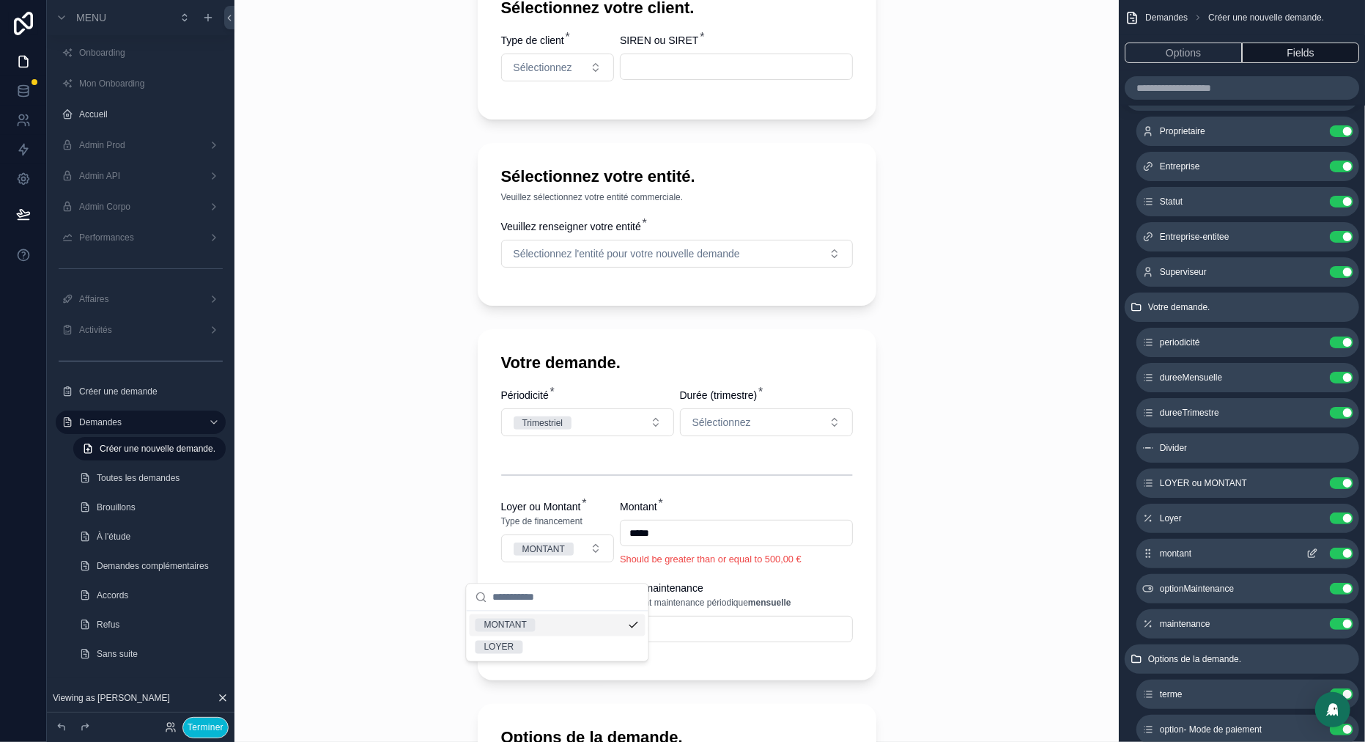
click at [1313, 550] on icon "scrollable content" at bounding box center [1313, 553] width 12 height 12
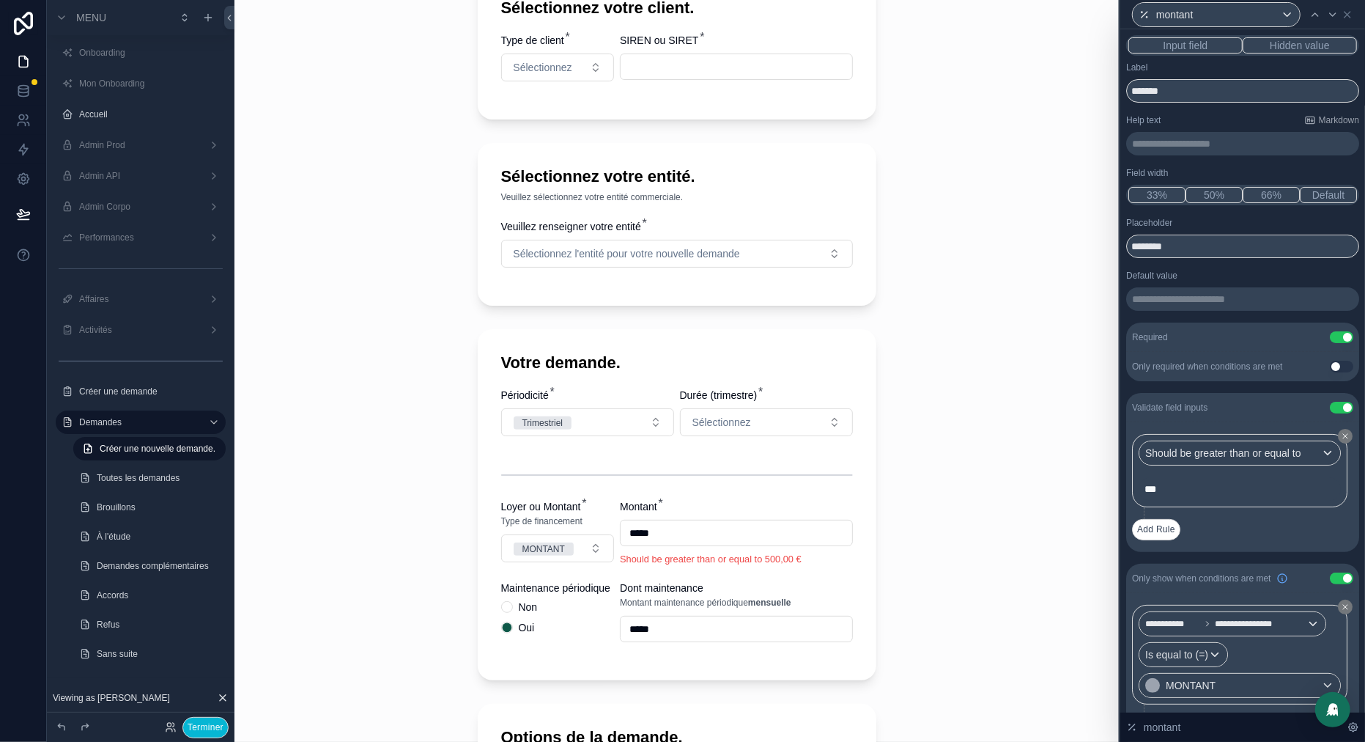
click at [1184, 147] on p "**********" at bounding box center [1244, 143] width 224 height 15
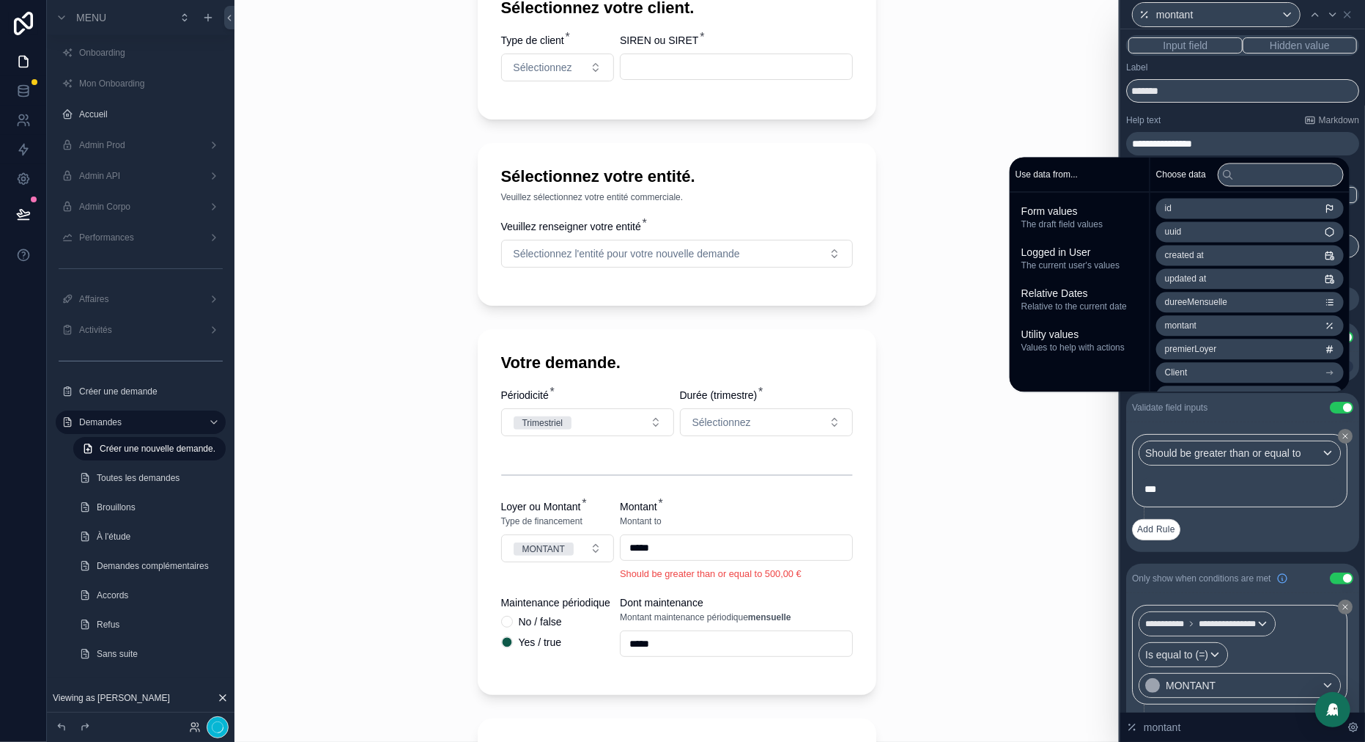
scroll to position [0, 0]
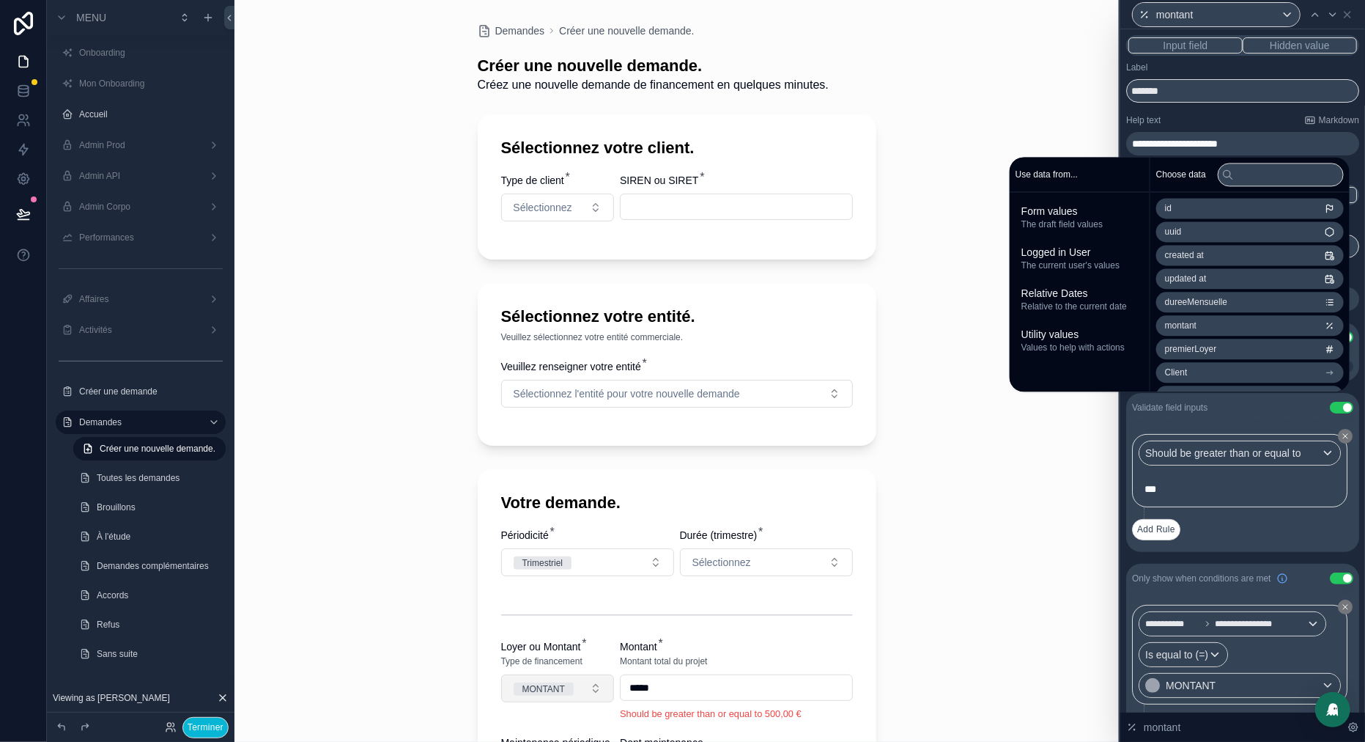
click at [582, 702] on button "MONTANT" at bounding box center [558, 688] width 114 height 28
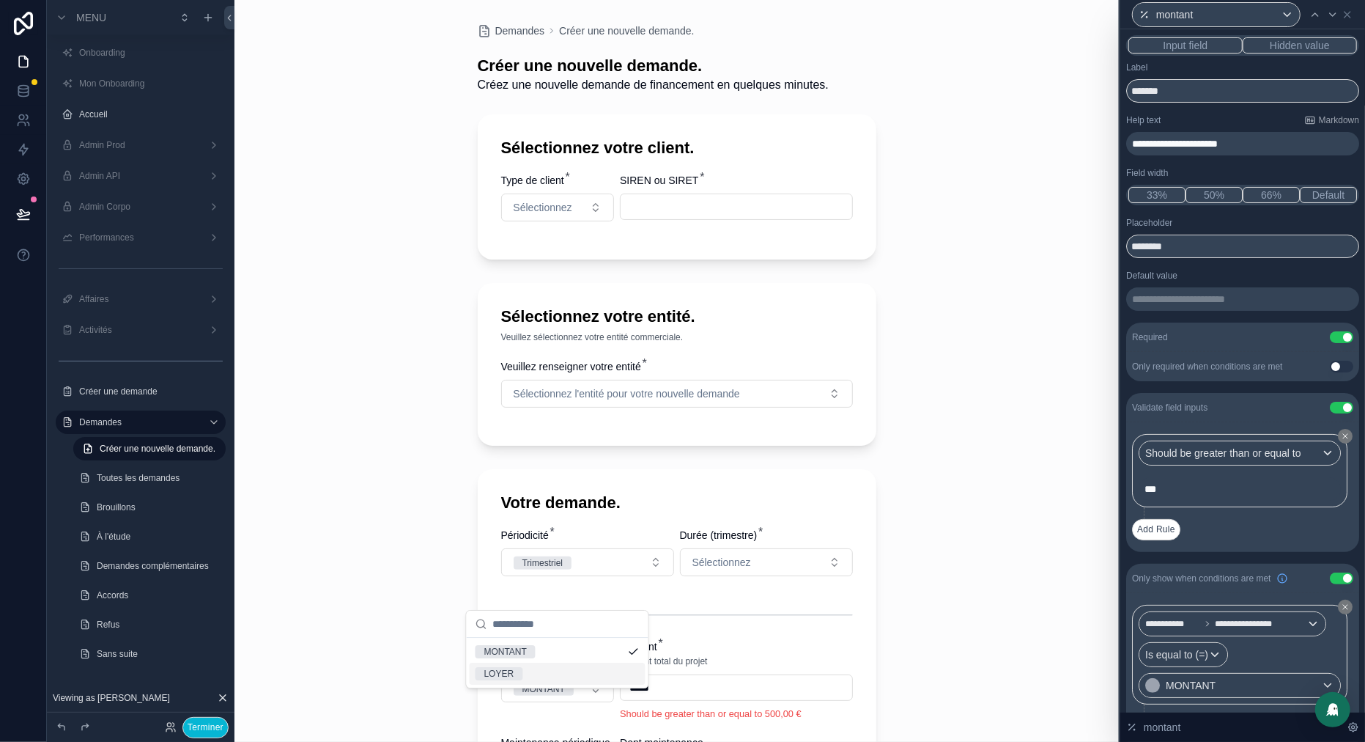
click at [528, 667] on div "LOYER" at bounding box center [558, 674] width 176 height 22
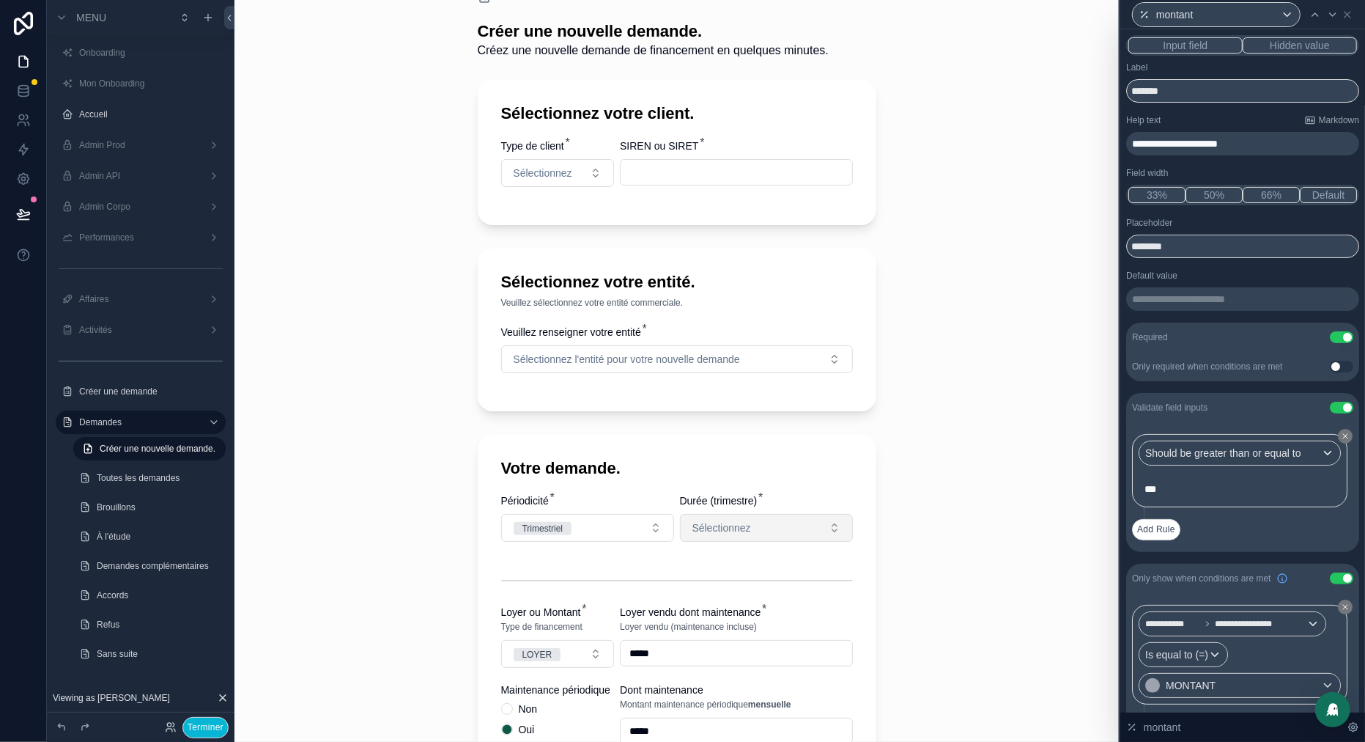
scroll to position [41, 0]
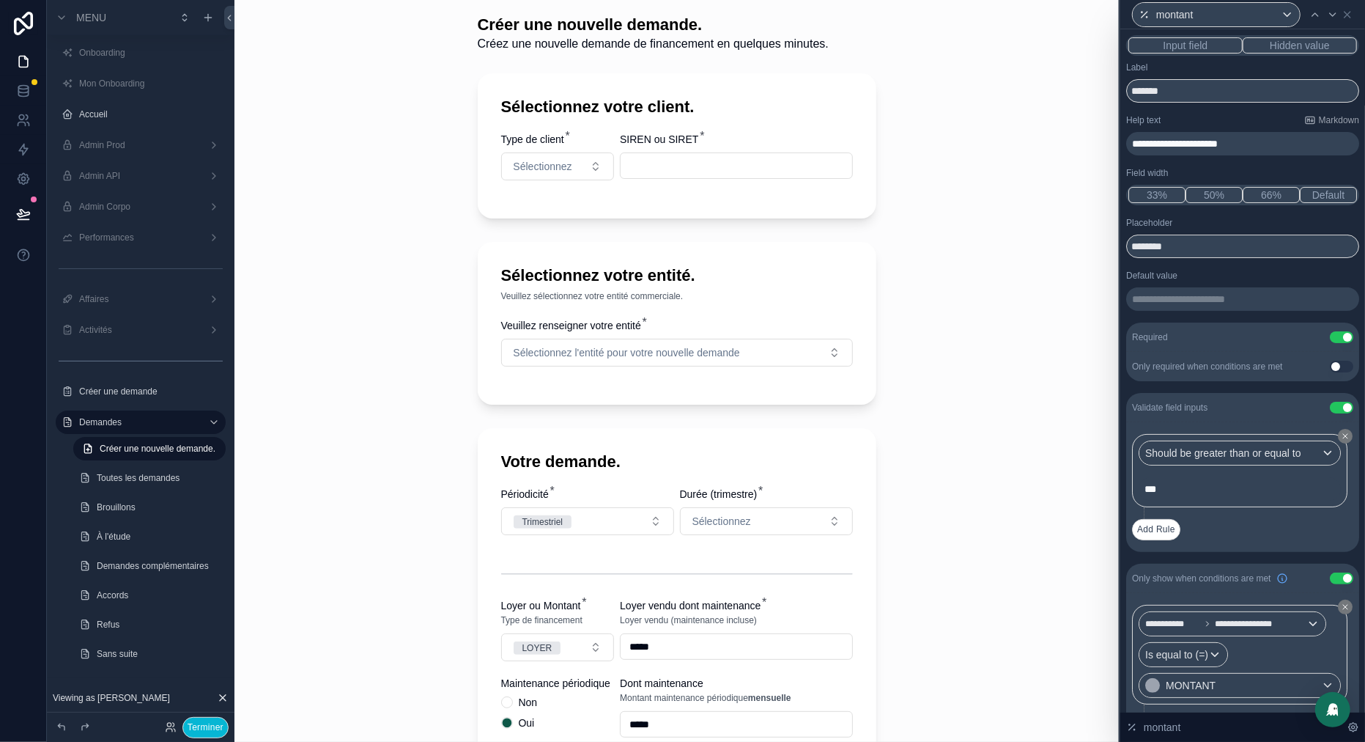
click at [1218, 140] on span "**********" at bounding box center [1175, 144] width 86 height 10
click at [1271, 146] on p "**********" at bounding box center [1244, 143] width 224 height 15
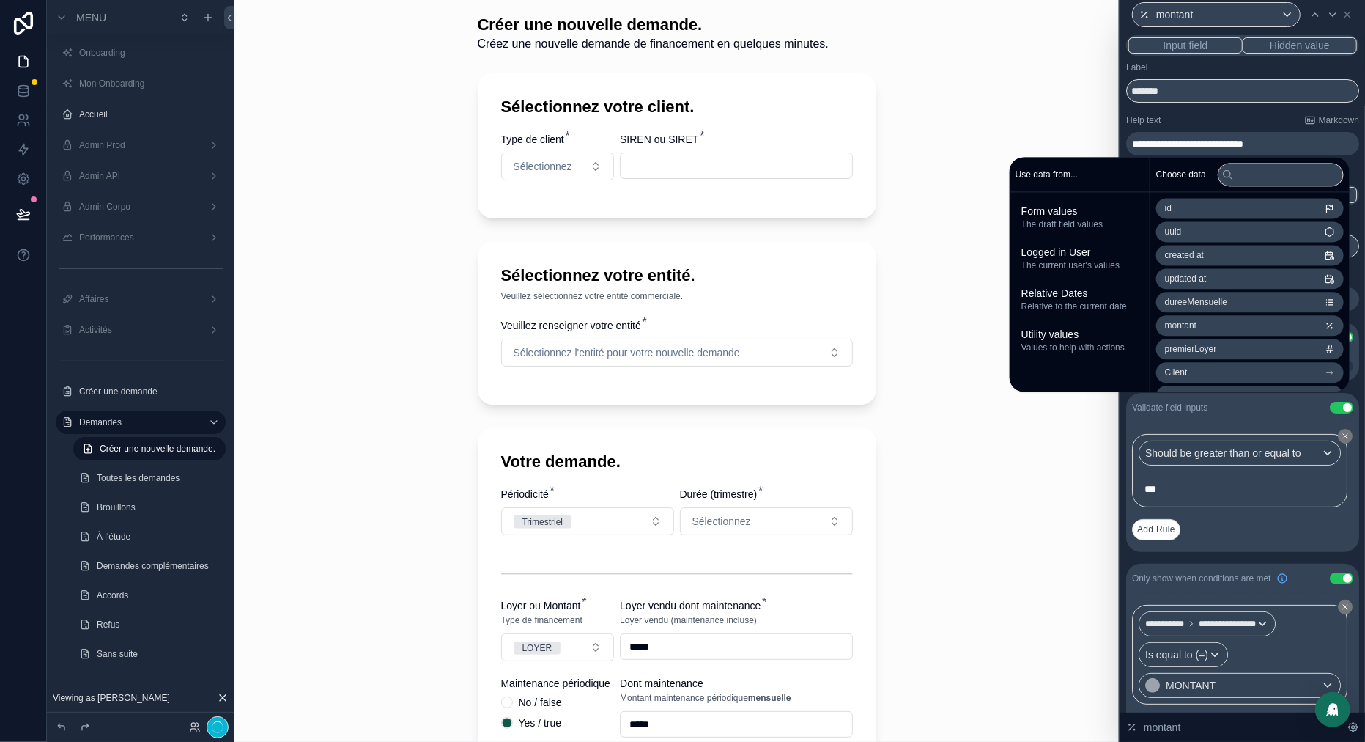
scroll to position [0, 0]
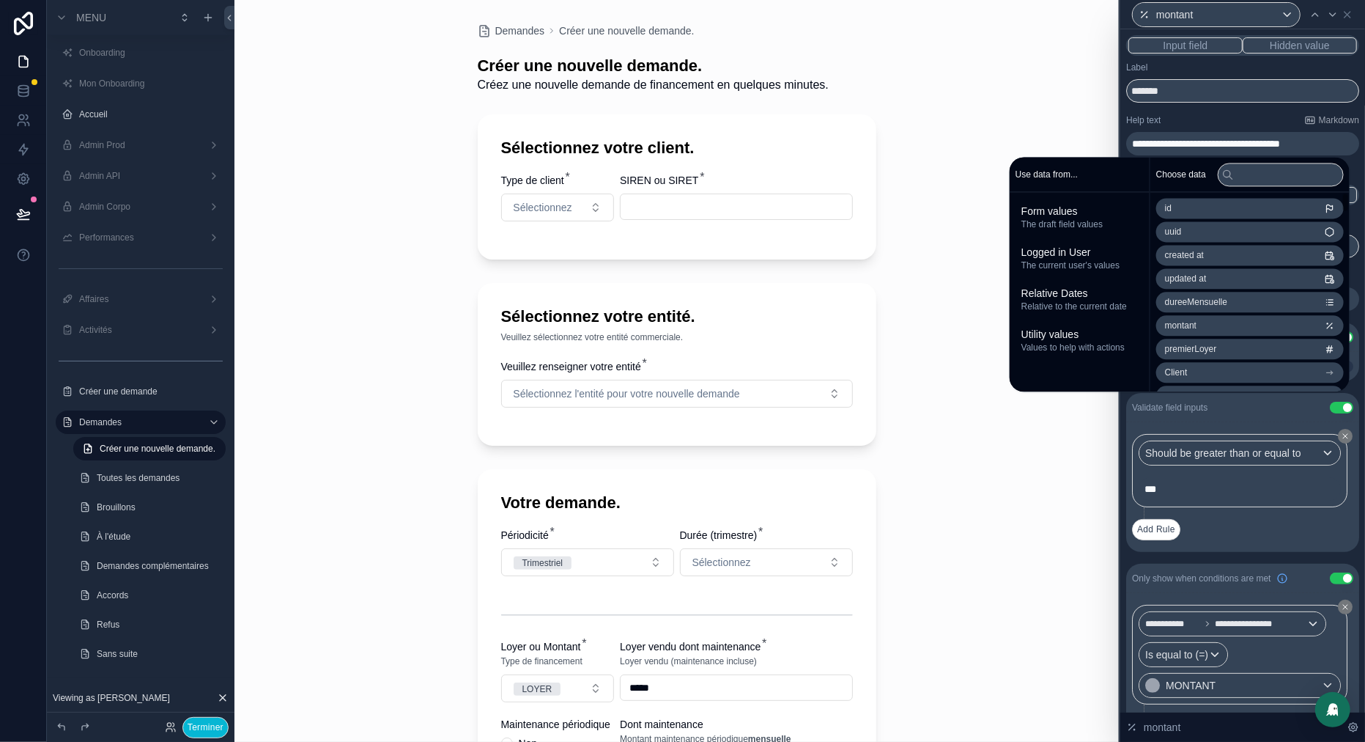
click at [1024, 127] on div "Demandes Créer une nouvelle demande. Créer une nouvelle demande. Créez une nouv…" at bounding box center [677, 371] width 885 height 742
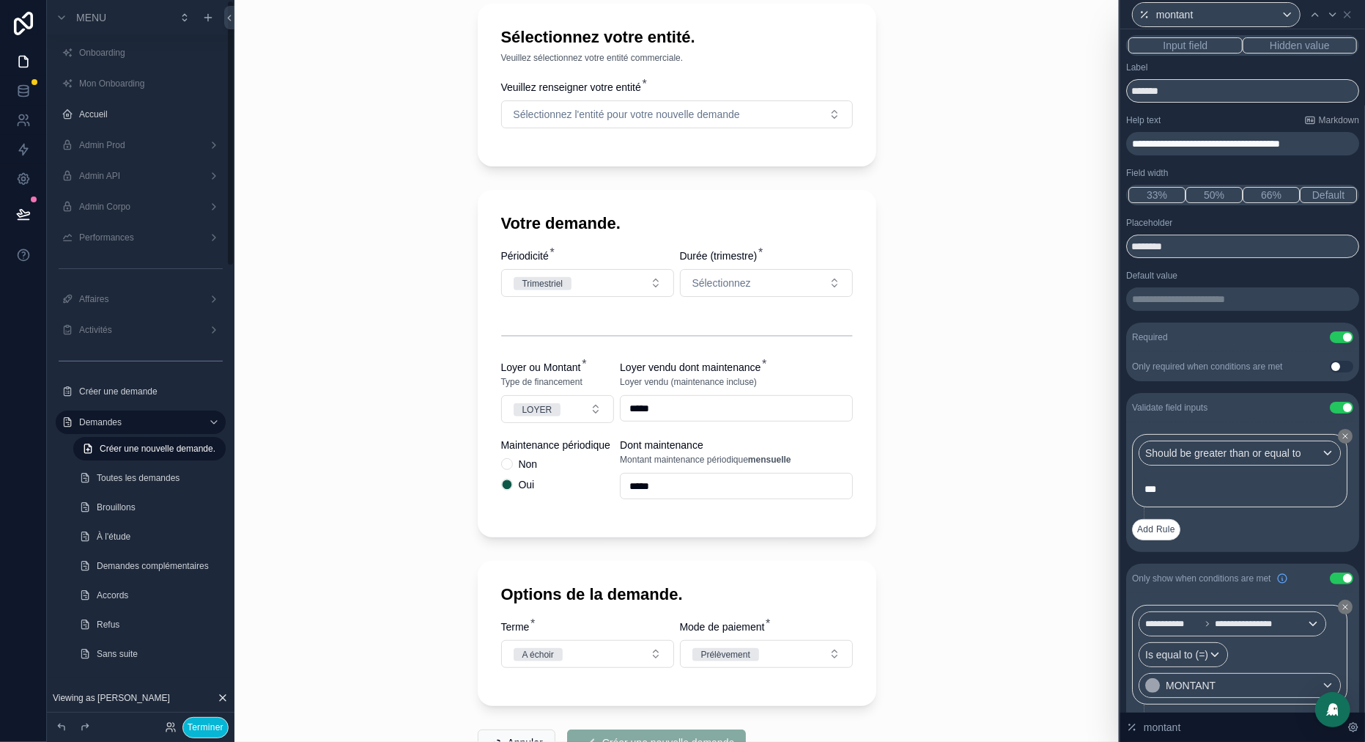
scroll to position [281, 0]
click at [560, 415] on span "LOYER" at bounding box center [538, 408] width 48 height 13
click at [517, 485] on div "MONTANT" at bounding box center [505, 483] width 43 height 13
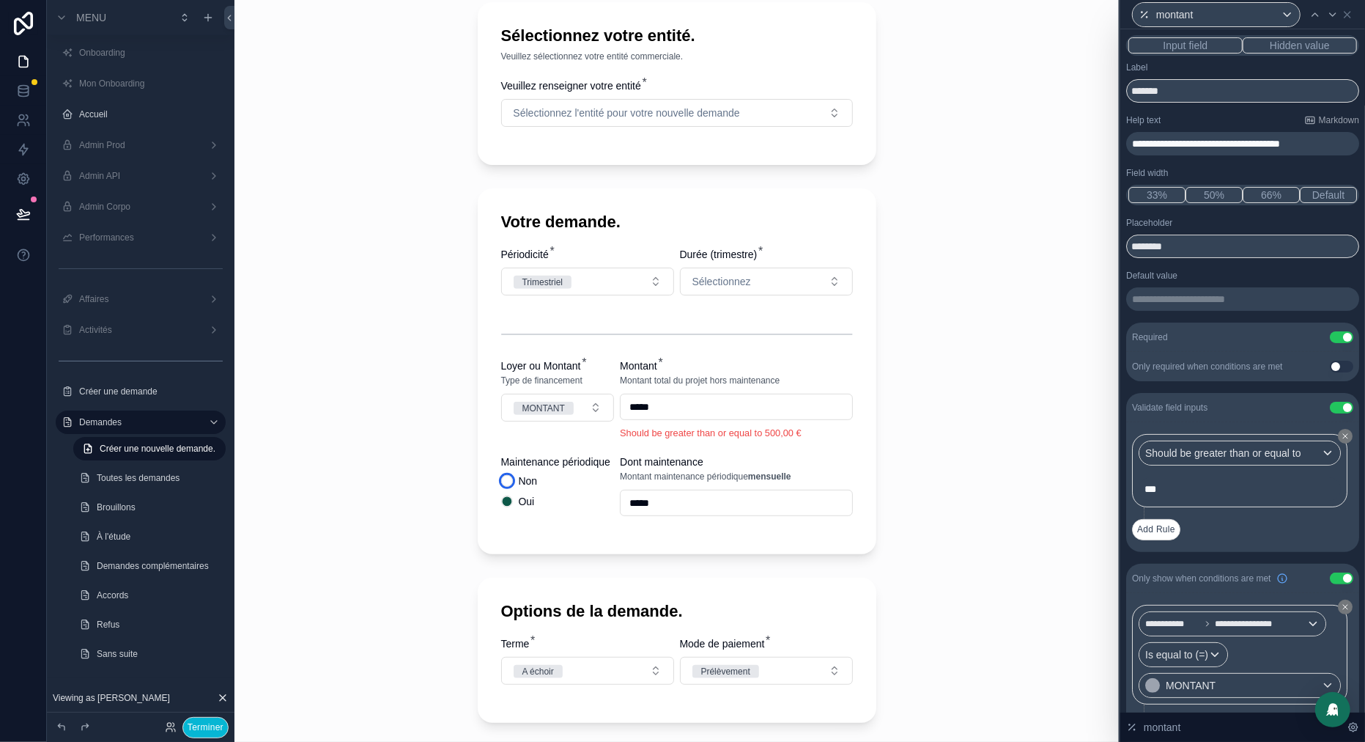
click at [511, 487] on button "Non" at bounding box center [507, 481] width 12 height 12
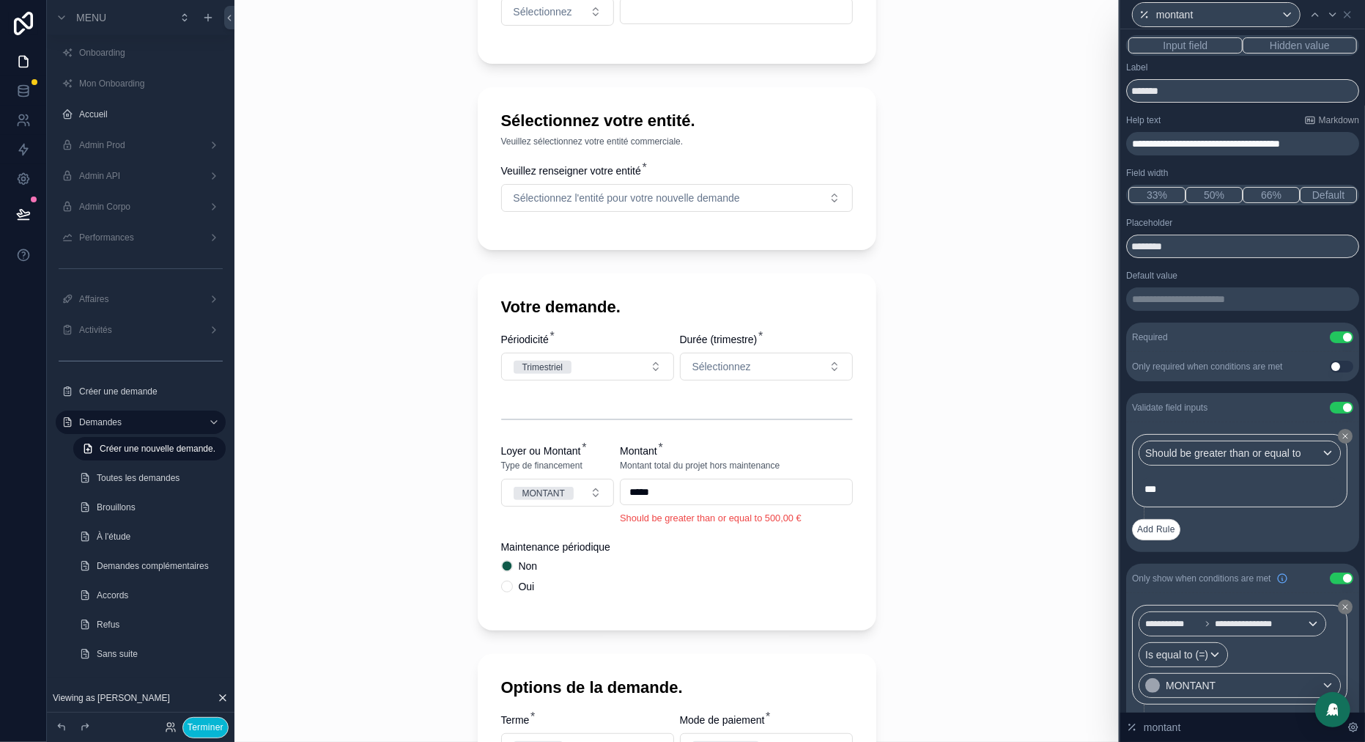
scroll to position [213, 0]
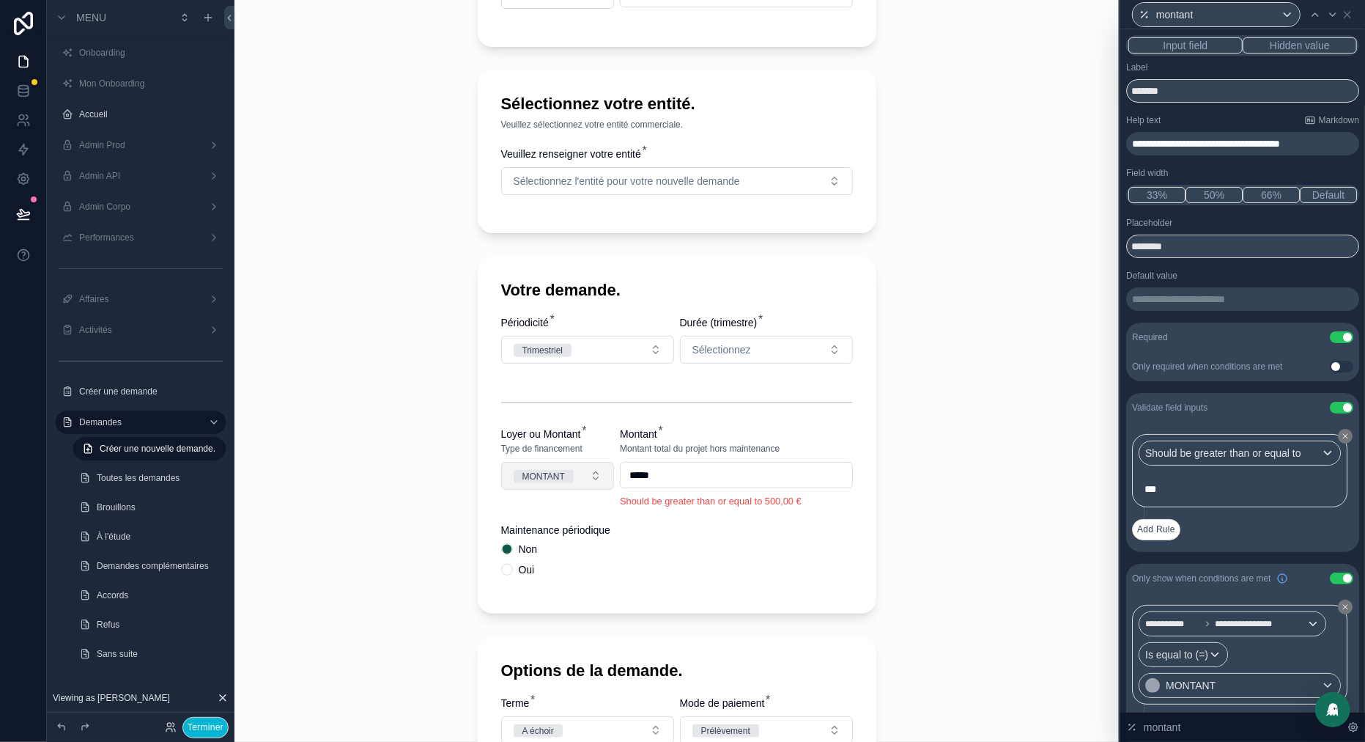
click at [542, 483] on div "MONTANT" at bounding box center [544, 476] width 43 height 13
click at [523, 570] on div "LOYER" at bounding box center [558, 575] width 176 height 22
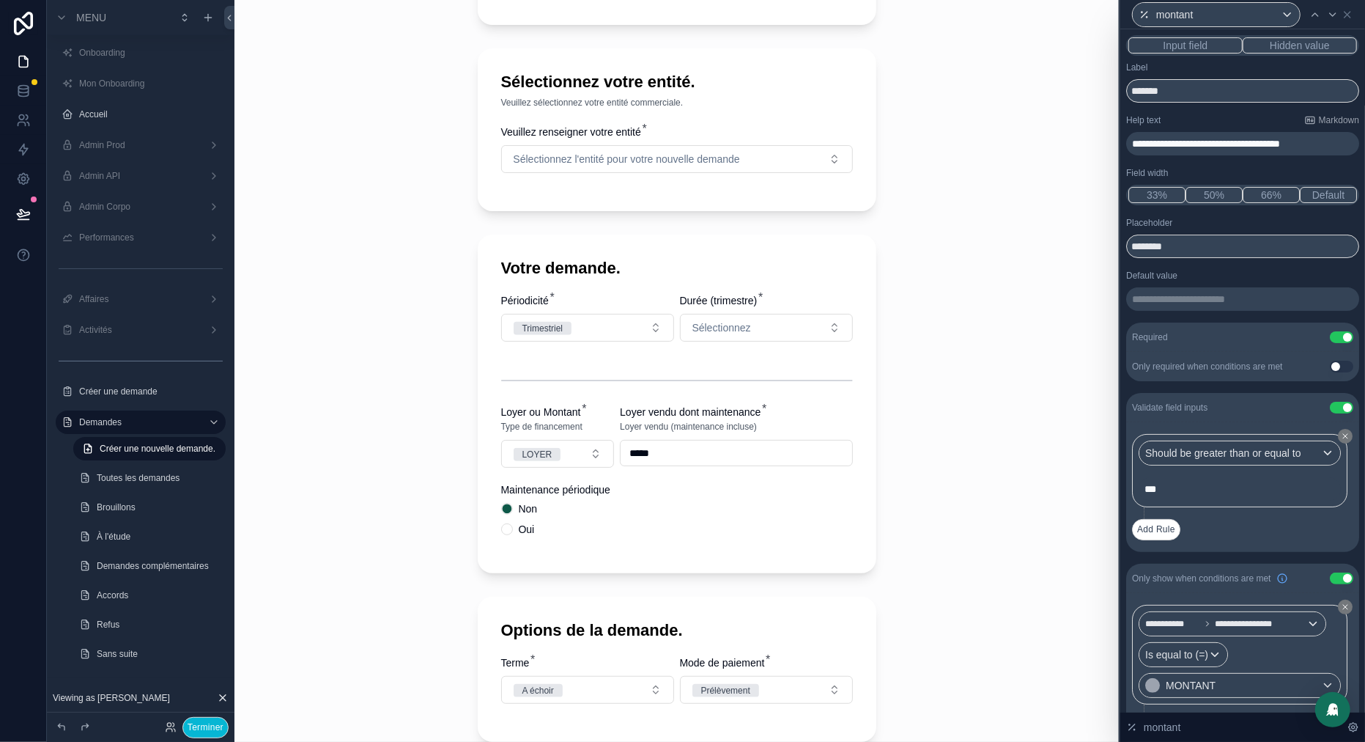
scroll to position [240, 0]
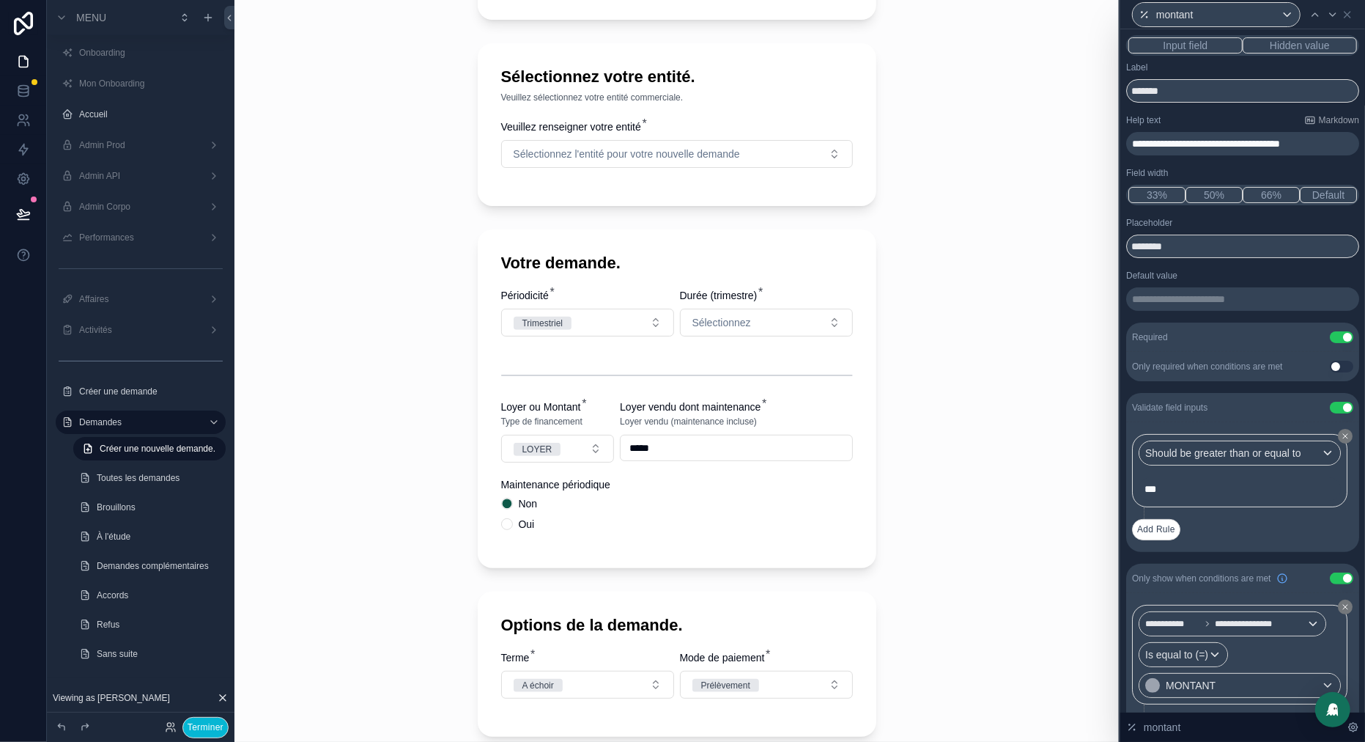
click at [512, 530] on div "Oui" at bounding box center [558, 524] width 114 height 12
click at [509, 530] on button "Oui" at bounding box center [507, 524] width 12 height 12
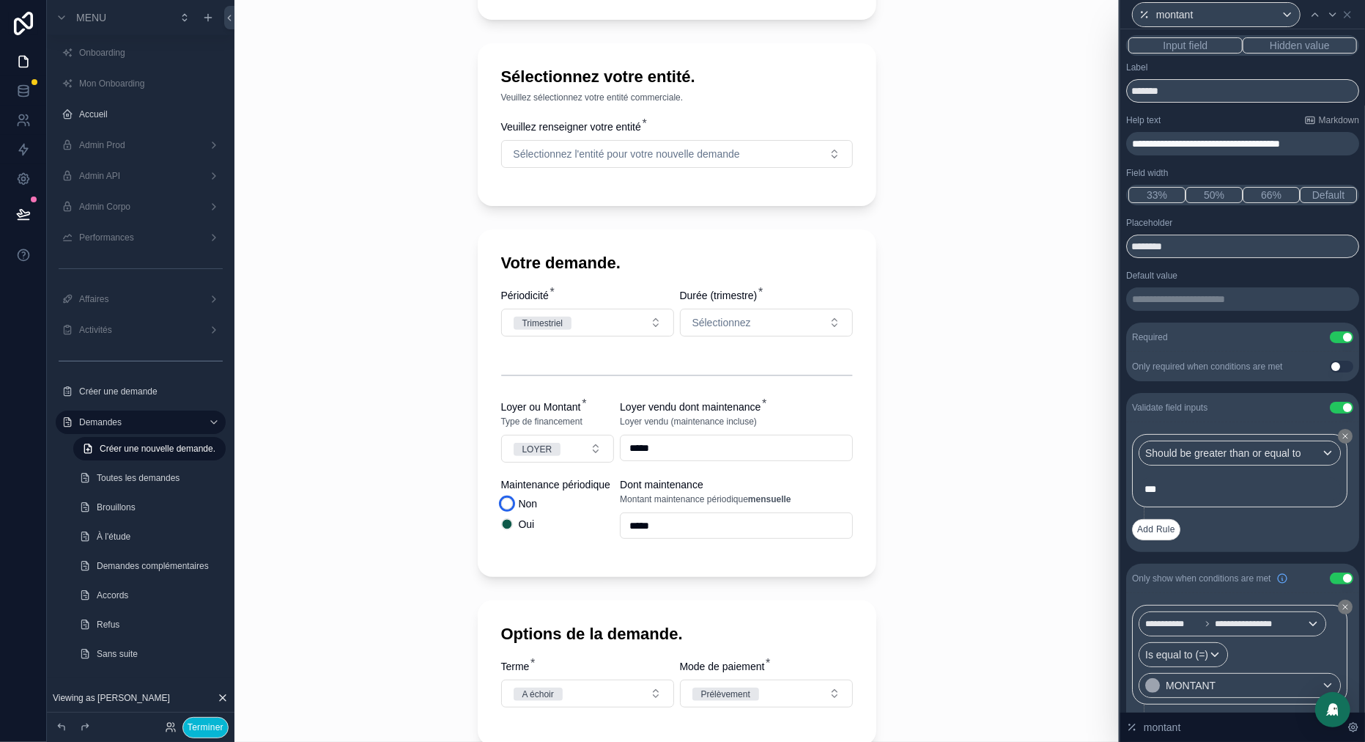
click at [508, 509] on button "Non" at bounding box center [507, 504] width 12 height 12
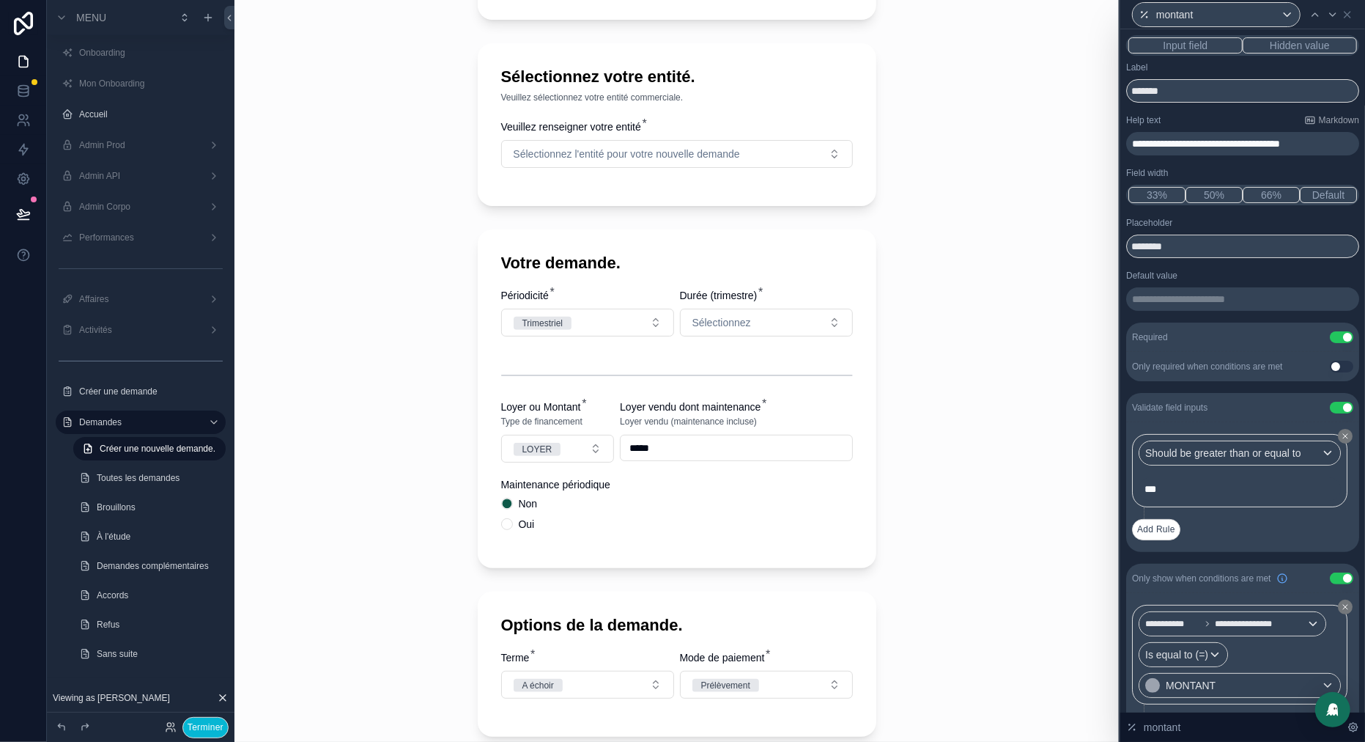
click at [565, 480] on div "Périodicité * Trimestriel Durée (trimestre) * Sélectionnez Loyer ou Montant * T…" at bounding box center [677, 416] width 352 height 257
click at [573, 462] on button "LOYER" at bounding box center [558, 449] width 114 height 28
click at [524, 528] on div "MONTANT" at bounding box center [505, 524] width 43 height 13
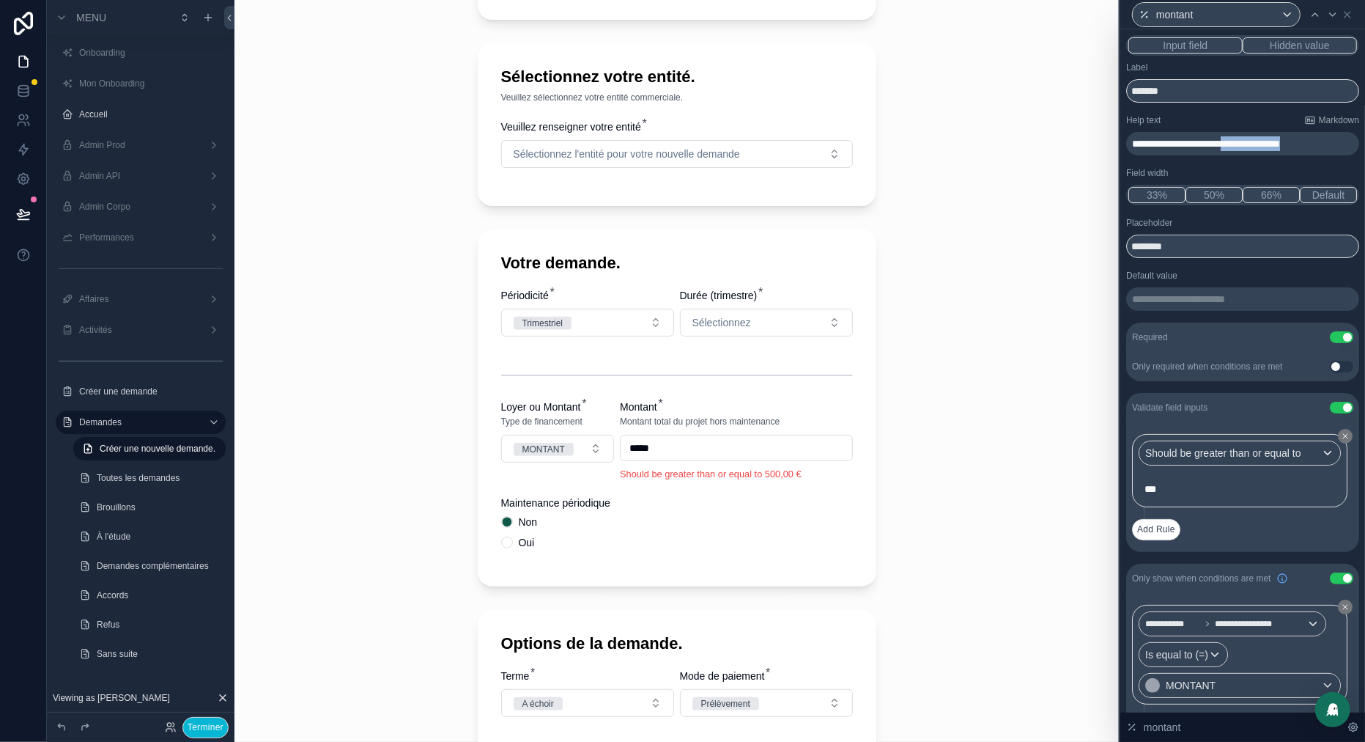
drag, startPoint x: 1254, startPoint y: 142, endPoint x: 1378, endPoint y: 143, distance: 123.9
click at [1365, 143] on html "**********" at bounding box center [682, 371] width 1365 height 742
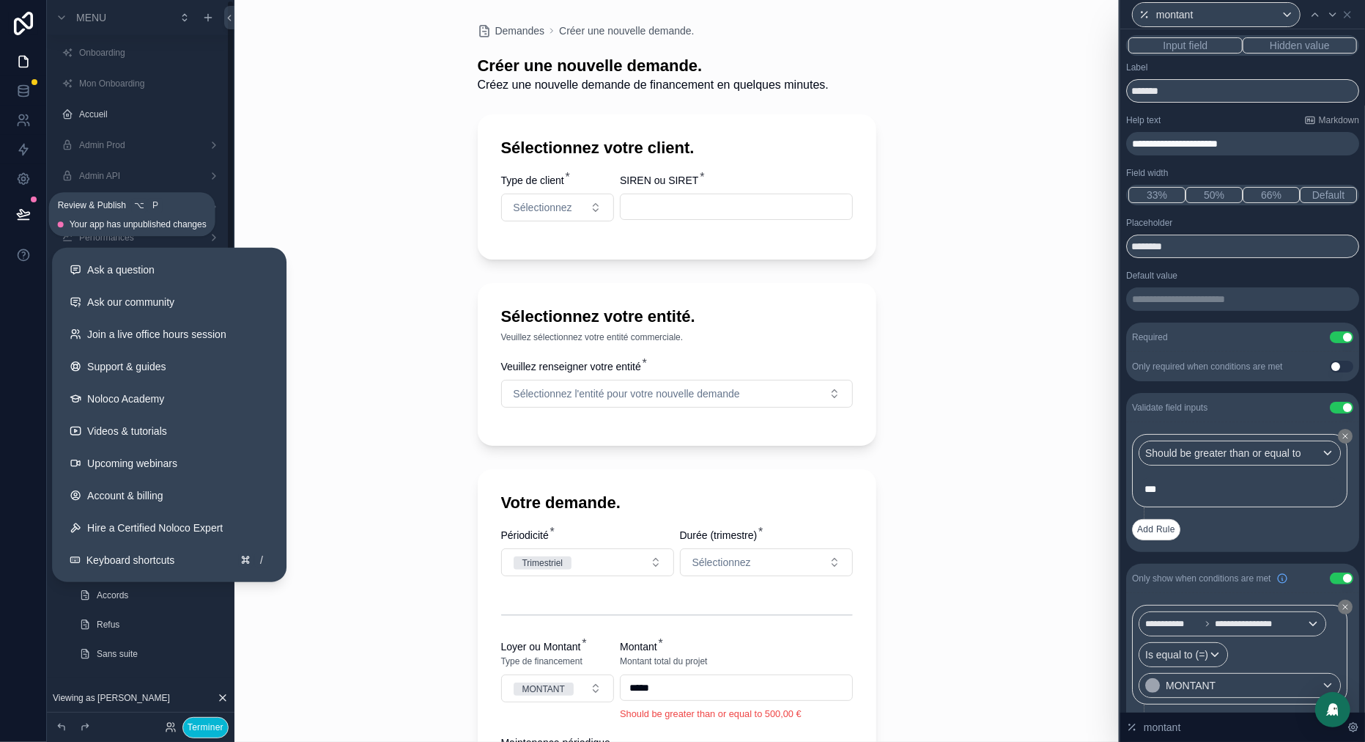
click at [23, 218] on icon at bounding box center [23, 214] width 15 height 15
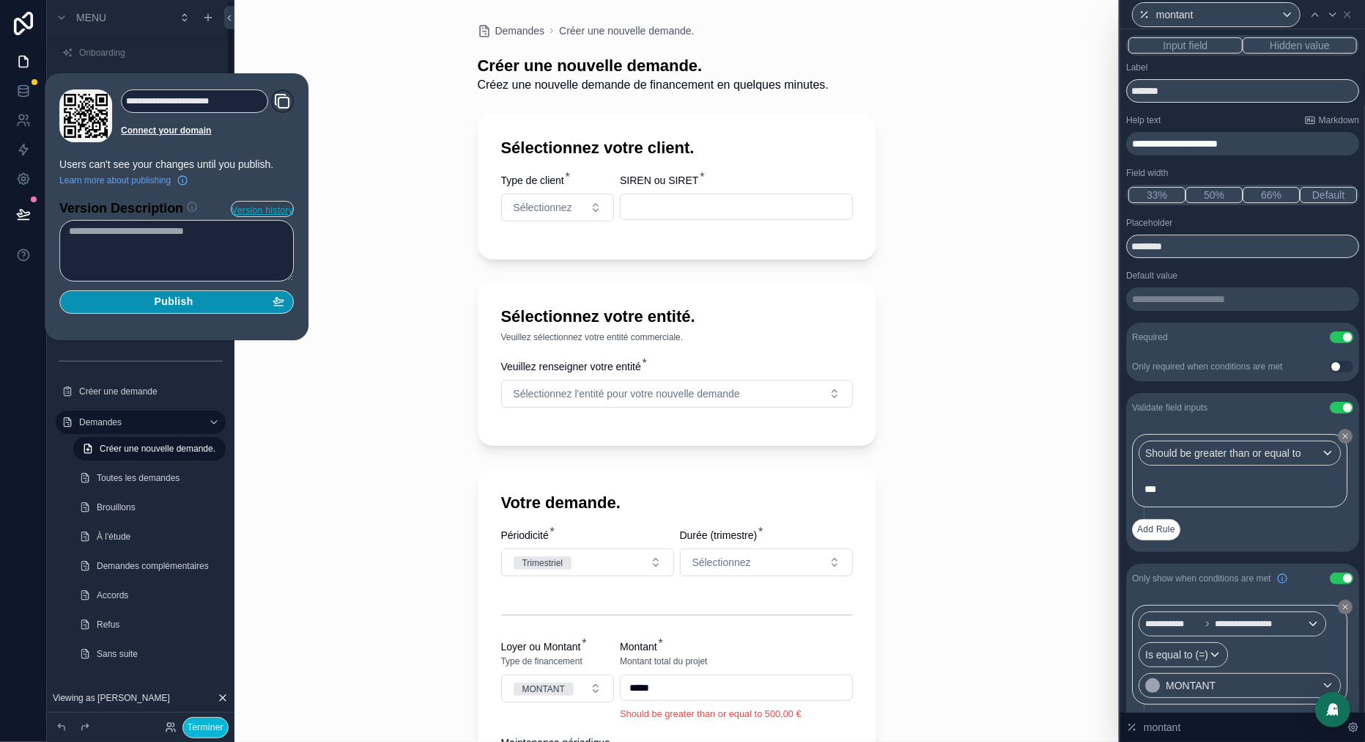
click at [170, 301] on span "Publish" at bounding box center [174, 301] width 39 height 13
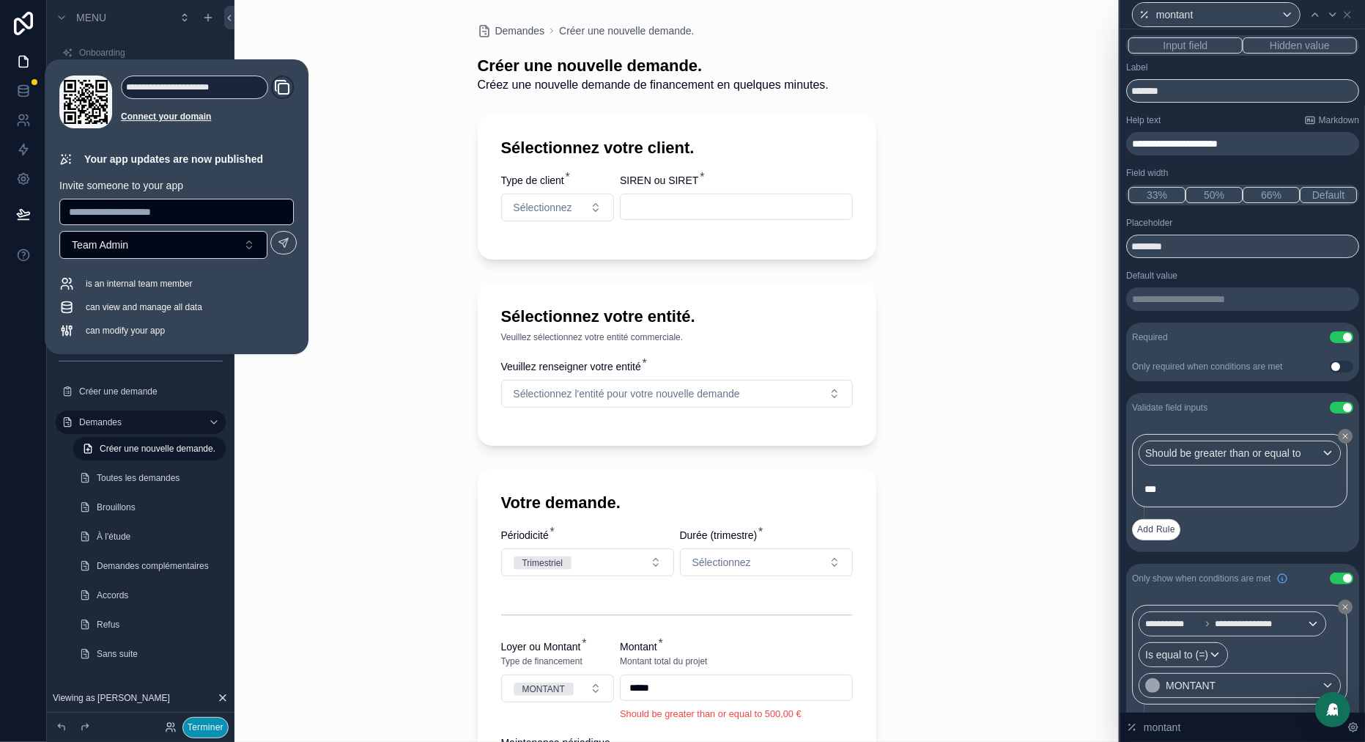
click at [210, 723] on button "Terminer" at bounding box center [205, 727] width 46 height 21
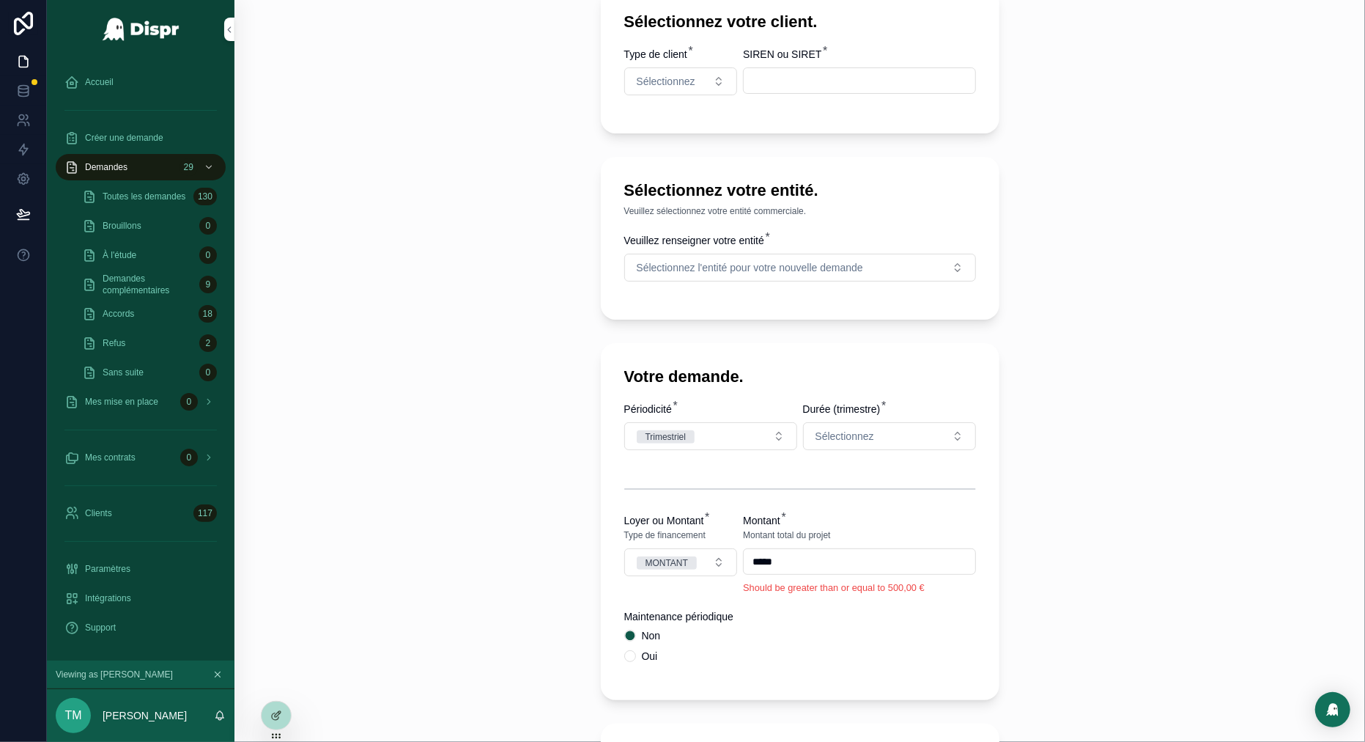
scroll to position [164, 0]
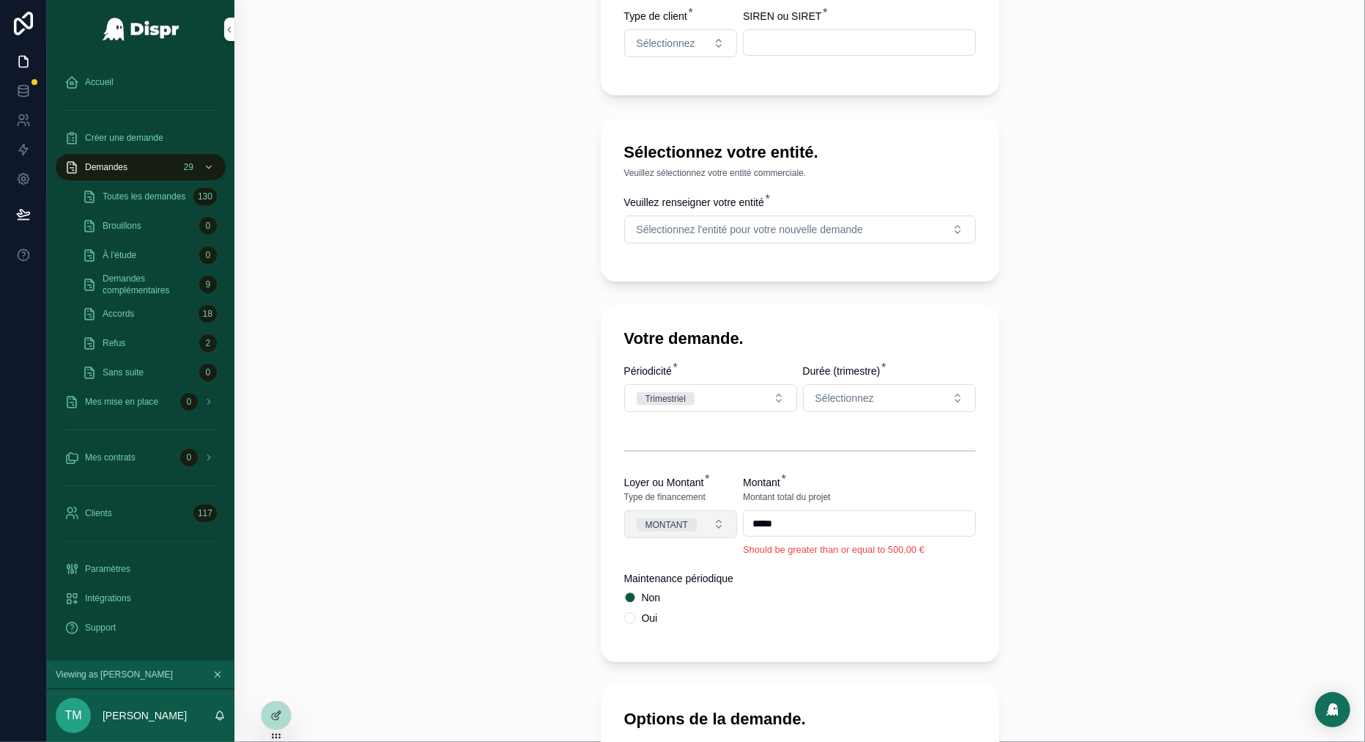
click at [688, 531] on div "MONTANT" at bounding box center [667, 524] width 43 height 13
click at [636, 624] on div "LOYER" at bounding box center [623, 622] width 30 height 13
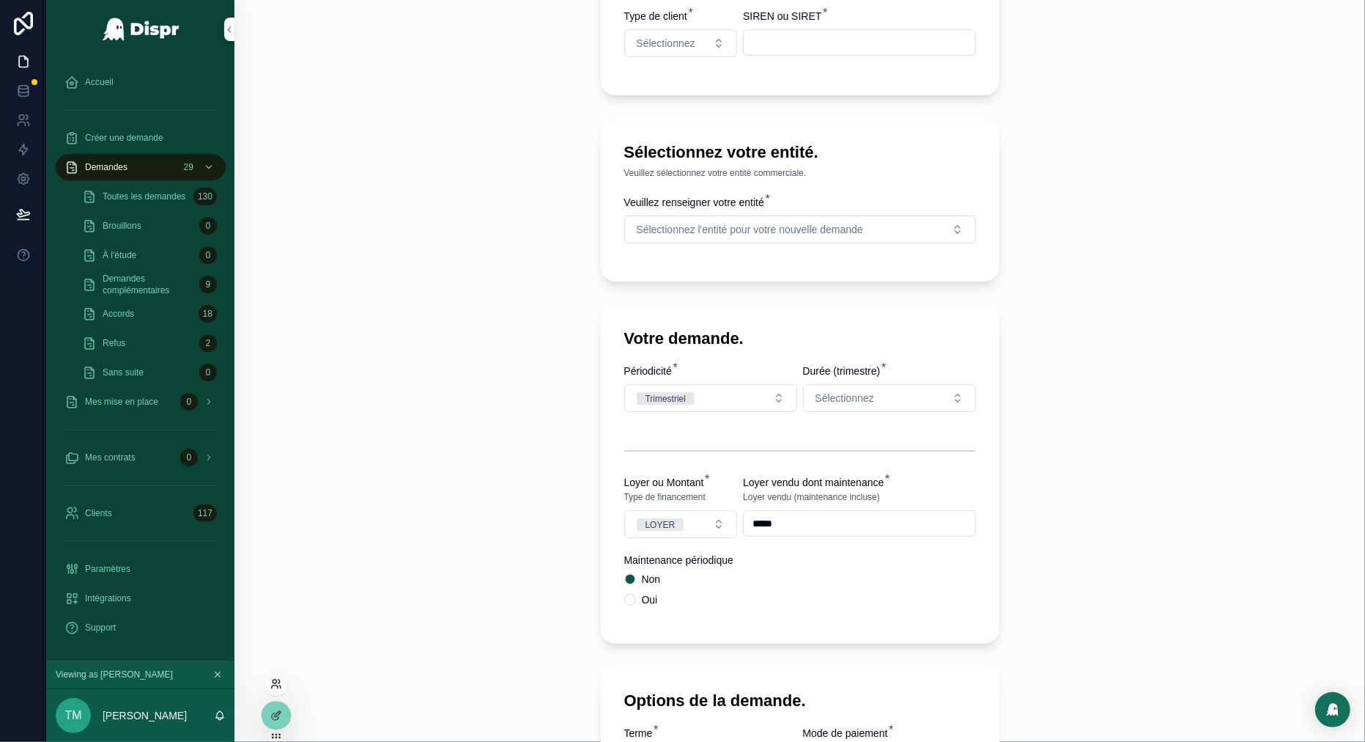
click at [277, 687] on icon at bounding box center [275, 686] width 6 height 3
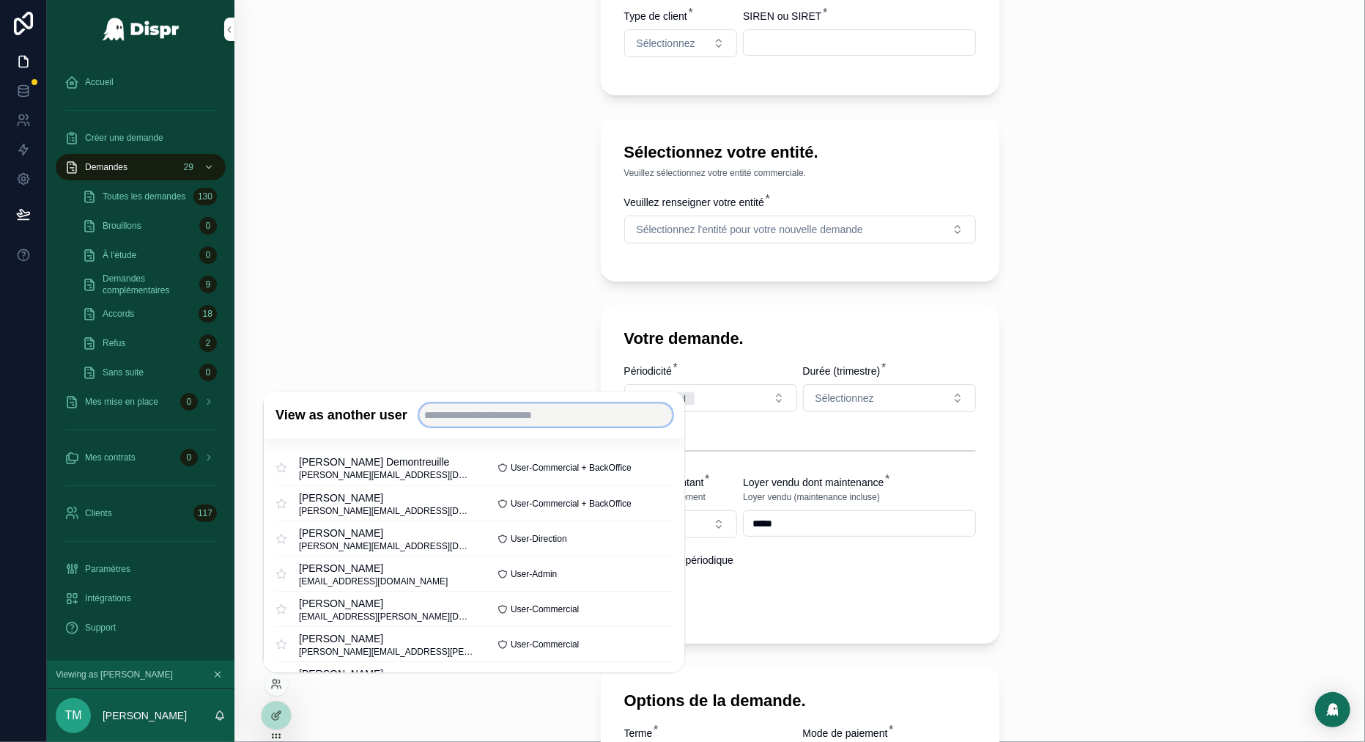
click at [484, 420] on input "text" at bounding box center [546, 415] width 254 height 23
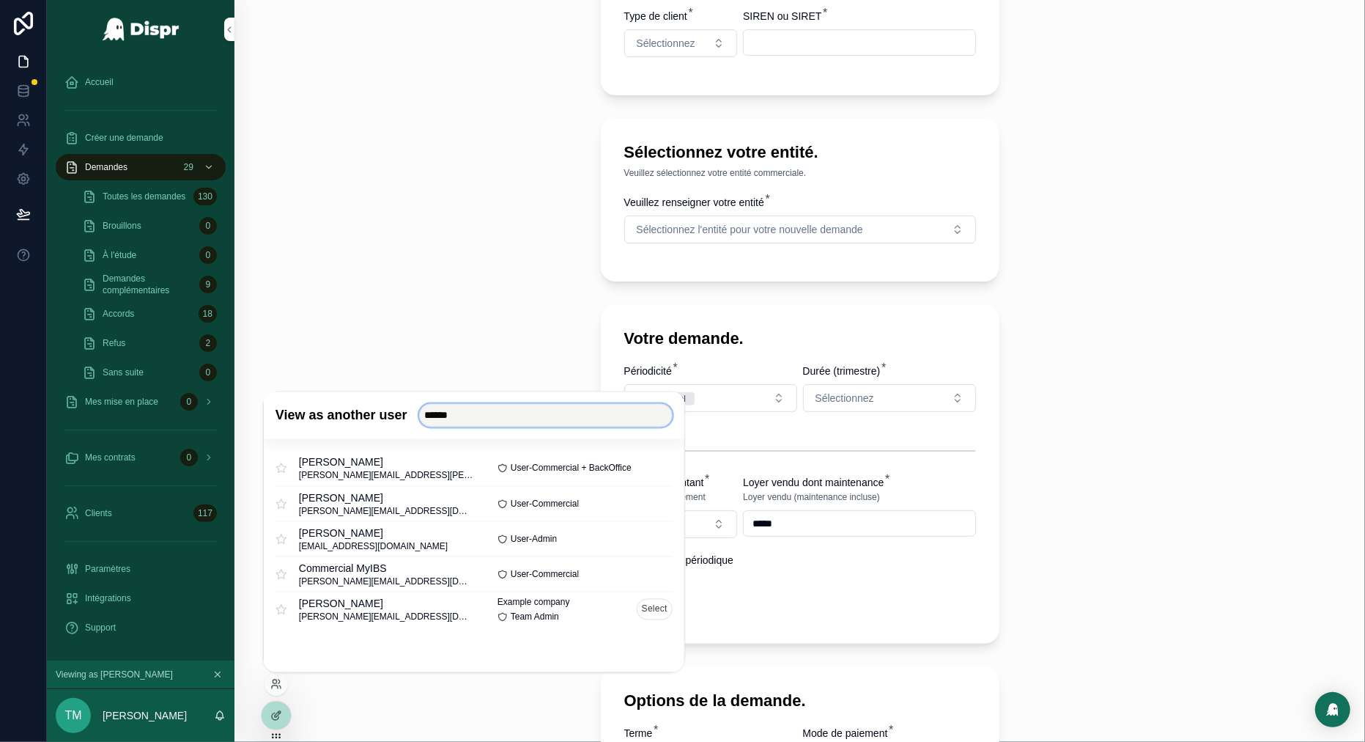
type input "******"
click at [654, 609] on button "Select" at bounding box center [655, 609] width 36 height 21
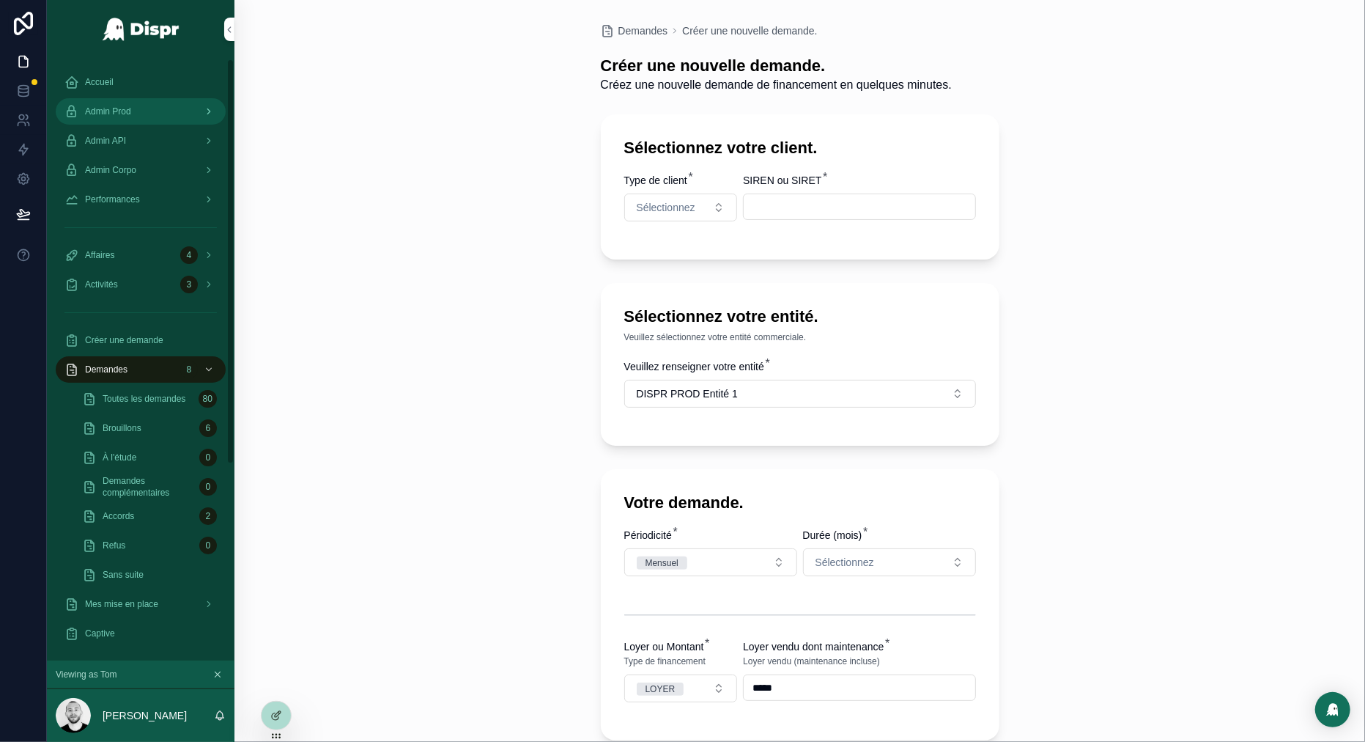
click at [137, 103] on div "Admin Prod" at bounding box center [140, 111] width 152 height 23
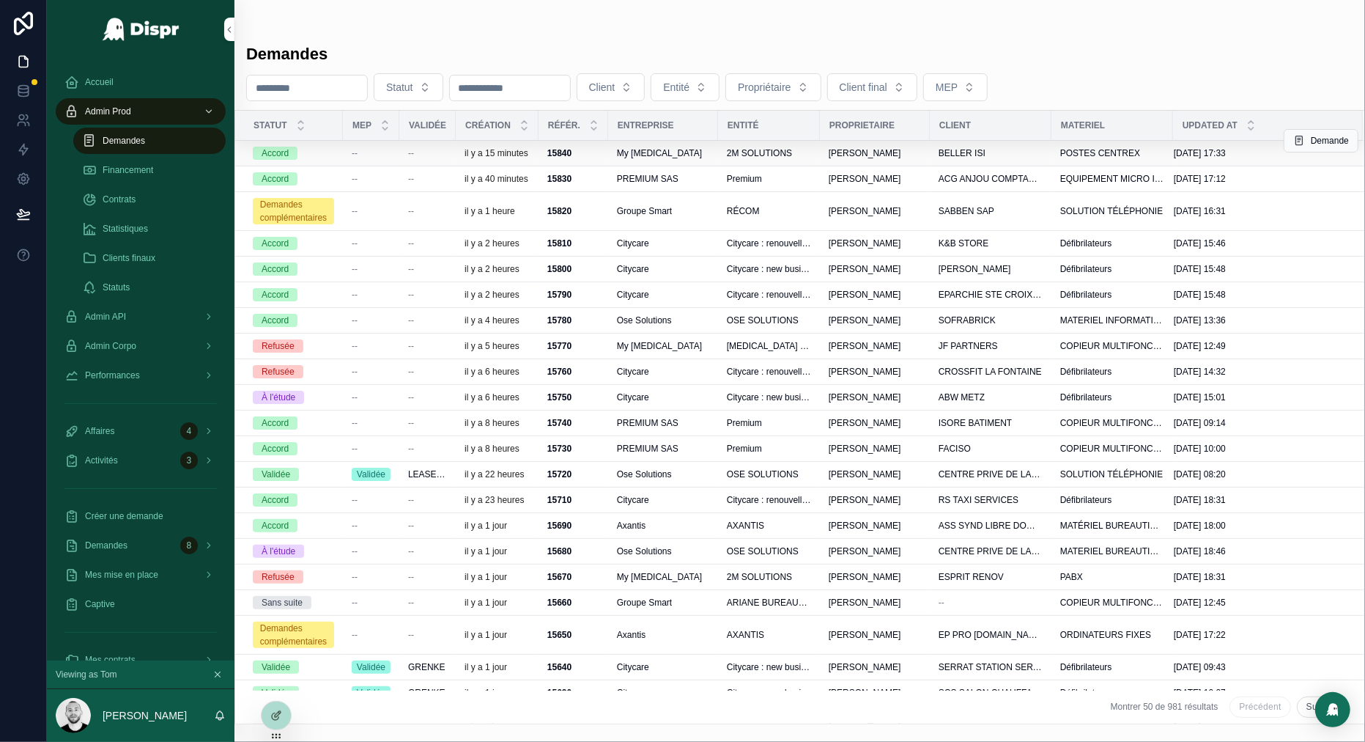
click at [432, 149] on td "--" at bounding box center [427, 154] width 56 height 26
click at [569, 156] on strong "15840" at bounding box center [559, 153] width 24 height 10
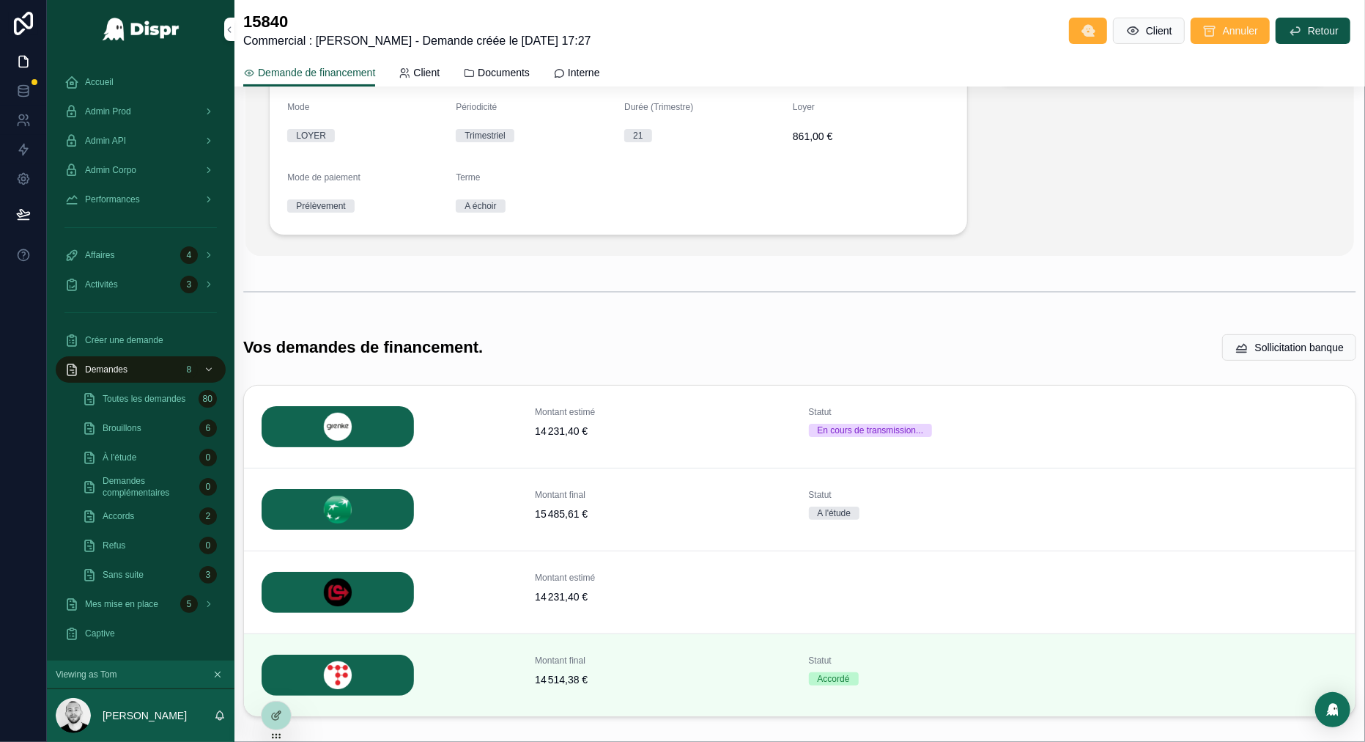
scroll to position [277, 0]
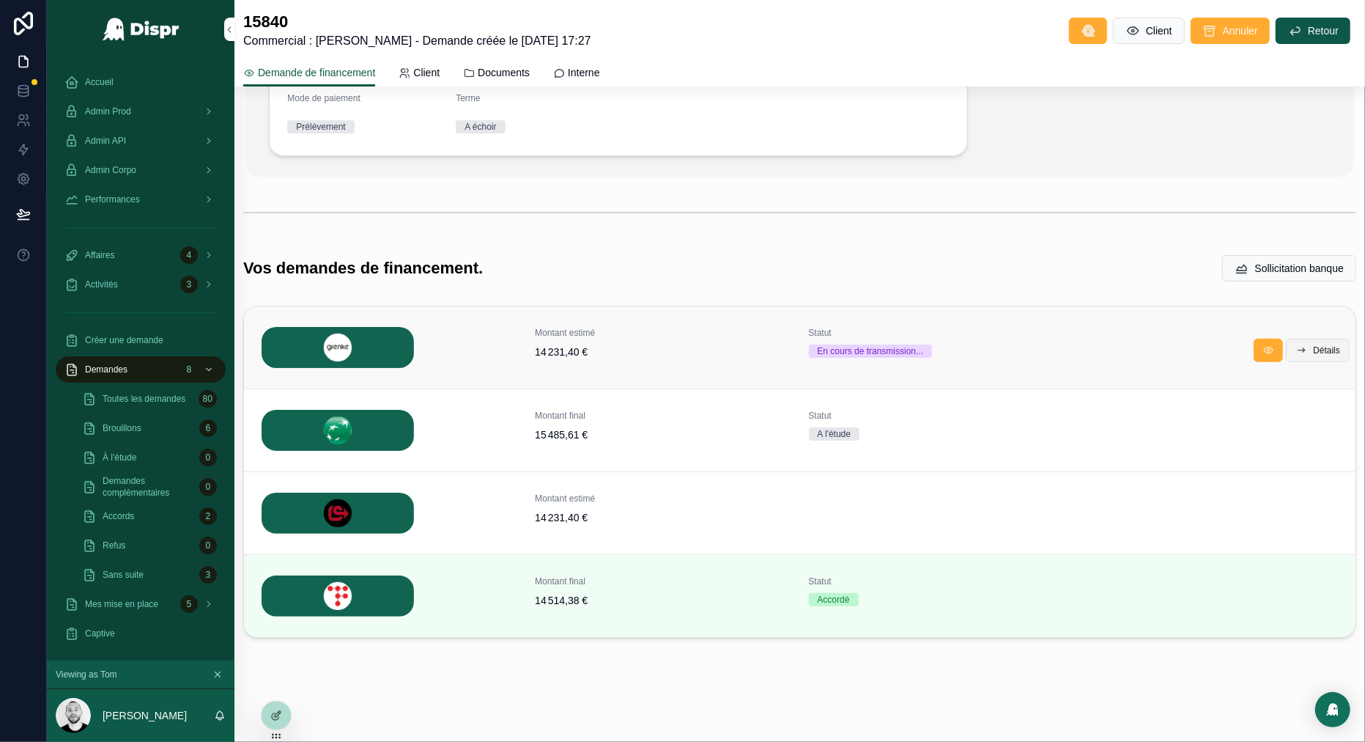
click at [1308, 345] on button "Détails" at bounding box center [1318, 350] width 64 height 23
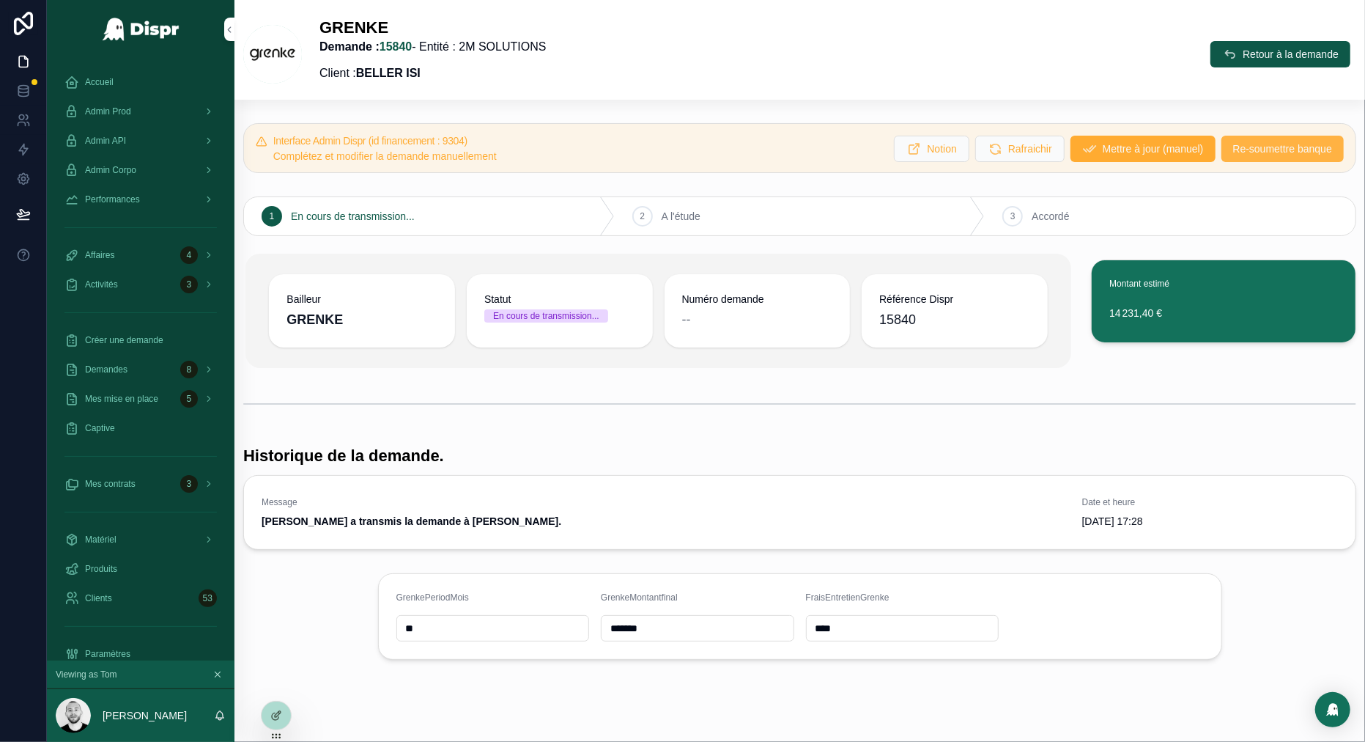
click at [1261, 151] on span "Re-soumettre banque" at bounding box center [1282, 148] width 99 height 15
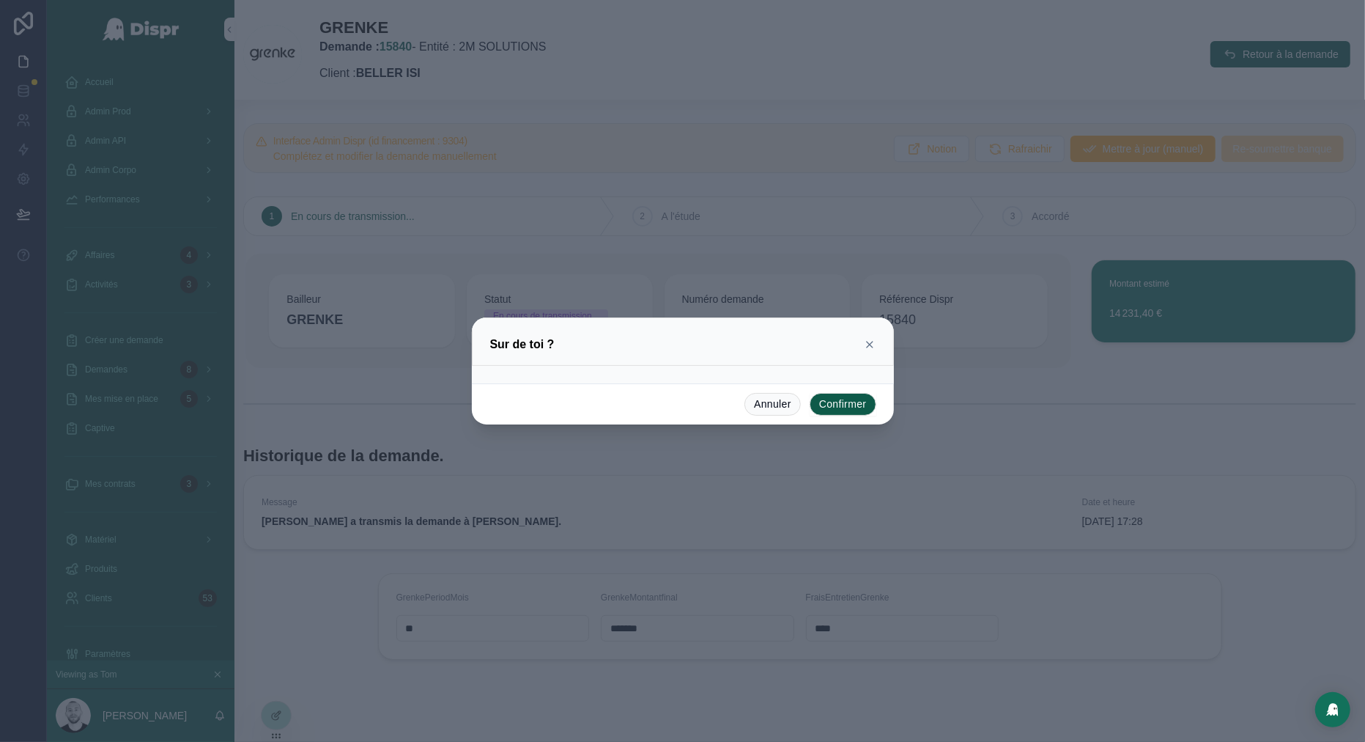
click at [843, 407] on button "Confirmer" at bounding box center [843, 404] width 67 height 23
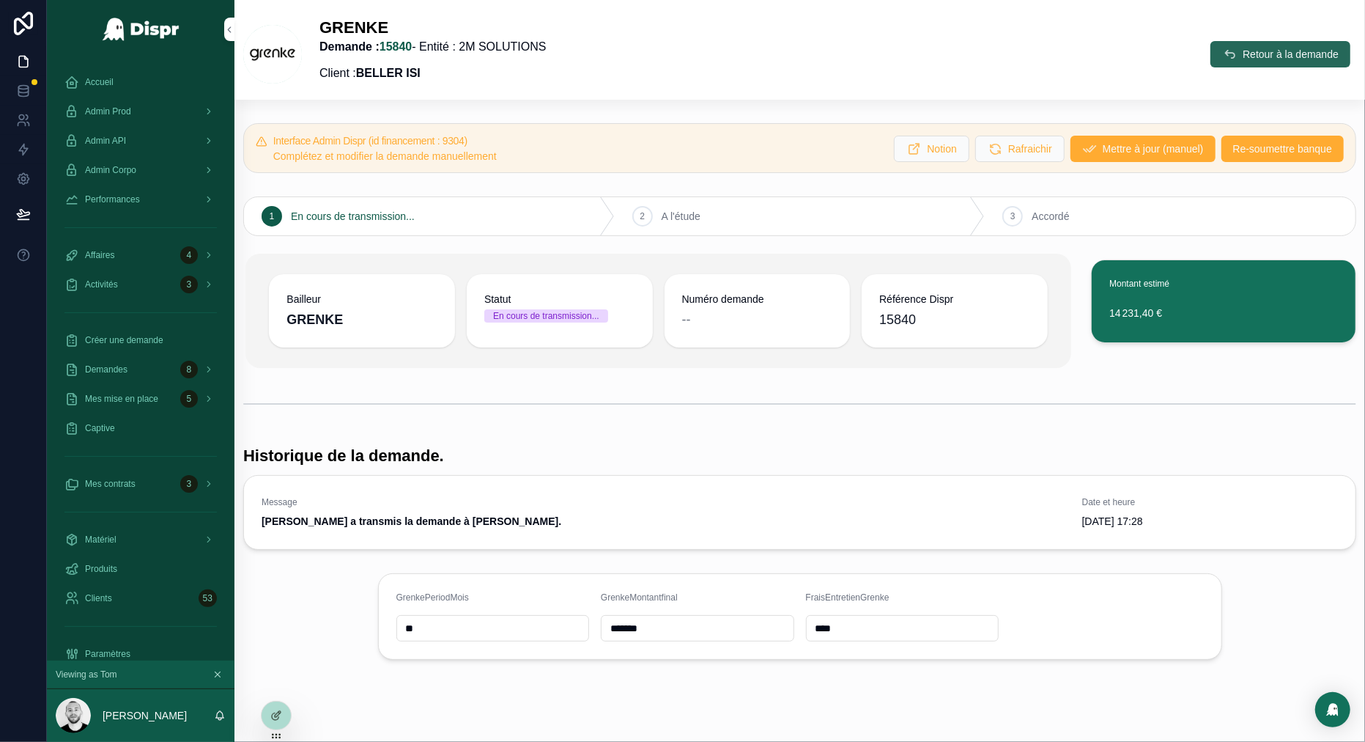
click at [1243, 61] on span "Retour à la demande" at bounding box center [1291, 54] width 96 height 15
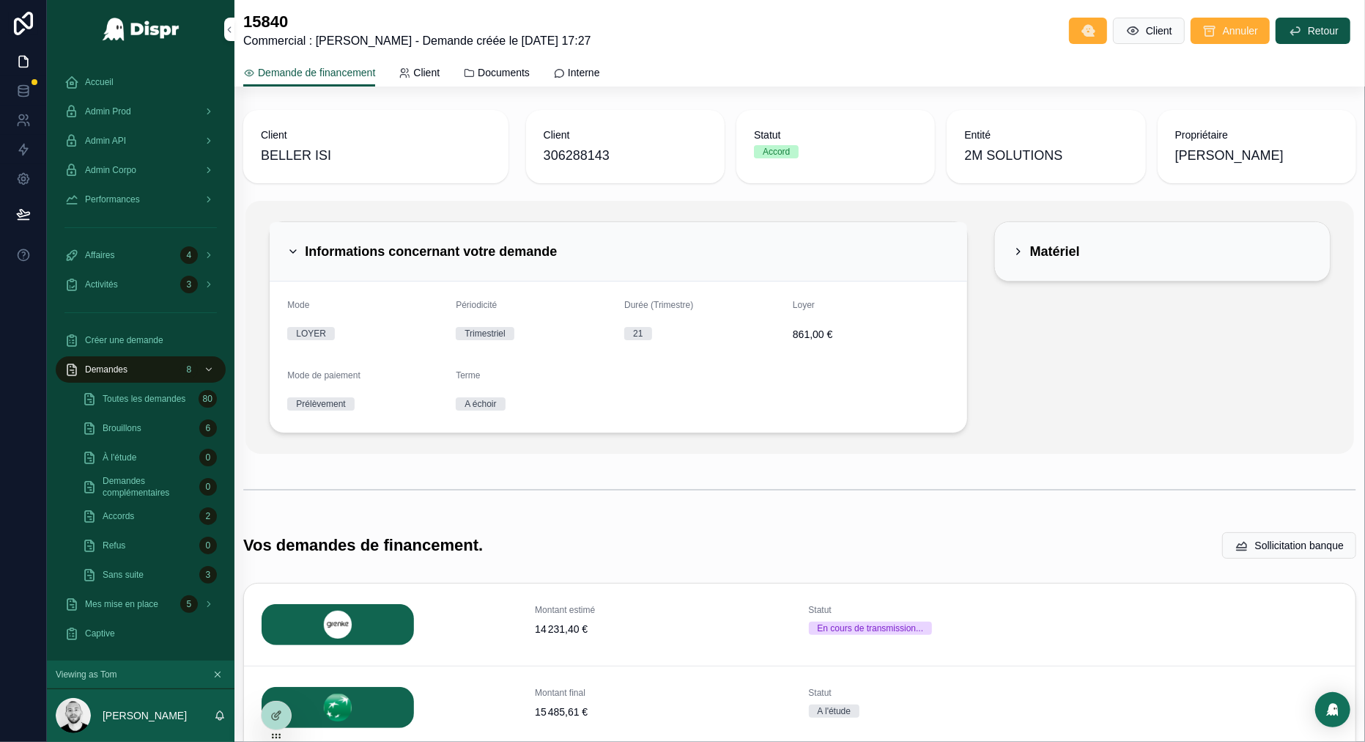
scroll to position [33, 0]
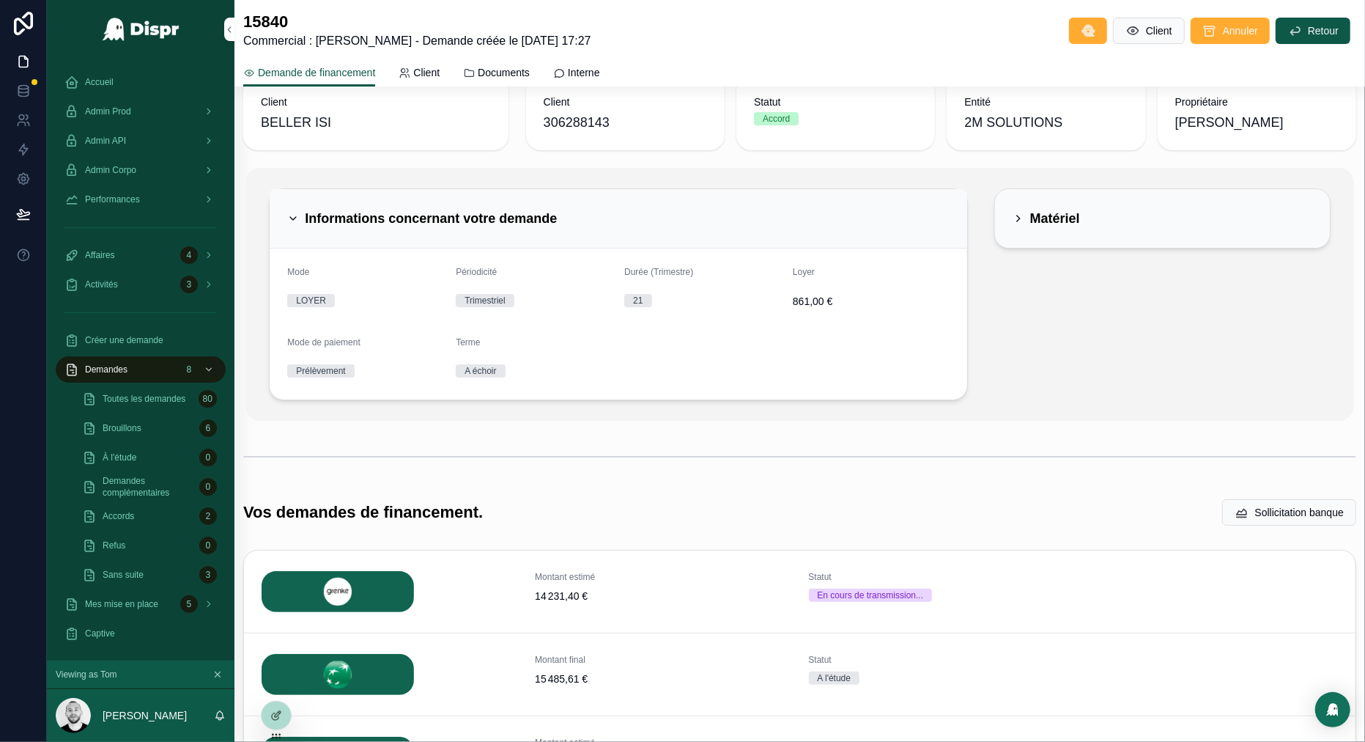
click at [761, 235] on div "Informations concernant votre demande" at bounding box center [618, 218] width 697 height 59
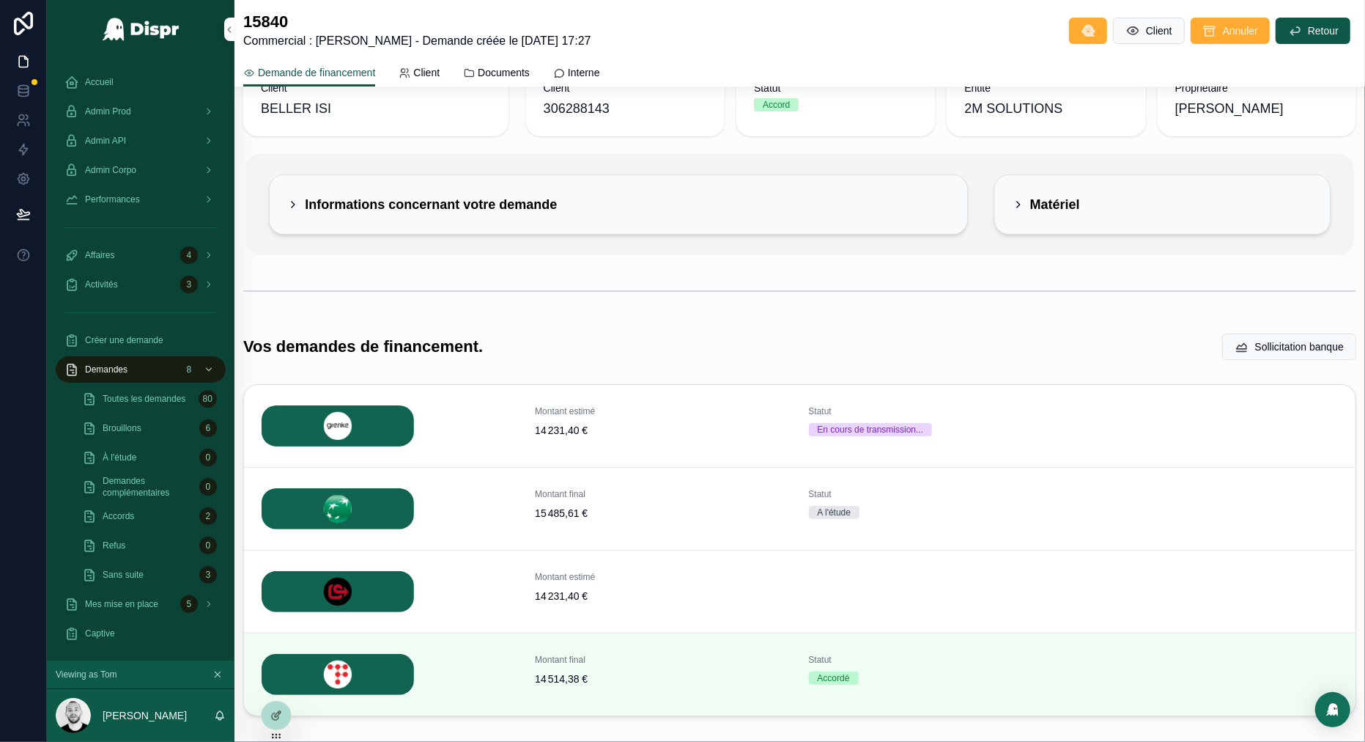
scroll to position [0, 0]
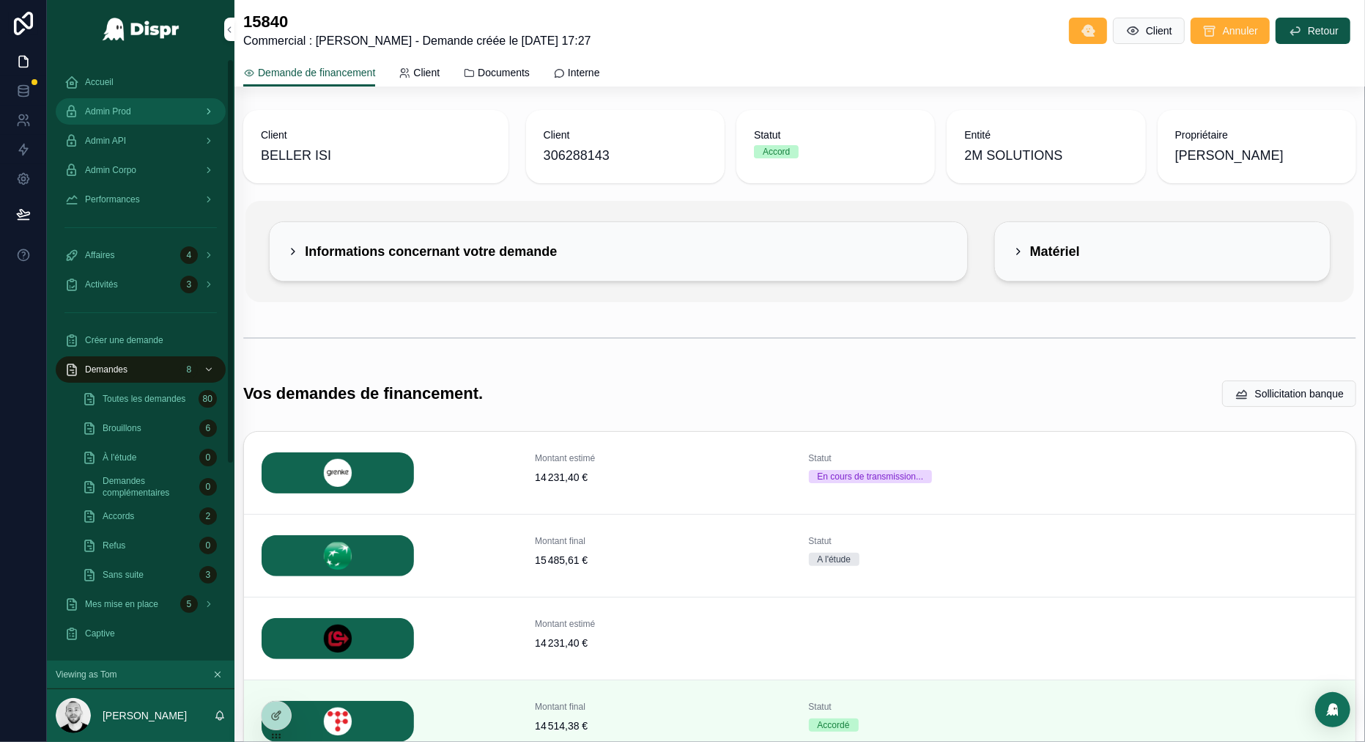
click at [161, 107] on div "Admin Prod" at bounding box center [140, 111] width 152 height 23
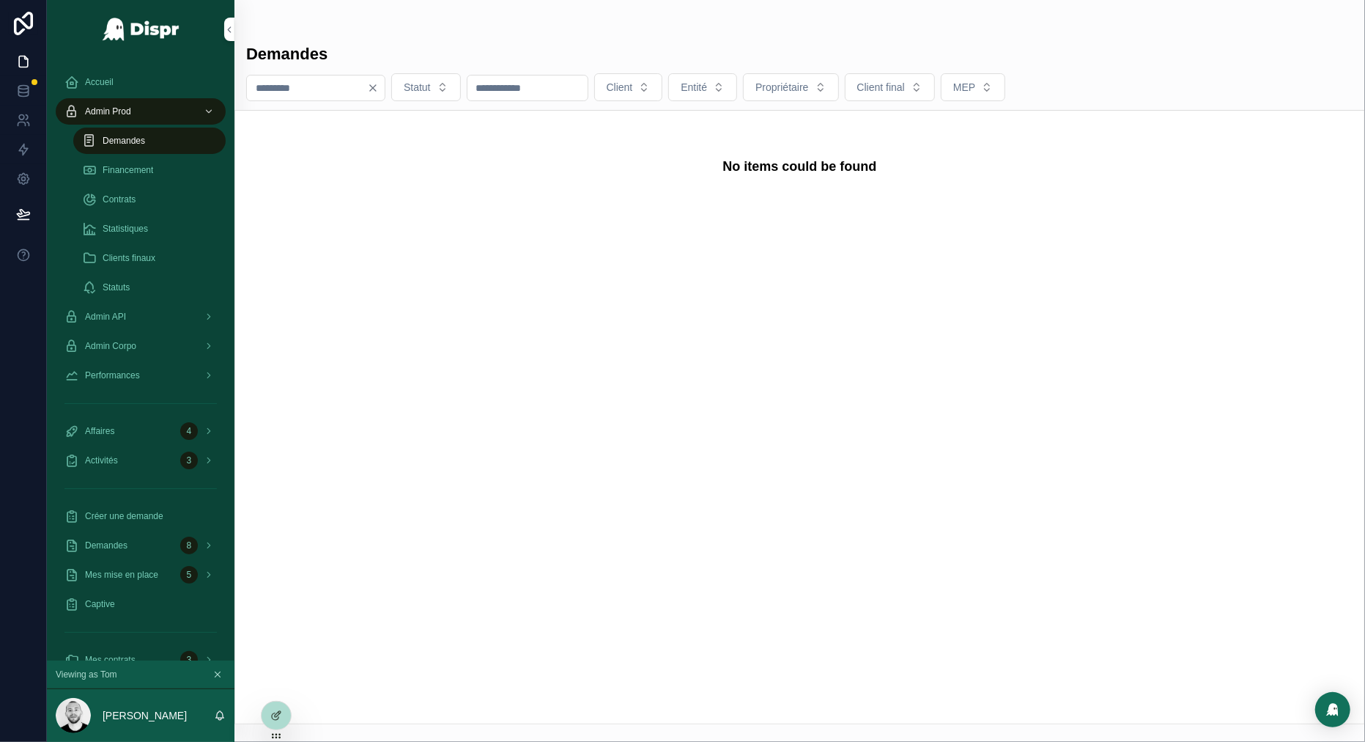
click at [309, 93] on input "*" at bounding box center [307, 88] width 120 height 21
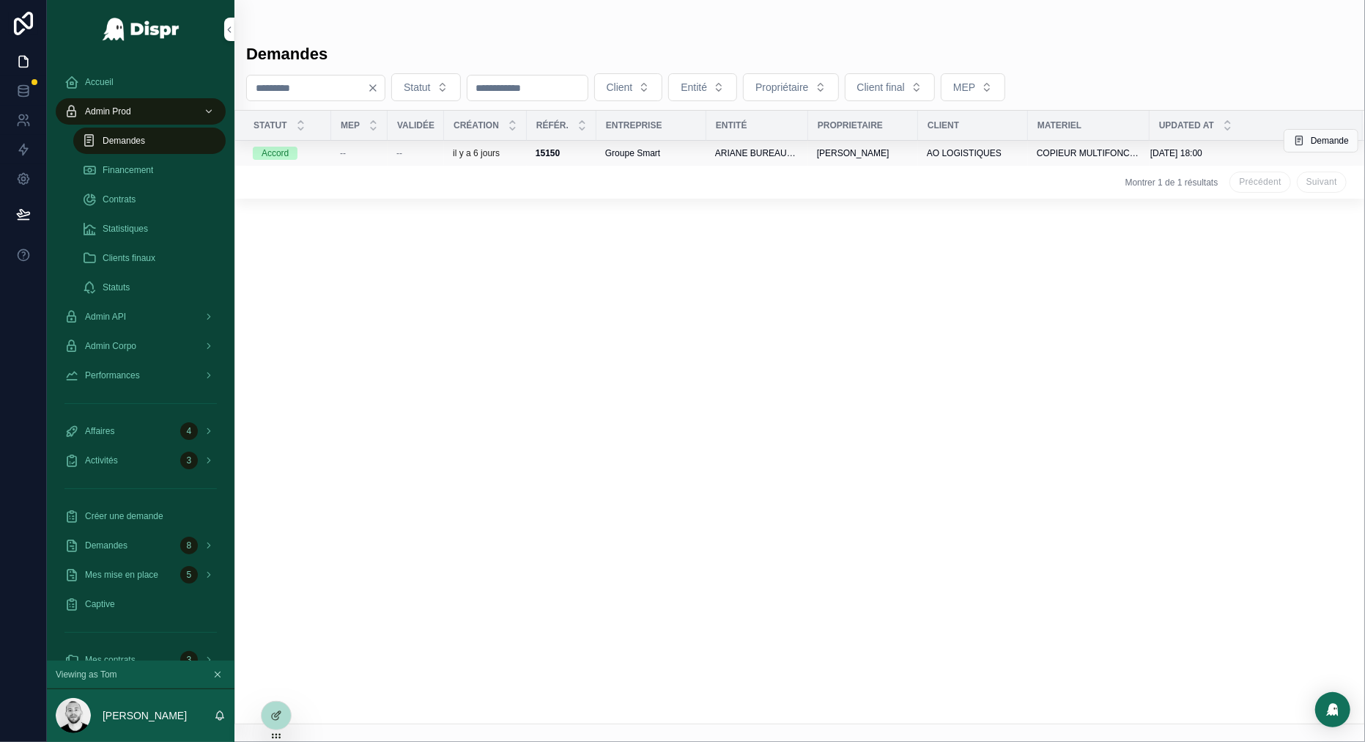
type input "****"
click at [424, 150] on div "--" at bounding box center [416, 153] width 39 height 12
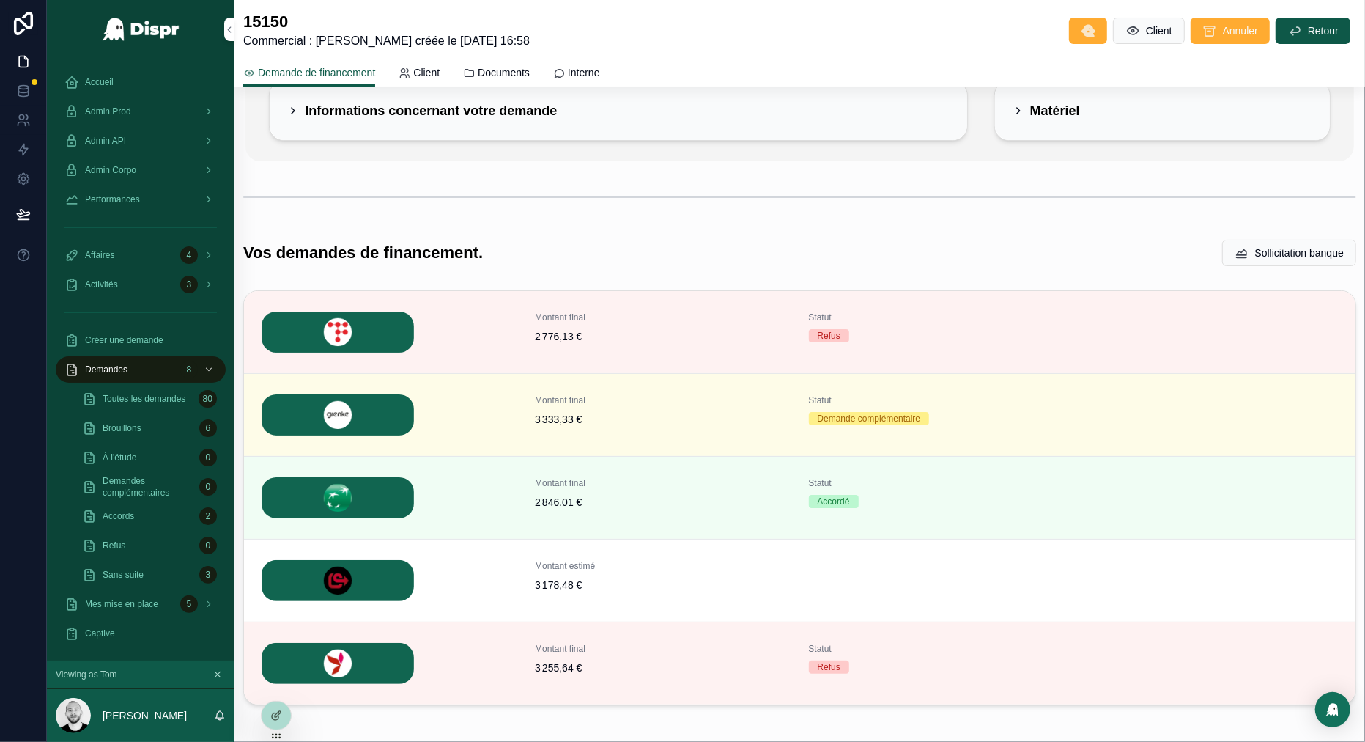
scroll to position [208, 0]
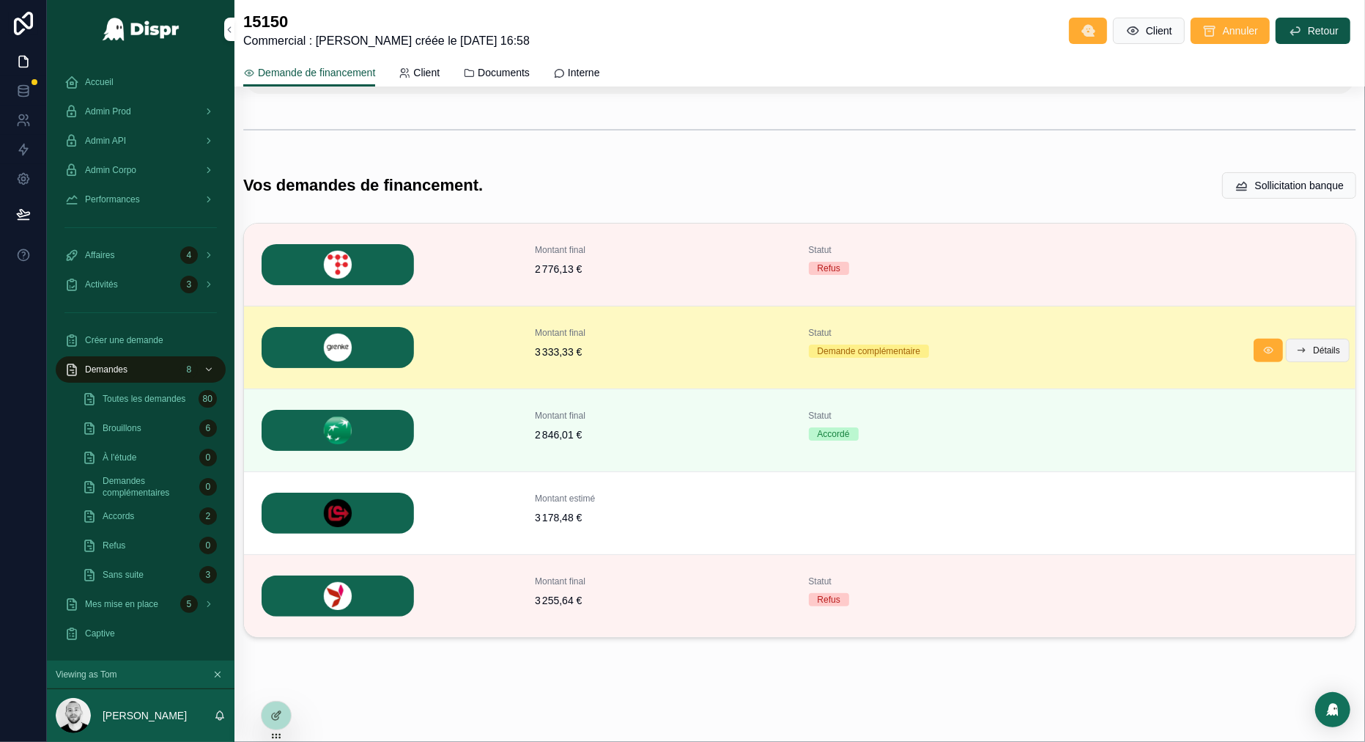
click at [1303, 347] on icon "scrollable content" at bounding box center [1302, 350] width 12 height 12
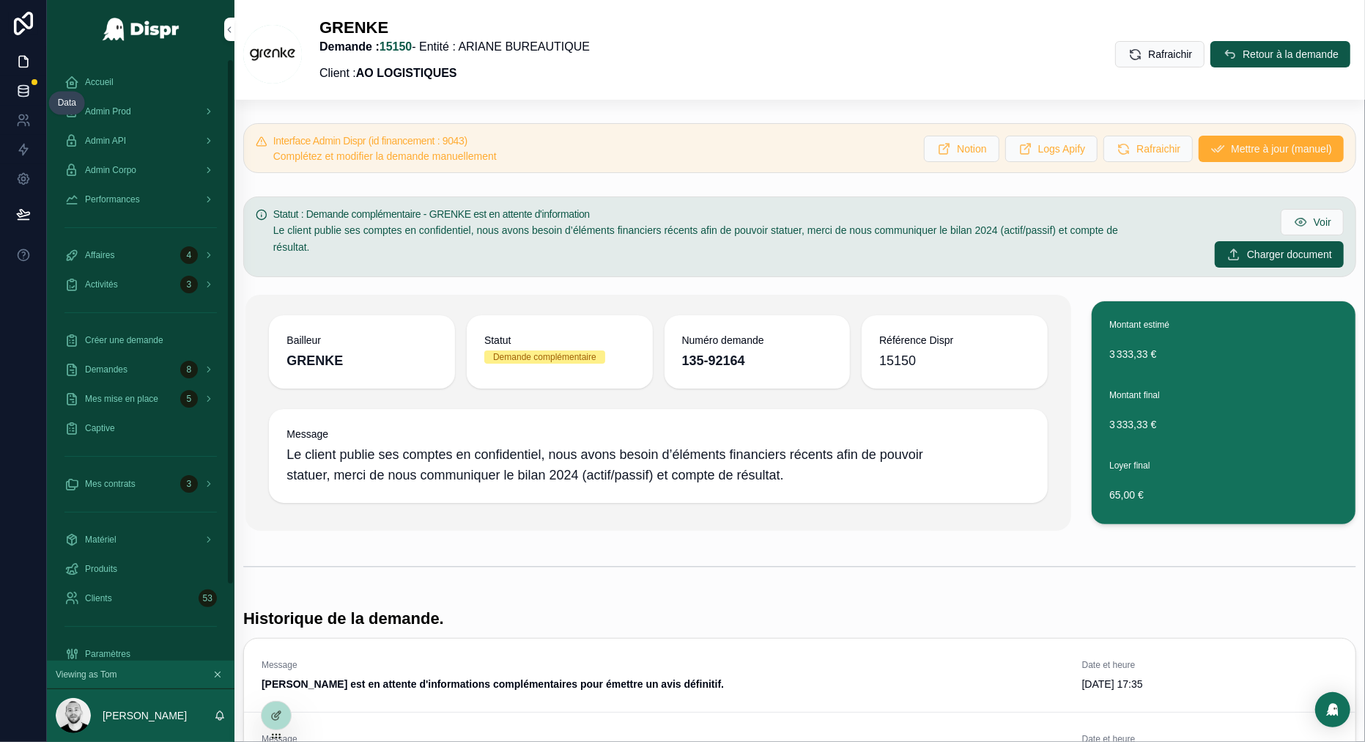
click at [28, 88] on icon at bounding box center [23, 90] width 10 height 6
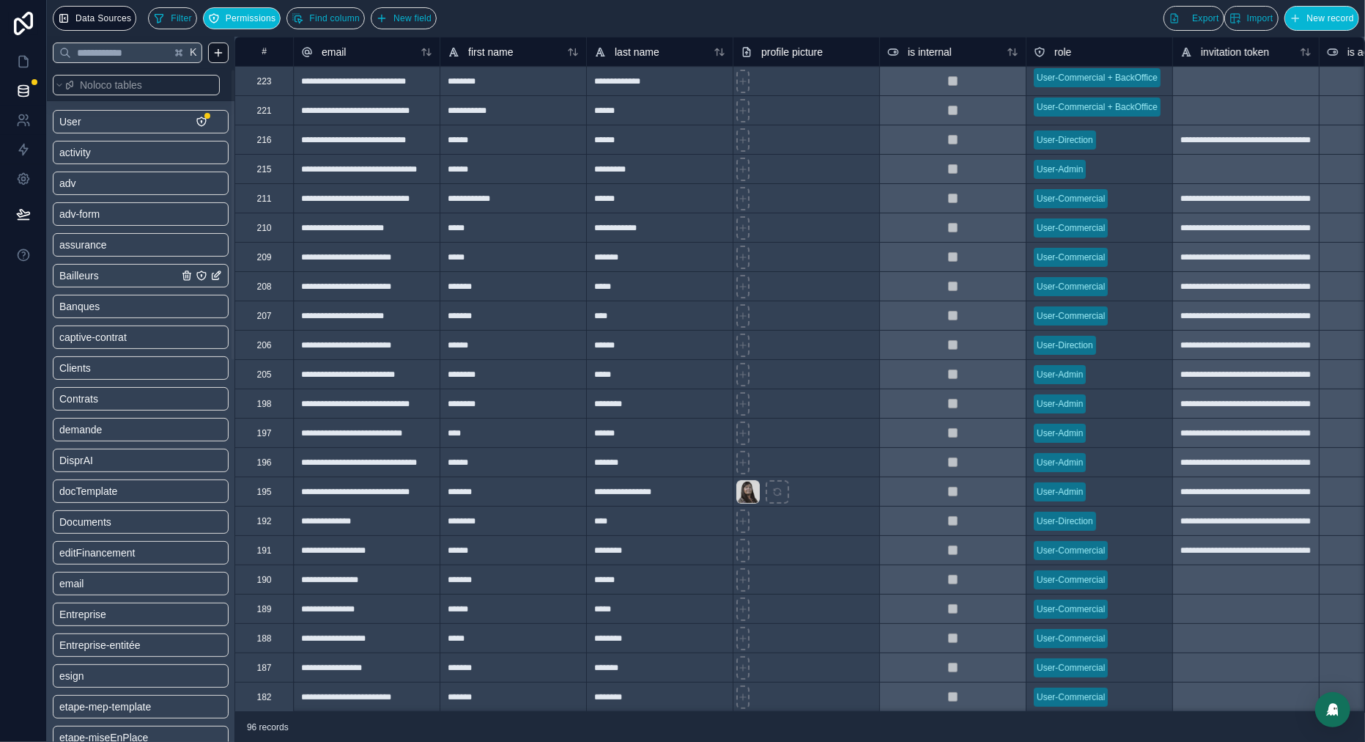
scroll to position [34, 0]
click at [111, 390] on link "demande" at bounding box center [118, 395] width 119 height 15
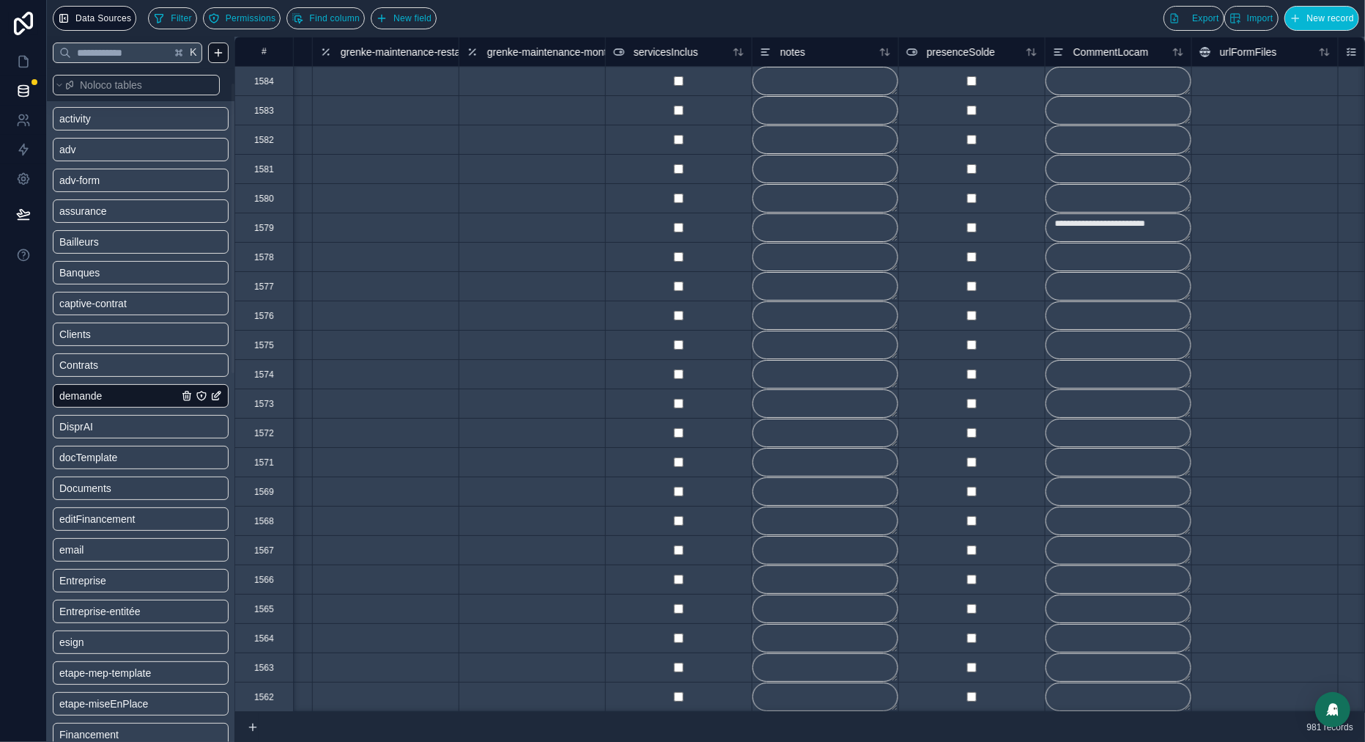
scroll to position [0, 5264]
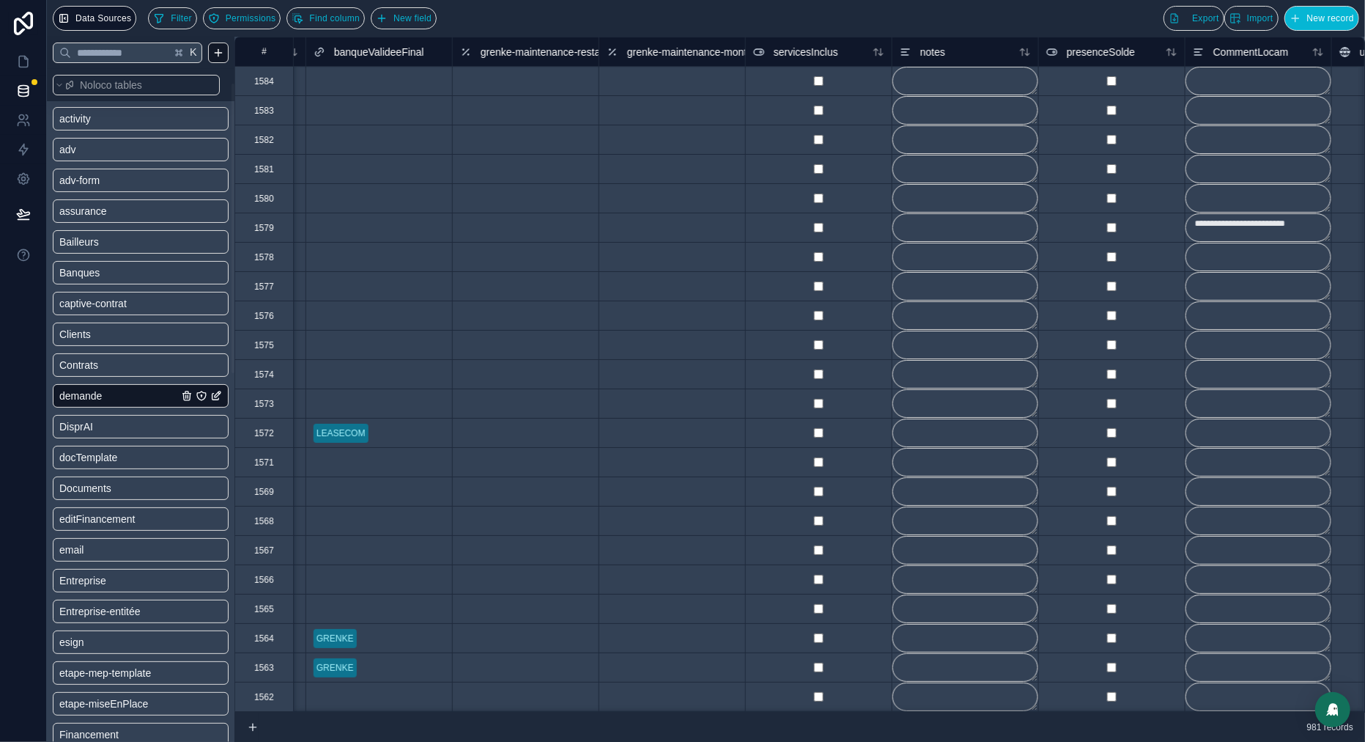
click at [676, 54] on span "grenke-maintenance-montantMaintenance" at bounding box center [723, 52] width 193 height 15
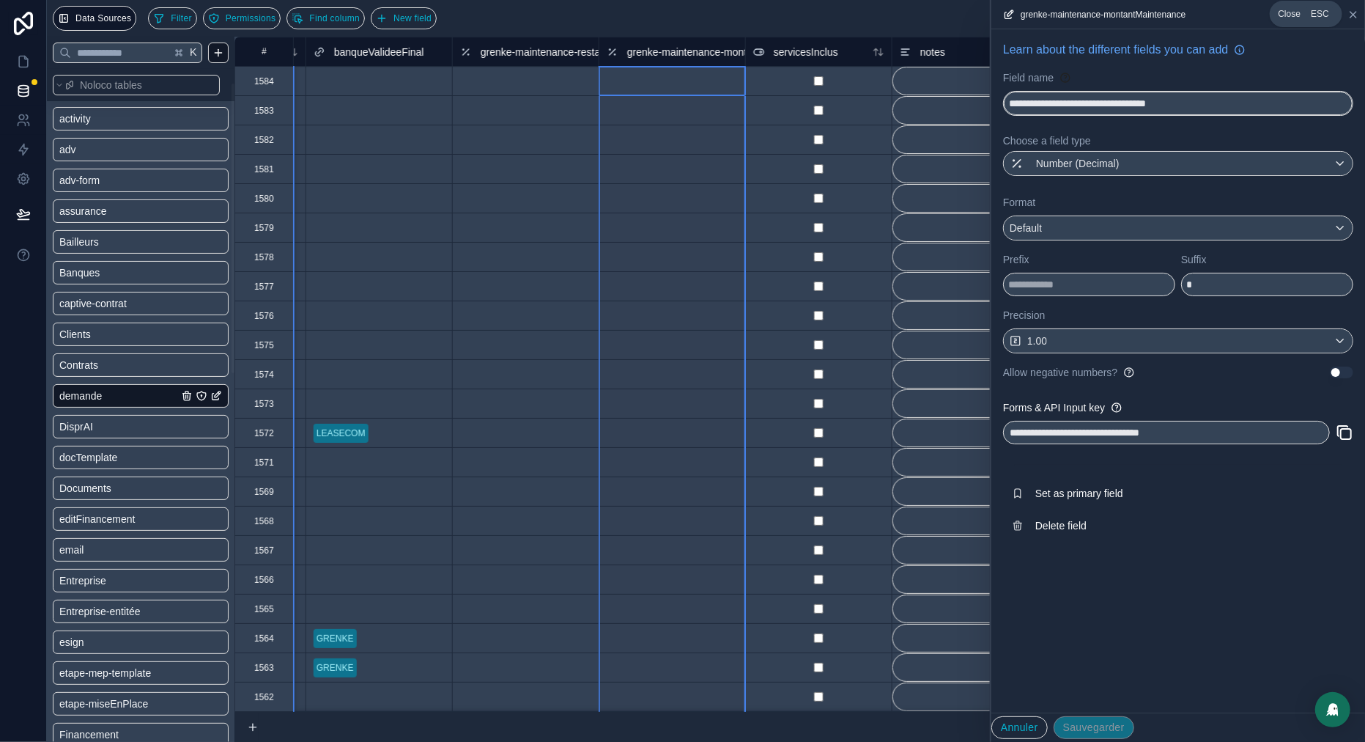
click at [1354, 13] on icon at bounding box center [1354, 15] width 6 height 6
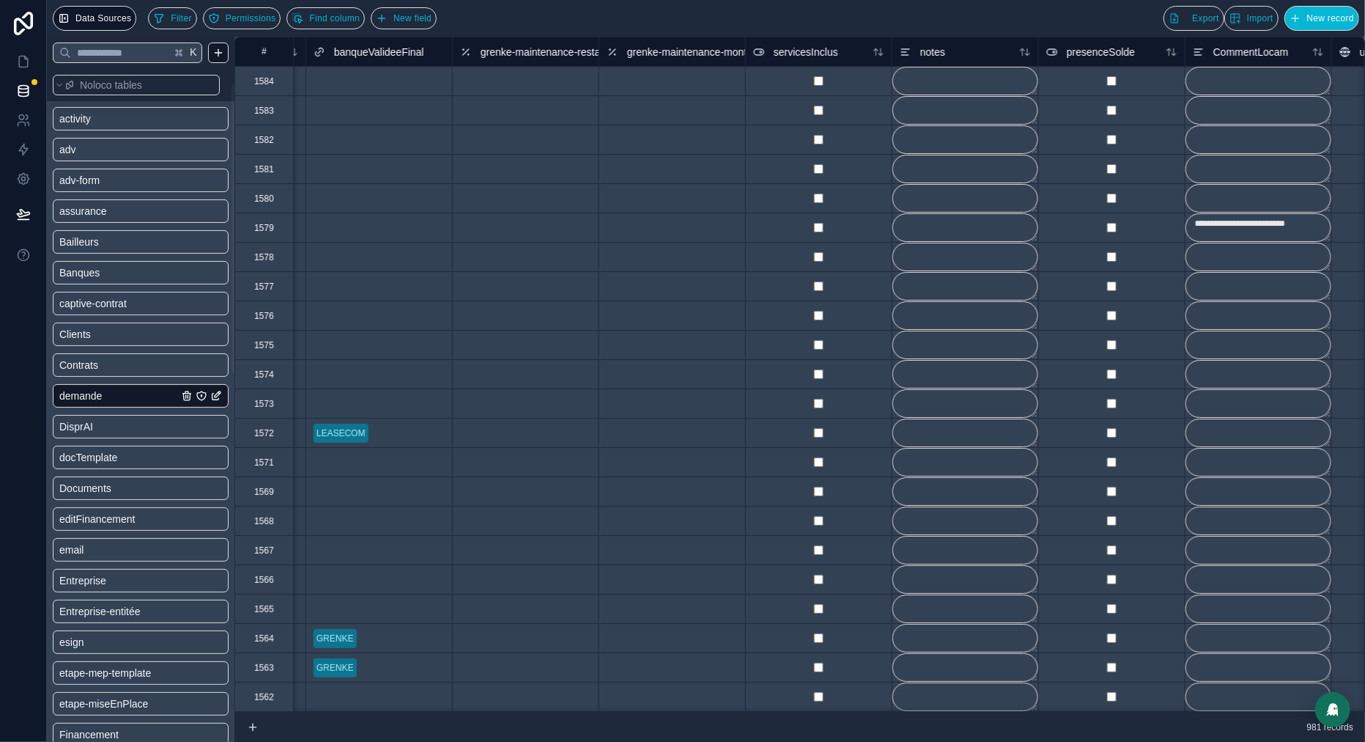
click at [517, 54] on span "grenke-maintenance-restantLoyer" at bounding box center [558, 52] width 154 height 15
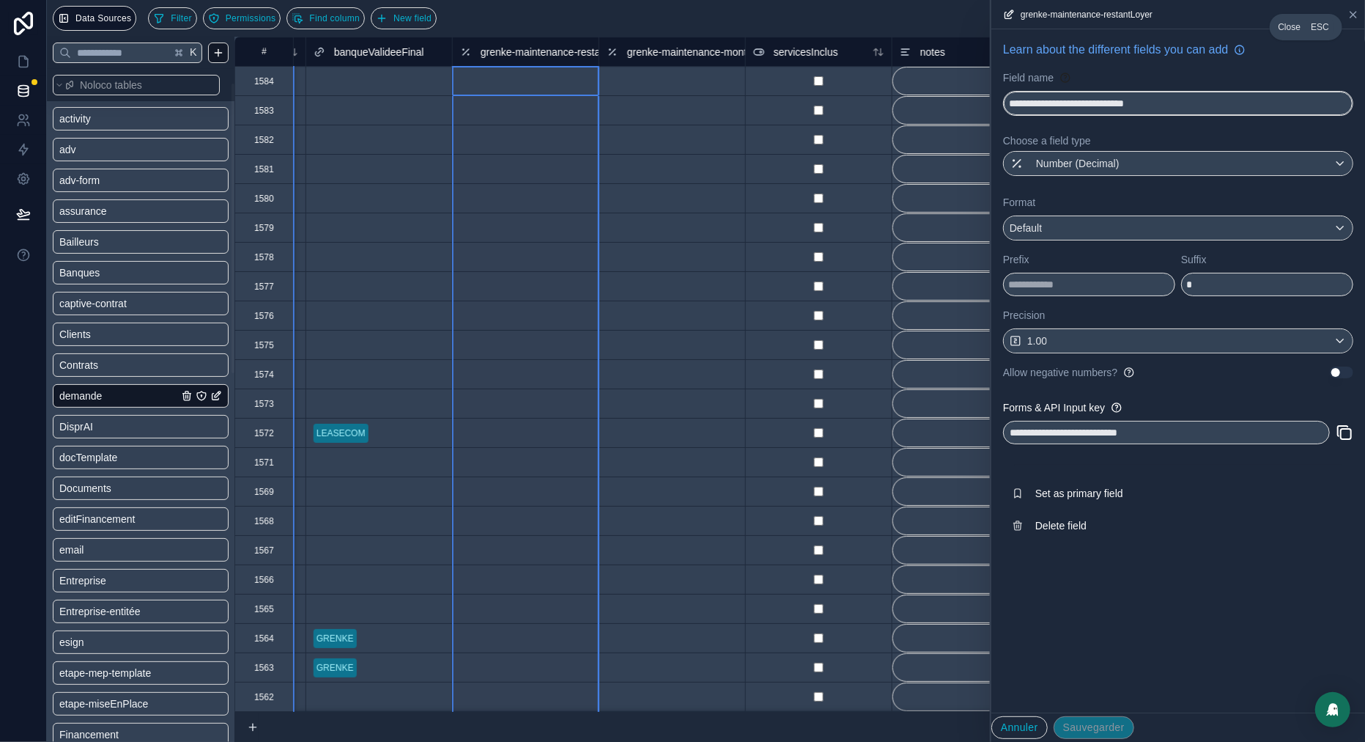
click at [1354, 15] on icon at bounding box center [1354, 15] width 12 height 12
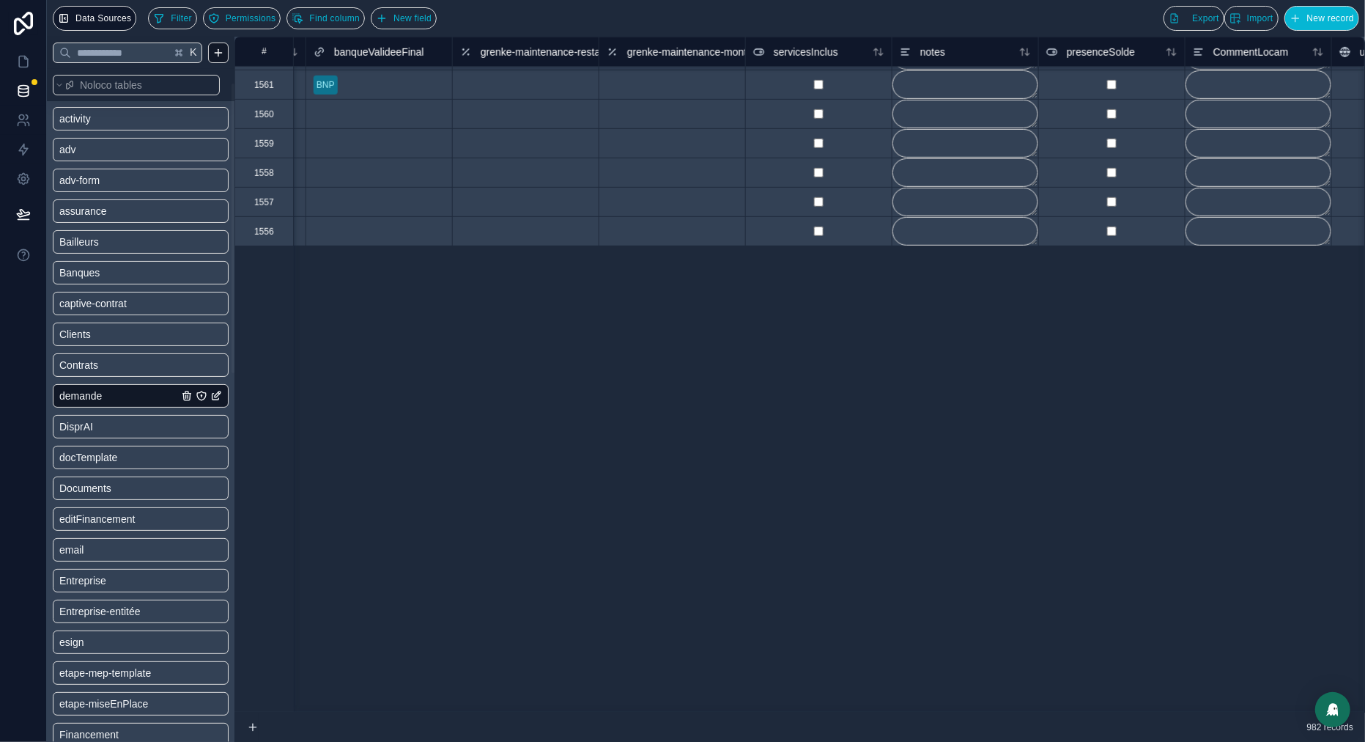
scroll to position [0, 5264]
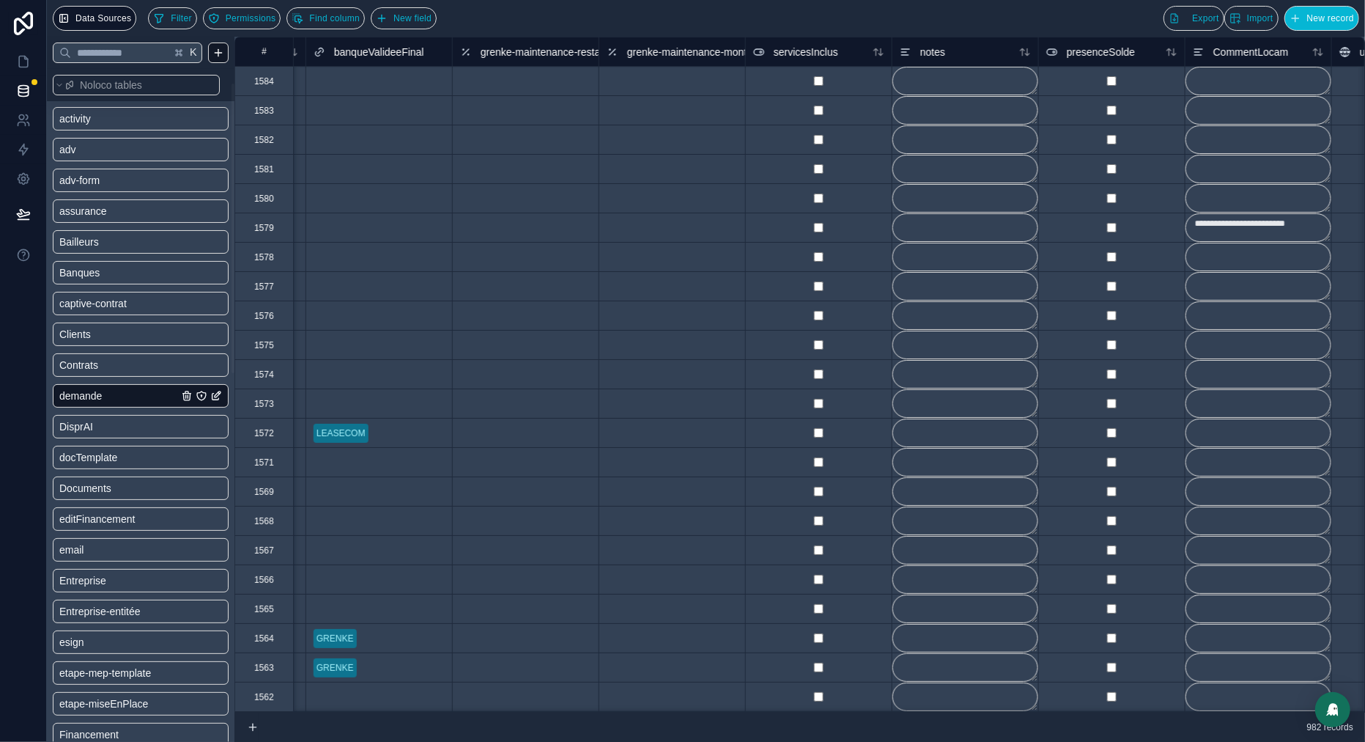
click at [528, 50] on span "grenke-maintenance-restantLoyer" at bounding box center [558, 52] width 154 height 15
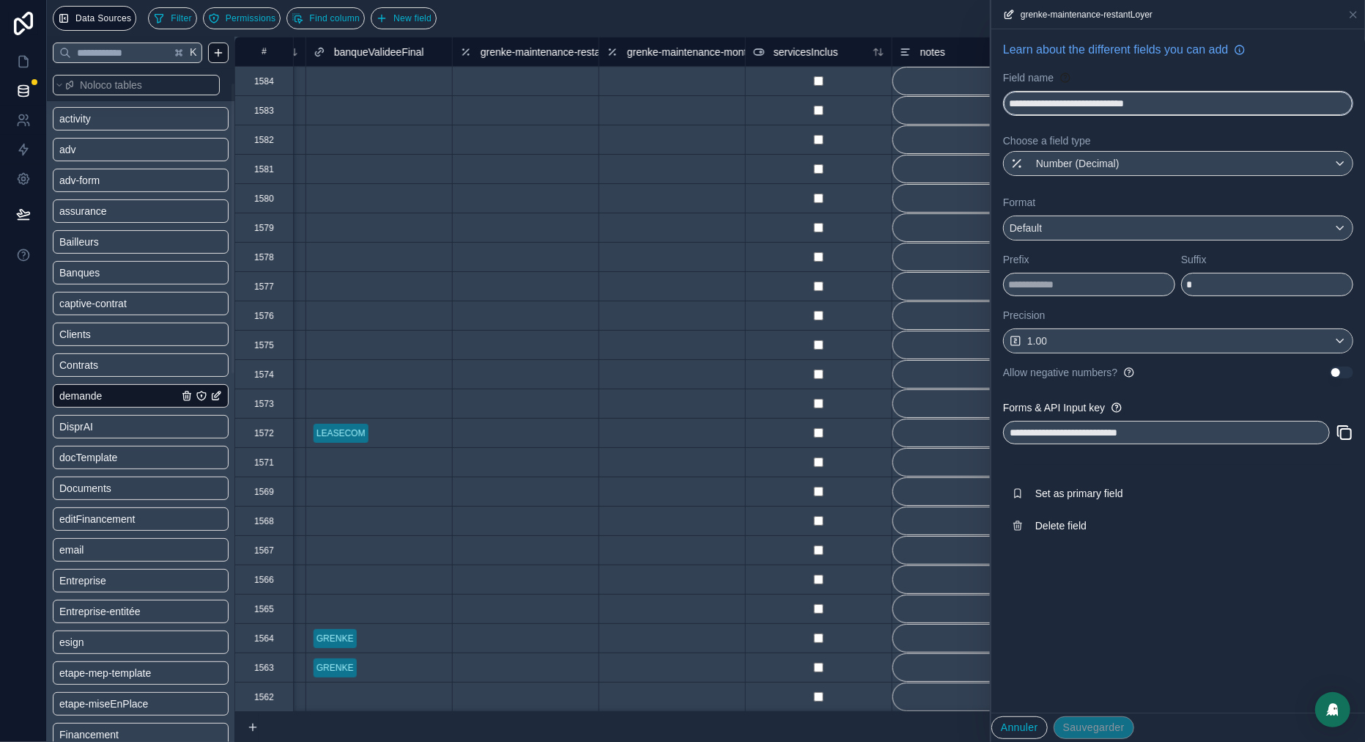
click at [1080, 106] on input "**********" at bounding box center [1178, 103] width 349 height 23
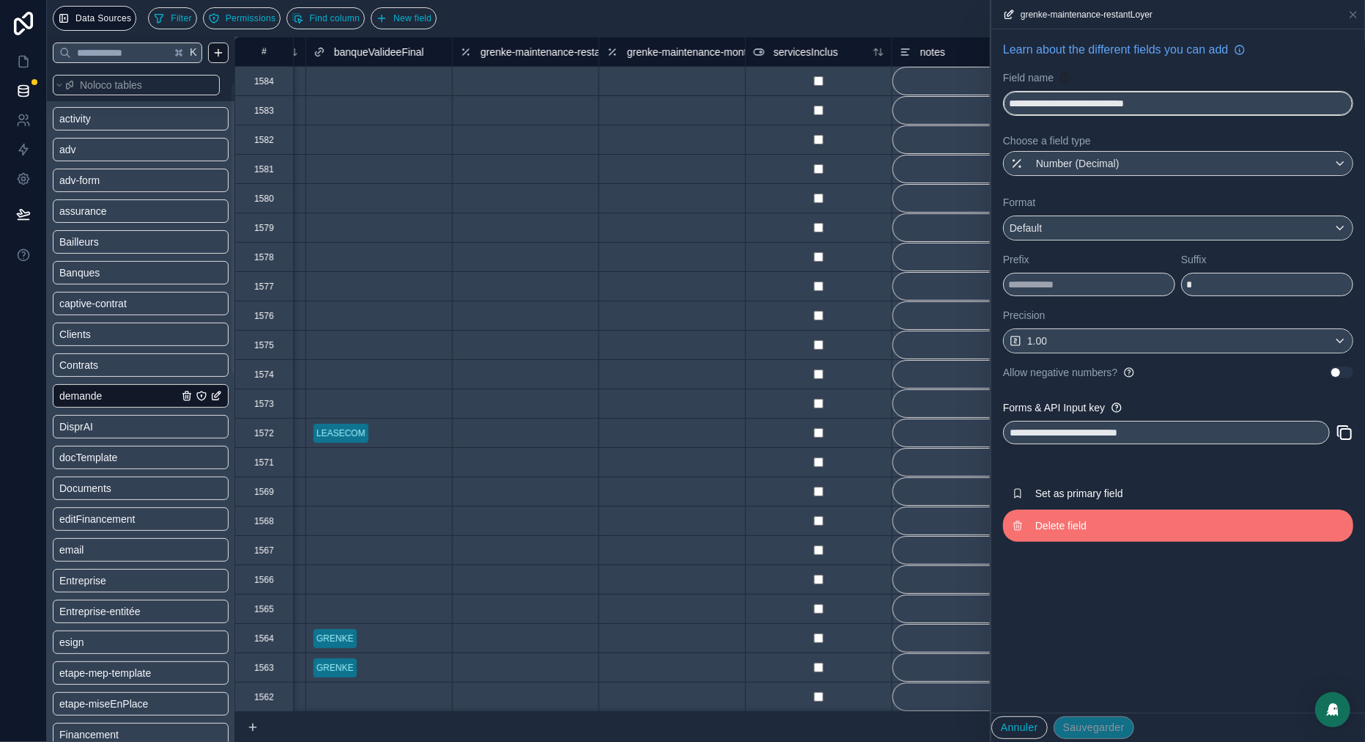
click at [1062, 530] on span "Delete field" at bounding box center [1141, 525] width 211 height 15
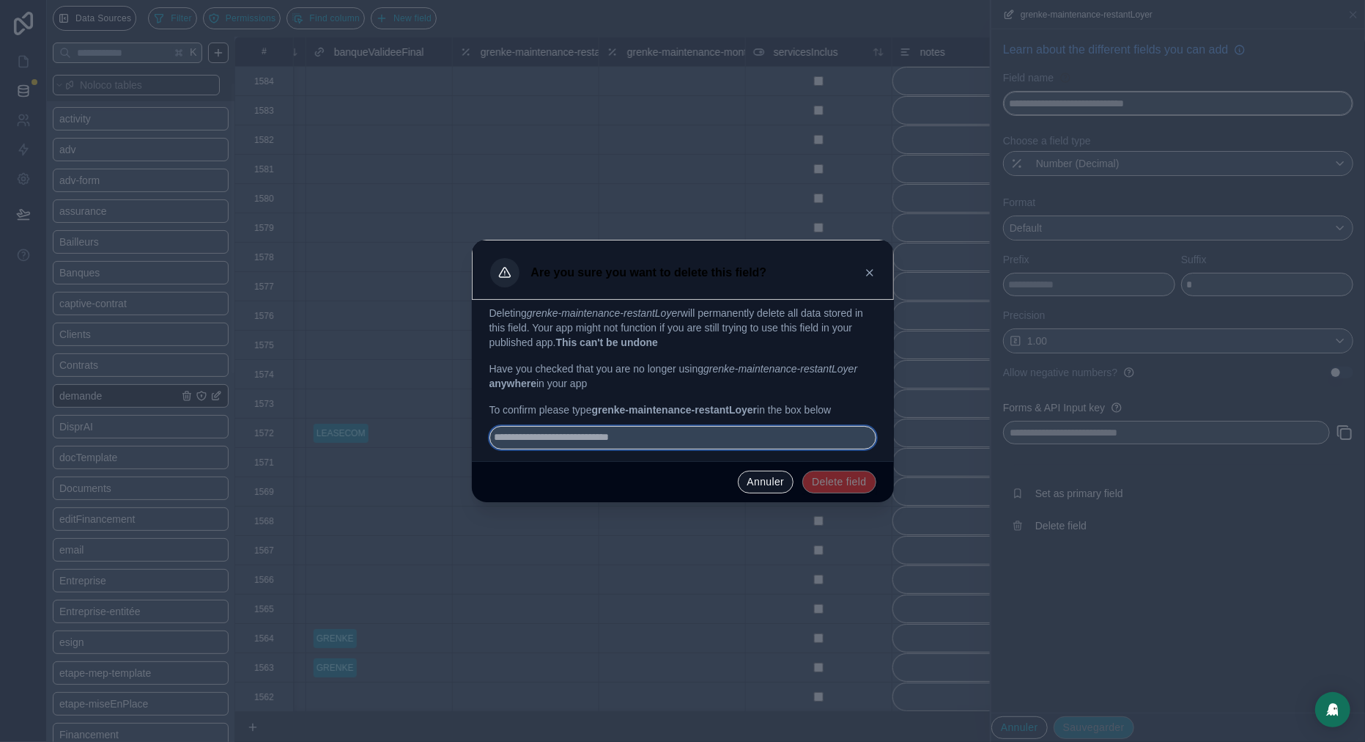
click at [767, 438] on input "text" at bounding box center [683, 437] width 387 height 23
paste input "**********"
type input "**********"
click at [814, 494] on button "Delete field" at bounding box center [839, 482] width 73 height 23
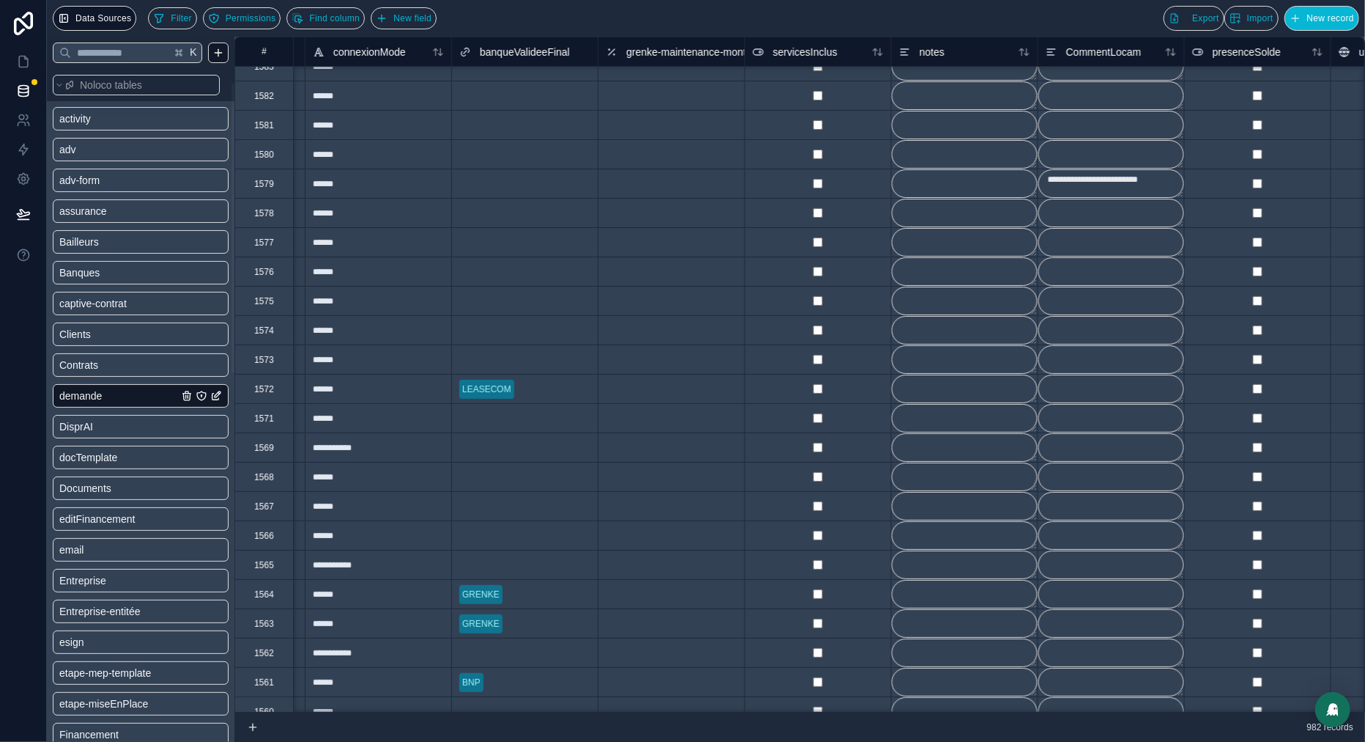
scroll to position [0, 5119]
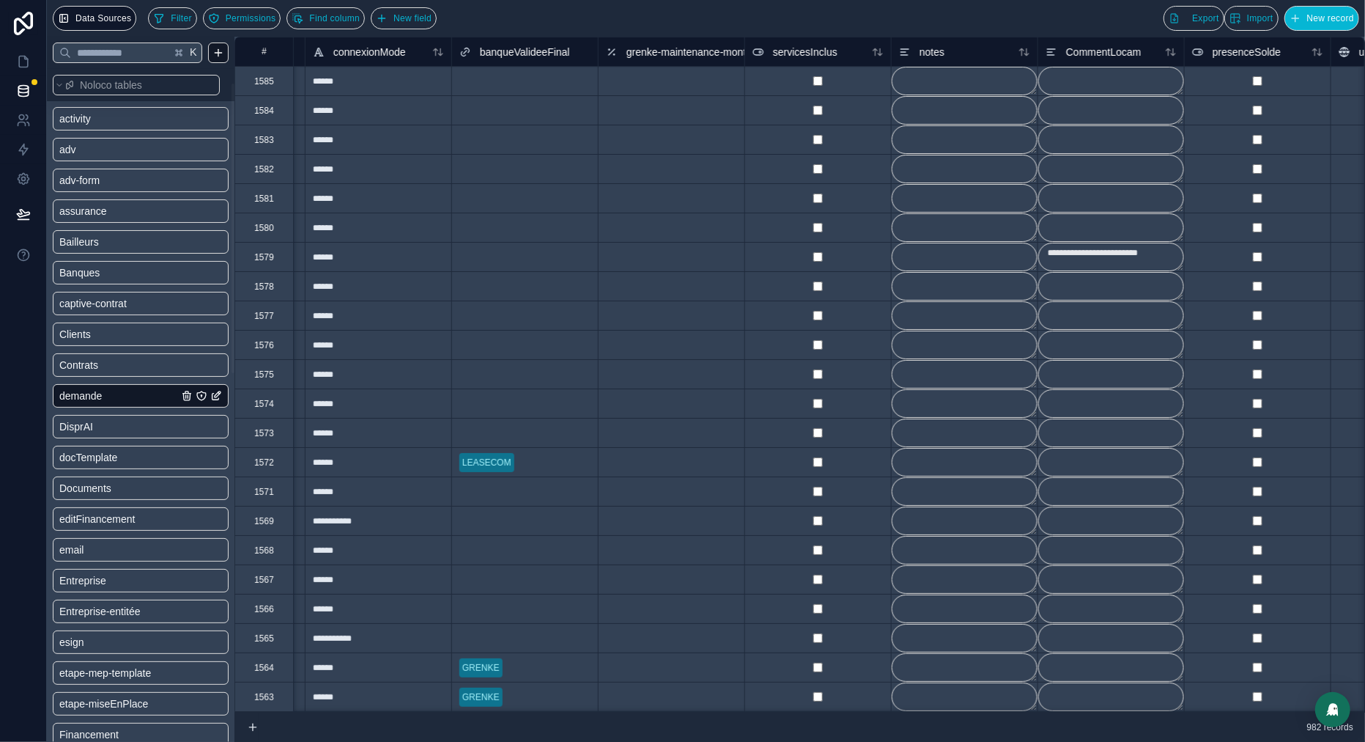
click at [673, 52] on span "grenke-maintenance-montantMaintenance" at bounding box center [723, 52] width 193 height 15
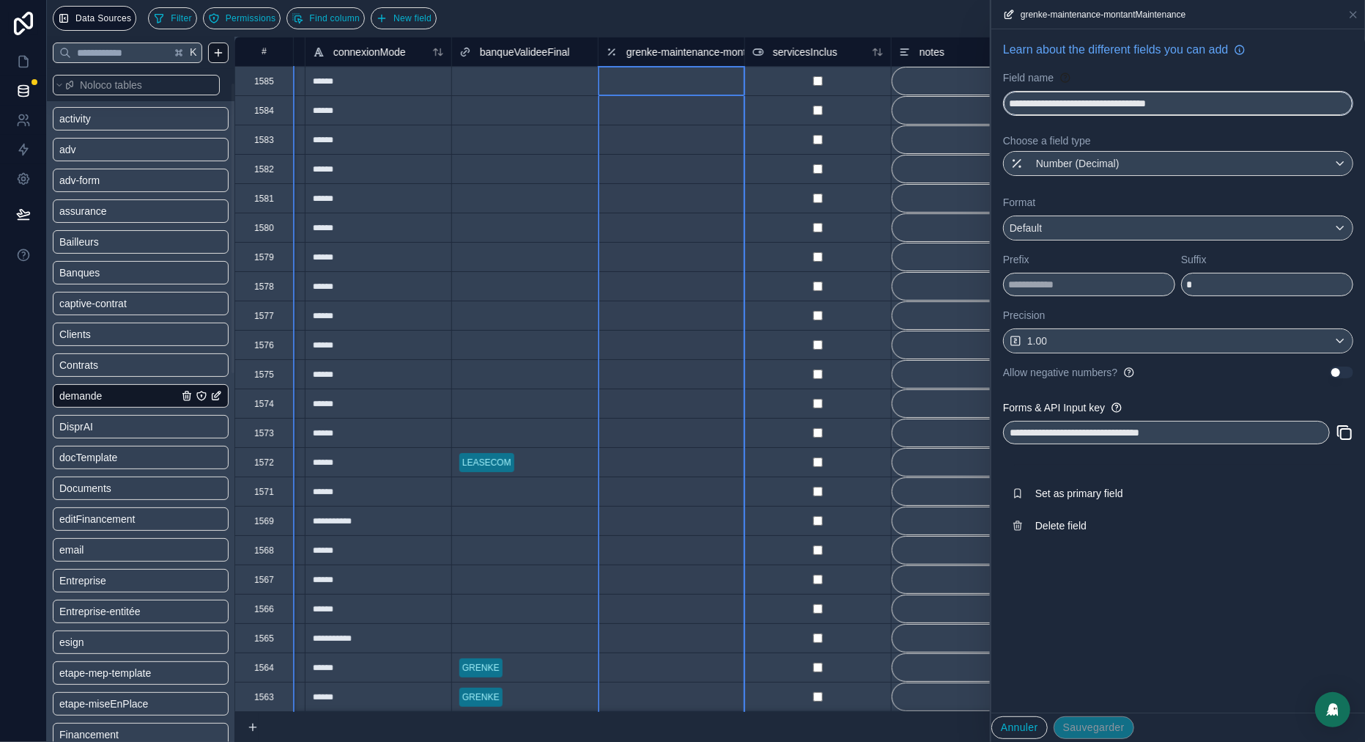
click at [1083, 105] on input "**********" at bounding box center [1178, 103] width 349 height 23
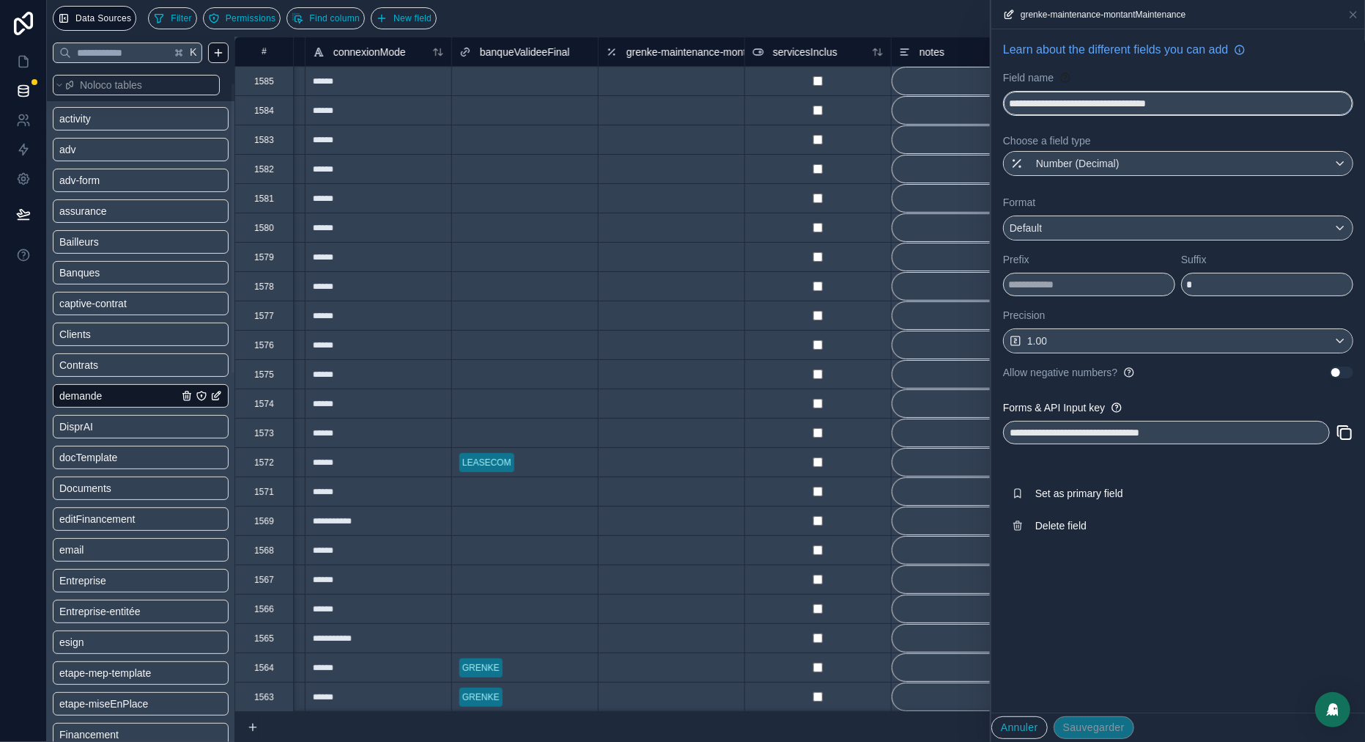
click at [1047, 103] on input "**********" at bounding box center [1178, 103] width 349 height 23
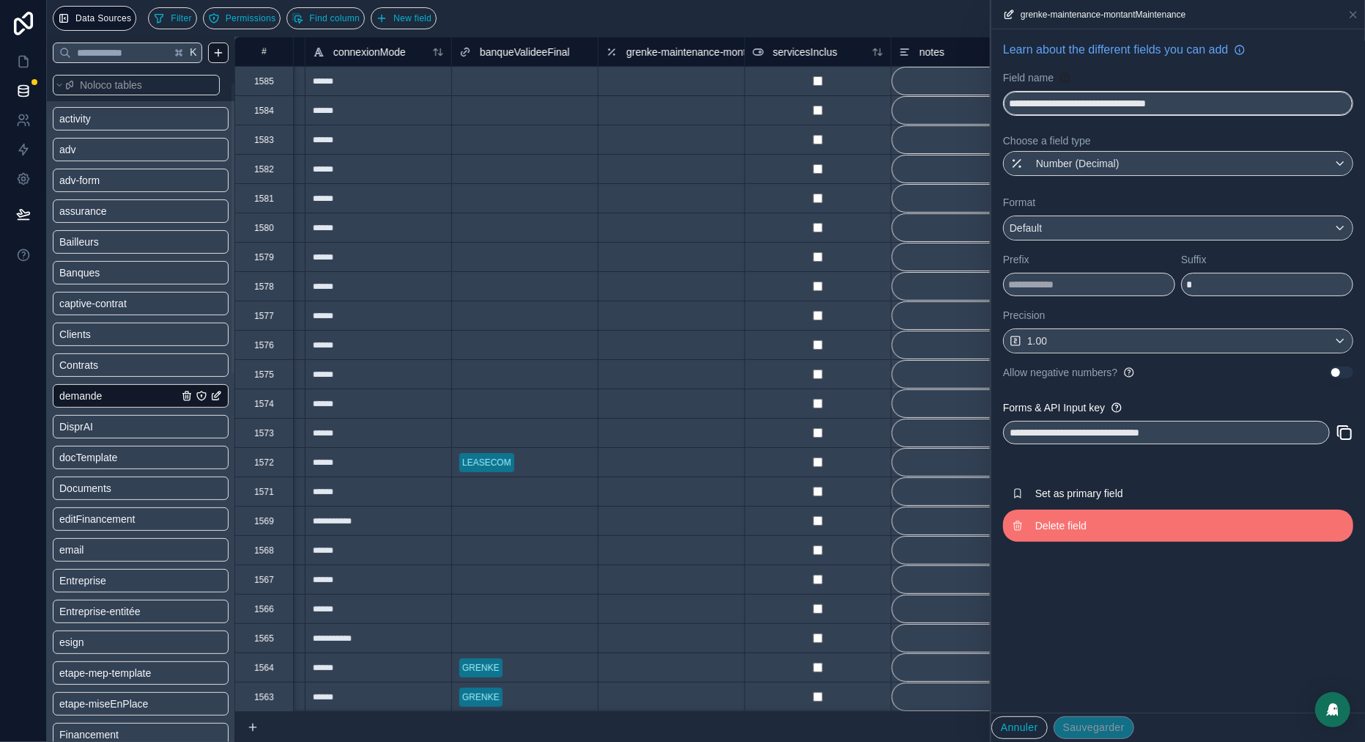
click at [1046, 537] on button "Delete field" at bounding box center [1178, 525] width 350 height 32
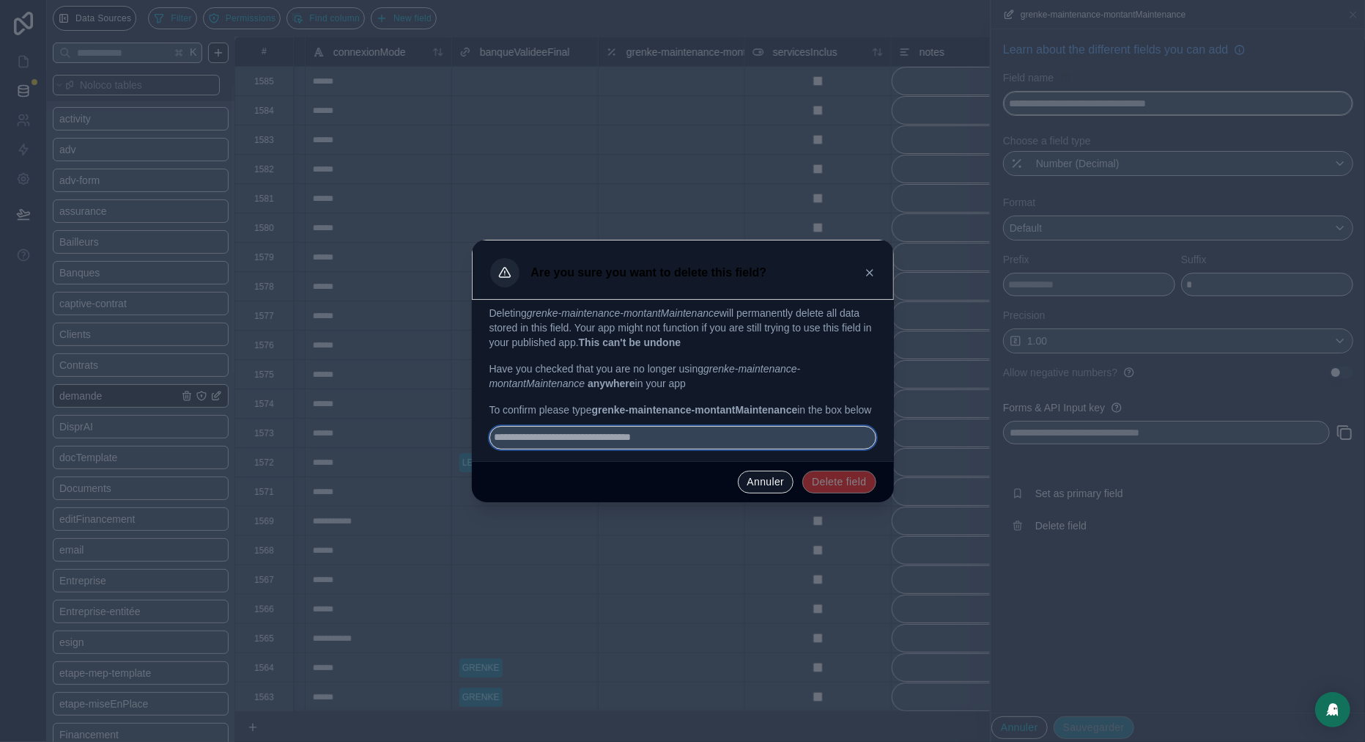
click at [758, 449] on input "text" at bounding box center [683, 437] width 387 height 23
paste input "**********"
type input "**********"
click at [810, 492] on button "Delete field" at bounding box center [839, 482] width 73 height 23
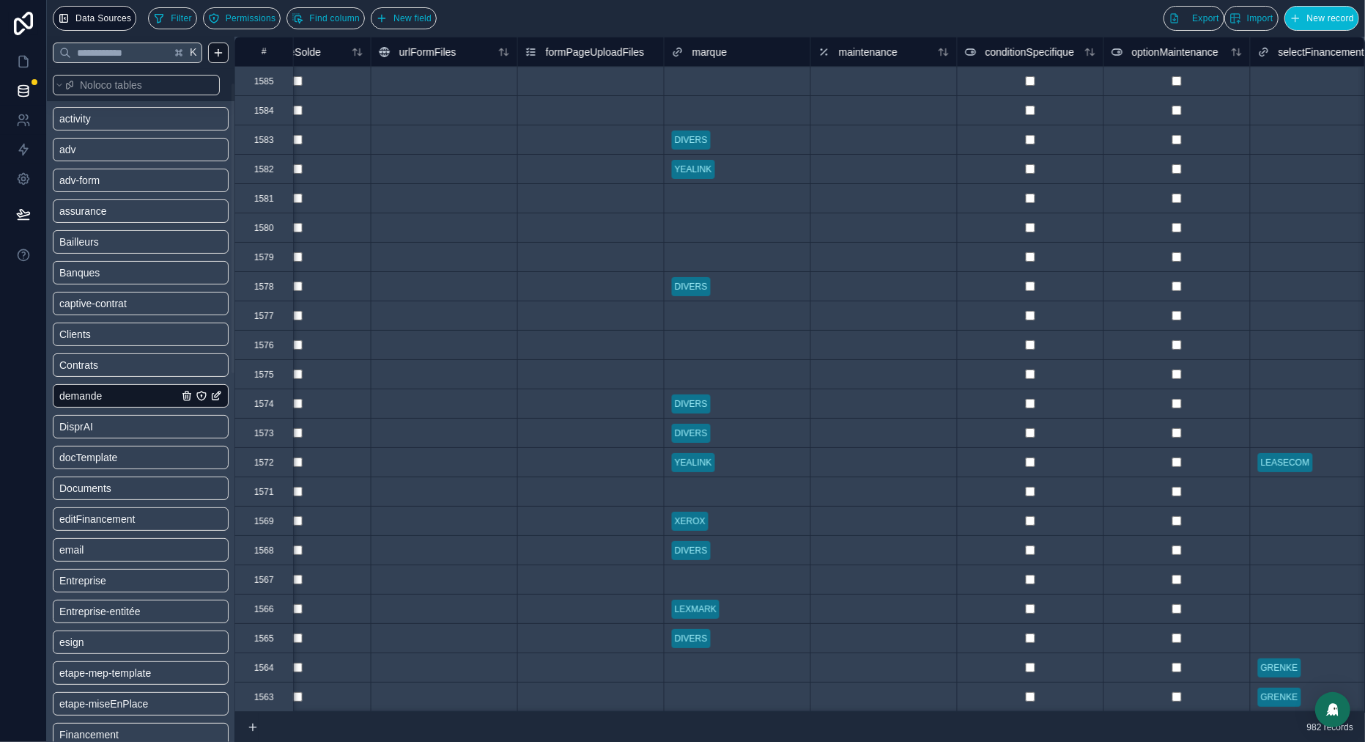
scroll to position [0, 6236]
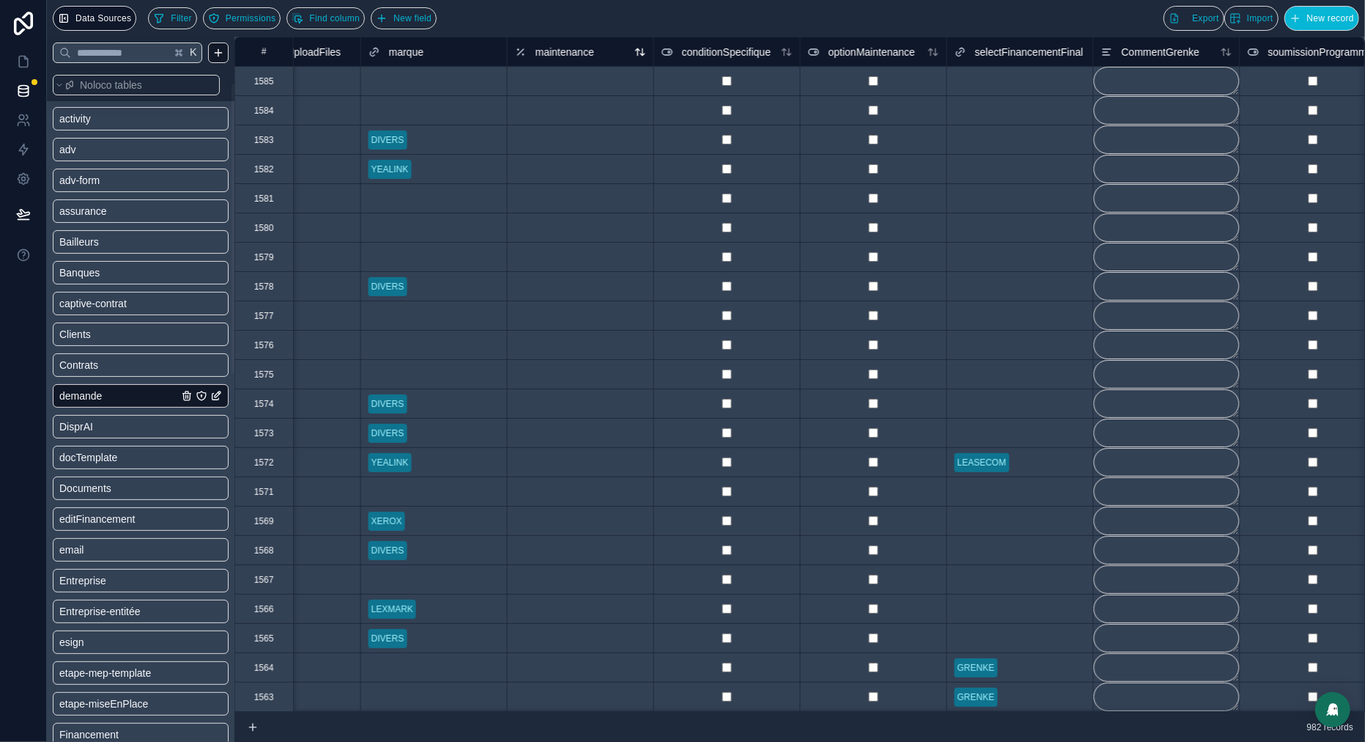
click at [573, 51] on span "maintenance" at bounding box center [565, 52] width 59 height 15
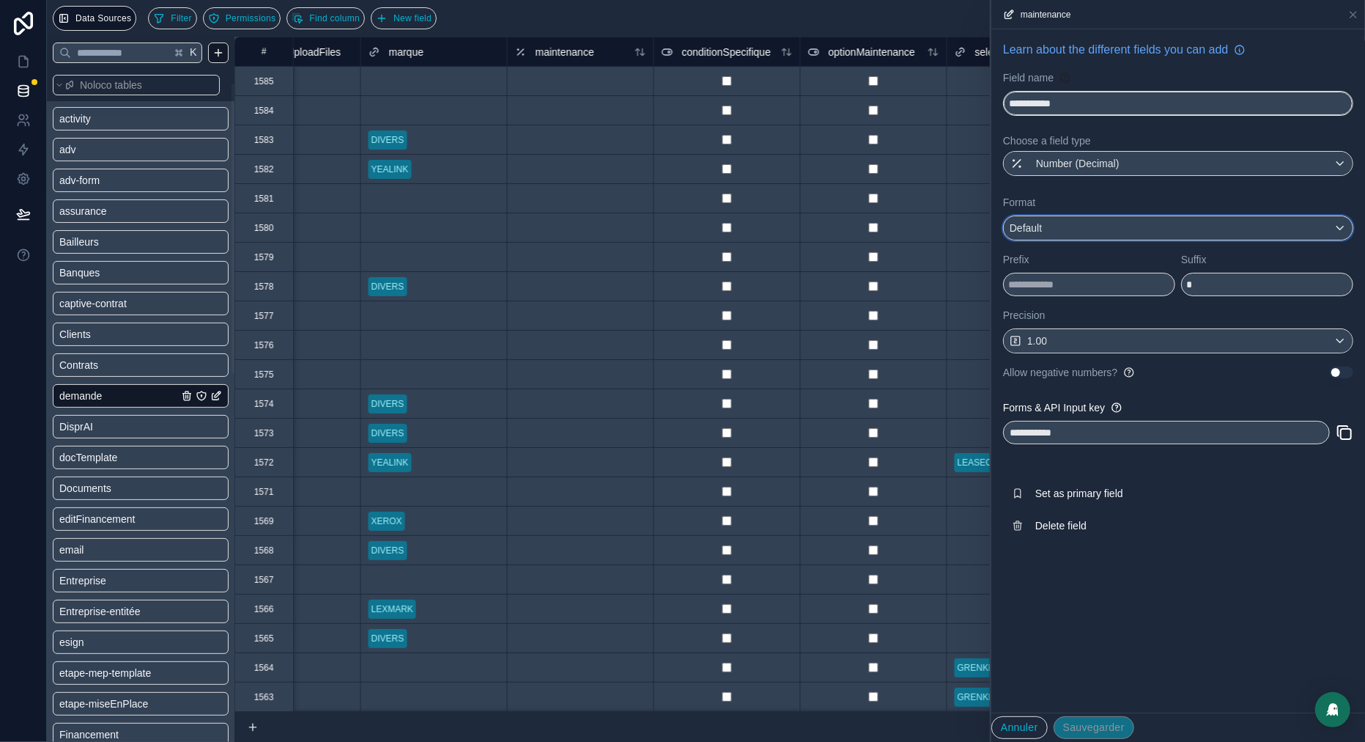
click at [1132, 226] on div "Default" at bounding box center [1178, 227] width 349 height 23
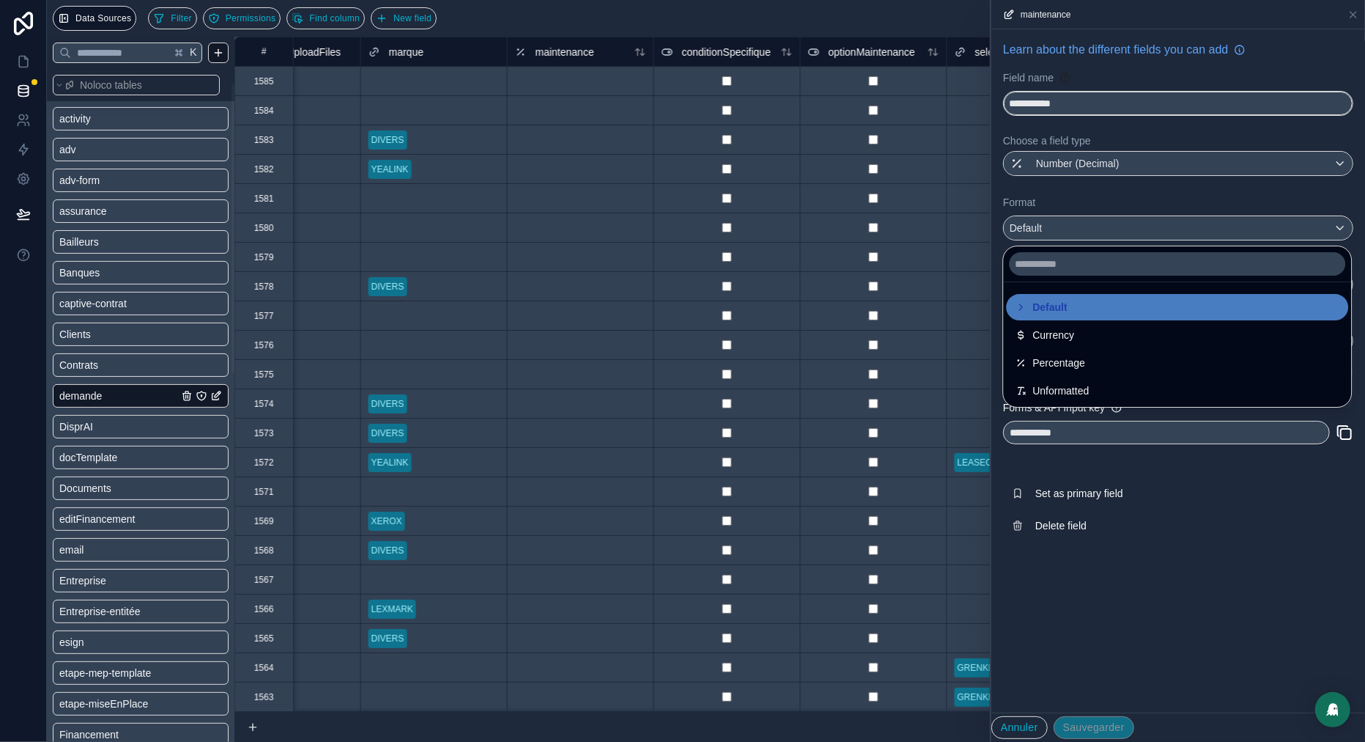
click at [1146, 205] on div at bounding box center [1179, 371] width 374 height 742
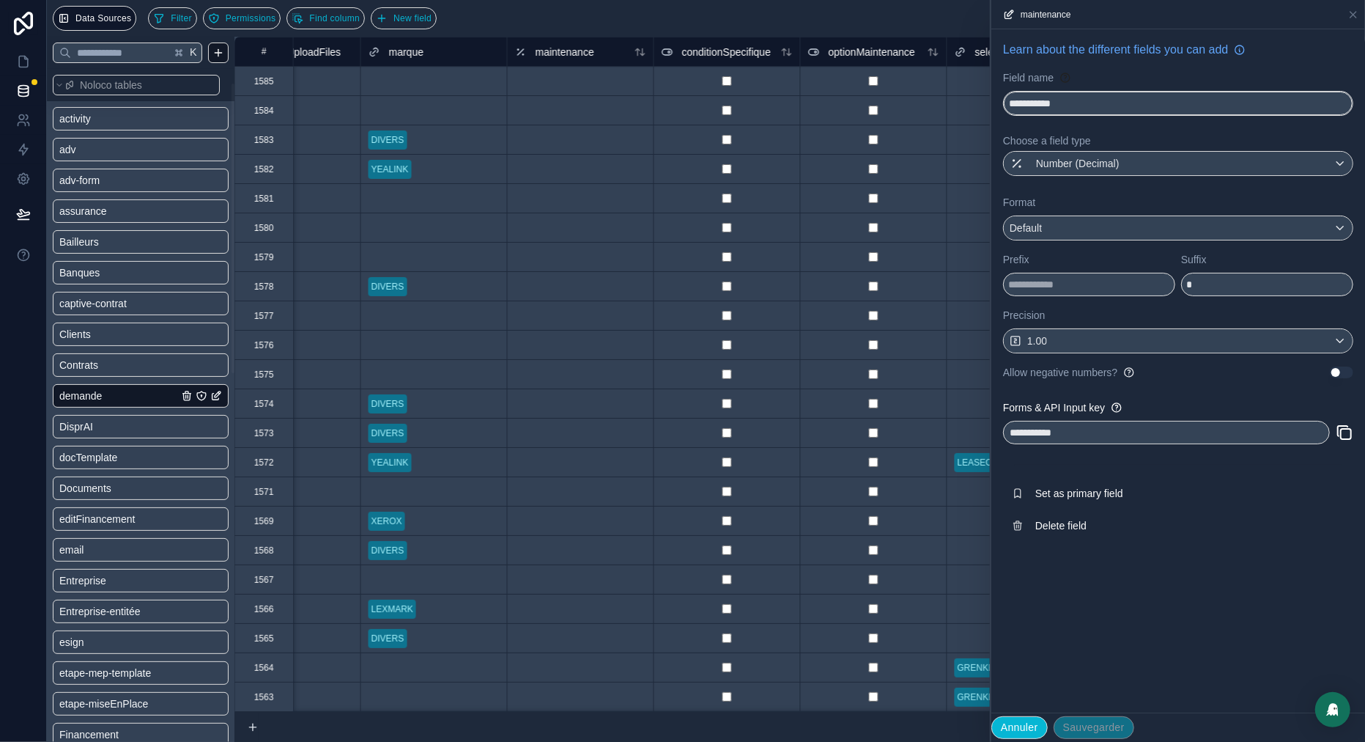
click at [1009, 721] on button "Annuler" at bounding box center [1020, 727] width 56 height 23
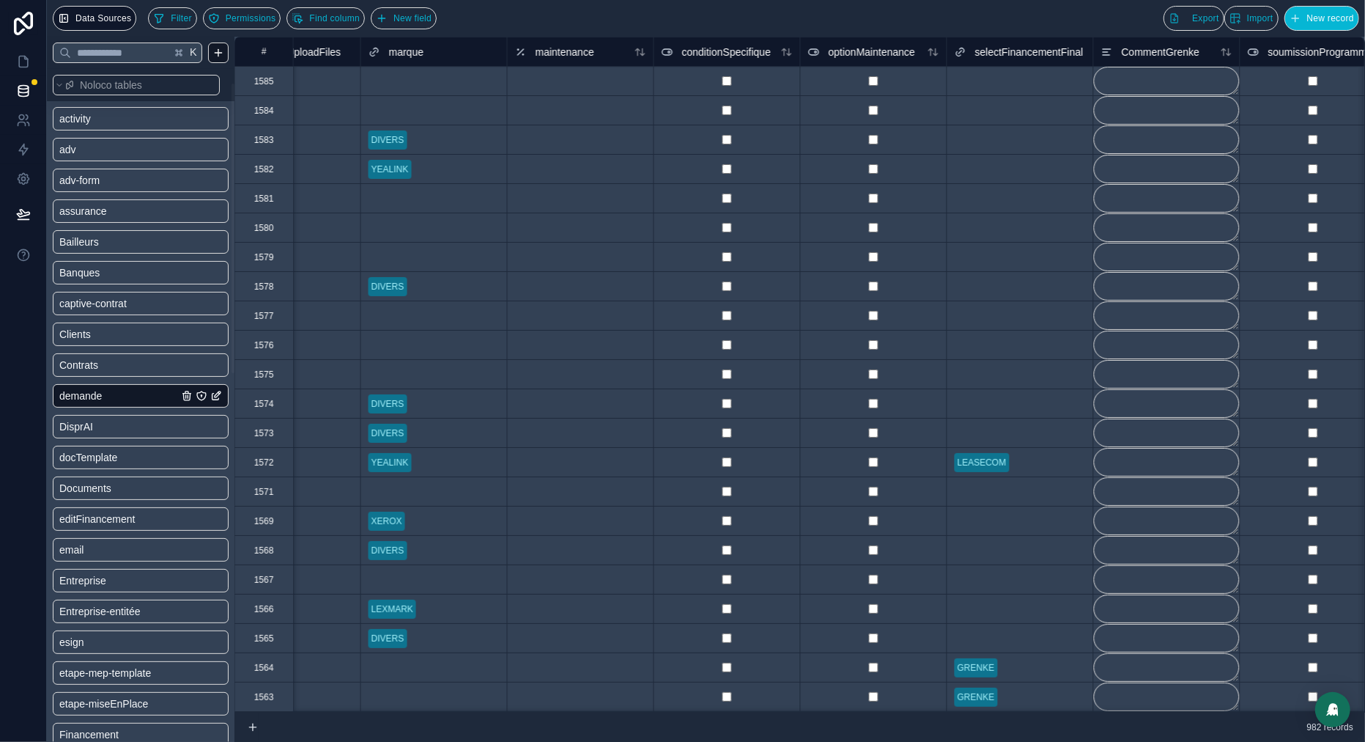
click at [1016, 727] on div "982 records" at bounding box center [800, 726] width 1131 height 29
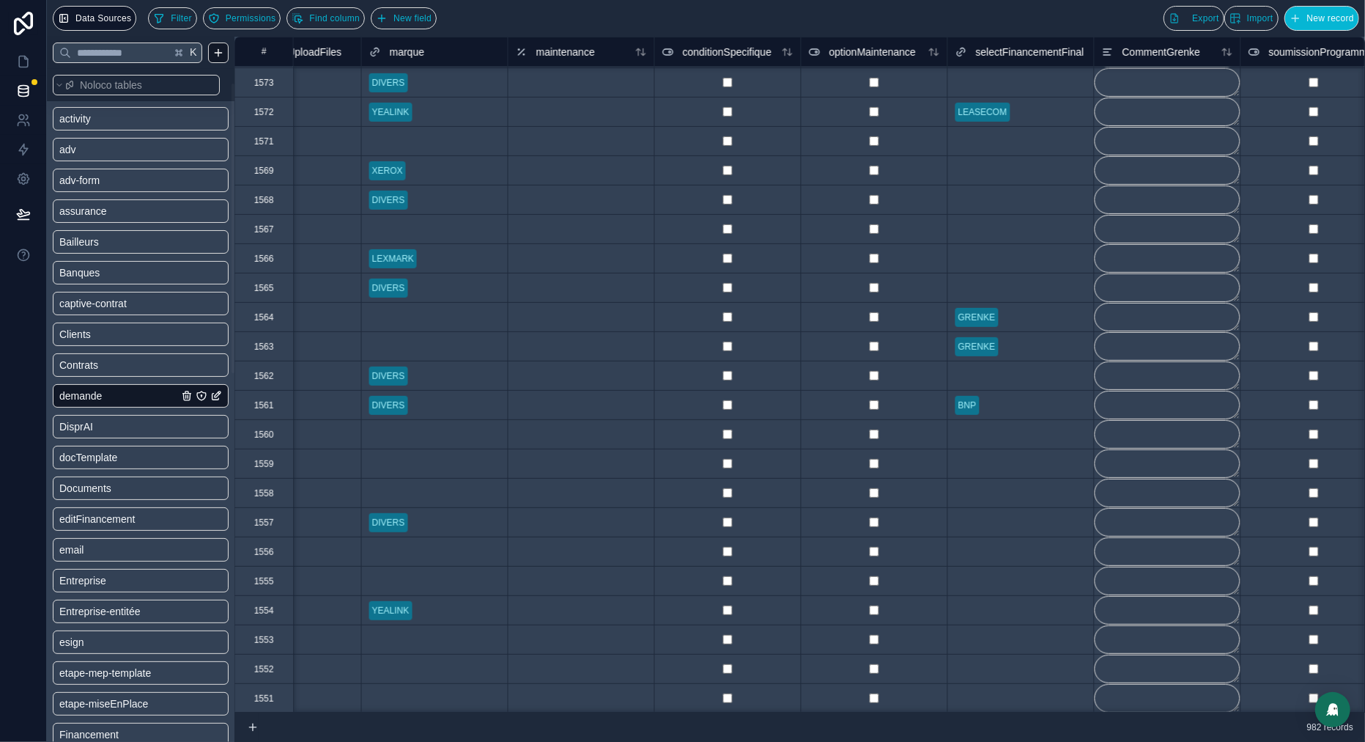
scroll to position [0, 6235]
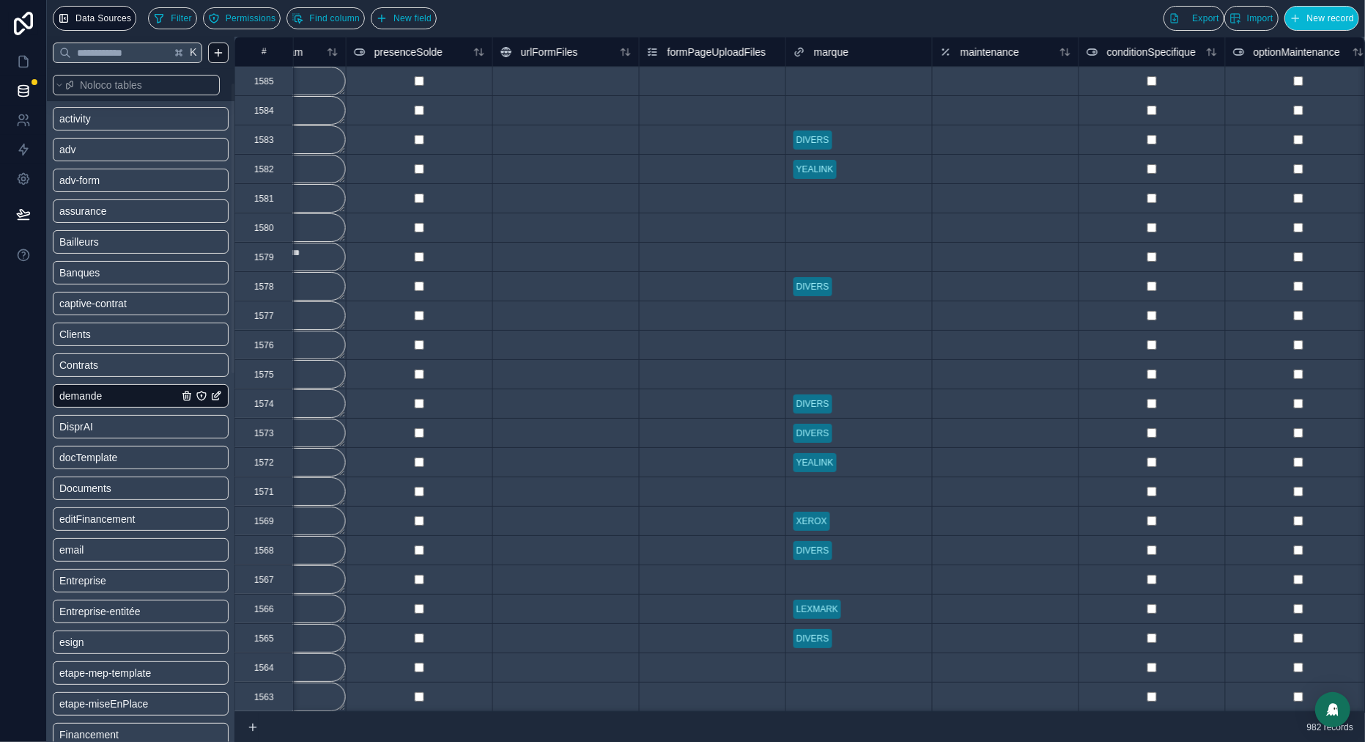
scroll to position [0, 5728]
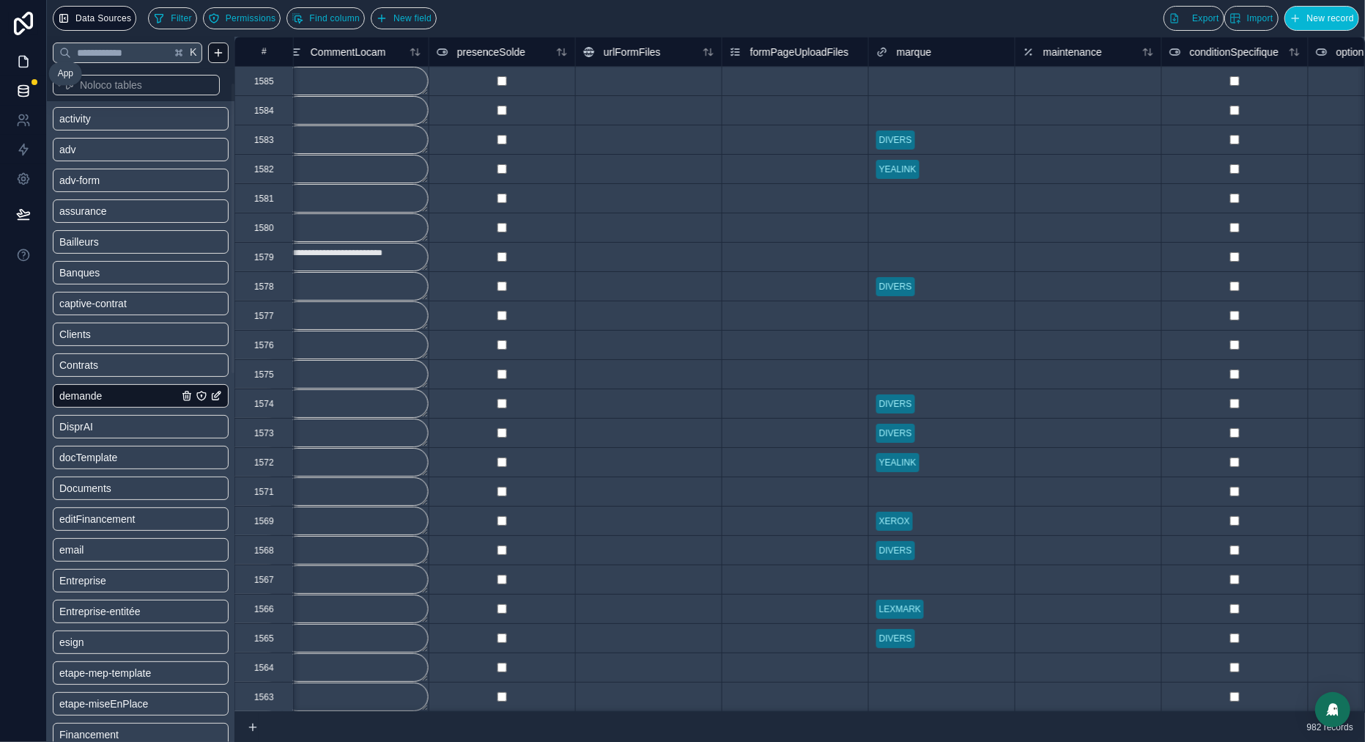
click at [32, 62] on link at bounding box center [23, 61] width 46 height 29
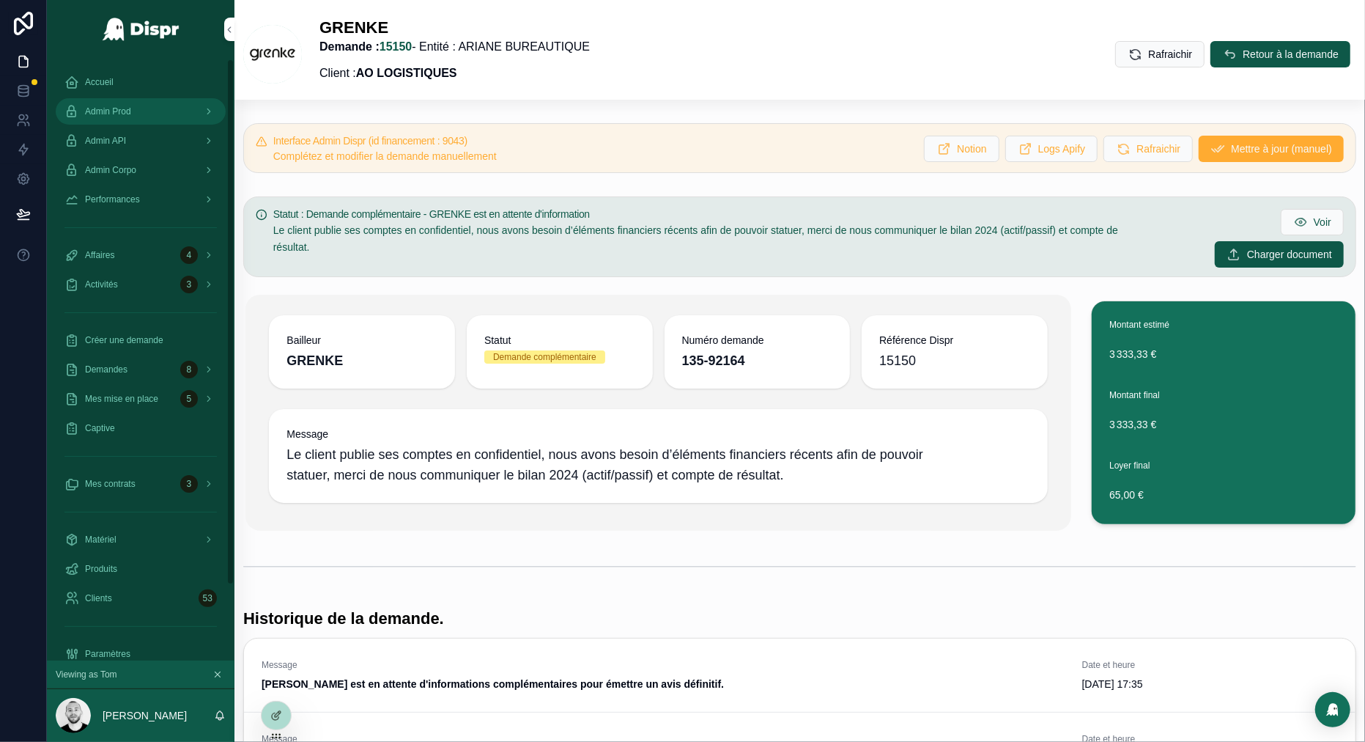
click at [98, 107] on span "Admin Prod" at bounding box center [108, 112] width 46 height 12
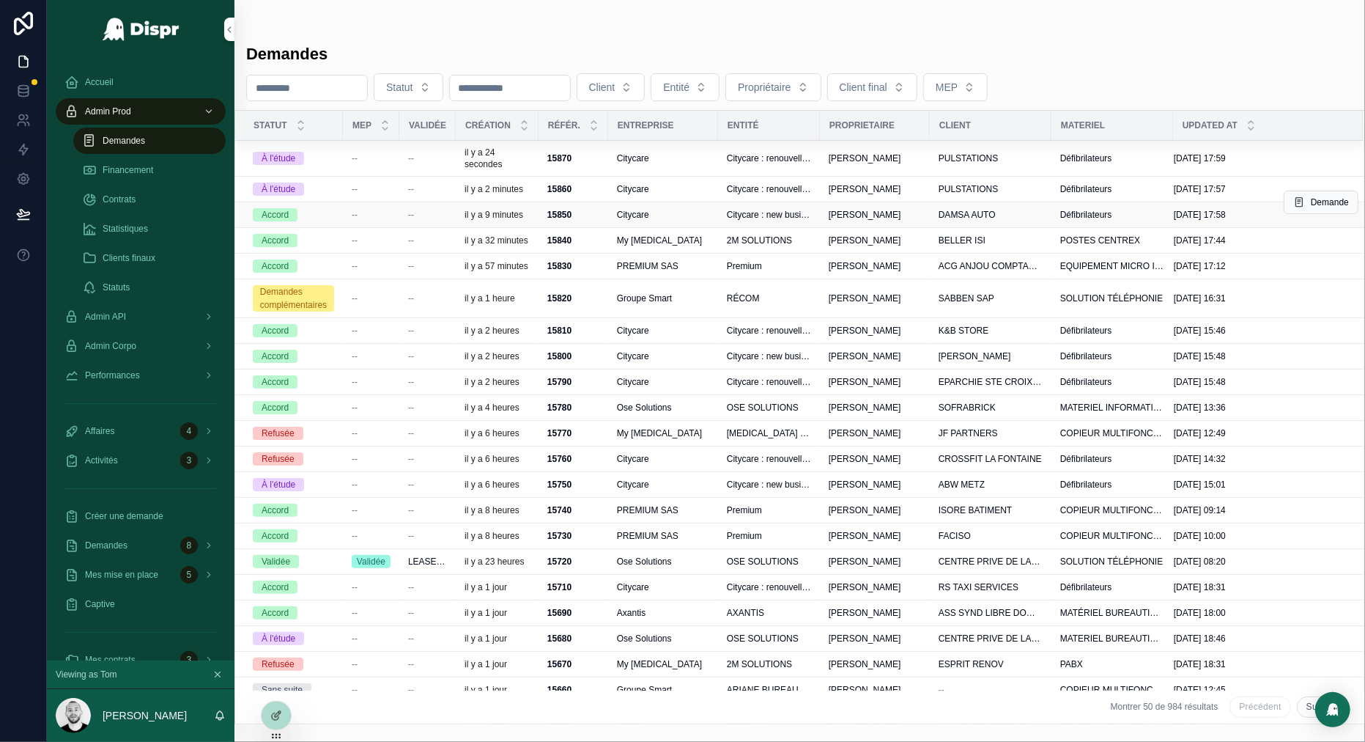
click at [395, 215] on td "--" at bounding box center [371, 215] width 56 height 26
click at [378, 214] on div "--" at bounding box center [371, 215] width 39 height 12
click at [413, 185] on span "--" at bounding box center [411, 189] width 6 height 12
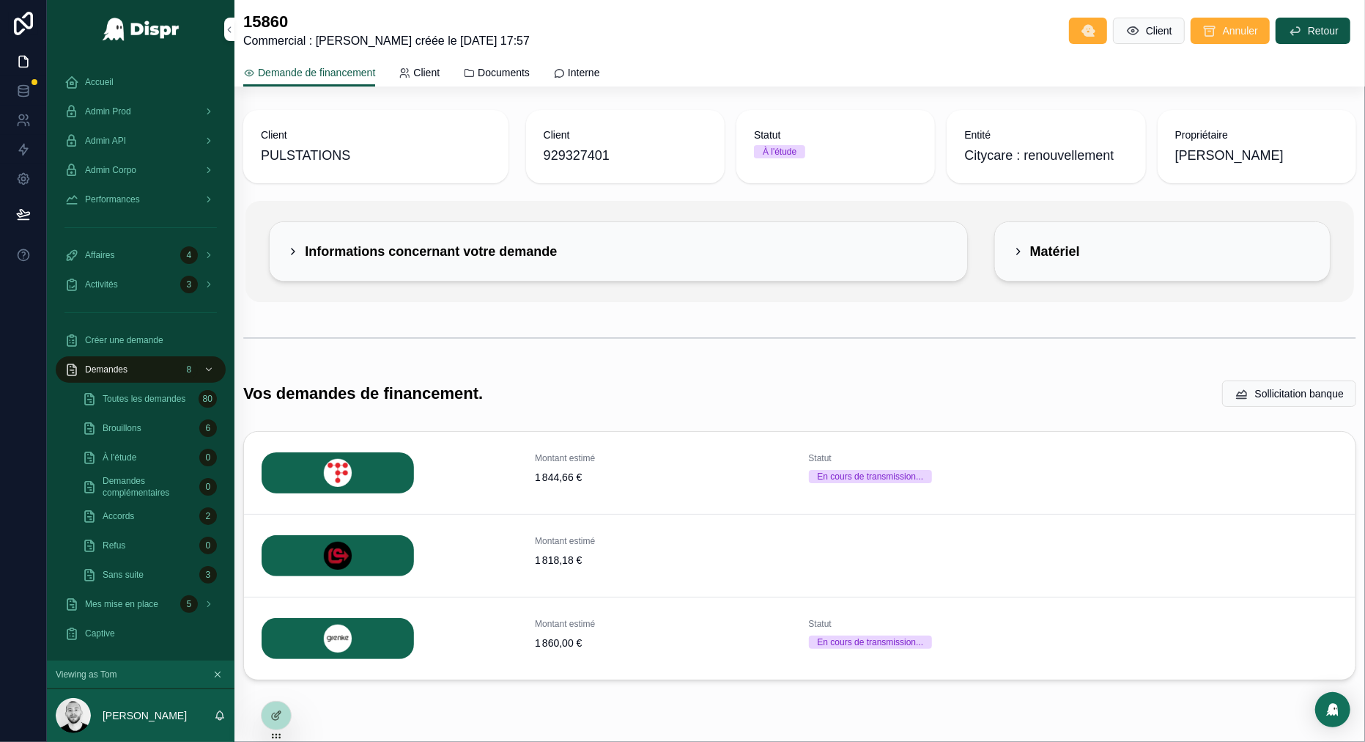
scroll to position [43, 0]
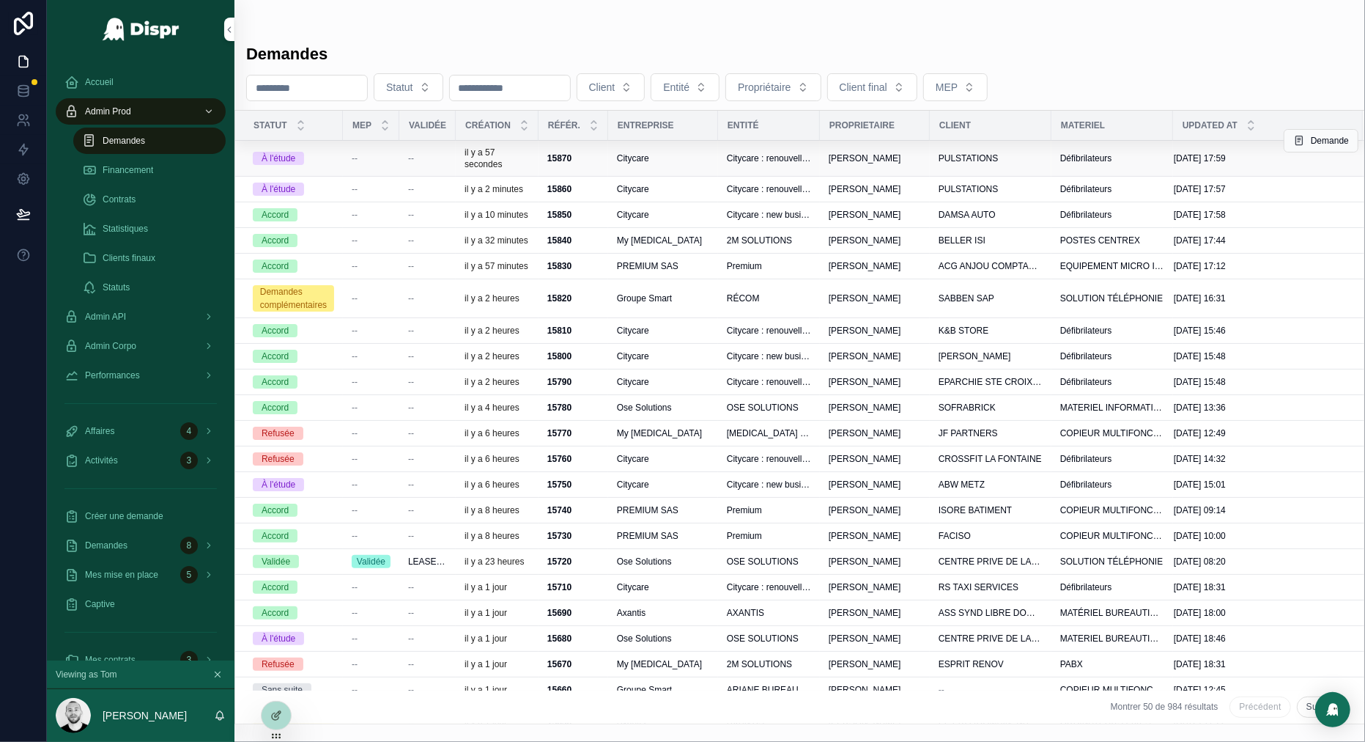
click at [381, 163] on div "--" at bounding box center [371, 158] width 39 height 12
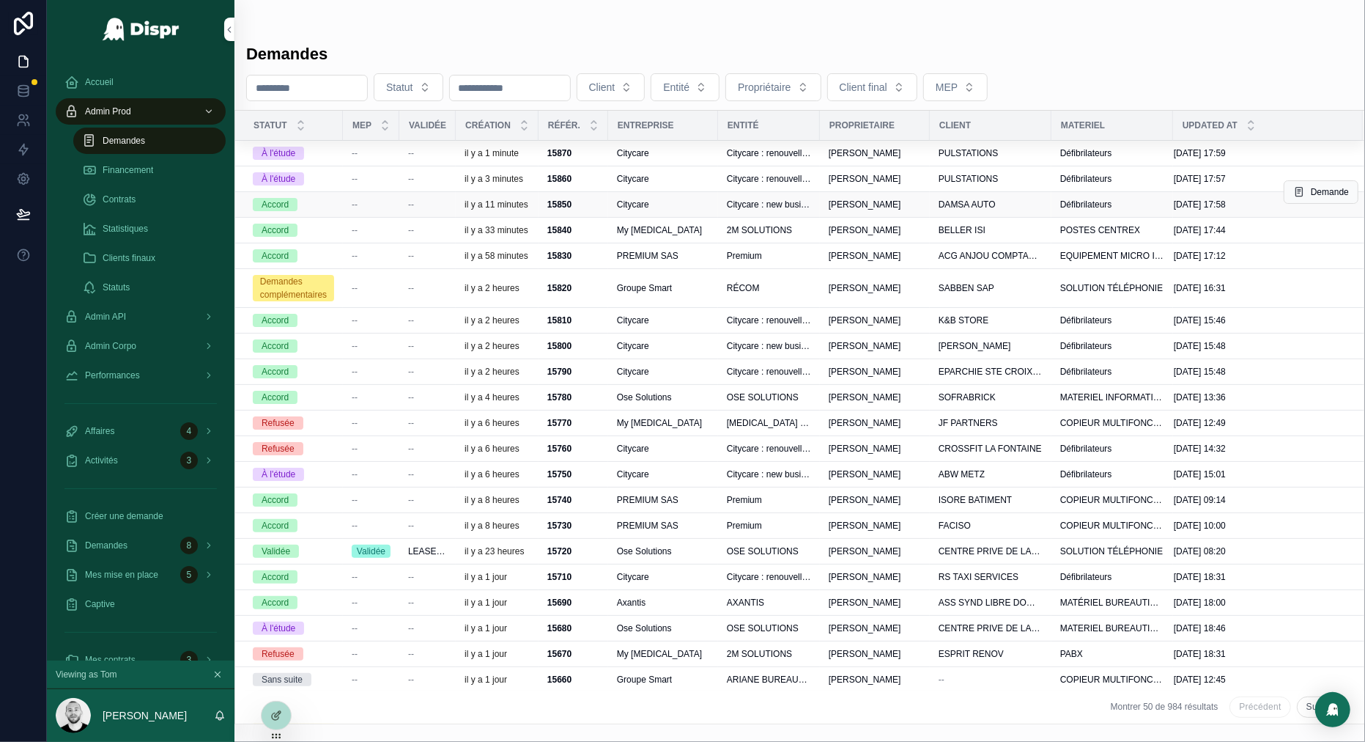
click at [400, 204] on td "--" at bounding box center [427, 205] width 56 height 26
drag, startPoint x: 372, startPoint y: 205, endPoint x: 583, endPoint y: 272, distance: 220.7
click at [372, 205] on div "--" at bounding box center [371, 205] width 39 height 12
click at [119, 228] on span "Statistiques" at bounding box center [125, 229] width 45 height 12
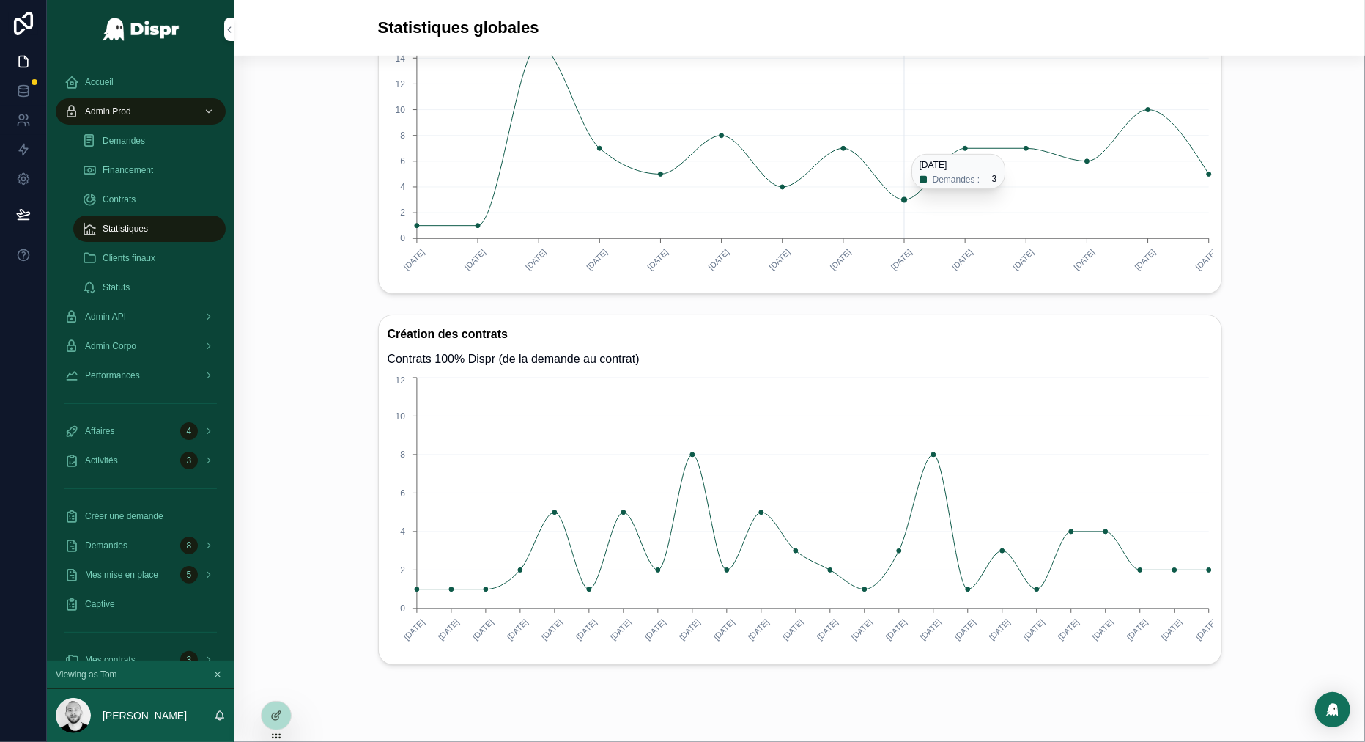
scroll to position [601, 0]
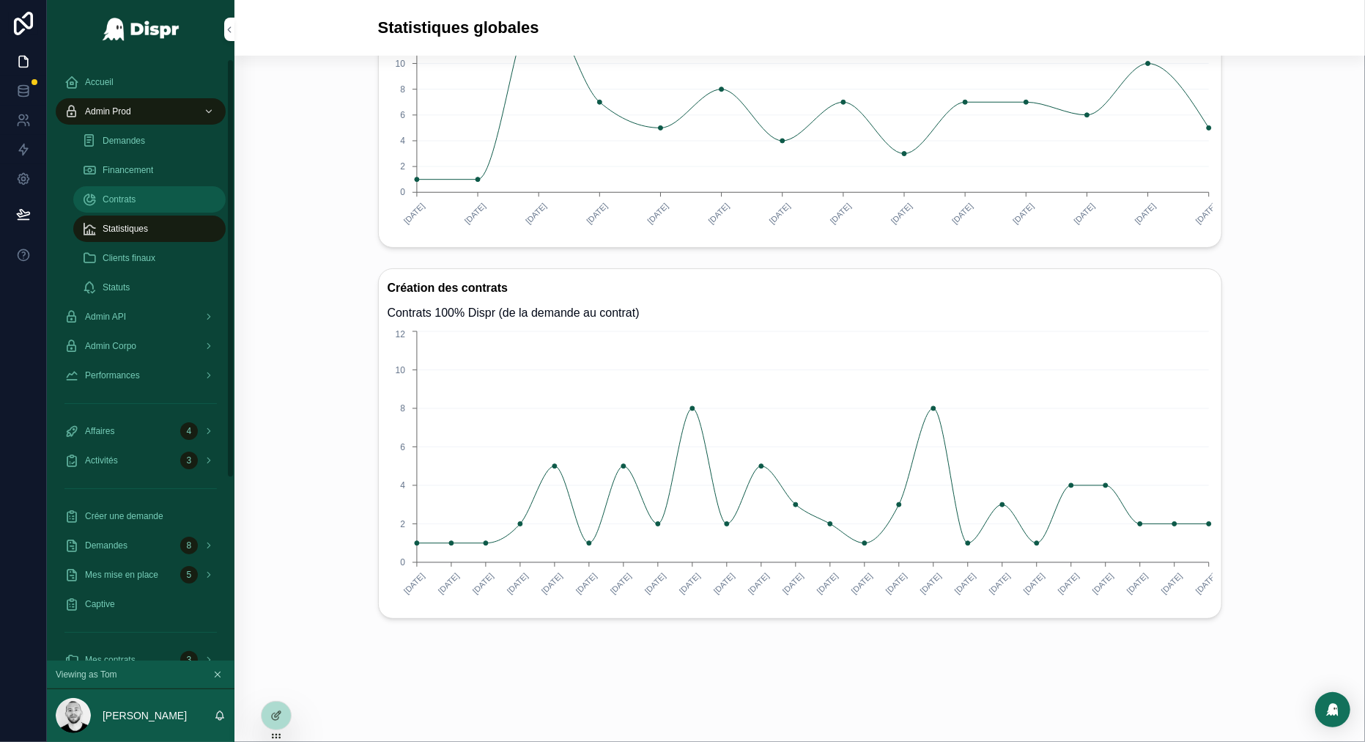
click at [136, 201] on span "Contrats" at bounding box center [119, 199] width 33 height 12
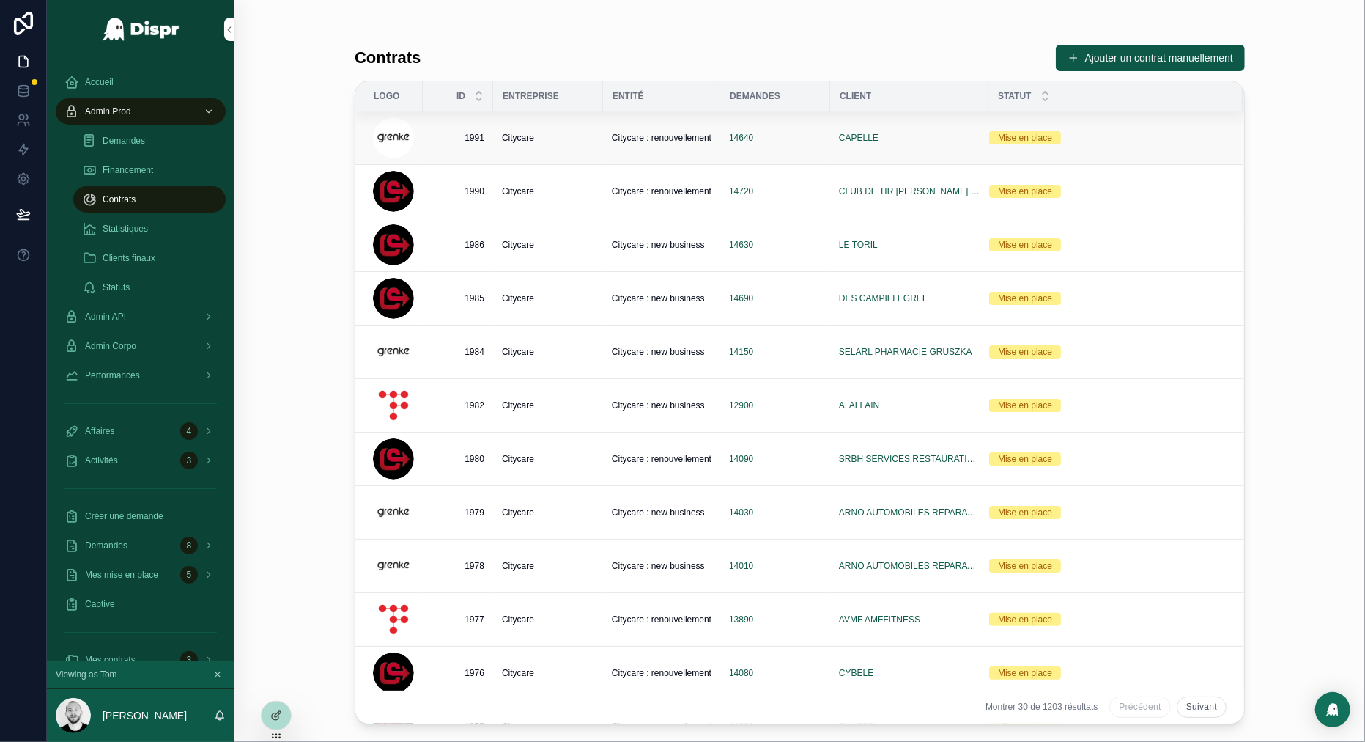
click at [566, 136] on div "Citycare" at bounding box center [548, 138] width 92 height 12
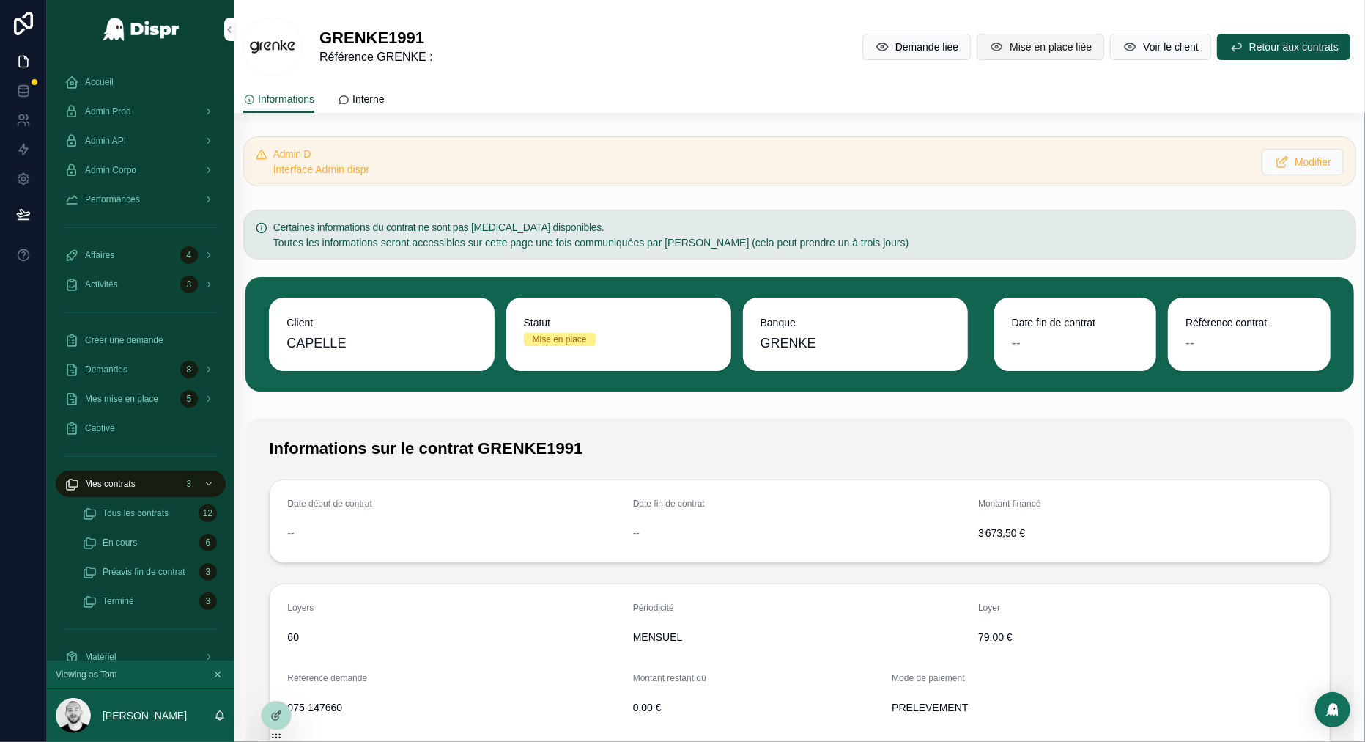
click at [1010, 52] on span "Mise en place liée" at bounding box center [1051, 47] width 82 height 15
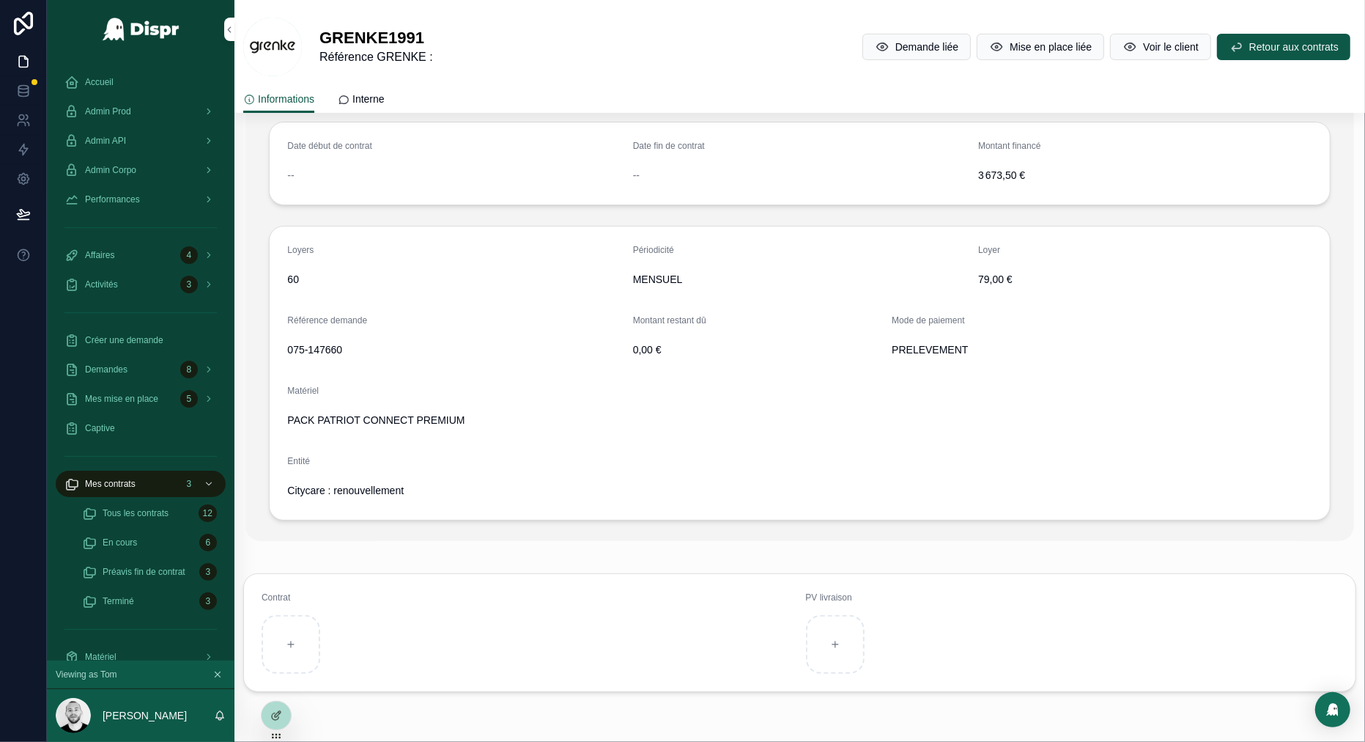
scroll to position [357, 0]
click at [392, 491] on span "Citycare : renouvellement" at bounding box center [345, 491] width 117 height 15
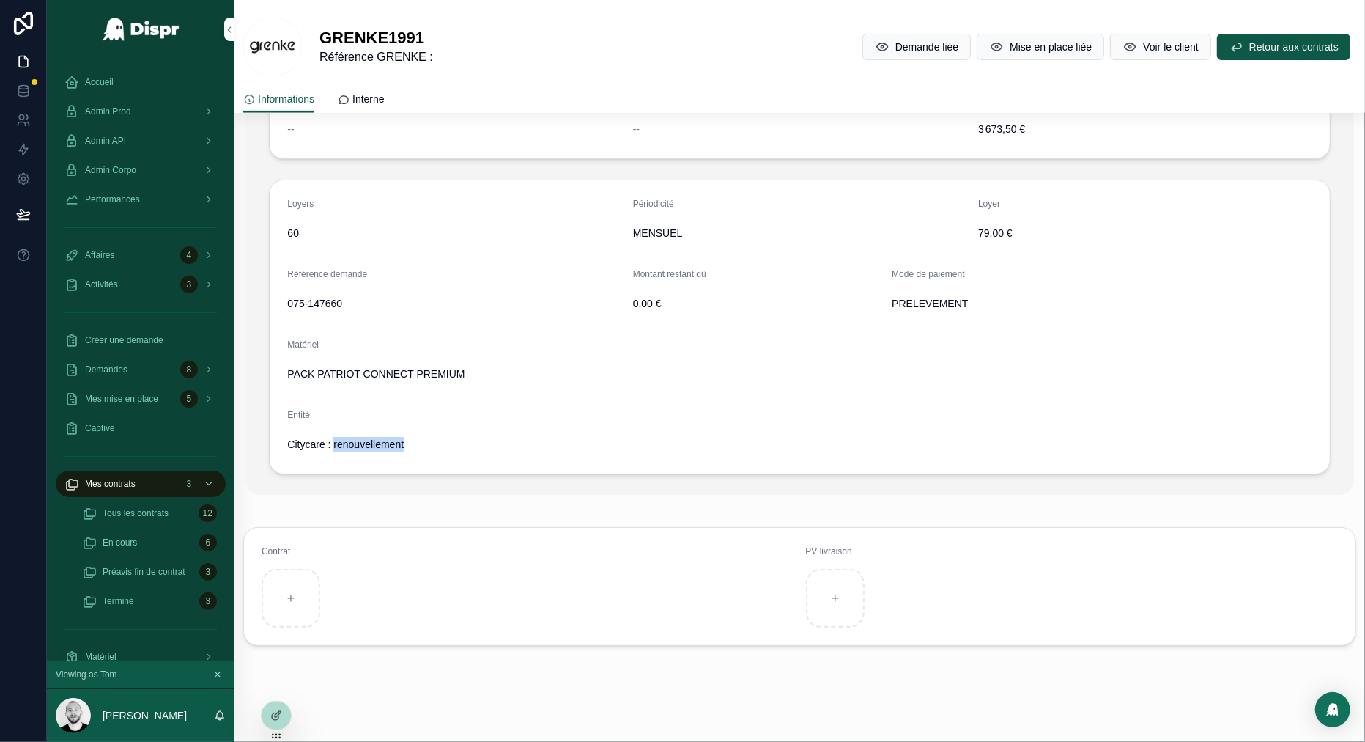
scroll to position [407, 0]
click at [279, 707] on div at bounding box center [276, 715] width 29 height 28
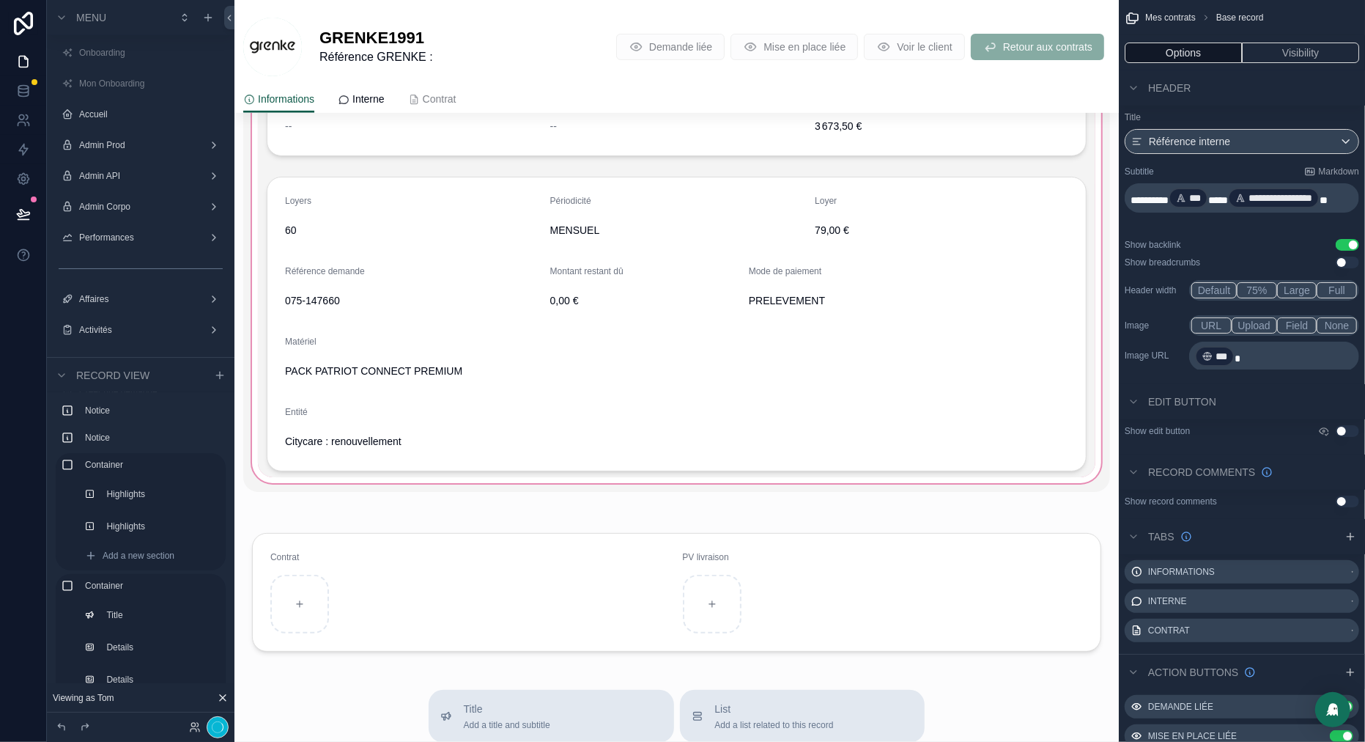
click at [691, 277] on div "scrollable content" at bounding box center [676, 251] width 867 height 481
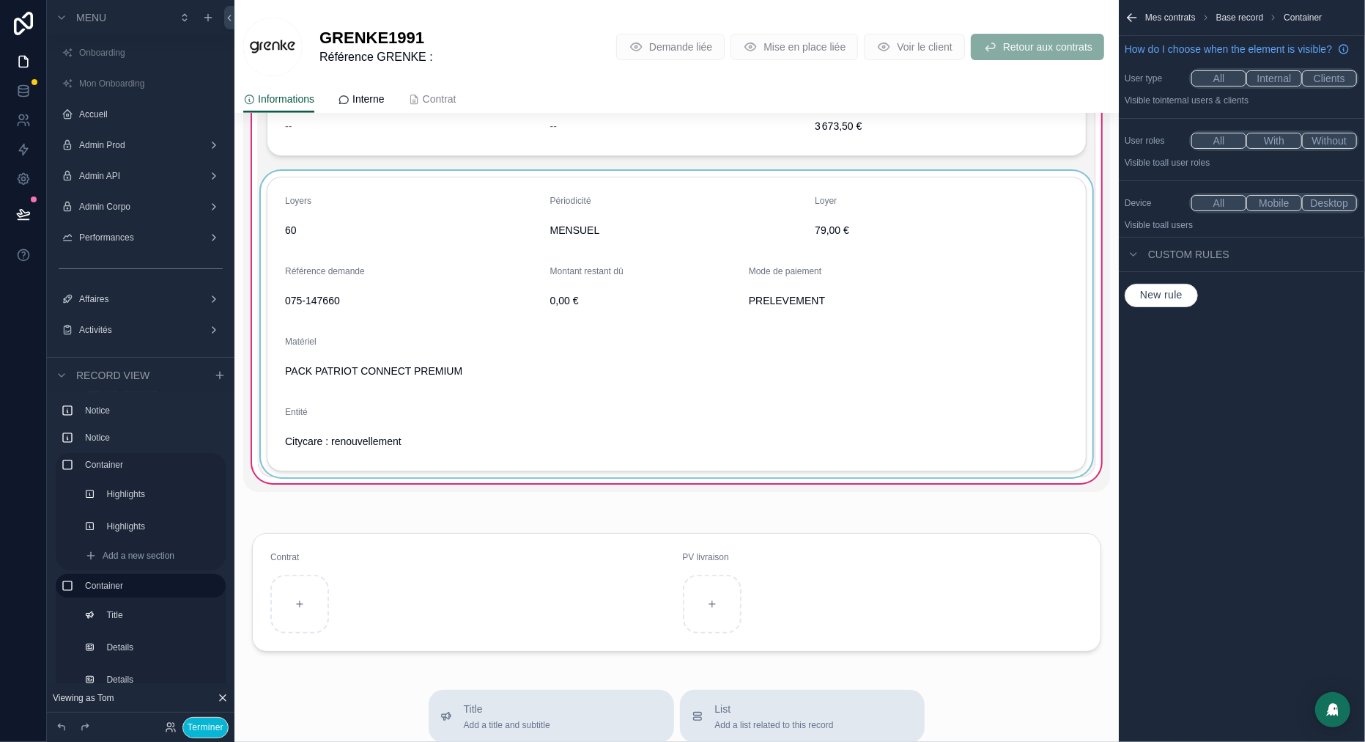
click at [654, 218] on div "scrollable content" at bounding box center [677, 324] width 838 height 306
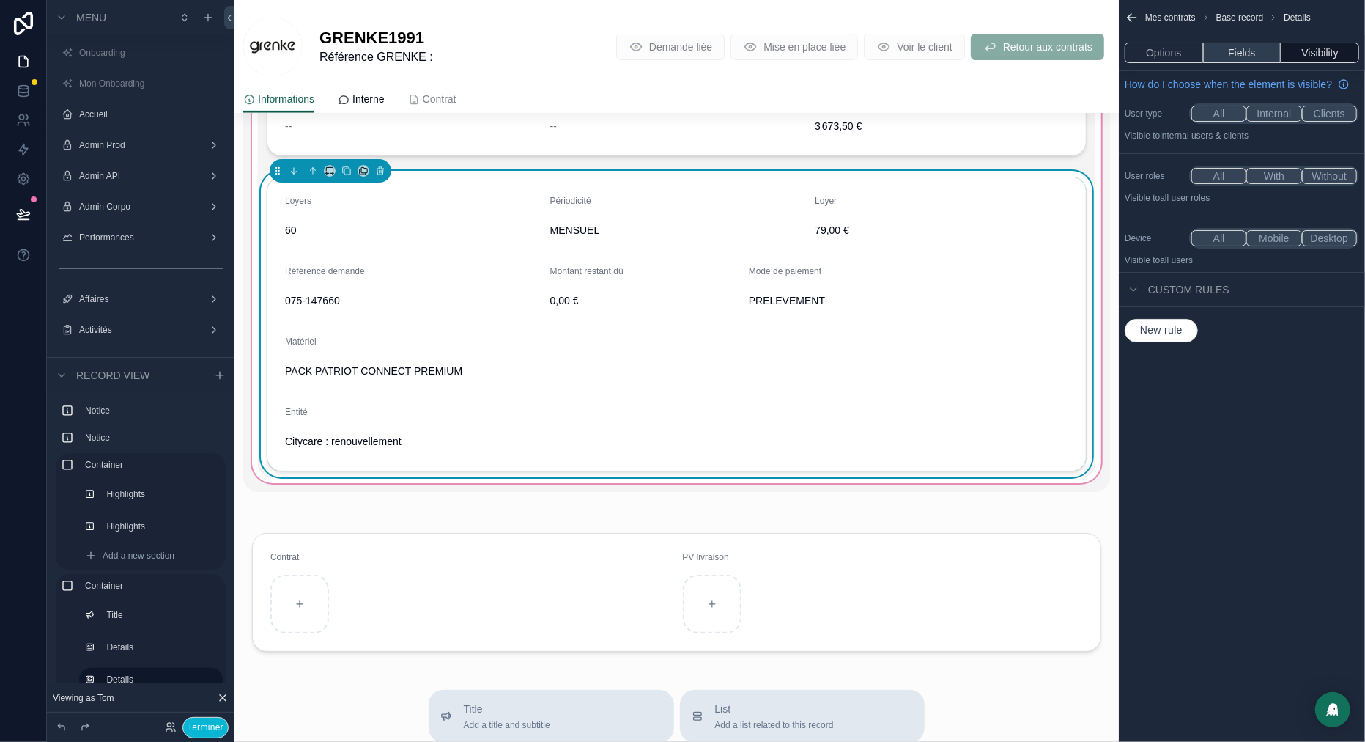
click at [1251, 50] on button "Fields" at bounding box center [1242, 53] width 78 height 21
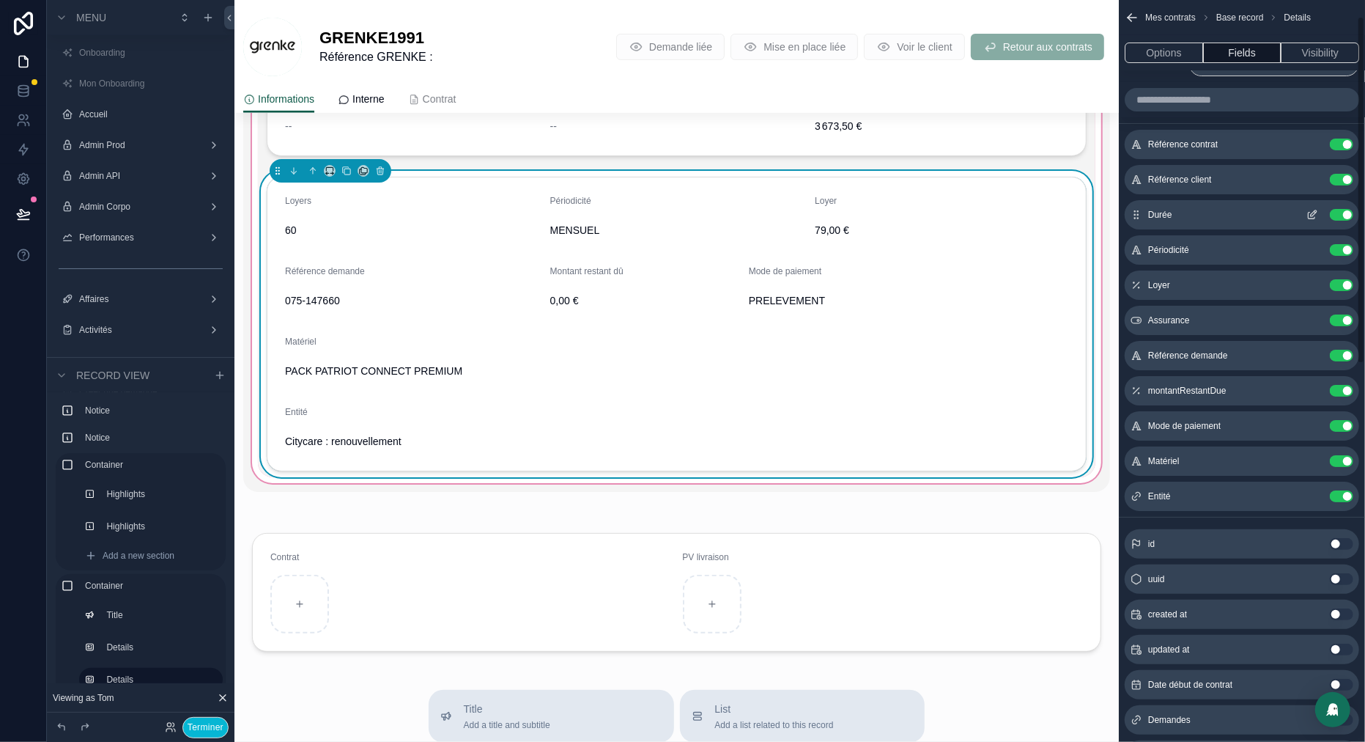
scroll to position [35, 0]
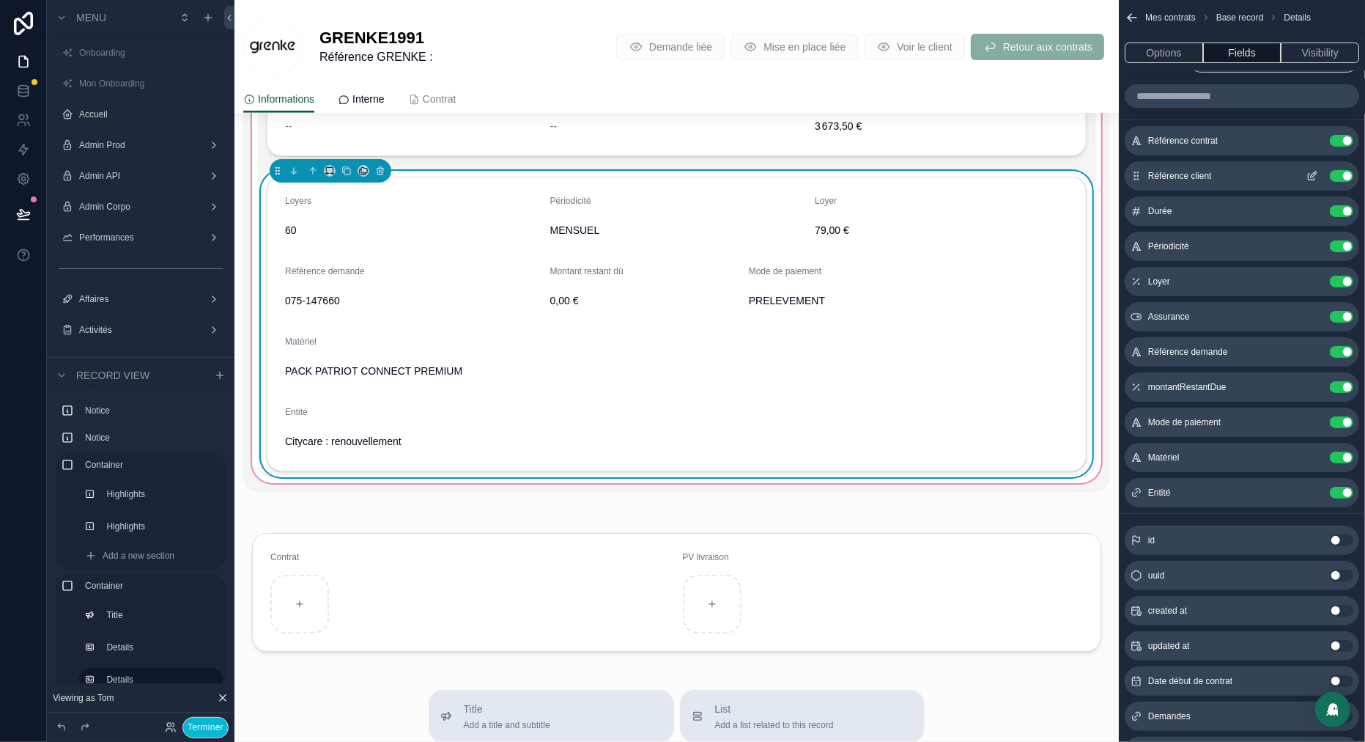
click at [1312, 175] on icon "scrollable content" at bounding box center [1313, 176] width 12 height 12
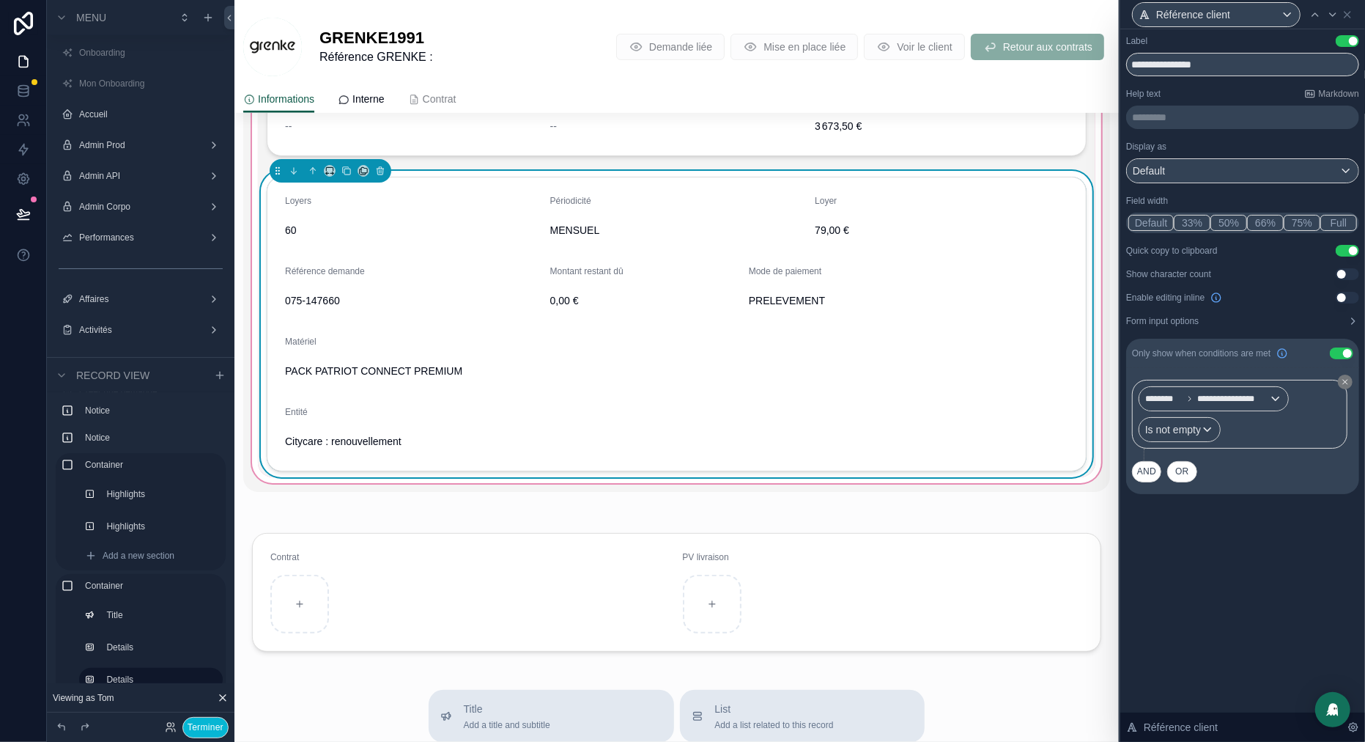
click at [1203, 215] on button "33%" at bounding box center [1192, 223] width 37 height 16
click at [1194, 224] on button "33%" at bounding box center [1192, 223] width 37 height 16
click at [1335, 18] on icon at bounding box center [1333, 15] width 12 height 12
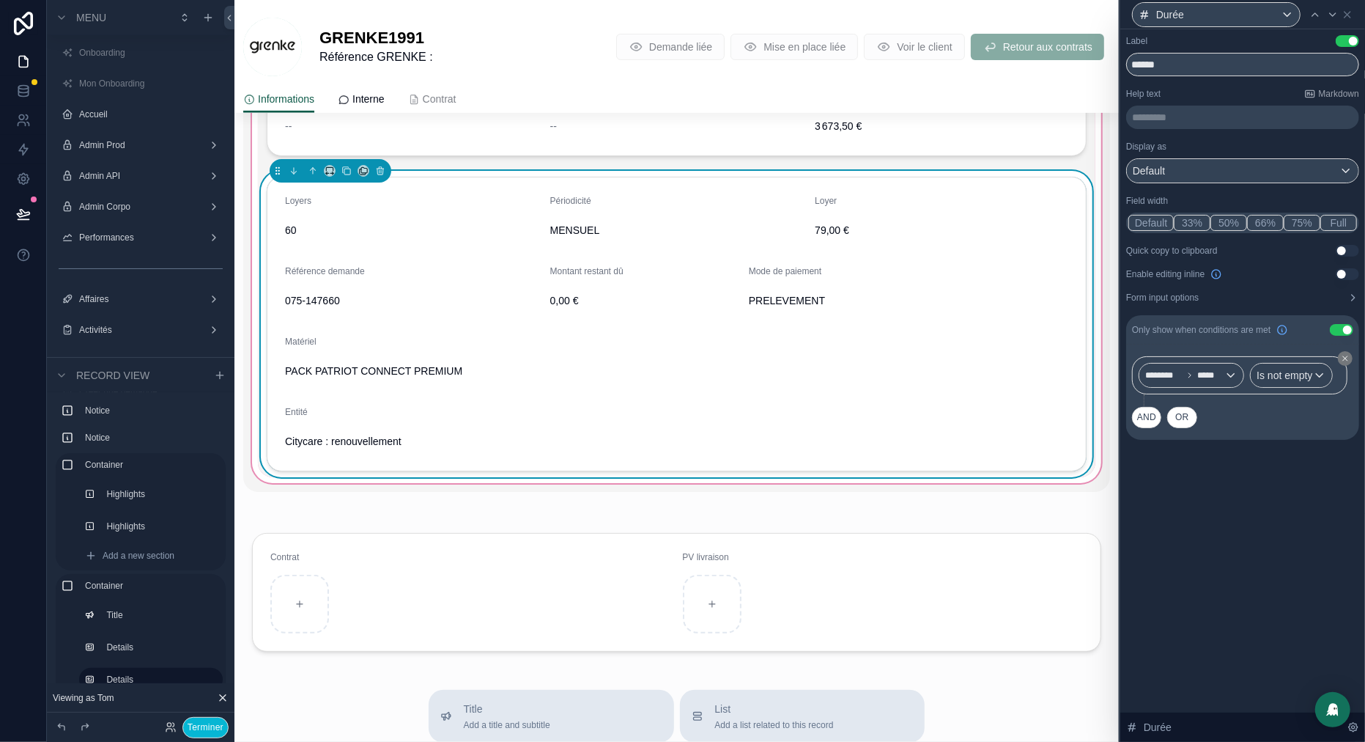
click at [1190, 220] on button "33%" at bounding box center [1192, 223] width 37 height 16
click at [1338, 19] on icon at bounding box center [1333, 15] width 12 height 12
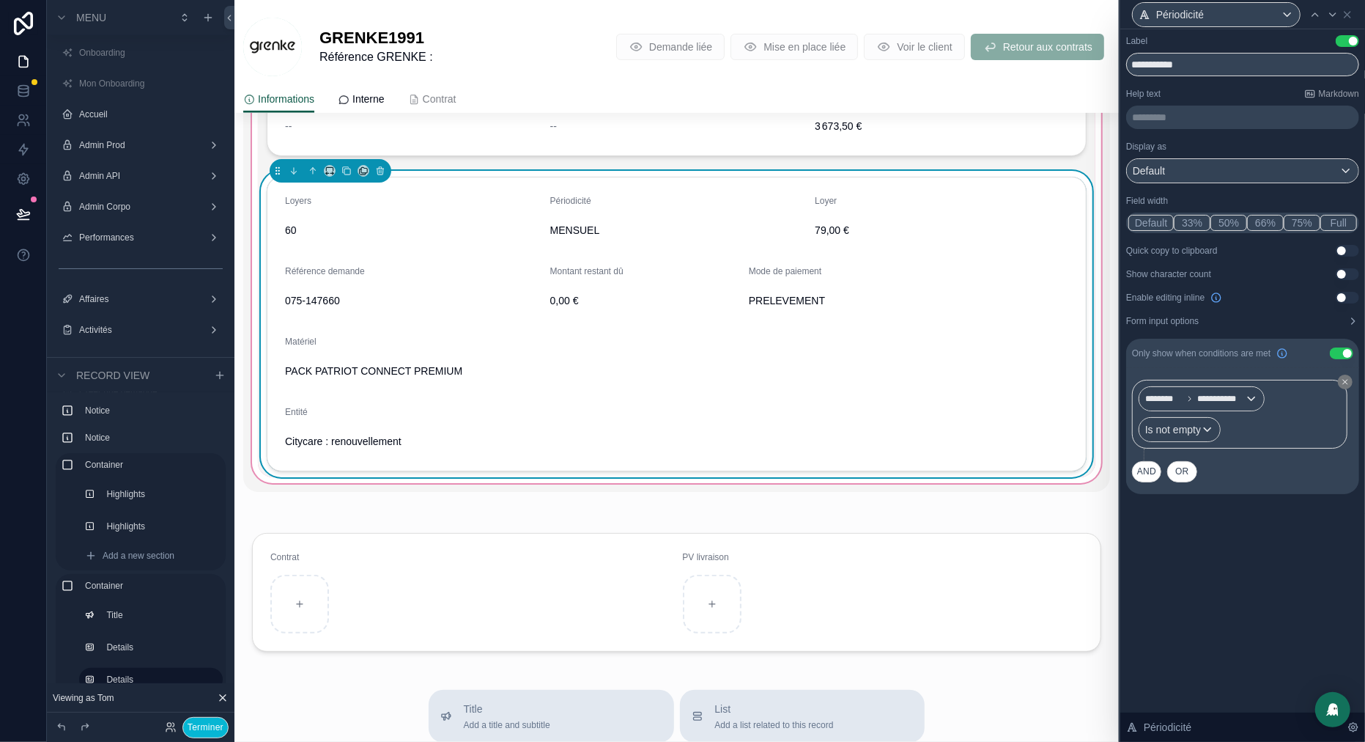
click at [1200, 226] on button "33%" at bounding box center [1192, 223] width 37 height 16
click at [1332, 12] on icon at bounding box center [1333, 15] width 12 height 12
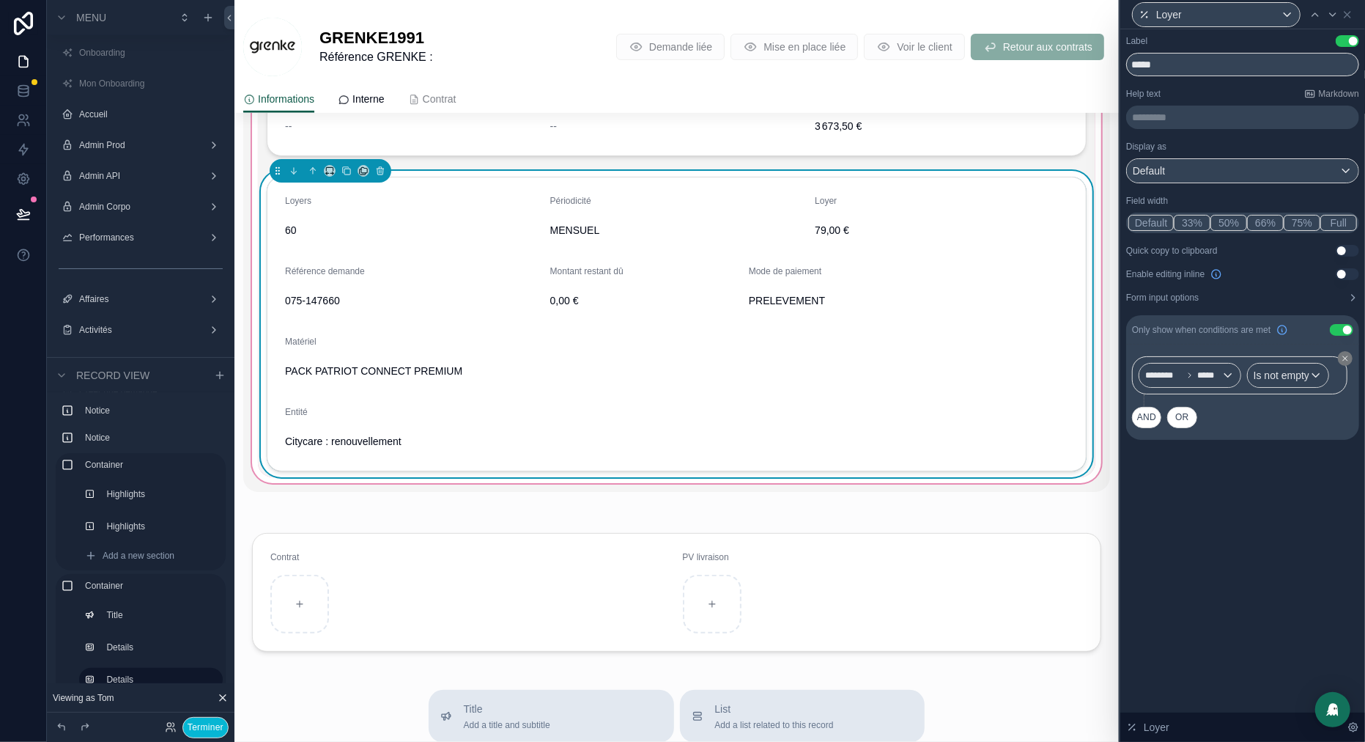
click at [1194, 218] on button "33%" at bounding box center [1192, 223] width 37 height 16
click at [1333, 11] on icon at bounding box center [1333, 15] width 12 height 12
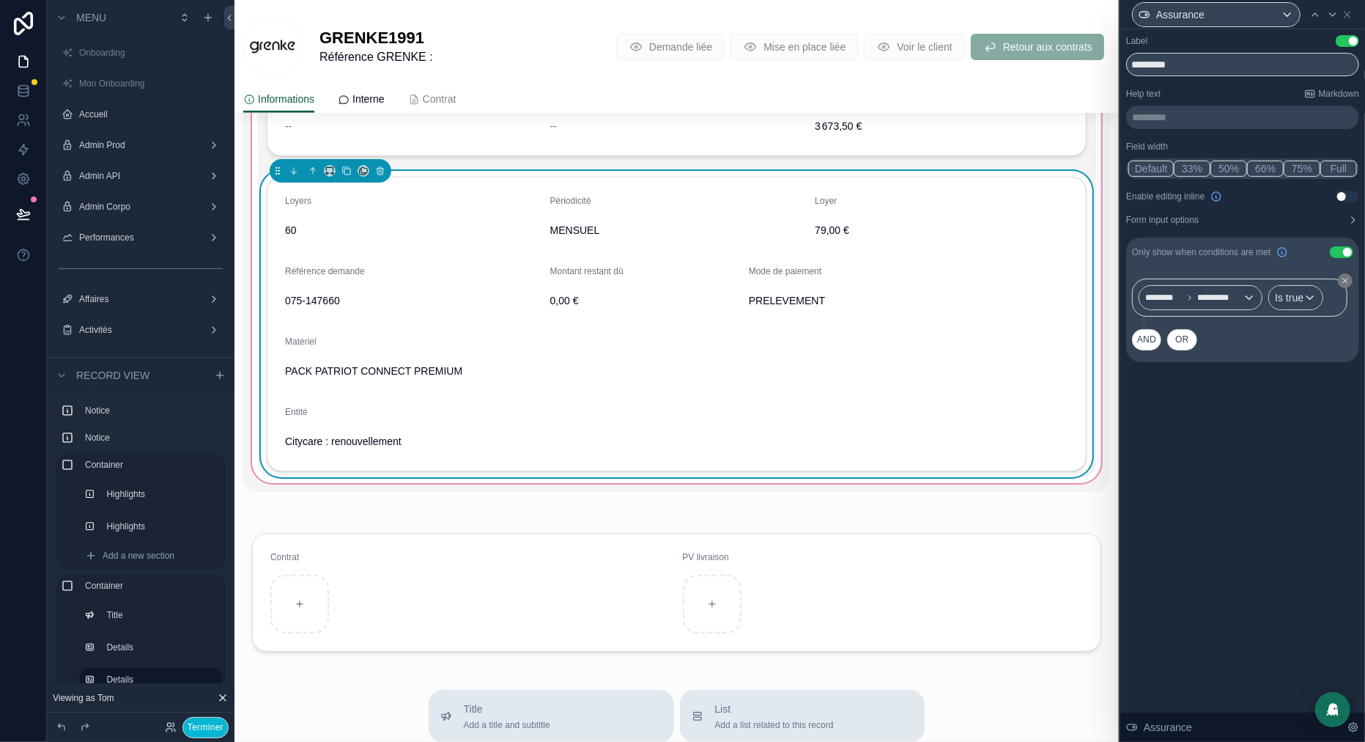
click at [1199, 168] on button "33%" at bounding box center [1192, 169] width 37 height 16
click at [1334, 17] on icon at bounding box center [1333, 15] width 12 height 12
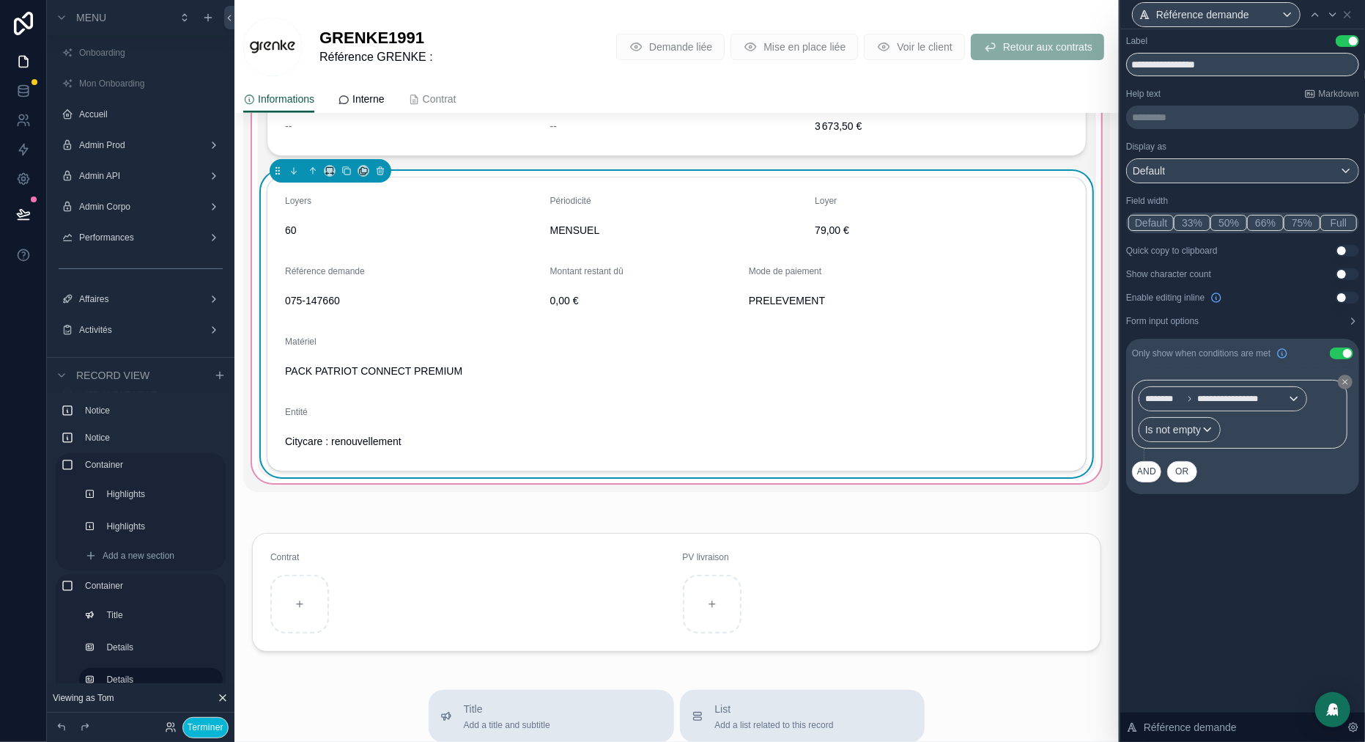
click at [1198, 224] on button "33%" at bounding box center [1192, 223] width 37 height 16
click at [1334, 17] on icon at bounding box center [1333, 15] width 12 height 12
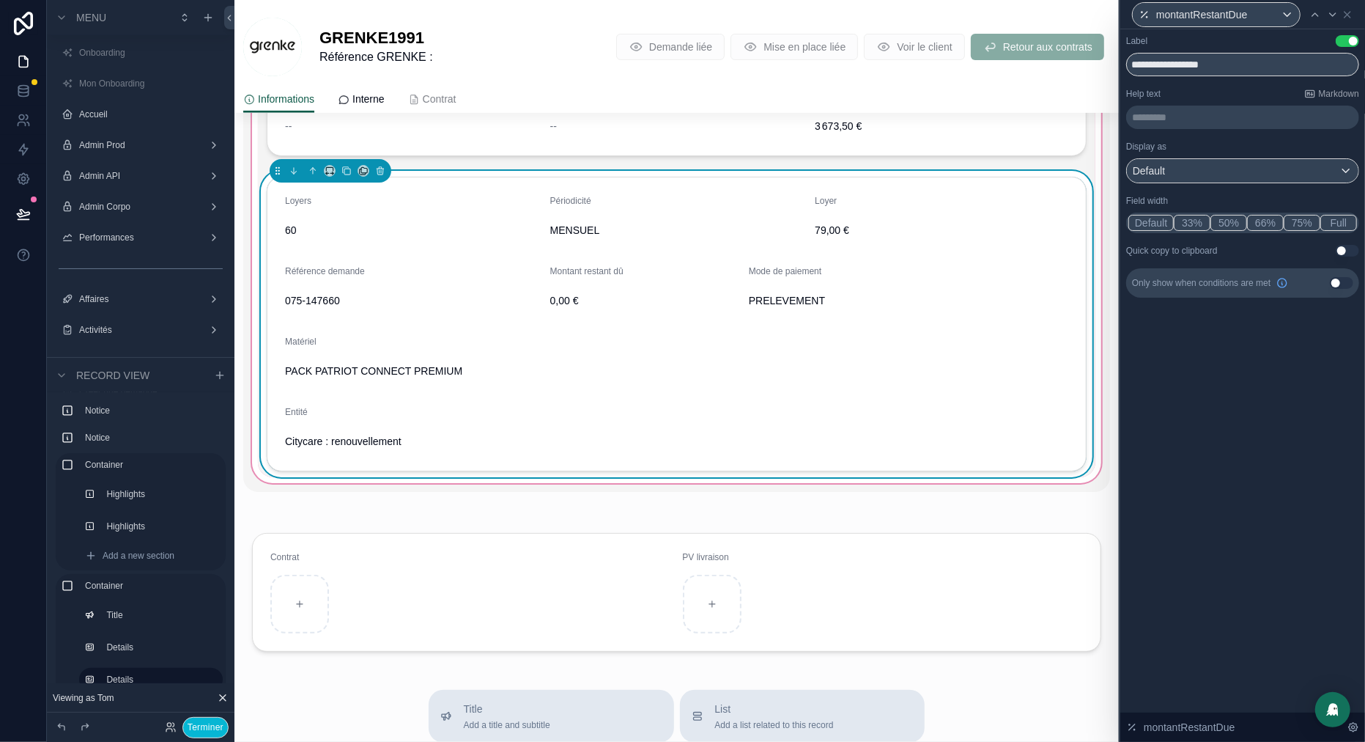
click at [1193, 221] on button "33%" at bounding box center [1192, 223] width 37 height 16
click at [1336, 14] on icon at bounding box center [1333, 15] width 12 height 12
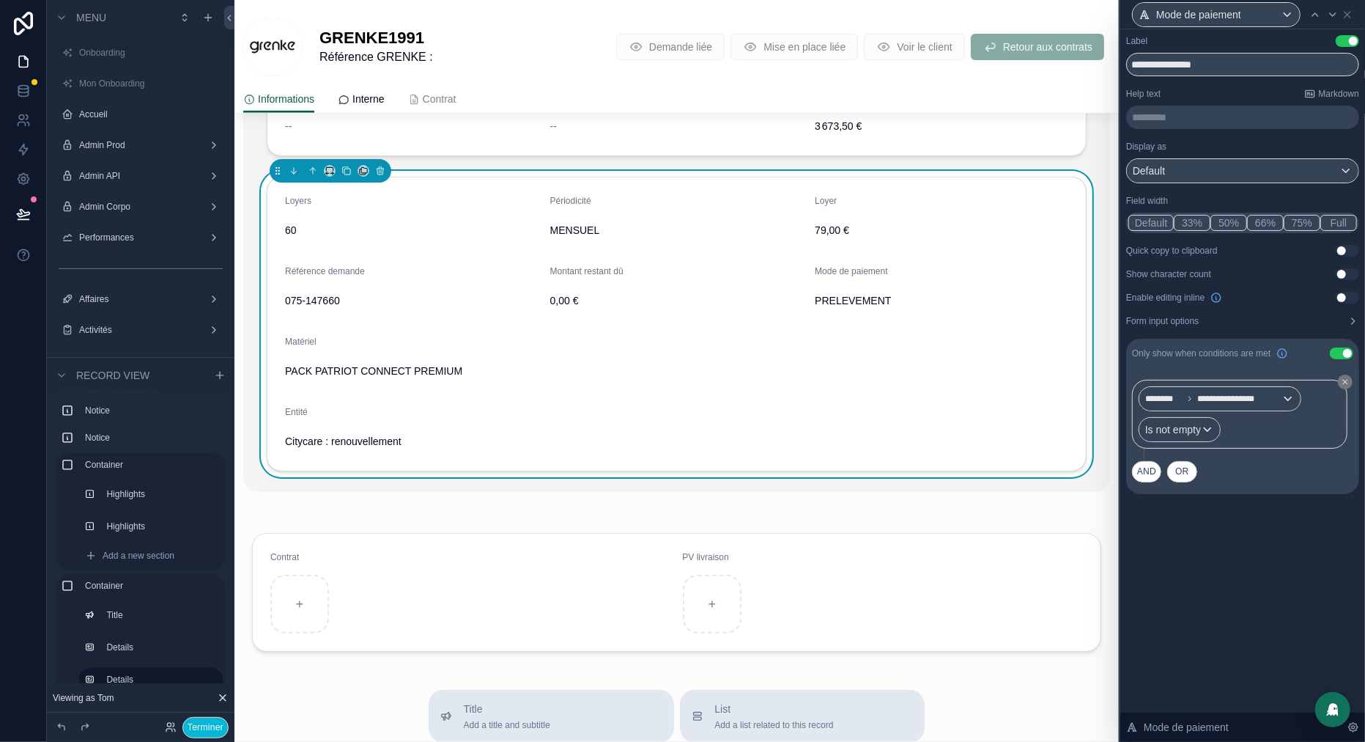
click at [1199, 221] on button "33%" at bounding box center [1192, 223] width 37 height 16
click at [1334, 15] on icon at bounding box center [1333, 15] width 12 height 12
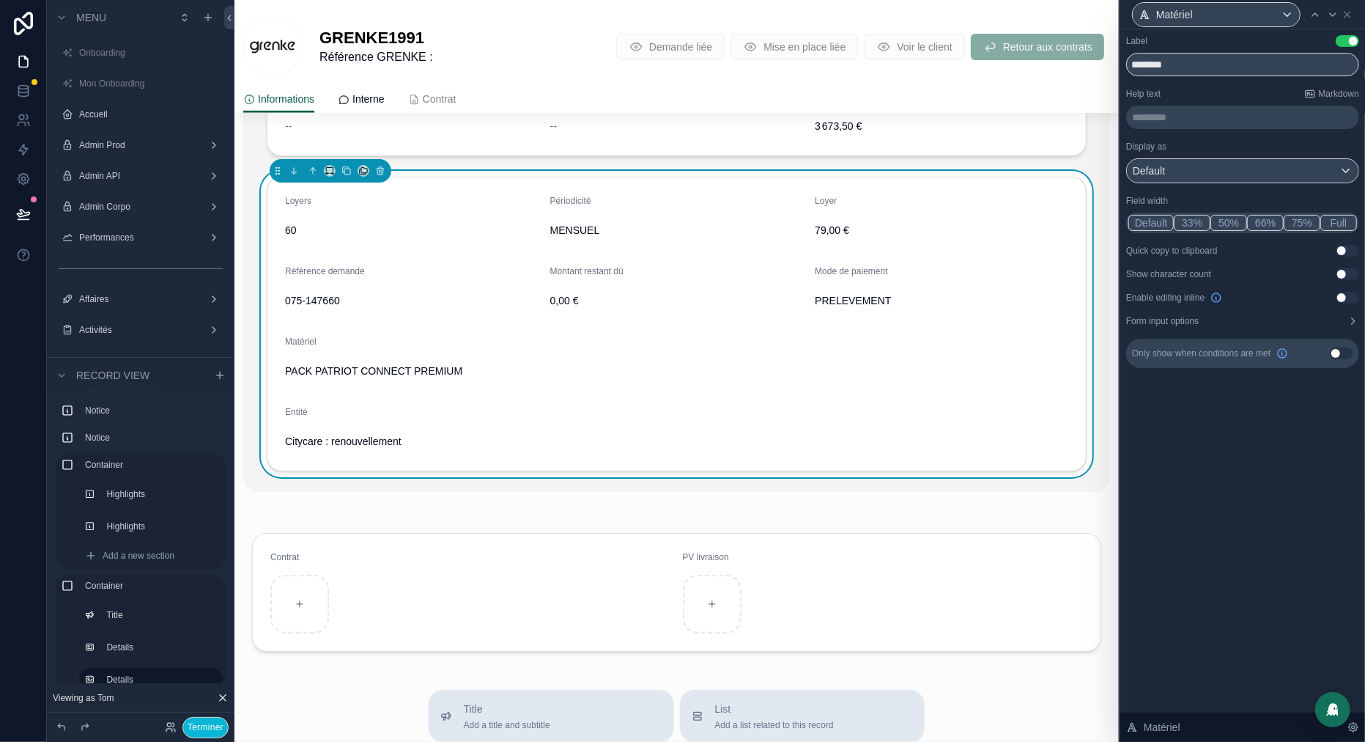
click at [1194, 222] on button "33%" at bounding box center [1192, 223] width 37 height 16
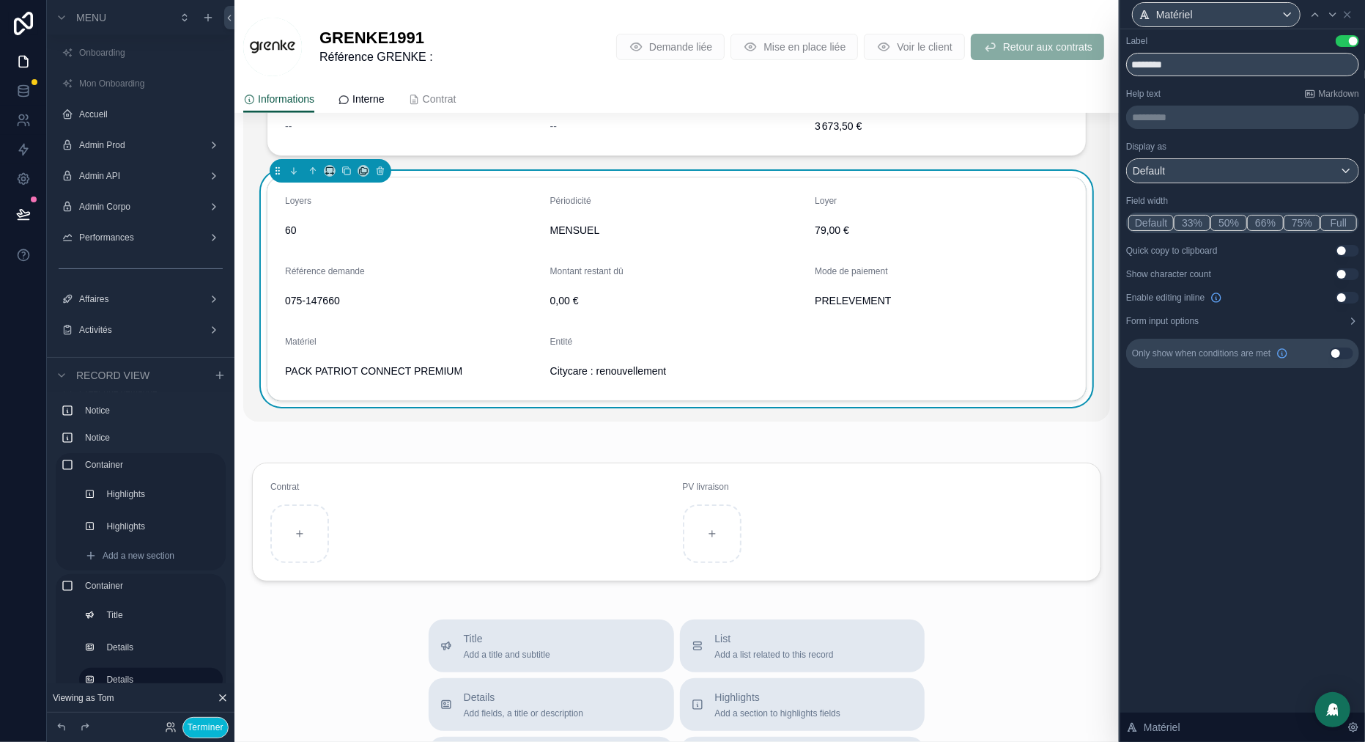
click at [1345, 220] on button "Full" at bounding box center [1339, 223] width 37 height 16
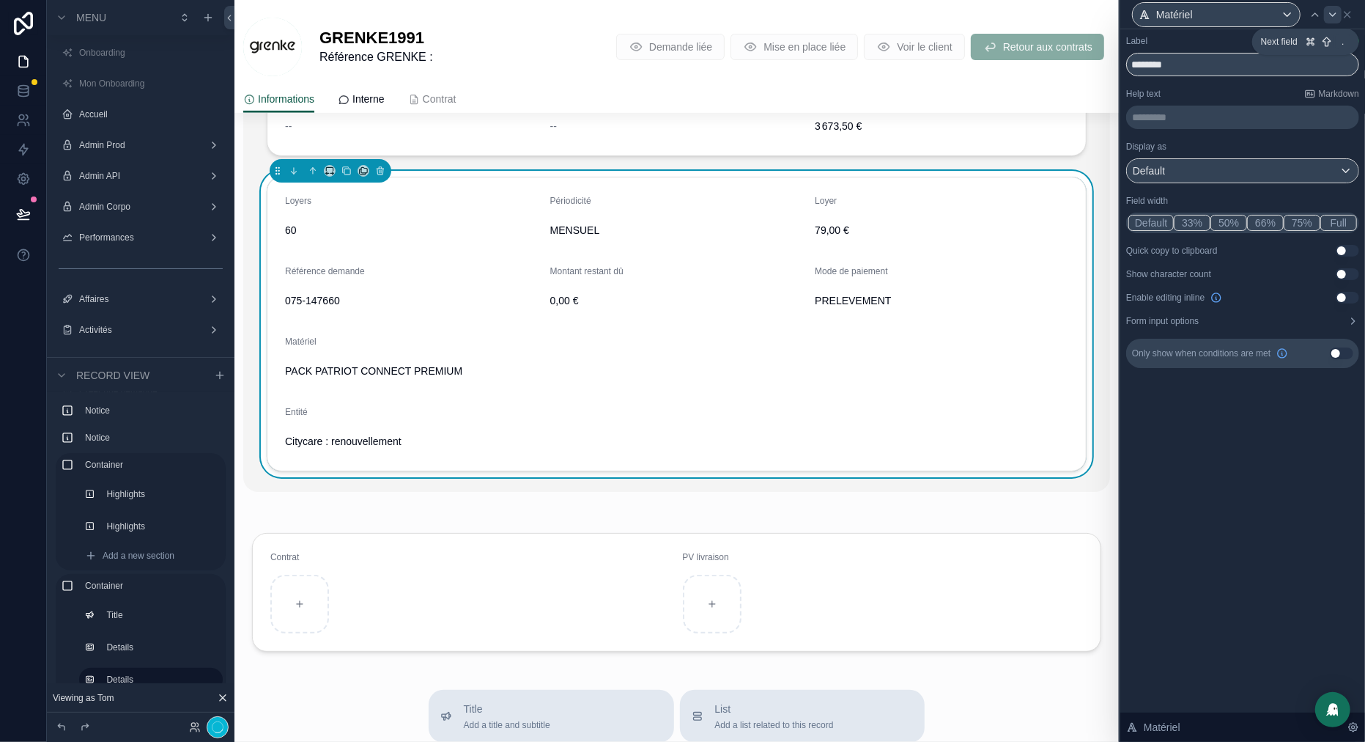
click at [1333, 18] on icon at bounding box center [1333, 15] width 12 height 12
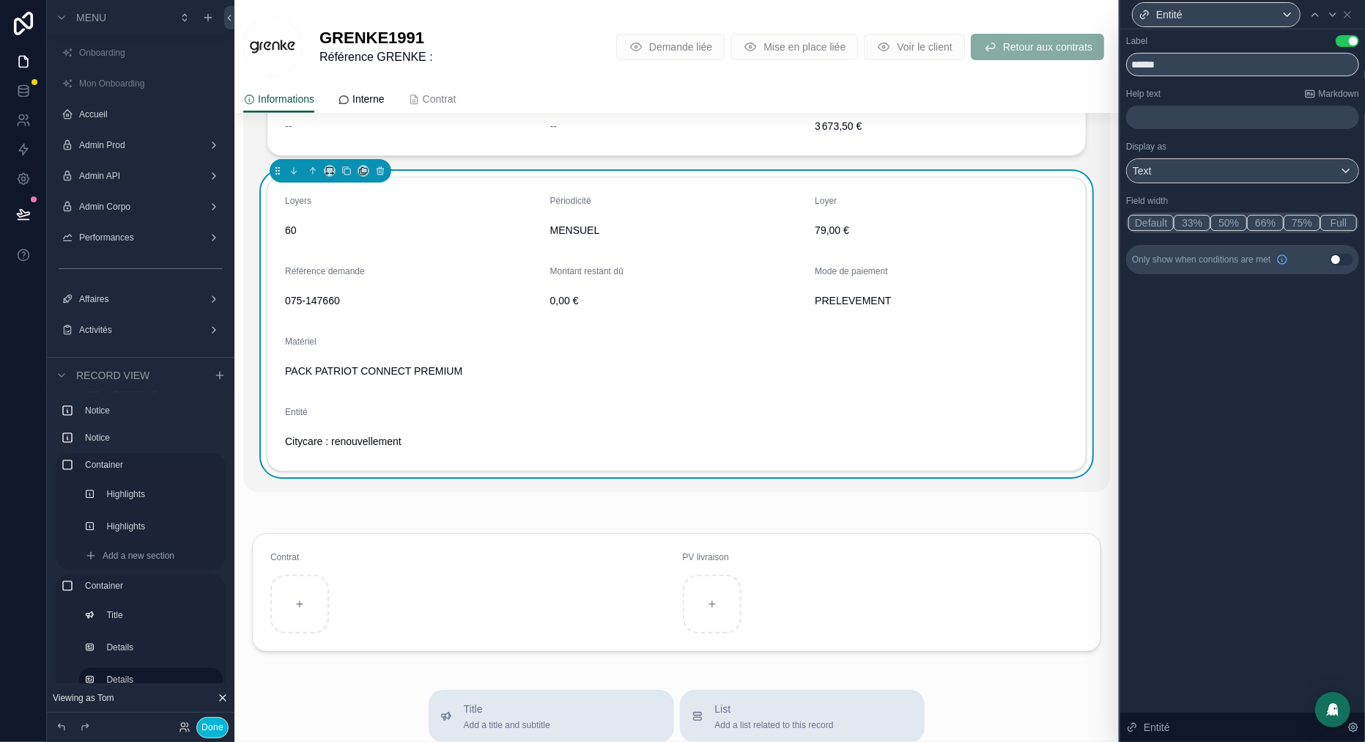
click at [1339, 226] on button "Full" at bounding box center [1339, 223] width 37 height 16
click at [1350, 12] on icon at bounding box center [1348, 15] width 6 height 6
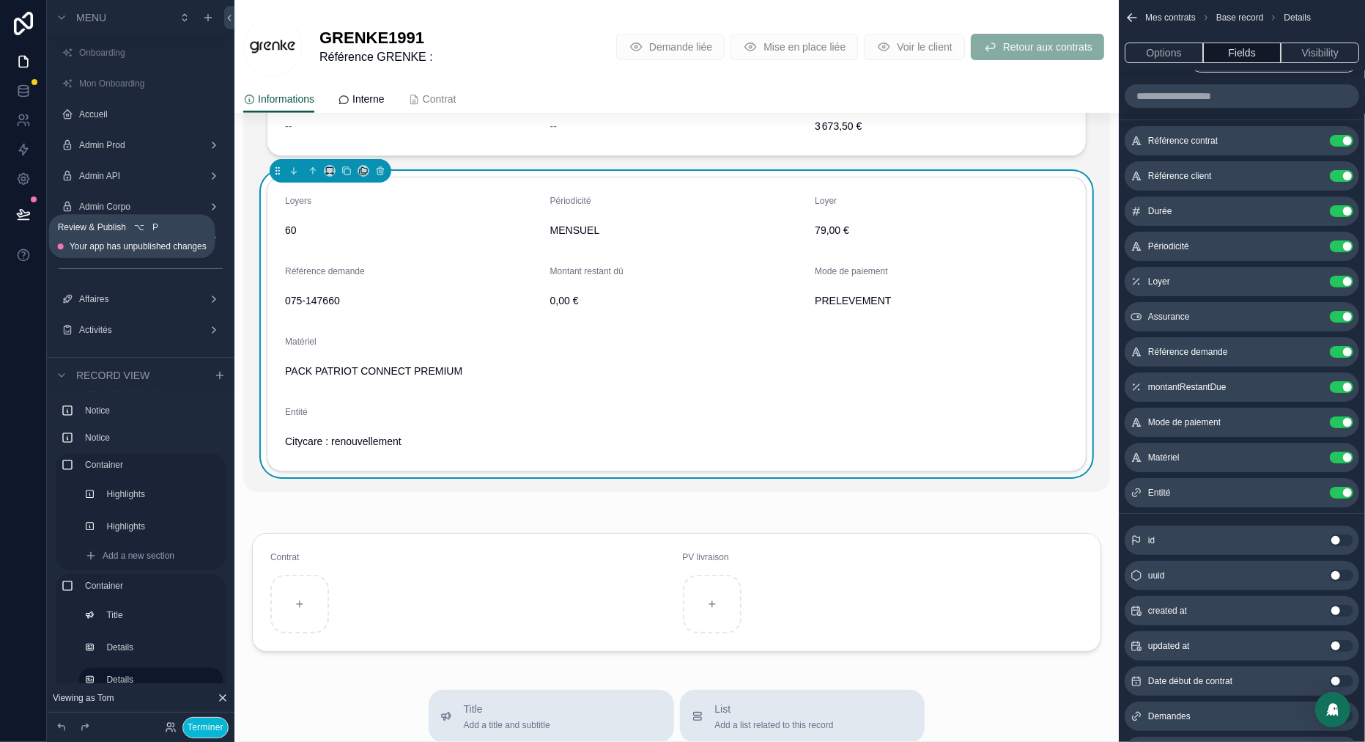
click at [28, 215] on icon at bounding box center [23, 214] width 15 height 15
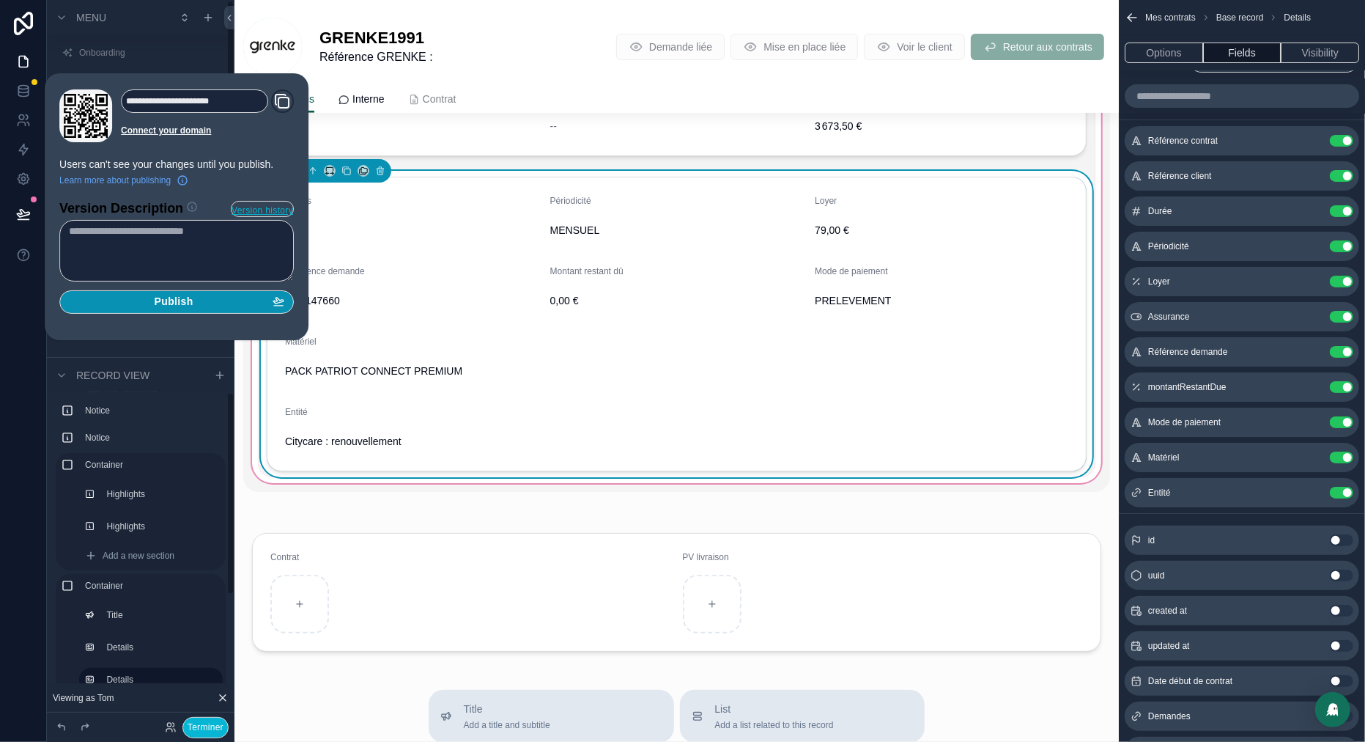
click at [175, 296] on span "Publish" at bounding box center [174, 301] width 39 height 13
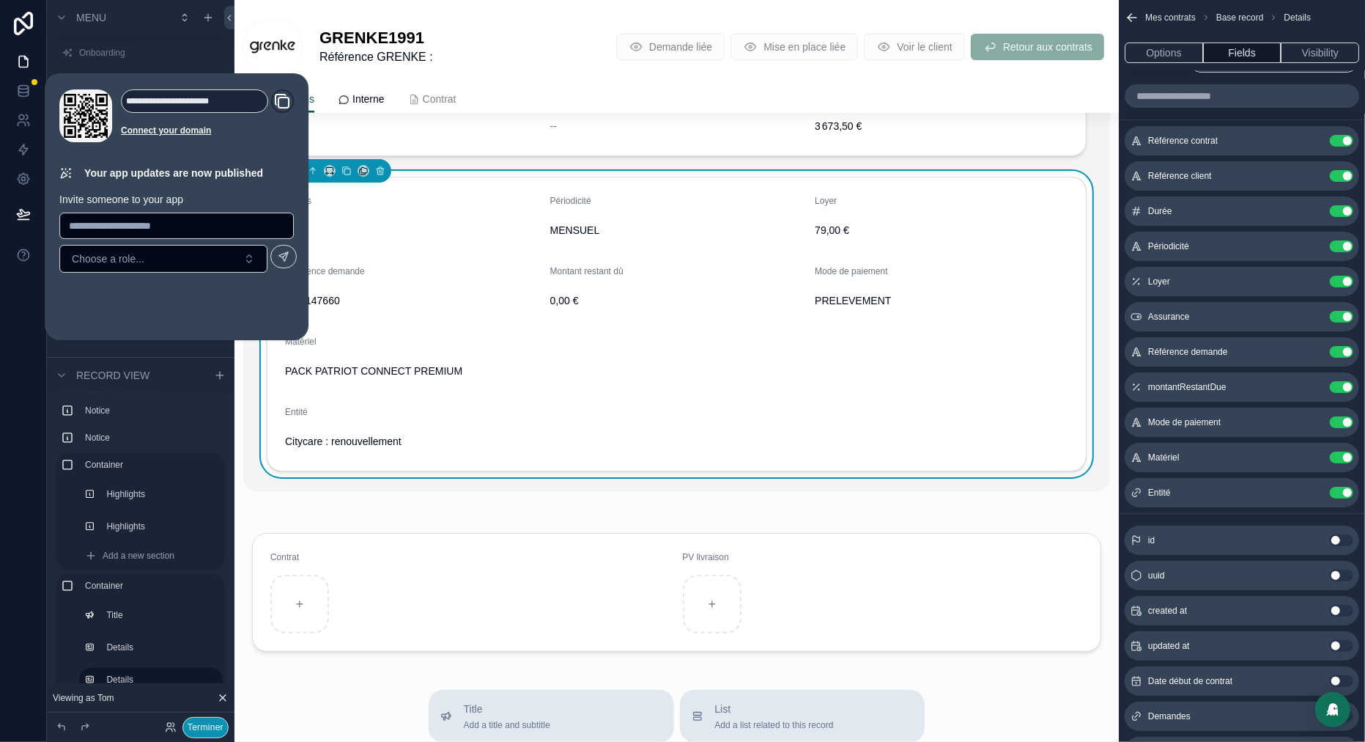
click at [200, 728] on button "Terminer" at bounding box center [205, 727] width 46 height 21
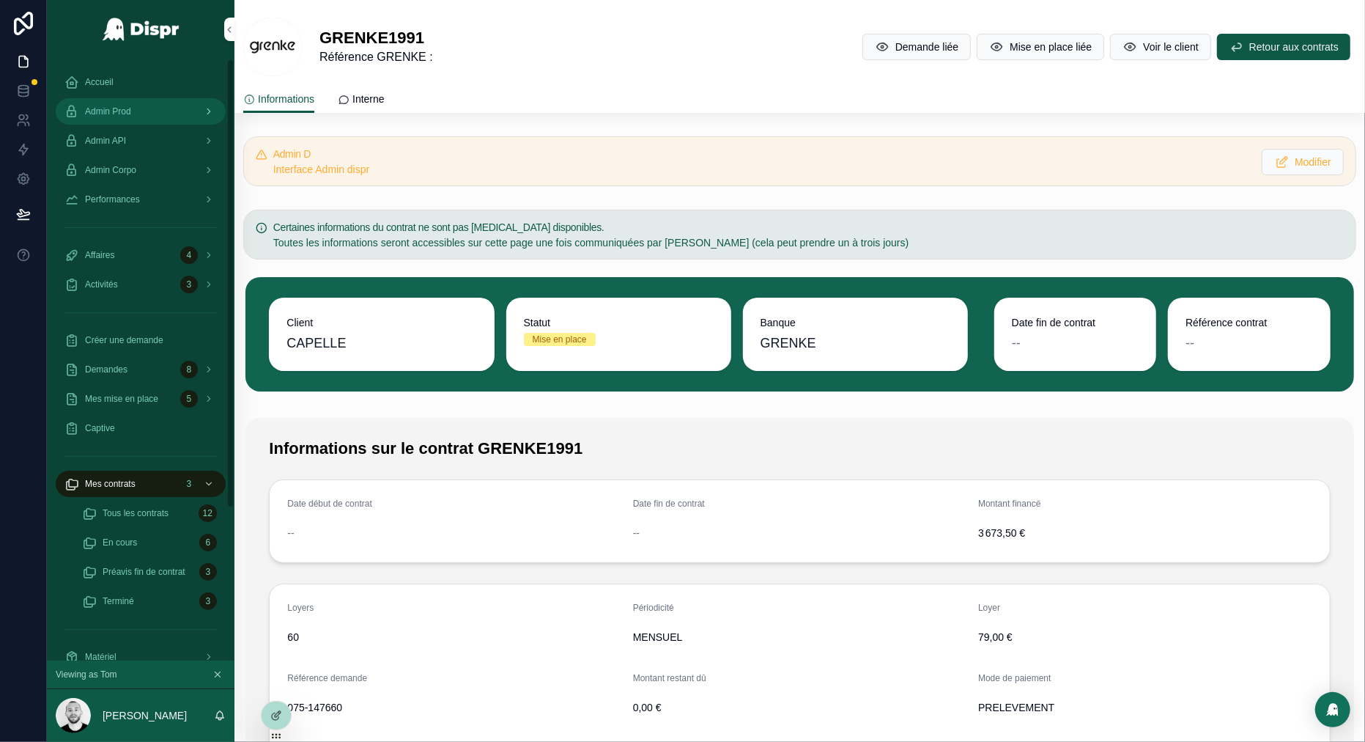
click at [119, 110] on span "Admin Prod" at bounding box center [108, 112] width 46 height 12
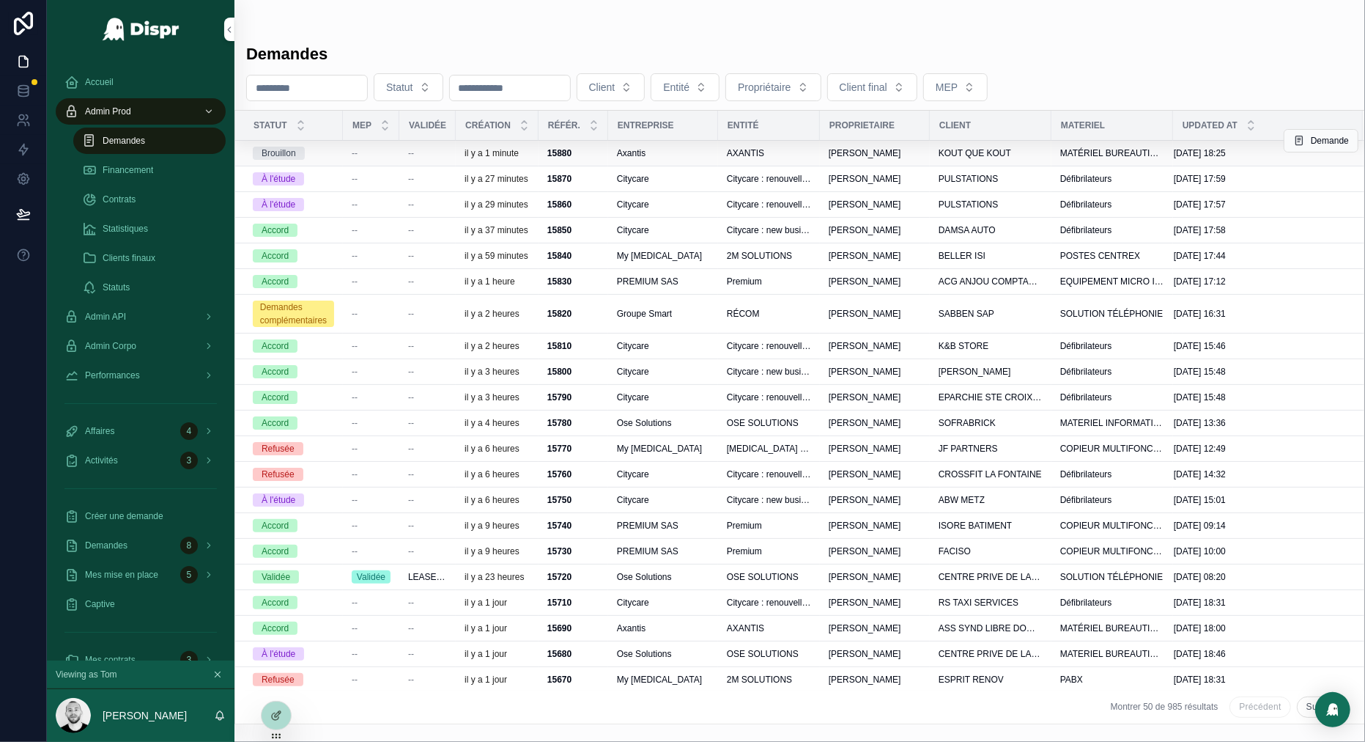
click at [368, 155] on div "--" at bounding box center [371, 153] width 39 height 12
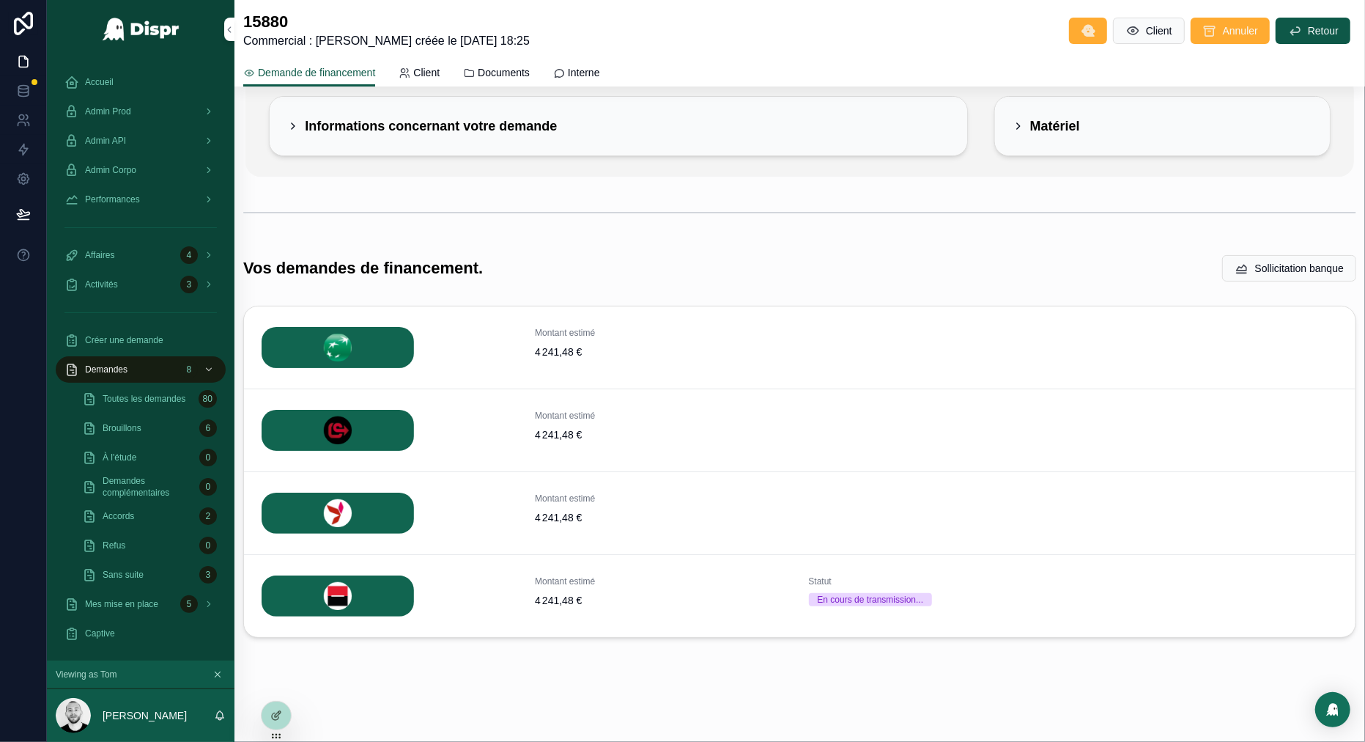
scroll to position [84, 0]
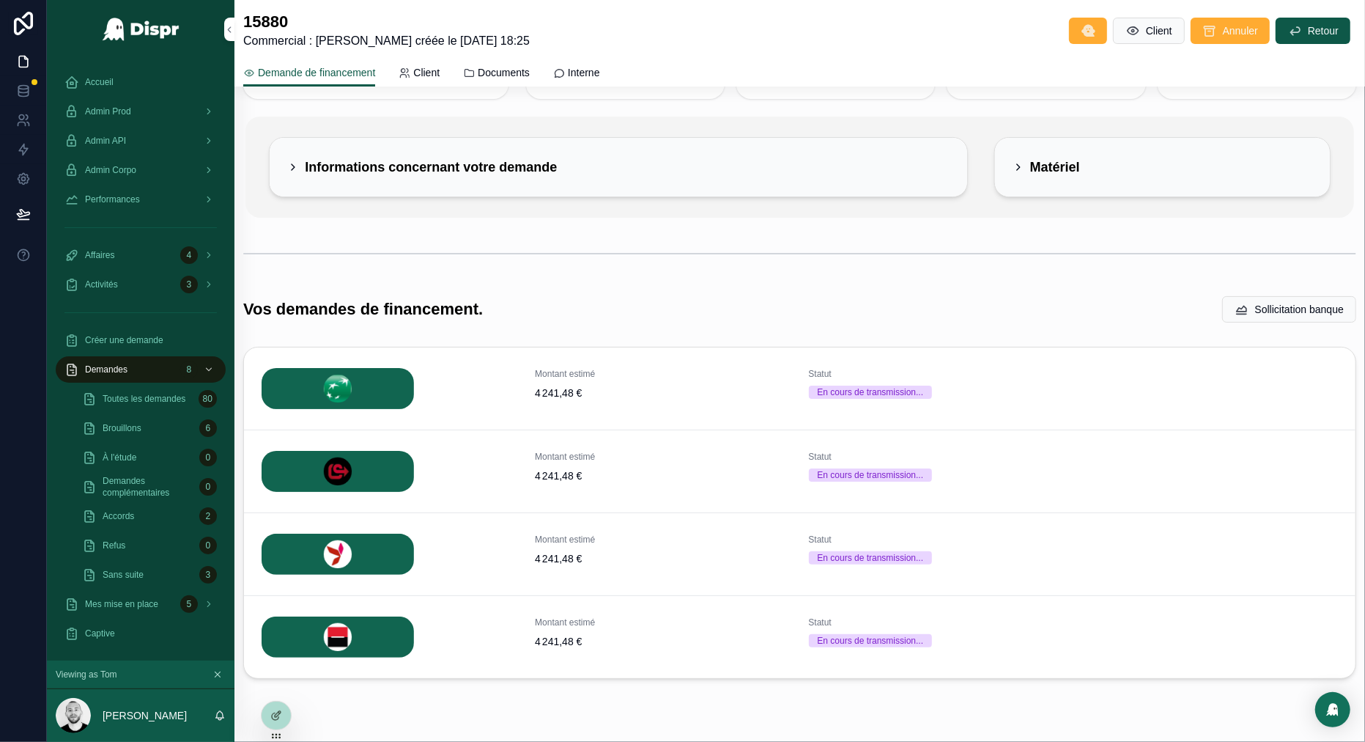
click at [557, 166] on h2 "Informations concernant votre demande" at bounding box center [431, 166] width 252 height 23
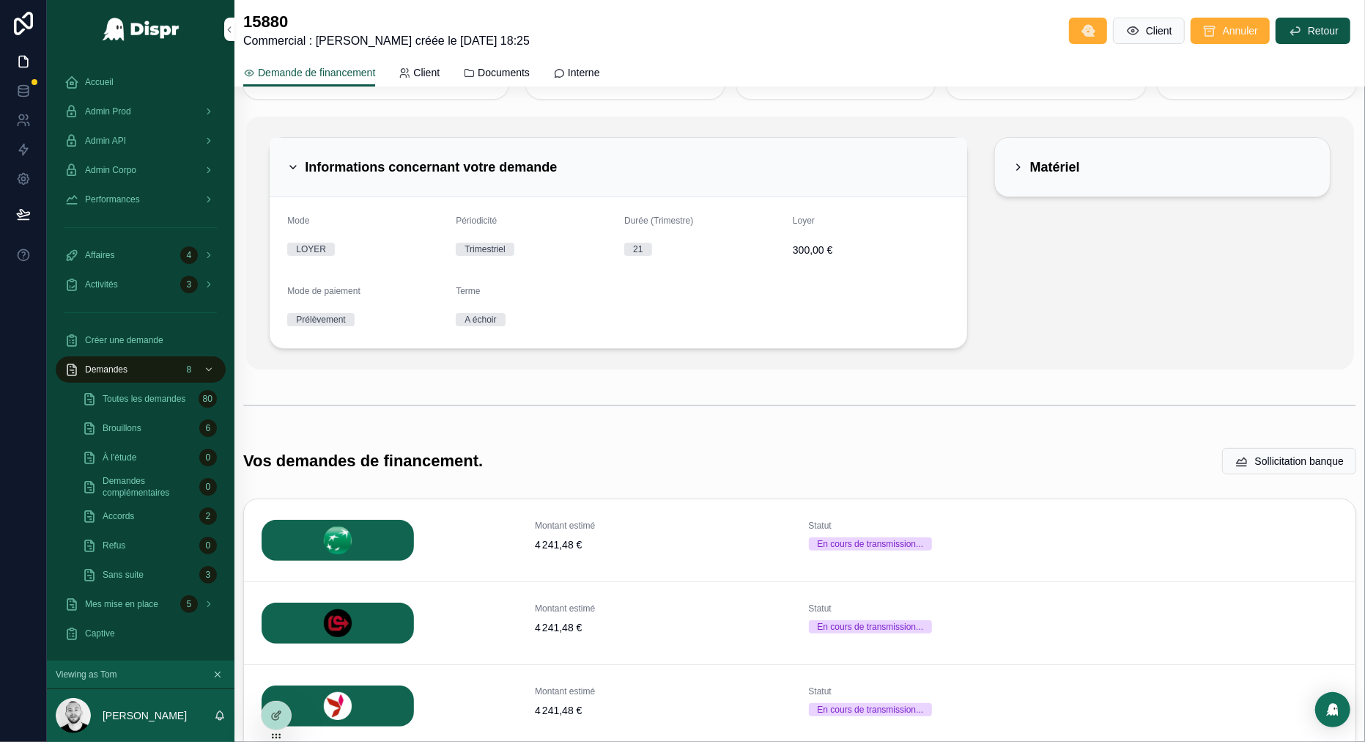
click at [542, 164] on h2 "Informations concernant votre demande" at bounding box center [431, 166] width 252 height 23
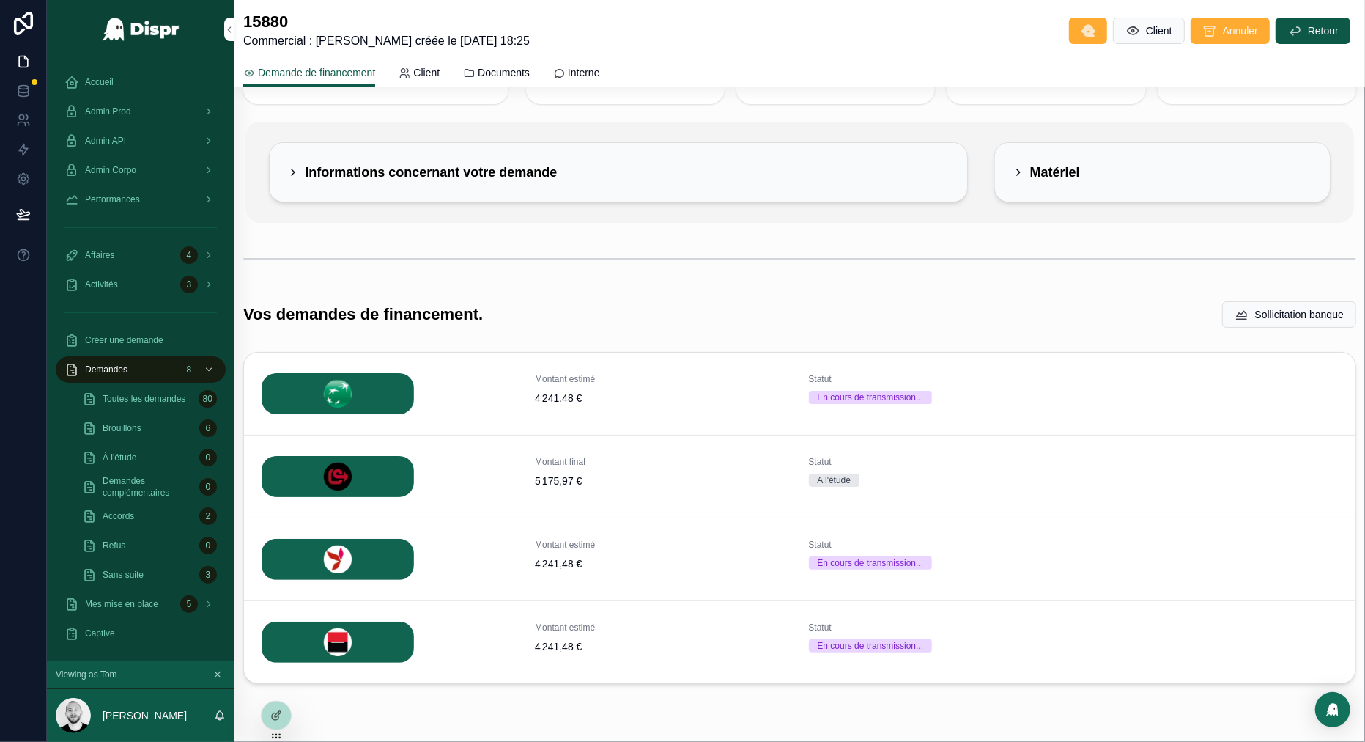
scroll to position [125, 0]
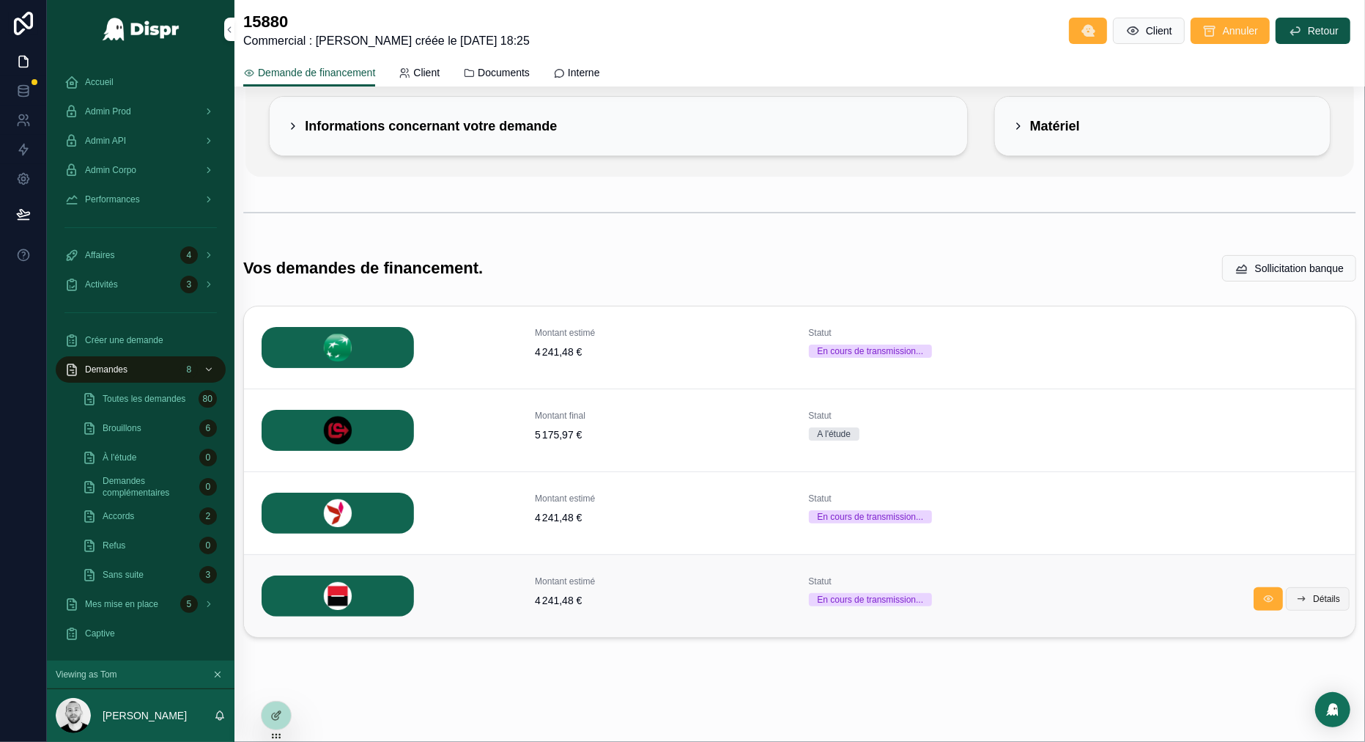
click at [1318, 600] on span "Détails" at bounding box center [1326, 599] width 27 height 12
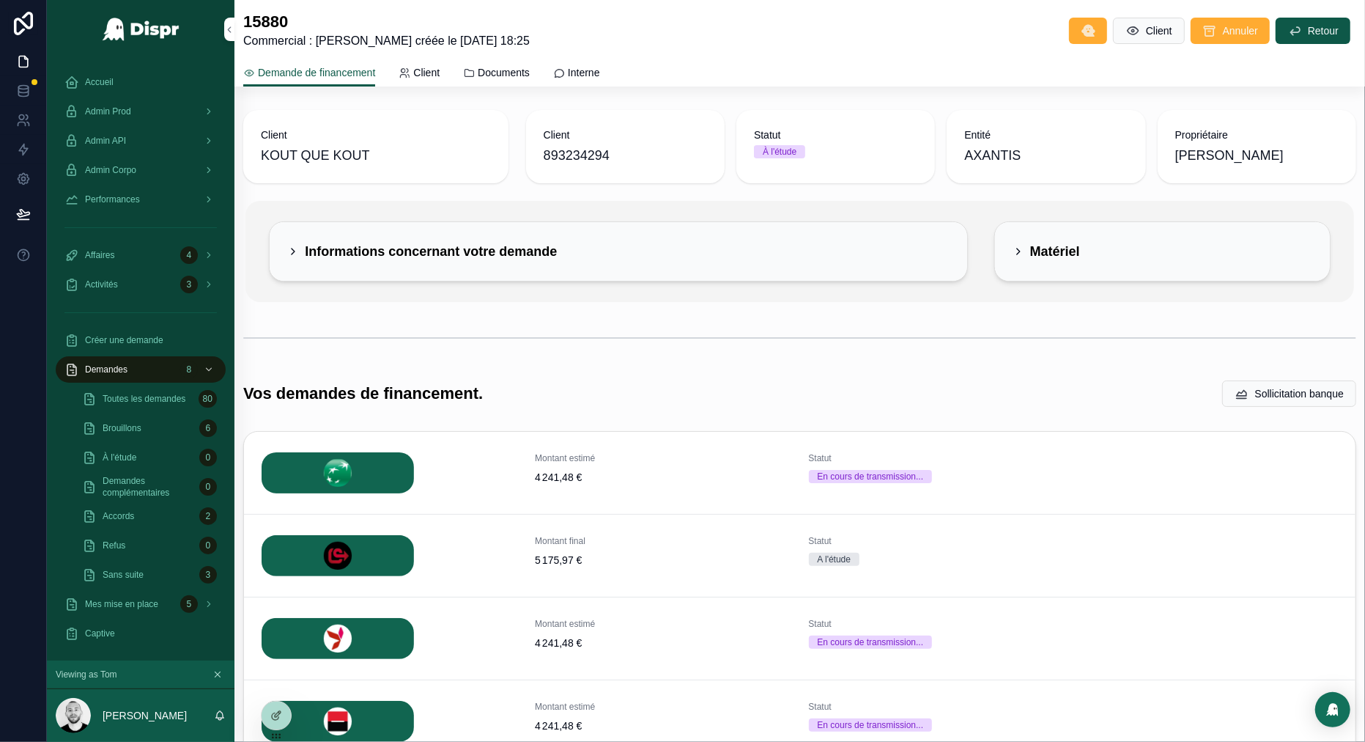
click at [1276, 49] on div "15880 Commercial : Franck Baptiste - Demande créée le 30/09/2025 18:25 Client A…" at bounding box center [799, 31] width 1113 height 38
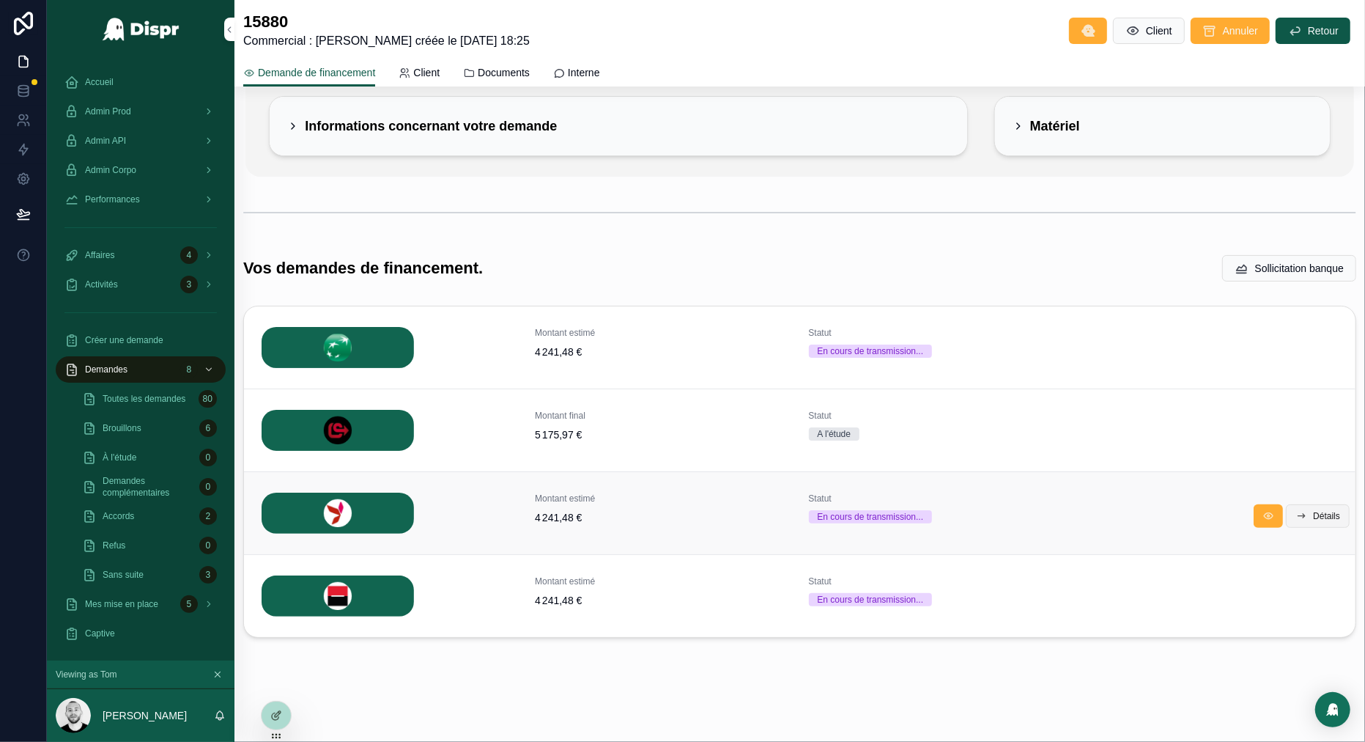
click at [1313, 513] on span "Détails" at bounding box center [1326, 516] width 27 height 12
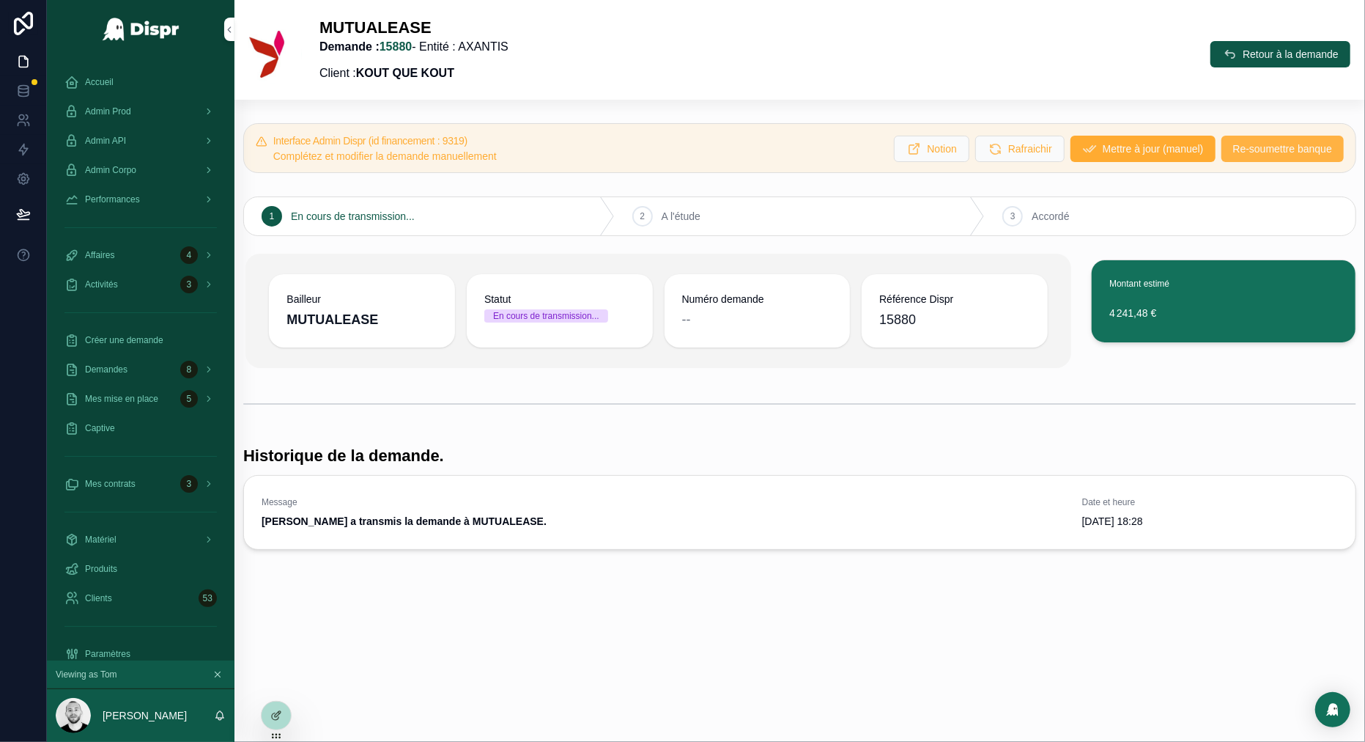
click at [1286, 147] on span "Re-soumettre banque" at bounding box center [1282, 148] width 99 height 15
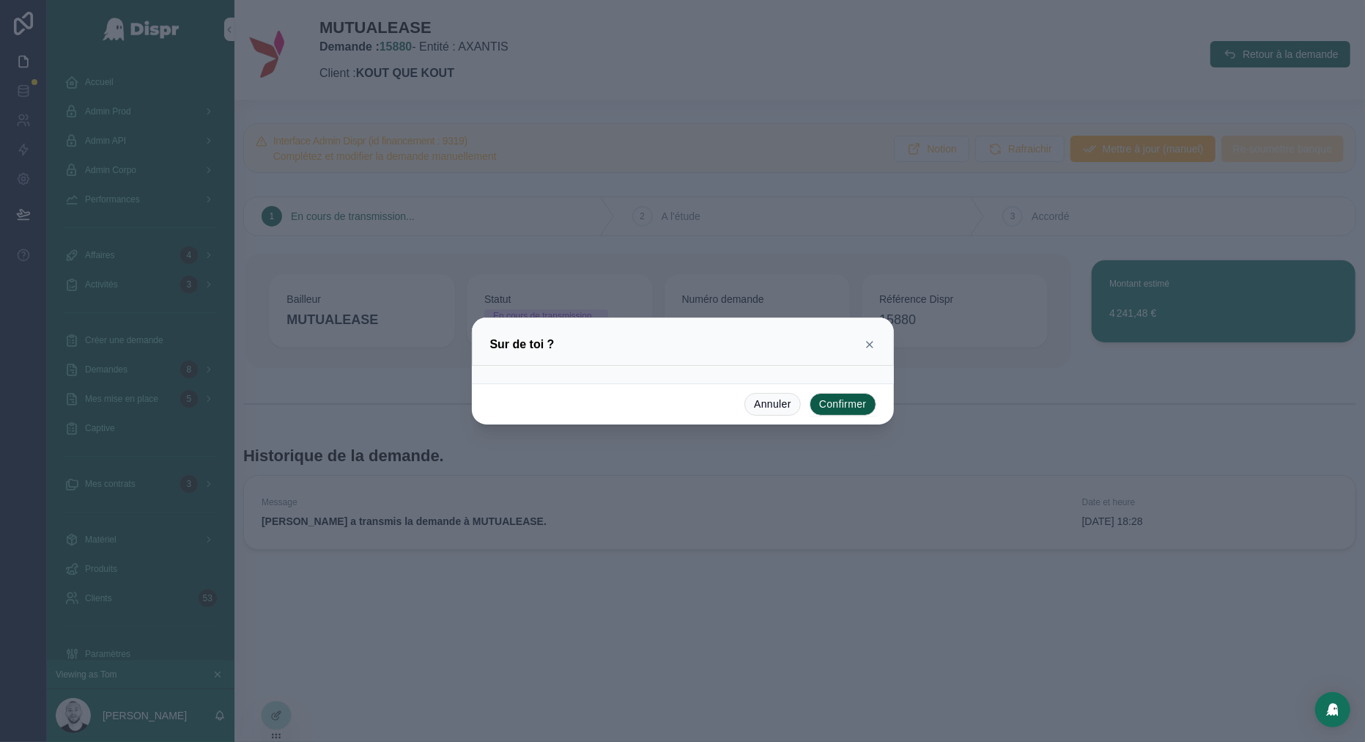
click at [849, 405] on button "Confirmer" at bounding box center [843, 404] width 67 height 23
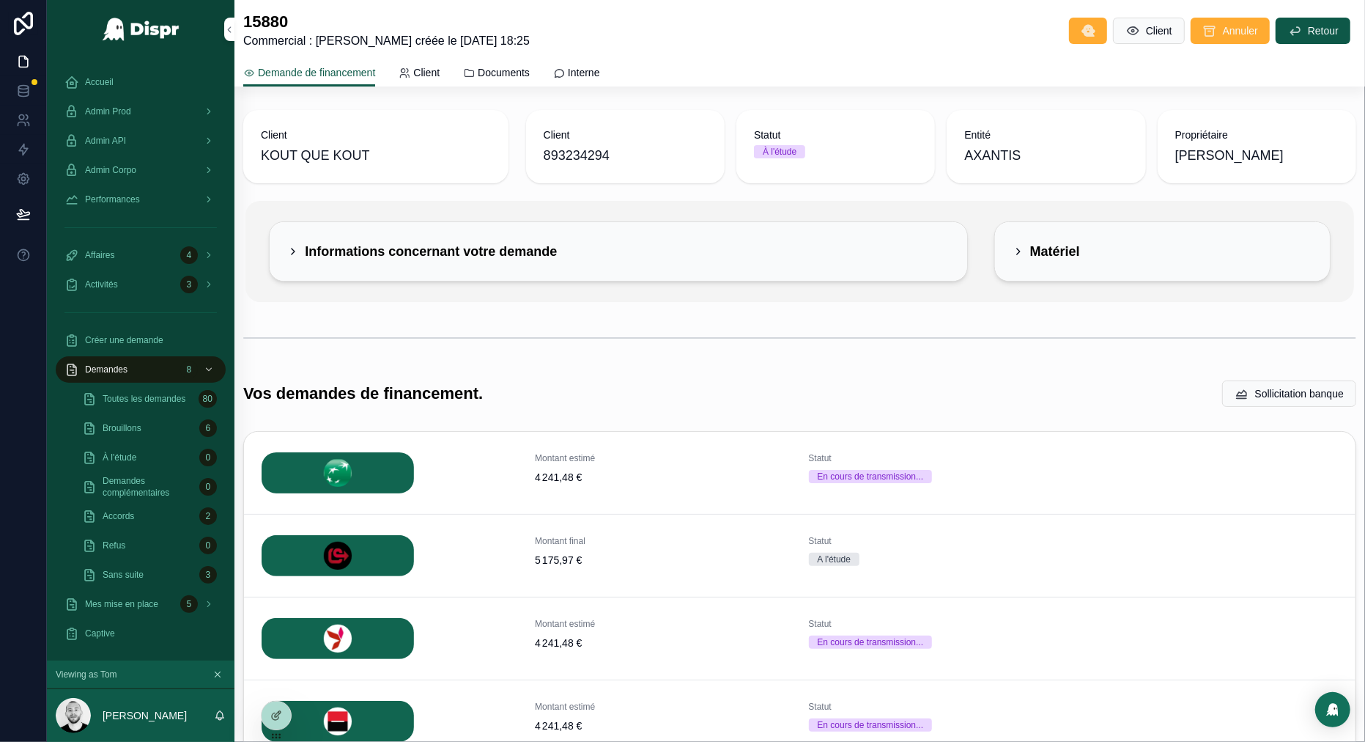
scroll to position [125, 0]
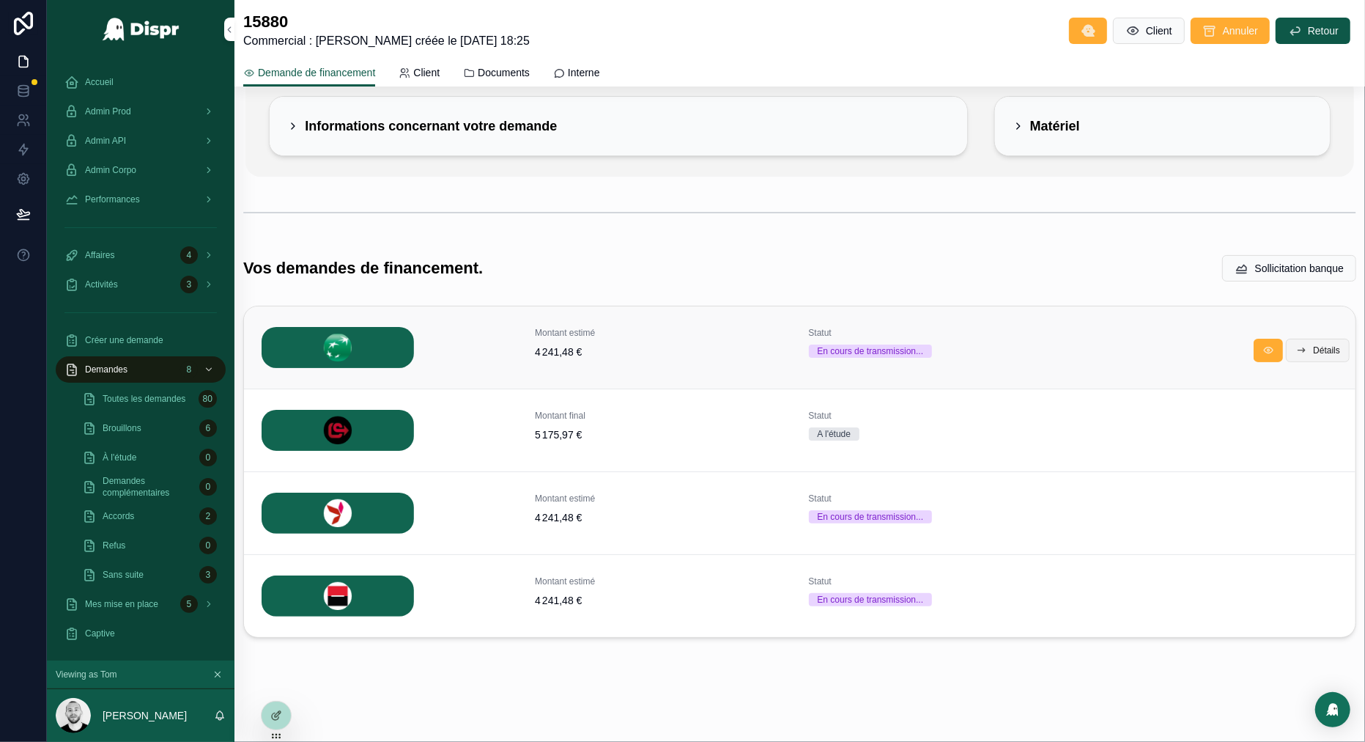
click at [1325, 344] on span "Détails" at bounding box center [1326, 350] width 27 height 12
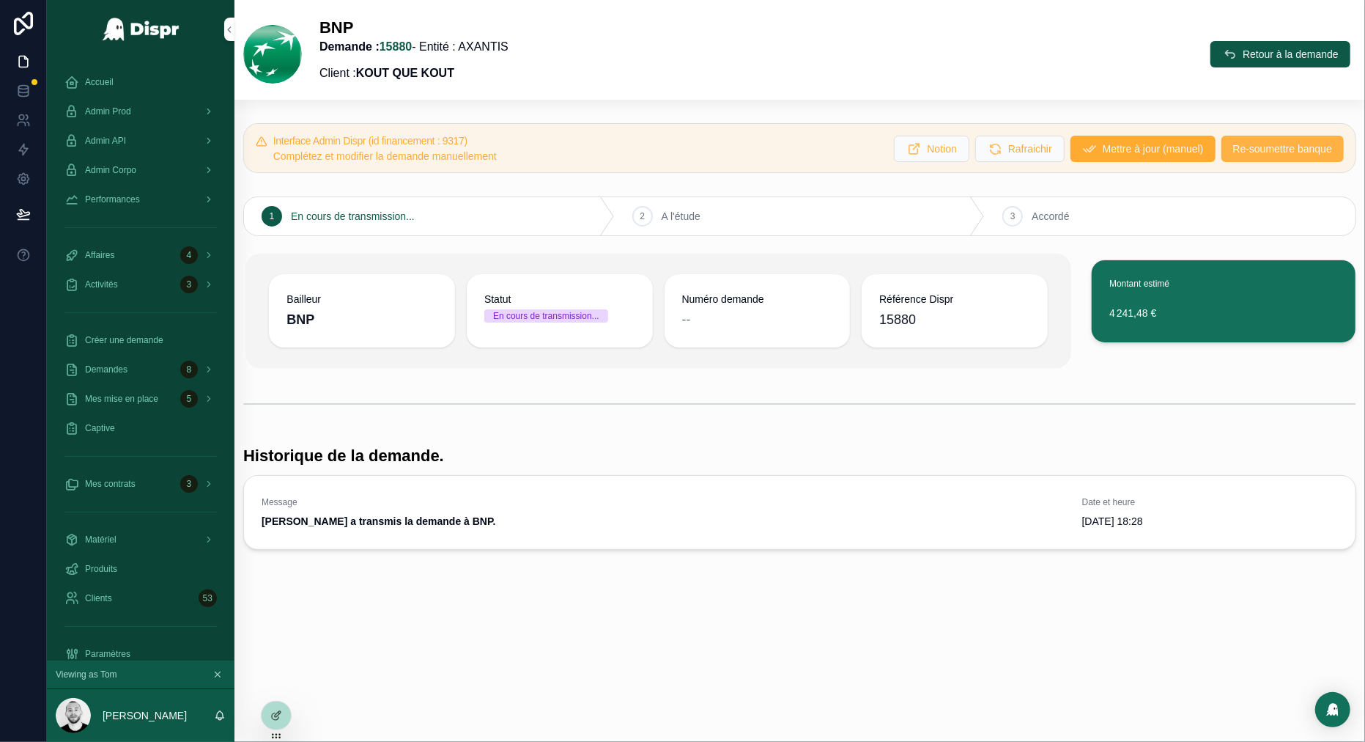
click at [1242, 150] on span "Re-soumettre banque" at bounding box center [1282, 148] width 99 height 15
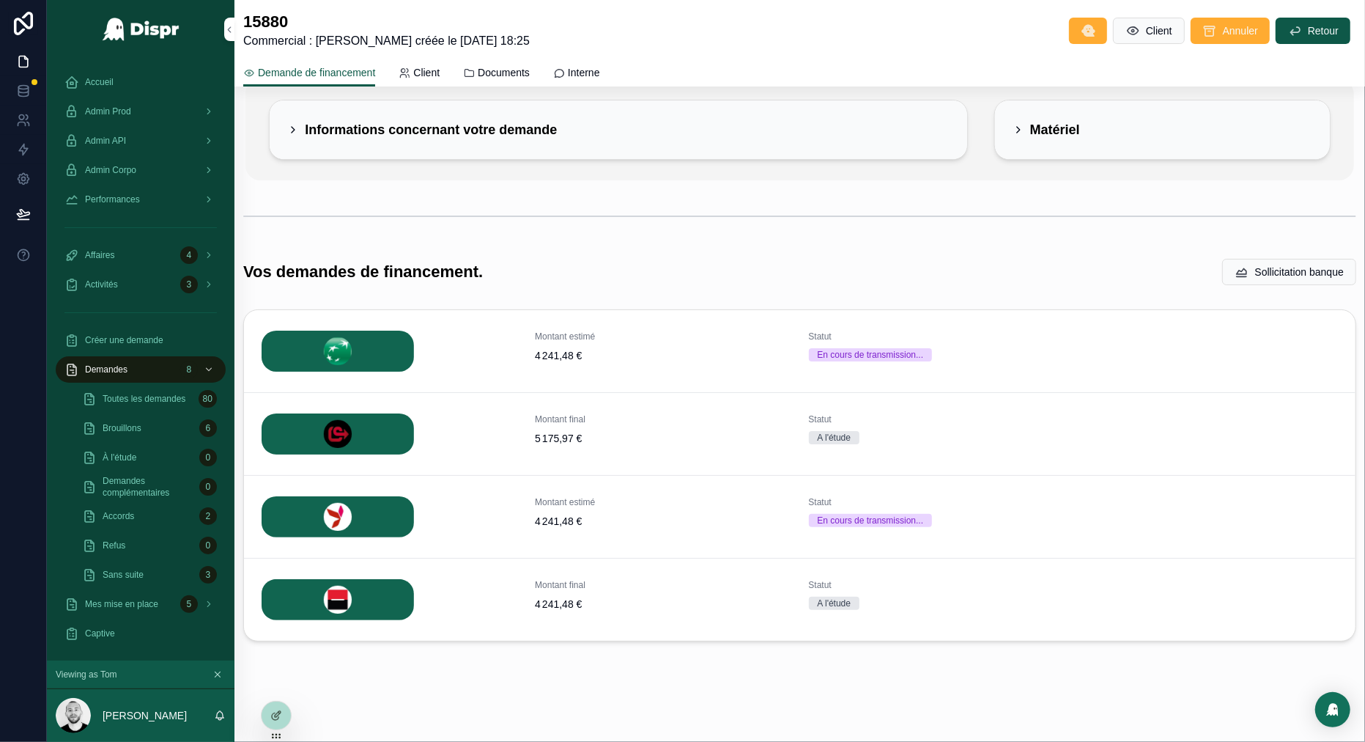
scroll to position [125, 0]
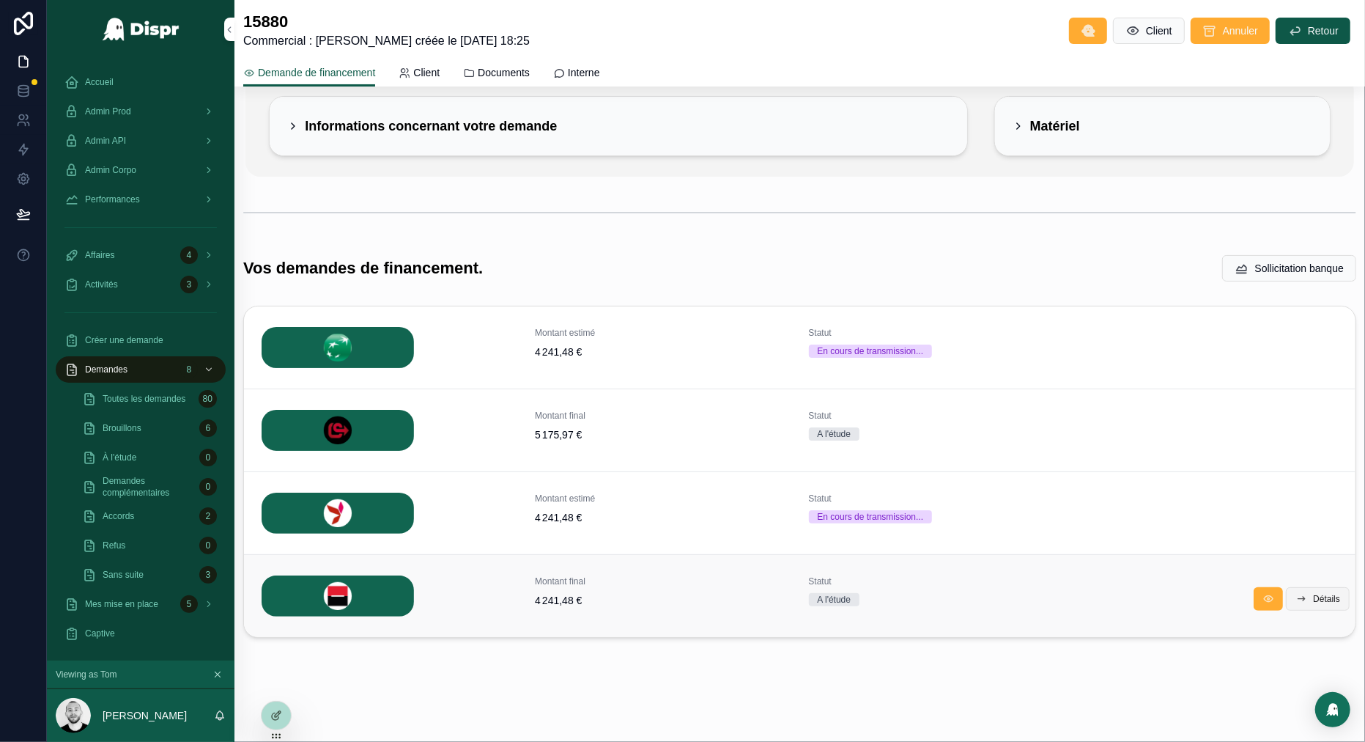
click at [1320, 601] on span "Détails" at bounding box center [1326, 599] width 27 height 12
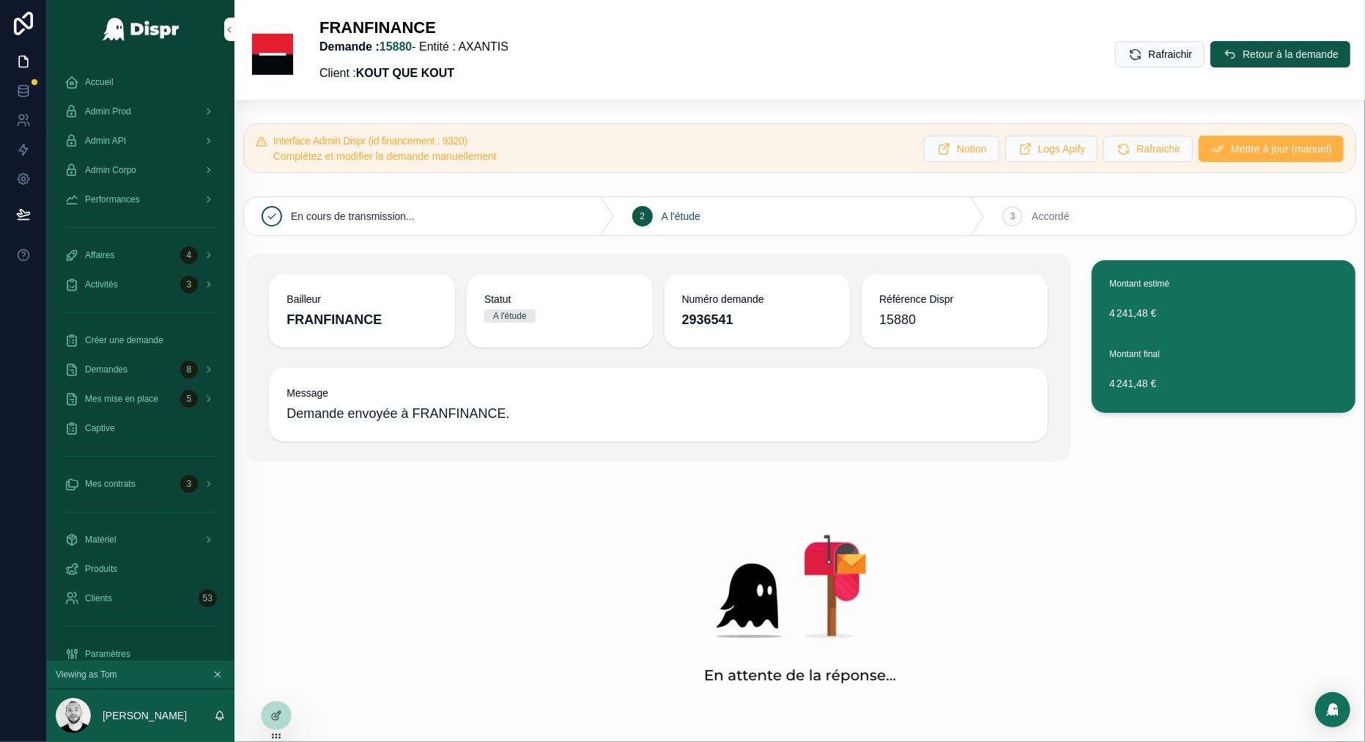
click at [1235, 154] on span "Mettre à jour (manuel)" at bounding box center [1281, 148] width 101 height 15
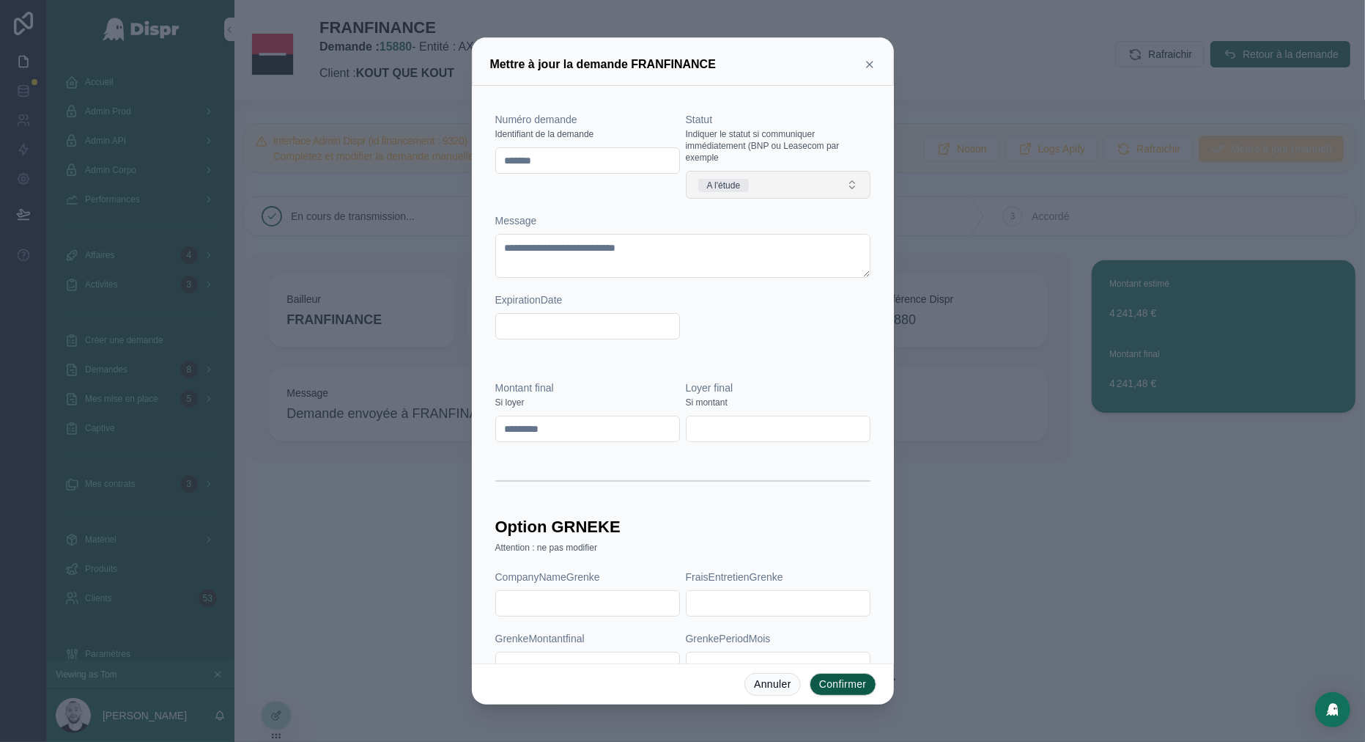
click at [760, 193] on button "A l'étude" at bounding box center [778, 185] width 185 height 28
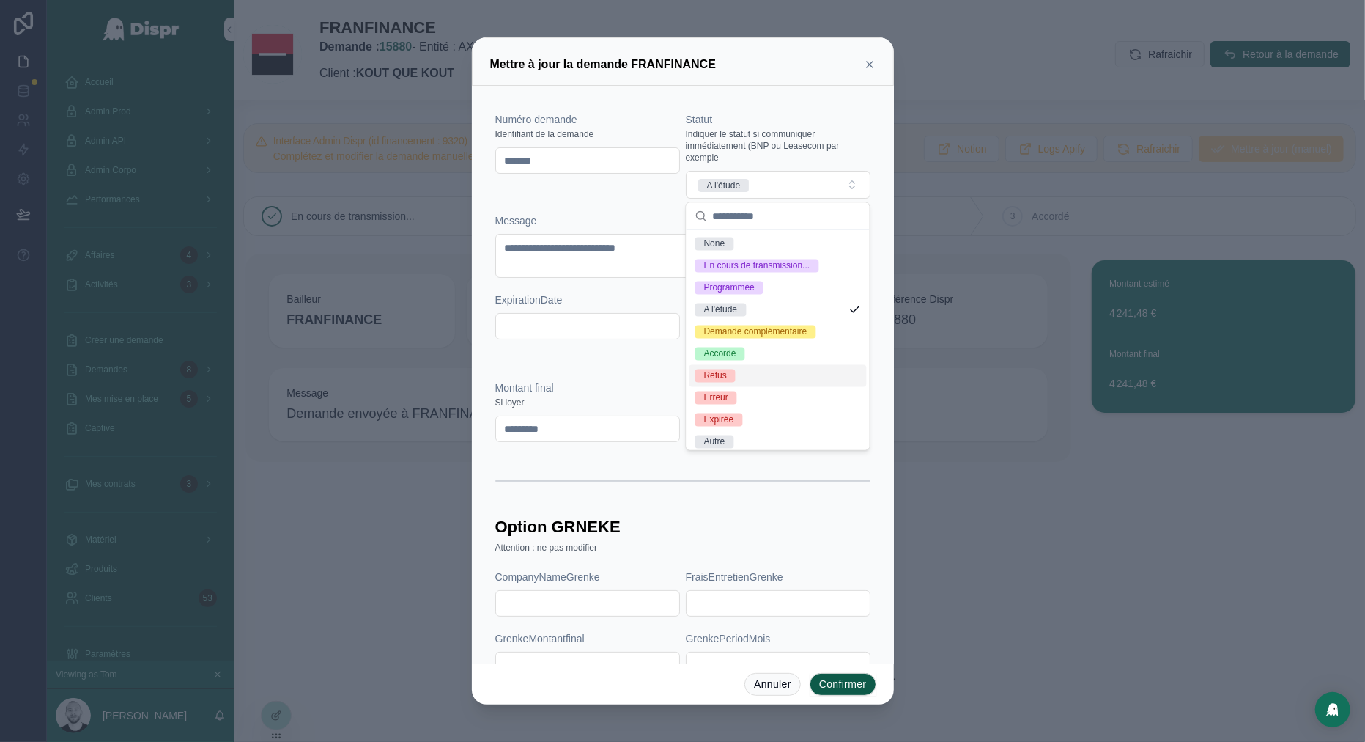
click at [720, 372] on div "Refus" at bounding box center [715, 375] width 23 height 13
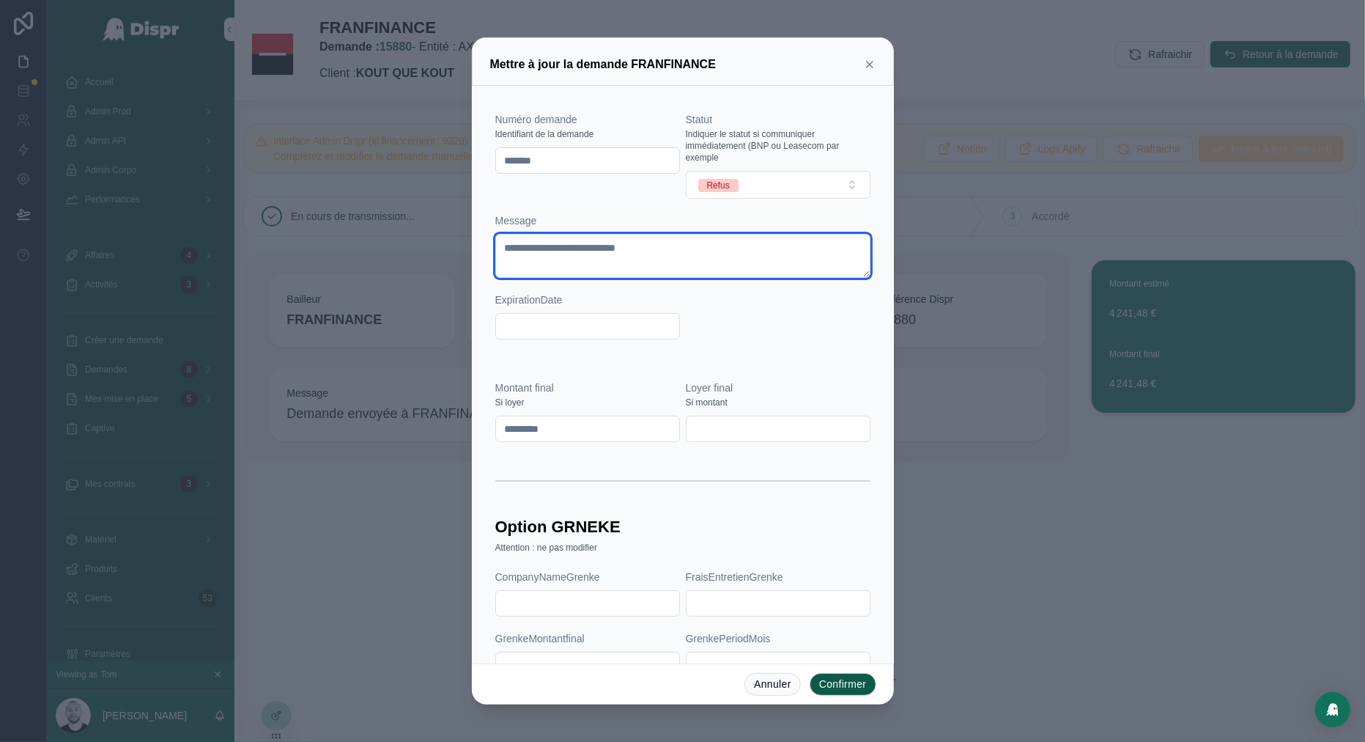
click at [706, 246] on textarea "**********" at bounding box center [682, 256] width 375 height 44
click at [586, 247] on textarea "**********" at bounding box center [682, 256] width 375 height 44
type textarea "**********"
click at [843, 677] on button "Confirmer" at bounding box center [843, 684] width 67 height 23
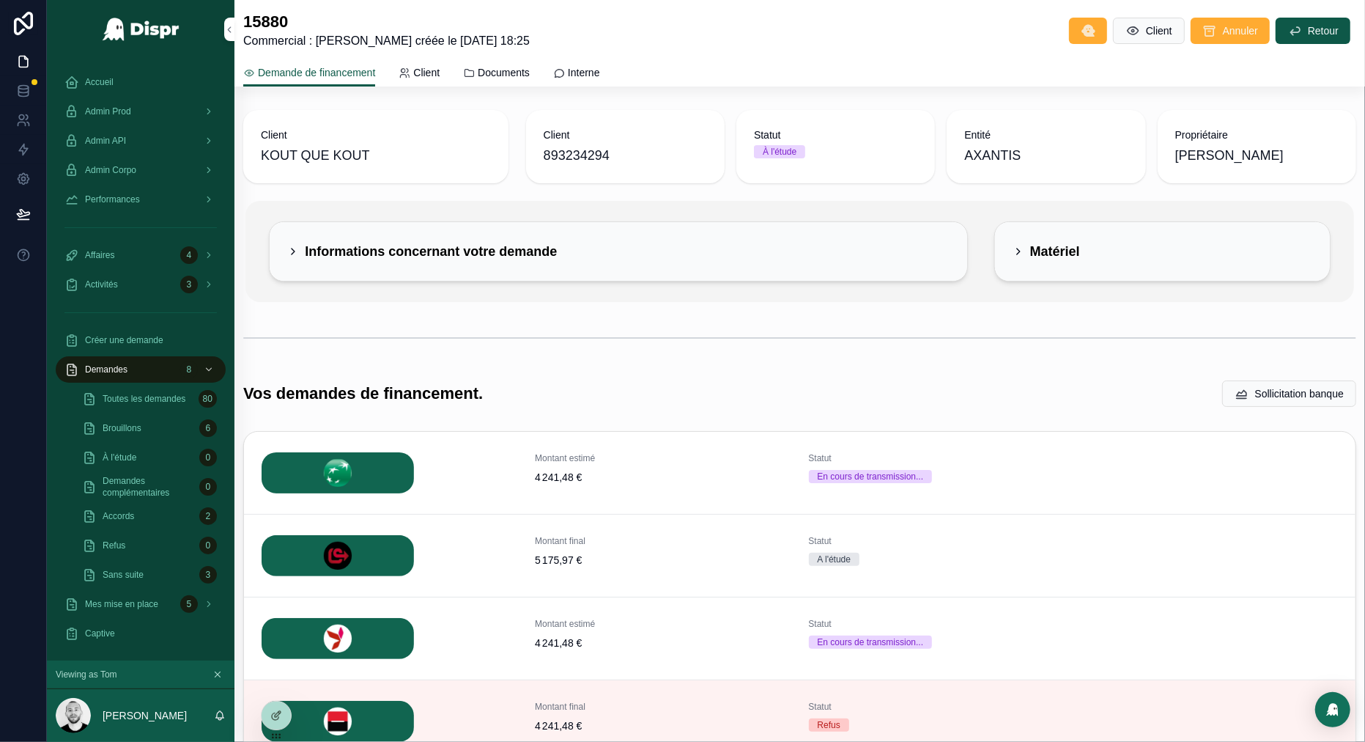
click at [927, 320] on div "scrollable content" at bounding box center [799, 338] width 1113 height 37
click at [144, 373] on div "Demandes 8" at bounding box center [140, 369] width 152 height 23
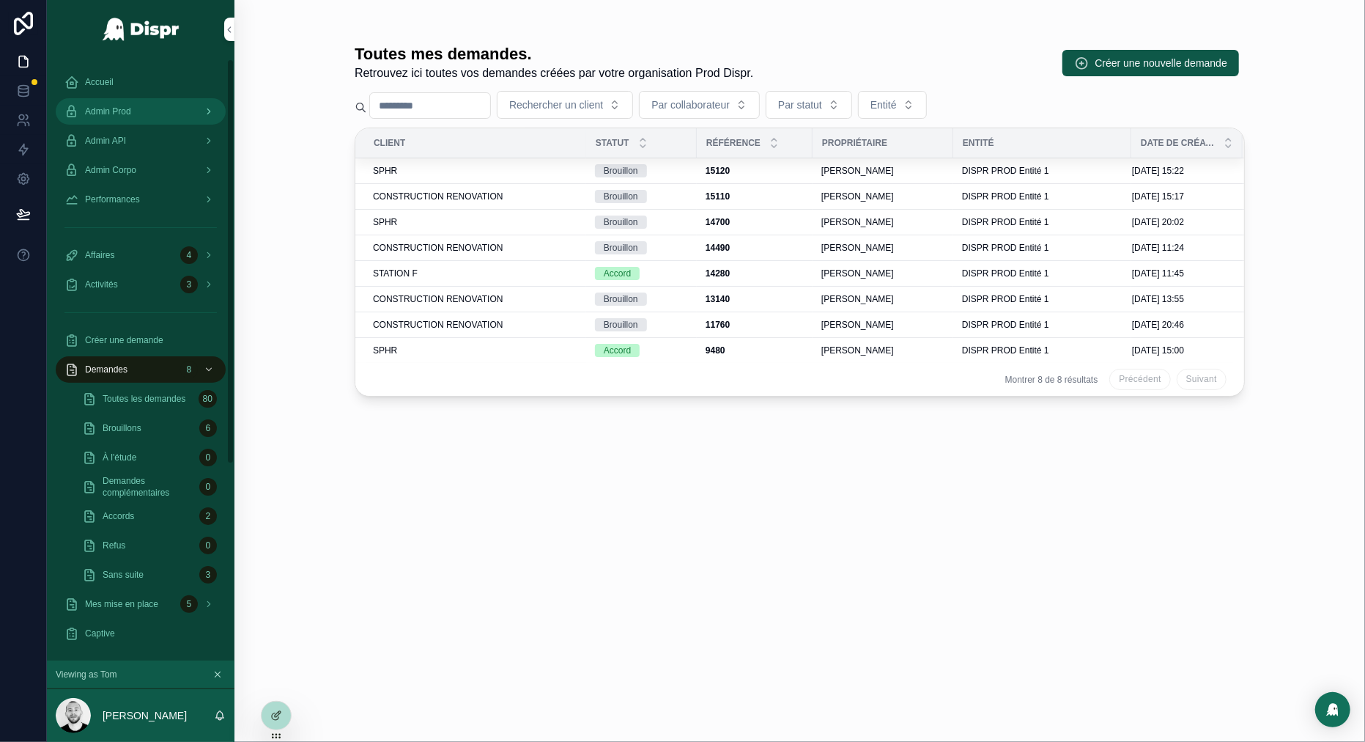
click at [131, 109] on span "Admin Prod" at bounding box center [108, 112] width 46 height 12
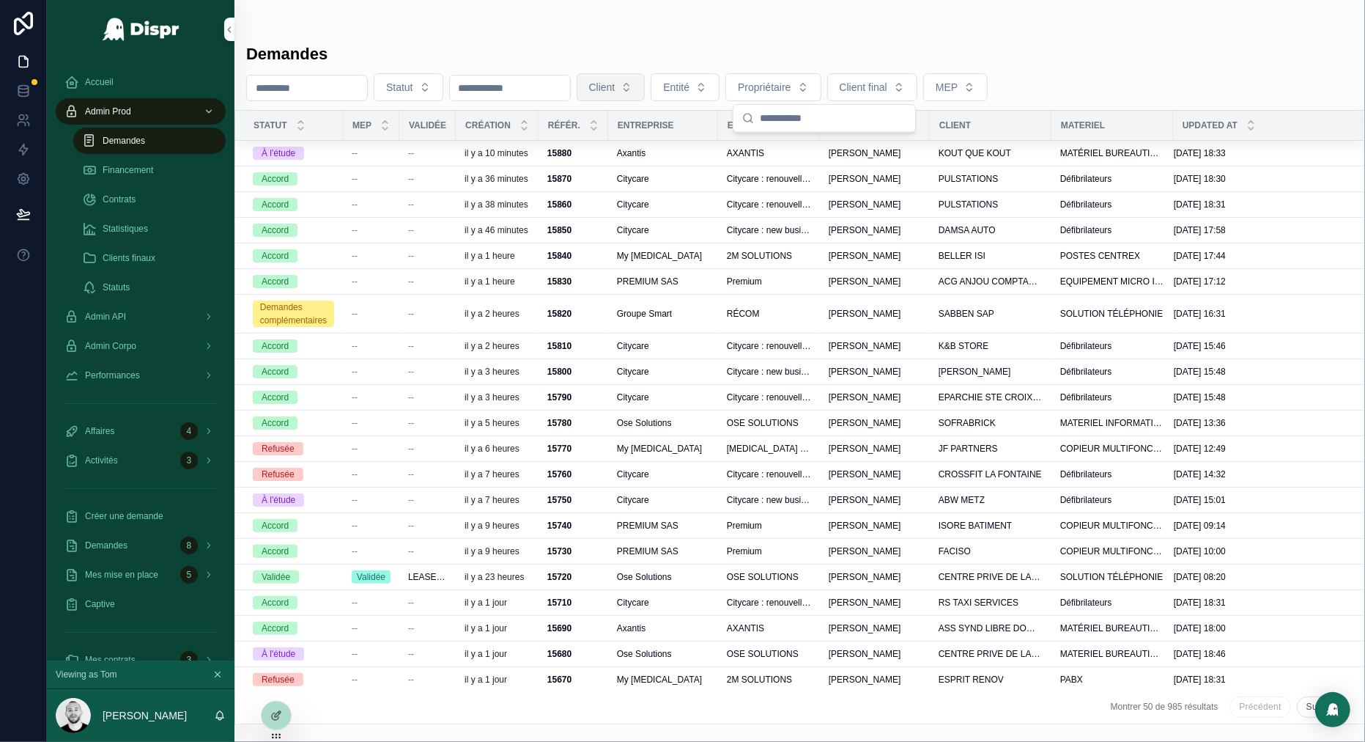
click at [616, 89] on span "Client" at bounding box center [602, 87] width 26 height 15
type input "****"
click at [611, 150] on span "Axantis" at bounding box center [608, 149] width 34 height 15
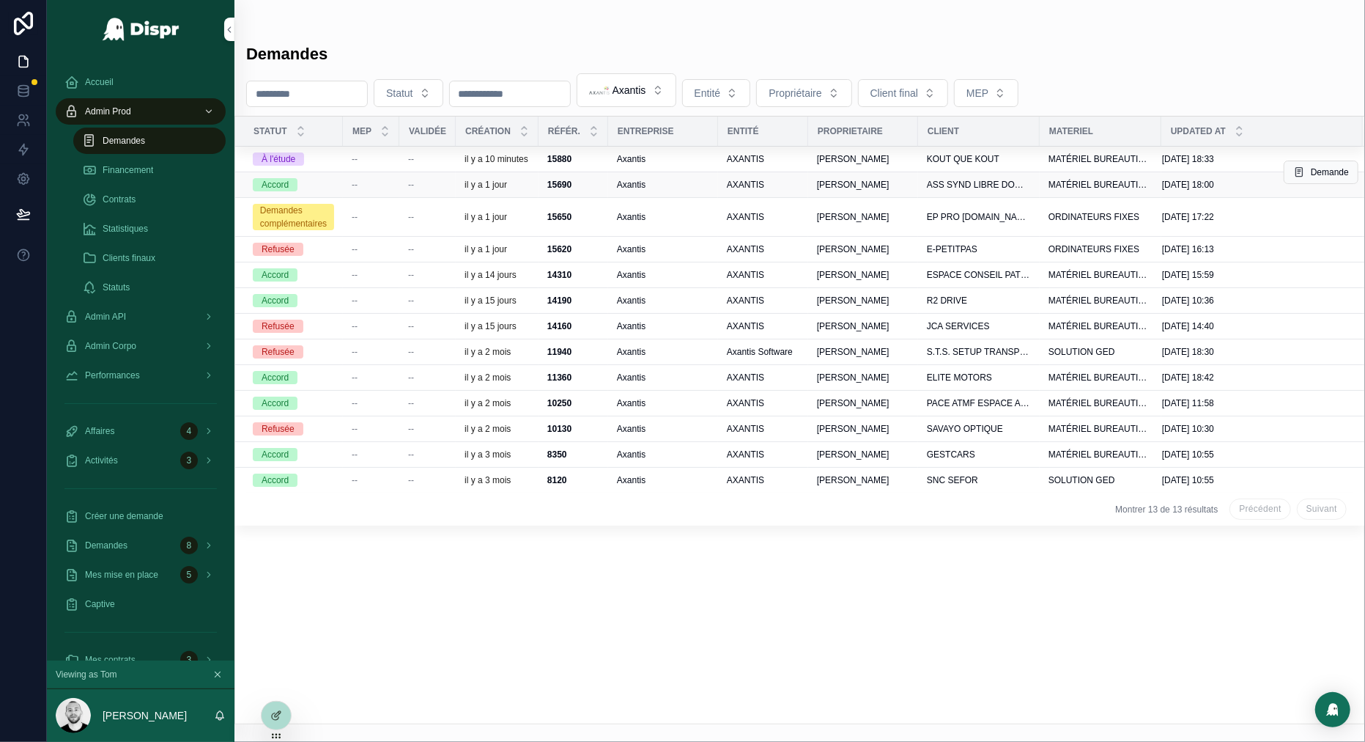
click at [685, 191] on div "Axantis" at bounding box center [663, 185] width 92 height 12
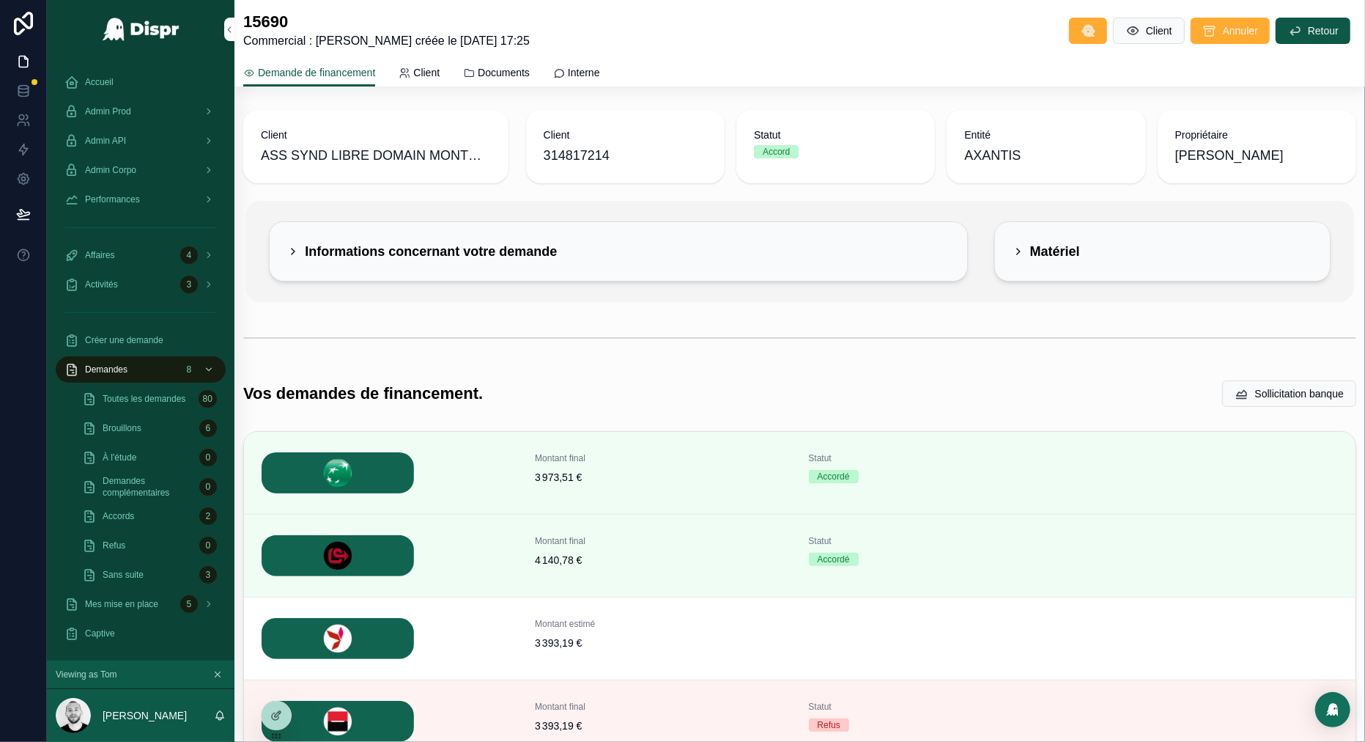
scroll to position [66, 0]
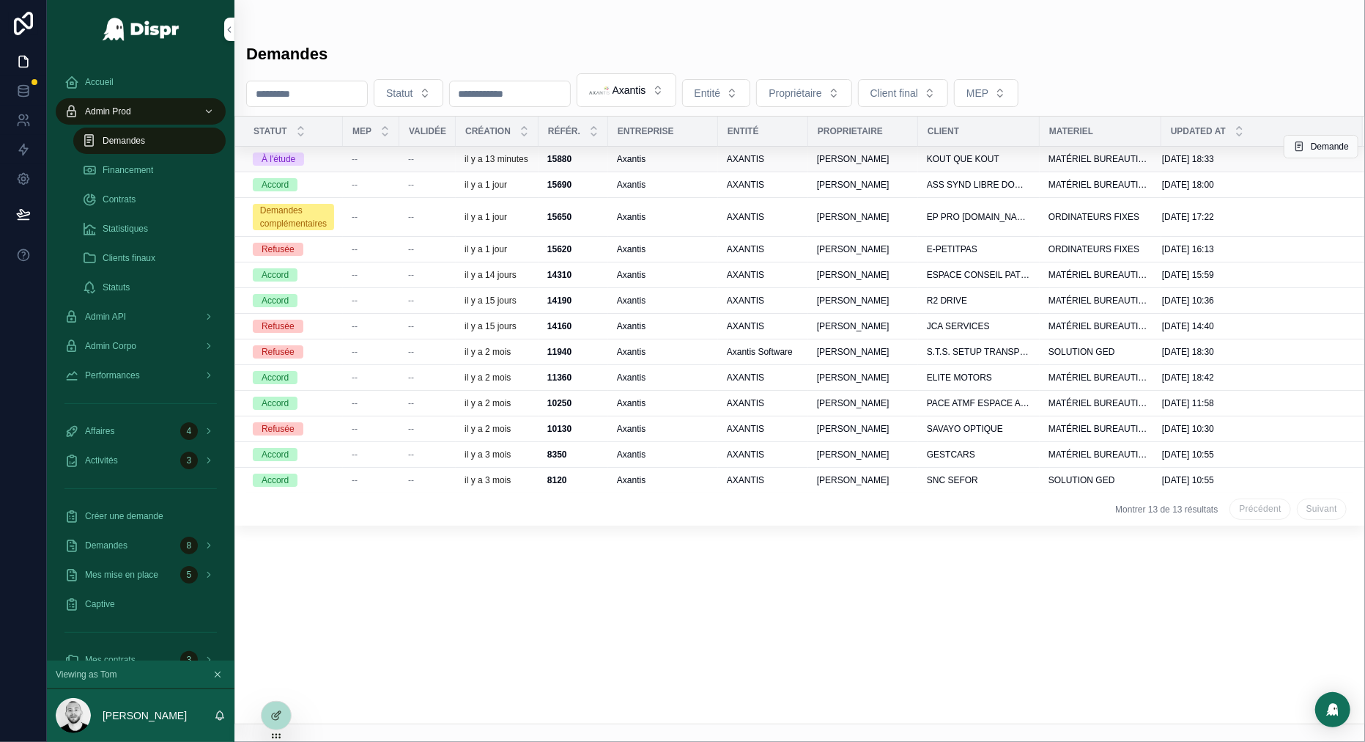
click at [366, 162] on div "--" at bounding box center [371, 159] width 39 height 12
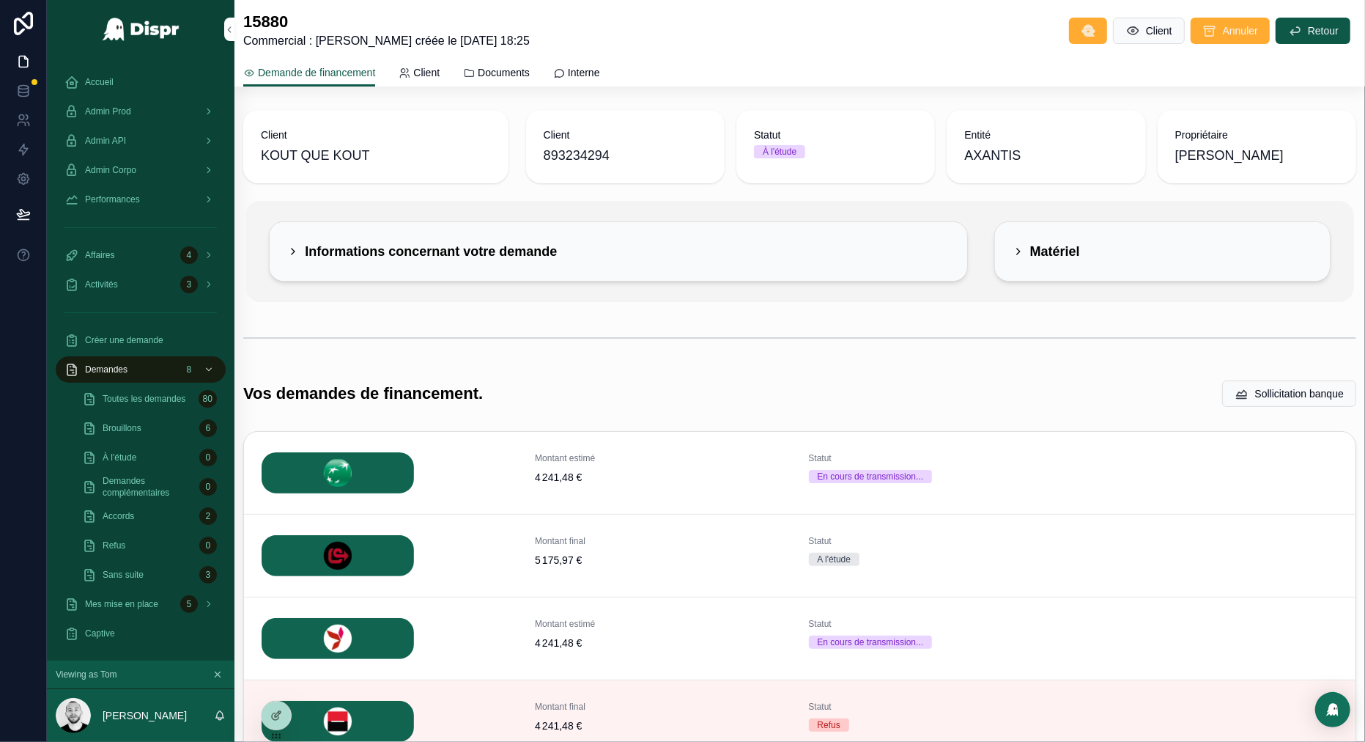
scroll to position [125, 0]
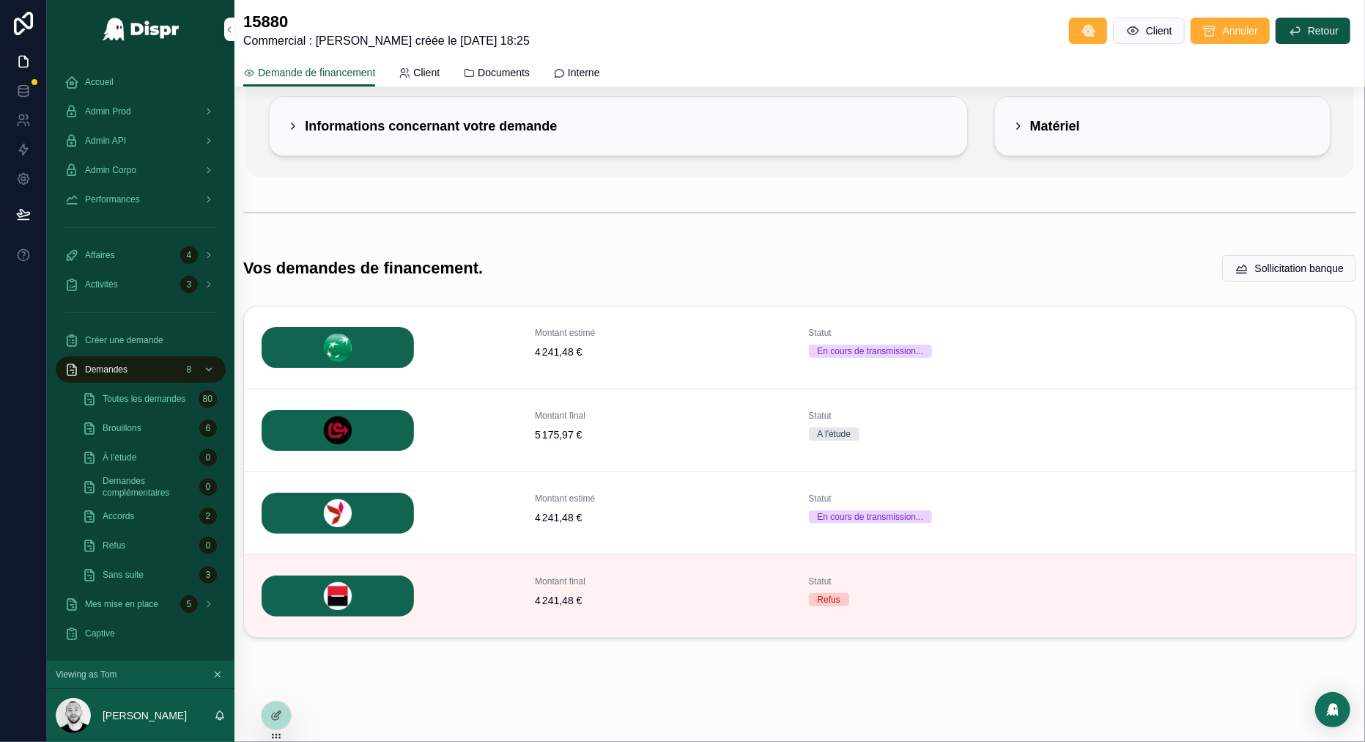
click at [0, 0] on span "Détails" at bounding box center [0, 0] width 0 height 0
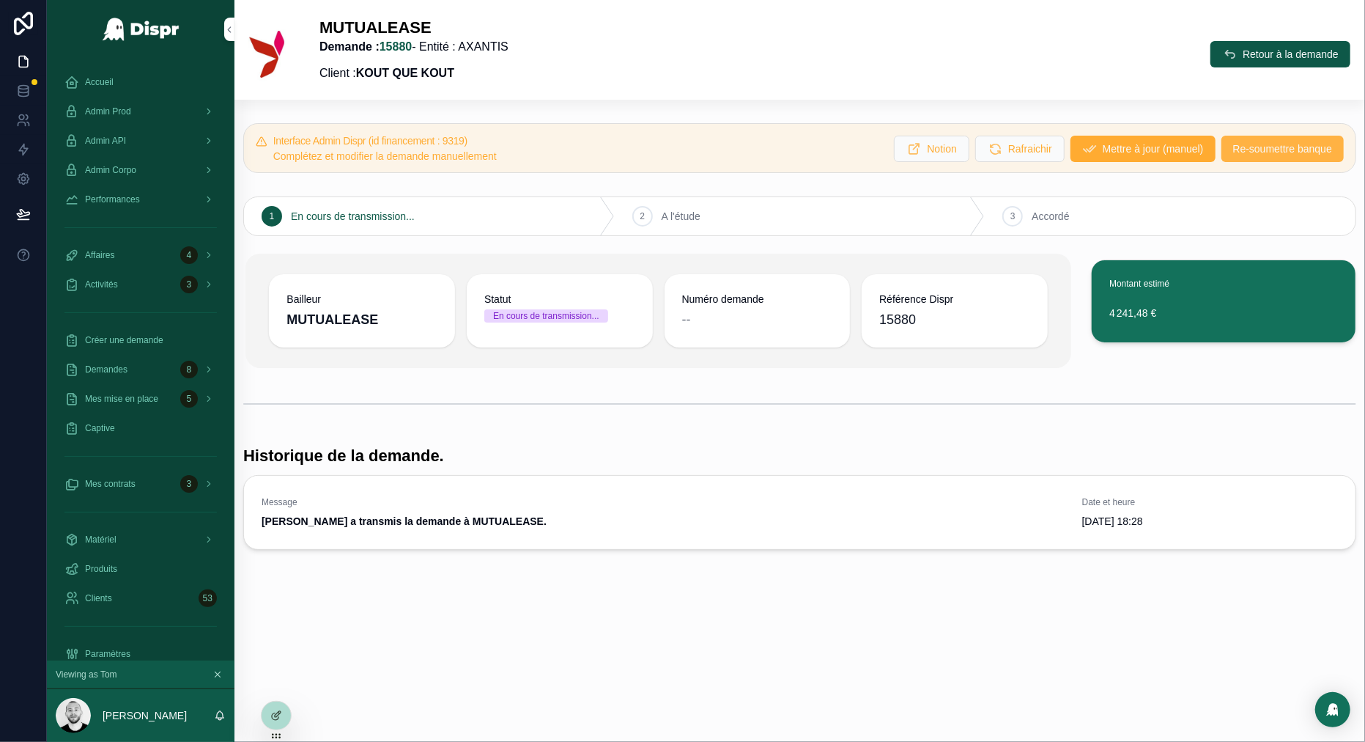
click at [1265, 147] on span "Re-soumettre banque" at bounding box center [1282, 148] width 99 height 15
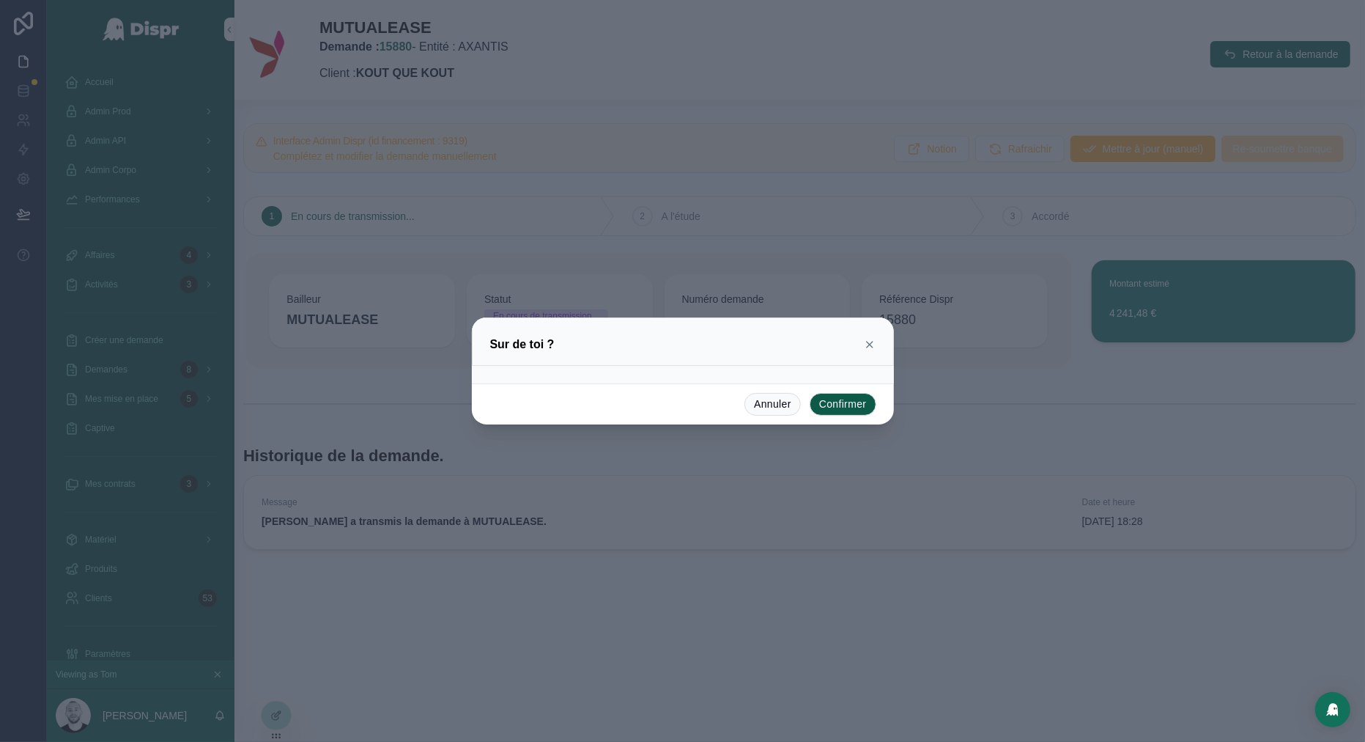
click at [852, 409] on button "Confirmer" at bounding box center [843, 404] width 67 height 23
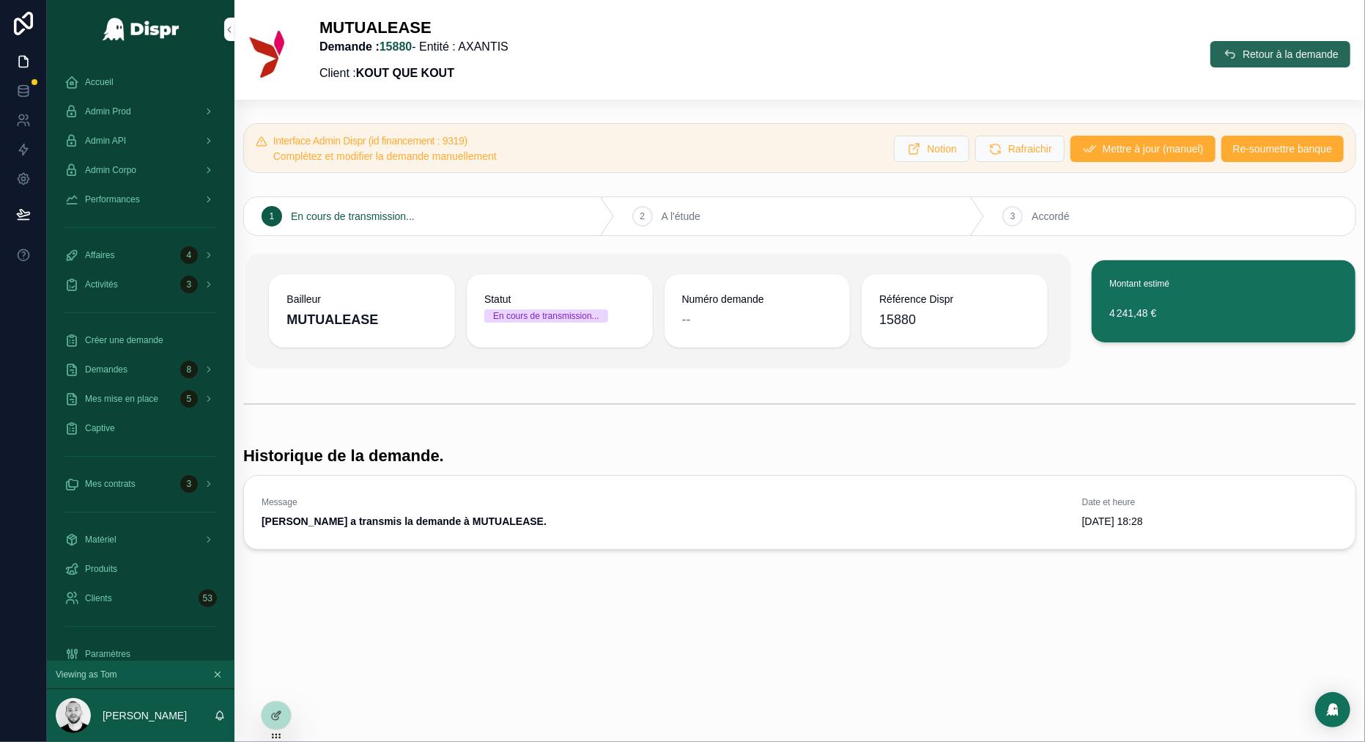
click at [1255, 48] on span "Retour à la demande" at bounding box center [1291, 54] width 96 height 15
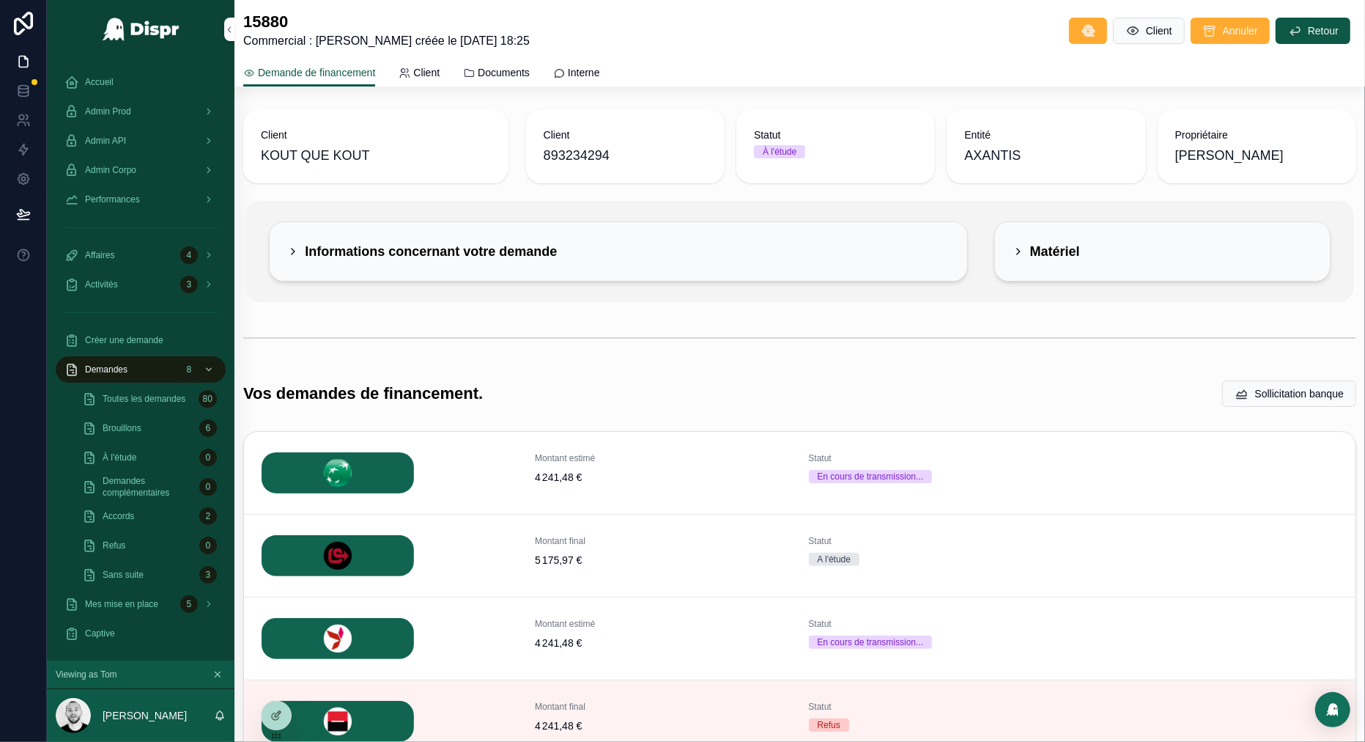
scroll to position [125, 0]
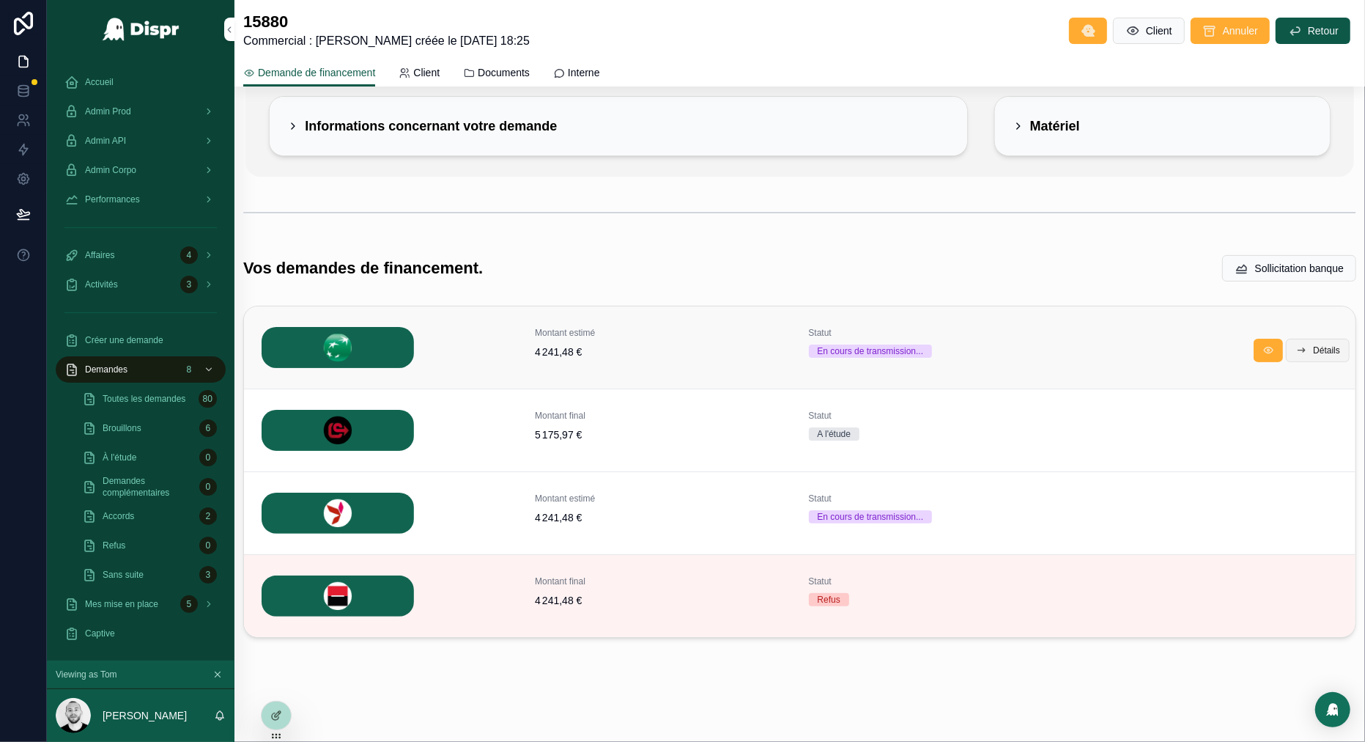
click at [1318, 352] on span "Détails" at bounding box center [1326, 350] width 27 height 12
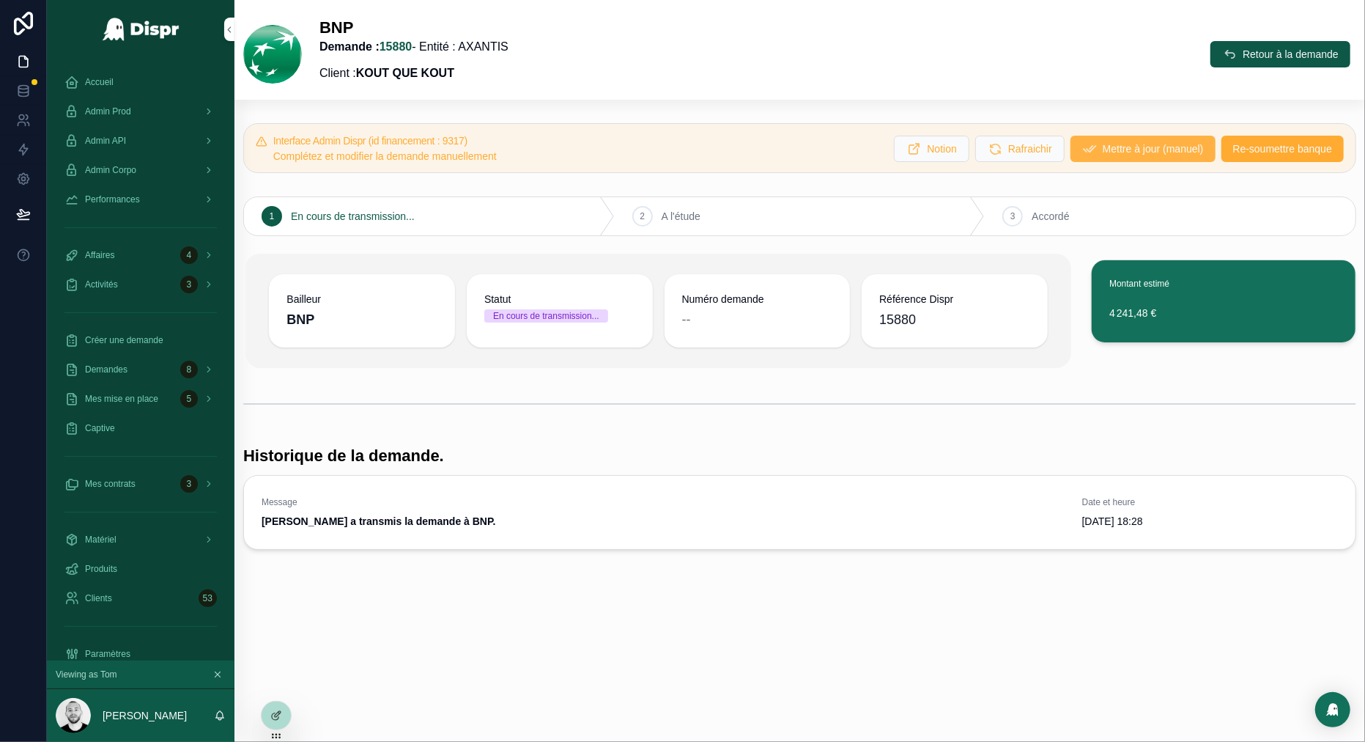
click at [1152, 154] on span "Mettre à jour (manuel)" at bounding box center [1153, 148] width 101 height 15
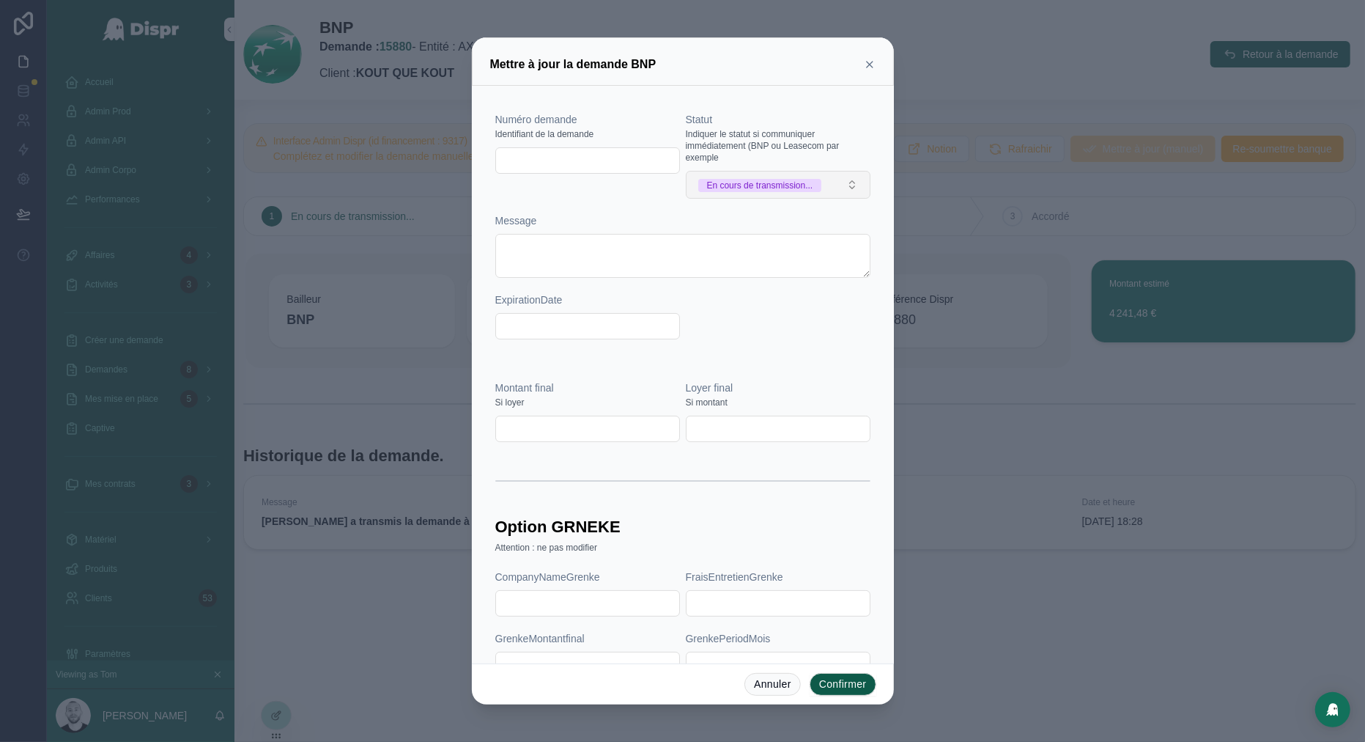
click at [719, 182] on div "En cours de transmission..." at bounding box center [760, 185] width 106 height 13
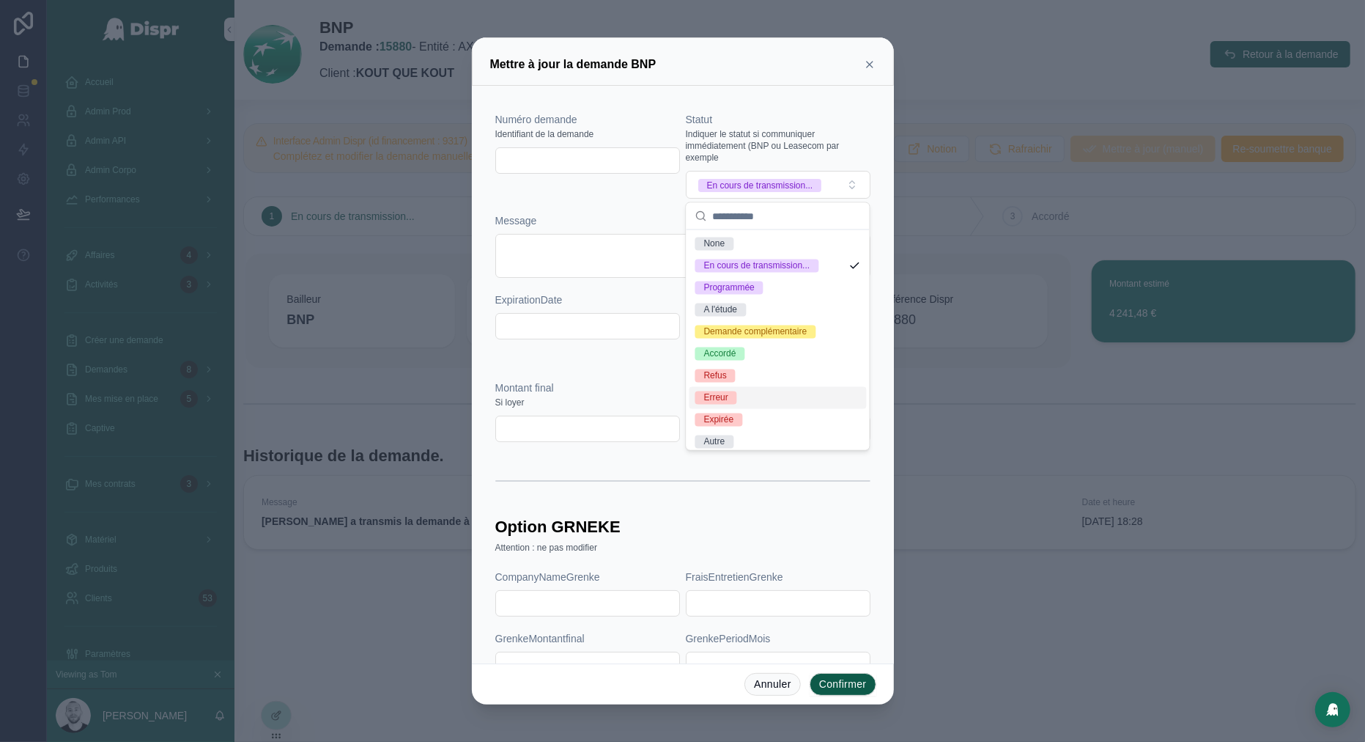
click at [724, 396] on div "Erreur" at bounding box center [716, 397] width 24 height 13
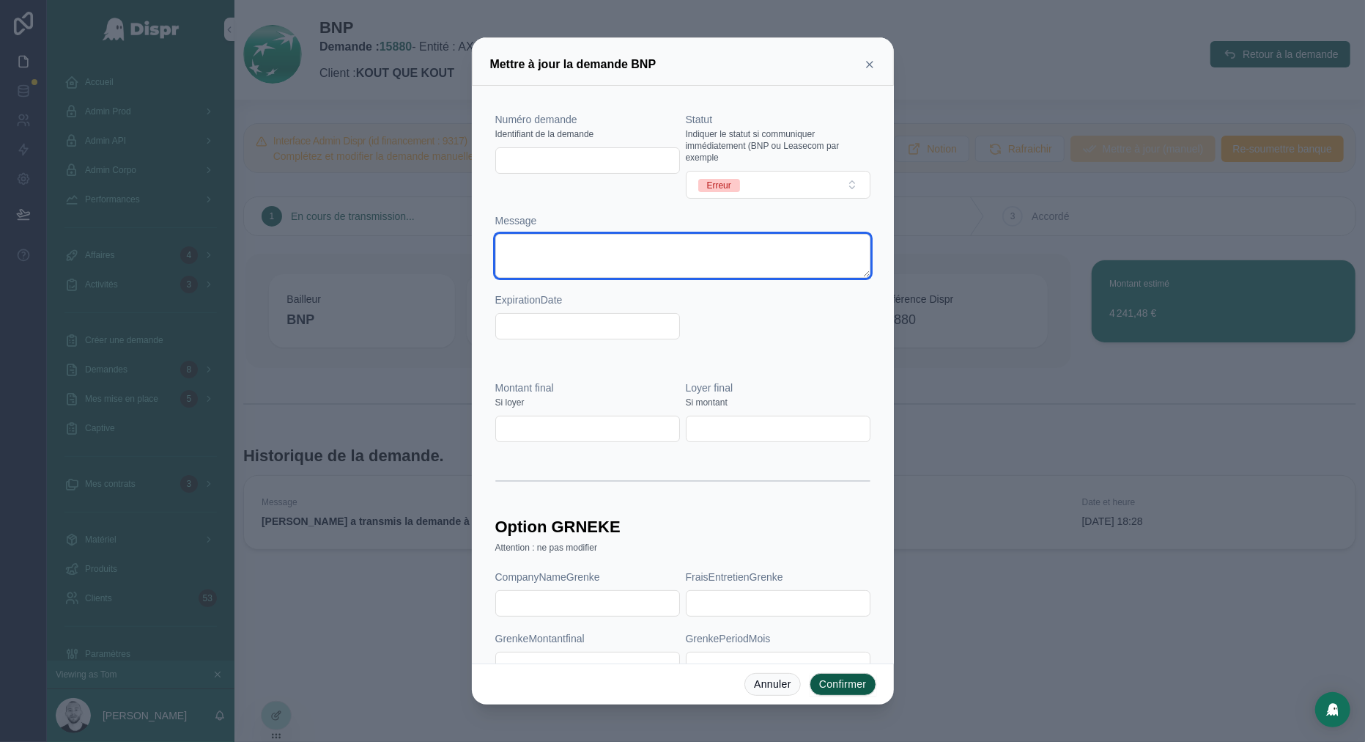
click at [547, 254] on textarea at bounding box center [682, 256] width 375 height 44
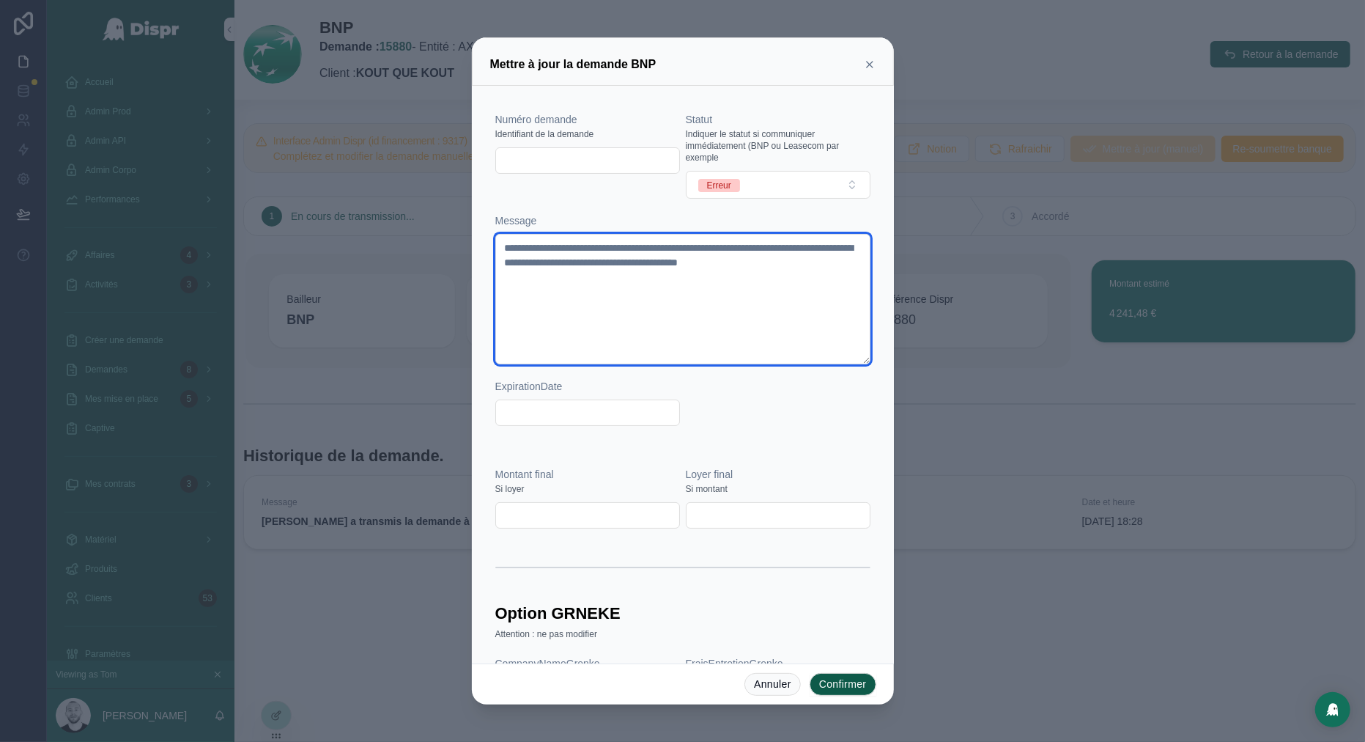
type textarea "**********"
click at [825, 685] on button "Confirmer" at bounding box center [843, 684] width 67 height 23
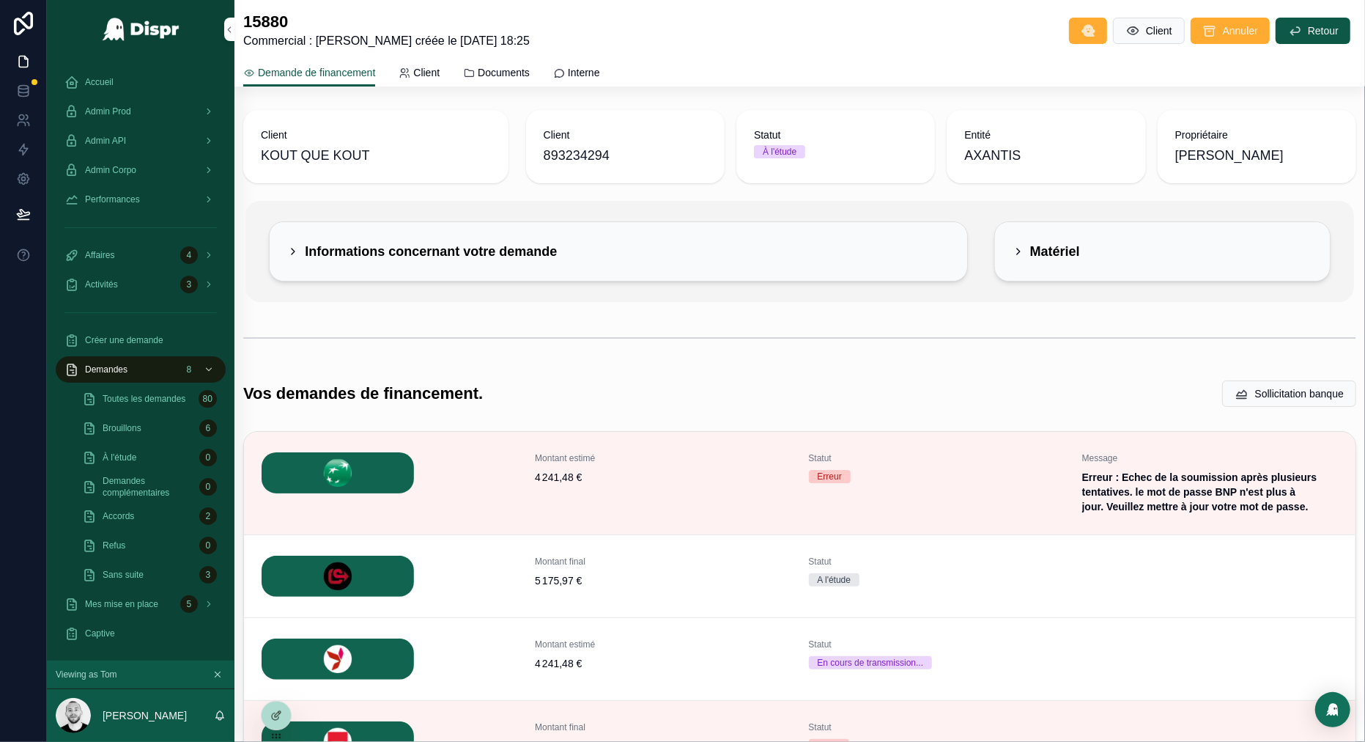
scroll to position [147, 0]
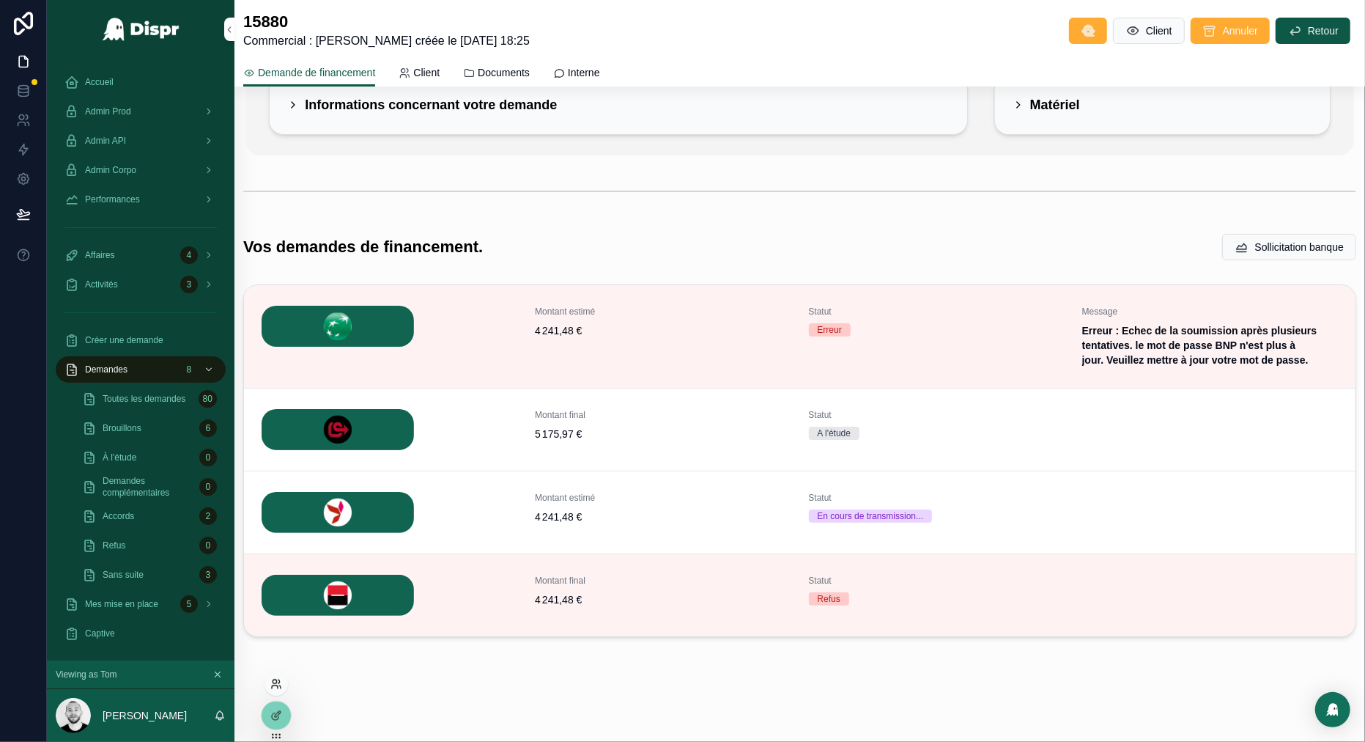
click at [276, 689] on icon at bounding box center [276, 684] width 12 height 12
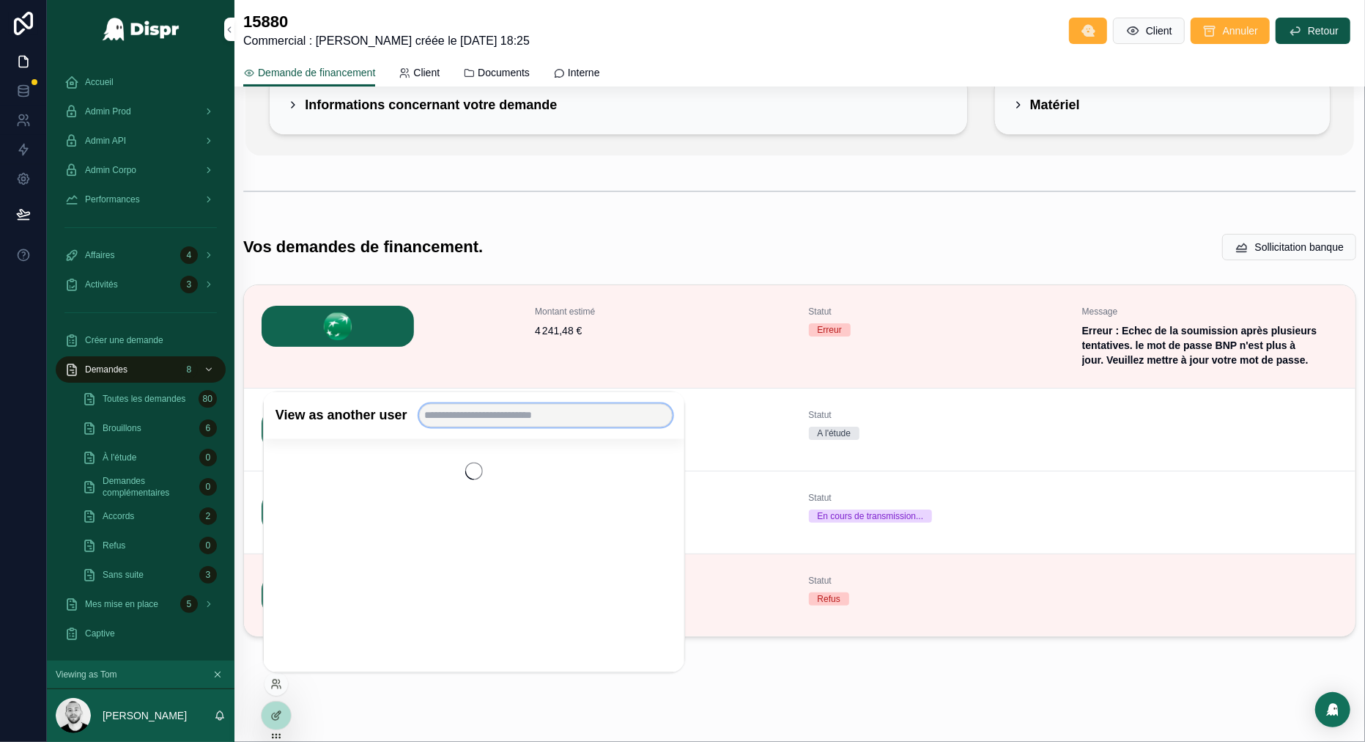
click at [462, 424] on input "text" at bounding box center [546, 415] width 254 height 23
type input "******"
click at [659, 472] on button "Select" at bounding box center [655, 467] width 36 height 21
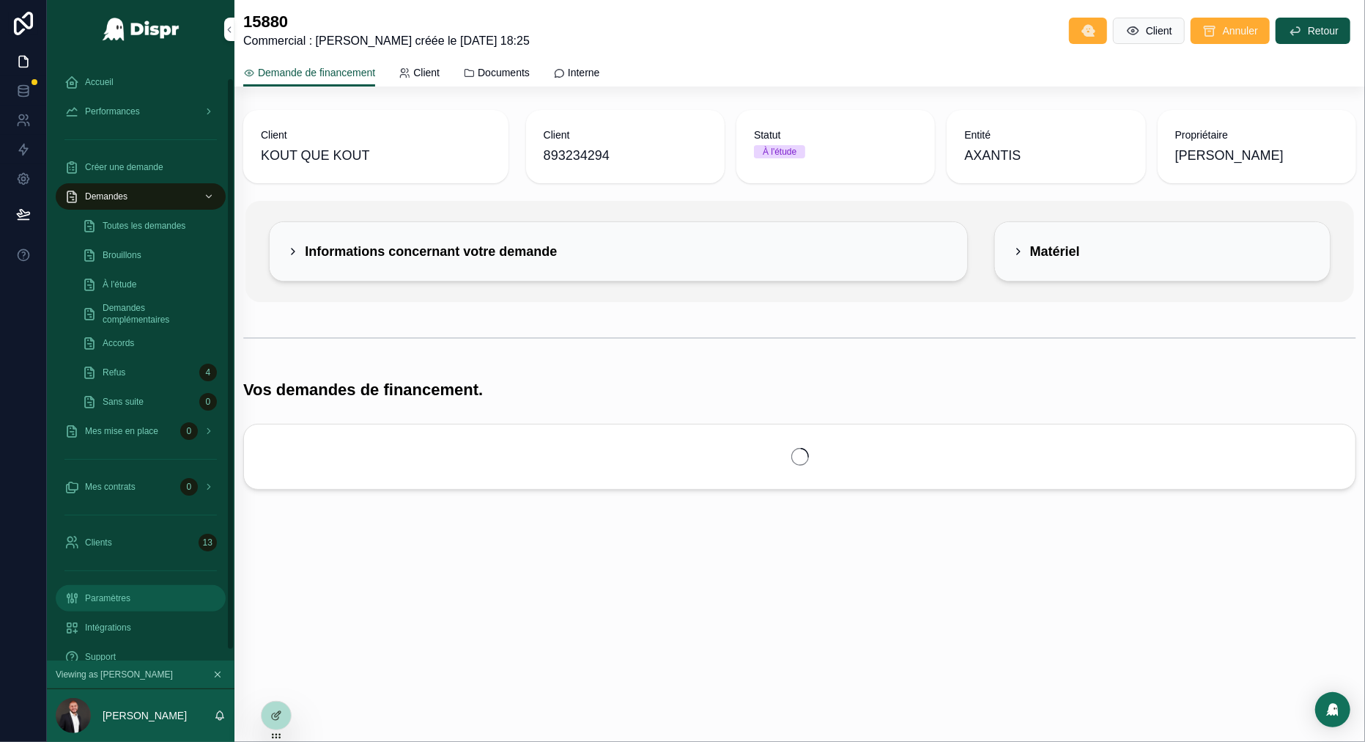
click at [101, 586] on div "Paramètres" at bounding box center [140, 597] width 152 height 23
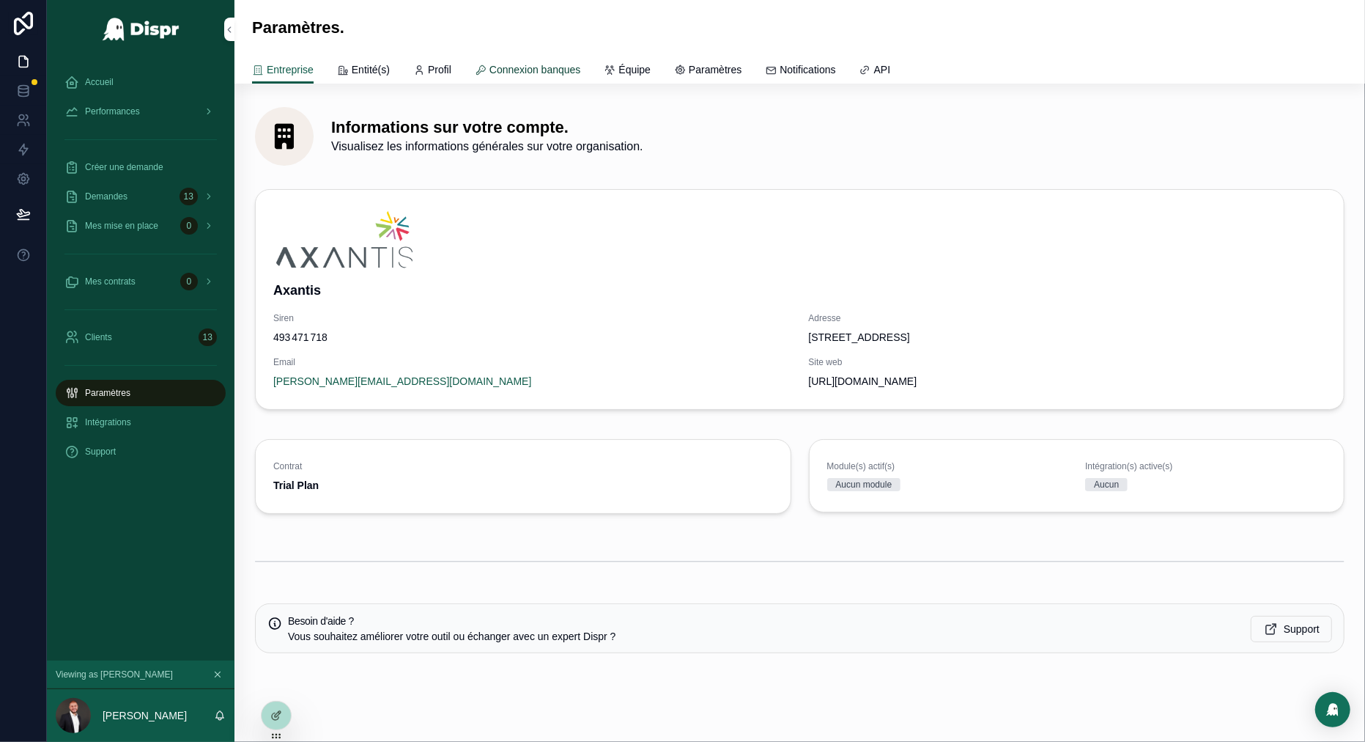
click at [546, 66] on span "Connexion banques" at bounding box center [536, 69] width 92 height 15
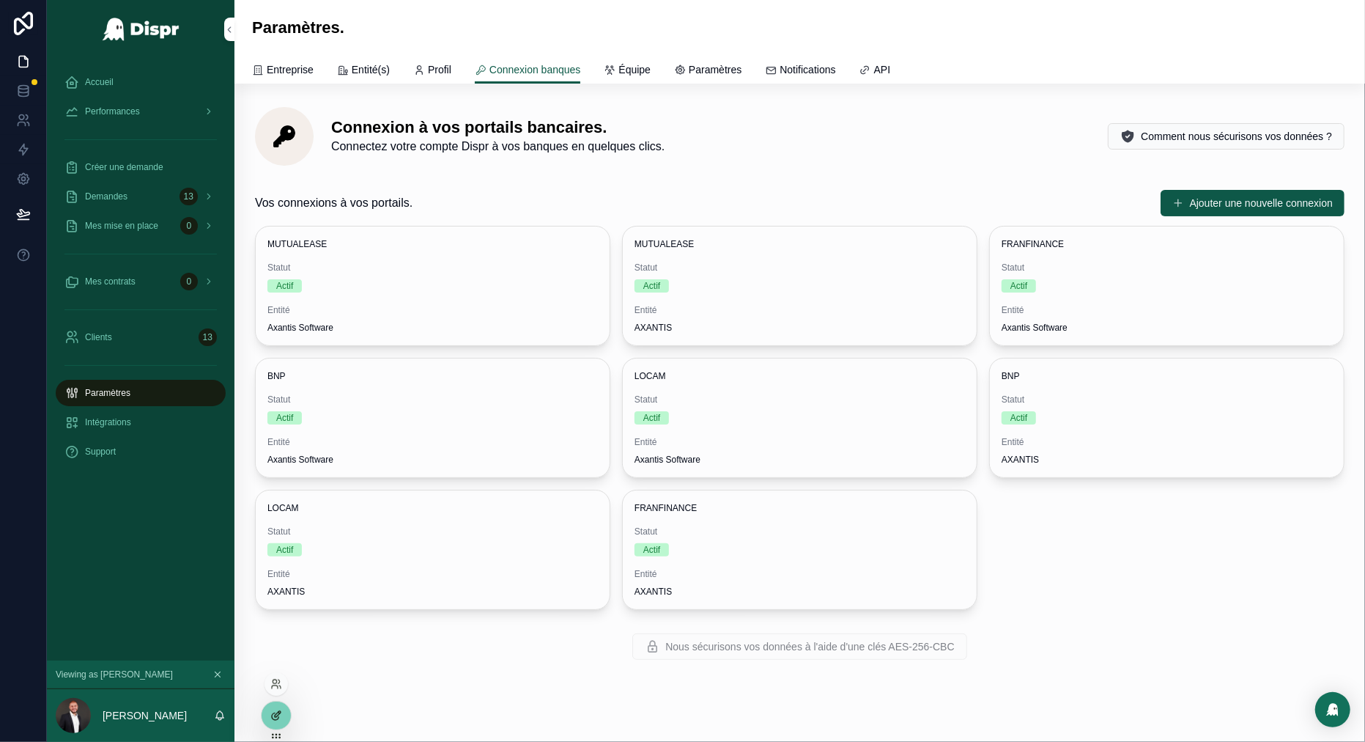
click at [280, 712] on icon at bounding box center [278, 714] width 6 height 6
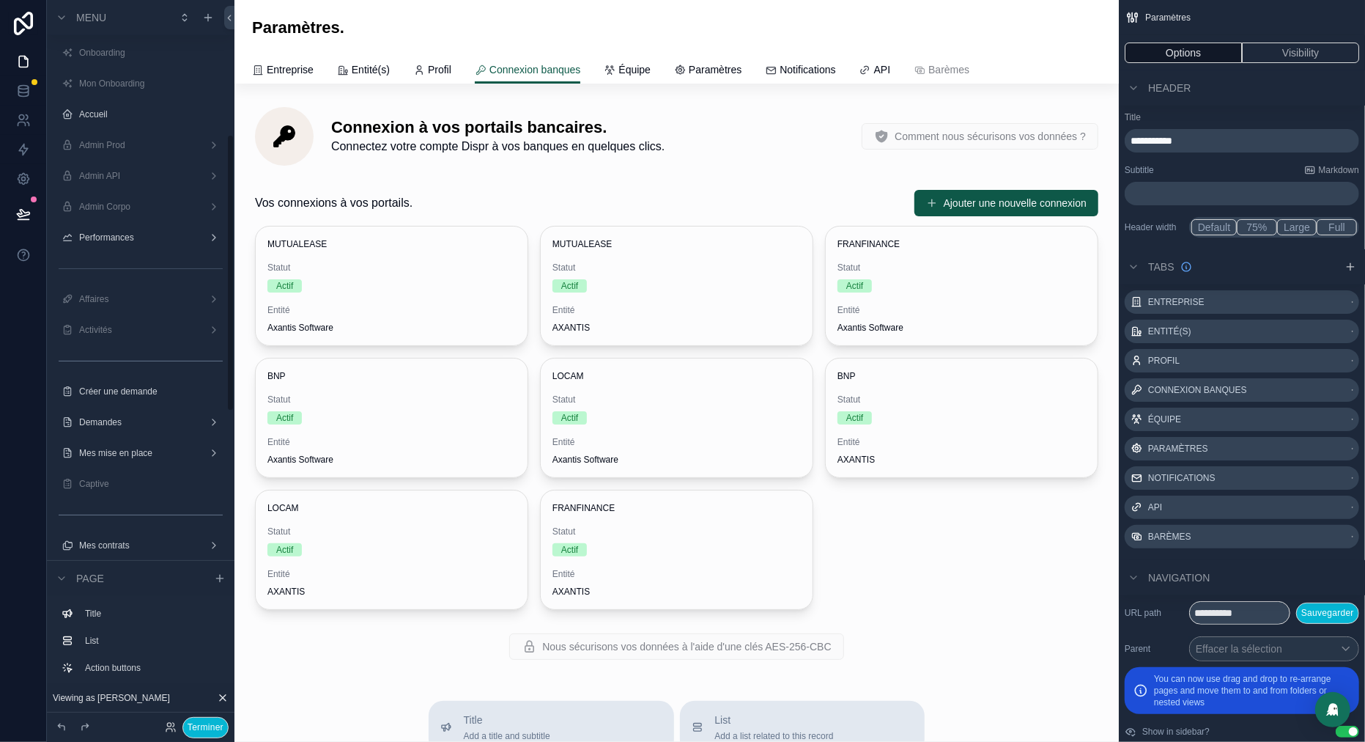
scroll to position [350, 0]
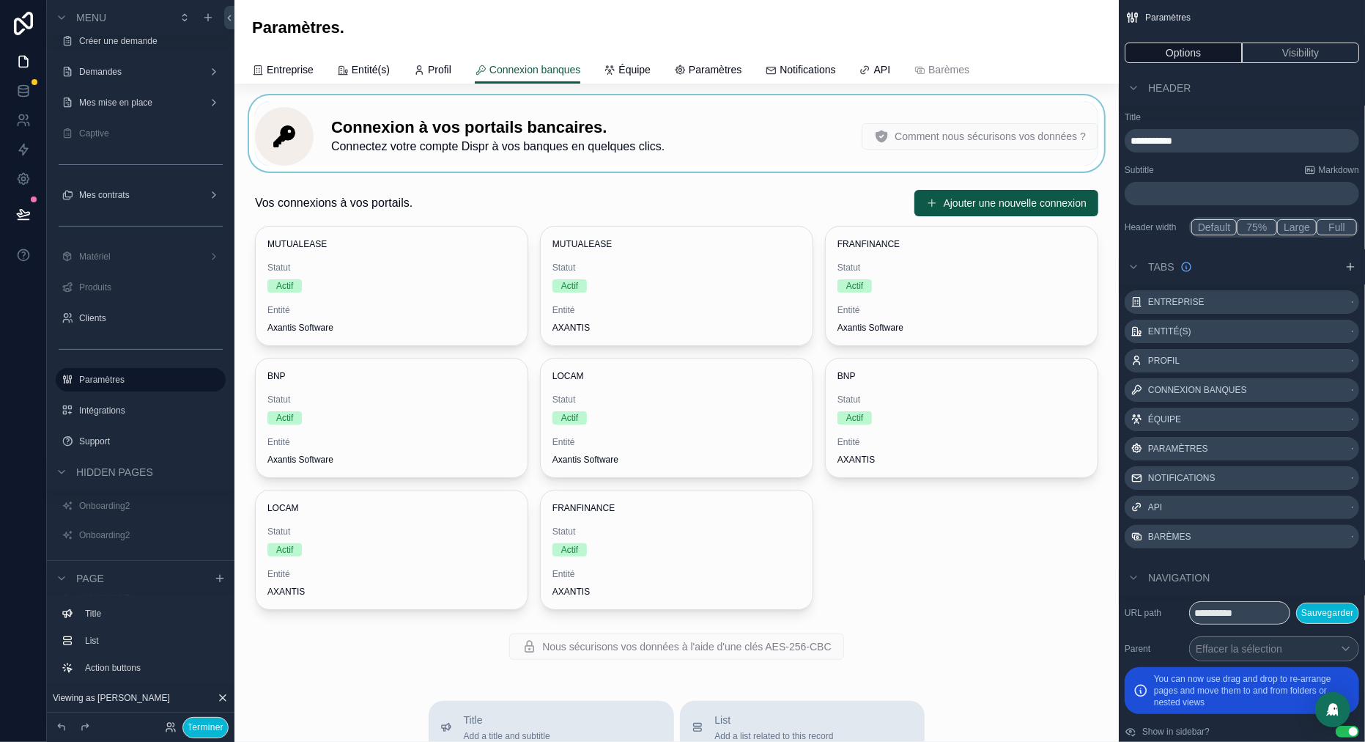
click at [440, 129] on div "scrollable content" at bounding box center [676, 133] width 861 height 76
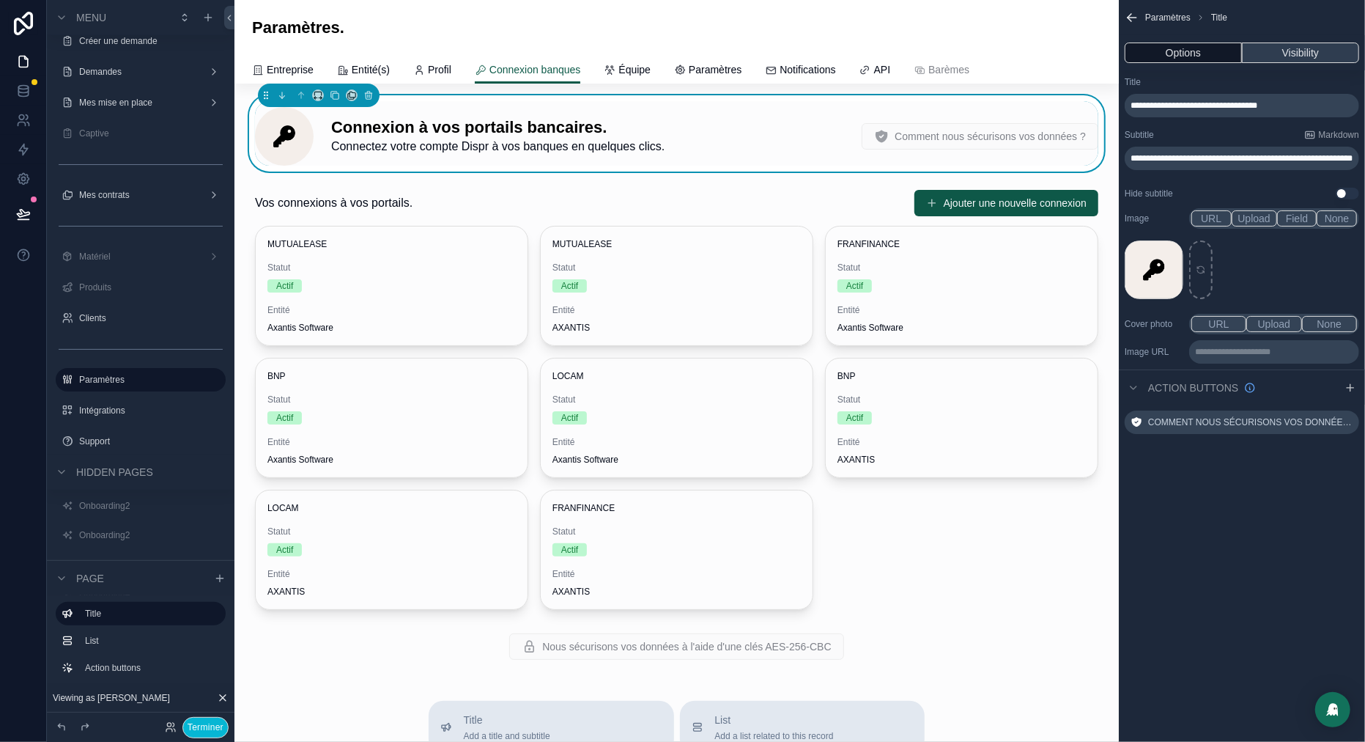
click at [1309, 49] on button "Visibility" at bounding box center [1300, 53] width 117 height 21
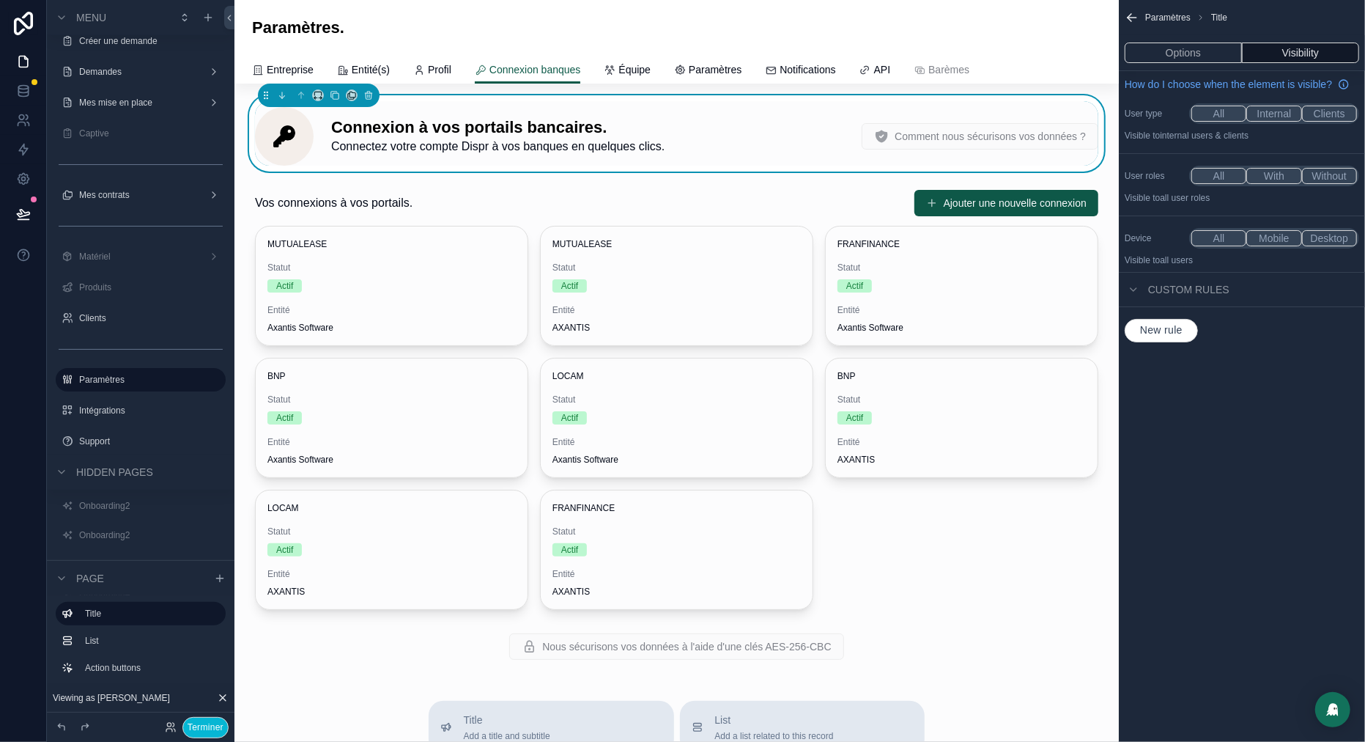
click at [1194, 297] on span "Custom rules" at bounding box center [1188, 289] width 81 height 15
click at [1178, 297] on span "Custom rules" at bounding box center [1188, 289] width 81 height 15
click at [1157, 342] on button "New rule" at bounding box center [1161, 330] width 73 height 23
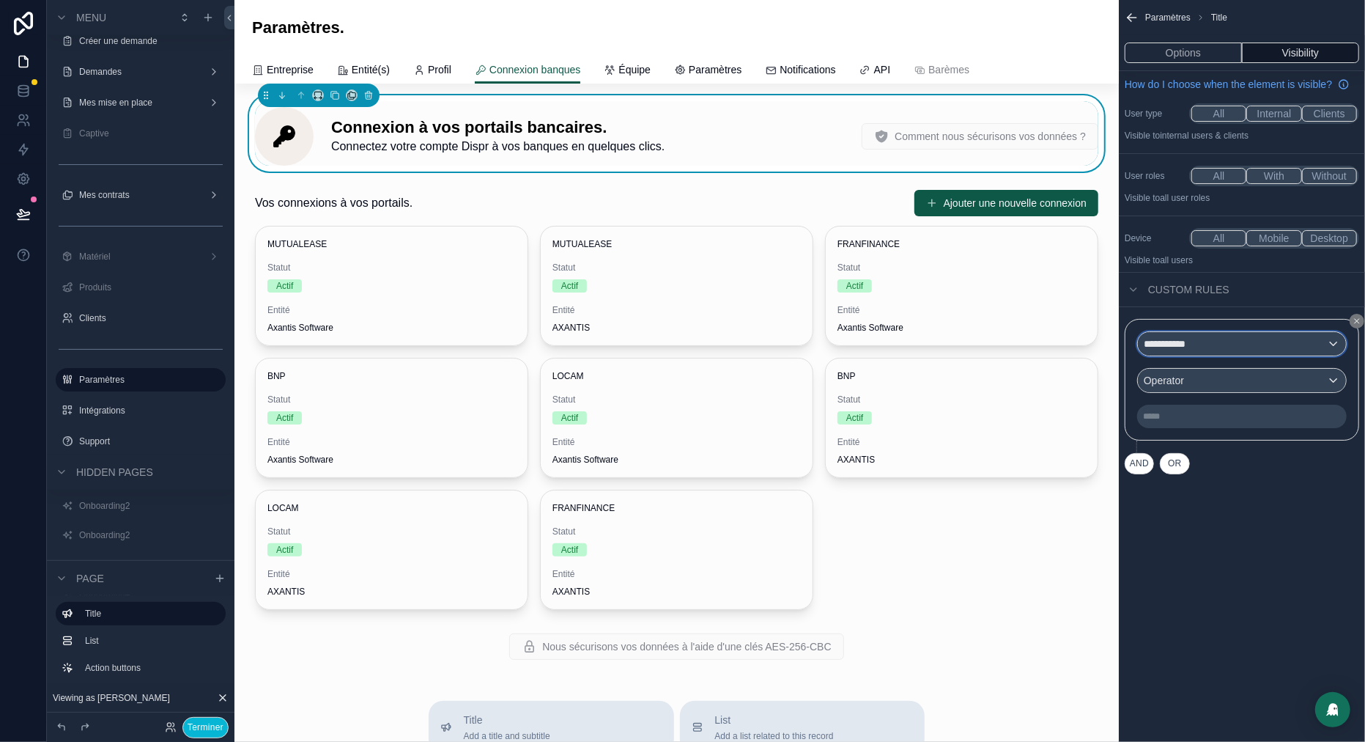
click at [1206, 350] on div "**********" at bounding box center [1242, 343] width 208 height 23
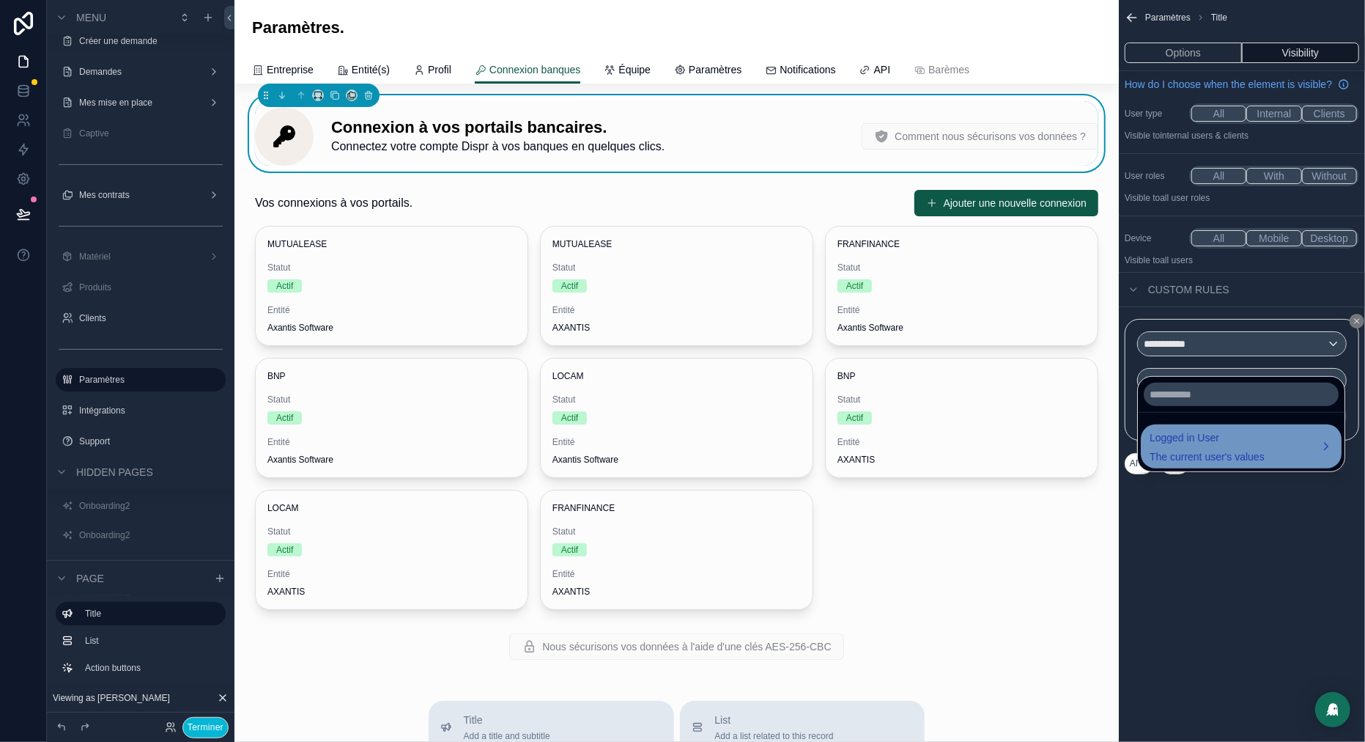
click at [1217, 442] on span "Logged in User" at bounding box center [1207, 438] width 115 height 18
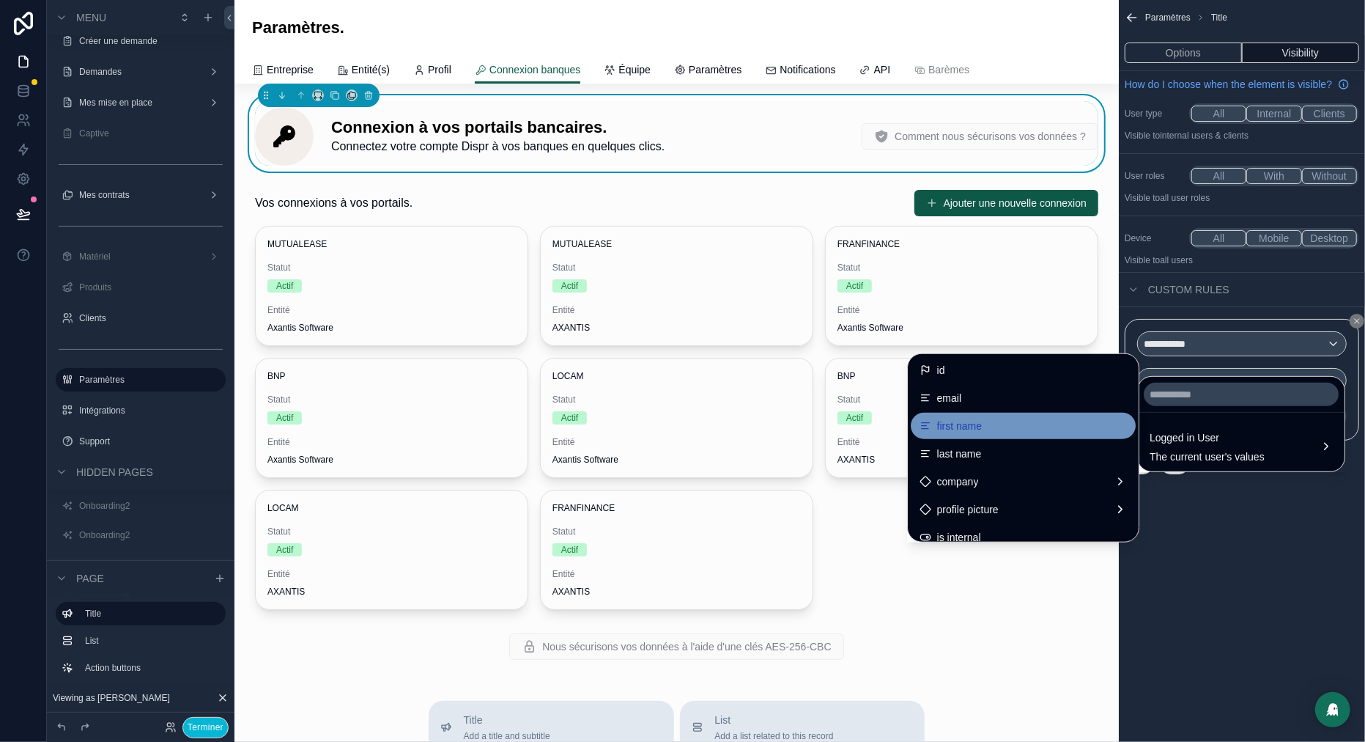
click at [965, 421] on div "first name" at bounding box center [1023, 426] width 207 height 18
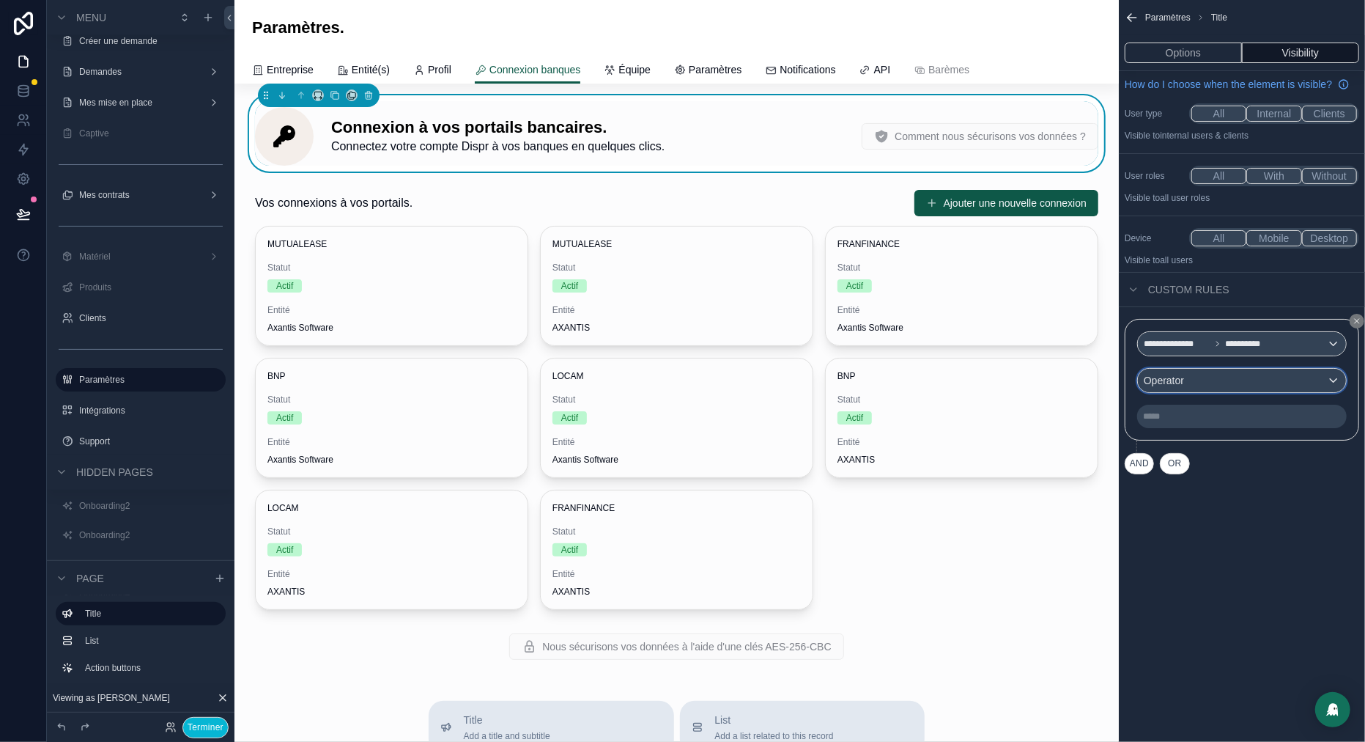
click at [1184, 386] on span "Operator" at bounding box center [1164, 381] width 40 height 12
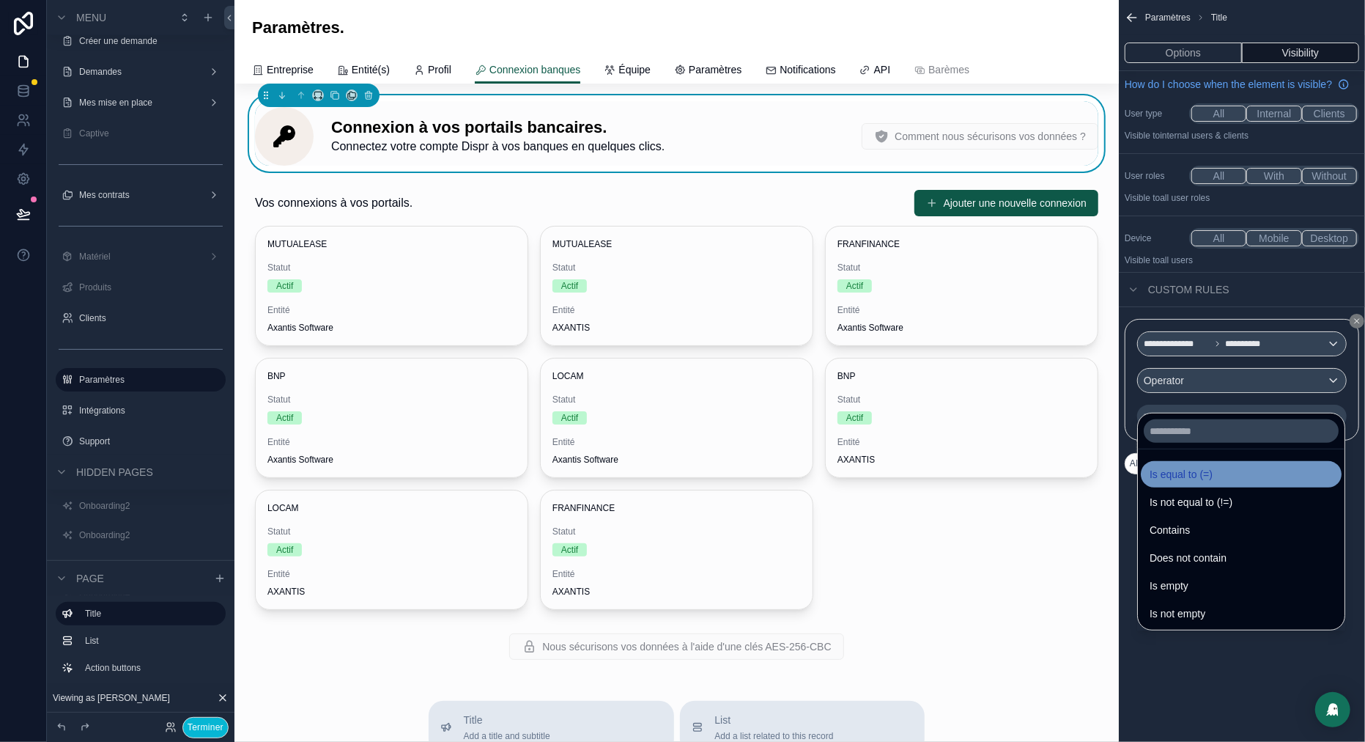
click at [1184, 465] on span "Is equal to (=)" at bounding box center [1181, 474] width 63 height 18
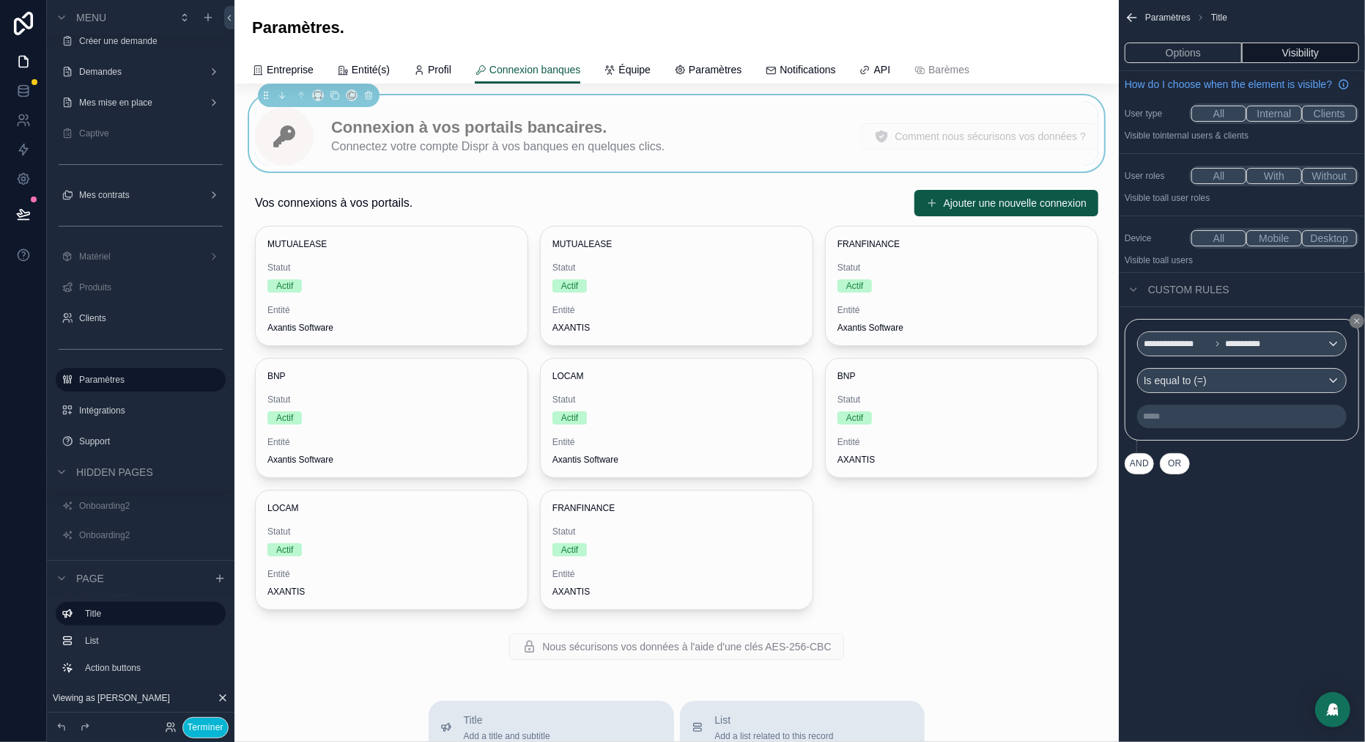
click at [1179, 422] on p "***** ﻿" at bounding box center [1243, 416] width 201 height 12
click at [1354, 328] on button "scrollable content" at bounding box center [1357, 321] width 15 height 15
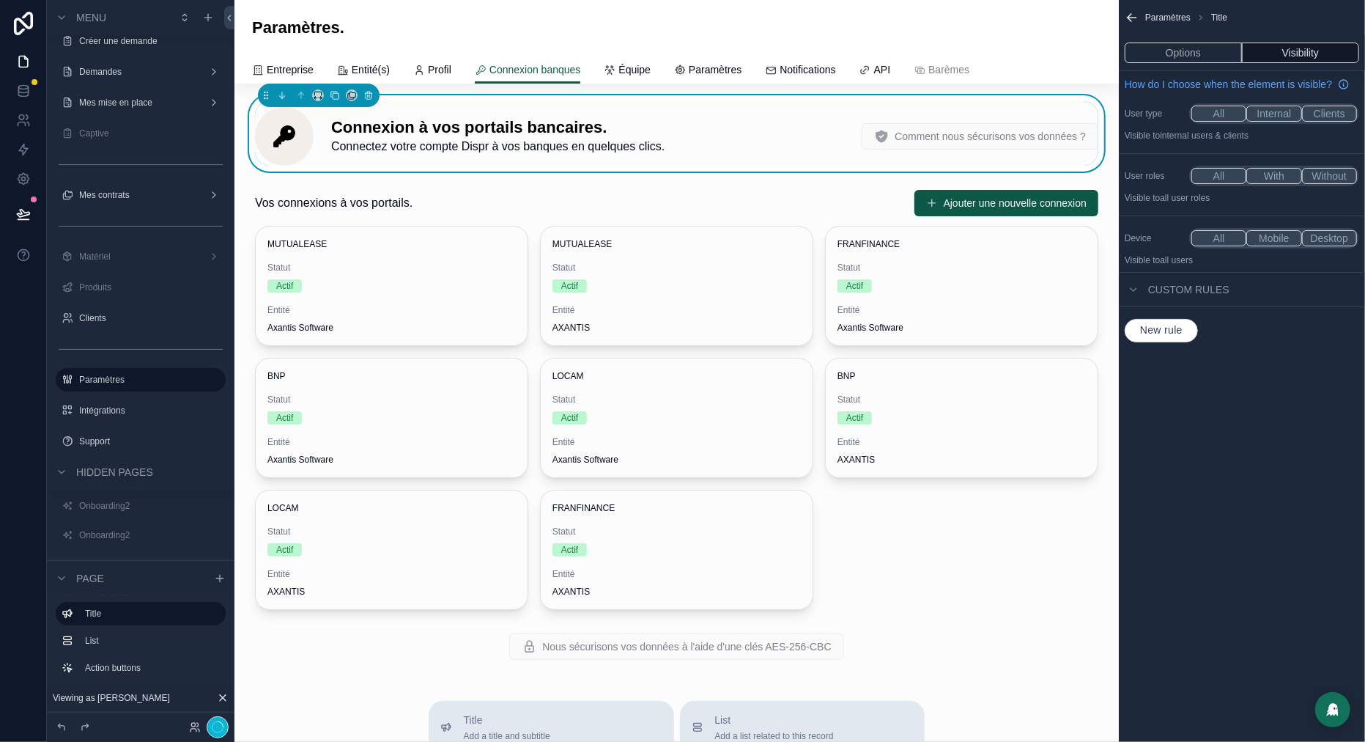
click at [1137, 17] on icon "scrollable content" at bounding box center [1132, 17] width 15 height 15
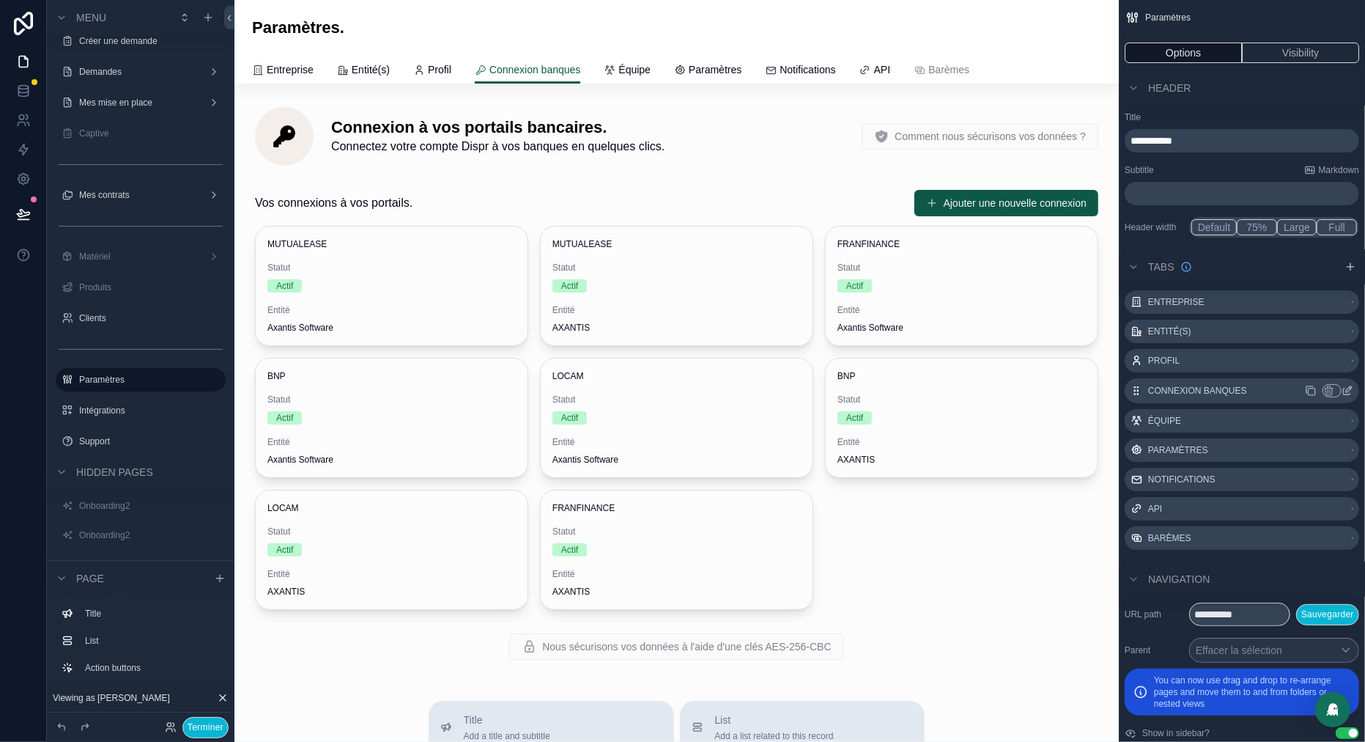
click at [1349, 388] on icon "scrollable content" at bounding box center [1349, 389] width 6 height 6
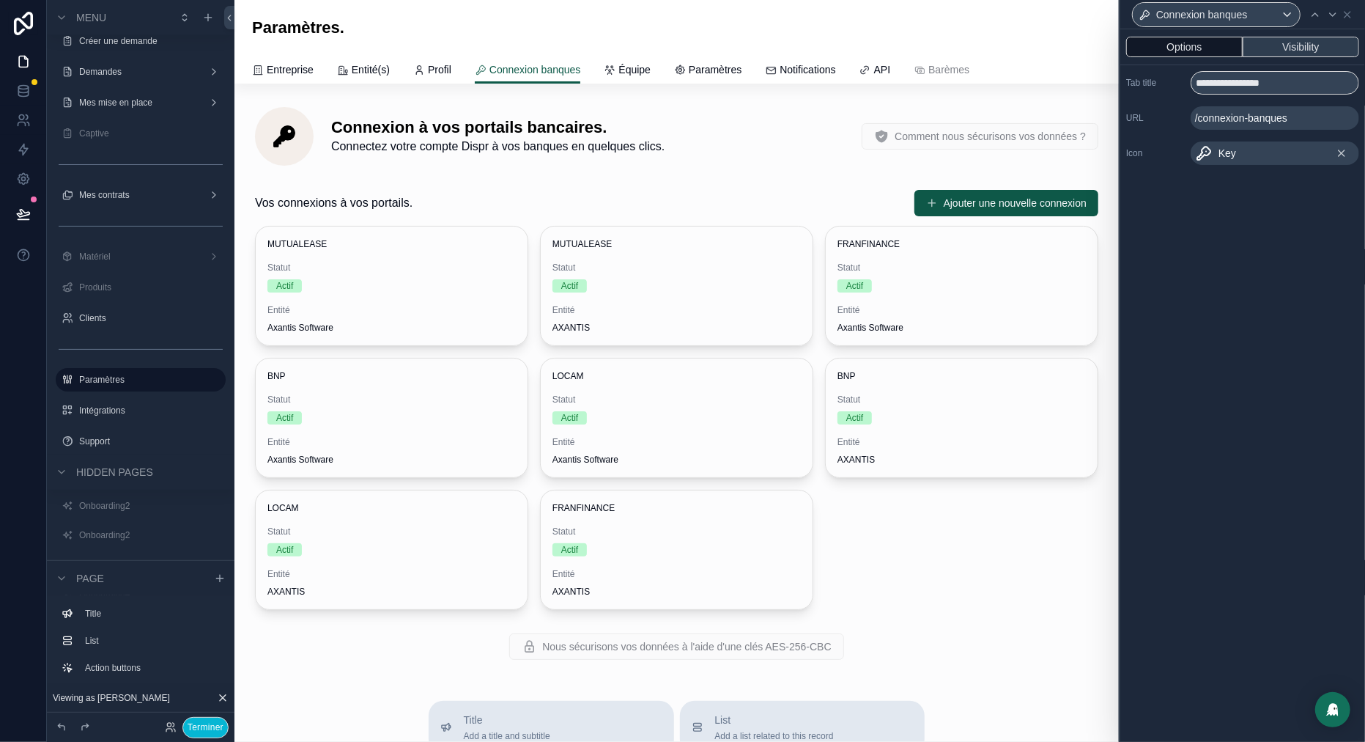
click at [1319, 49] on button "Visibility" at bounding box center [1301, 47] width 117 height 21
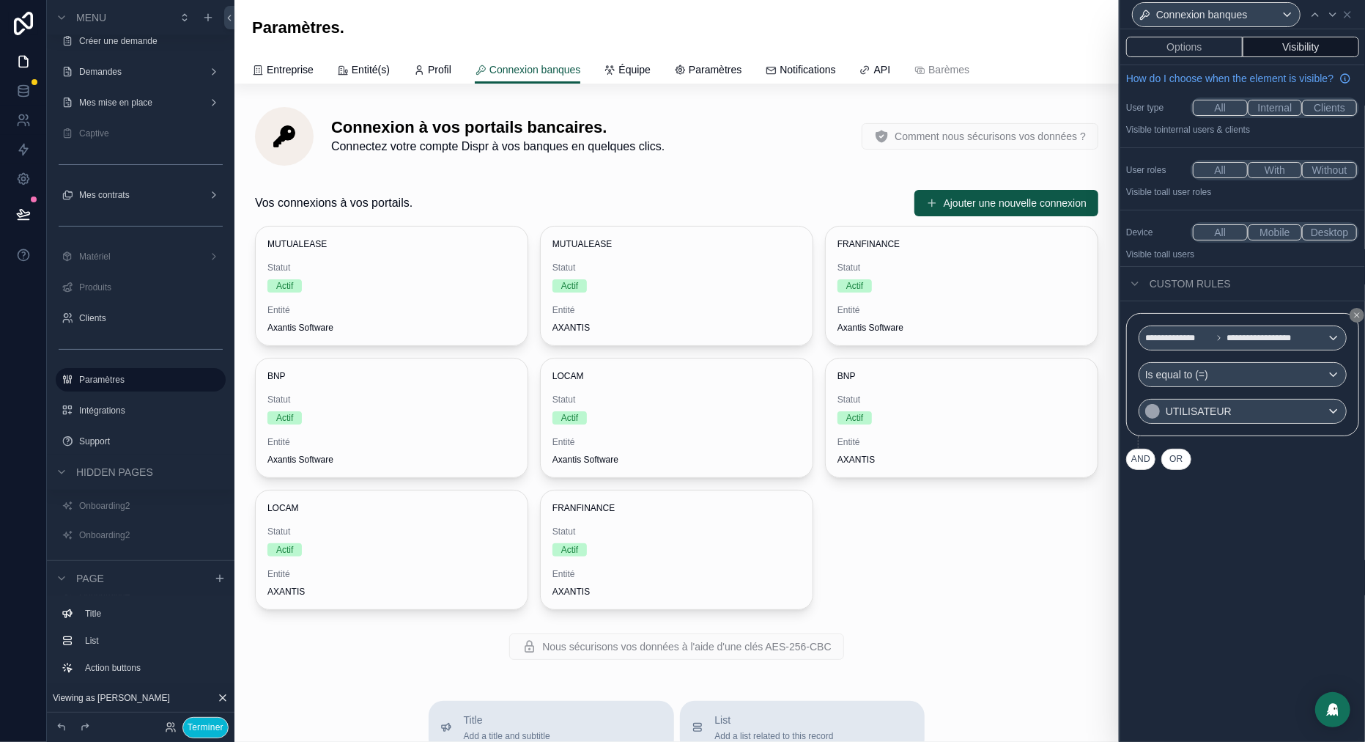
click at [1148, 470] on button "AND" at bounding box center [1140, 459] width 29 height 21
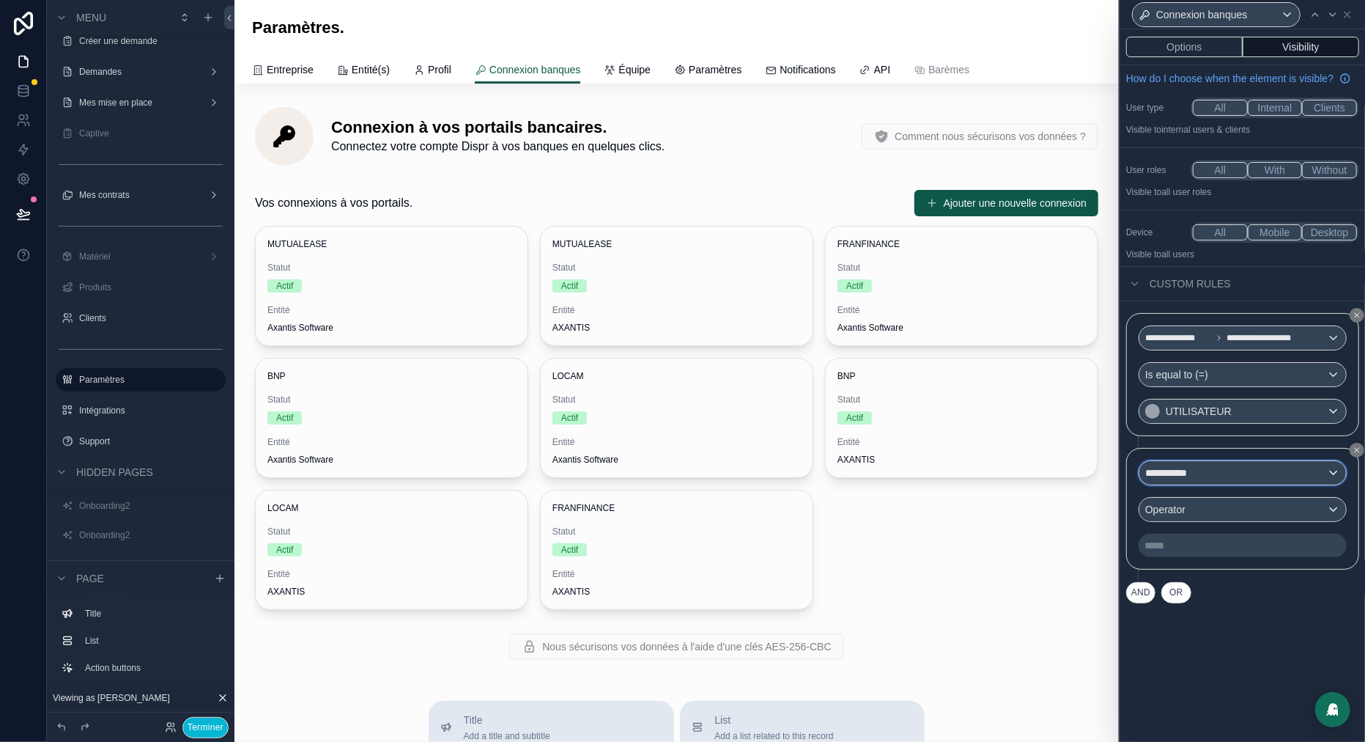
click at [1166, 480] on span "**********" at bounding box center [1174, 472] width 57 height 15
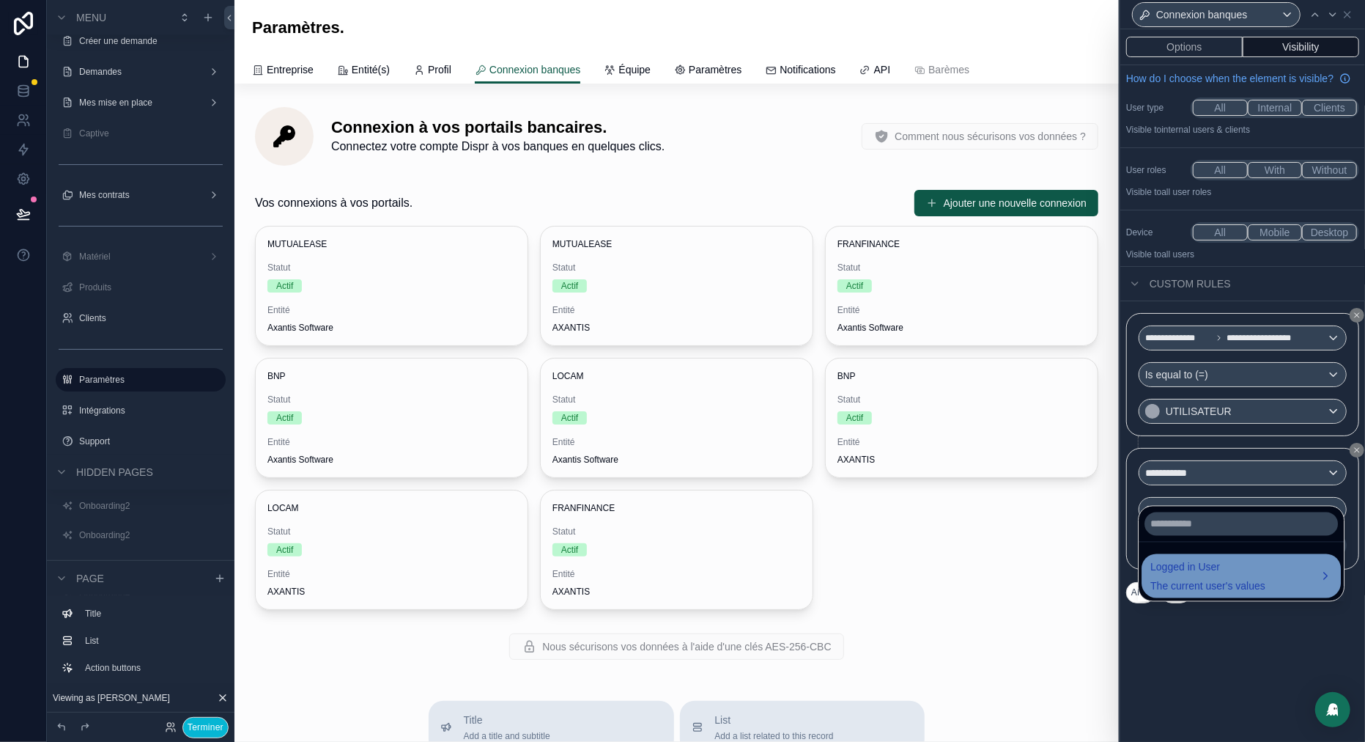
click at [1215, 579] on span "The current user's values" at bounding box center [1208, 586] width 115 height 15
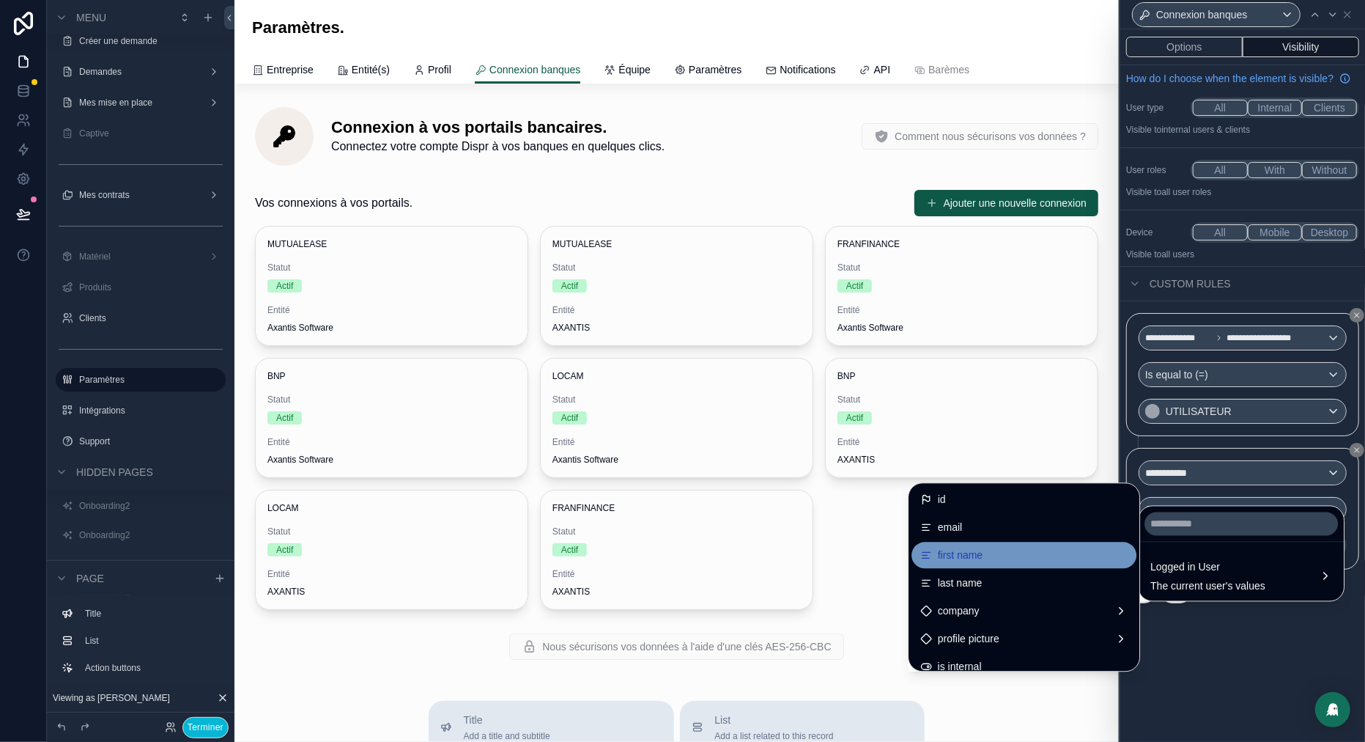
click at [964, 550] on span "first name" at bounding box center [960, 555] width 45 height 18
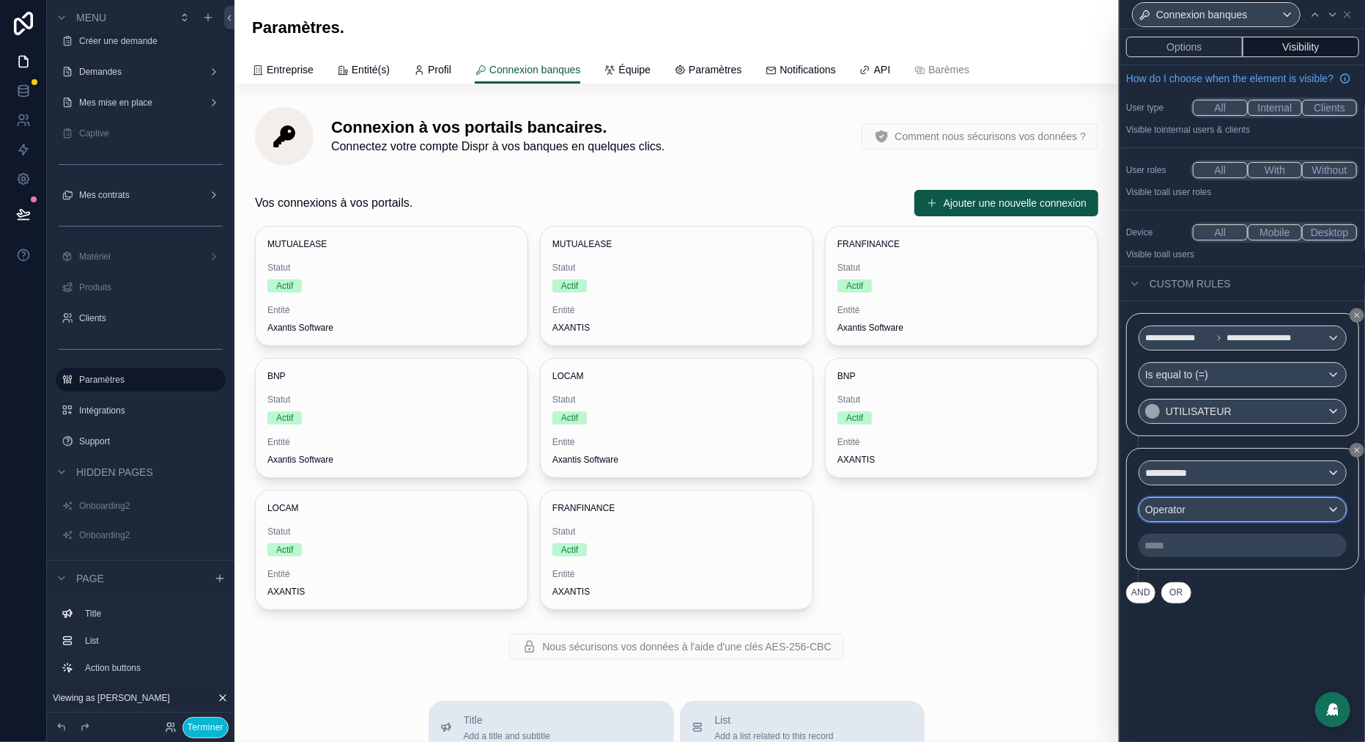
click at [1221, 521] on div "Operator" at bounding box center [1243, 509] width 207 height 23
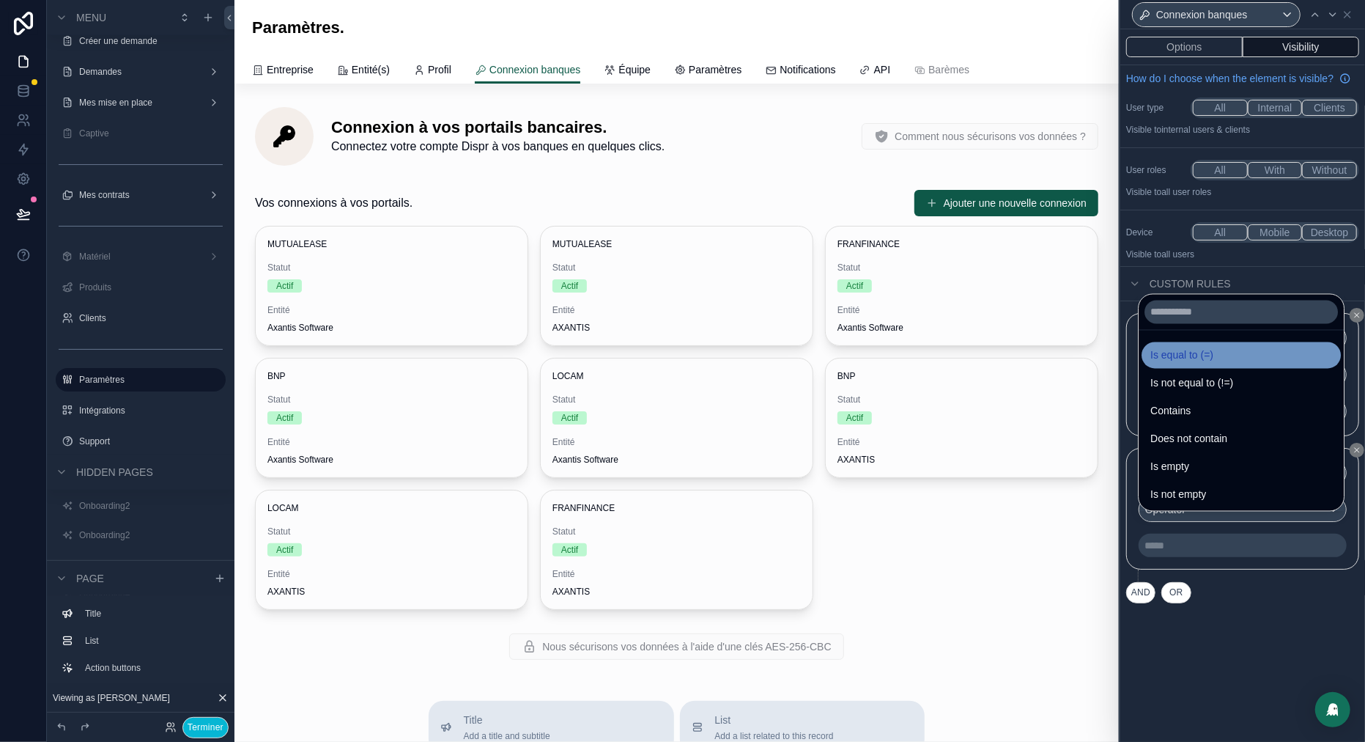
click at [1202, 364] on div "Is equal to (=)" at bounding box center [1241, 355] width 199 height 26
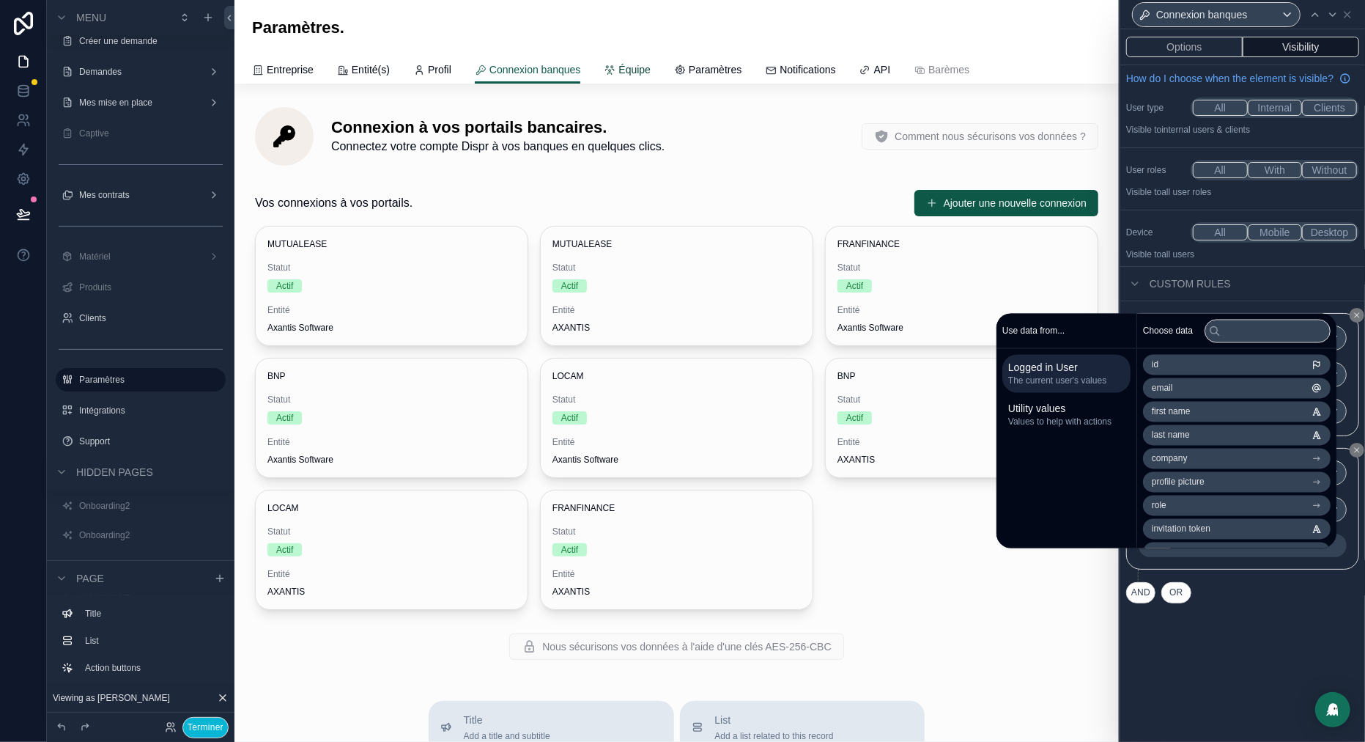
click at [651, 70] on span "Équipe" at bounding box center [635, 69] width 32 height 15
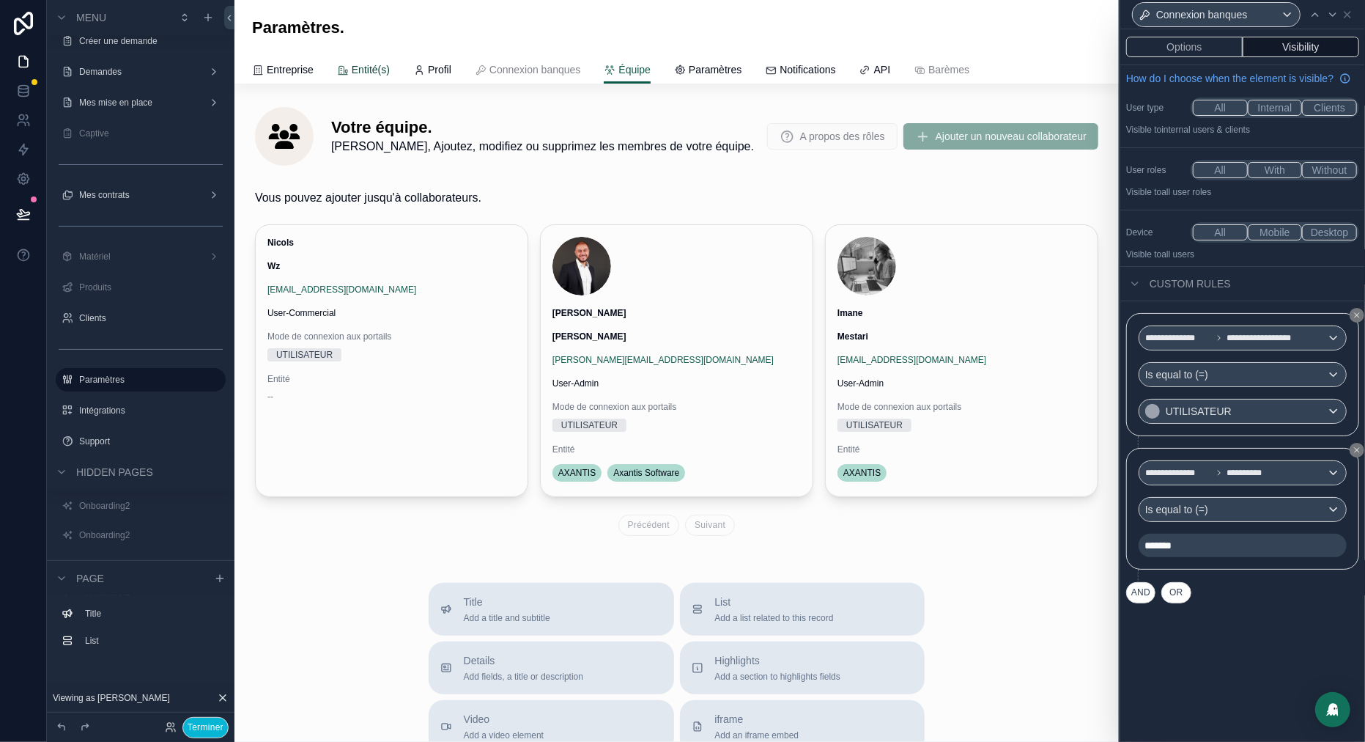
click at [355, 78] on link "Entité(s)" at bounding box center [363, 70] width 53 height 29
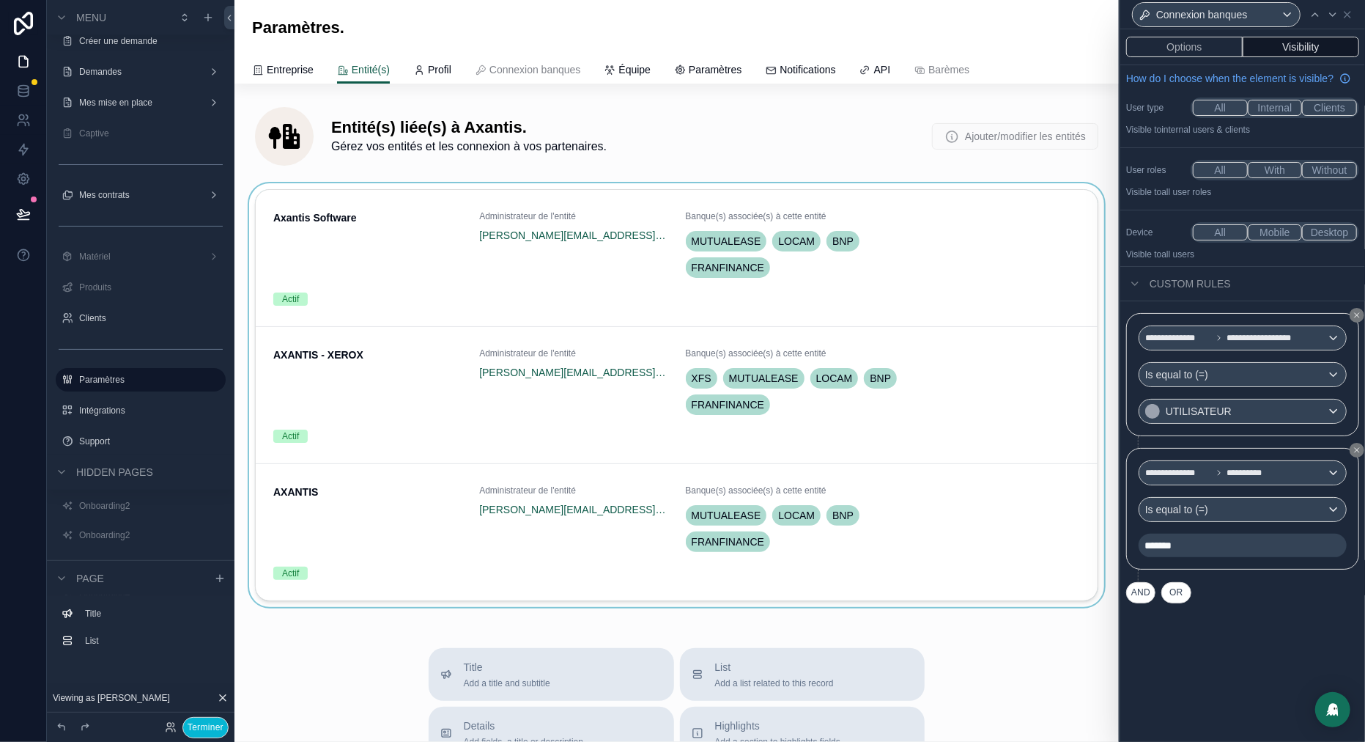
click at [437, 245] on div "scrollable content" at bounding box center [676, 397] width 861 height 429
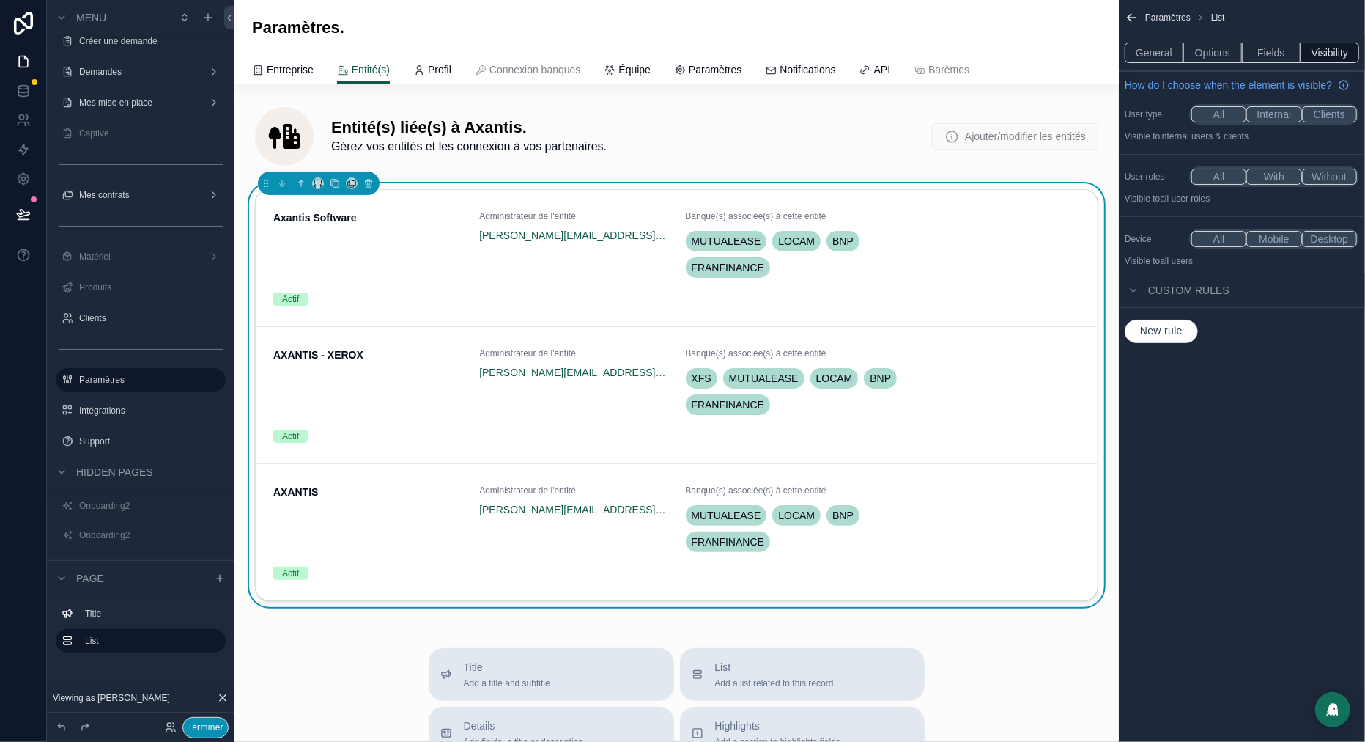
click at [215, 722] on button "Terminer" at bounding box center [205, 727] width 46 height 21
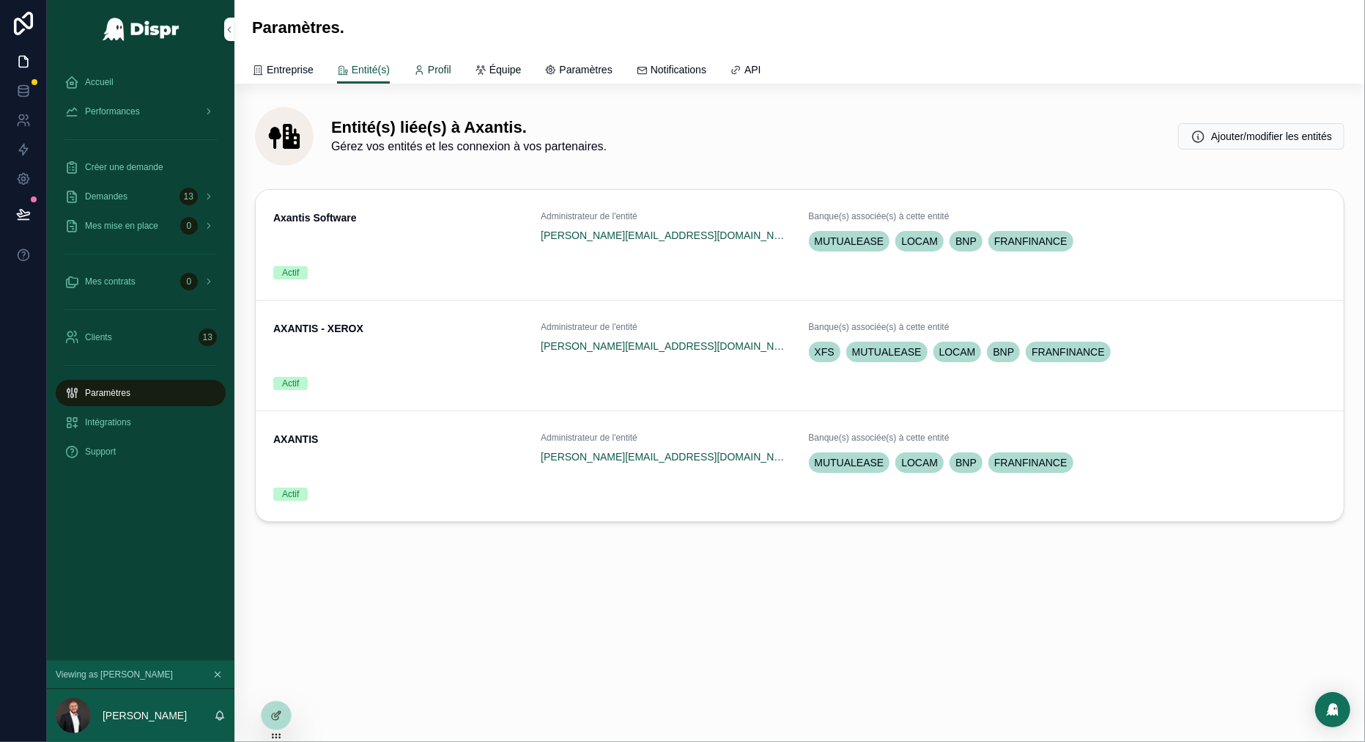
click at [446, 64] on span "Profil" at bounding box center [439, 69] width 23 height 15
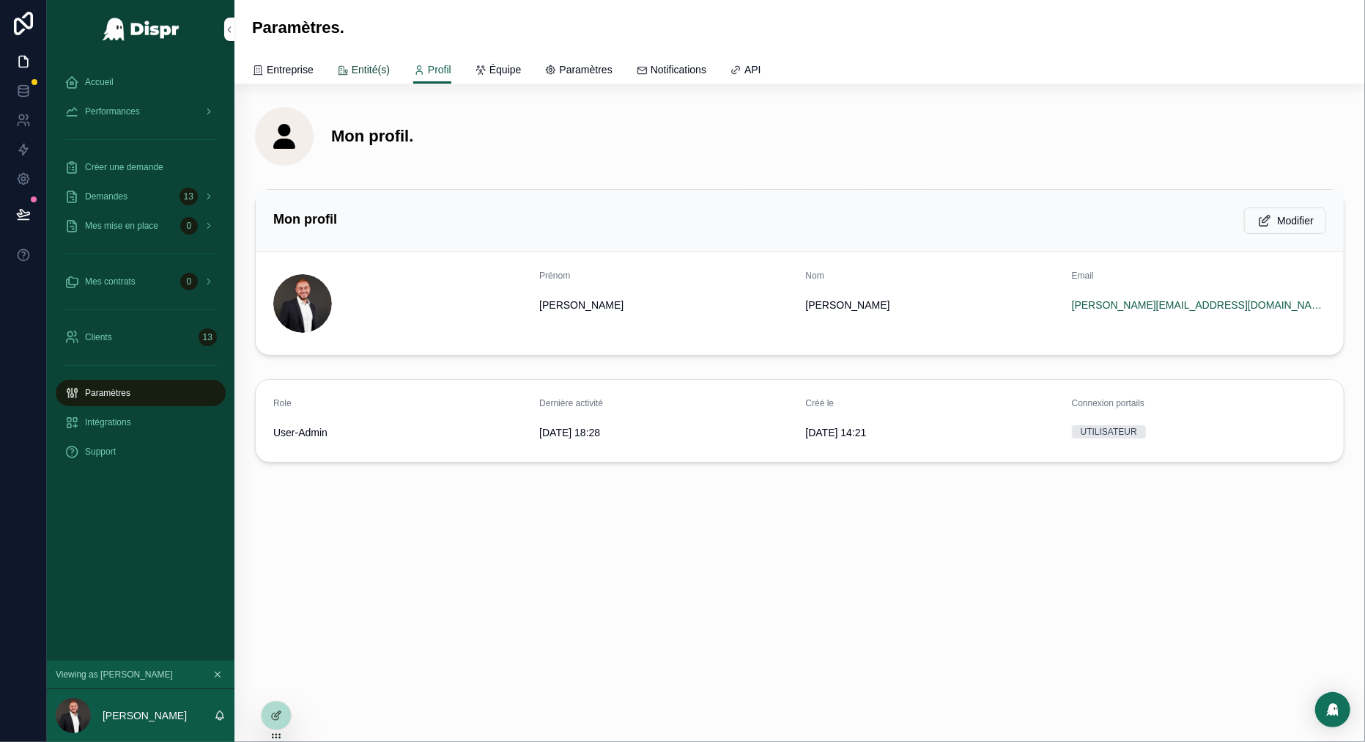
click at [388, 68] on span "Entité(s)" at bounding box center [371, 69] width 38 height 15
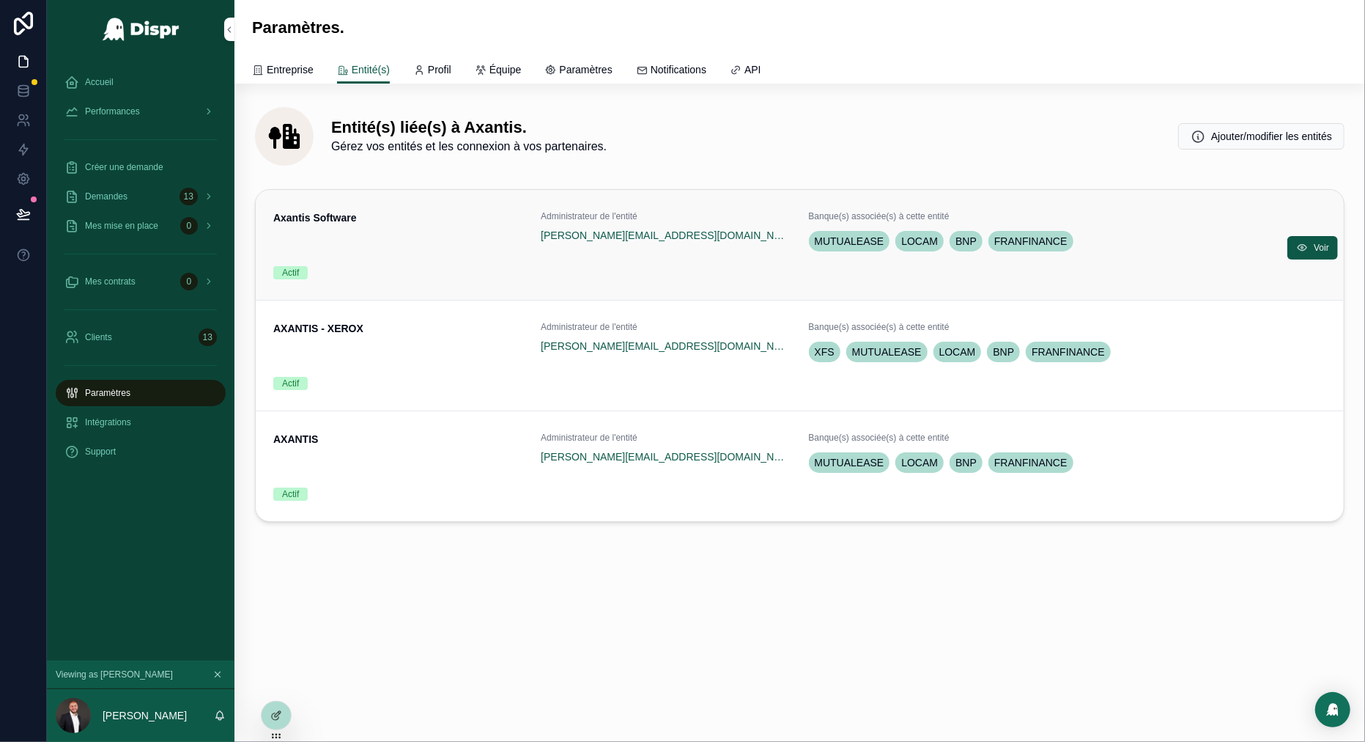
click at [449, 243] on div "Axantis Software" at bounding box center [398, 232] width 250 height 44
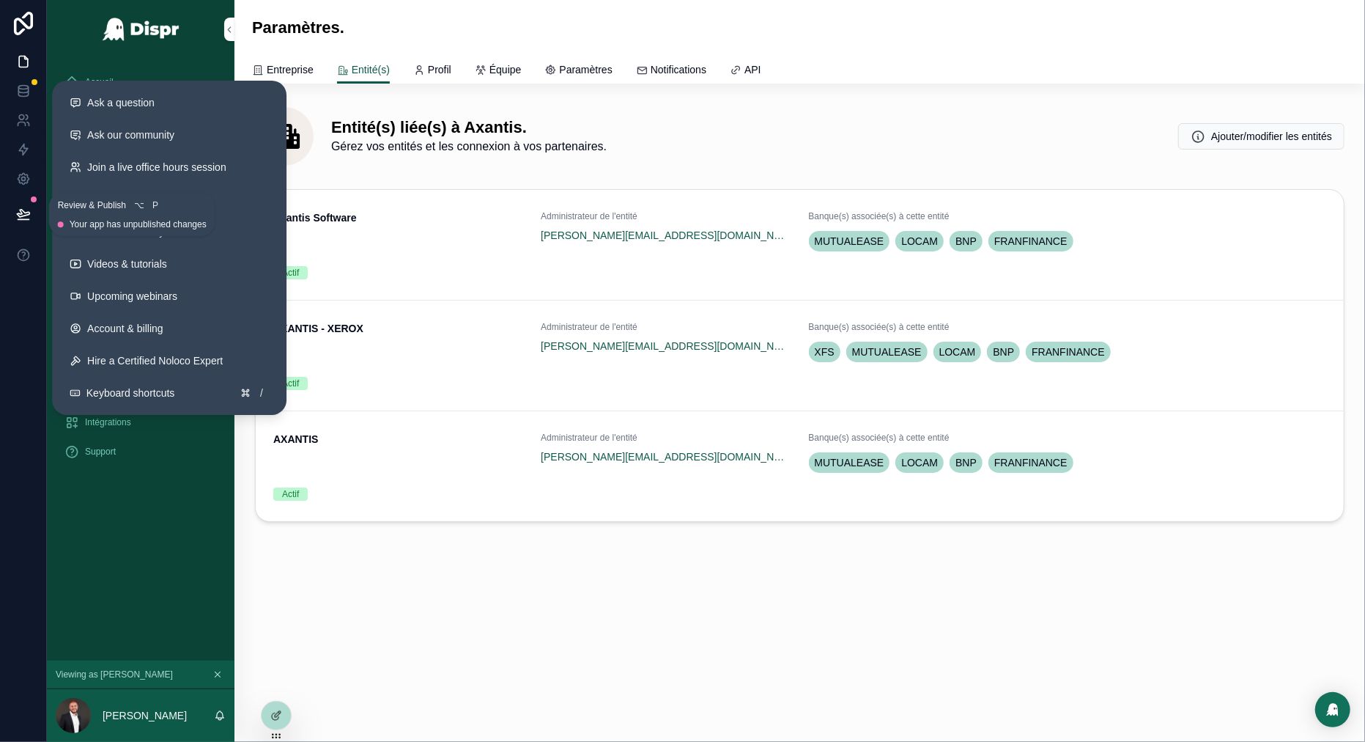
click at [26, 213] on icon at bounding box center [23, 214] width 15 height 15
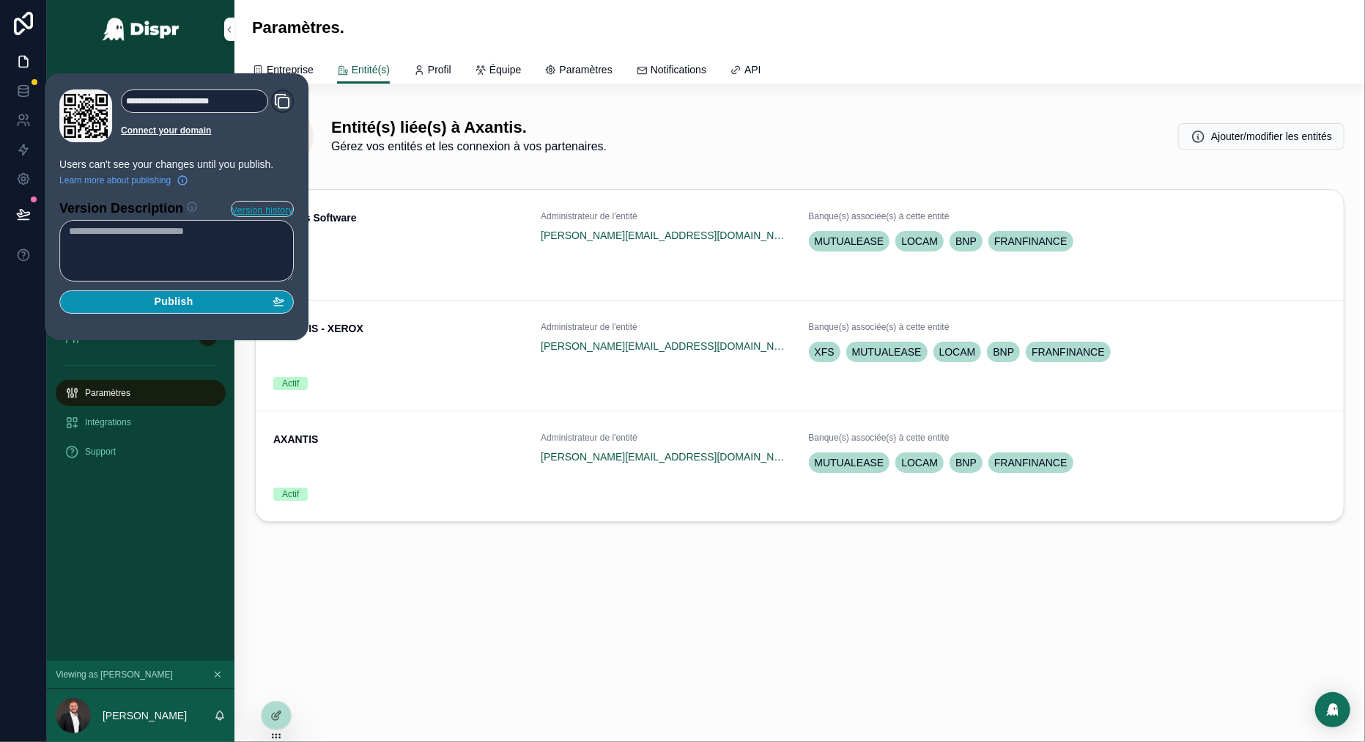
click at [206, 301] on div "Publish" at bounding box center [176, 301] width 215 height 13
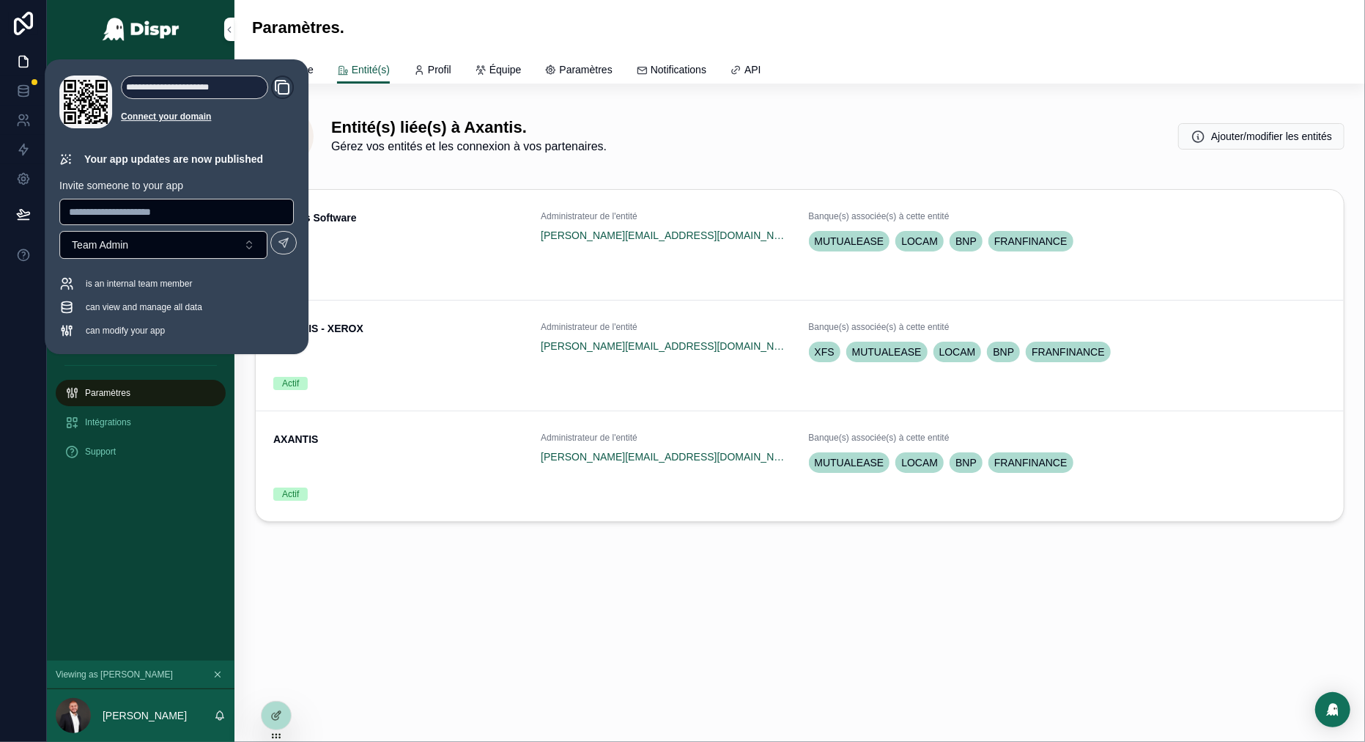
click at [434, 34] on div "Paramètres." at bounding box center [800, 28] width 1096 height 21
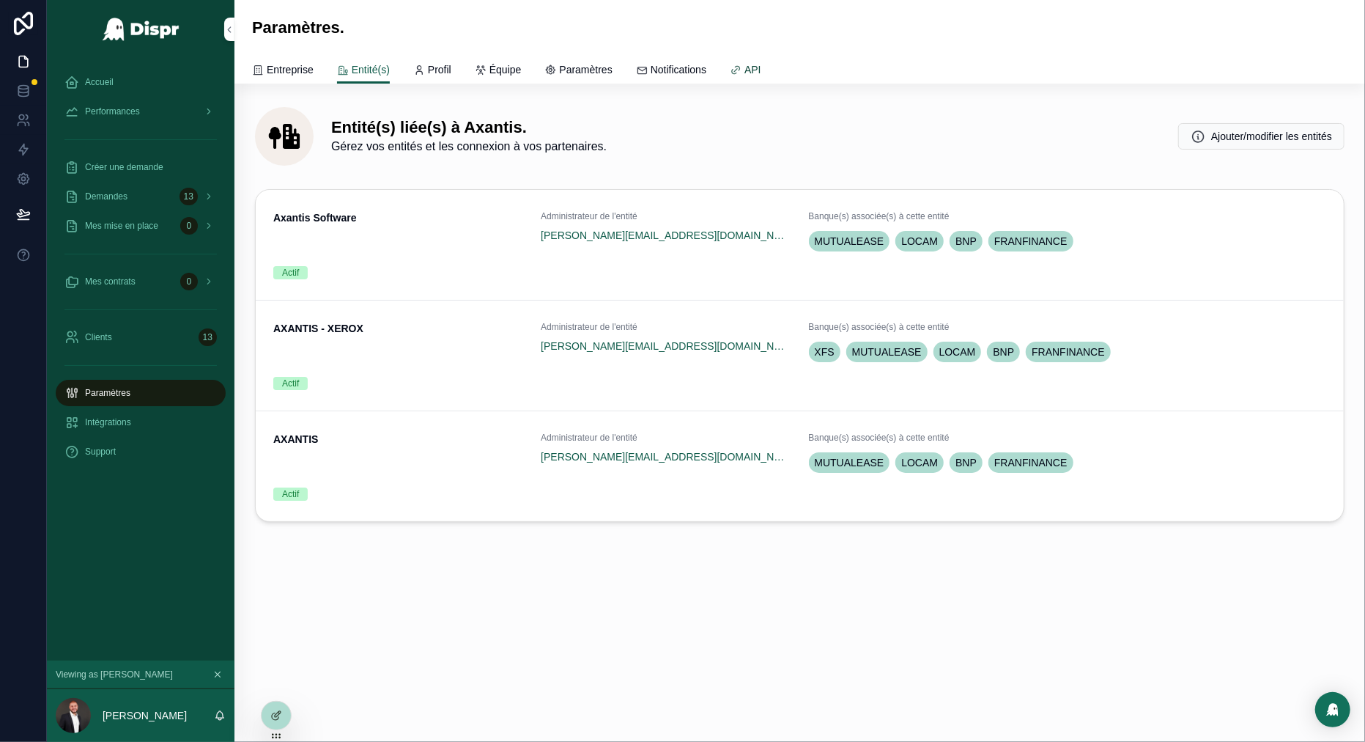
click at [761, 73] on div "API" at bounding box center [746, 69] width 32 height 15
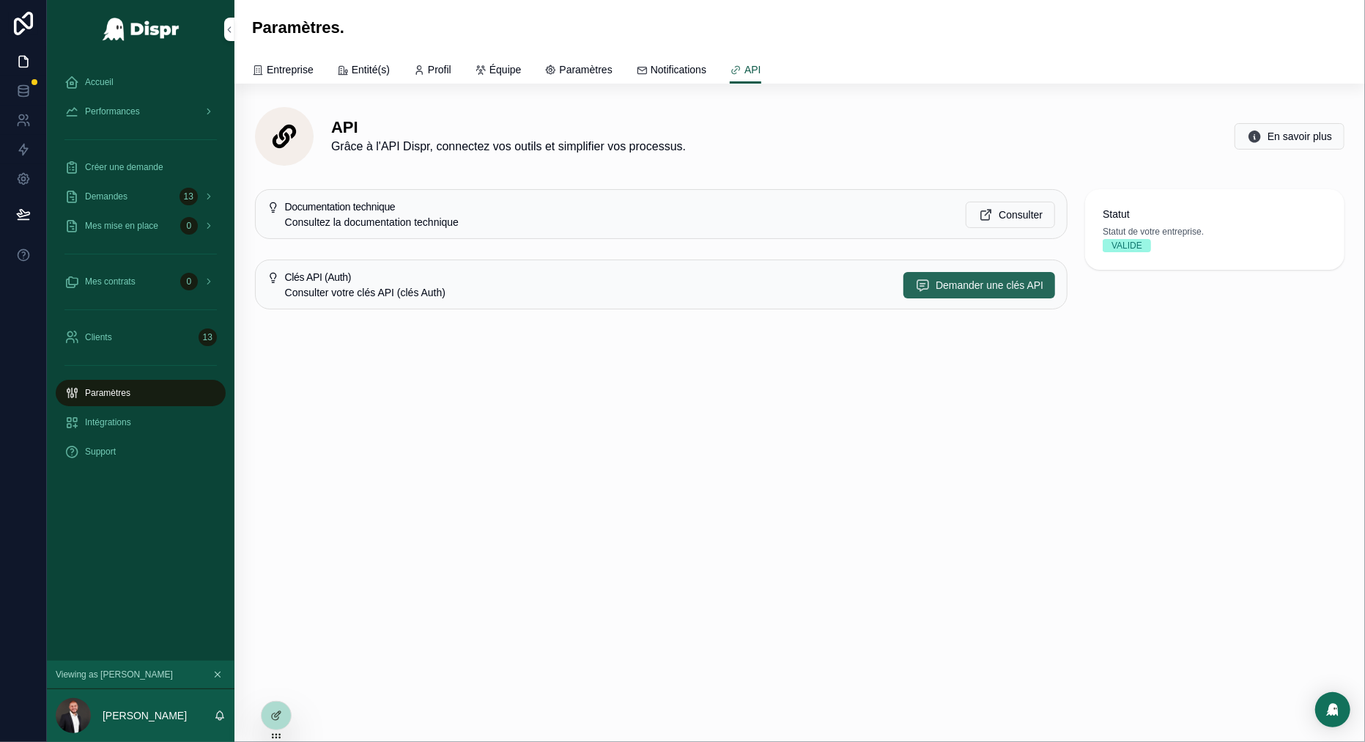
click at [990, 279] on span "Demander une clés API" at bounding box center [990, 285] width 108 height 15
click at [279, 687] on icon at bounding box center [276, 684] width 12 height 12
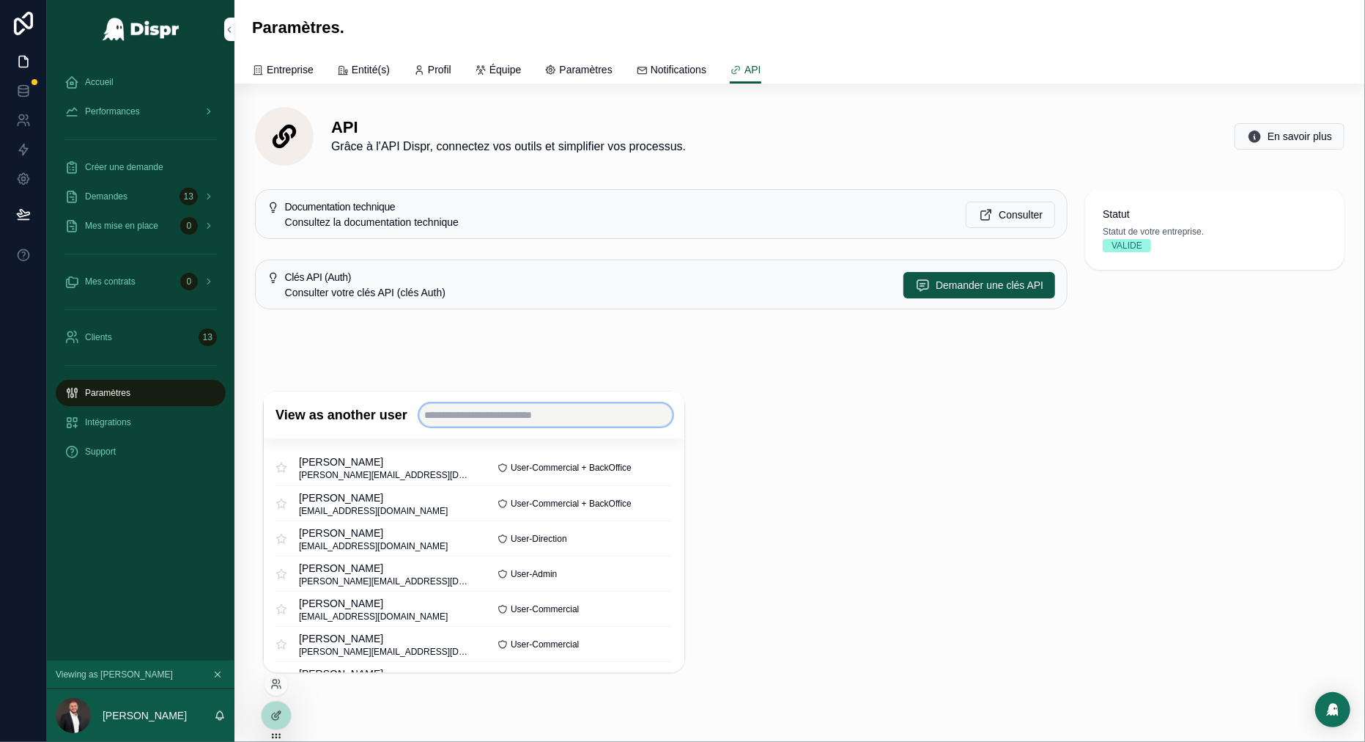
click at [476, 410] on input "text" at bounding box center [546, 415] width 254 height 23
type input "******"
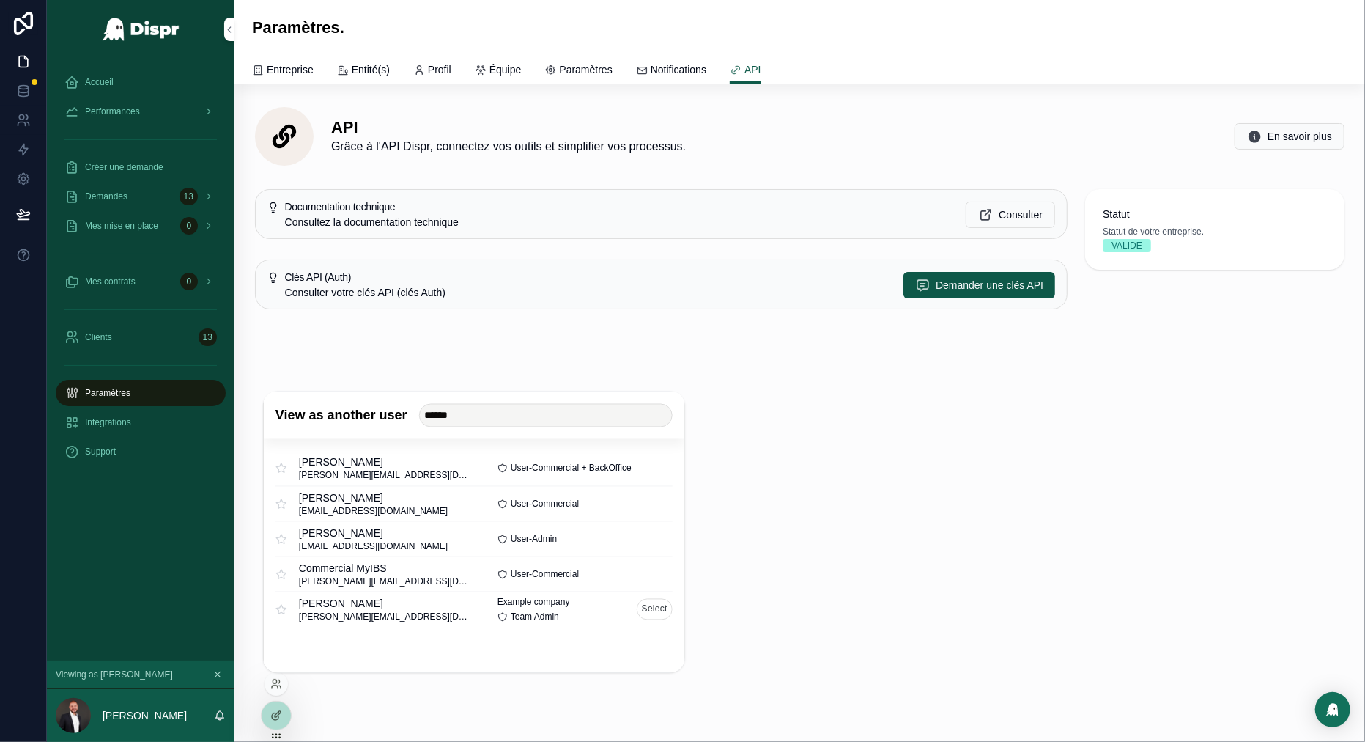
click button "Select"
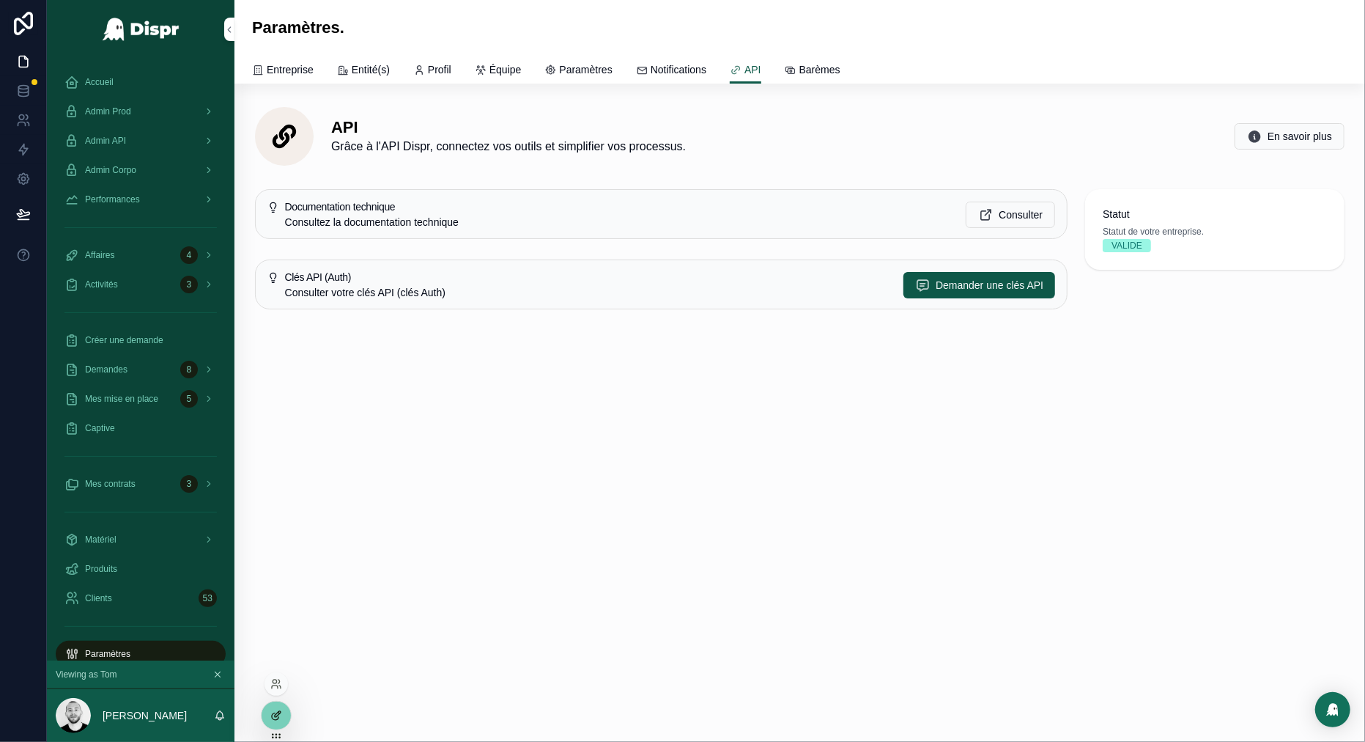
click at [276, 714] on icon at bounding box center [278, 714] width 6 height 6
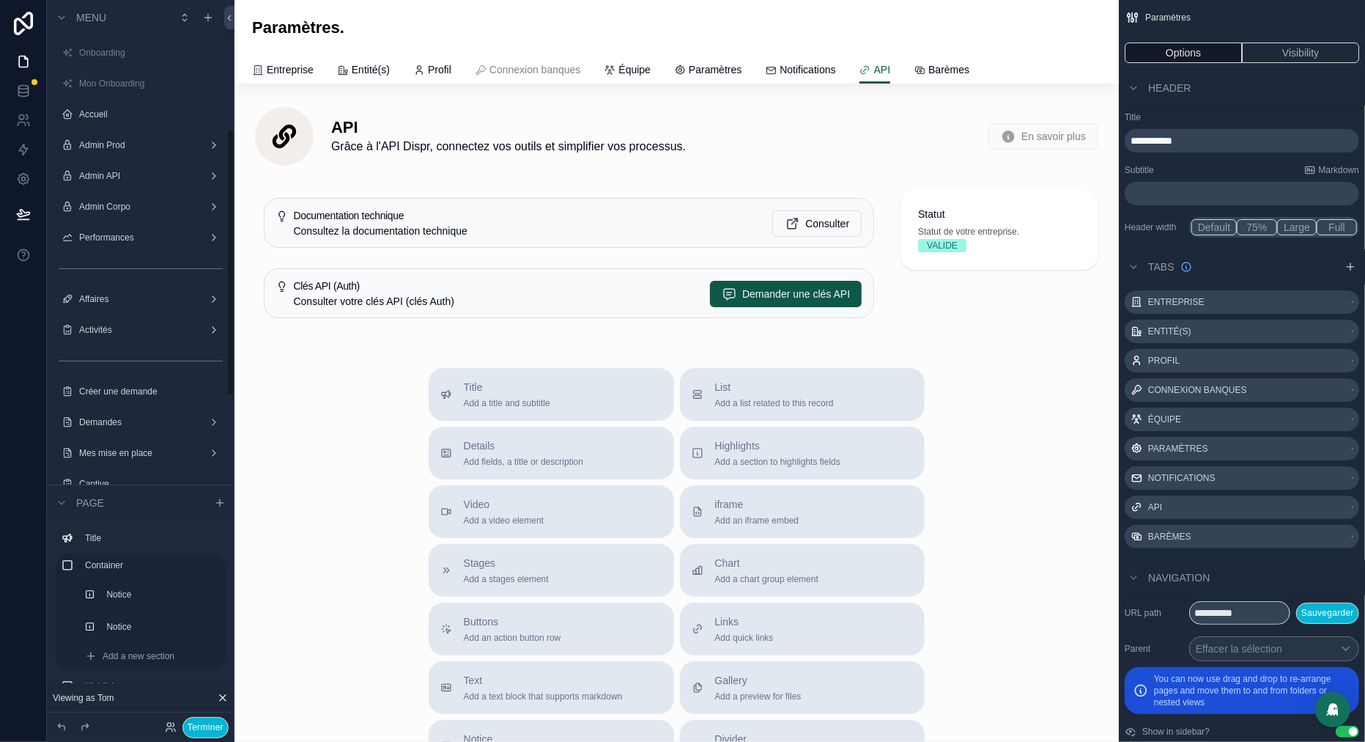
scroll to position [350, 0]
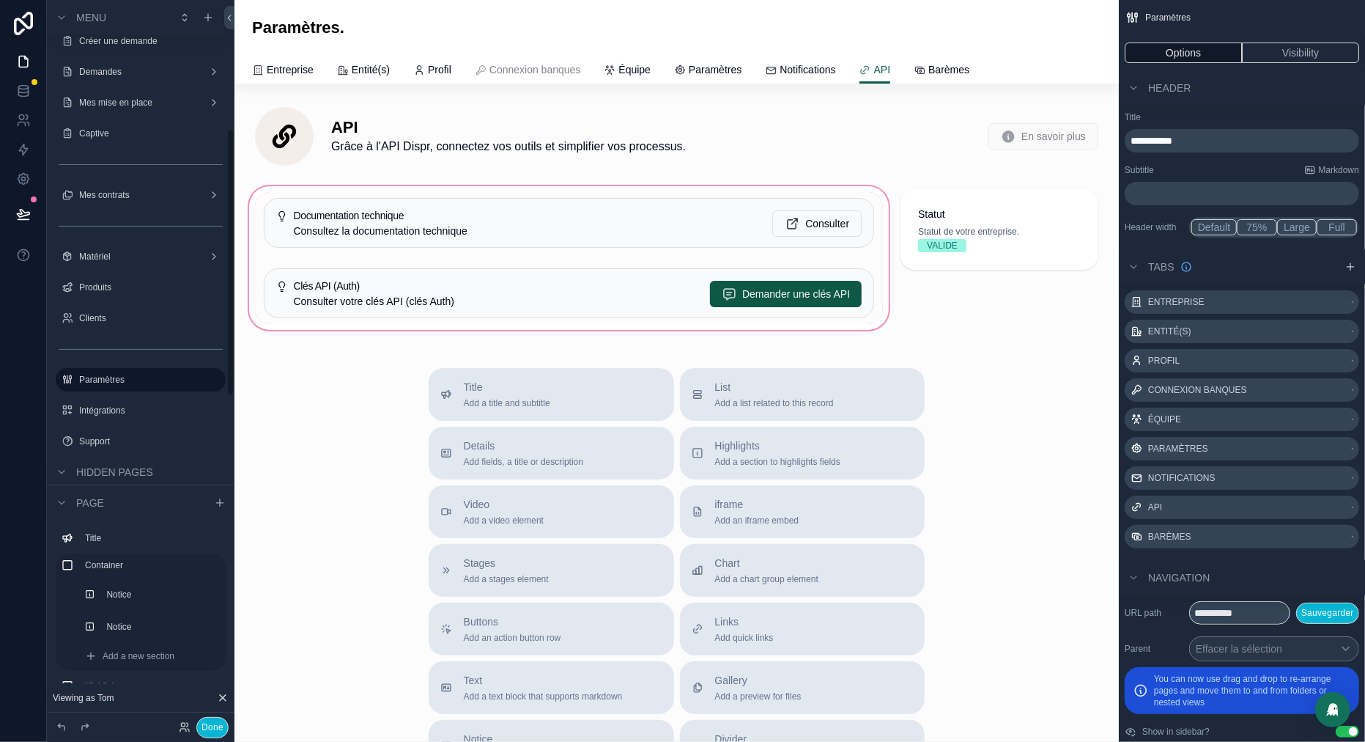
click at [516, 270] on div "scrollable content" at bounding box center [569, 258] width 646 height 150
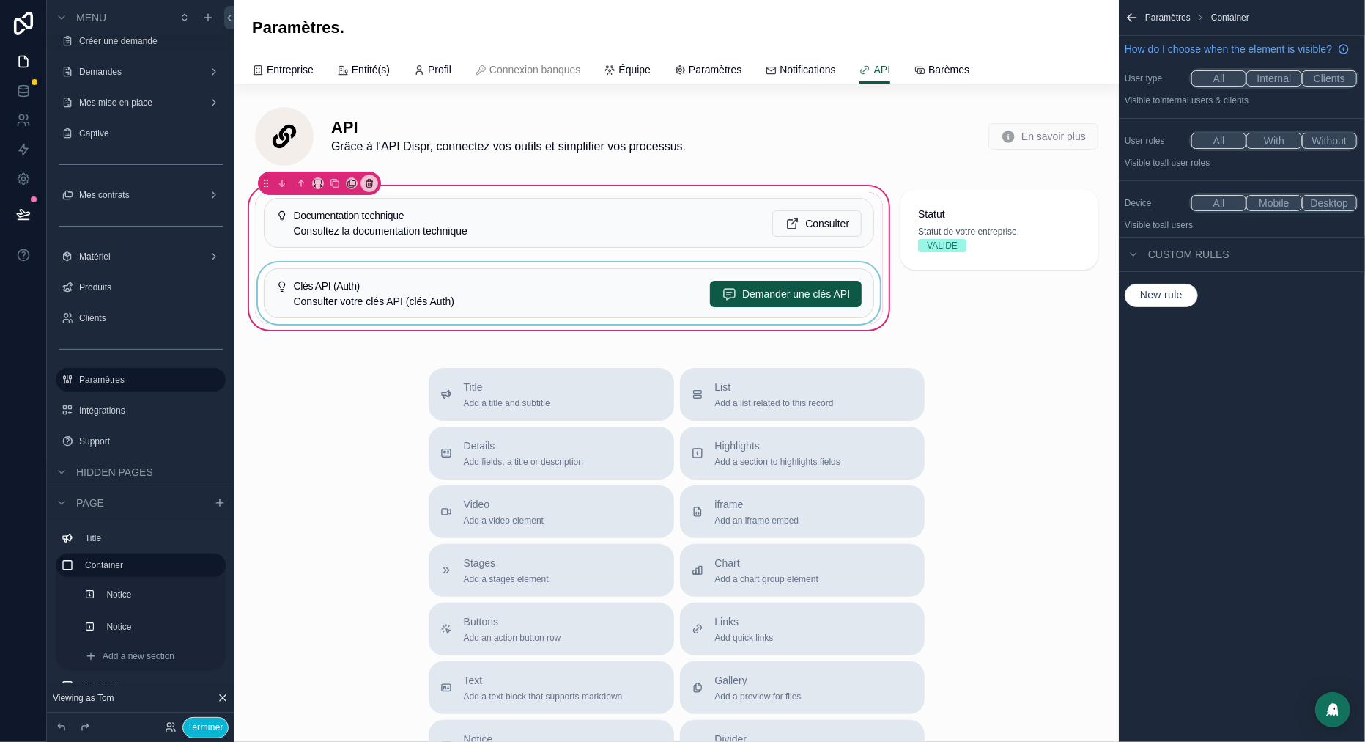
click at [581, 303] on div "scrollable content" at bounding box center [569, 293] width 628 height 62
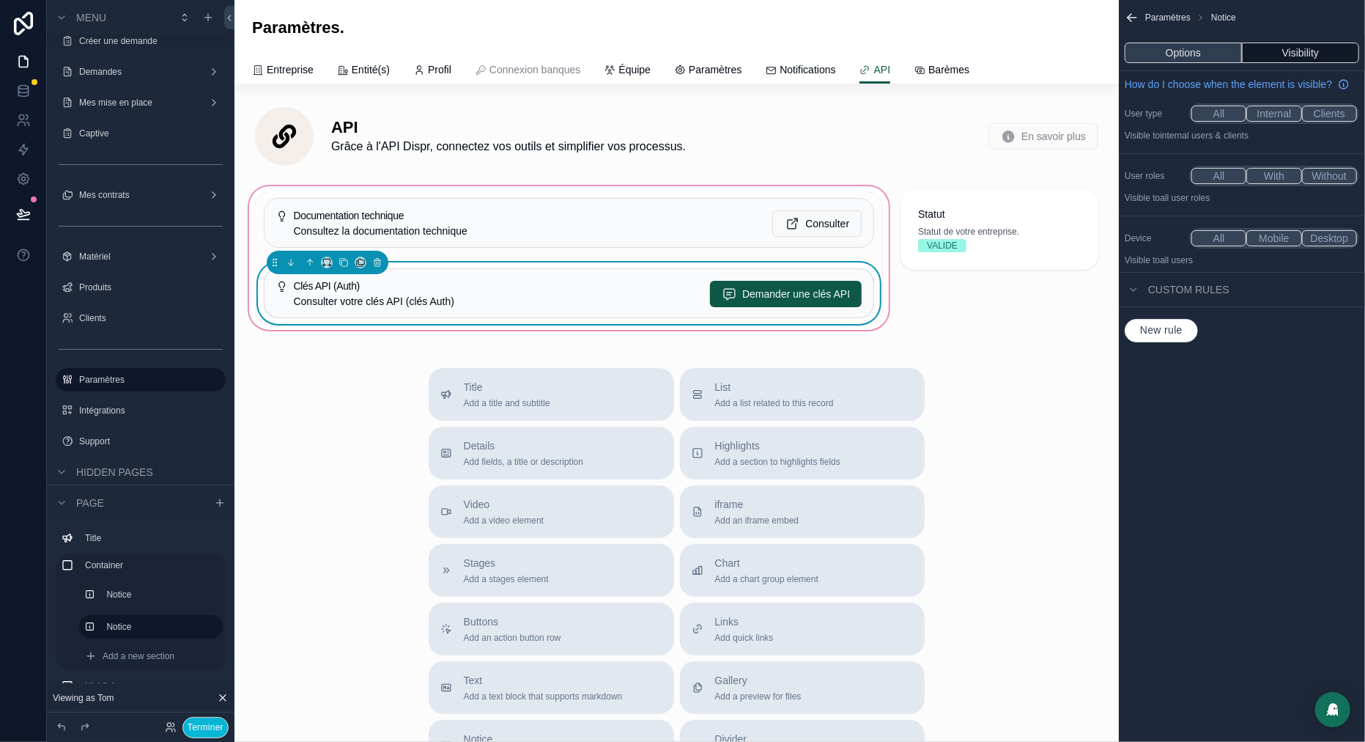
click at [1188, 49] on button "Options" at bounding box center [1183, 53] width 117 height 21
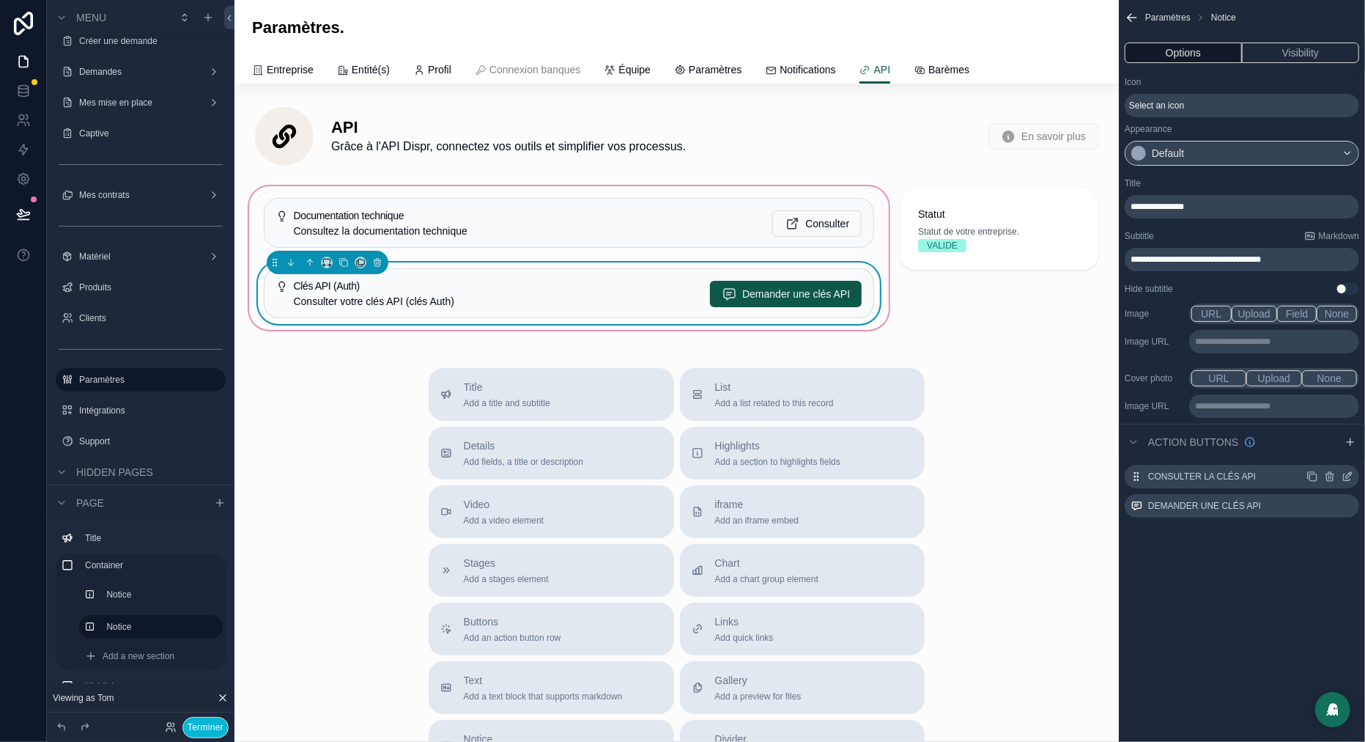
click at [1346, 474] on icon "scrollable content" at bounding box center [1347, 477] width 7 height 7
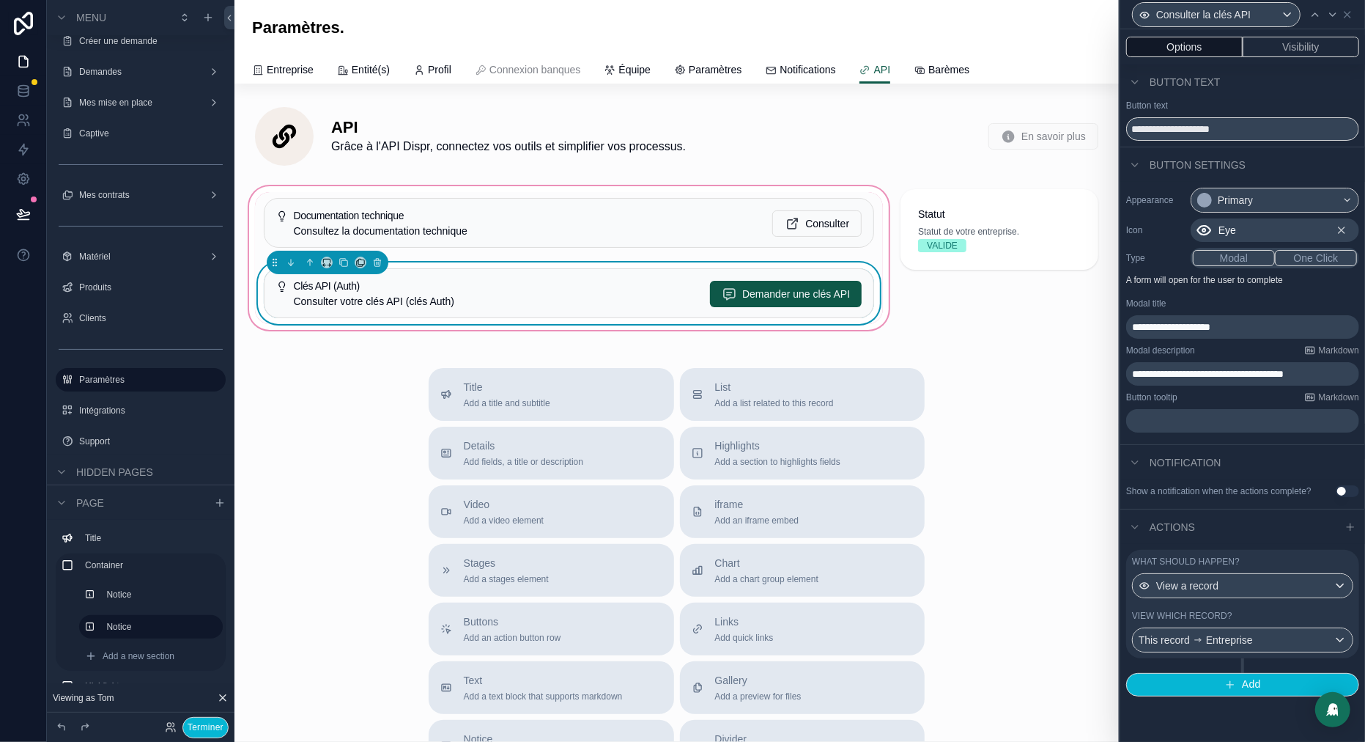
click at [1275, 622] on div "View which record?" at bounding box center [1242, 616] width 221 height 12
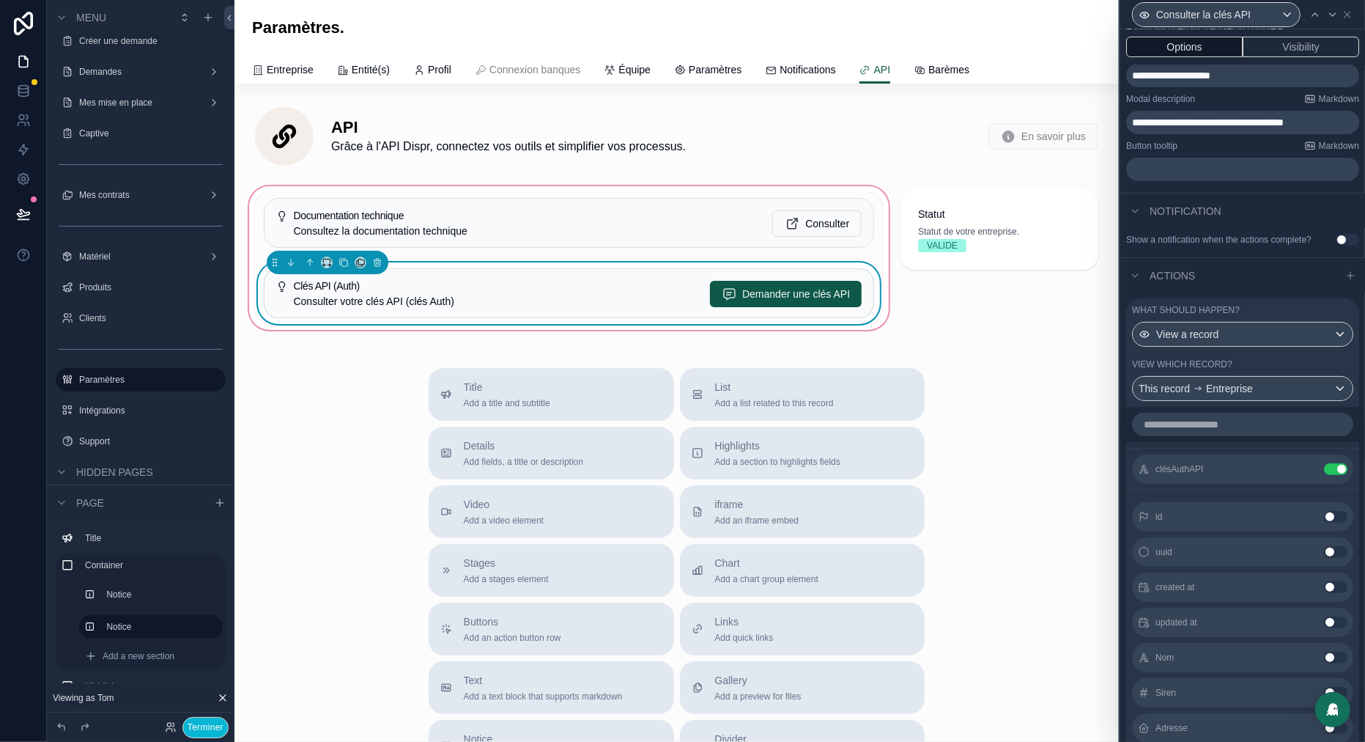
scroll to position [269, 0]
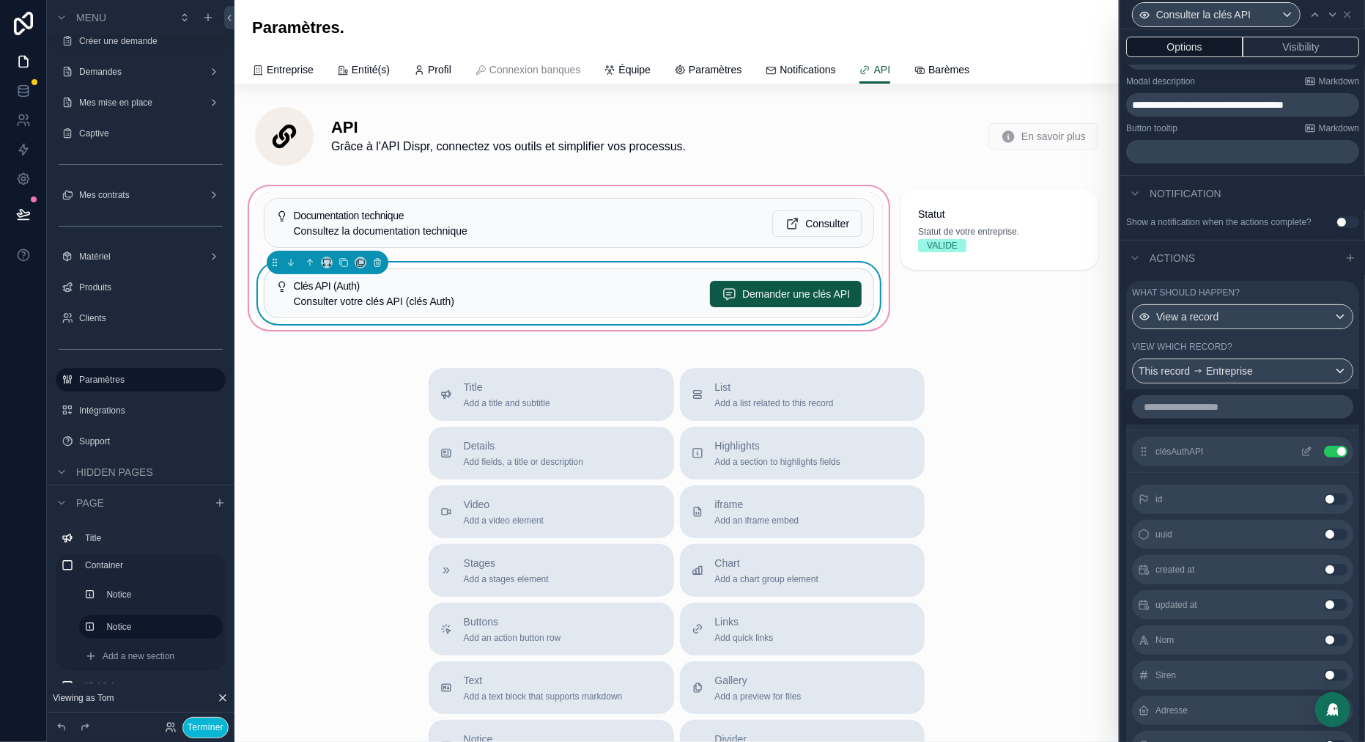
click at [1309, 456] on icon at bounding box center [1306, 452] width 7 height 7
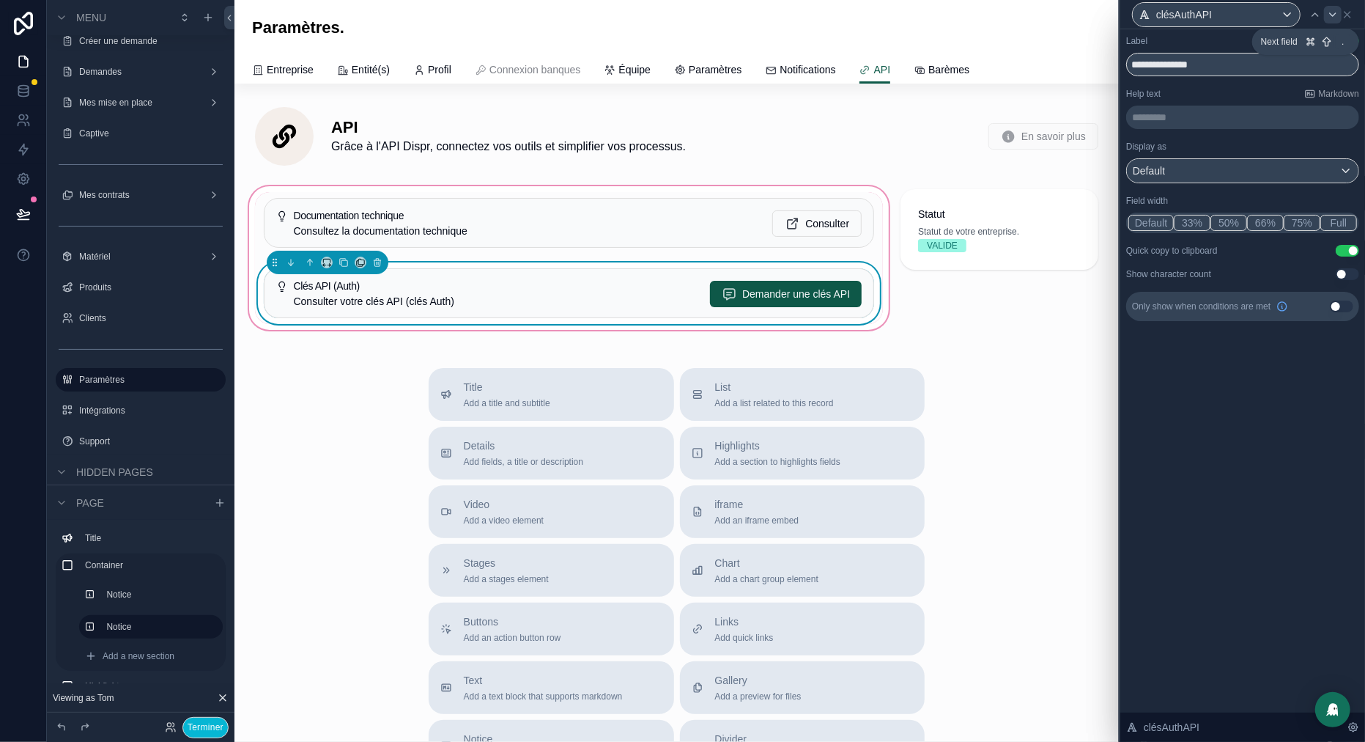
click at [1341, 12] on div at bounding box center [1333, 15] width 18 height 18
click at [1351, 12] on icon at bounding box center [1348, 15] width 12 height 12
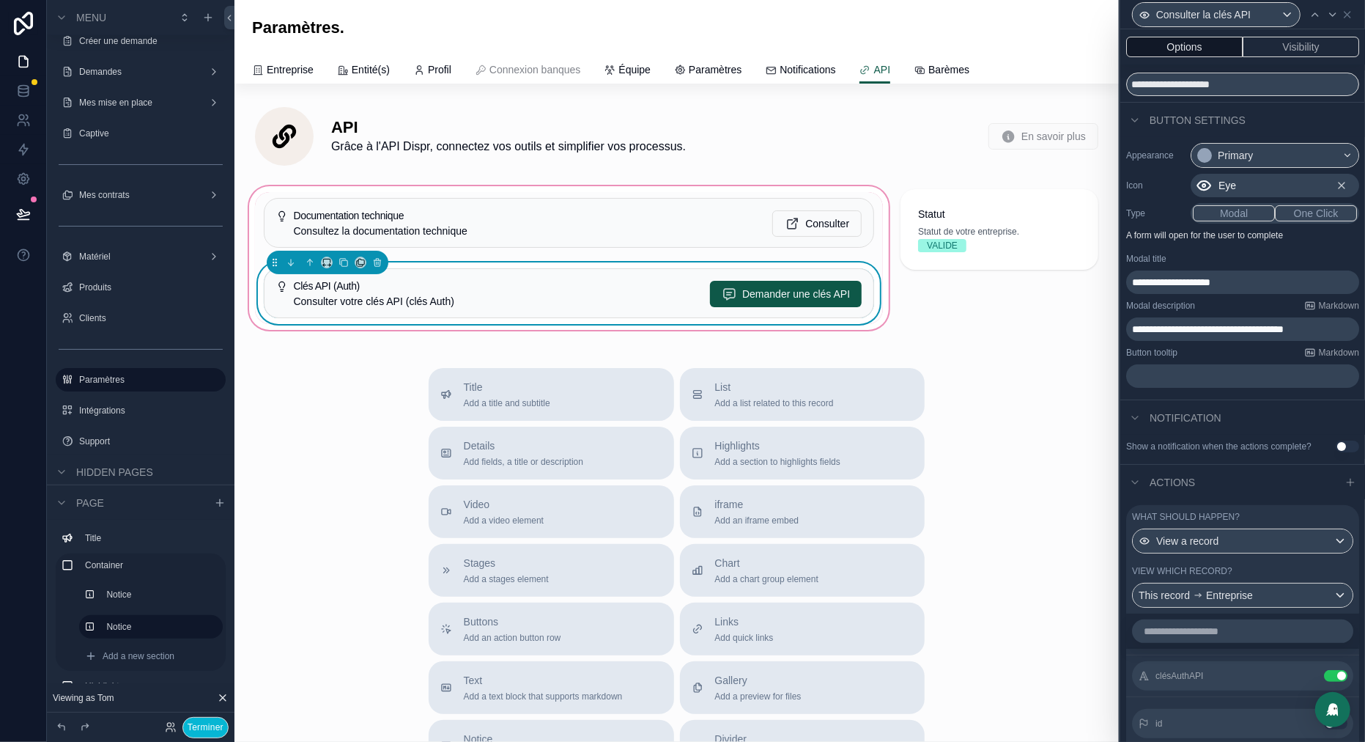
scroll to position [0, 0]
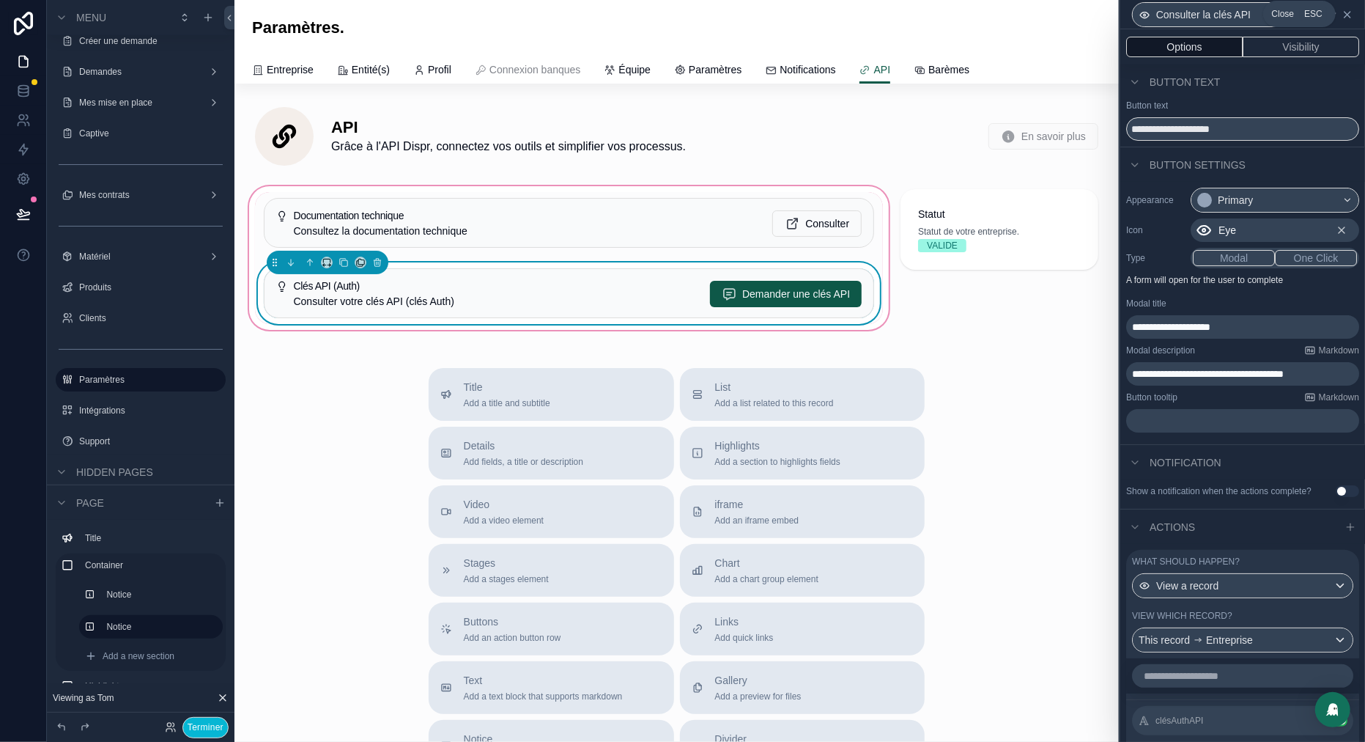
click at [1350, 12] on icon at bounding box center [1348, 15] width 6 height 6
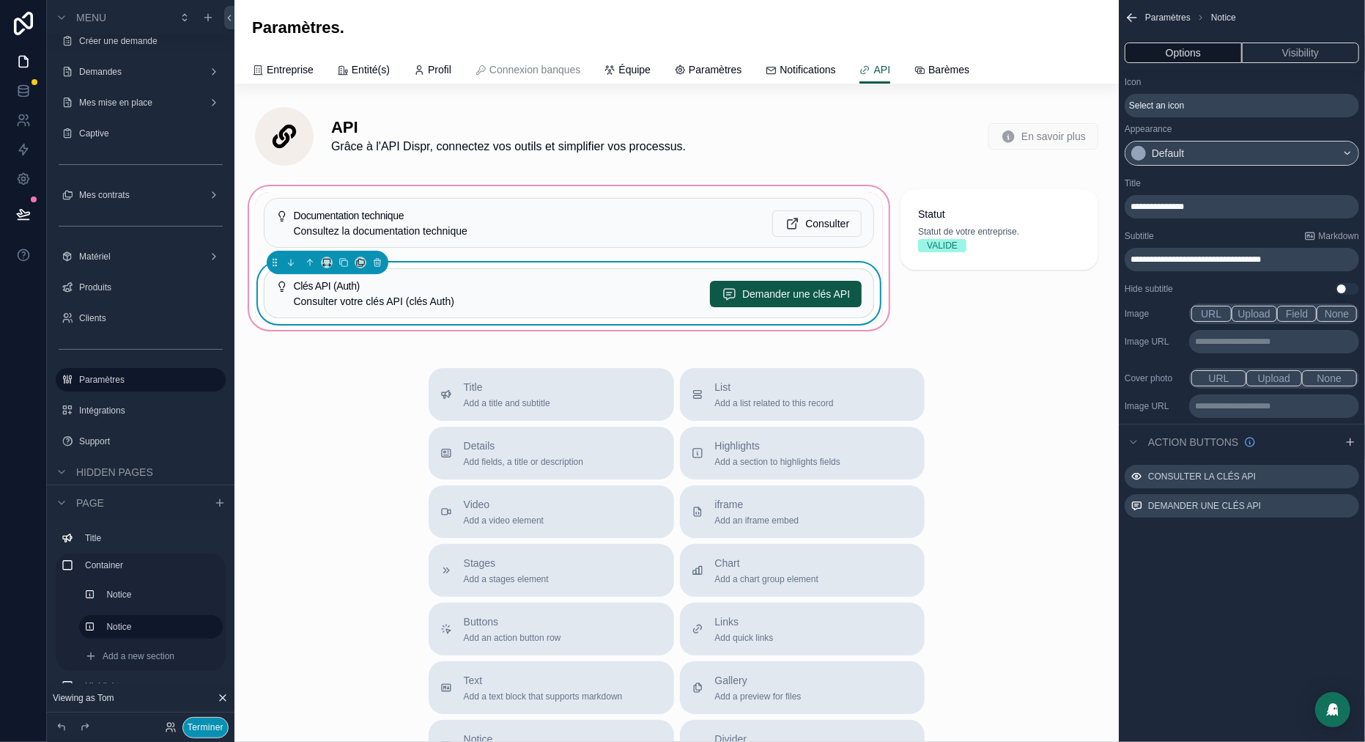
click at [199, 725] on button "Terminer" at bounding box center [205, 727] width 46 height 21
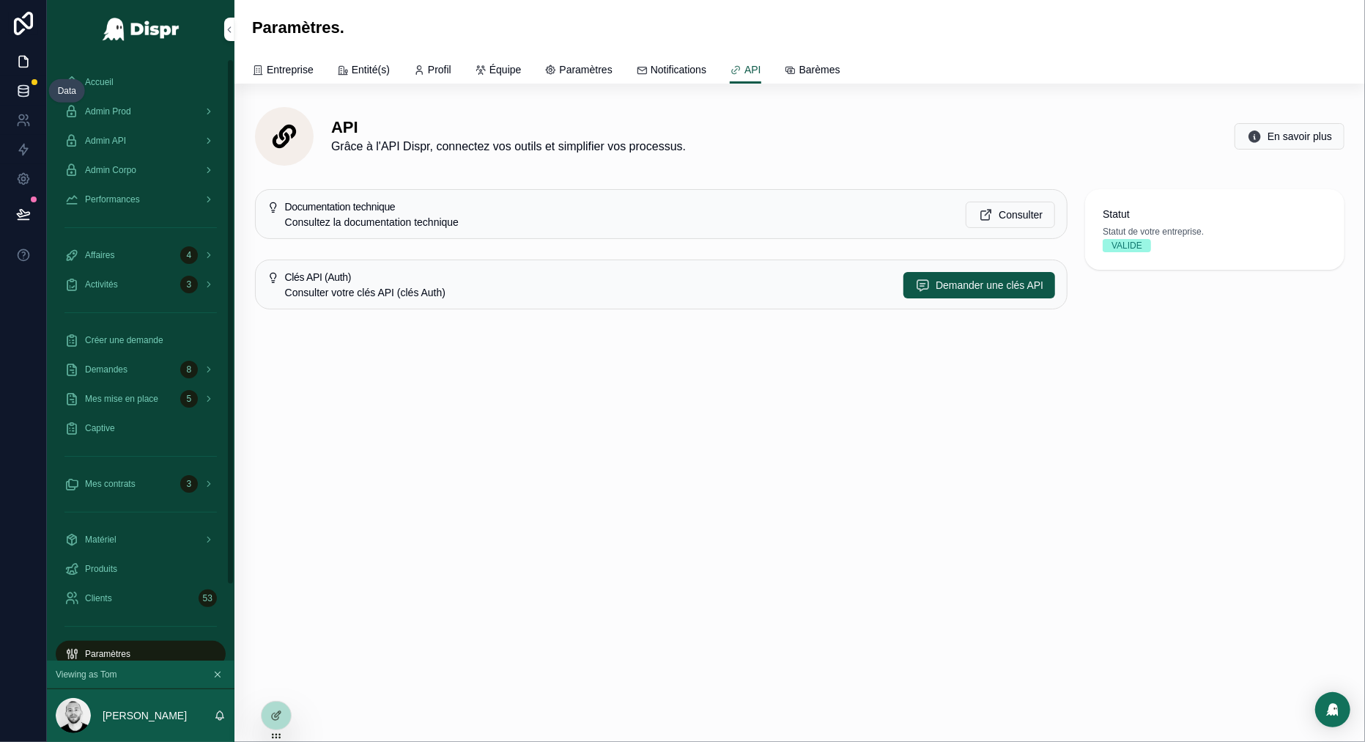
click at [24, 97] on icon at bounding box center [23, 91] width 15 height 15
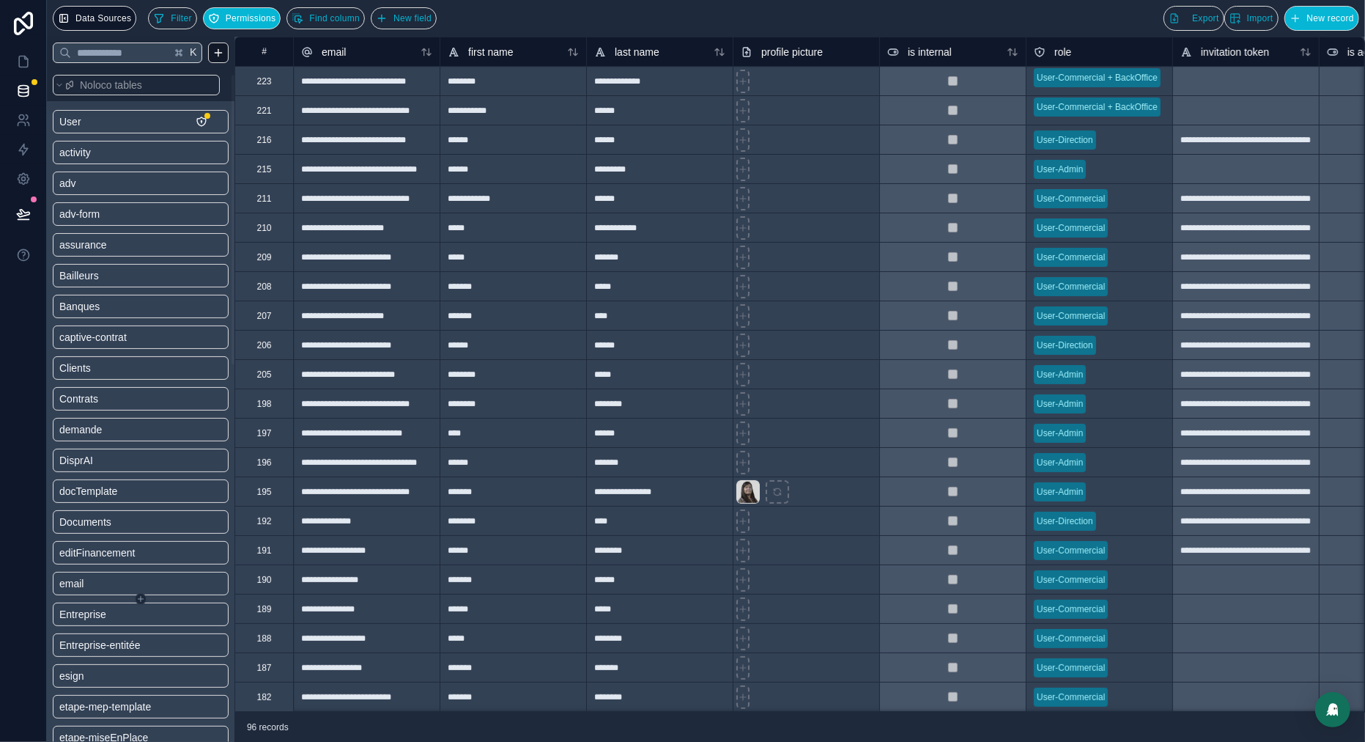
scroll to position [26, 0]
click at [132, 584] on link "Entreprise" at bounding box center [118, 587] width 119 height 15
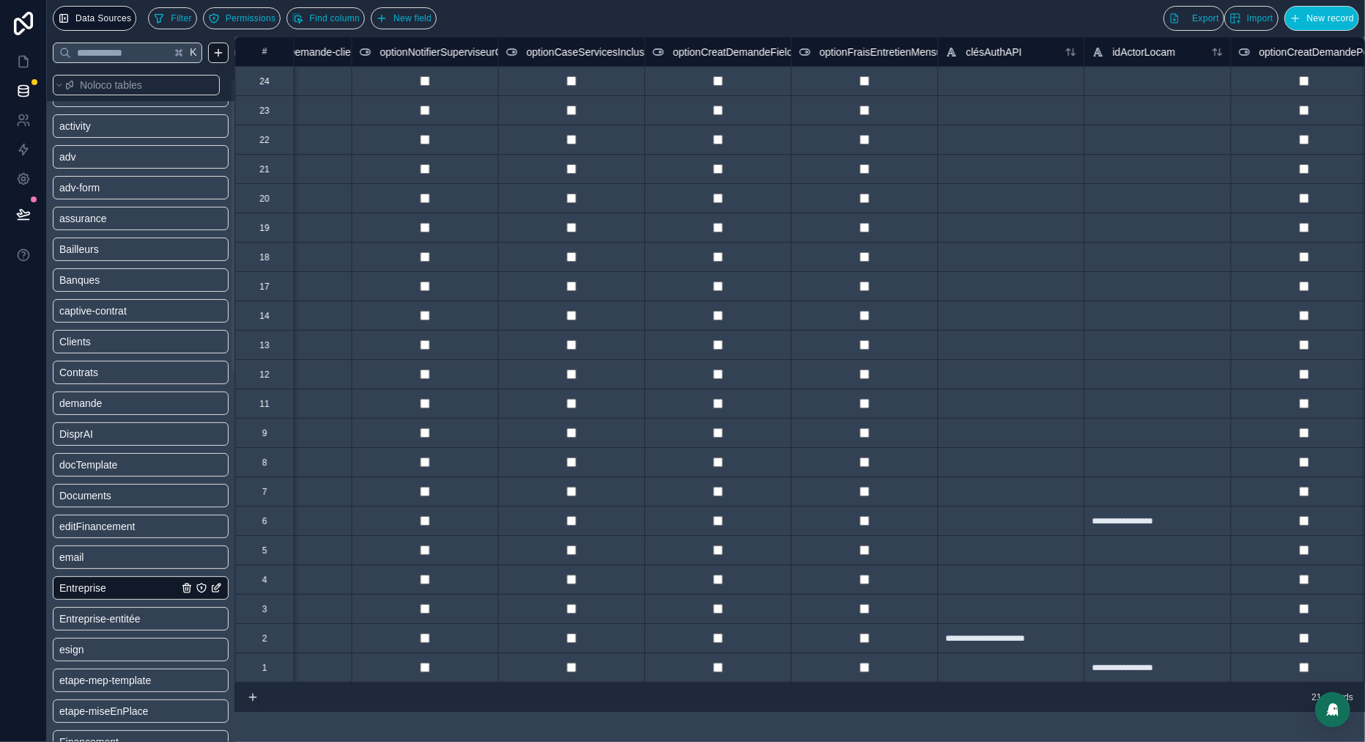
scroll to position [0, 6527]
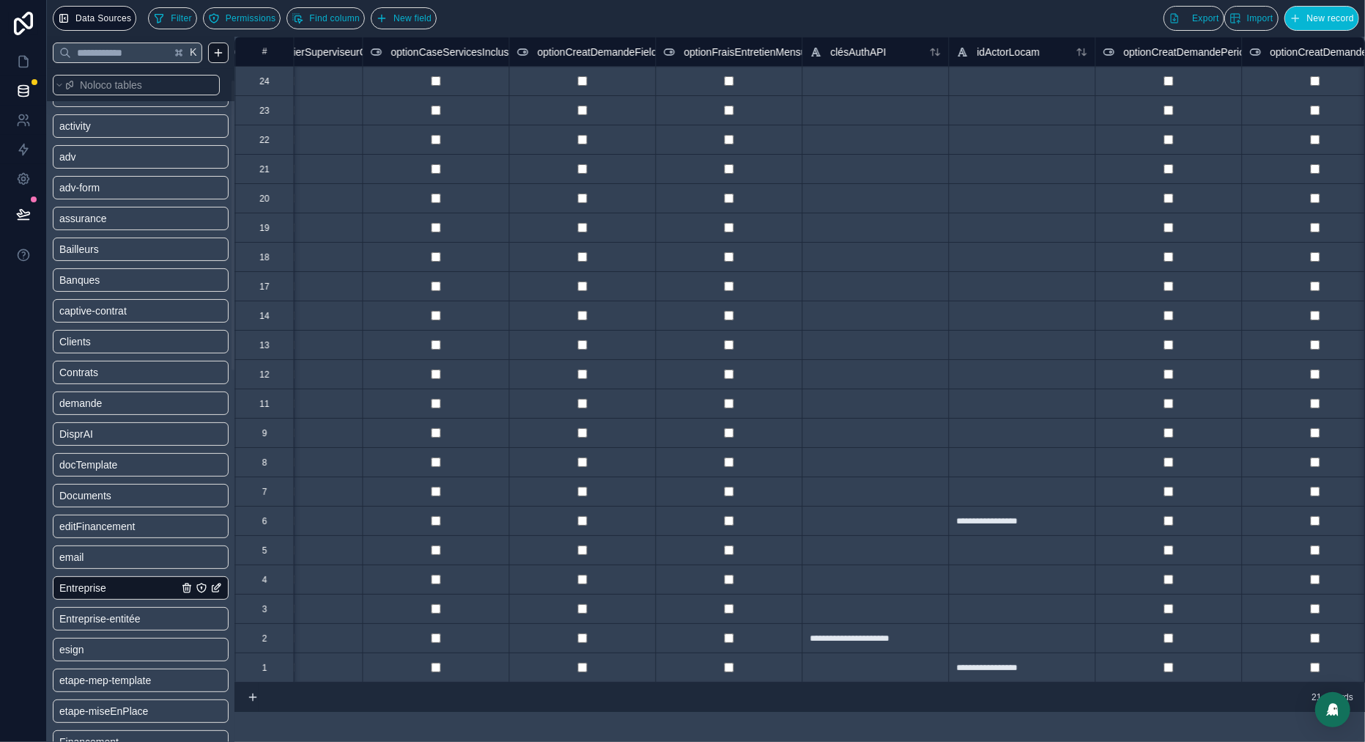
click at [834, 671] on div at bounding box center [875, 666] width 147 height 29
type input "*********"
type input "*******"
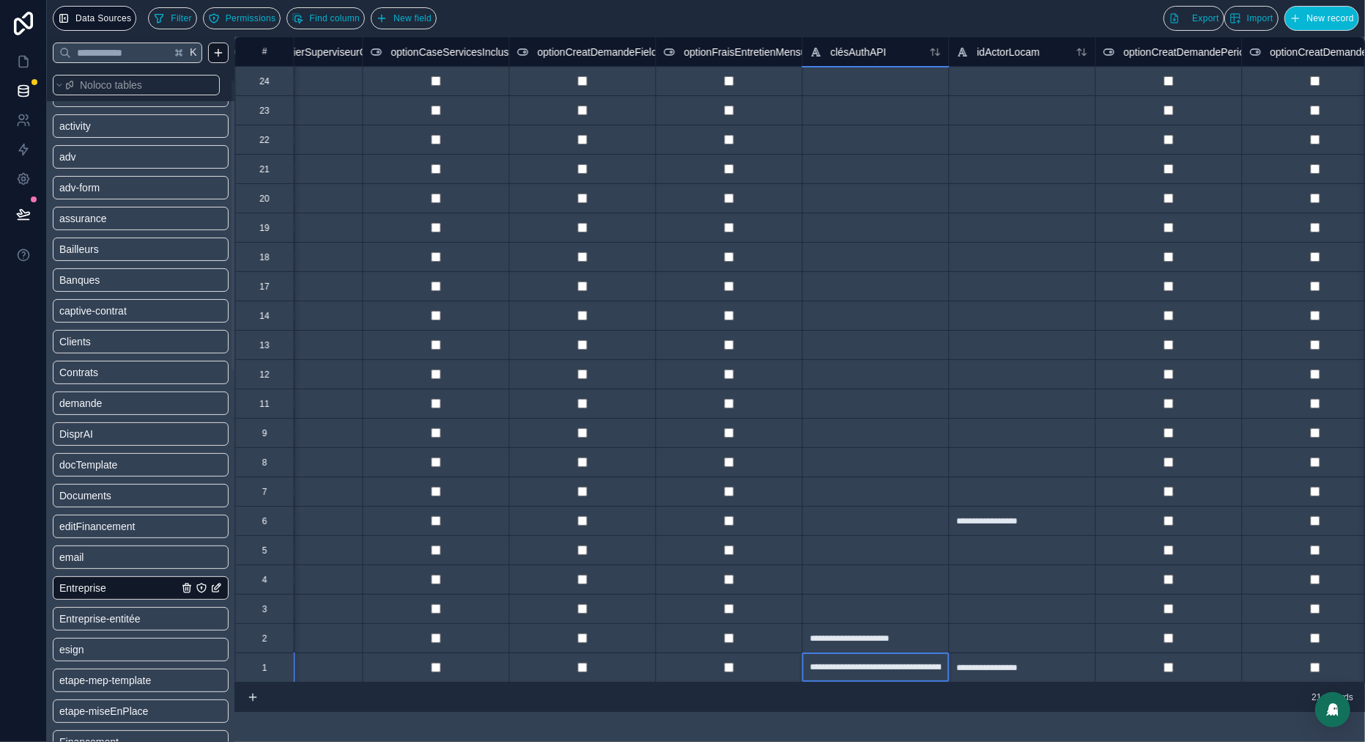
click at [857, 665] on input "**********" at bounding box center [876, 667] width 146 height 29
click at [814, 669] on input "**********" at bounding box center [876, 667] width 146 height 29
type input "**********"
click at [852, 581] on div at bounding box center [875, 578] width 147 height 29
click at [850, 667] on div "**********" at bounding box center [875, 666] width 147 height 29
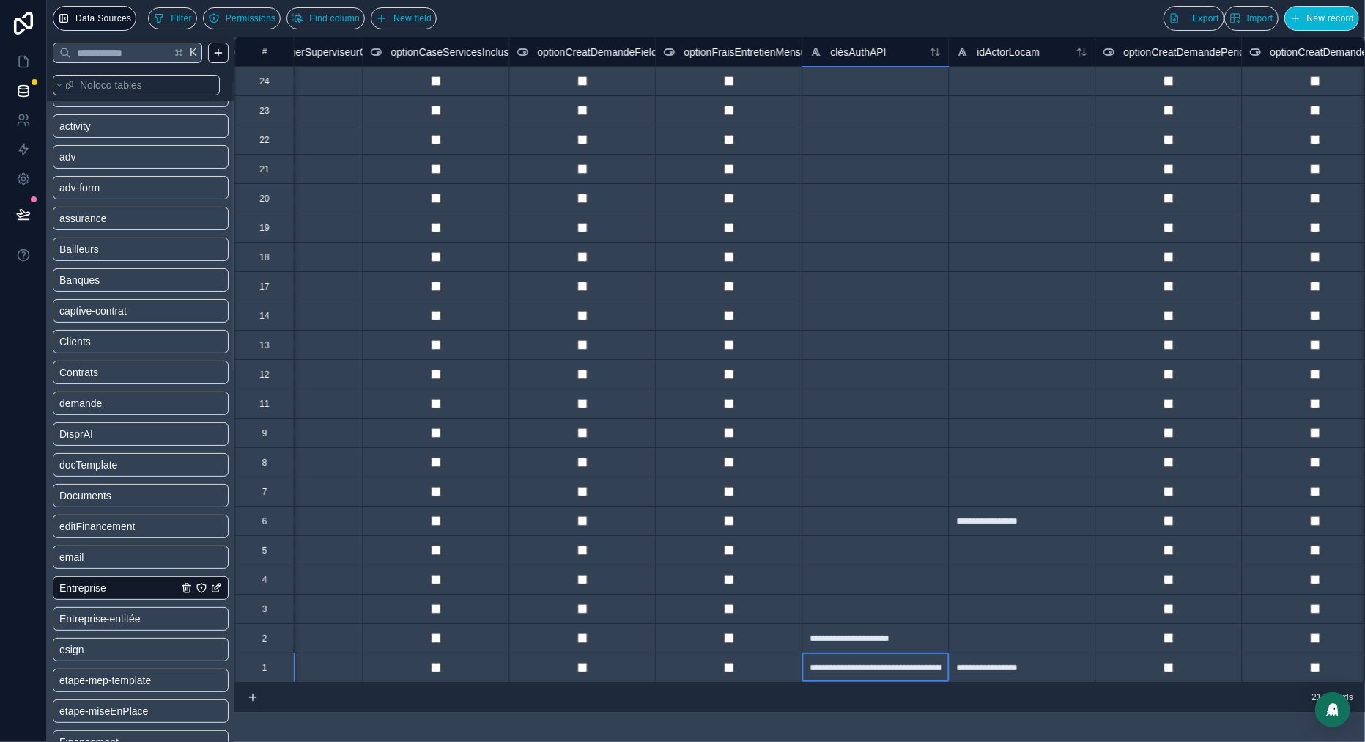
click at [886, 639] on div "**********" at bounding box center [875, 637] width 147 height 29
click at [886, 639] on input "**********" at bounding box center [876, 638] width 146 height 29
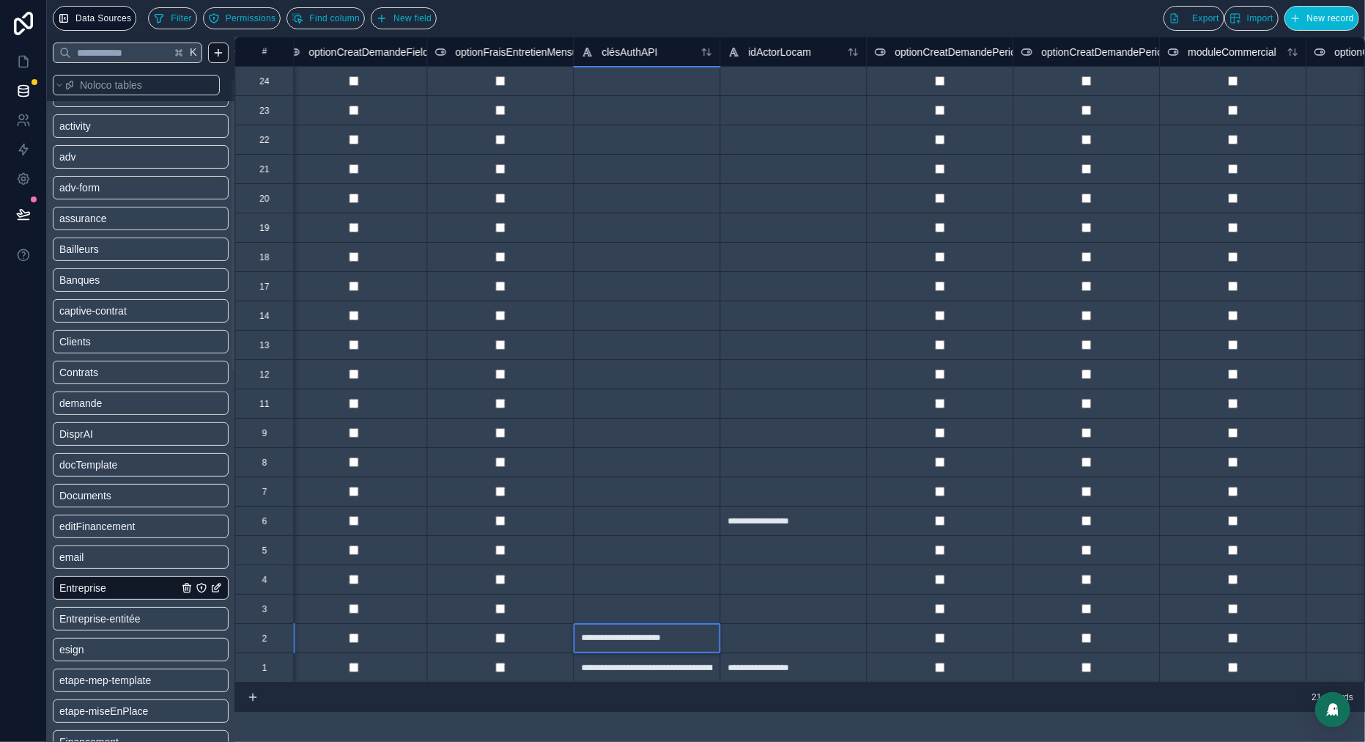
scroll to position [0, 6739]
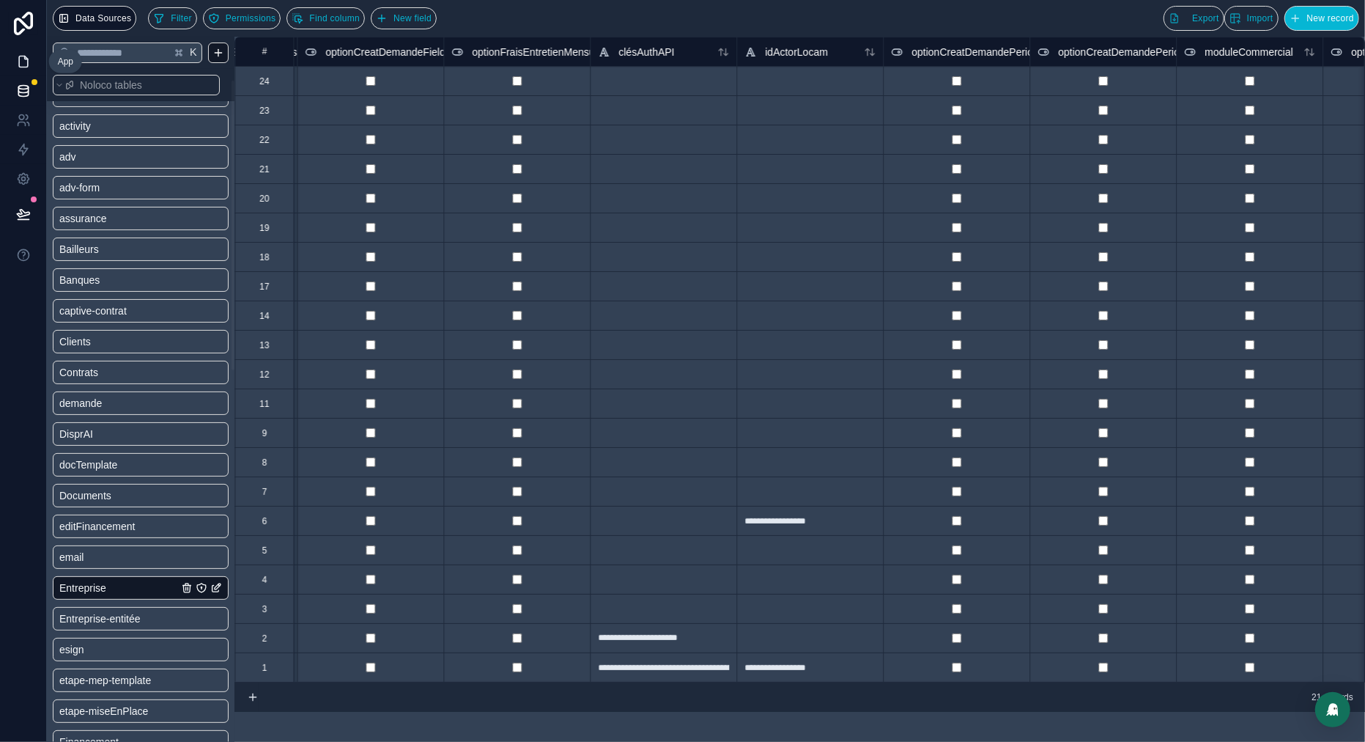
click at [16, 62] on icon at bounding box center [23, 61] width 15 height 15
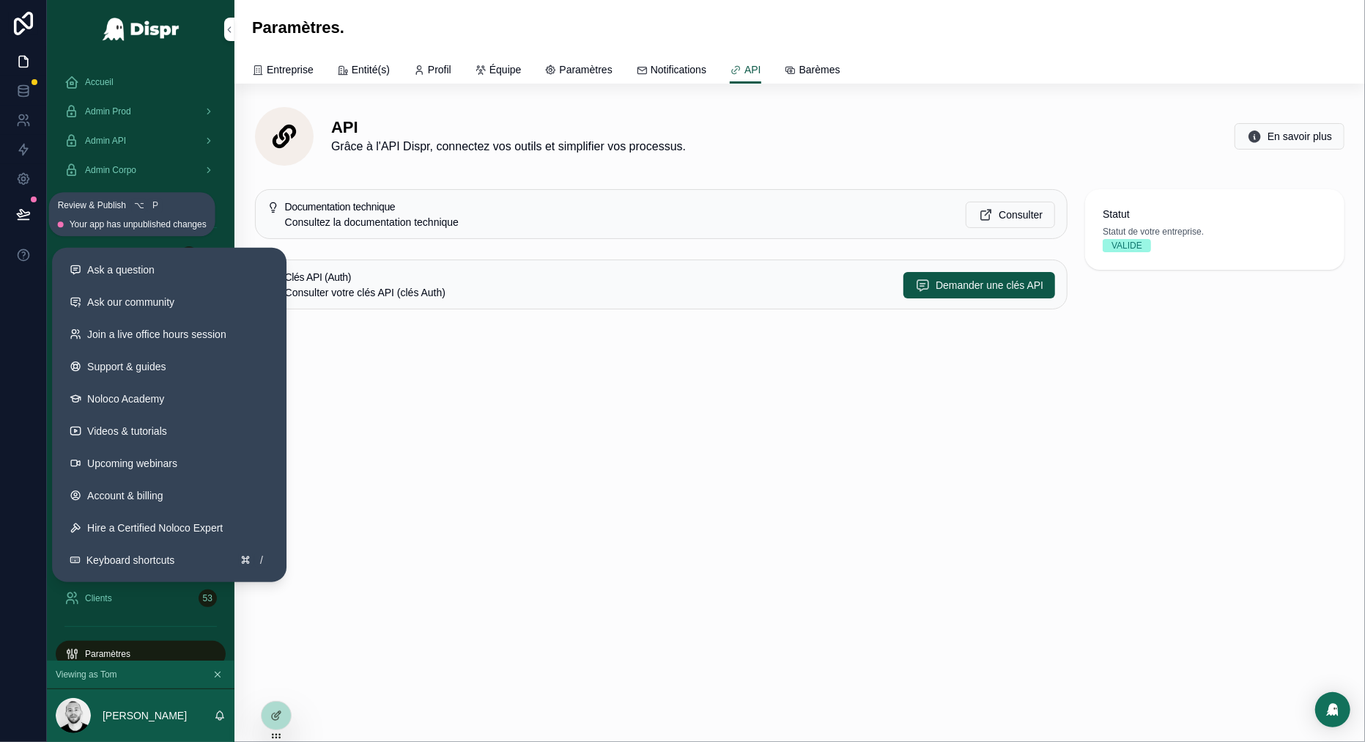
click at [22, 212] on icon at bounding box center [23, 214] width 15 height 15
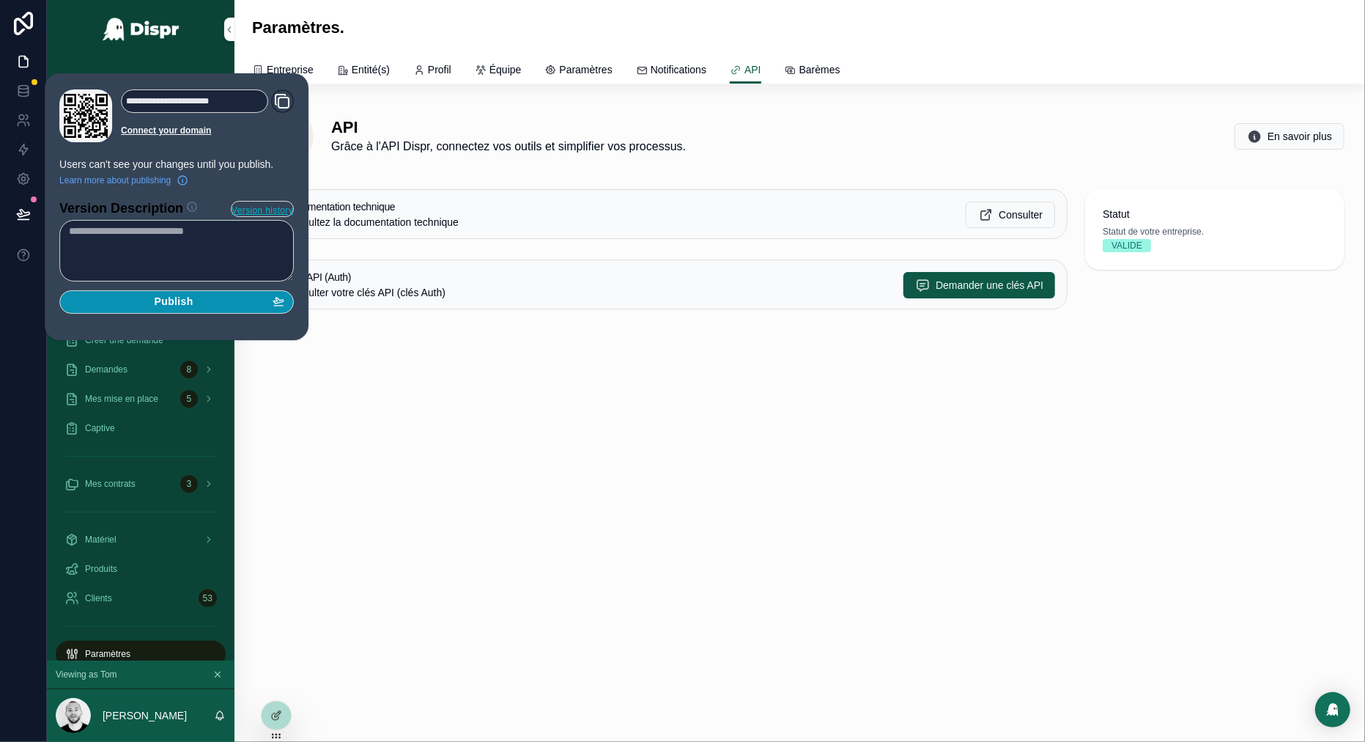
click at [167, 303] on span "Publish" at bounding box center [174, 301] width 39 height 13
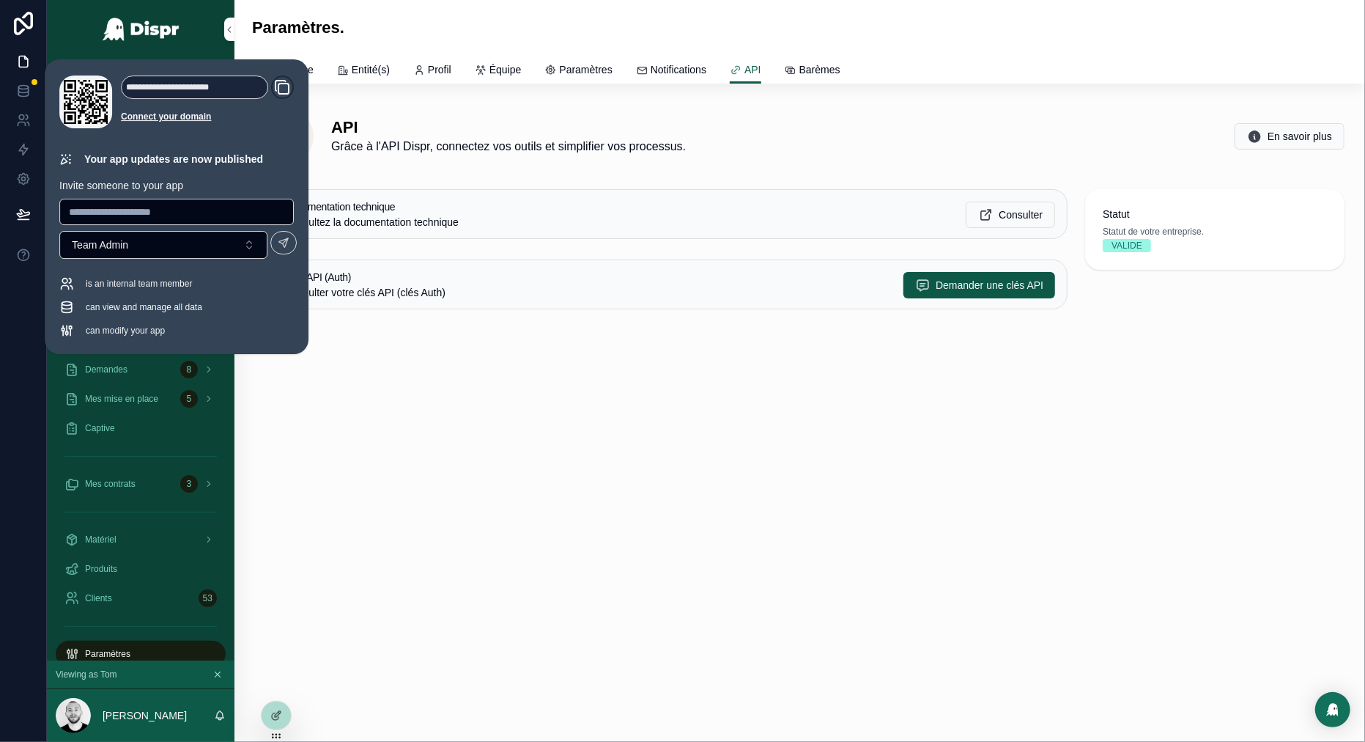
click at [981, 117] on div "API Grâce à l'API Dispr, connectez vos outils et simplifier vos processus. En s…" at bounding box center [800, 136] width 1090 height 59
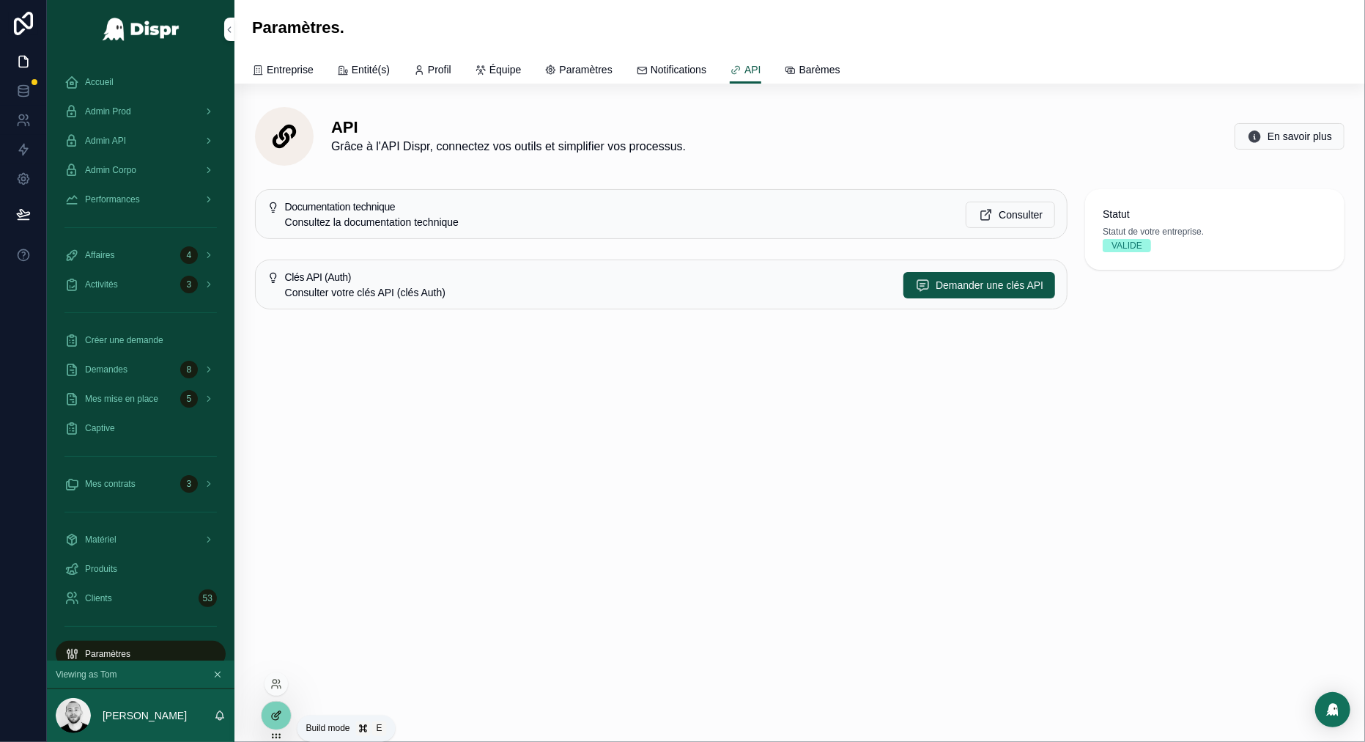
click at [274, 707] on div at bounding box center [276, 715] width 29 height 28
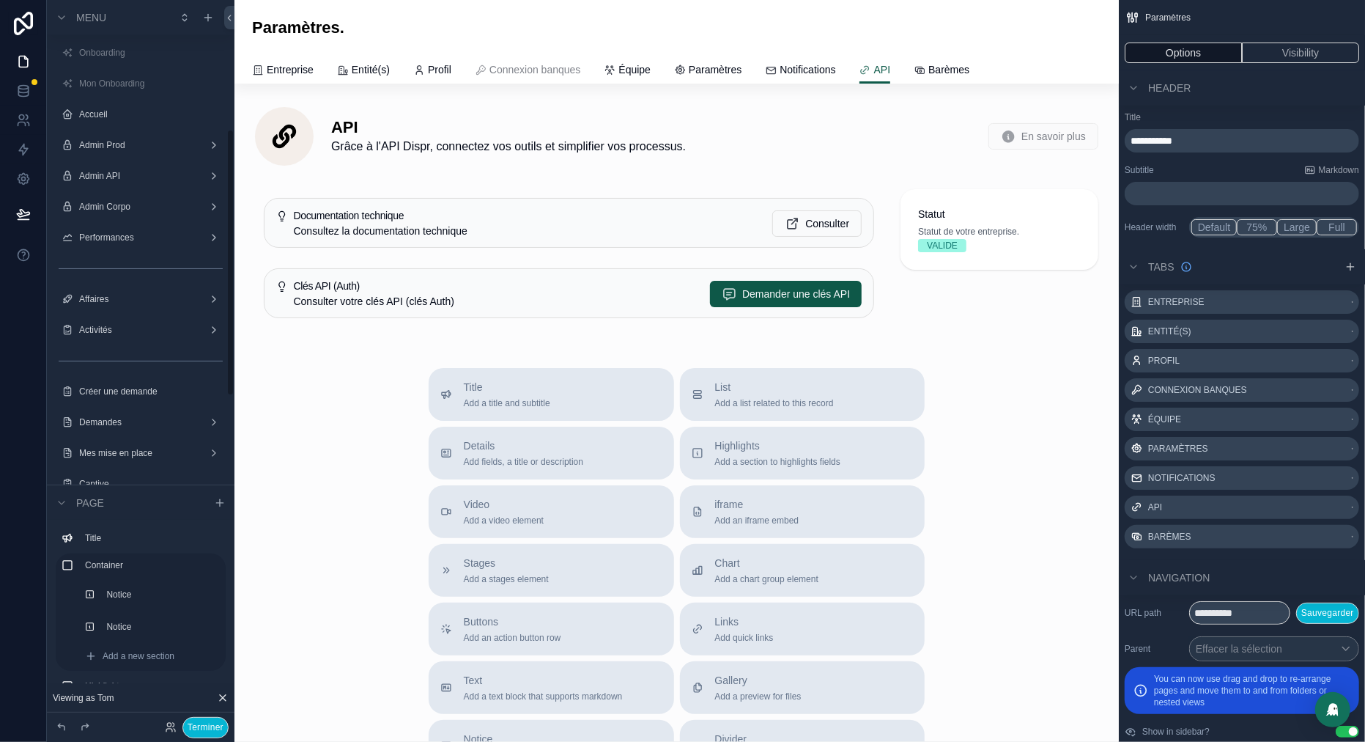
scroll to position [350, 0]
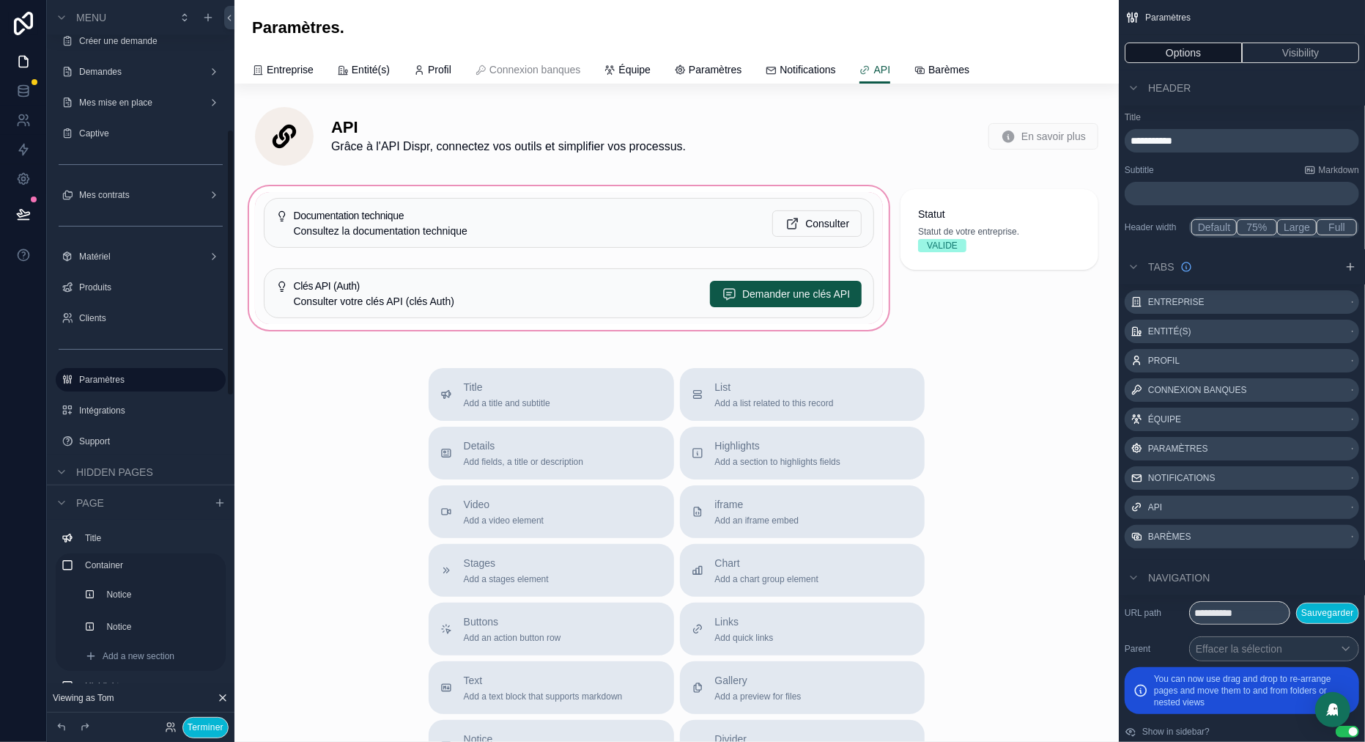
click at [585, 321] on div "scrollable content" at bounding box center [569, 258] width 646 height 150
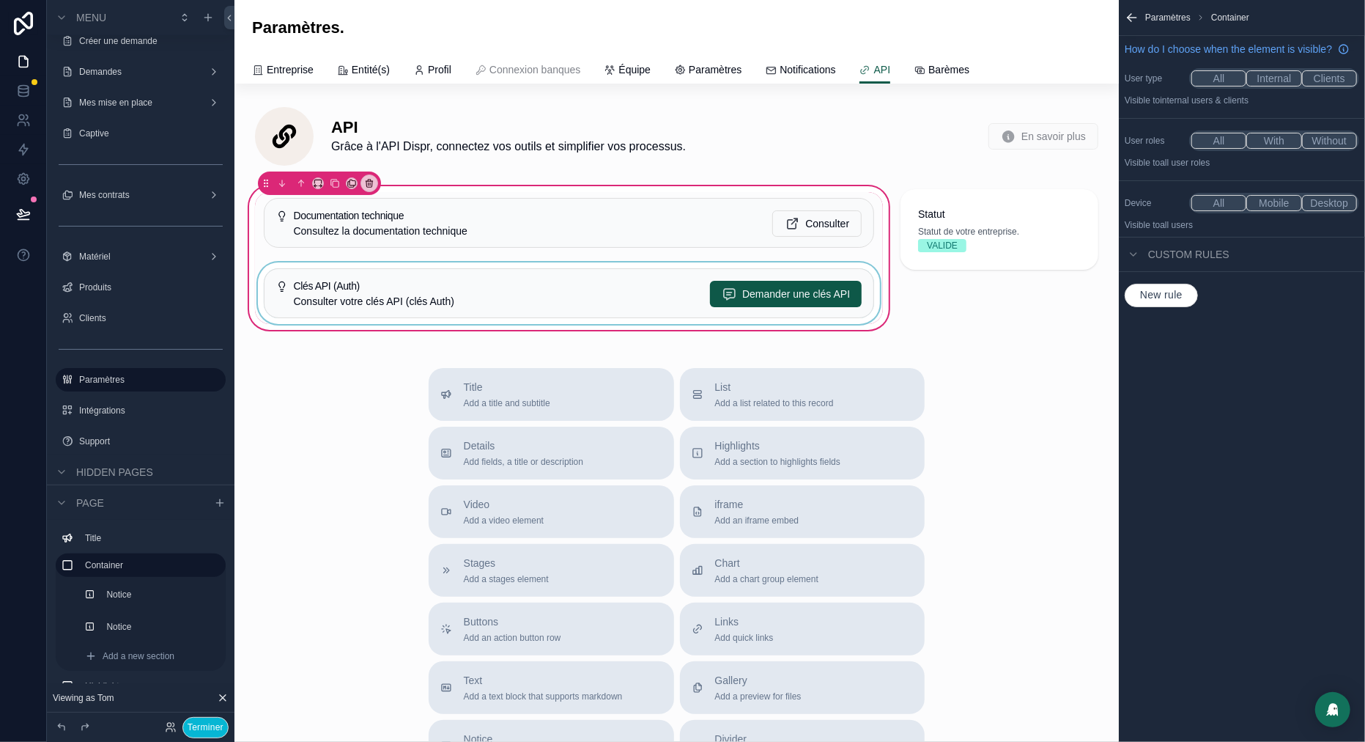
click at [539, 292] on div "scrollable content" at bounding box center [569, 293] width 628 height 62
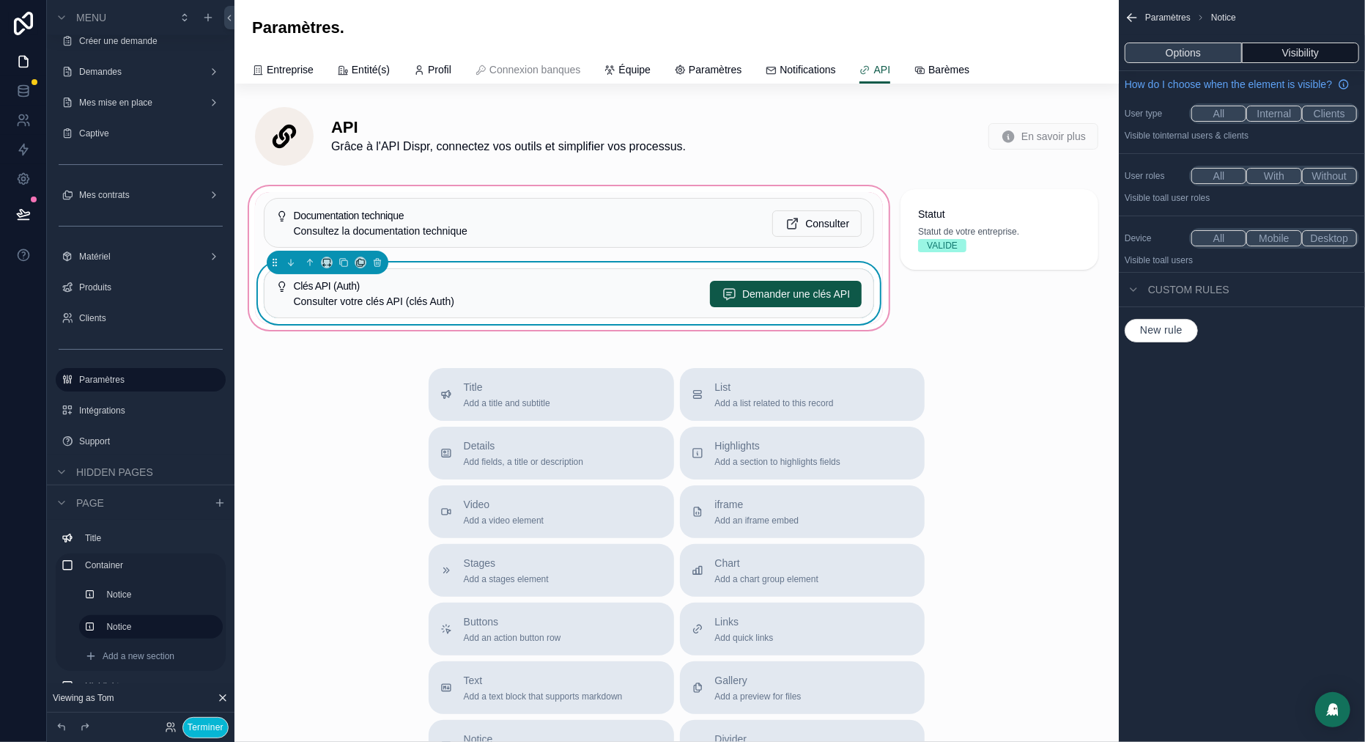
click at [1180, 48] on button "Options" at bounding box center [1183, 53] width 117 height 21
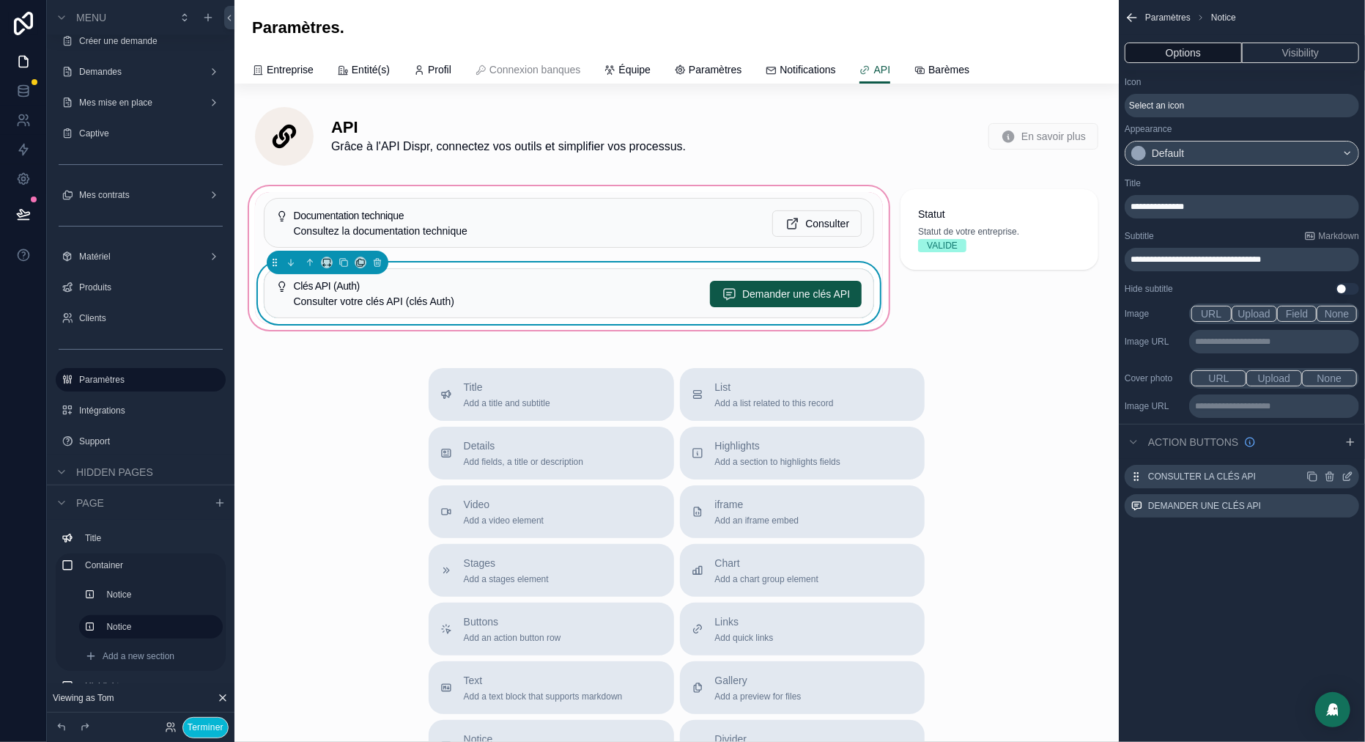
click at [1347, 477] on icon "scrollable content" at bounding box center [1349, 475] width 6 height 6
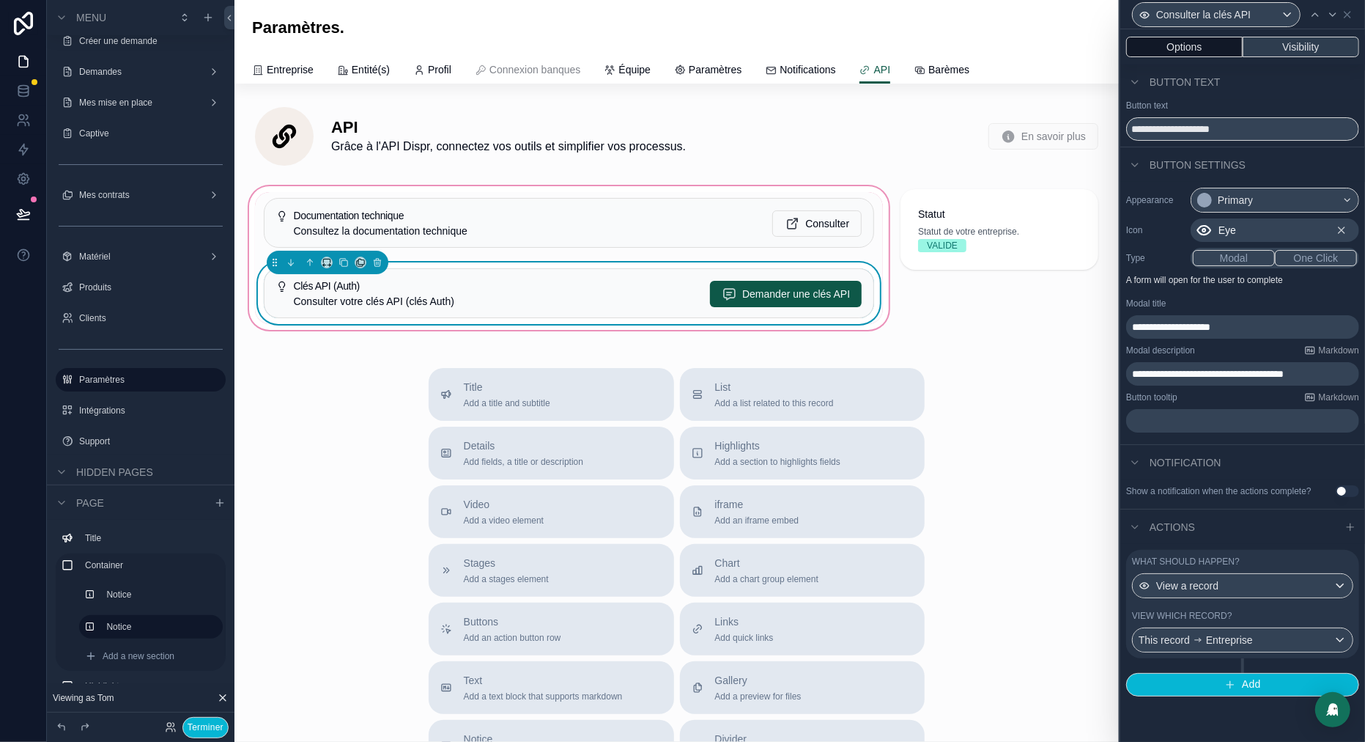
click at [1303, 40] on button "Visibility" at bounding box center [1301, 47] width 117 height 21
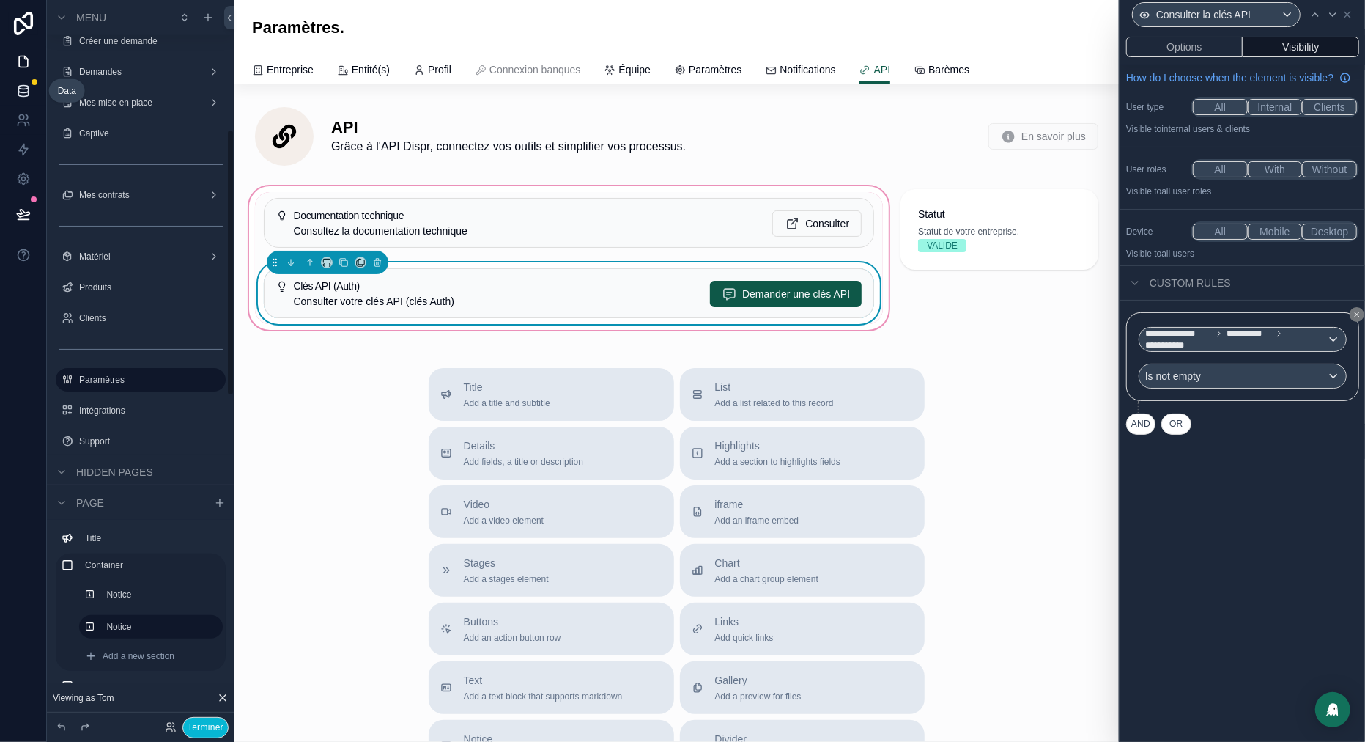
click at [25, 95] on icon at bounding box center [23, 91] width 15 height 15
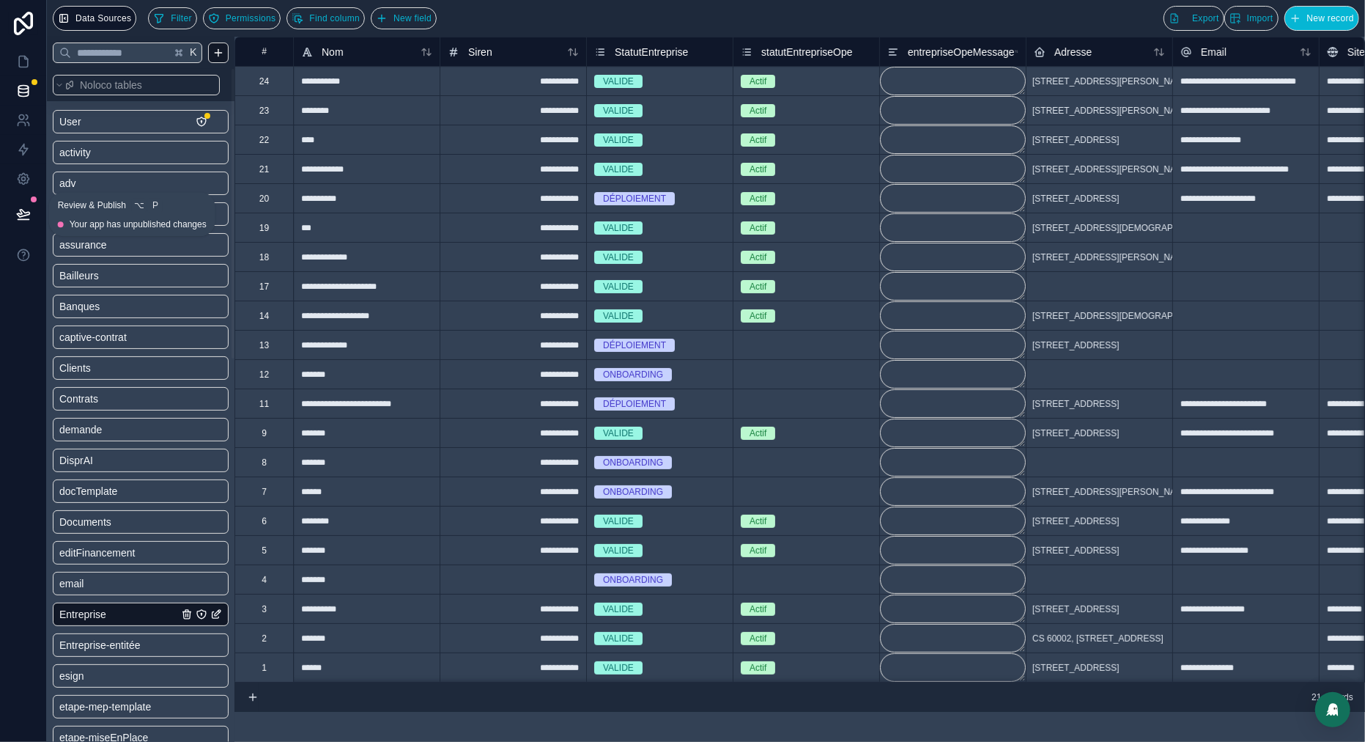
click at [23, 213] on icon at bounding box center [23, 214] width 15 height 15
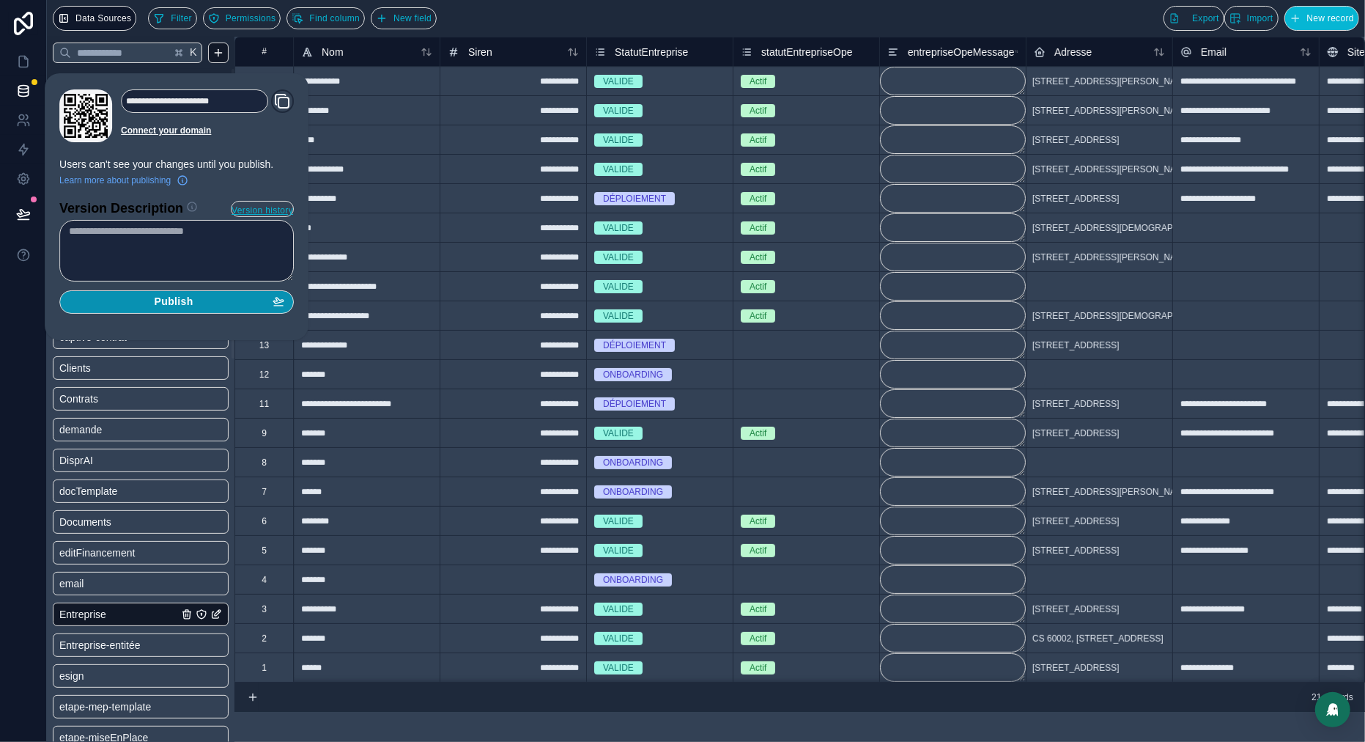
click at [208, 302] on div "Publish" at bounding box center [176, 301] width 215 height 13
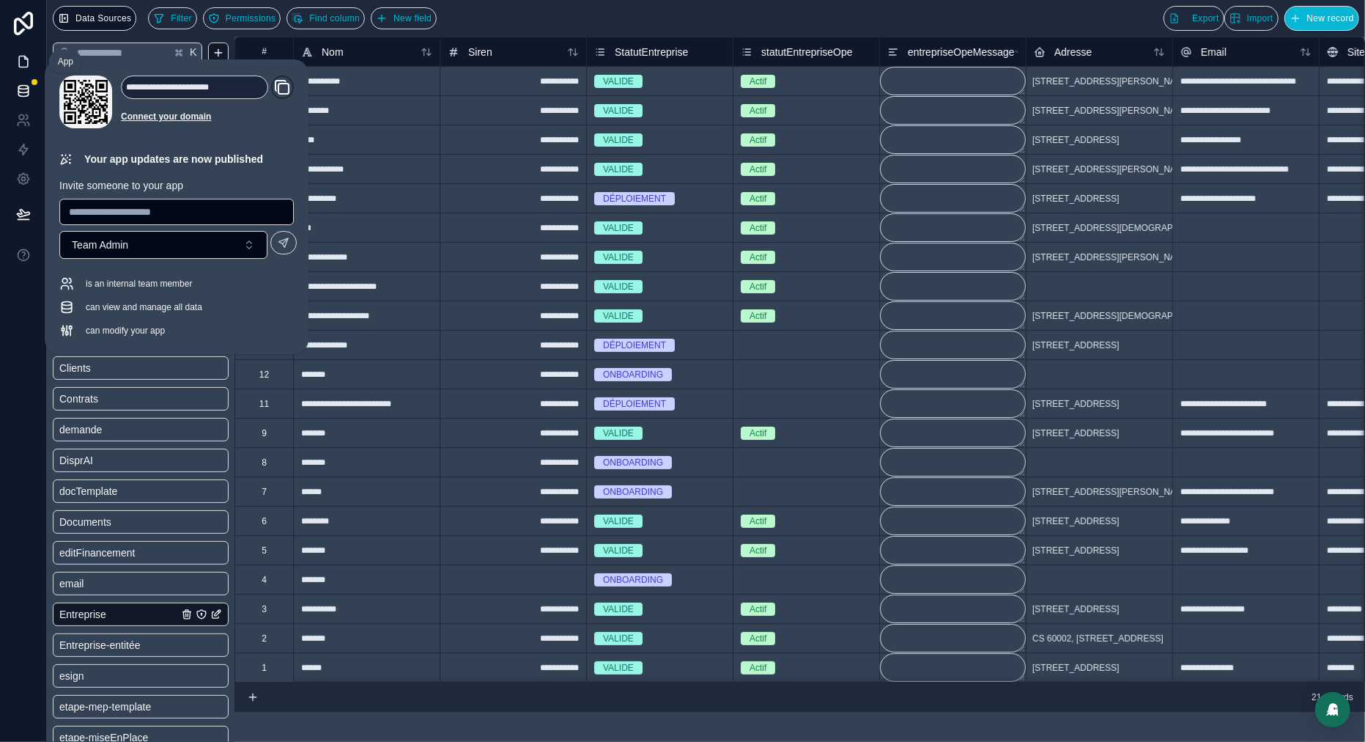
click at [16, 56] on icon at bounding box center [23, 61] width 15 height 15
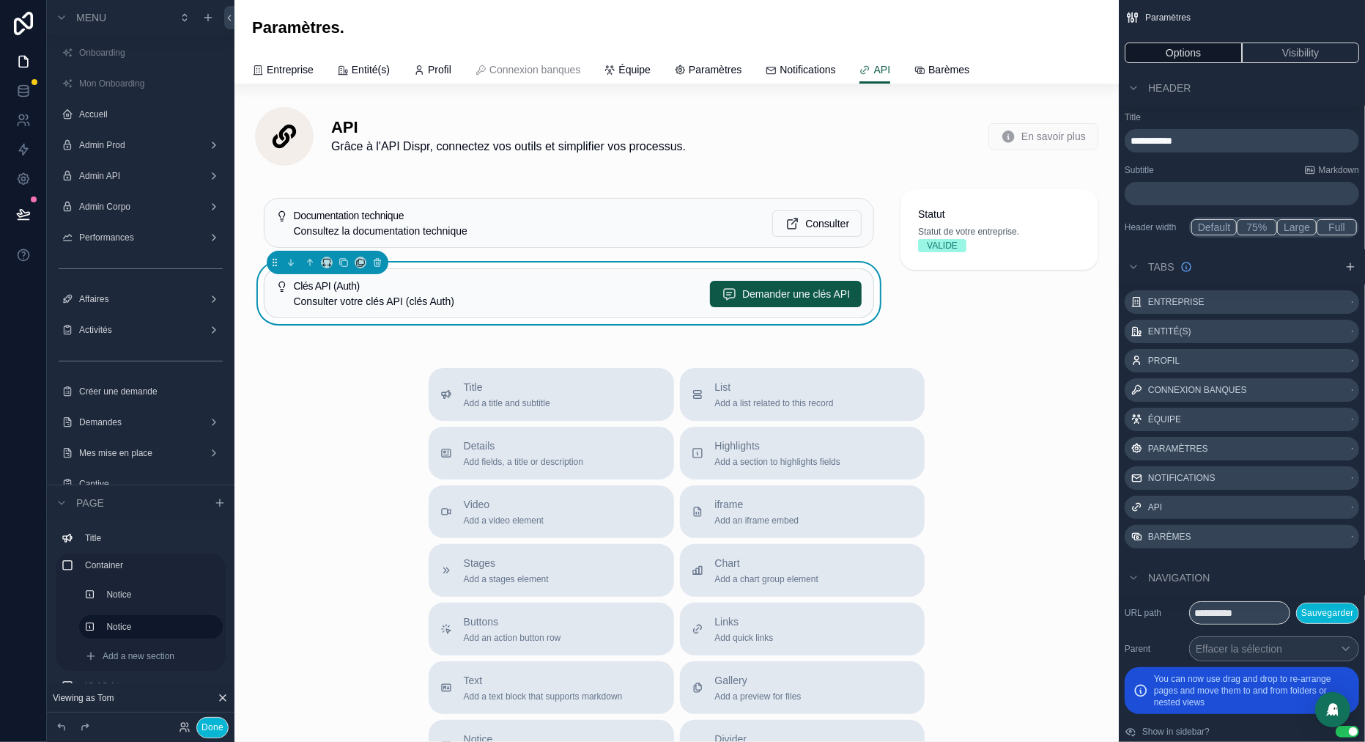
scroll to position [350, 0]
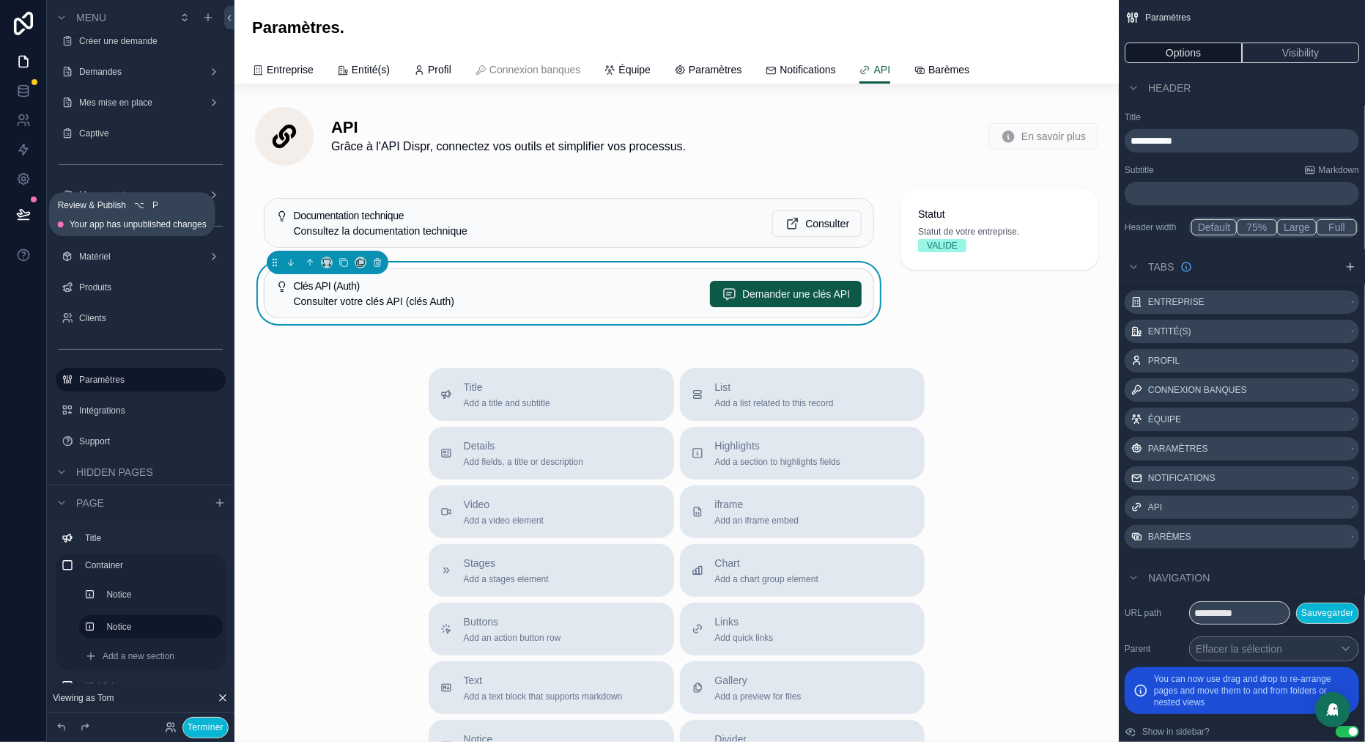
click at [20, 216] on icon at bounding box center [23, 213] width 12 height 7
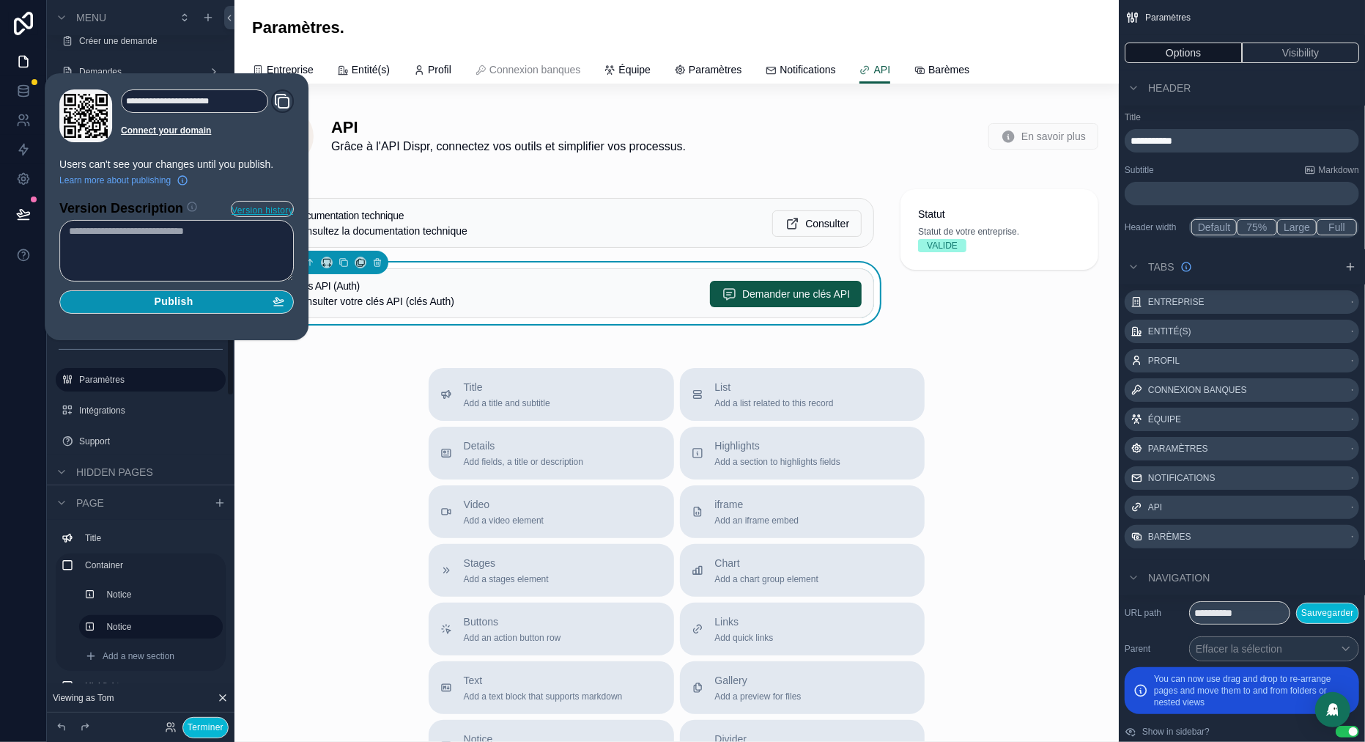
click at [214, 295] on div "Publish" at bounding box center [176, 301] width 215 height 13
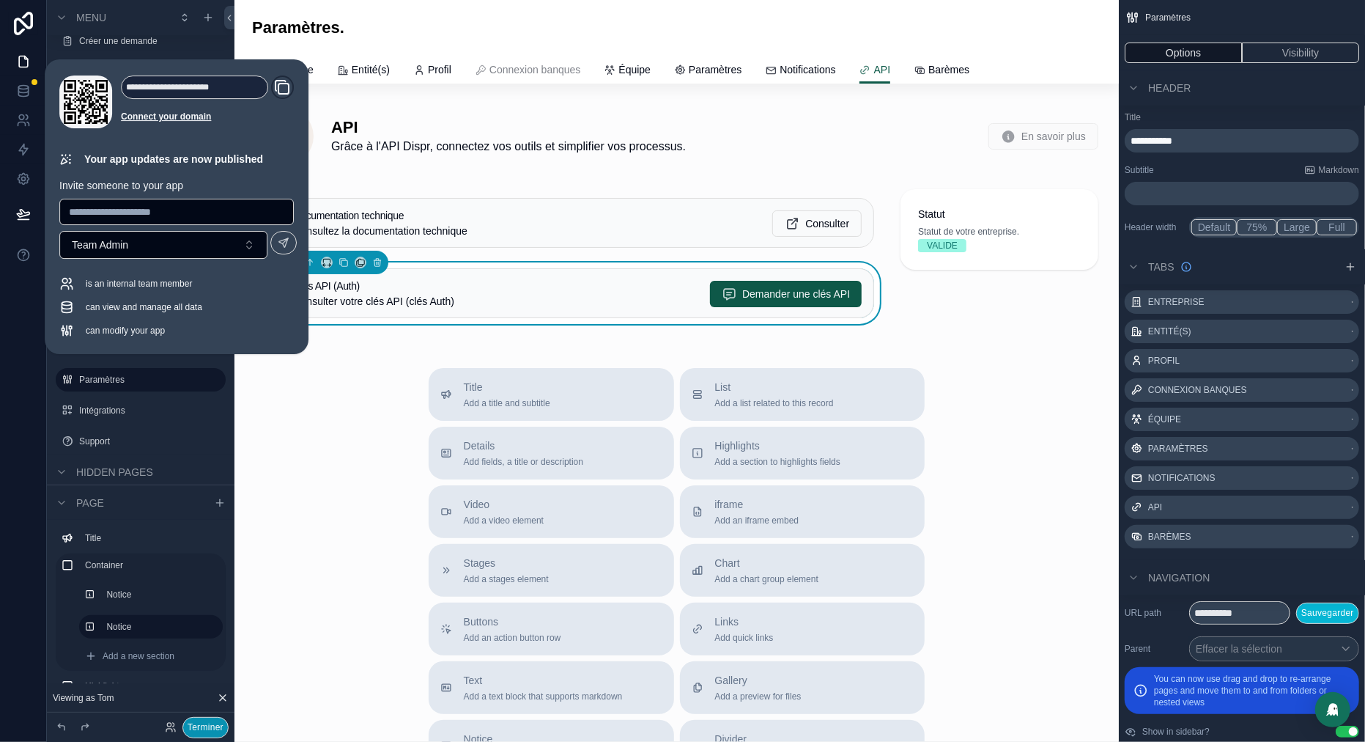
click at [205, 720] on button "Terminer" at bounding box center [205, 727] width 46 height 21
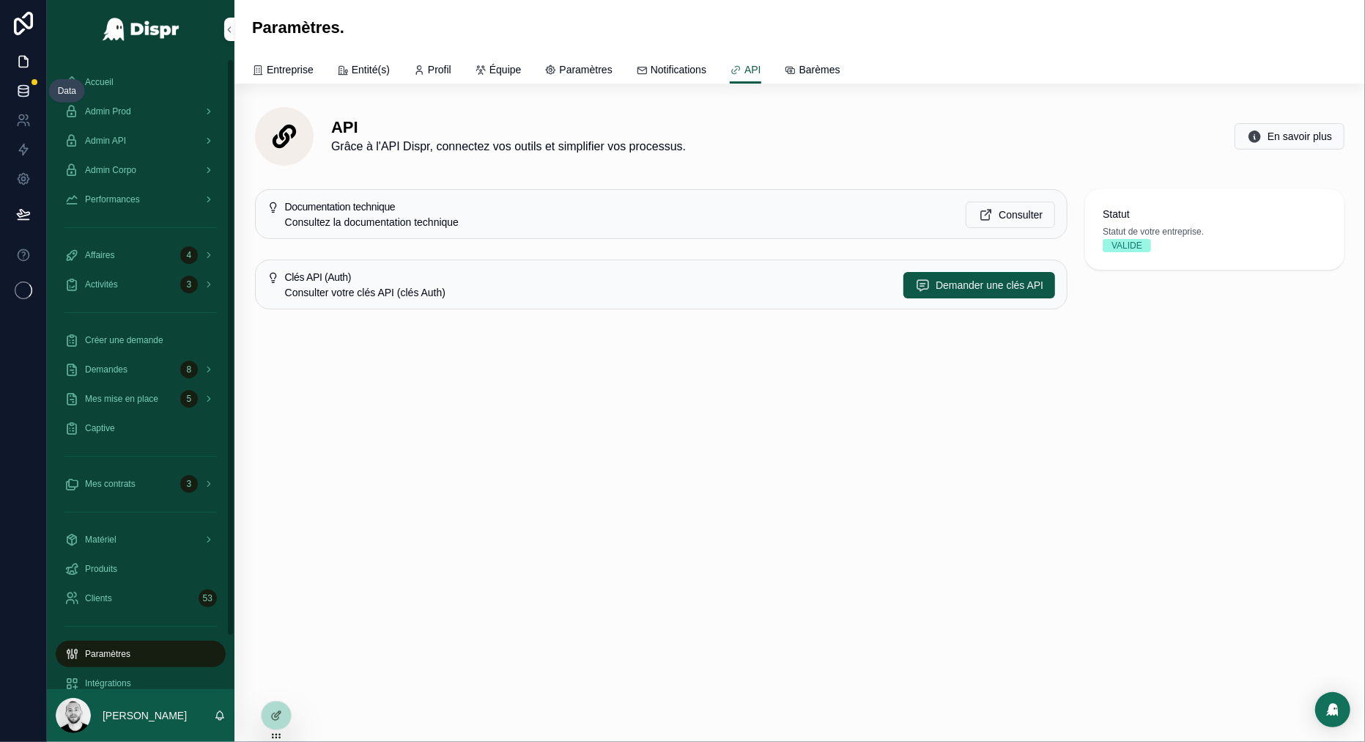
click at [24, 88] on icon at bounding box center [23, 91] width 15 height 15
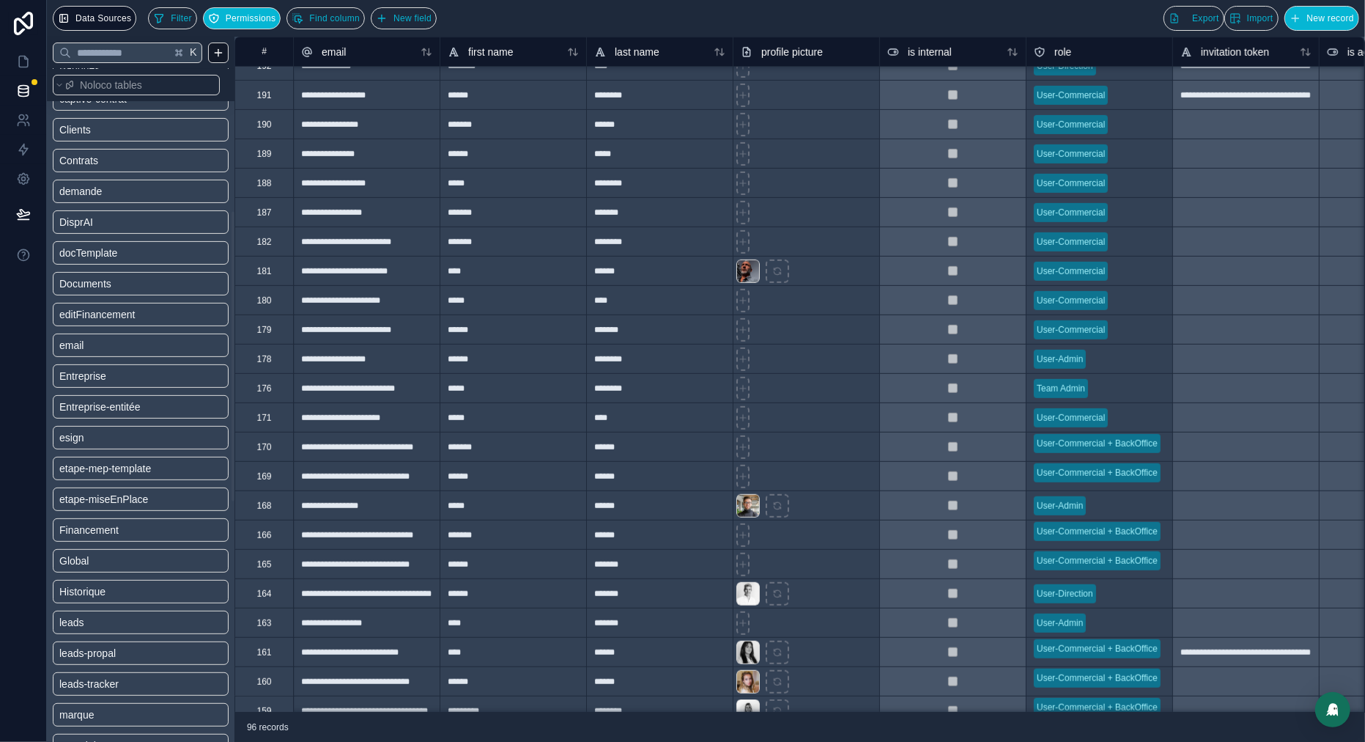
scroll to position [226, 0]
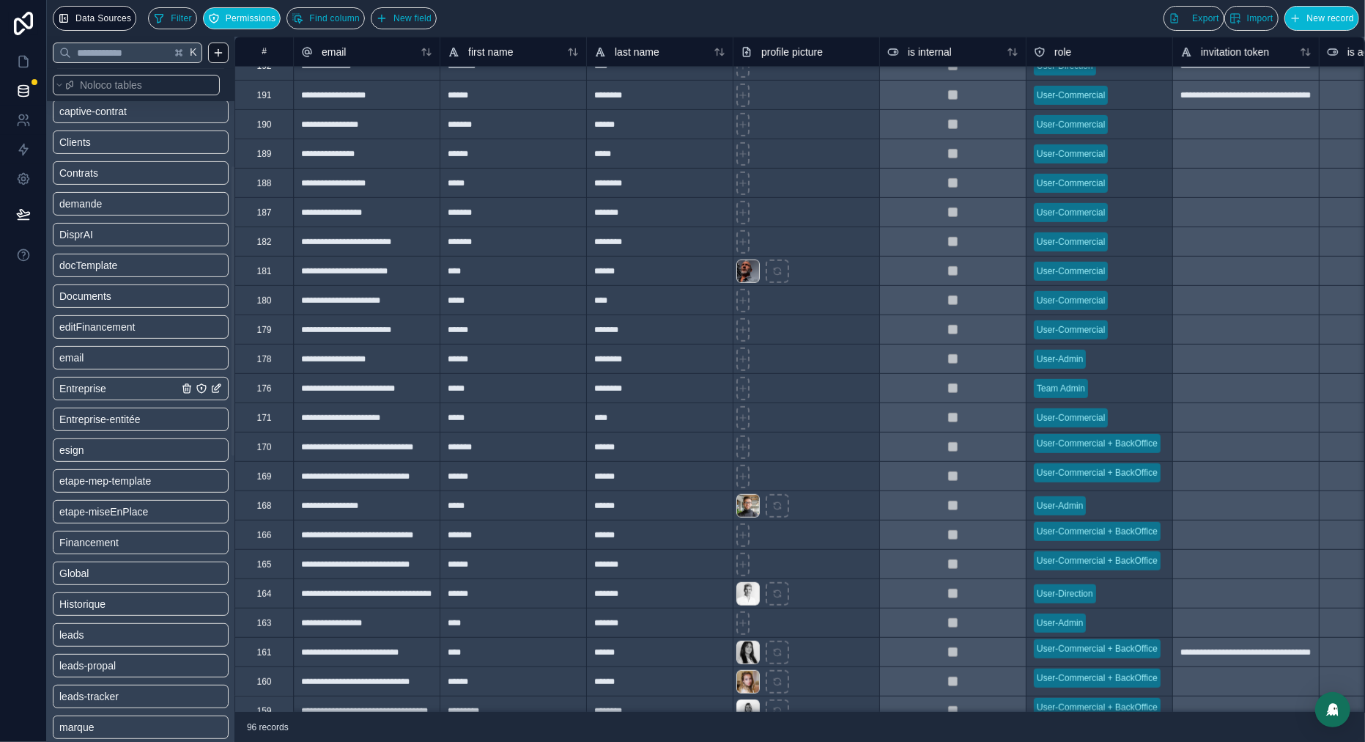
click at [106, 386] on span "Entreprise" at bounding box center [82, 388] width 47 height 15
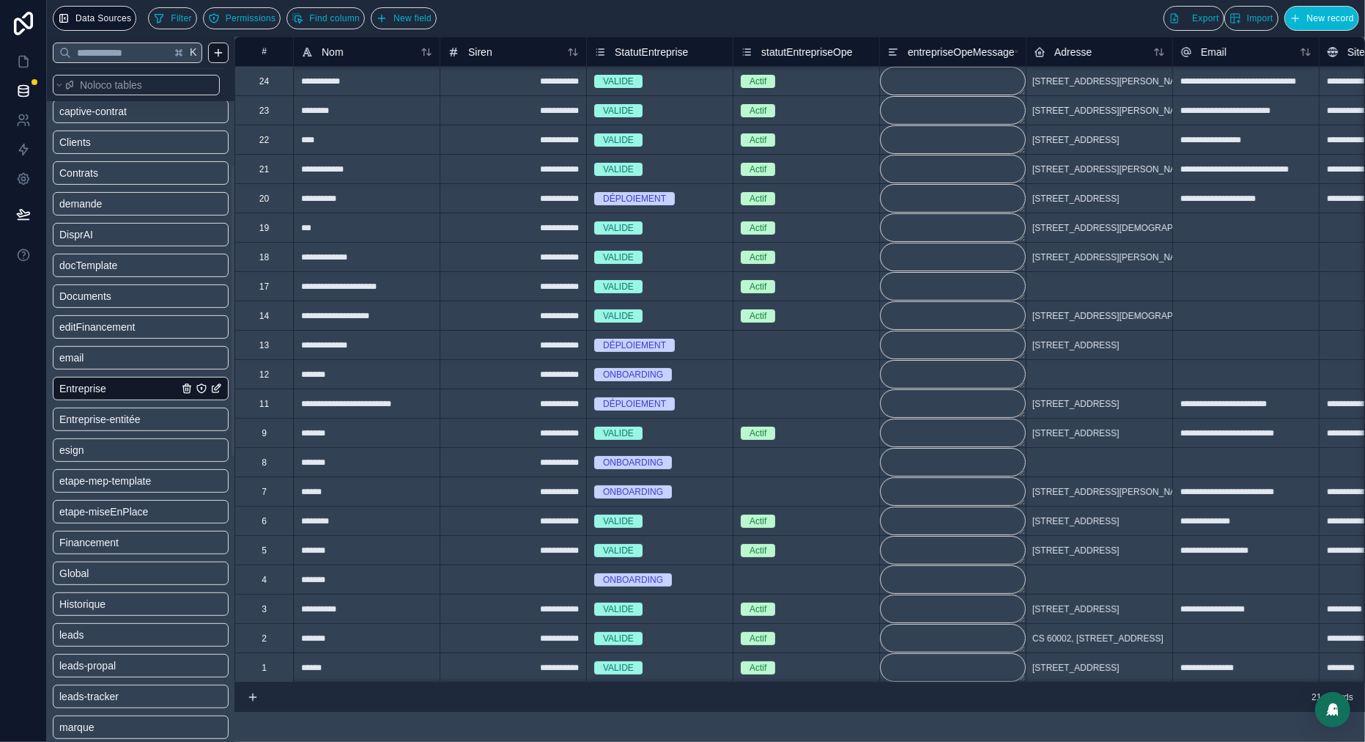
scroll to position [3, 0]
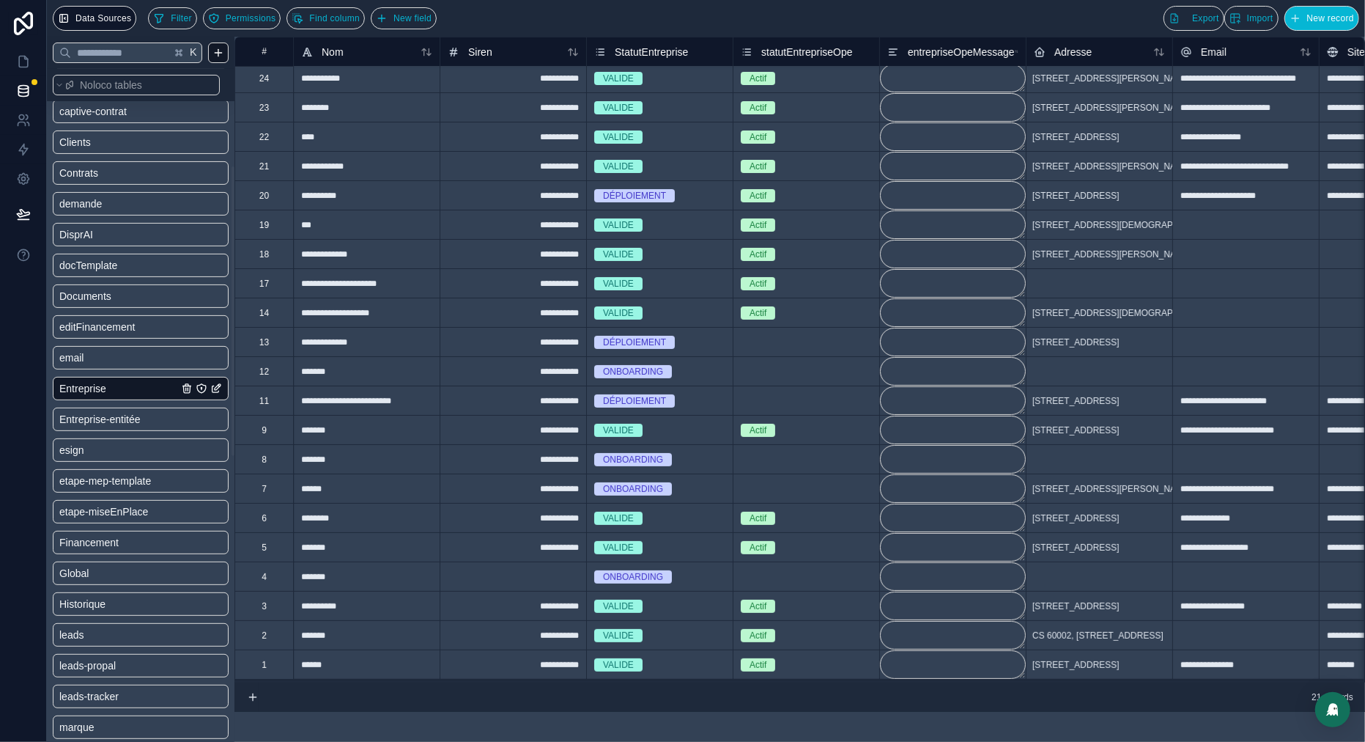
click at [269, 605] on div "3" at bounding box center [264, 605] width 59 height 29
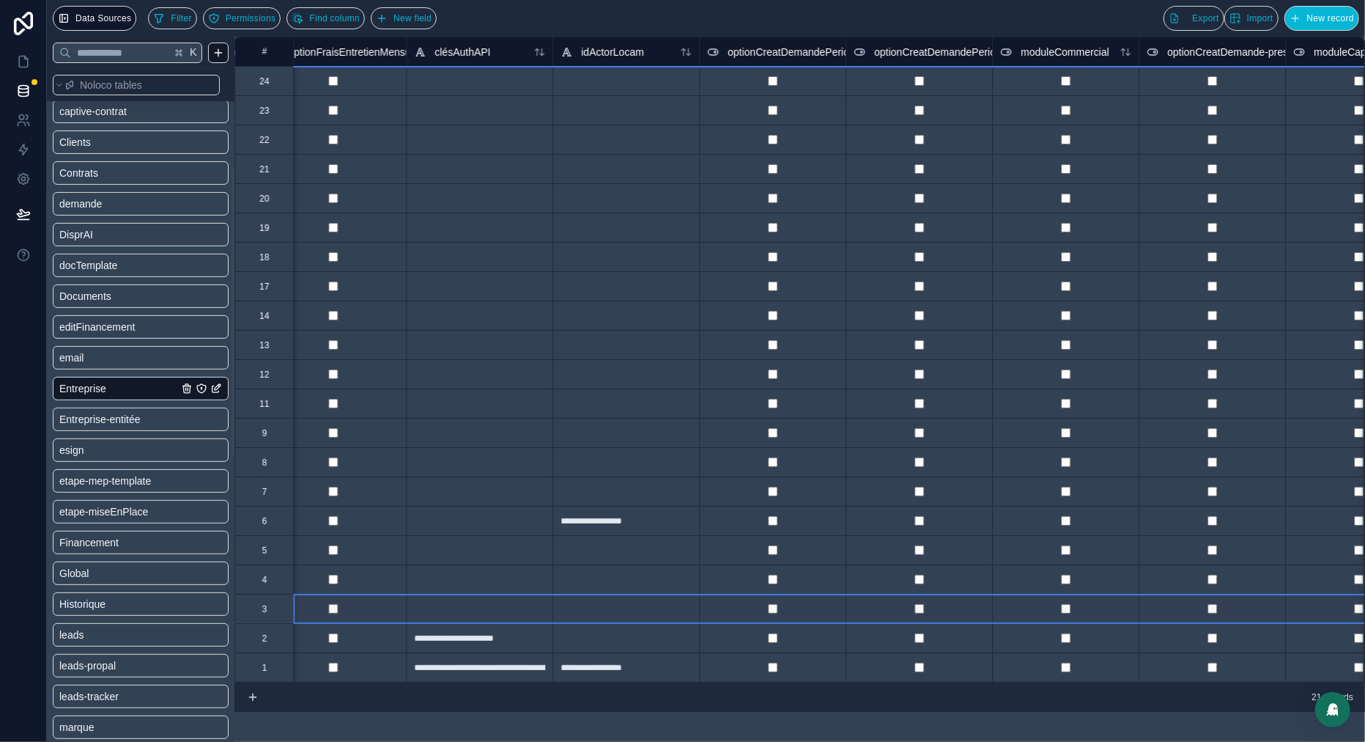
scroll to position [0, 6972]
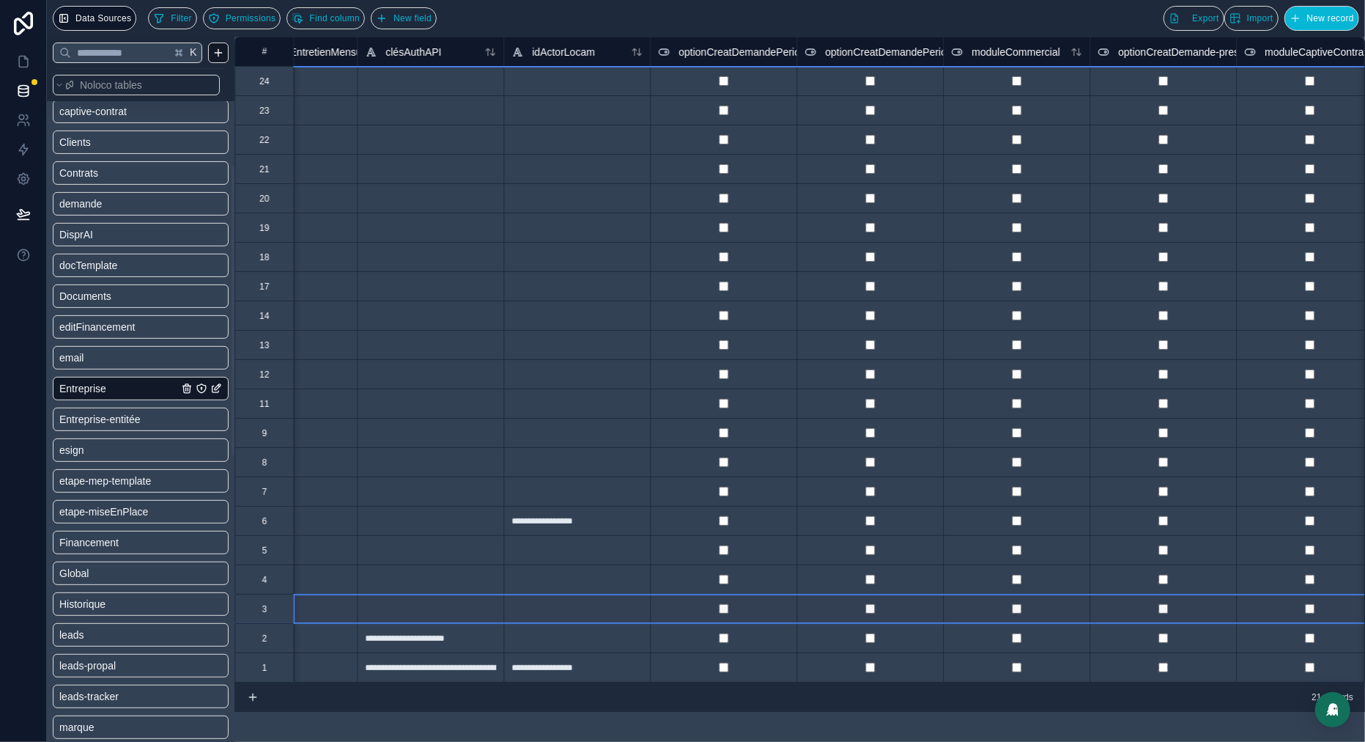
click at [434, 615] on div at bounding box center [430, 608] width 147 height 29
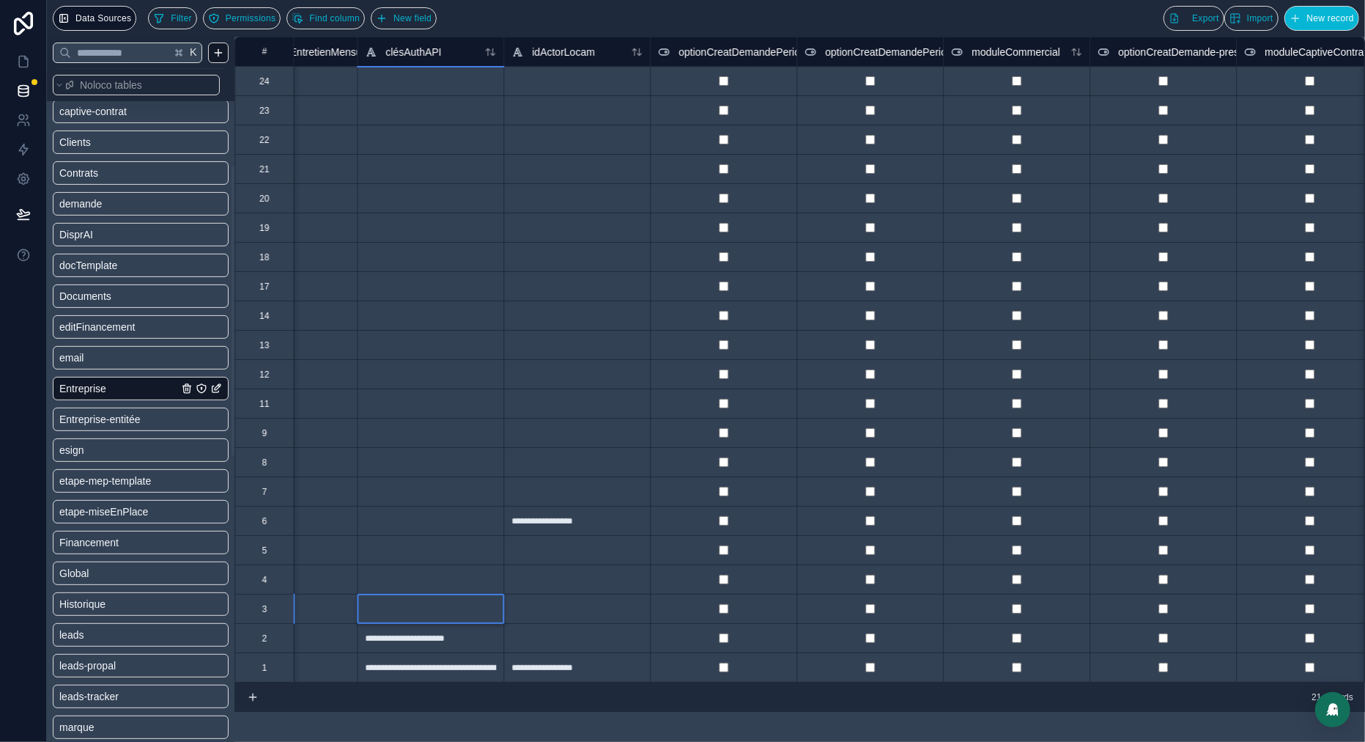
click at [434, 615] on div at bounding box center [430, 608] width 147 height 29
type input "**********"
click at [20, 61] on icon at bounding box center [23, 61] width 15 height 15
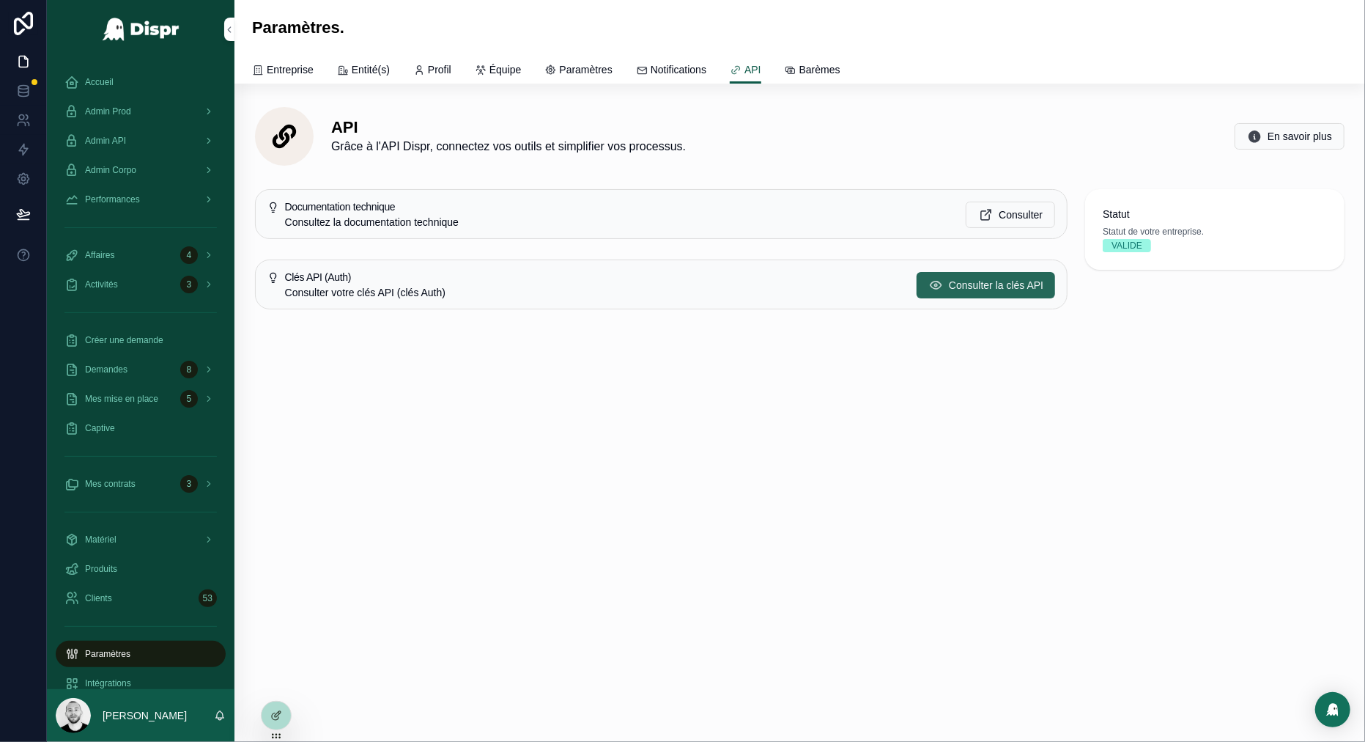
click at [1003, 286] on span "Consulter la clés API" at bounding box center [996, 285] width 95 height 15
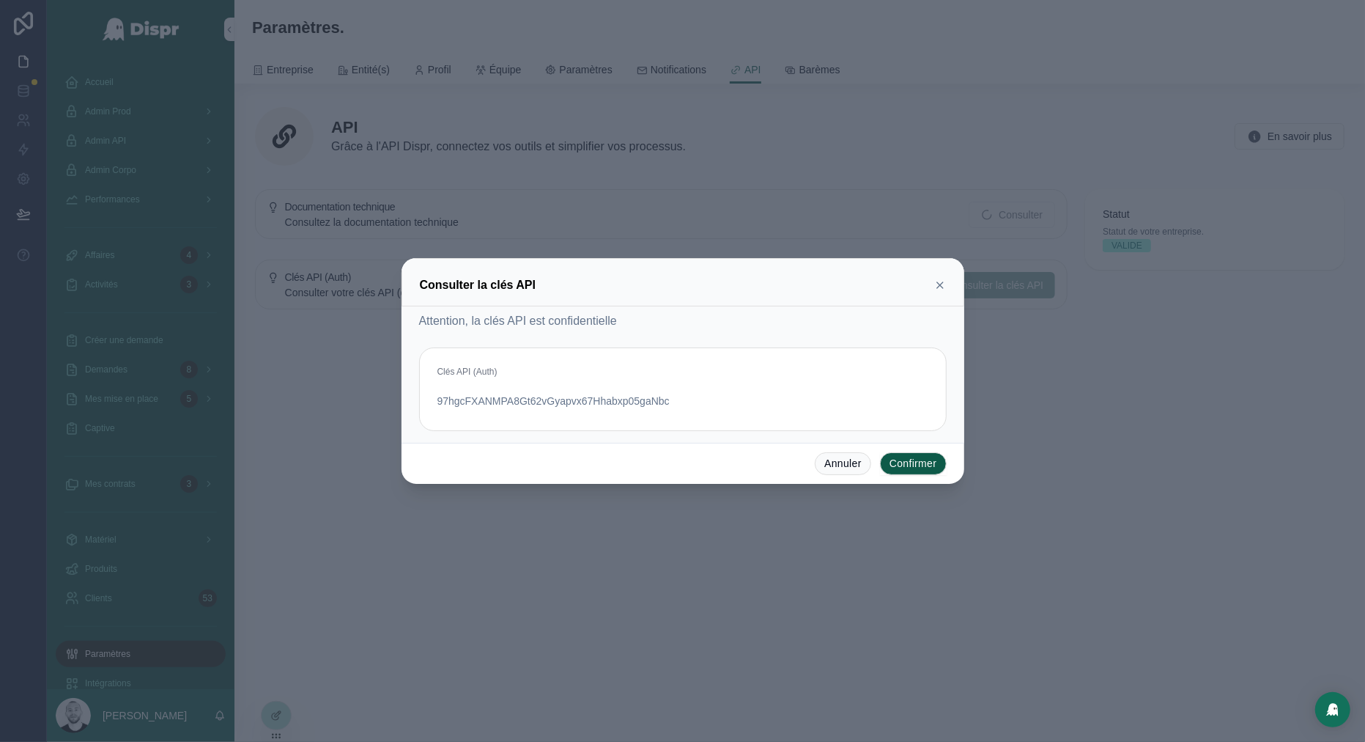
click at [943, 284] on icon at bounding box center [940, 285] width 12 height 12
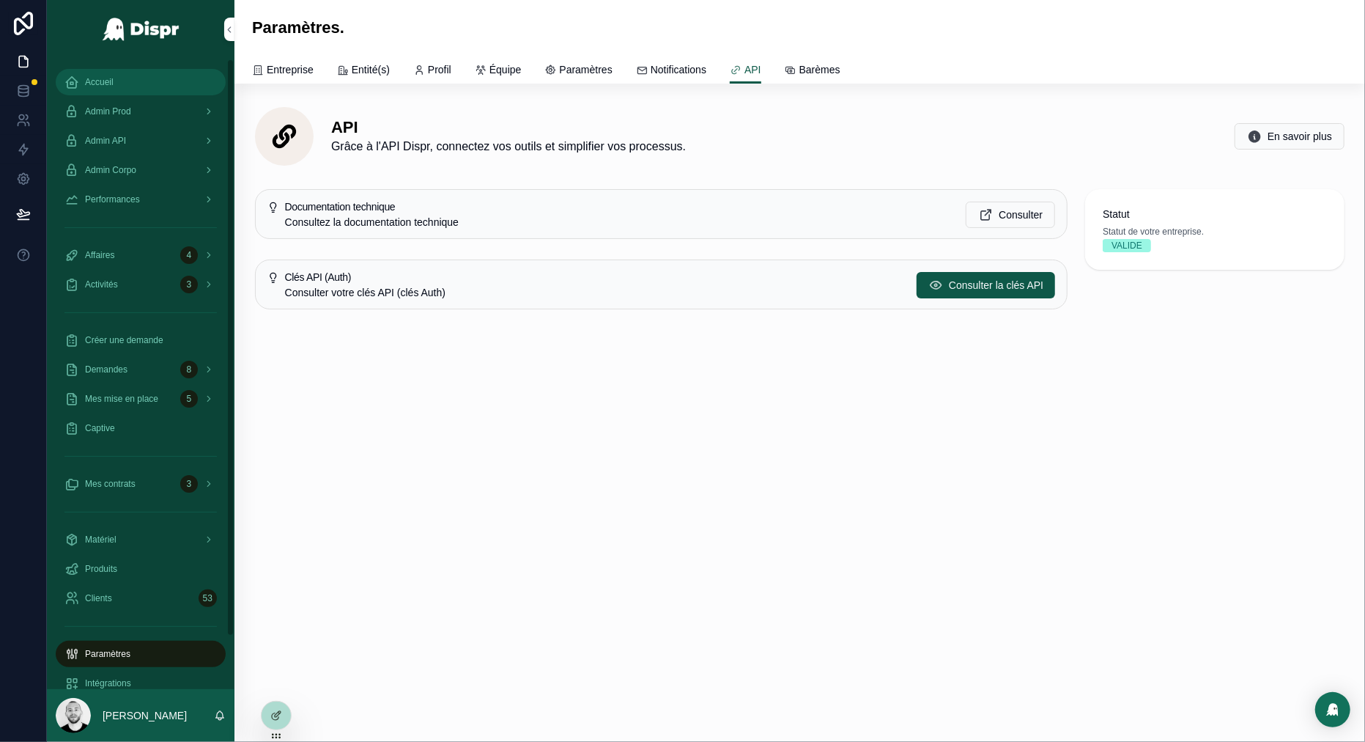
click at [121, 79] on div "Accueil" at bounding box center [140, 81] width 152 height 23
